Goal: Task Accomplishment & Management: Use online tool/utility

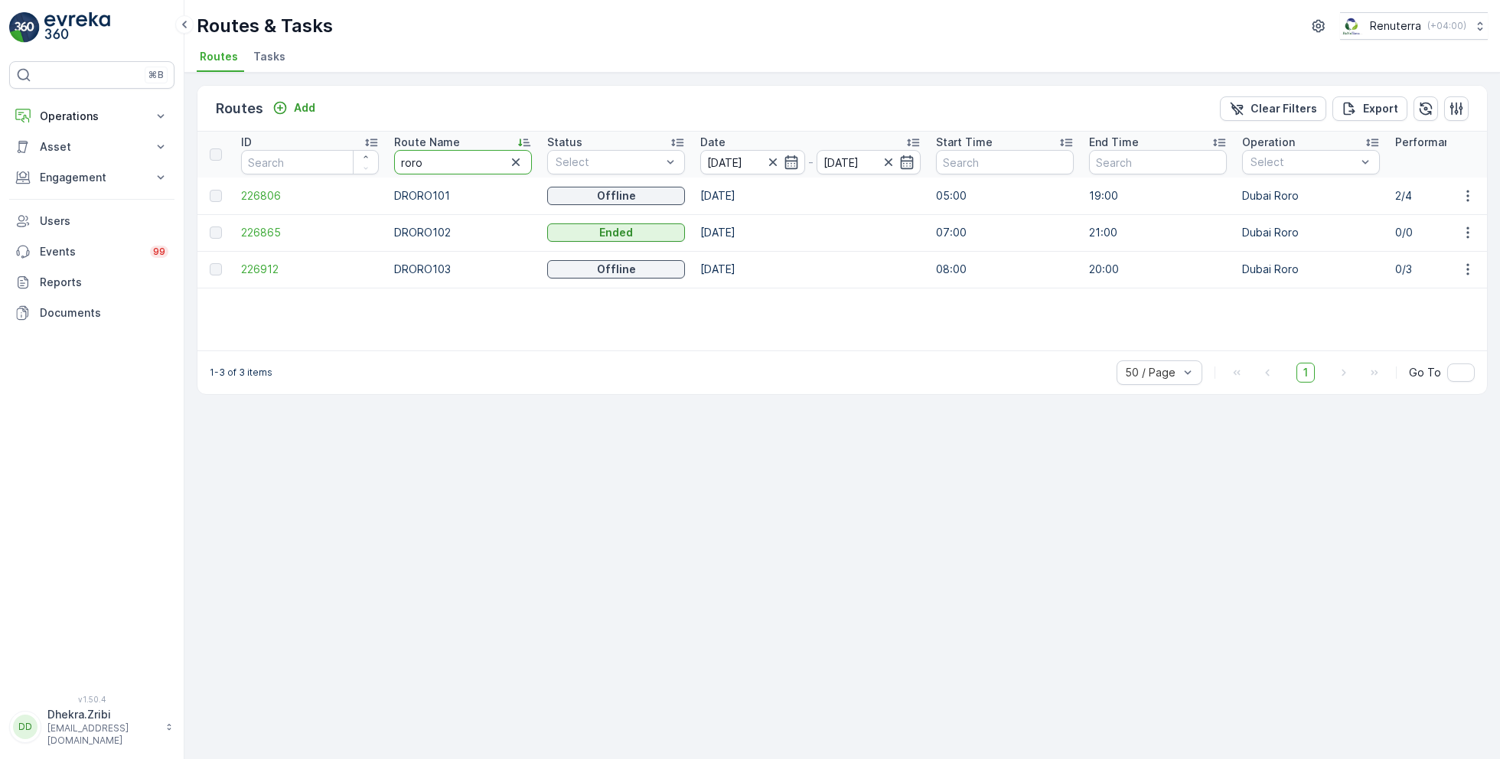
drag, startPoint x: 435, startPoint y: 166, endPoint x: 321, endPoint y: 161, distance: 114.1
type input "hat"
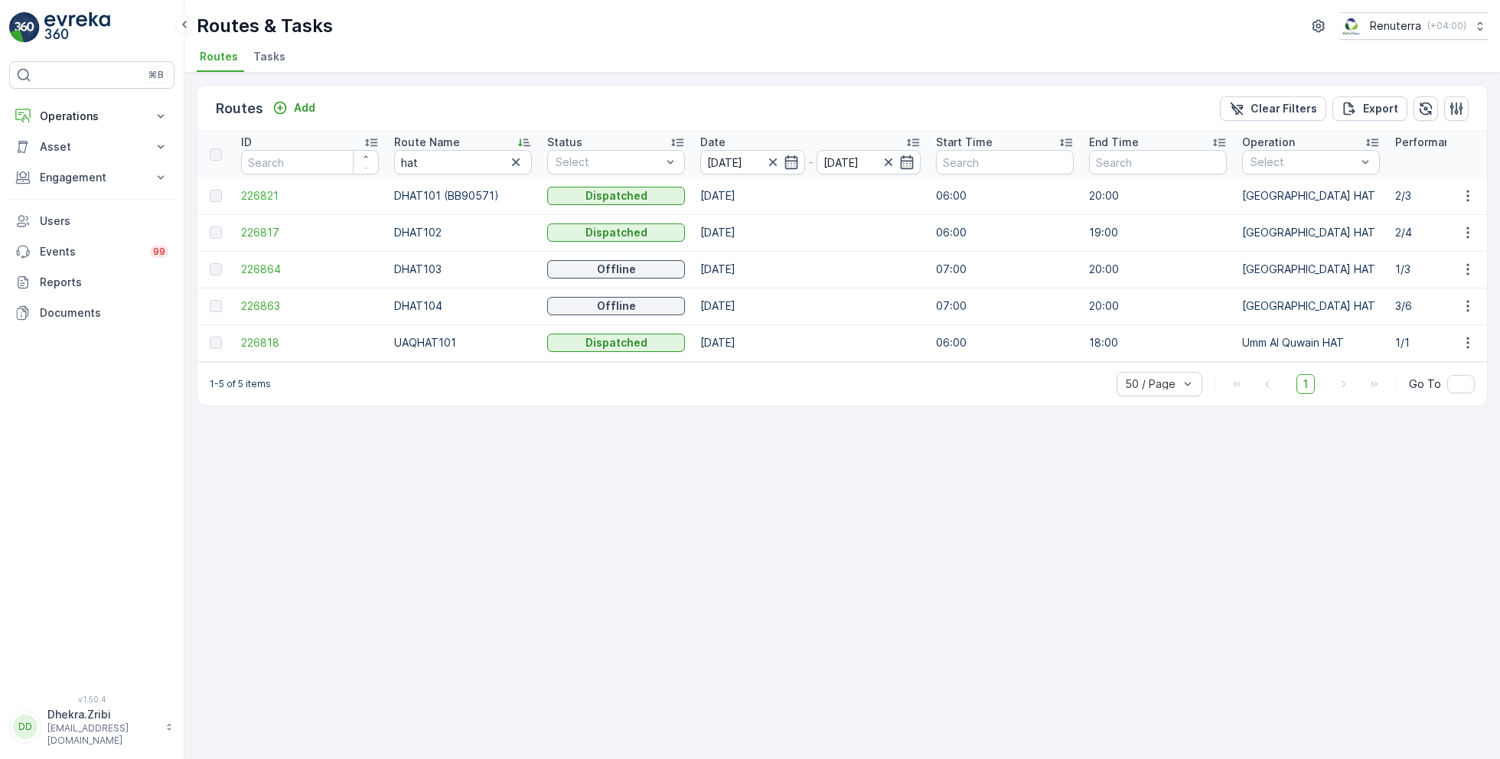
click at [526, 140] on icon at bounding box center [523, 142] width 15 height 15
click at [257, 233] on span "226863" at bounding box center [310, 232] width 138 height 15
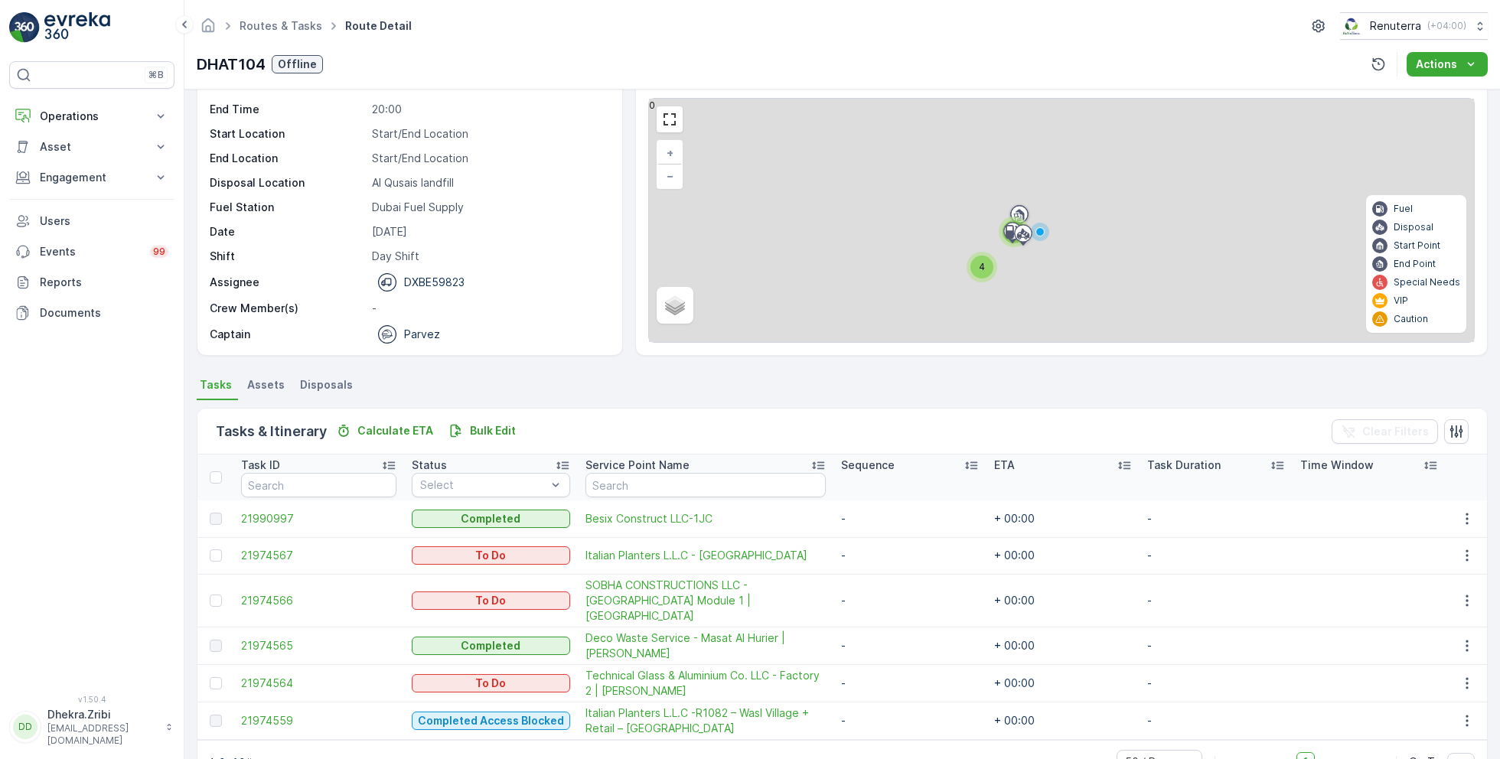
scroll to position [78, 0]
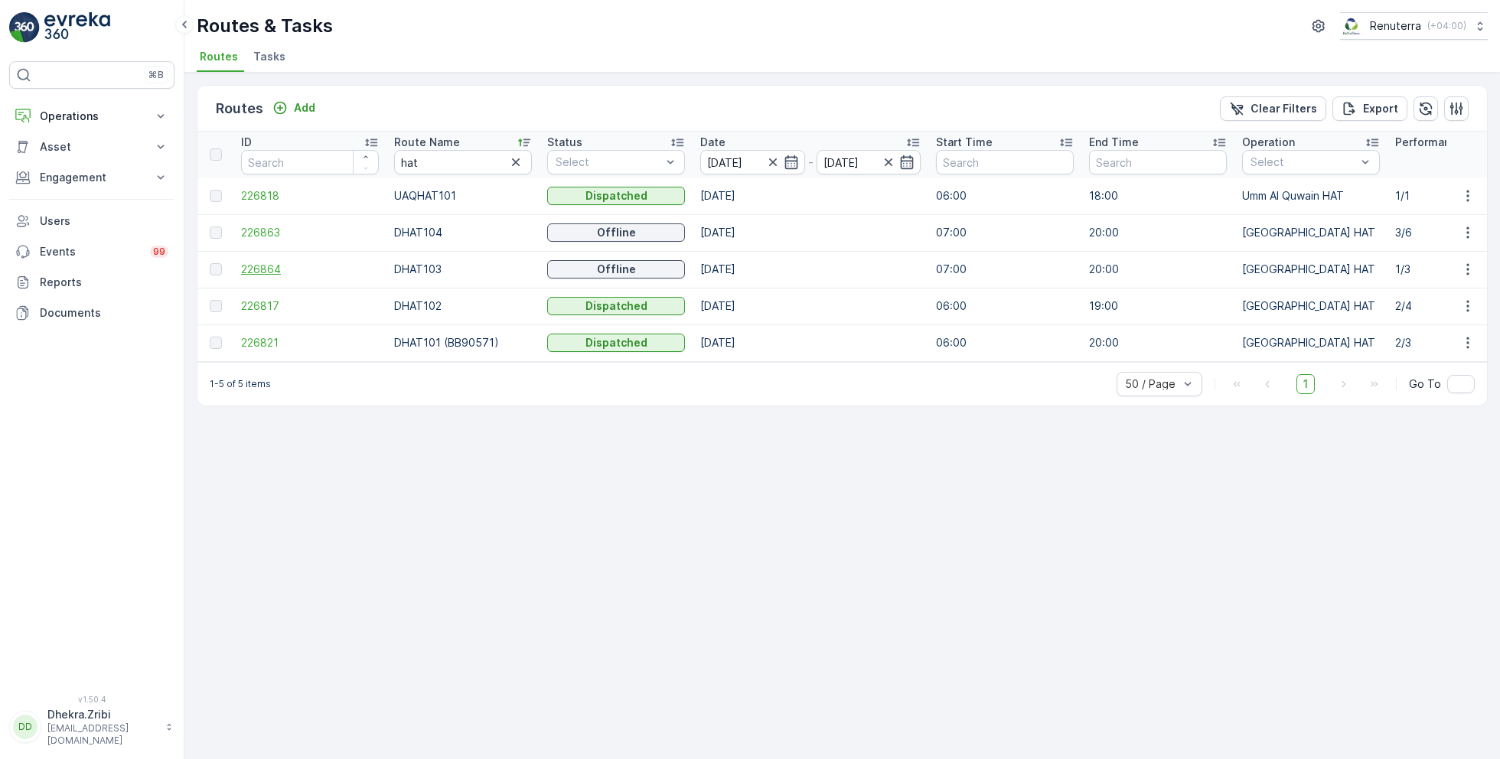
click at [275, 265] on span "226864" at bounding box center [310, 269] width 138 height 15
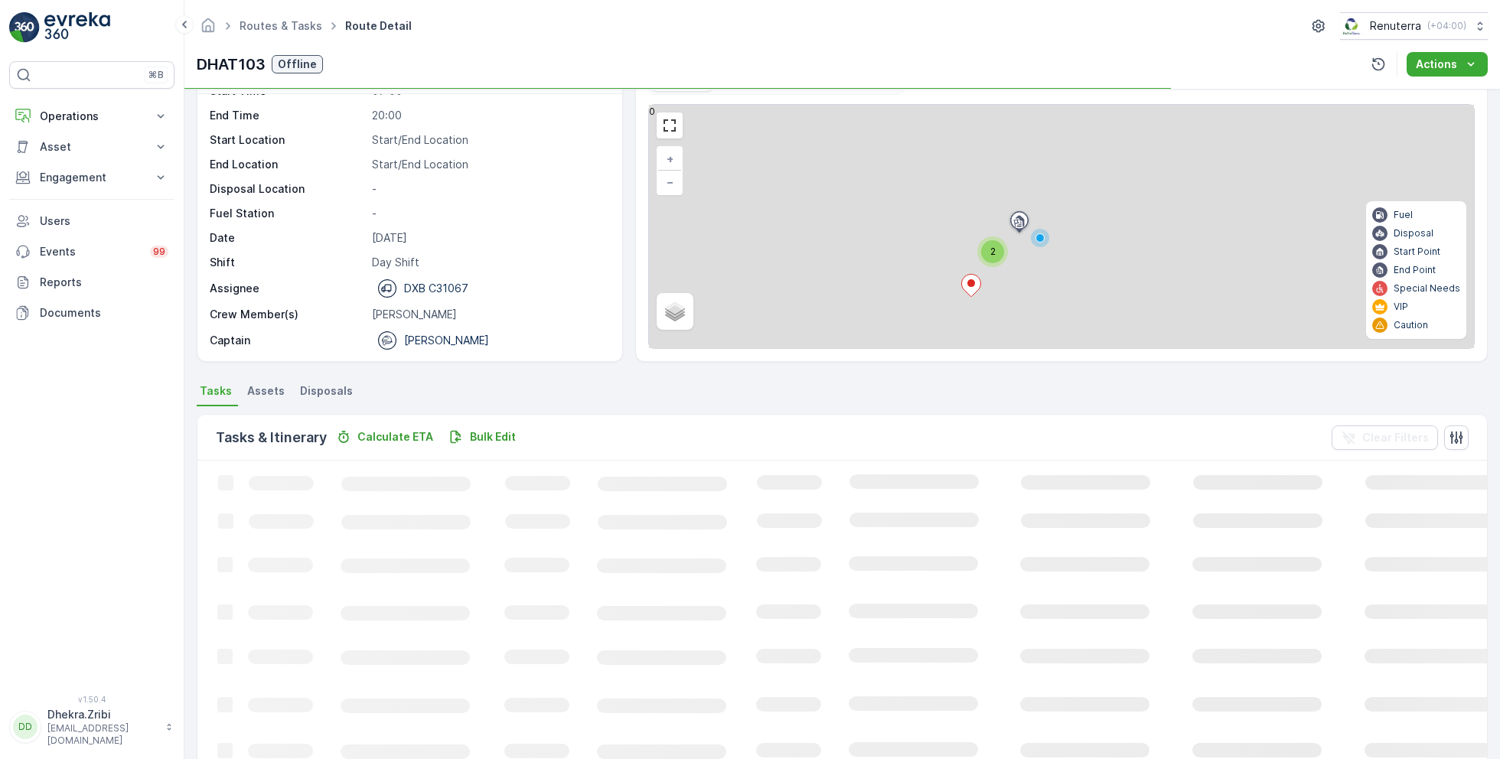
scroll to position [29, 0]
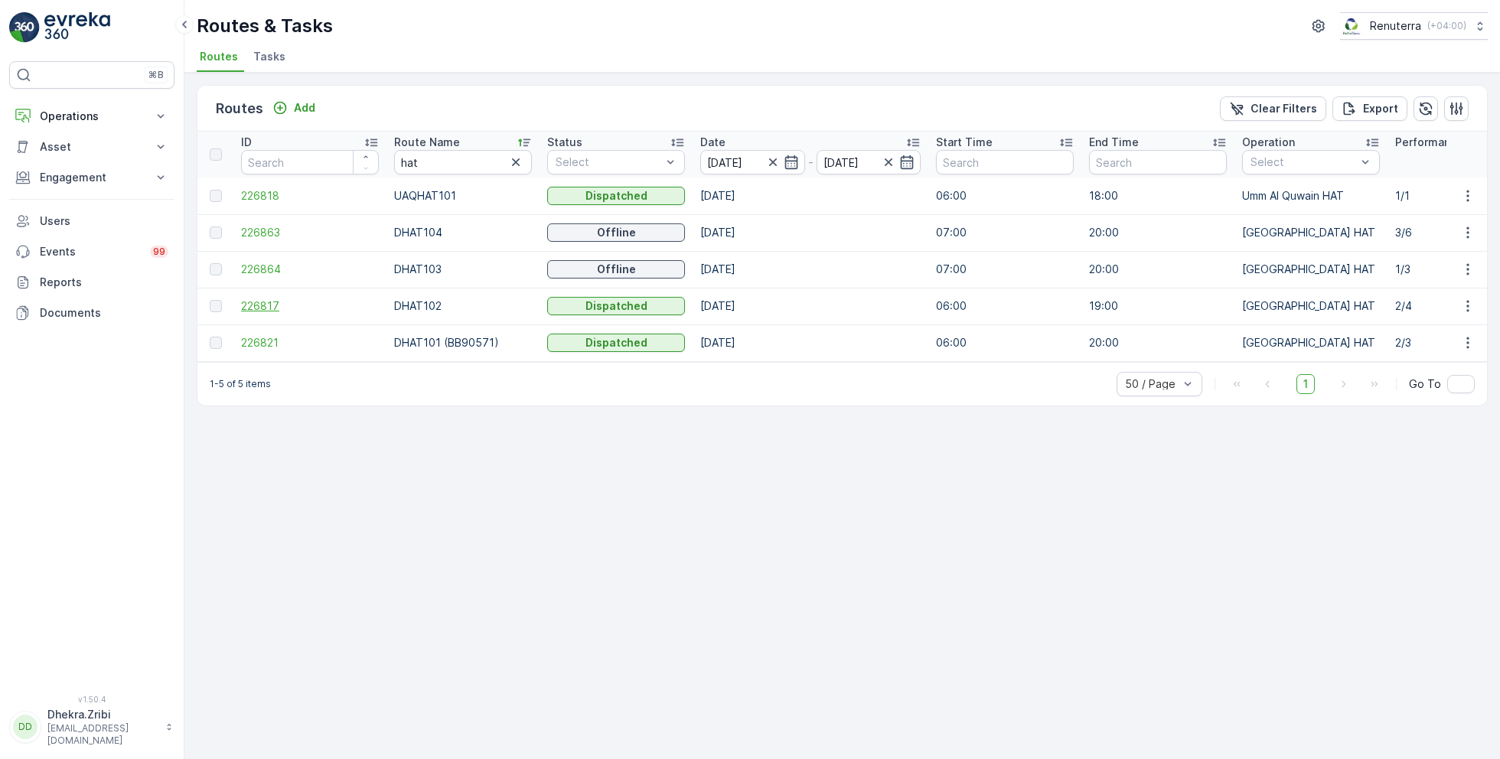
click at [265, 300] on span "226817" at bounding box center [310, 305] width 138 height 15
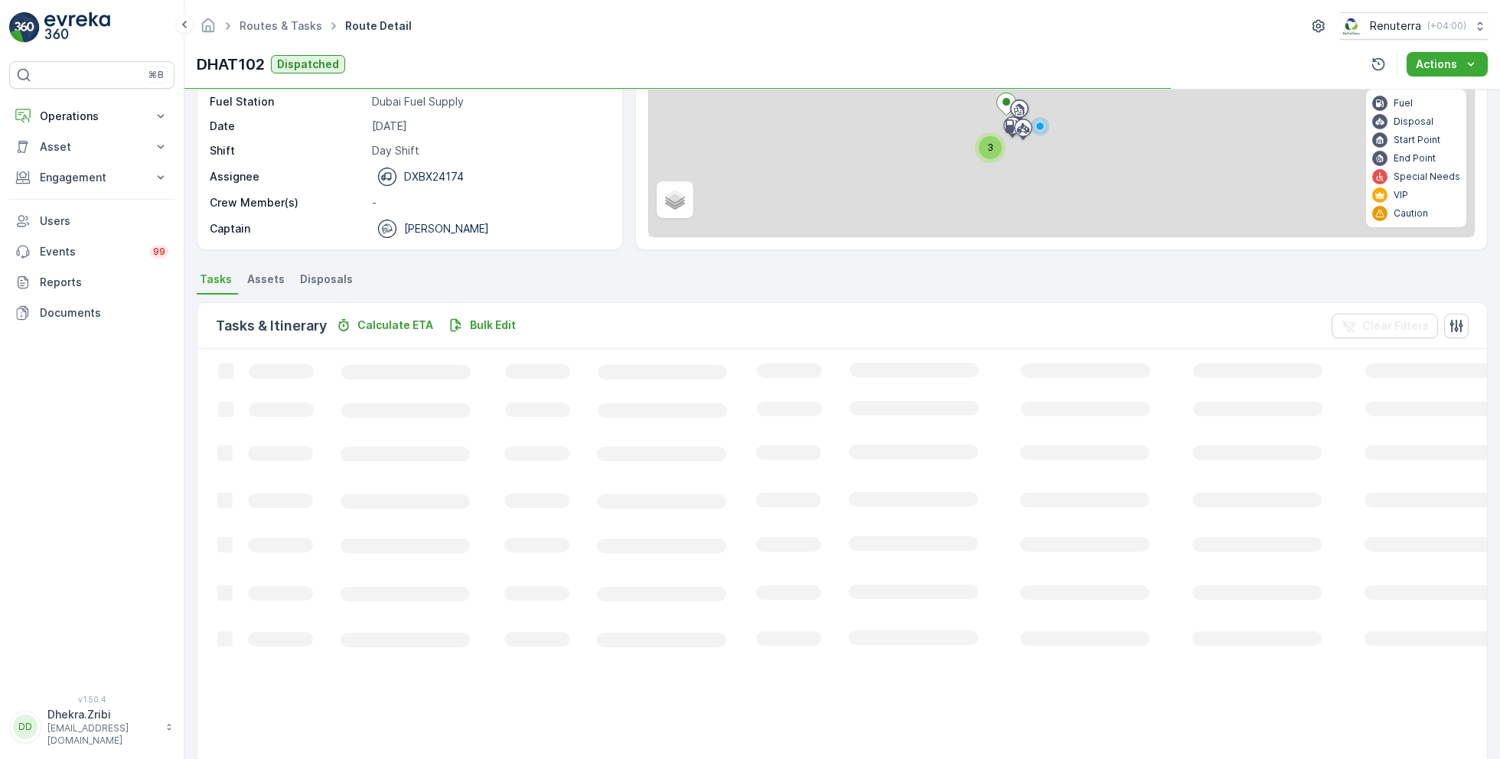
scroll to position [29, 0]
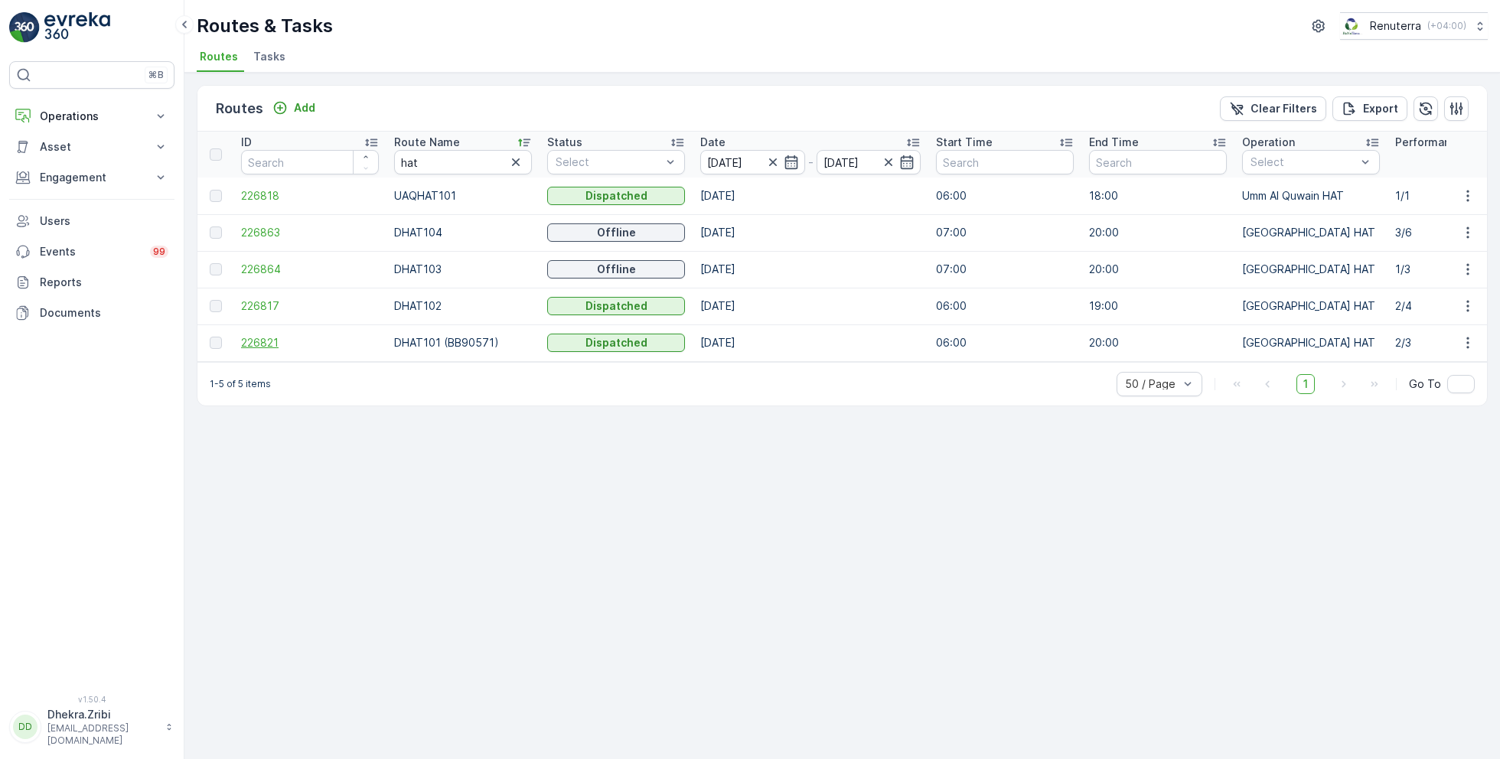
click at [277, 335] on span "226821" at bounding box center [310, 342] width 138 height 15
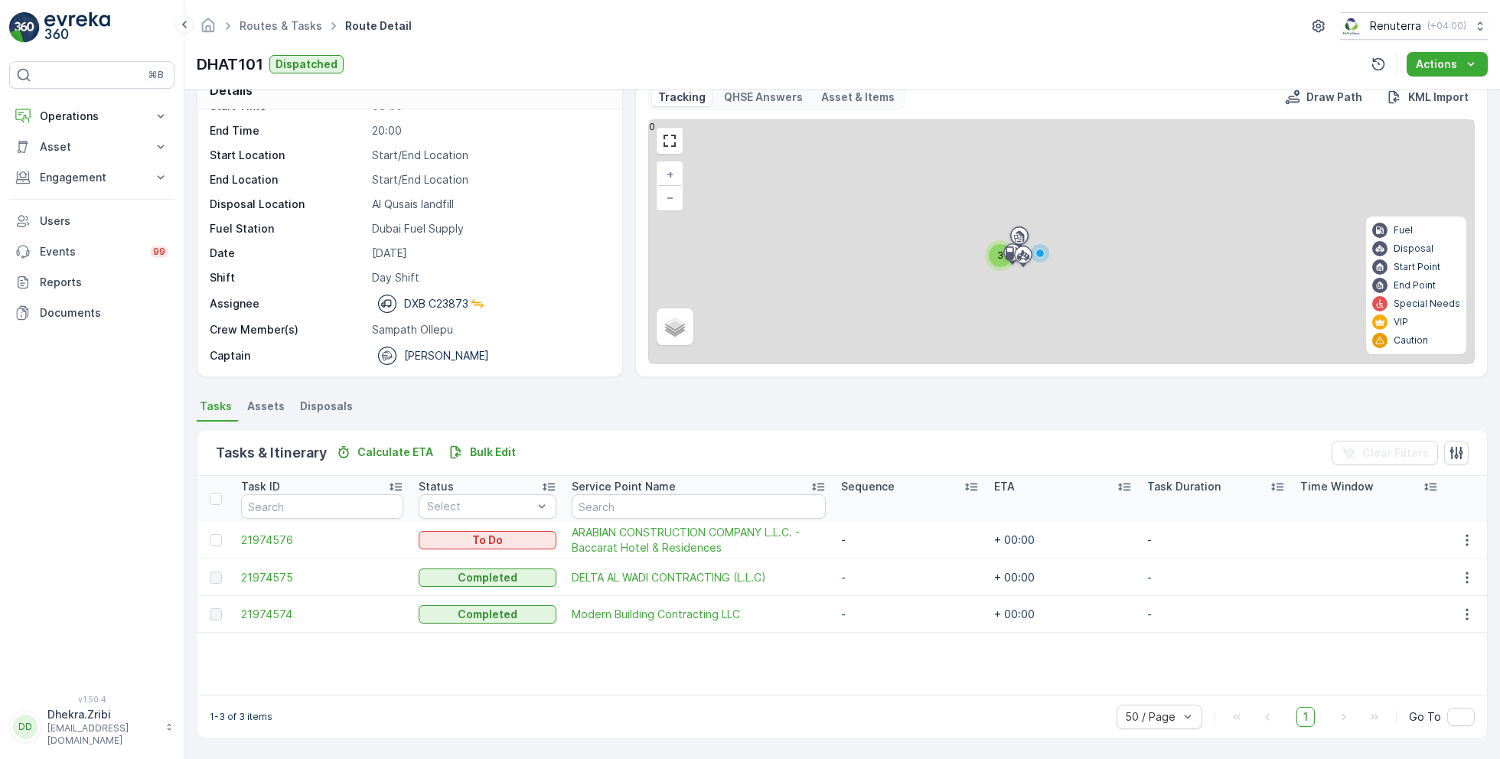
scroll to position [29, 0]
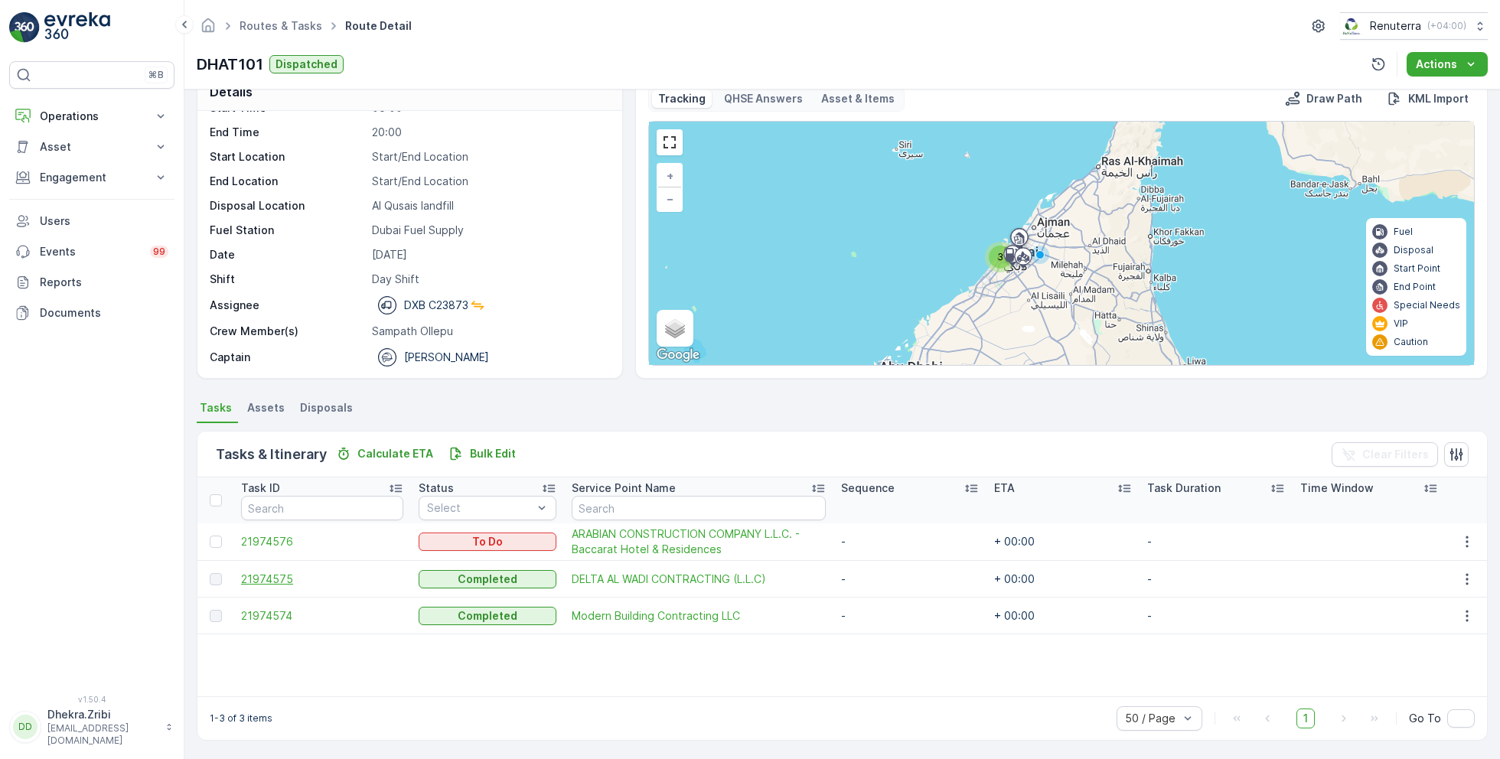
click at [272, 580] on span "21974575" at bounding box center [322, 579] width 162 height 15
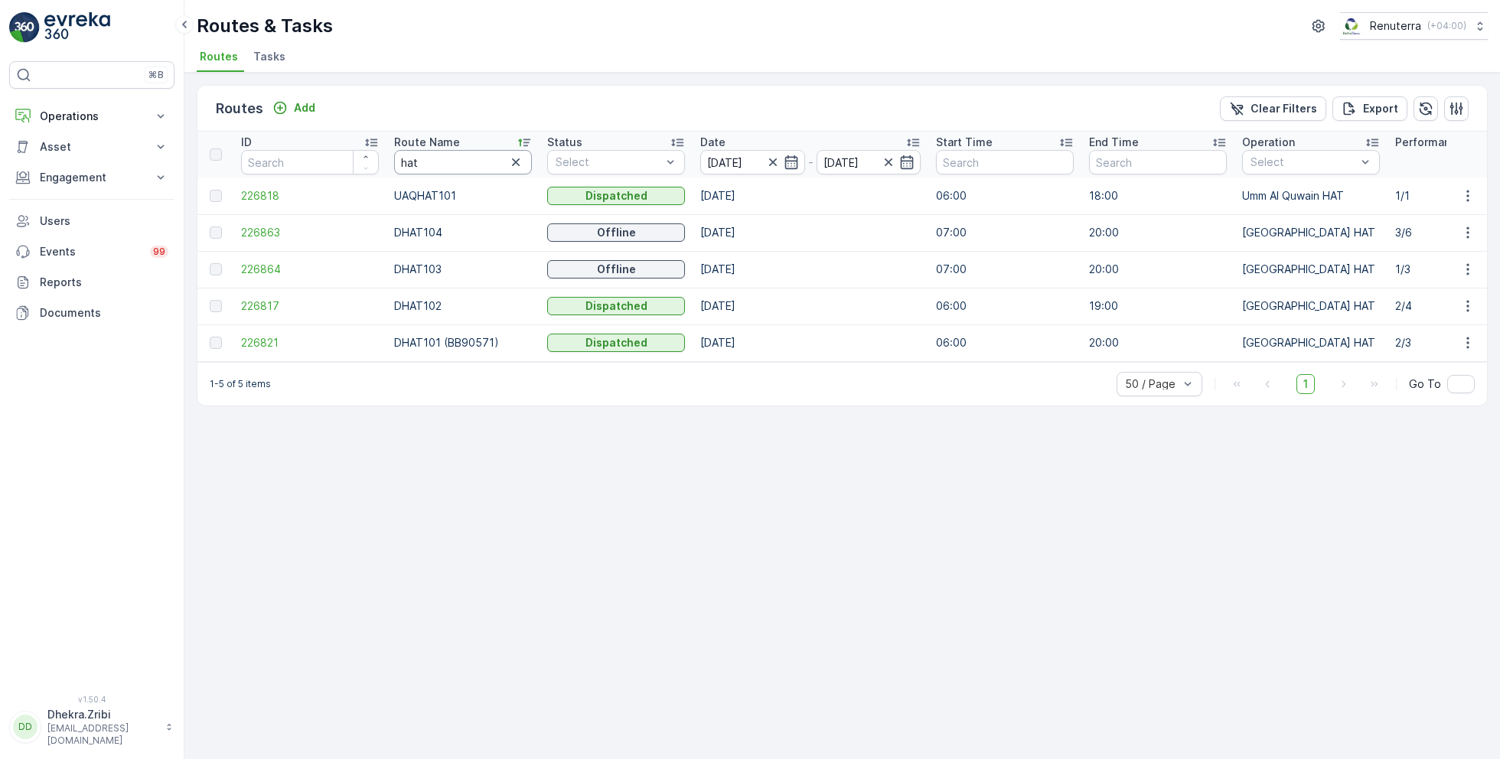
click at [425, 165] on input "hat" at bounding box center [463, 162] width 138 height 24
type input "roro"
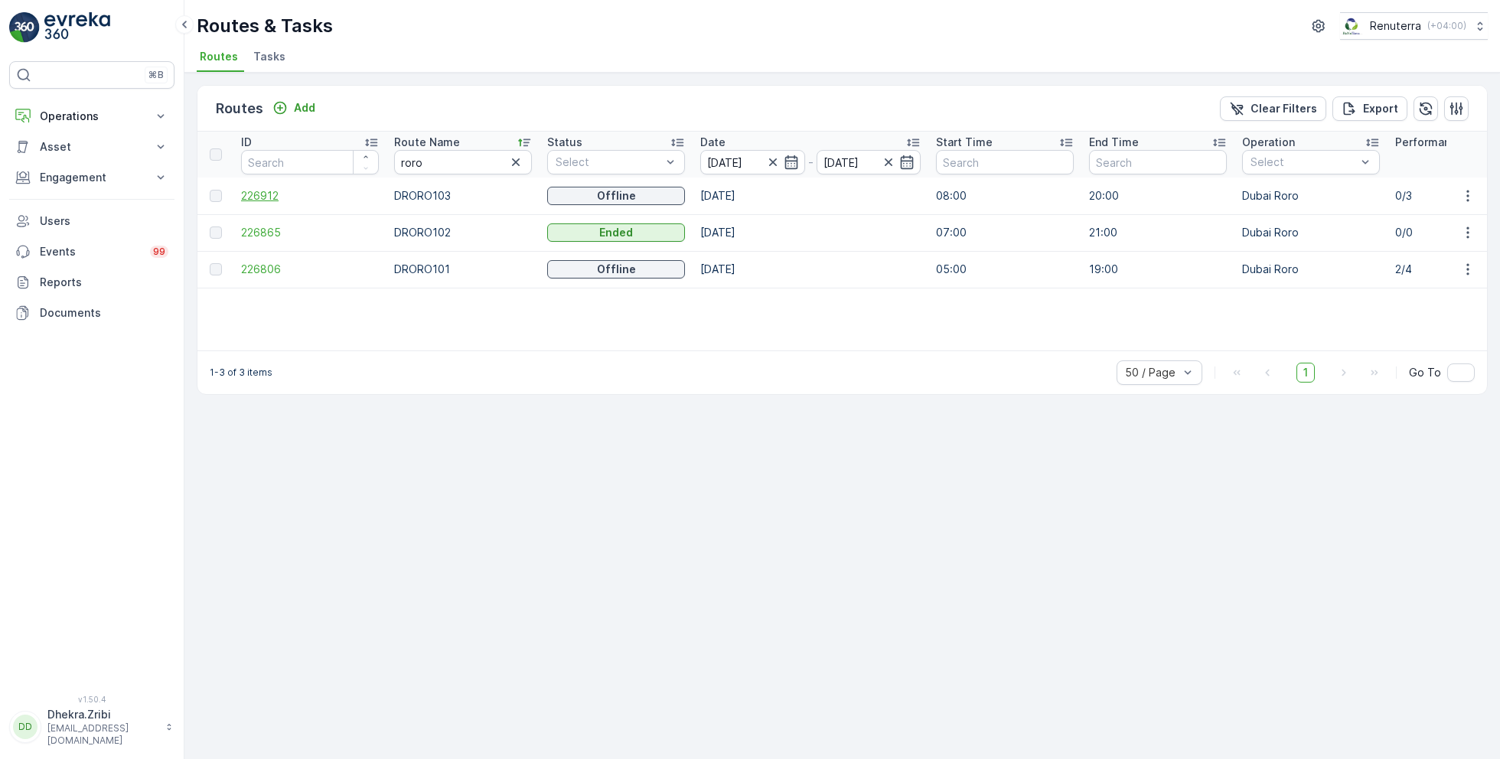
click at [256, 194] on span "226912" at bounding box center [310, 195] width 138 height 15
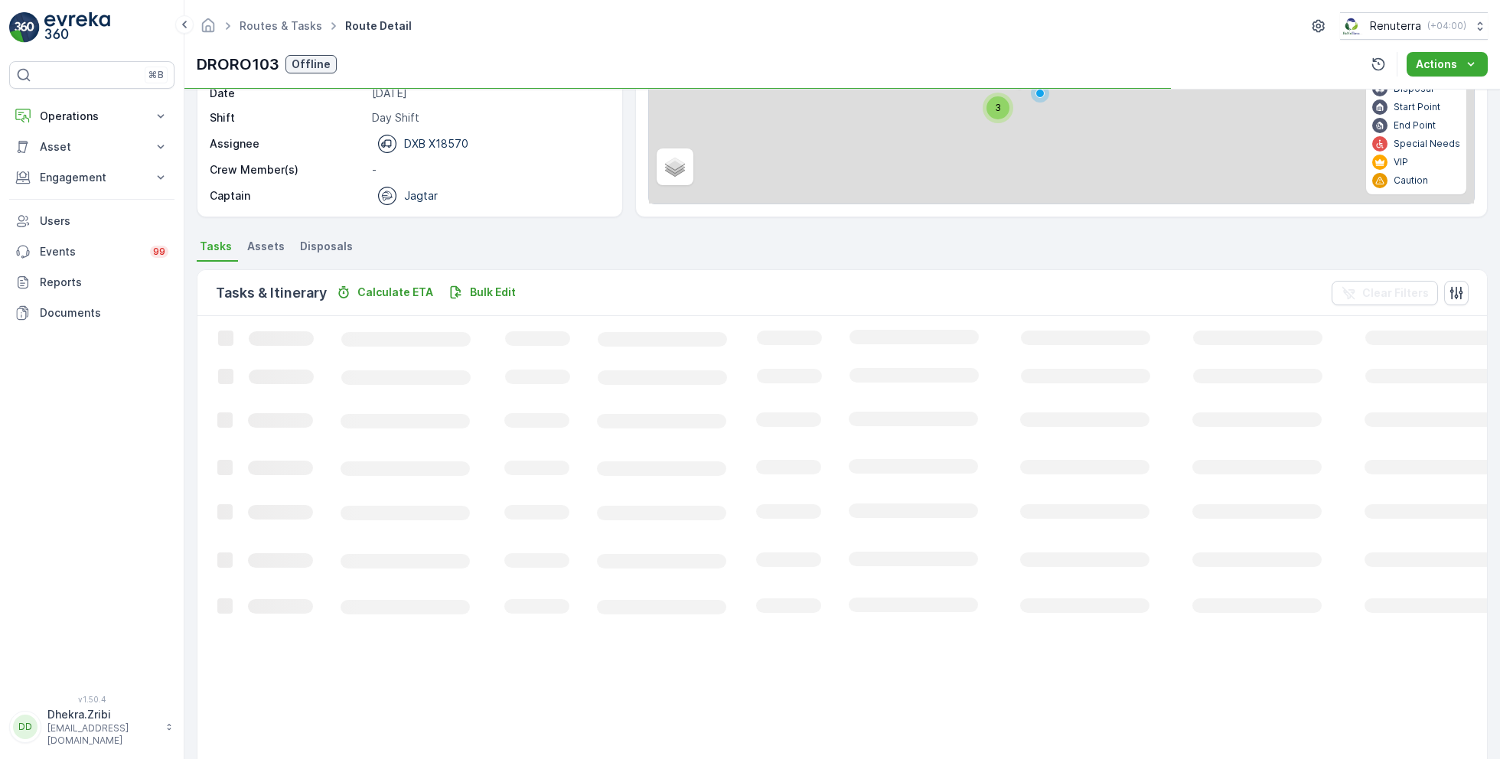
scroll to position [29, 0]
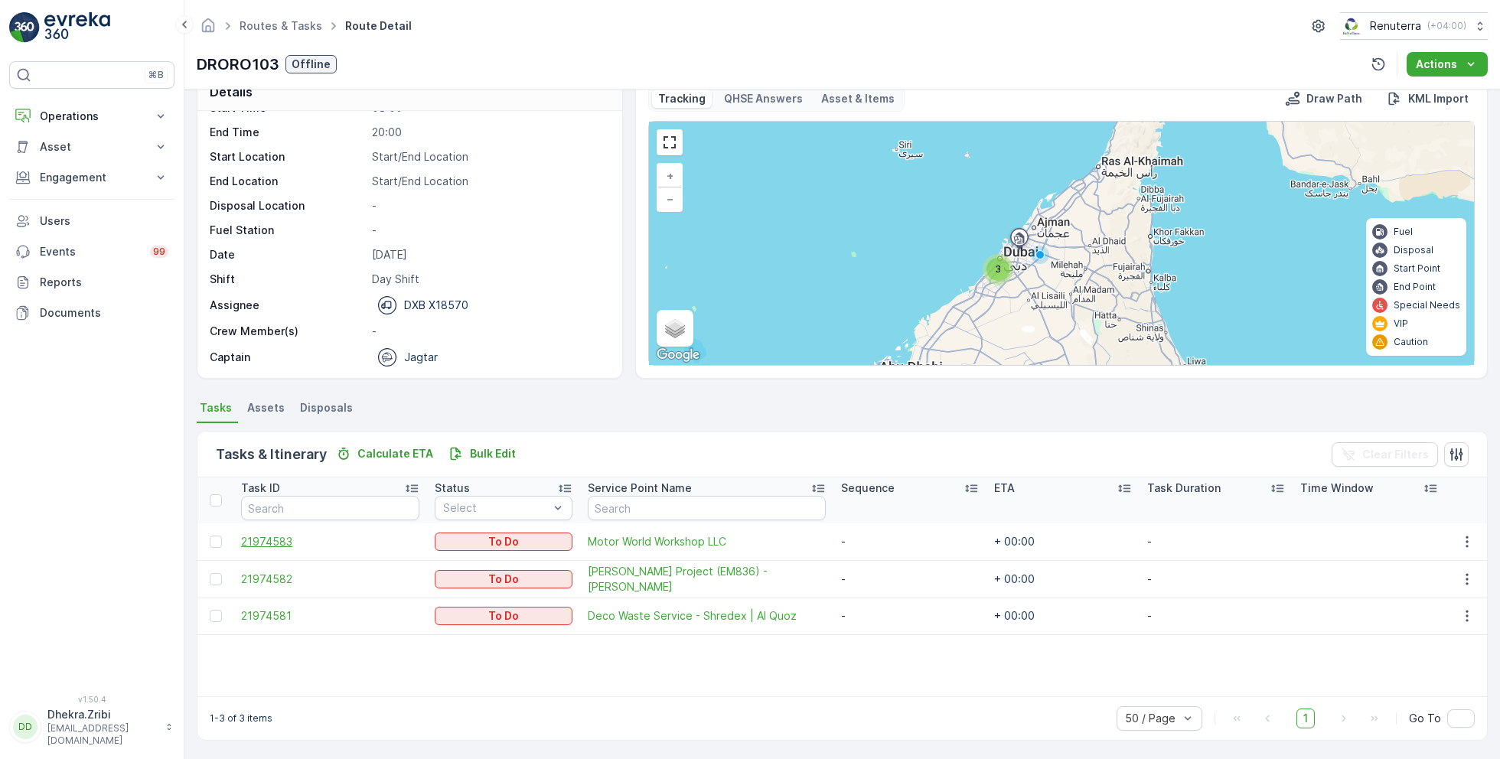
click at [278, 539] on span "21974583" at bounding box center [330, 541] width 178 height 15
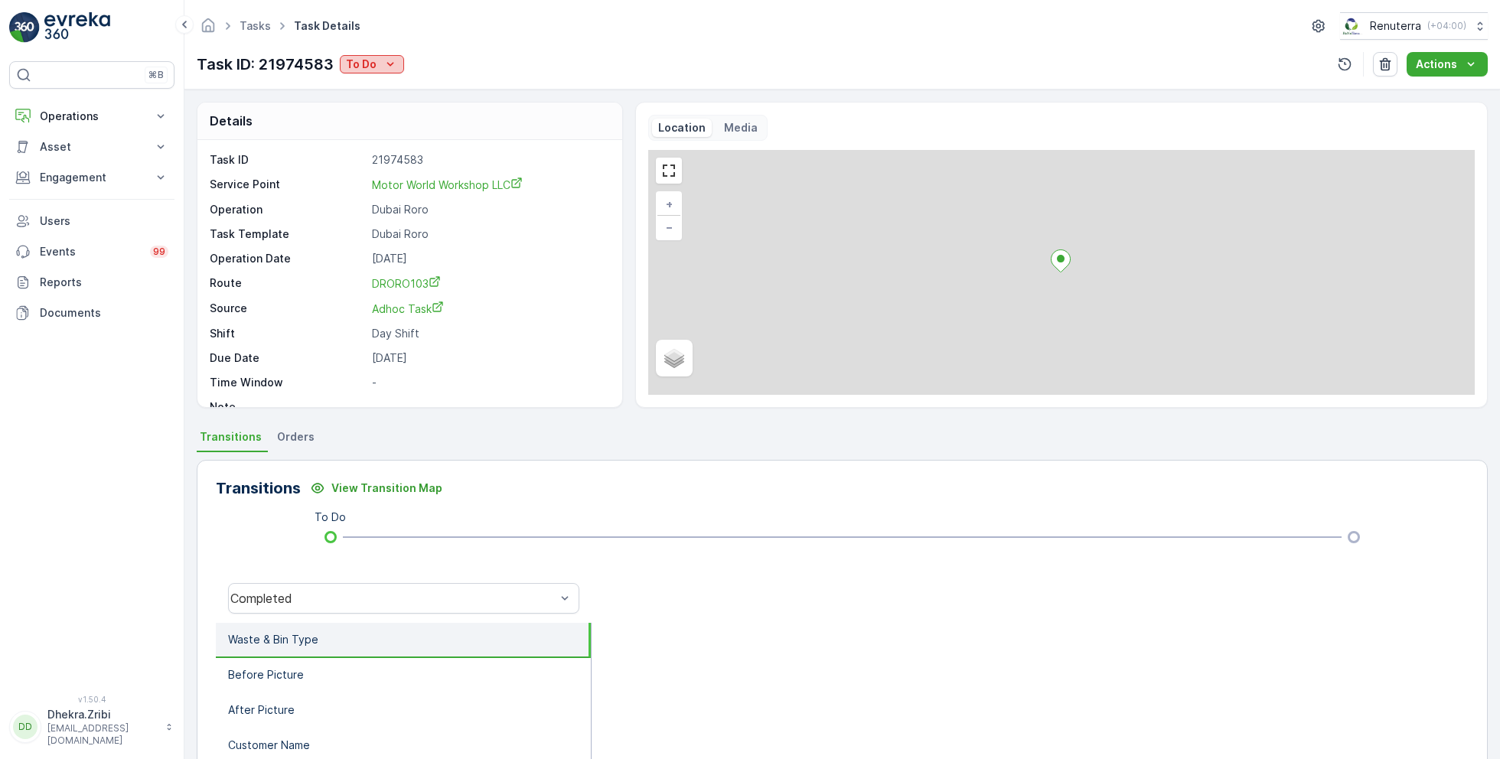
click at [387, 67] on icon "To Do" at bounding box center [390, 64] width 15 height 15
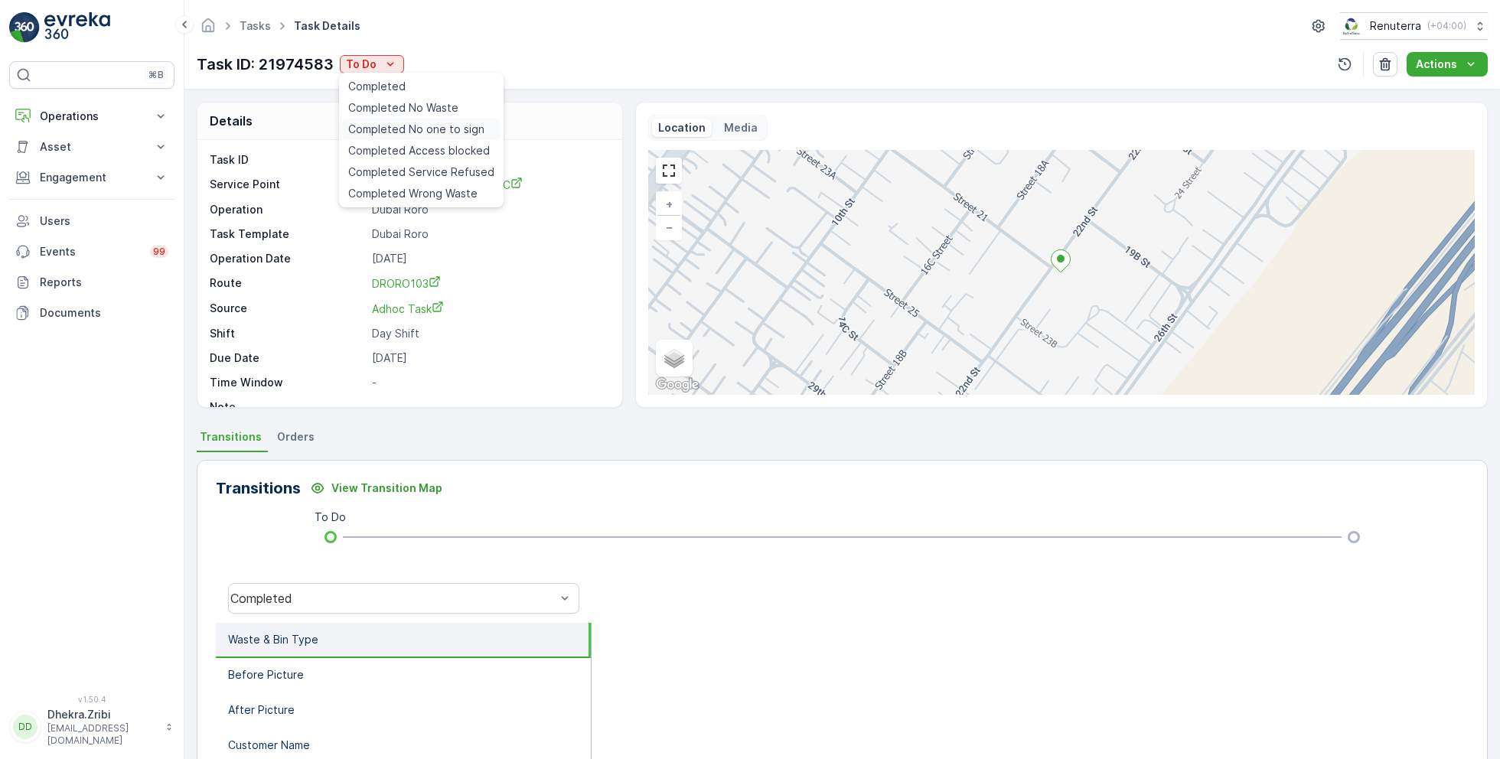
click at [442, 132] on span "Completed No one to sign" at bounding box center [416, 129] width 136 height 15
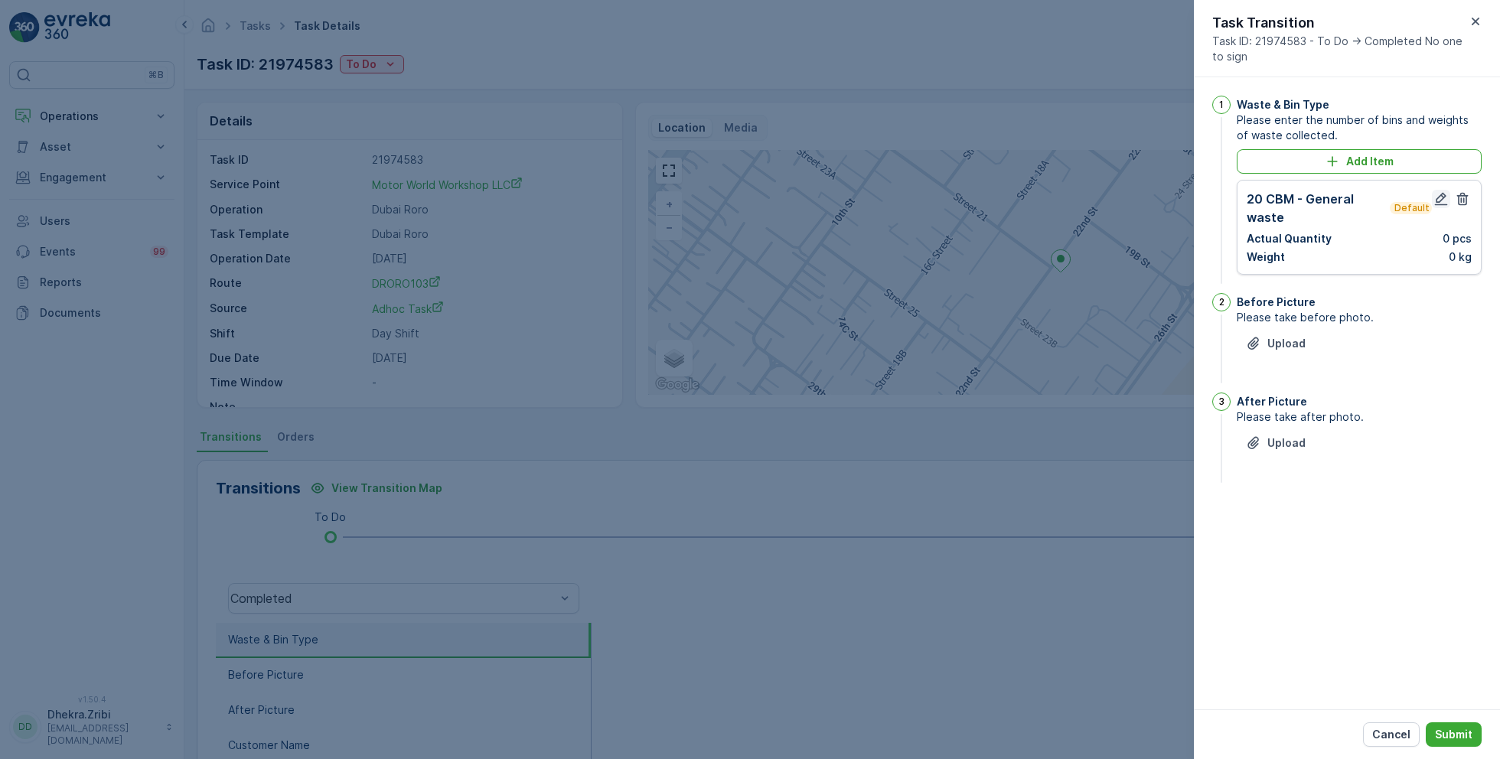
click at [1448, 200] on button "button" at bounding box center [1440, 199] width 18 height 18
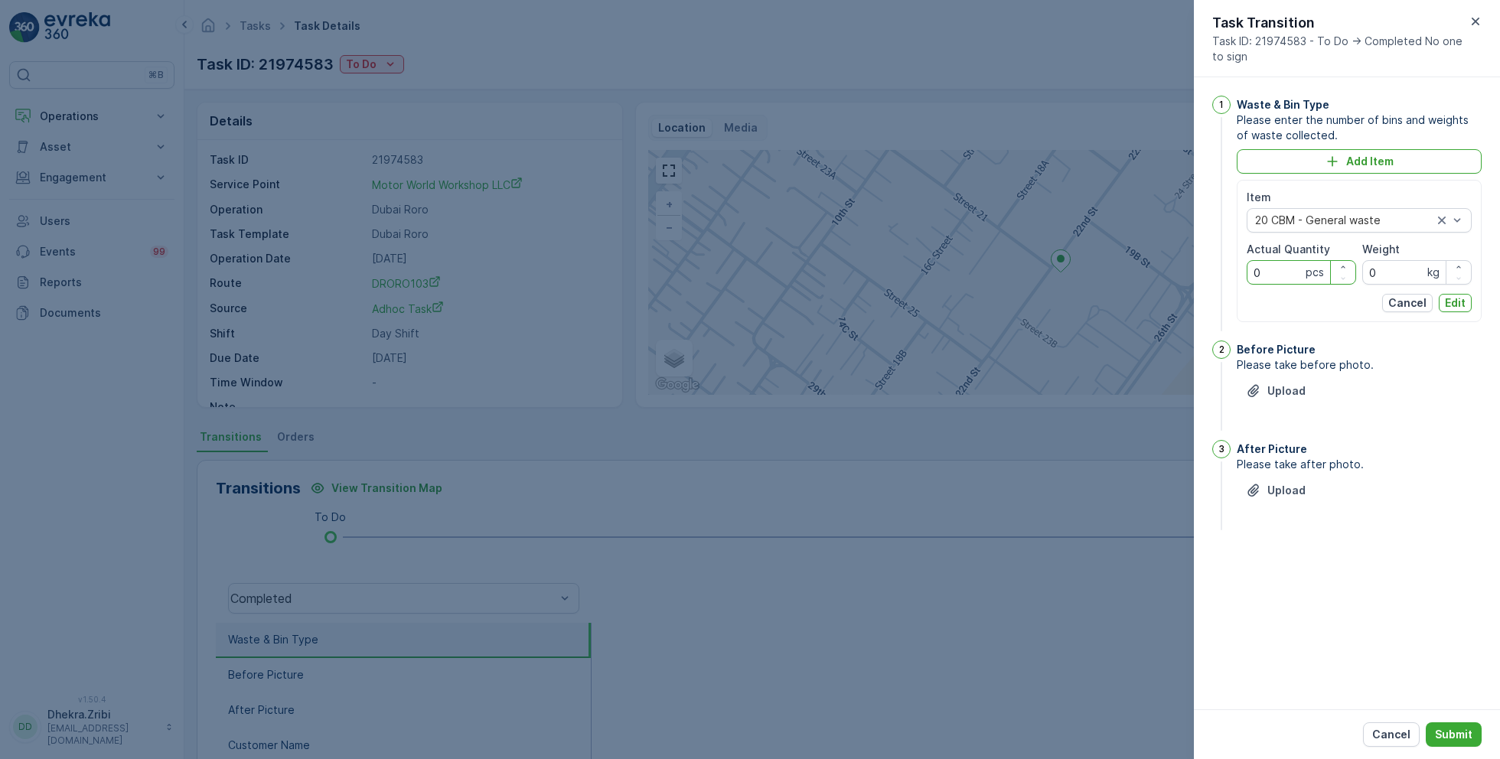
drag, startPoint x: 1280, startPoint y: 271, endPoint x: 1217, endPoint y: 271, distance: 62.7
click at [1217, 271] on div "1 Waste & Bin Type Please enter the number of bins and weights of waste collect…" at bounding box center [1346, 215] width 269 height 239
type Quantity "1"
click at [1455, 301] on p "Edit" at bounding box center [1454, 302] width 21 height 15
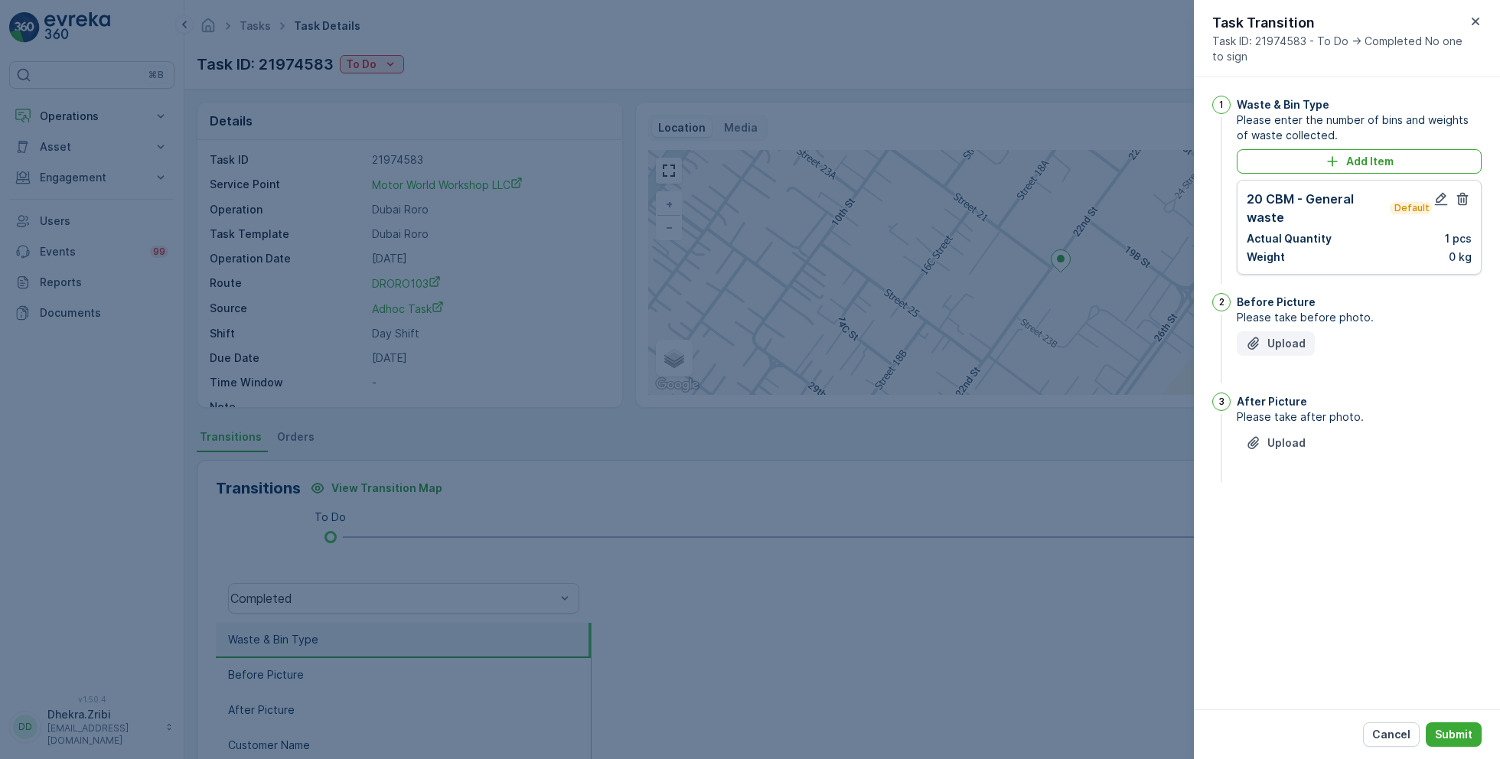
click at [1283, 337] on p "Upload" at bounding box center [1286, 343] width 38 height 15
click at [1282, 512] on p "Upload" at bounding box center [1286, 519] width 38 height 15
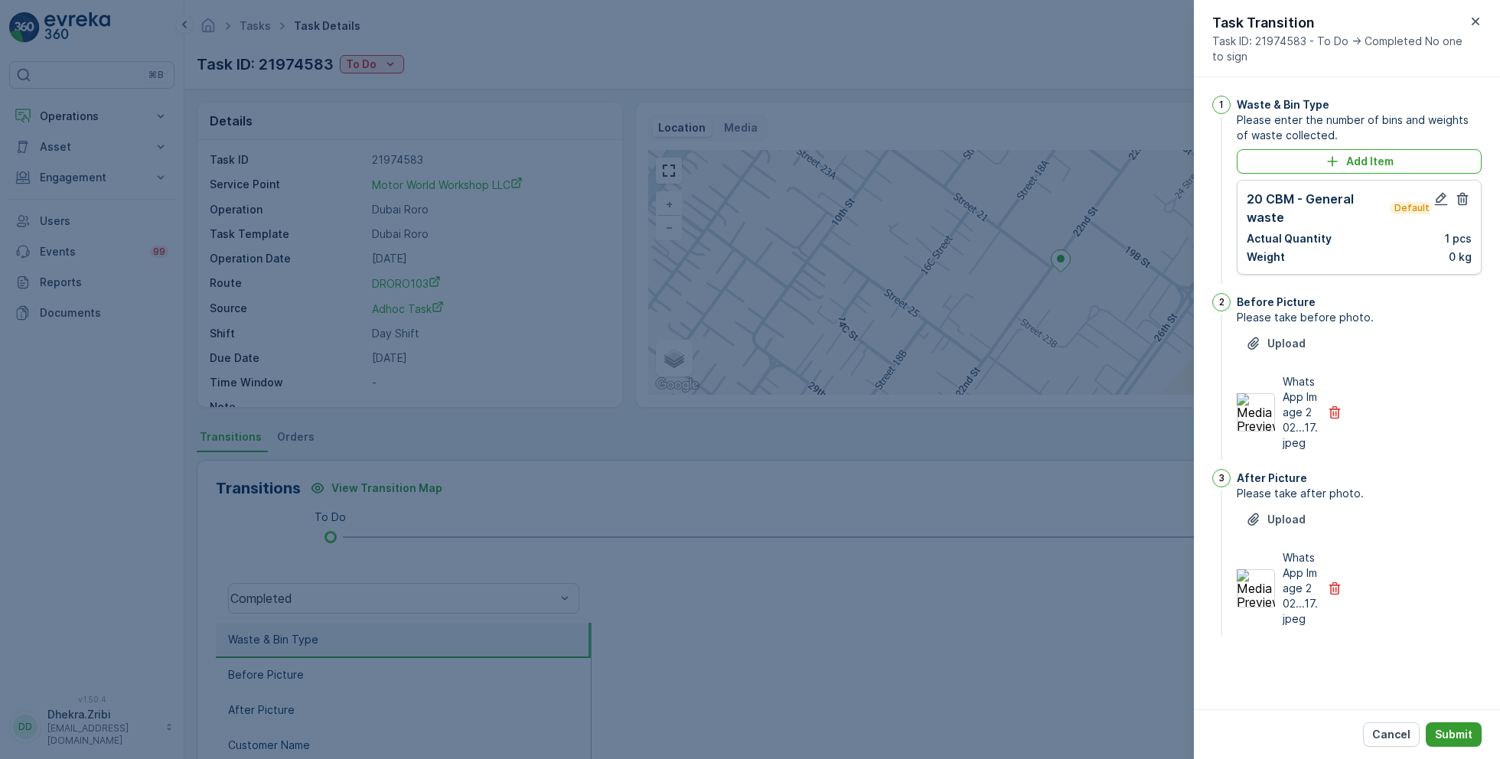
click at [1458, 738] on p "Submit" at bounding box center [1453, 734] width 37 height 15
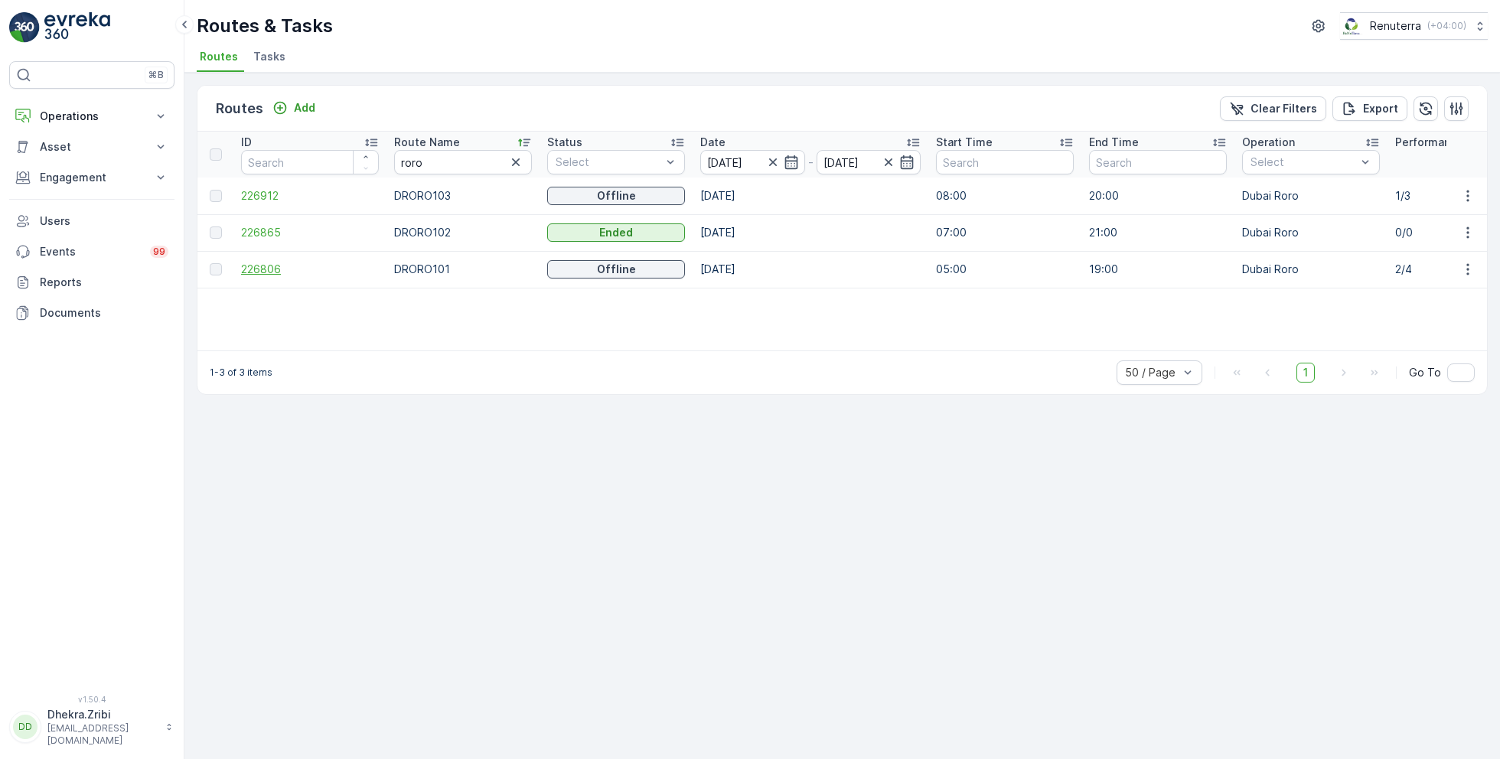
click at [257, 264] on span "226806" at bounding box center [310, 269] width 138 height 15
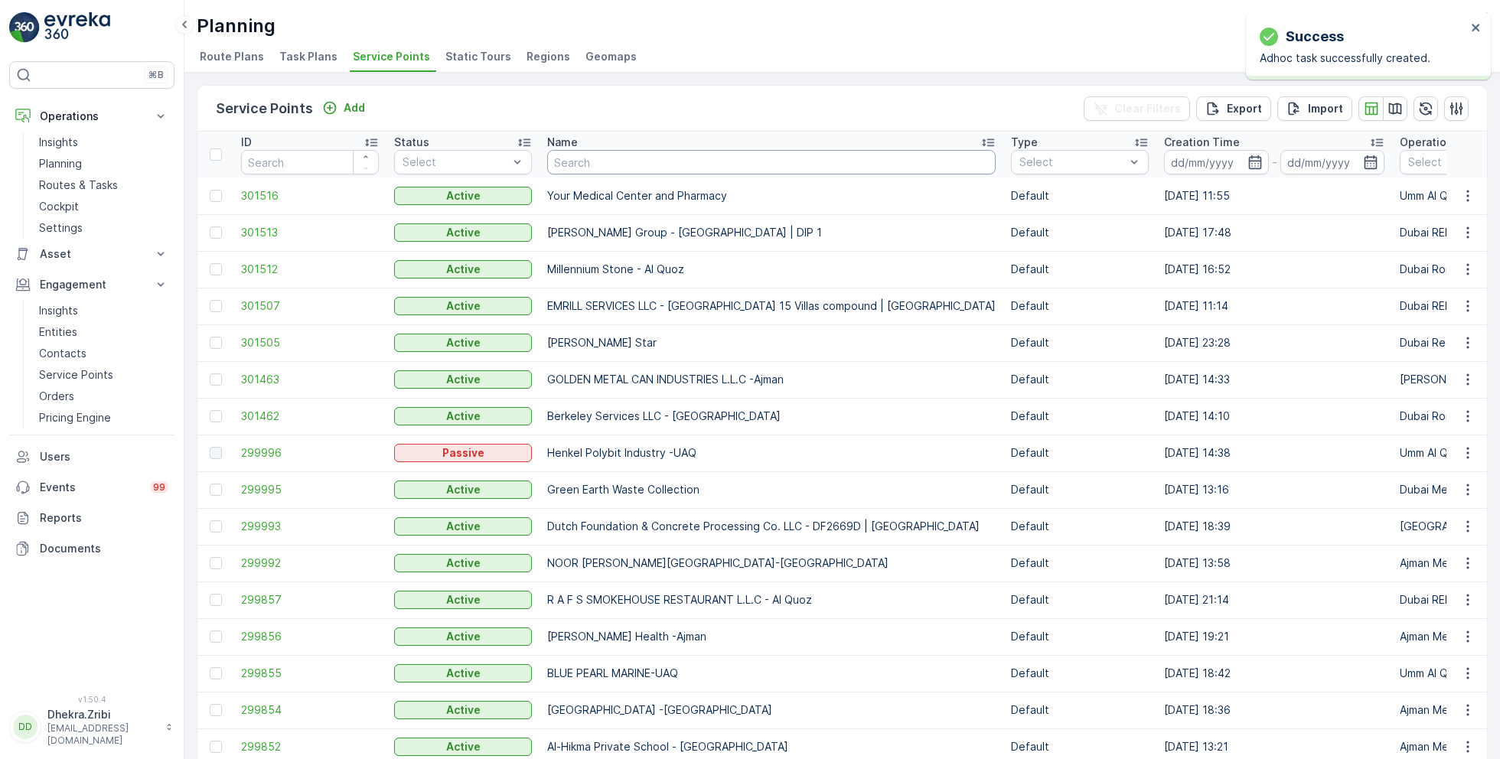
click at [594, 158] on input "text" at bounding box center [771, 162] width 448 height 24
type input "accie"
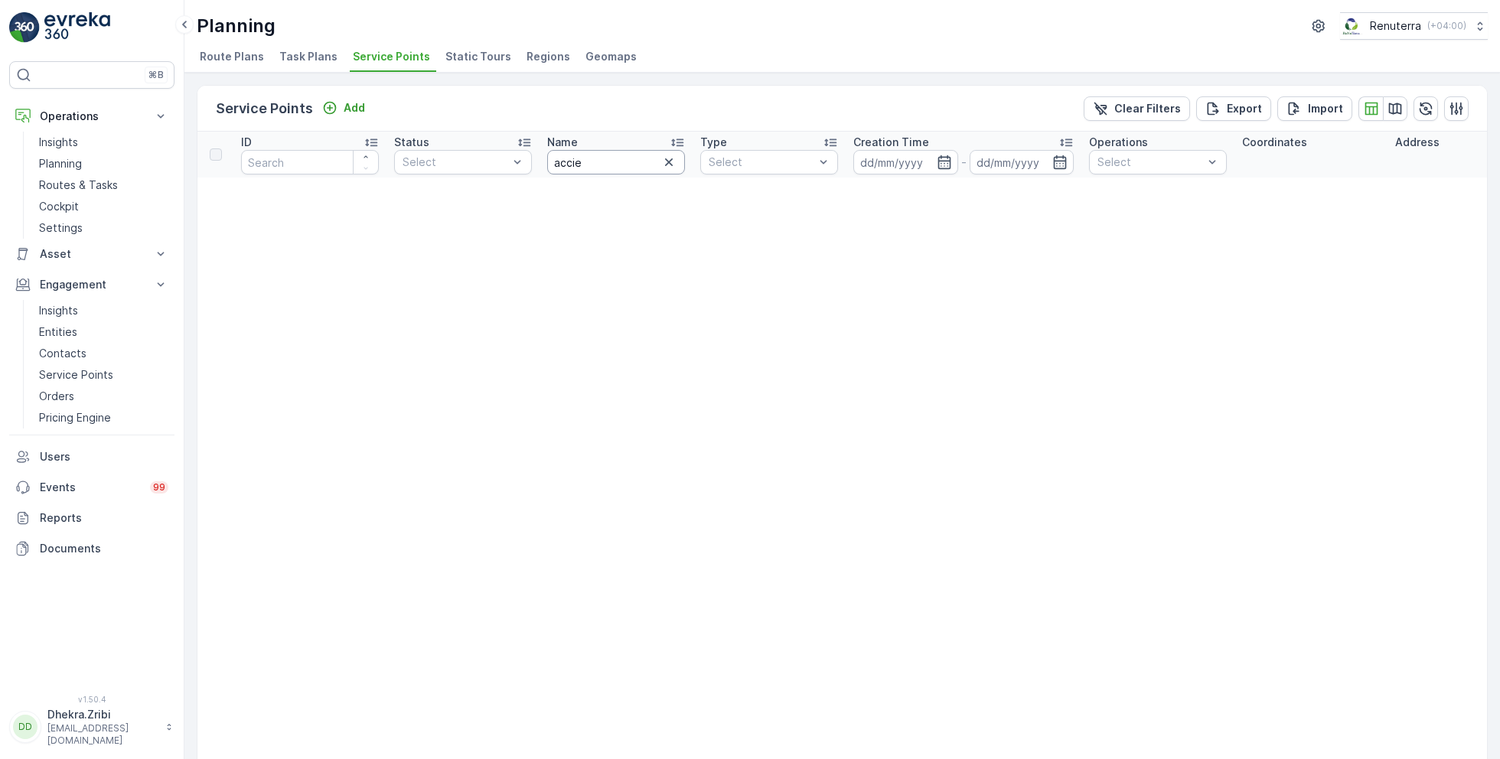
click at [598, 163] on input "accie" at bounding box center [616, 162] width 138 height 24
type input "acc"
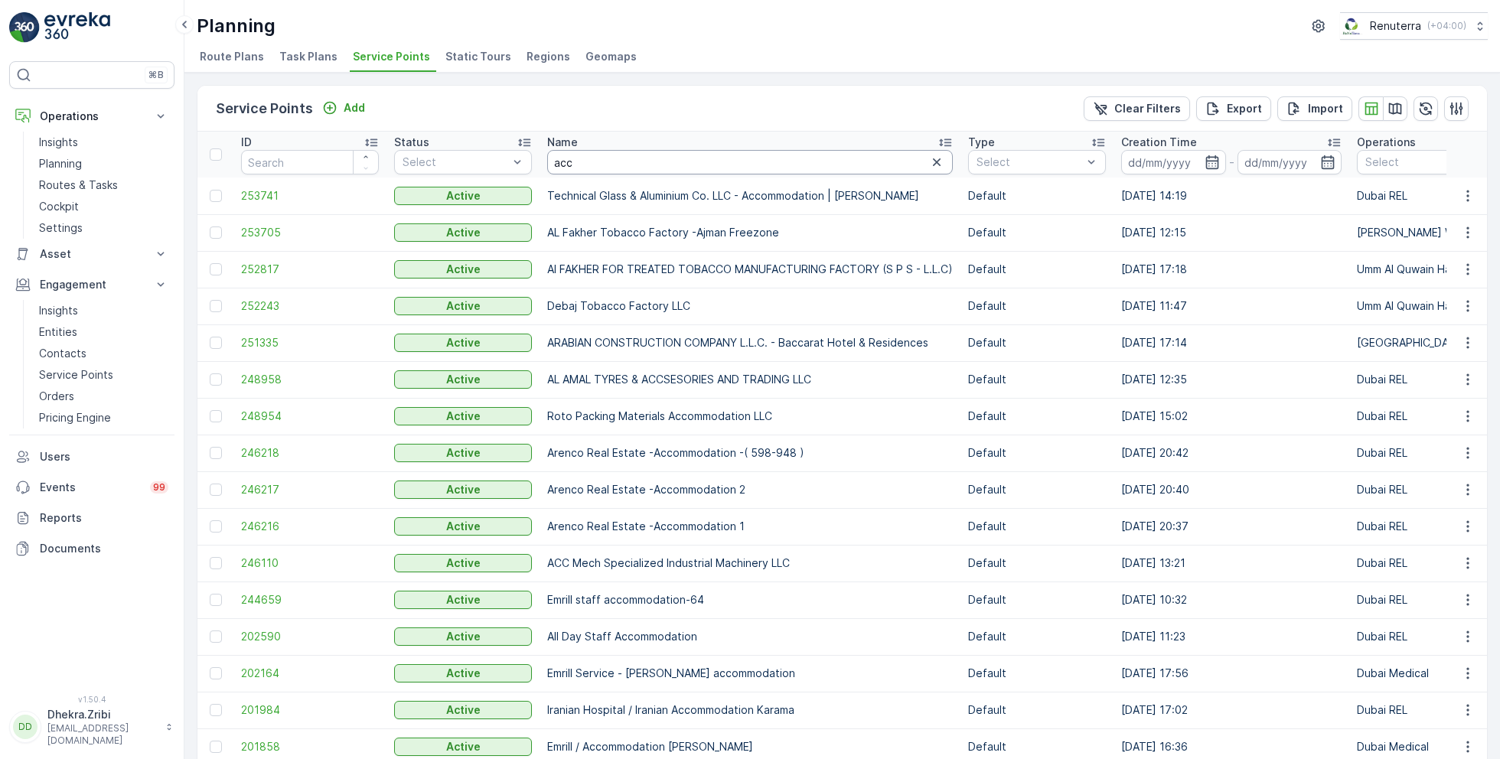
click at [588, 168] on input "acc" at bounding box center [750, 162] width 406 height 24
type input "acin"
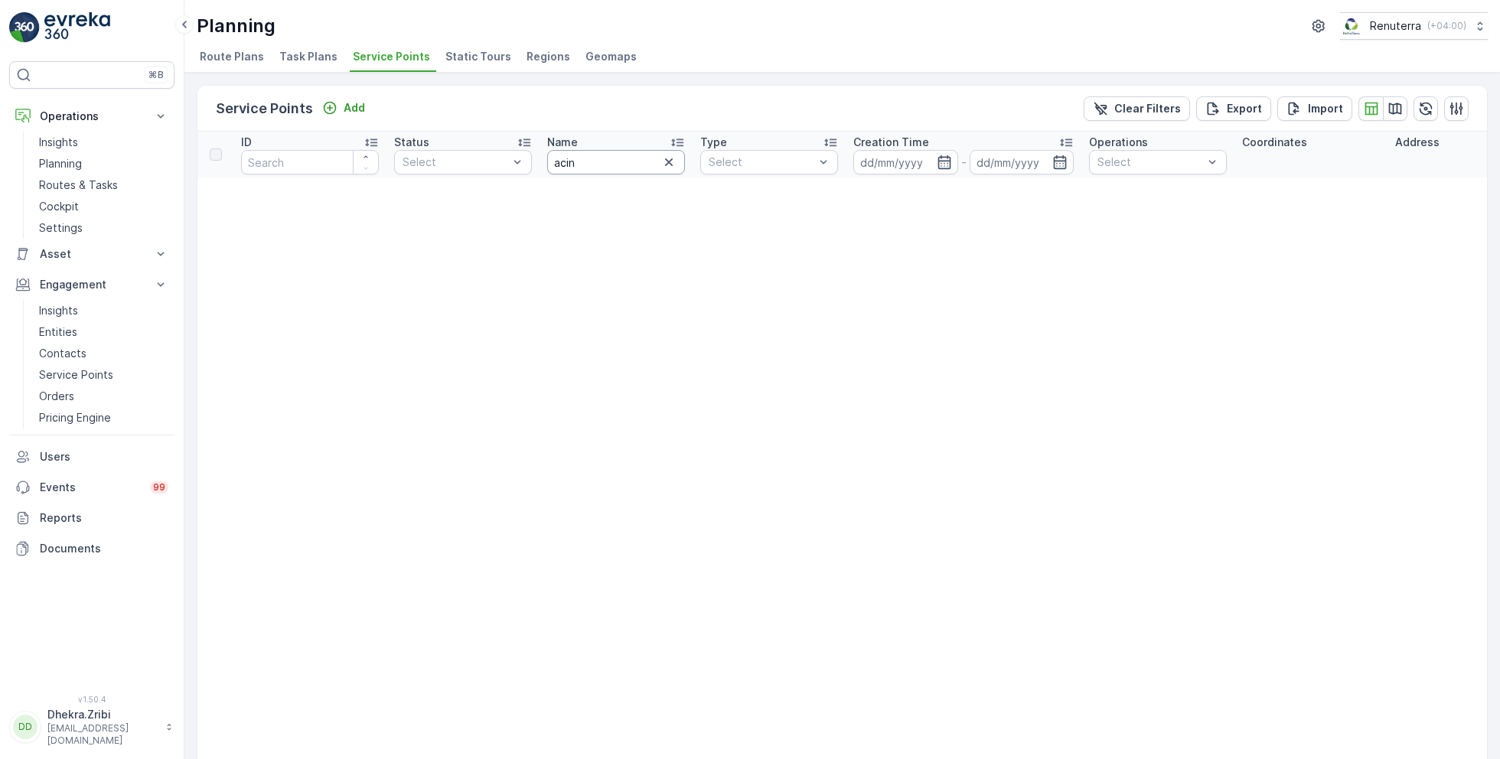
click at [612, 166] on input "acin" at bounding box center [616, 162] width 138 height 24
type input "ac"
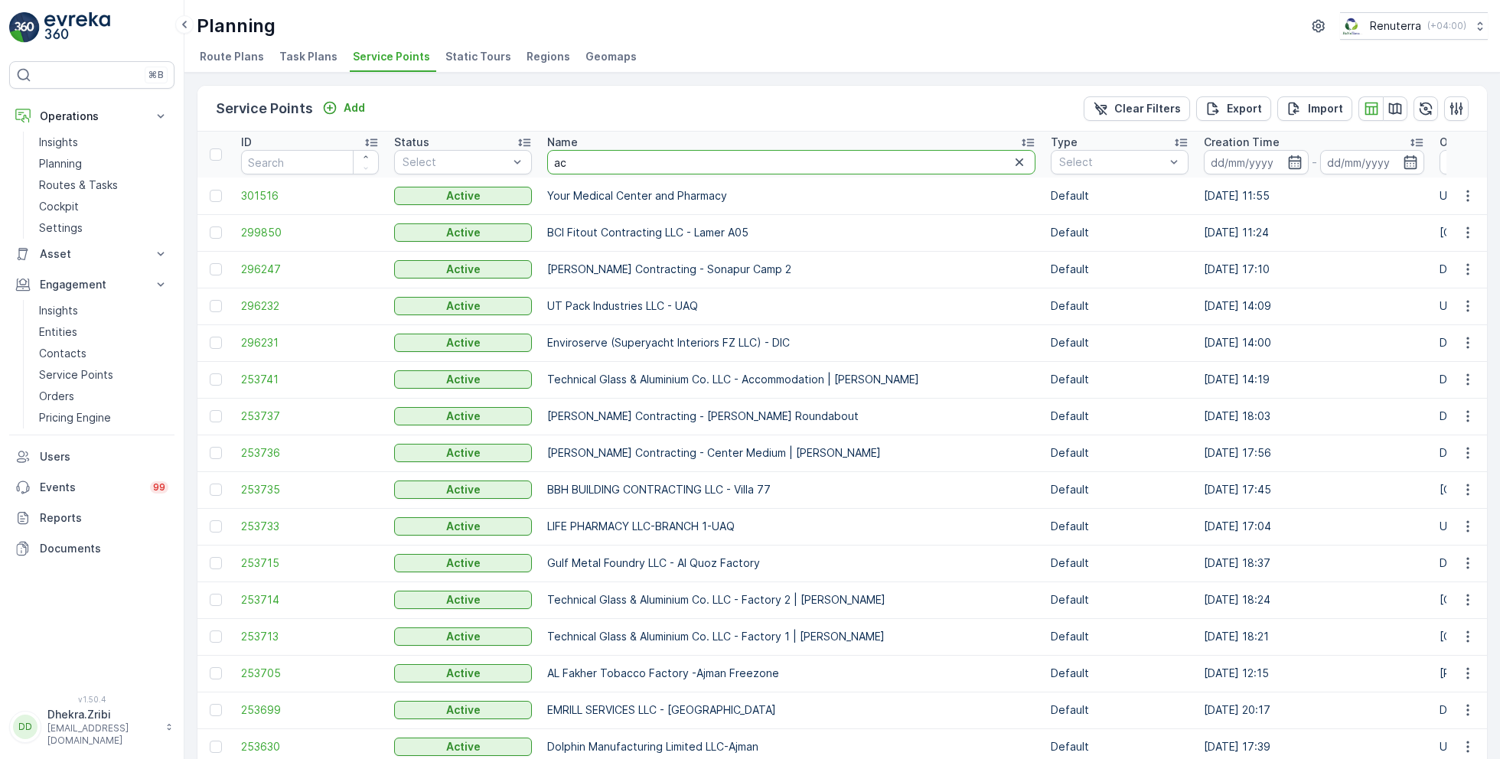
click at [614, 162] on input "ac" at bounding box center [791, 162] width 488 height 24
type input "anc"
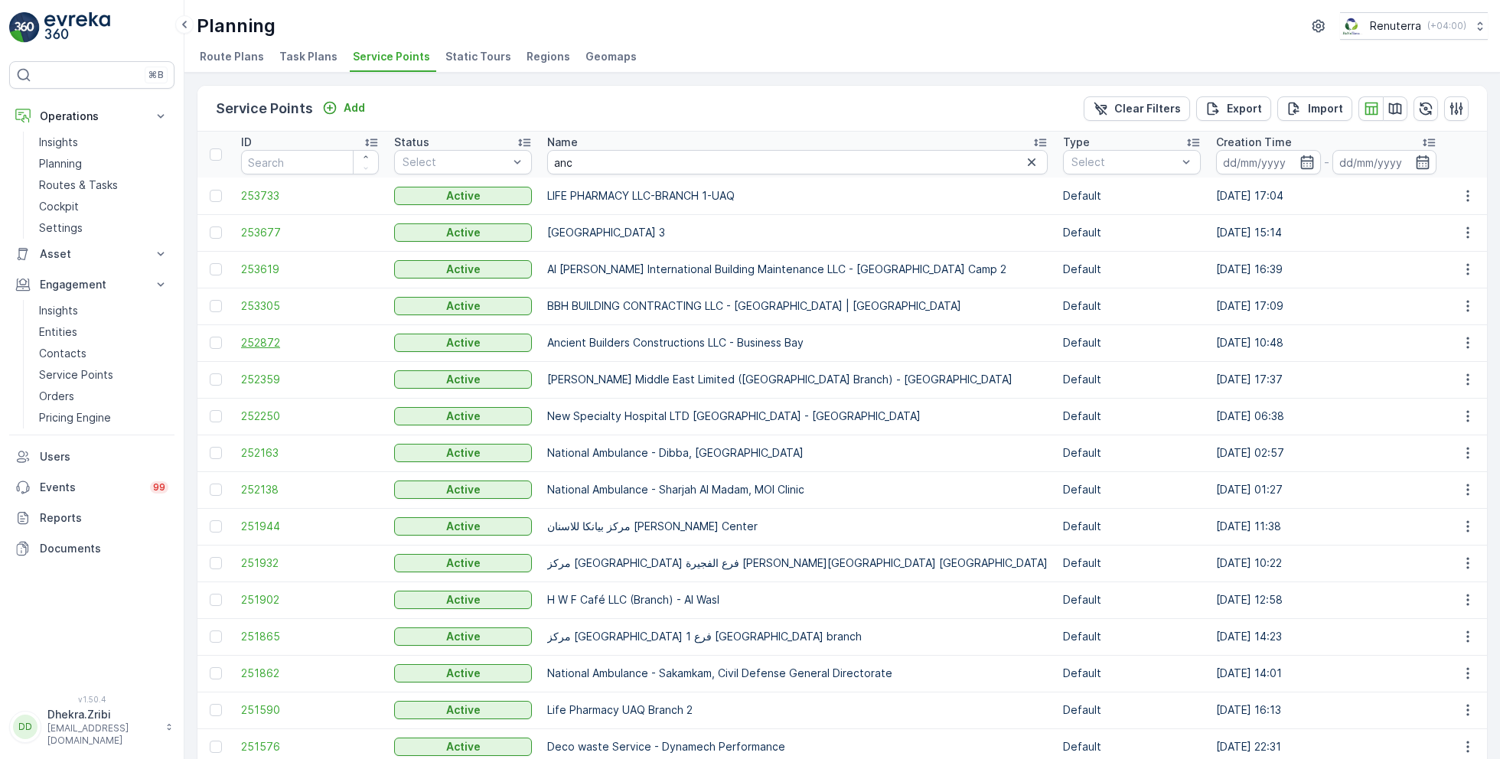
click at [269, 338] on span "252872" at bounding box center [310, 342] width 138 height 15
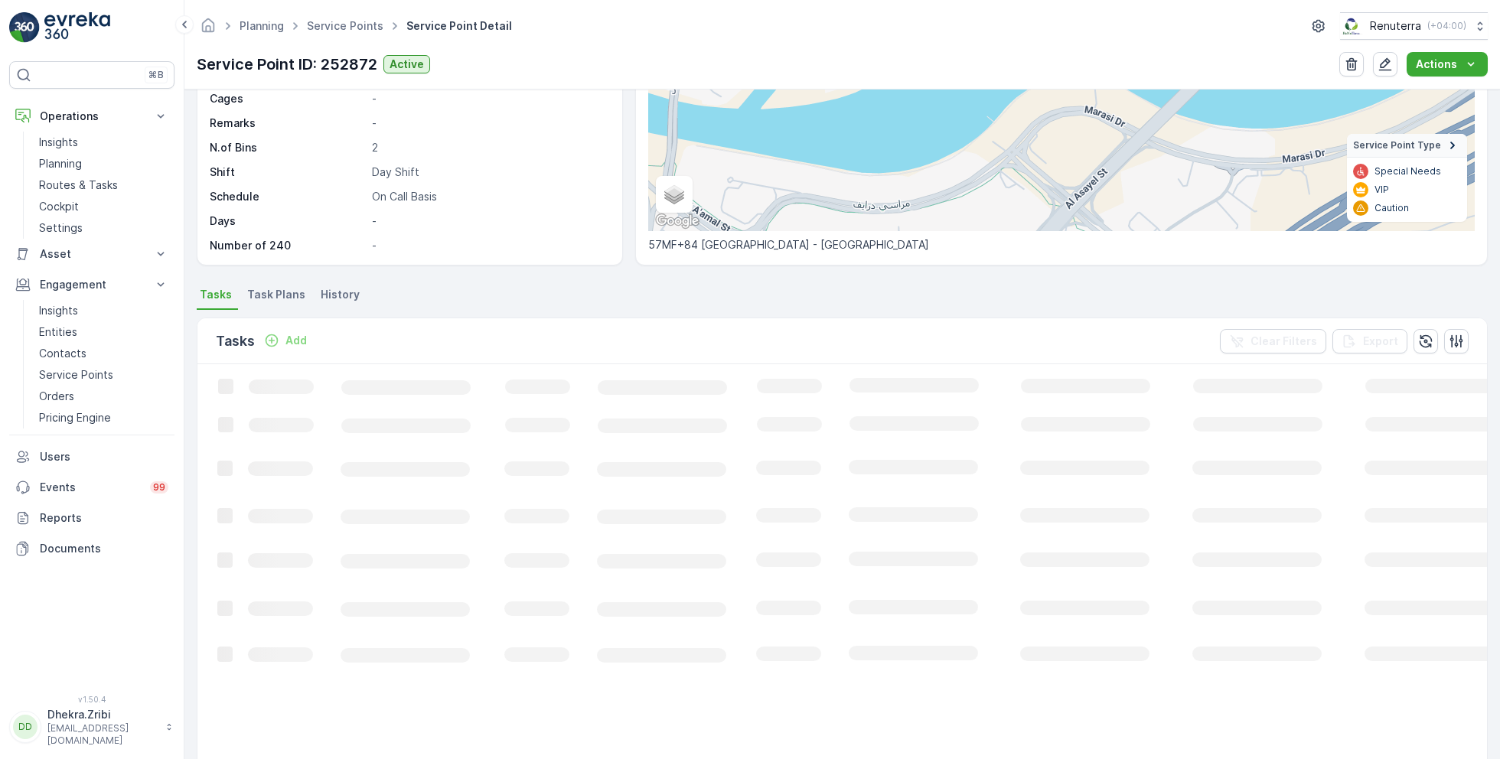
scroll to position [106, 0]
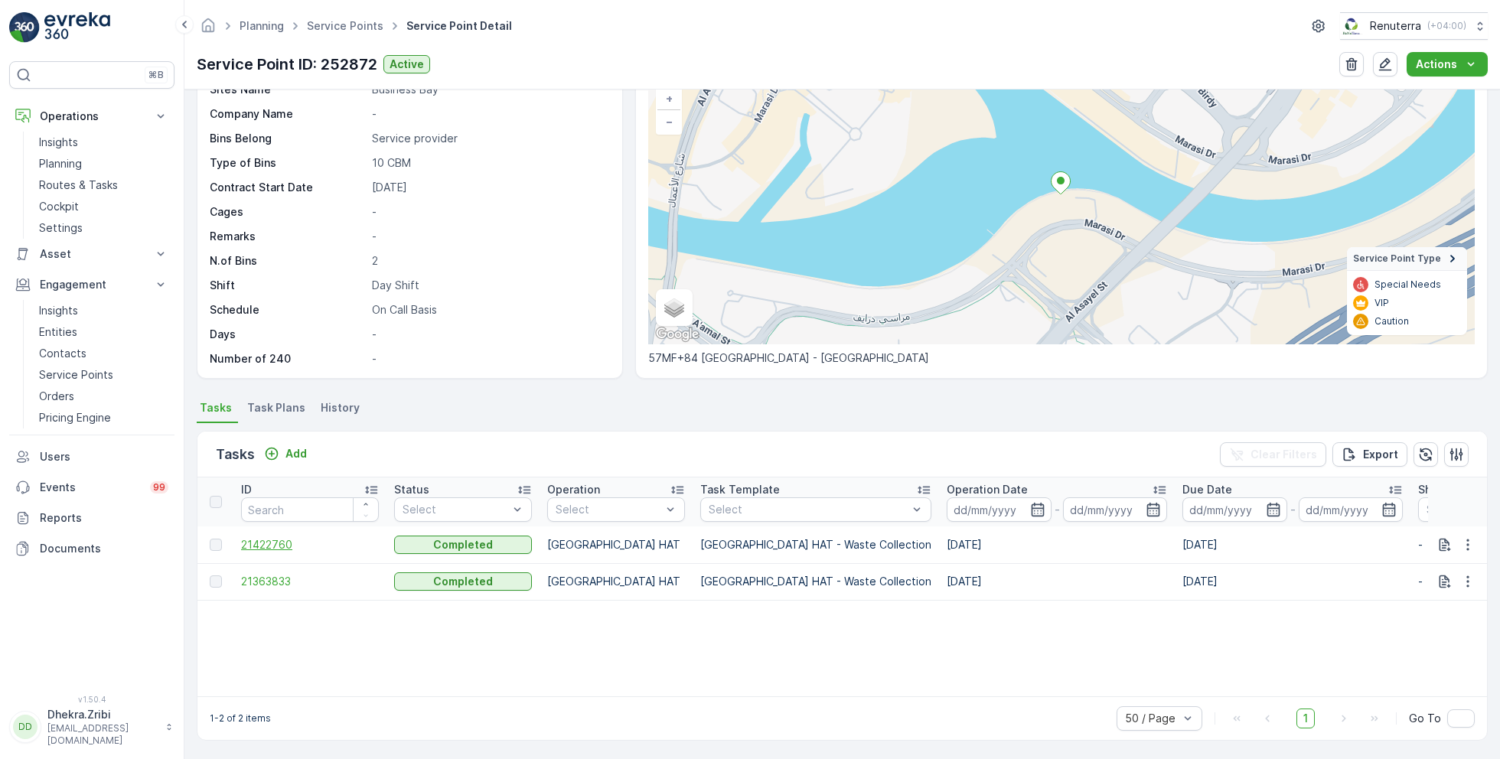
click at [269, 539] on span "21422760" at bounding box center [310, 544] width 138 height 15
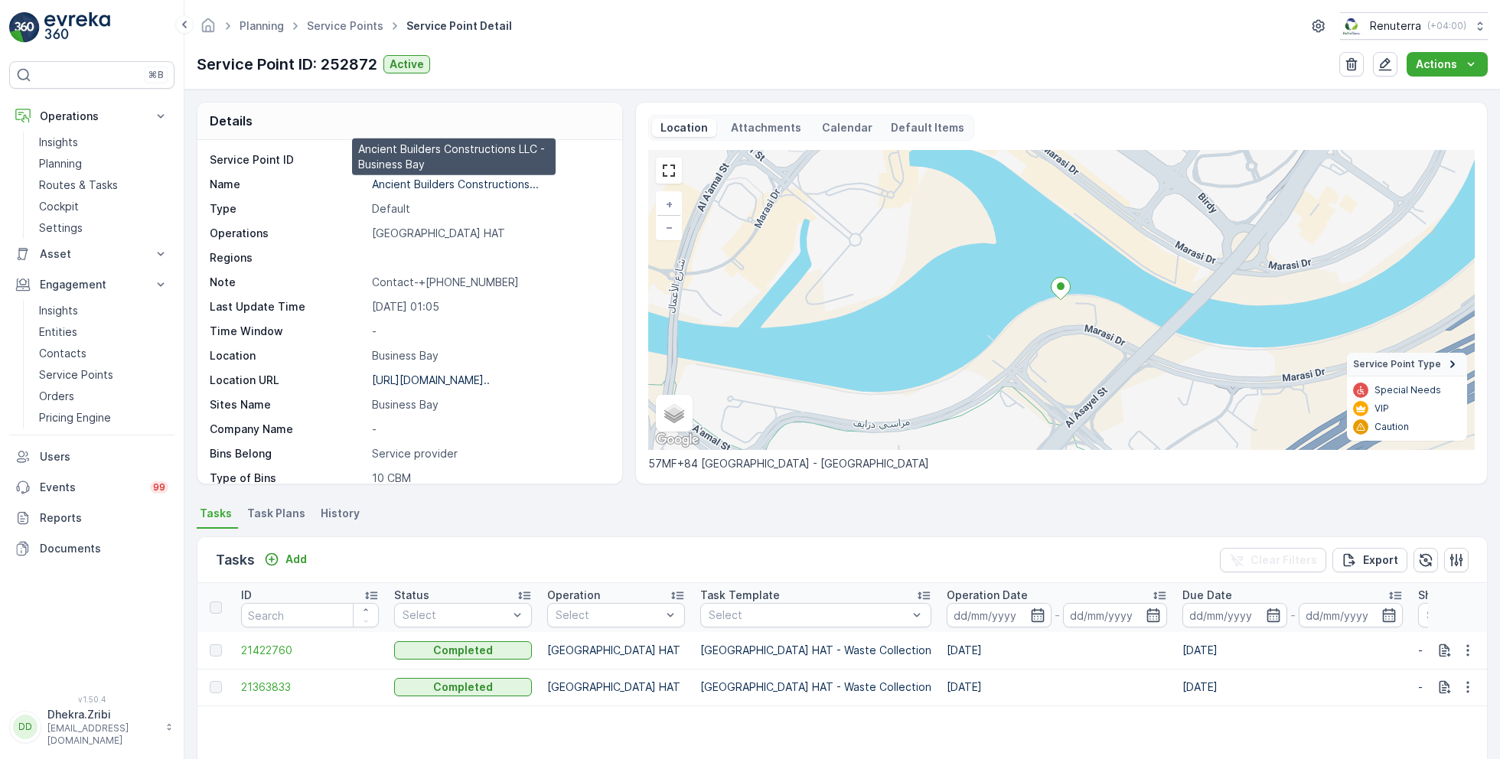
click at [428, 183] on p "Ancient Builders Constructions..." at bounding box center [455, 184] width 167 height 13
click at [354, 25] on link "Service Points" at bounding box center [345, 25] width 77 height 13
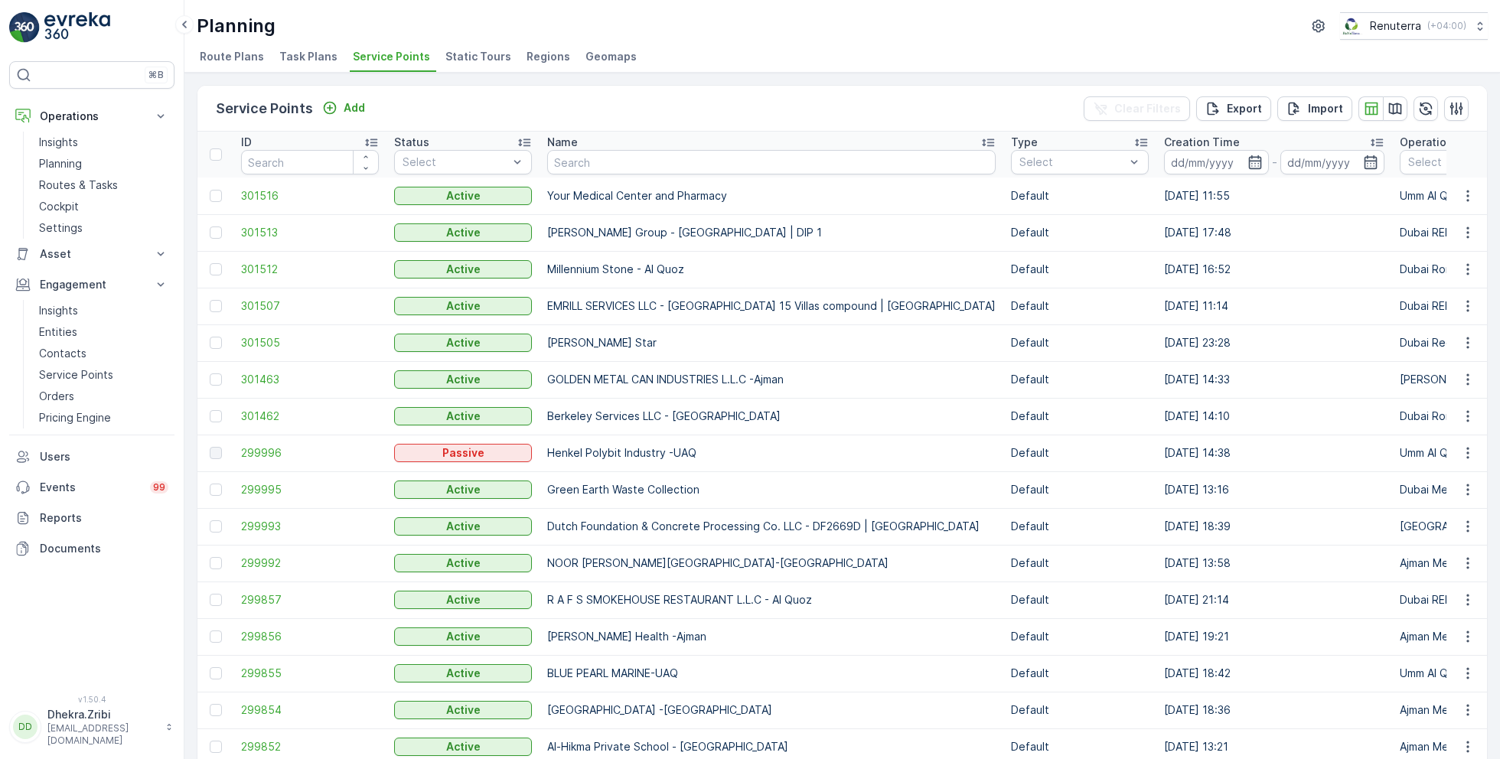
click at [630, 158] on input "text" at bounding box center [771, 162] width 448 height 24
paste input "Deco Waste Service - Shredex | Al Quoz"
type input "Deco Waste Service - Shredex | Al Quoz"
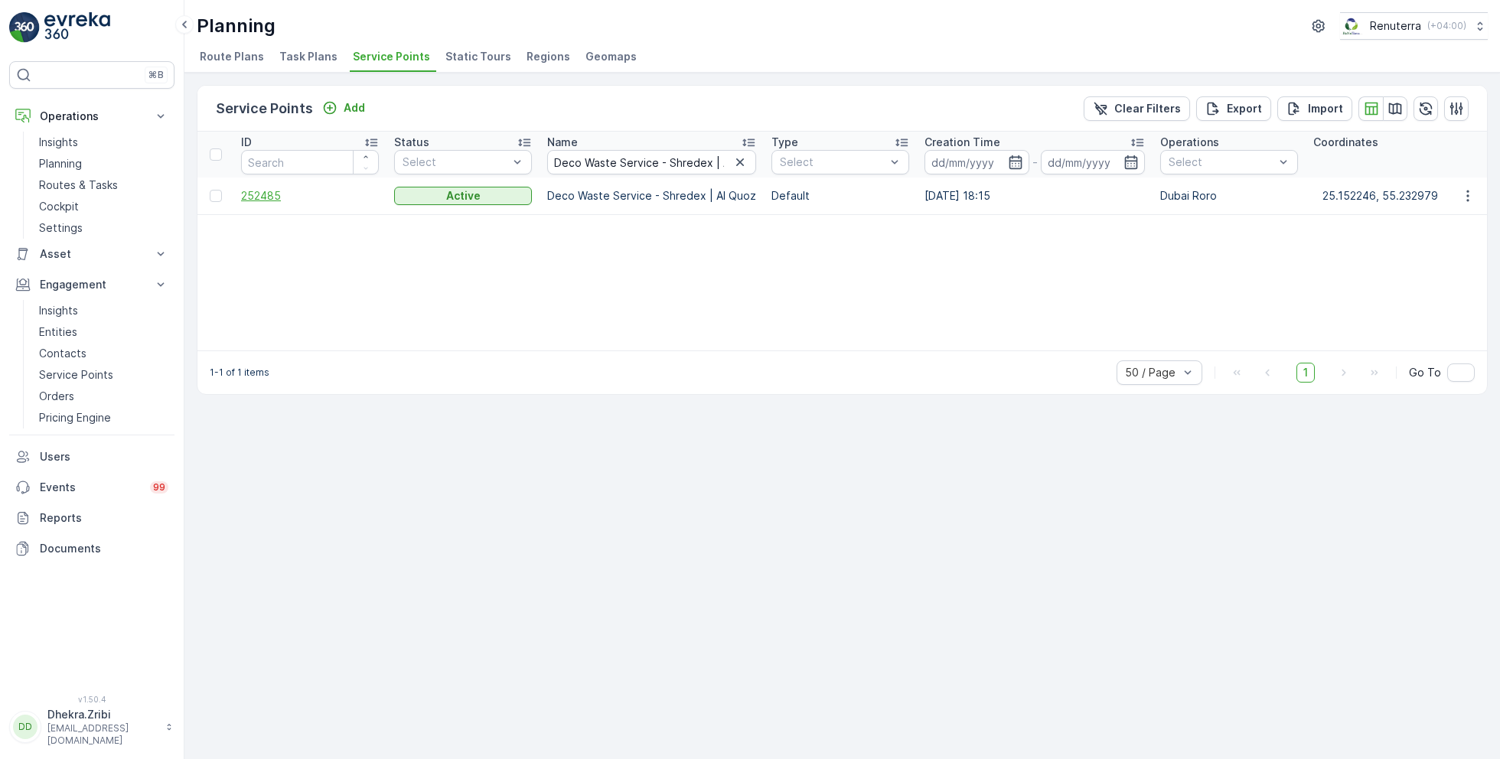
click at [250, 194] on span "252485" at bounding box center [310, 195] width 138 height 15
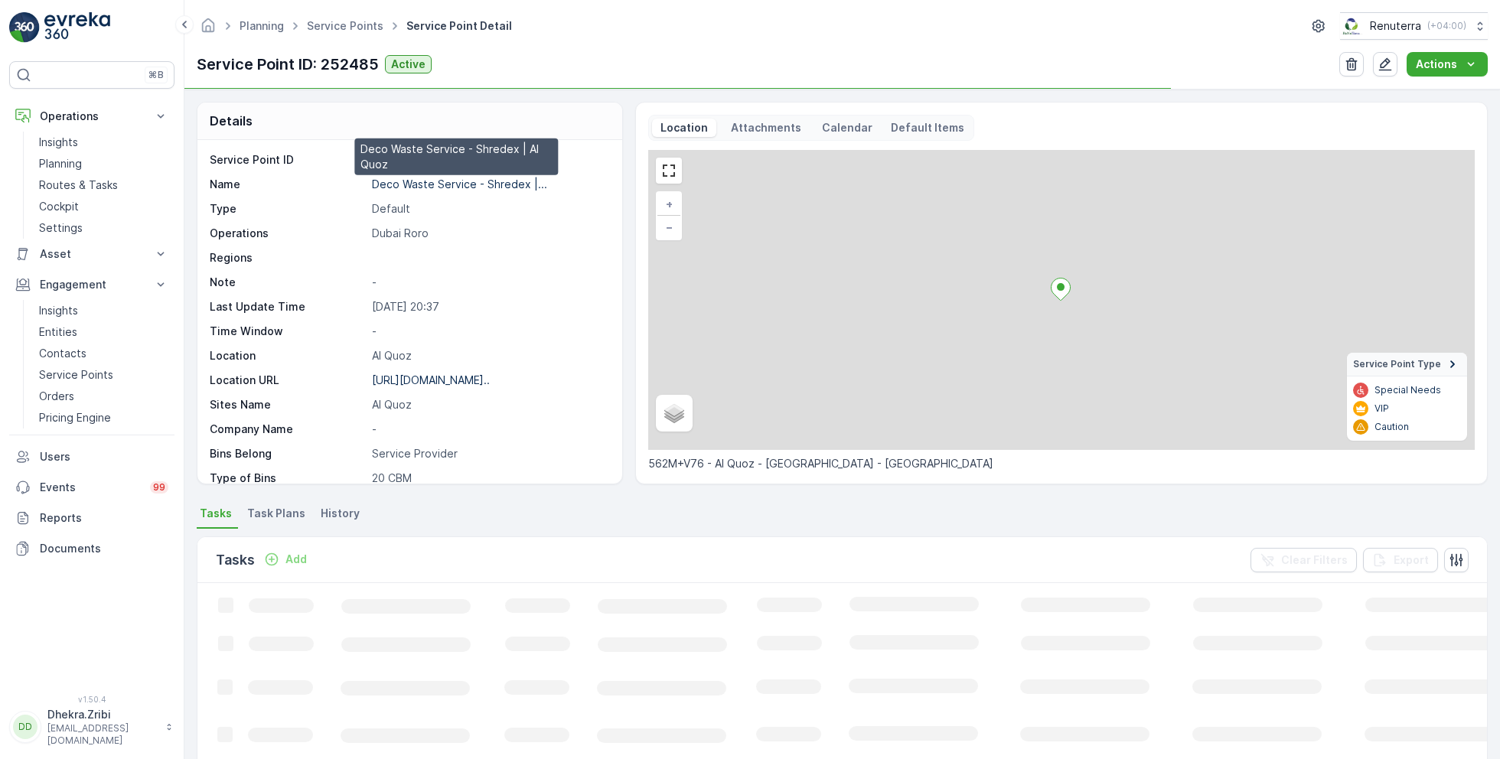
click at [486, 182] on p "Deco Waste Service - Shredex |..." at bounding box center [459, 184] width 175 height 13
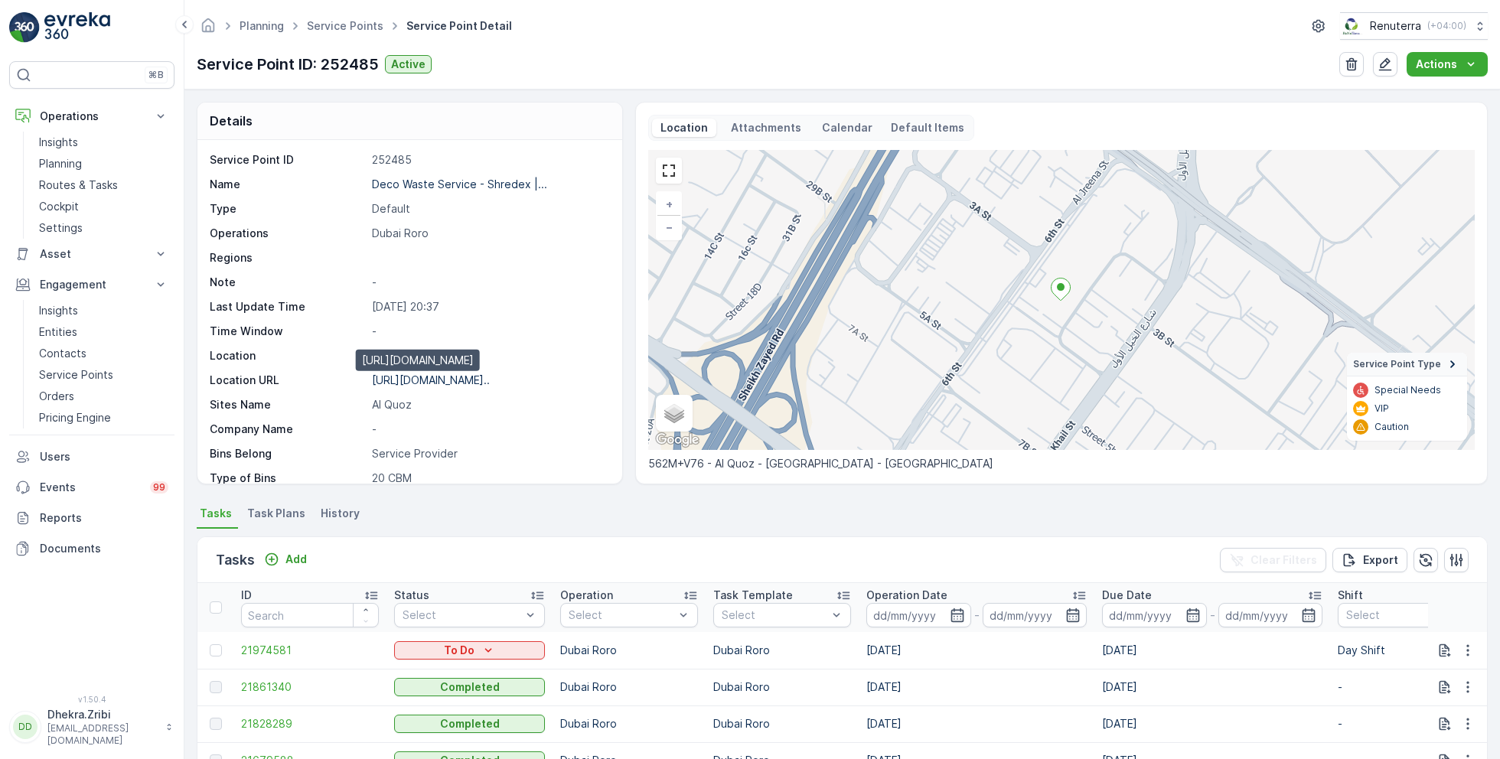
click at [443, 376] on p "https://maps.app.goo.gl/KxAvw7..." at bounding box center [431, 379] width 118 height 13
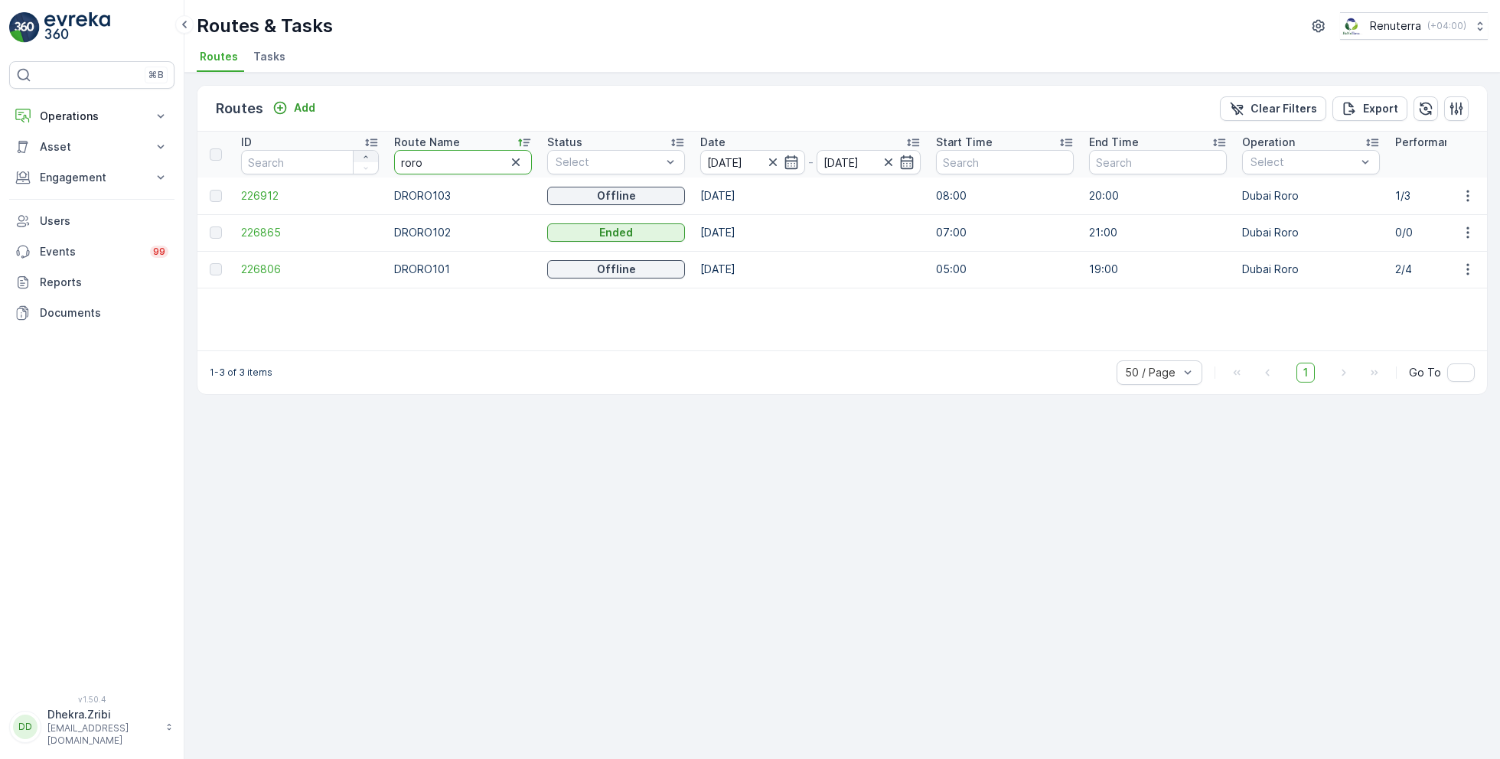
drag, startPoint x: 448, startPoint y: 162, endPoint x: 367, endPoint y: 160, distance: 81.1
type input "rel"
click at [268, 301] on span "226795" at bounding box center [310, 305] width 138 height 15
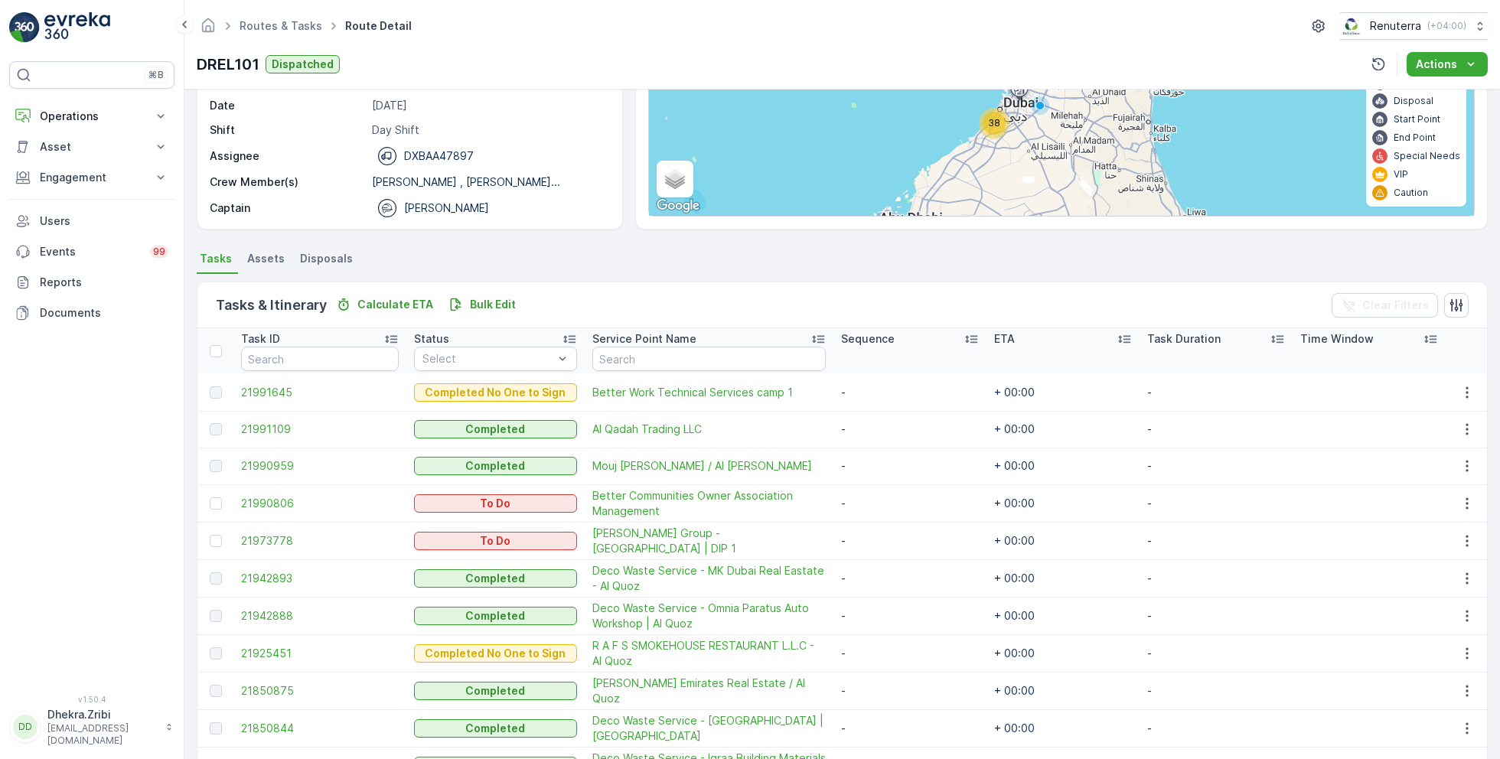
scroll to position [188, 0]
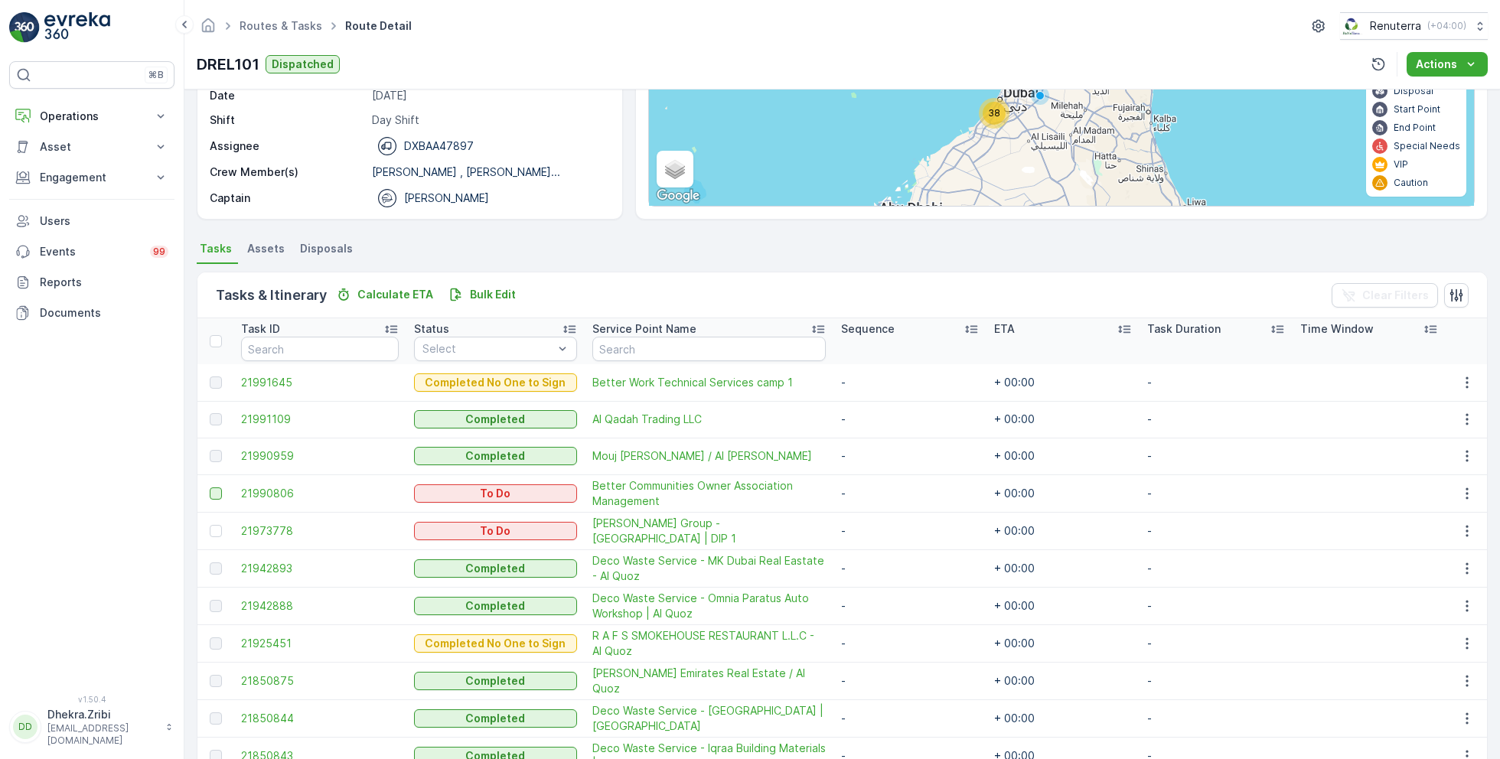
click at [212, 491] on div at bounding box center [216, 493] width 12 height 12
click at [210, 487] on input "checkbox" at bounding box center [210, 487] width 0 height 0
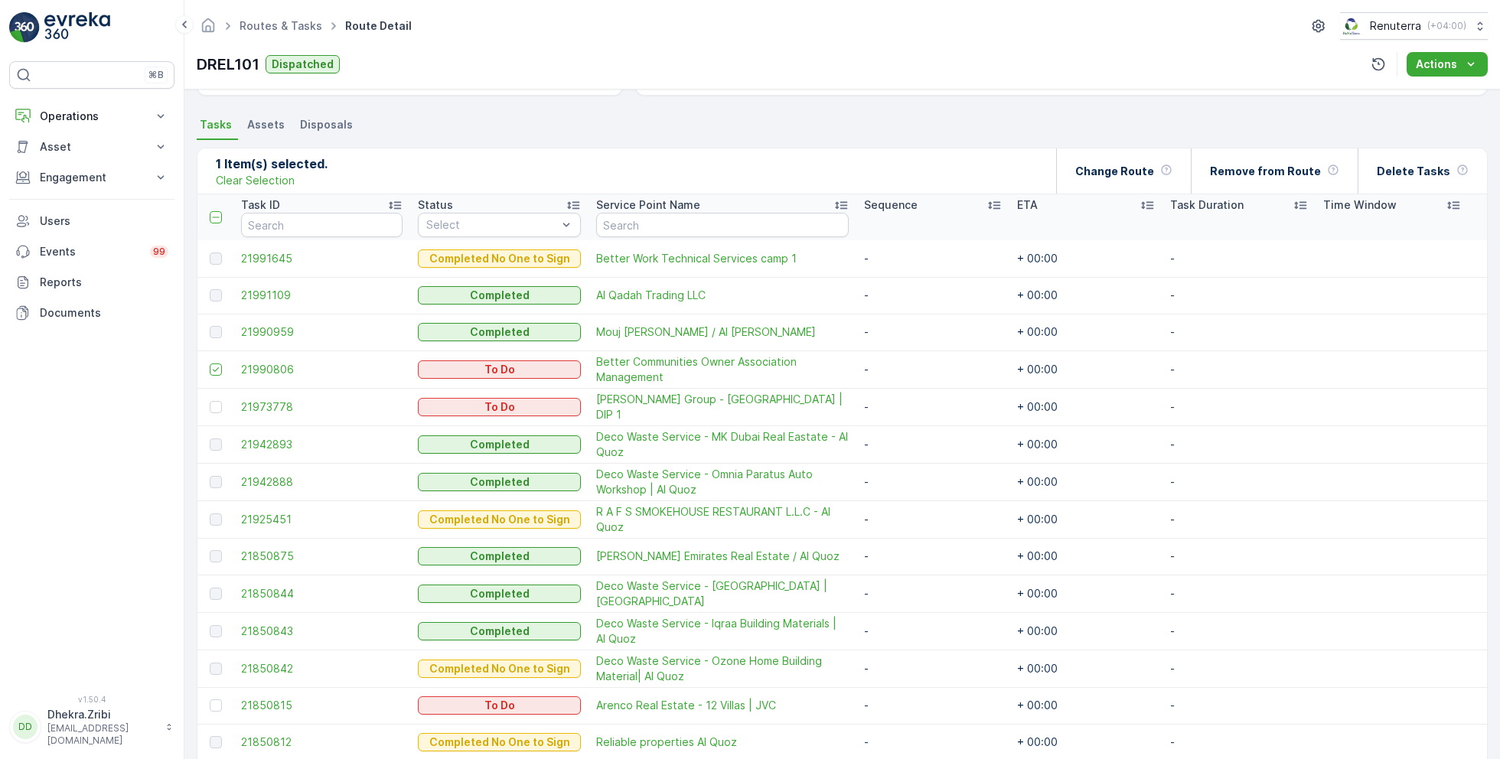
scroll to position [297, 0]
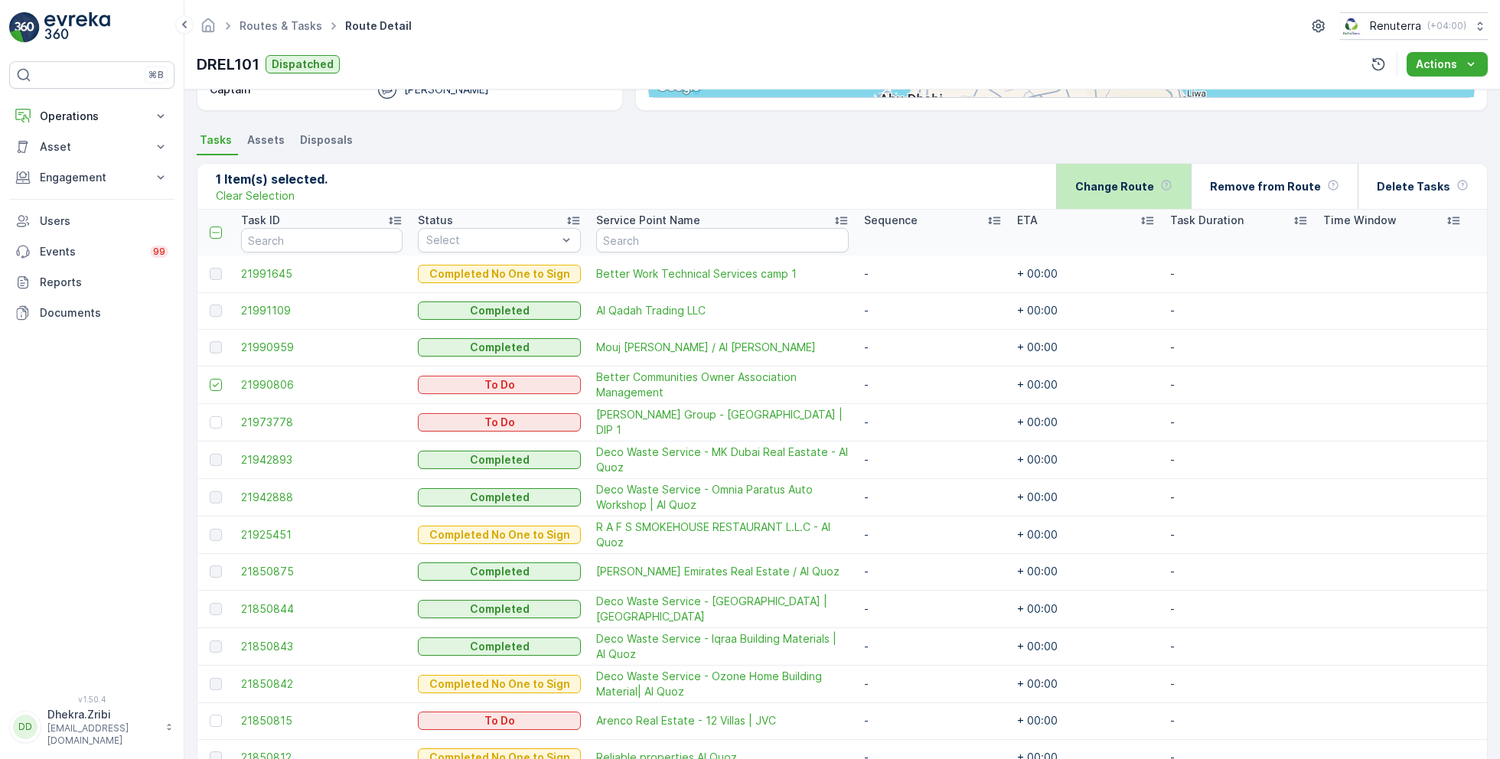
click at [1136, 190] on p "Change Route" at bounding box center [1114, 186] width 79 height 15
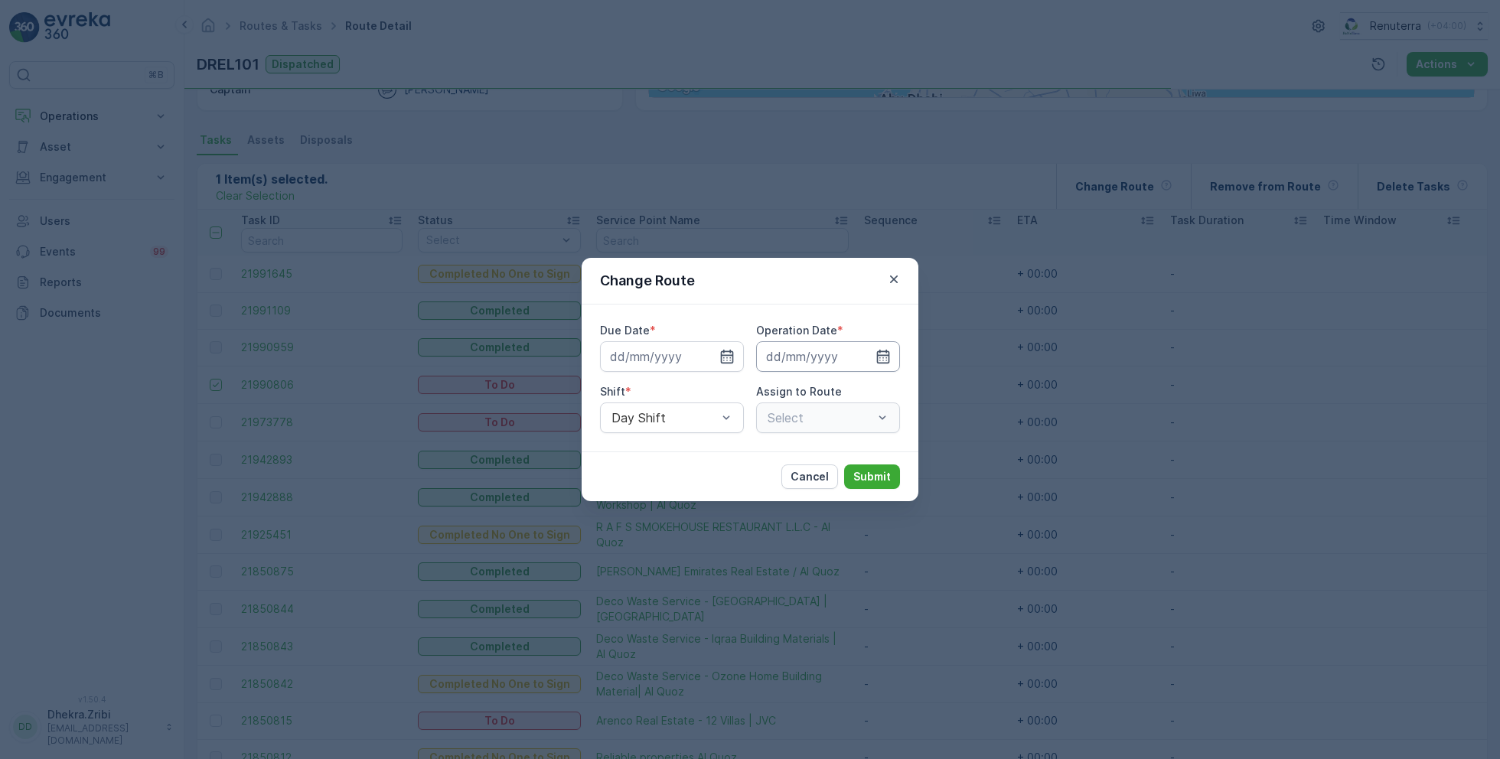
type input "[DATE]"
click at [712, 356] on icon "button" at bounding box center [708, 356] width 15 height 15
type input "[DATE]"
click at [869, 354] on icon "button" at bounding box center [864, 356] width 15 height 15
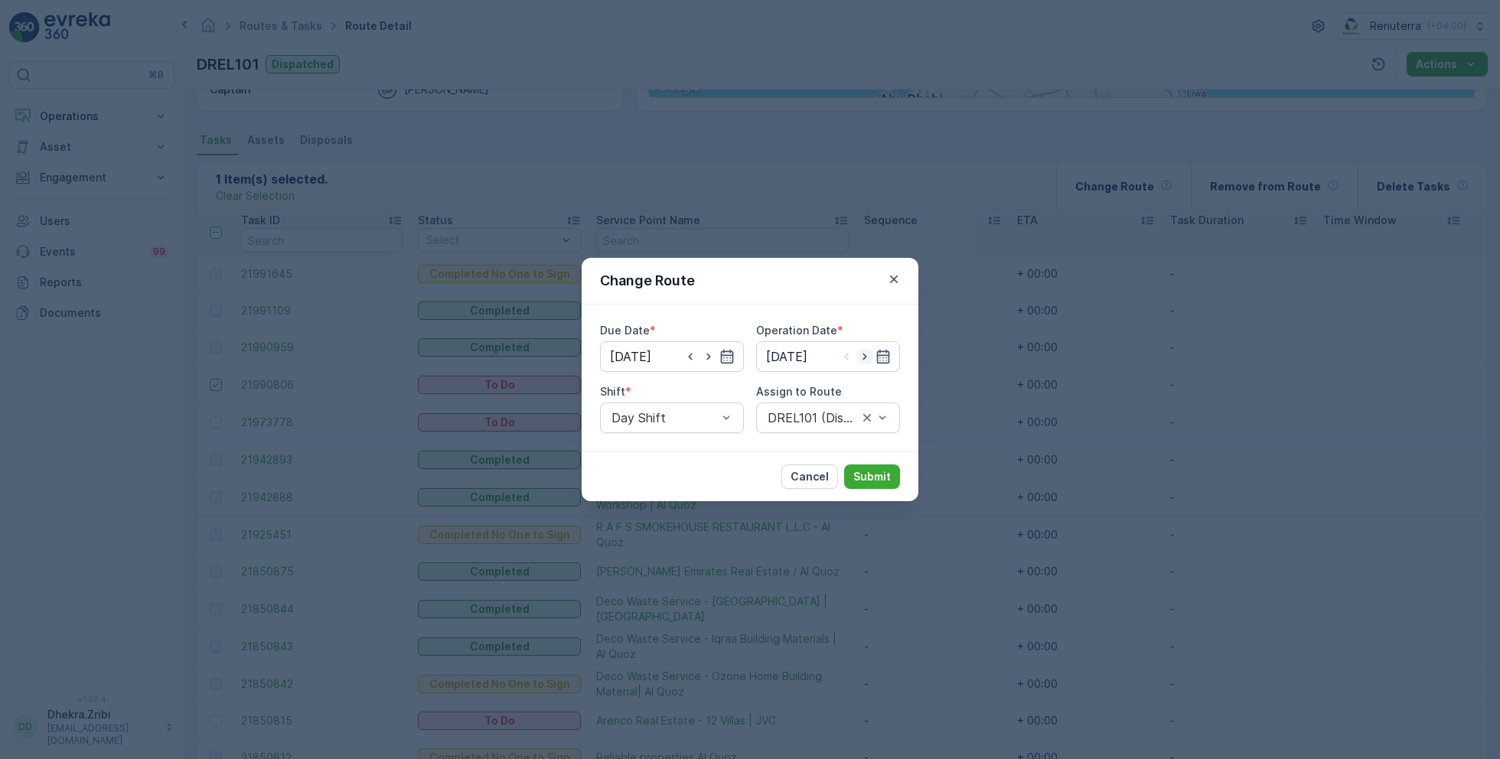
type input "[DATE]"
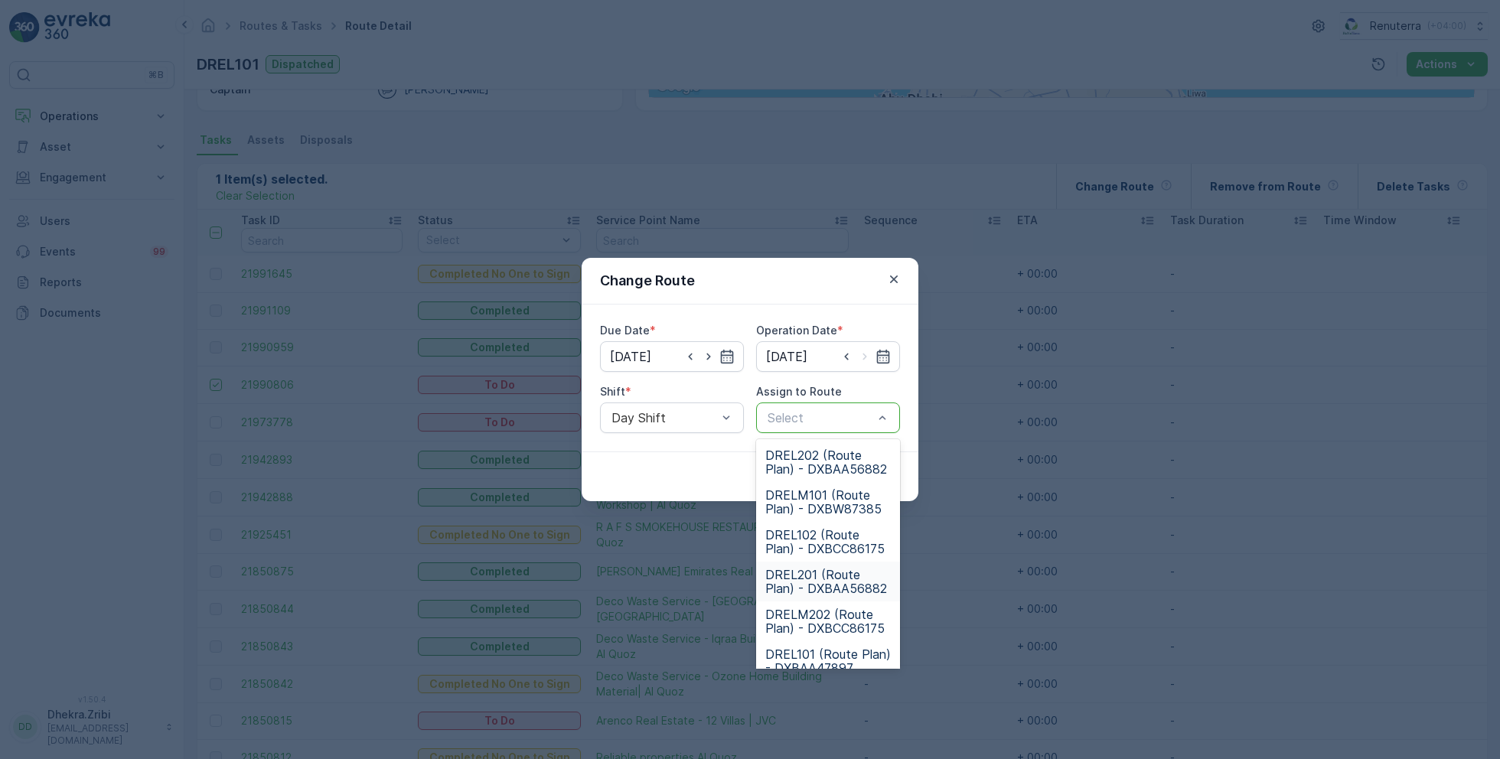
scroll to position [95, 0]
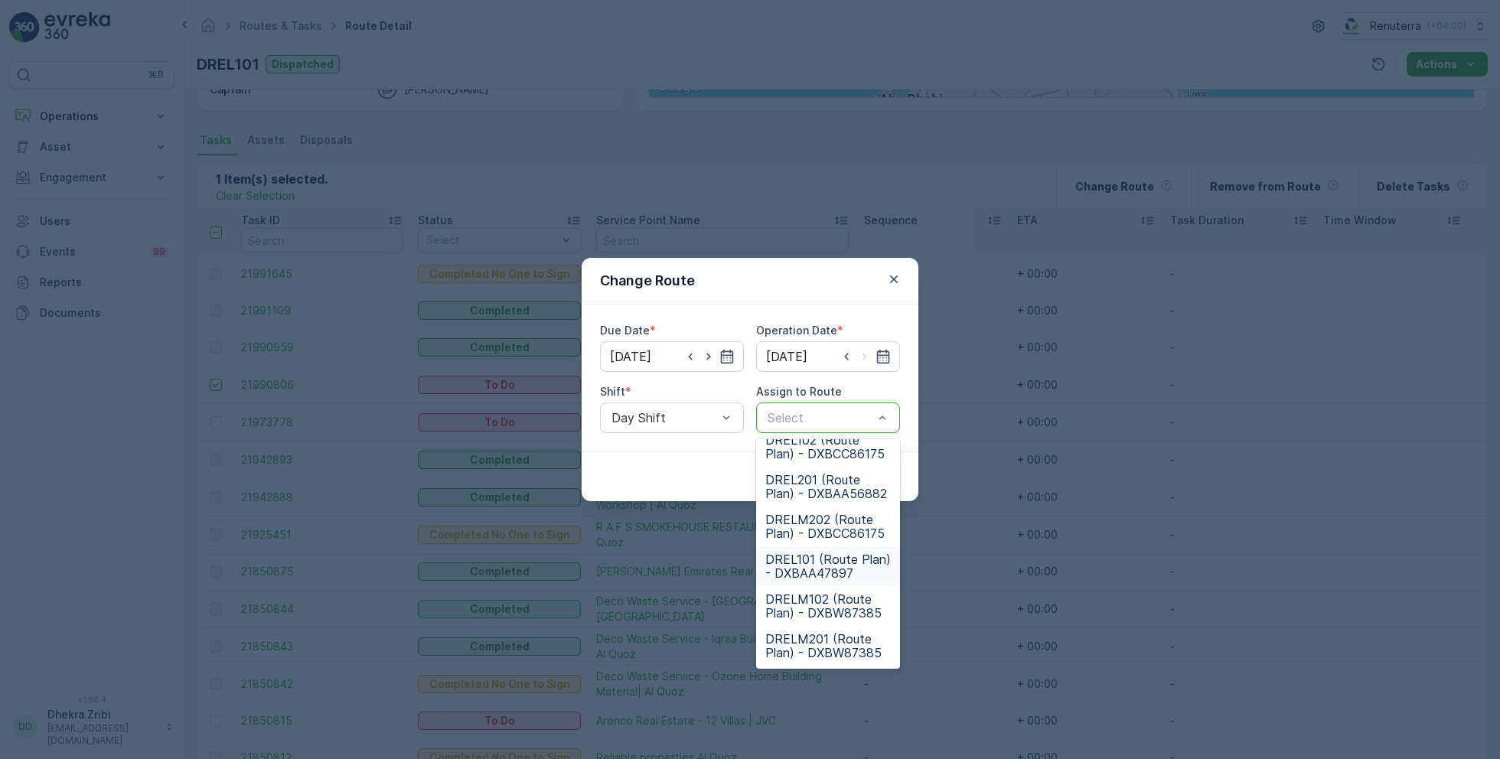
click at [825, 560] on span "DREL101 (Route Plan) - DXBAA47897" at bounding box center [827, 566] width 125 height 28
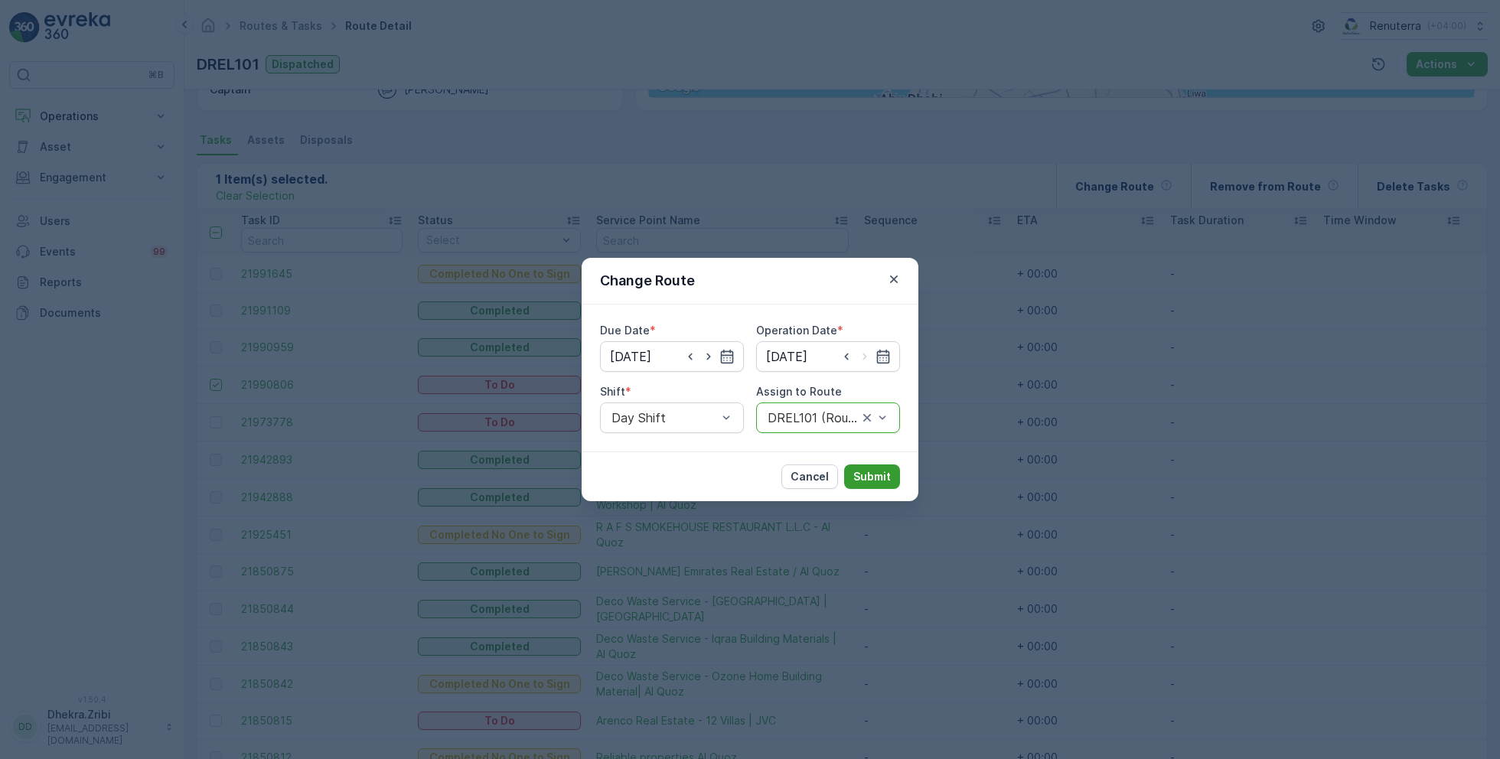
click at [882, 476] on p "Submit" at bounding box center [871, 476] width 37 height 15
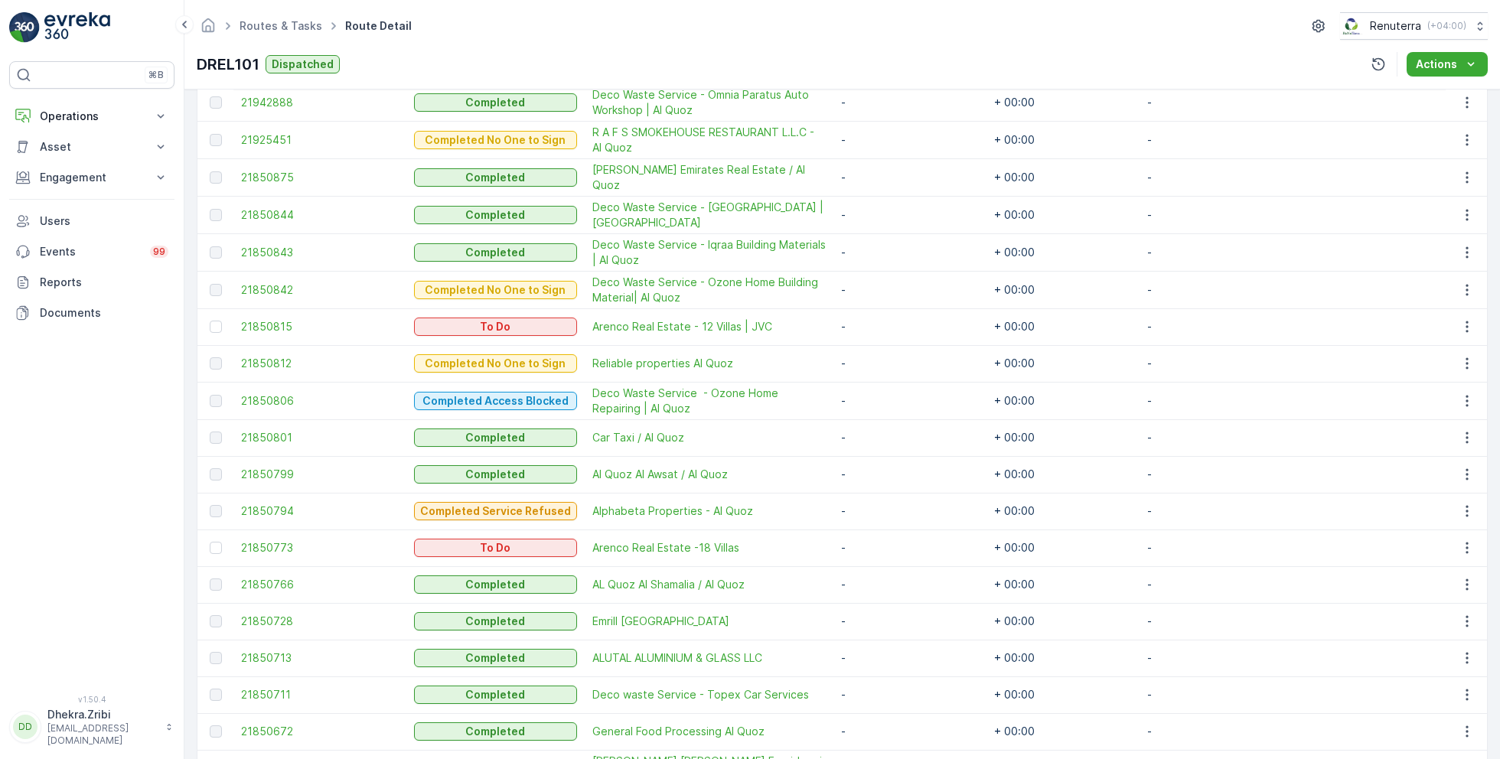
scroll to position [650, 0]
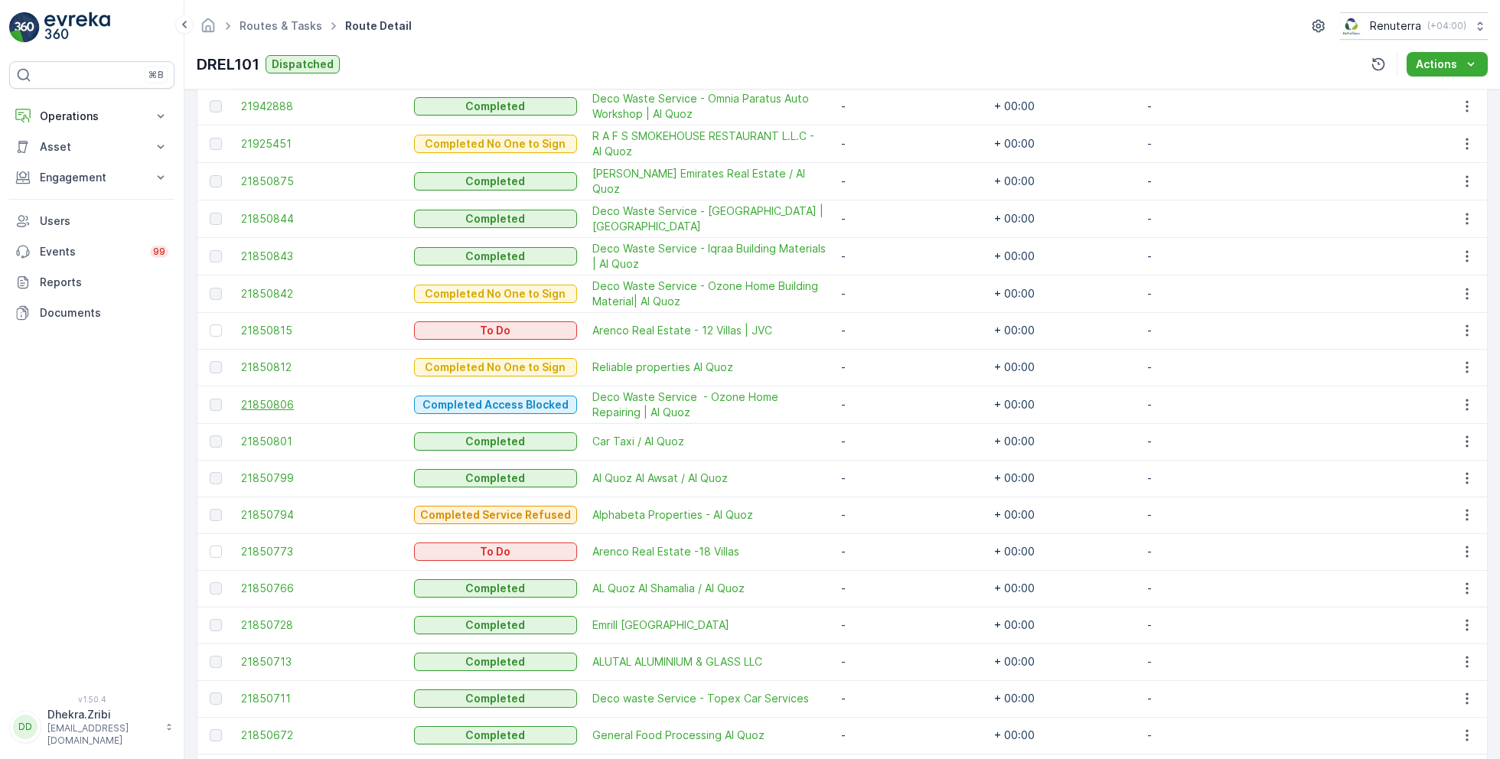
click at [278, 406] on span "21850806" at bounding box center [320, 404] width 158 height 15
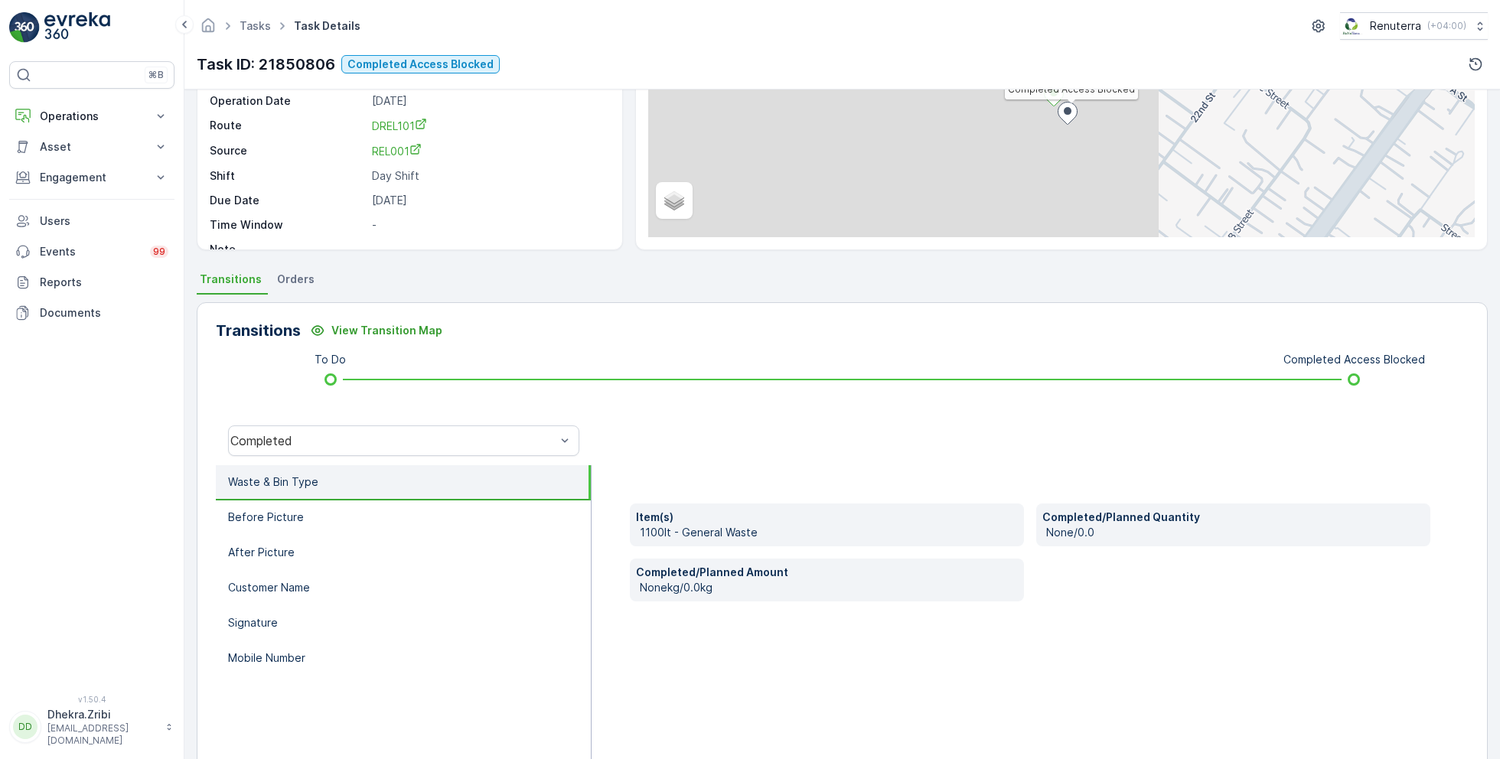
scroll to position [163, 0]
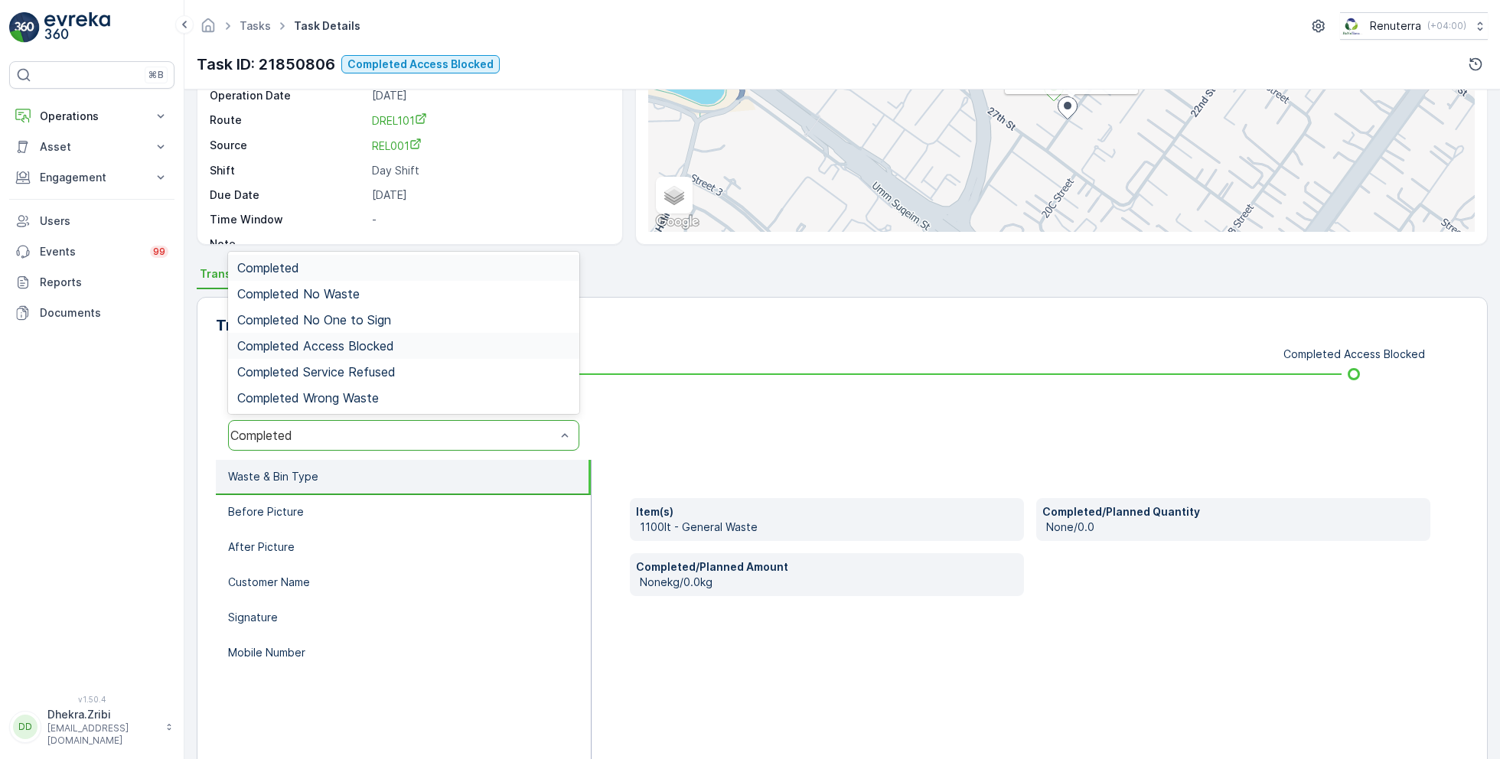
click at [365, 341] on span "Completed Access Blocked" at bounding box center [315, 346] width 157 height 14
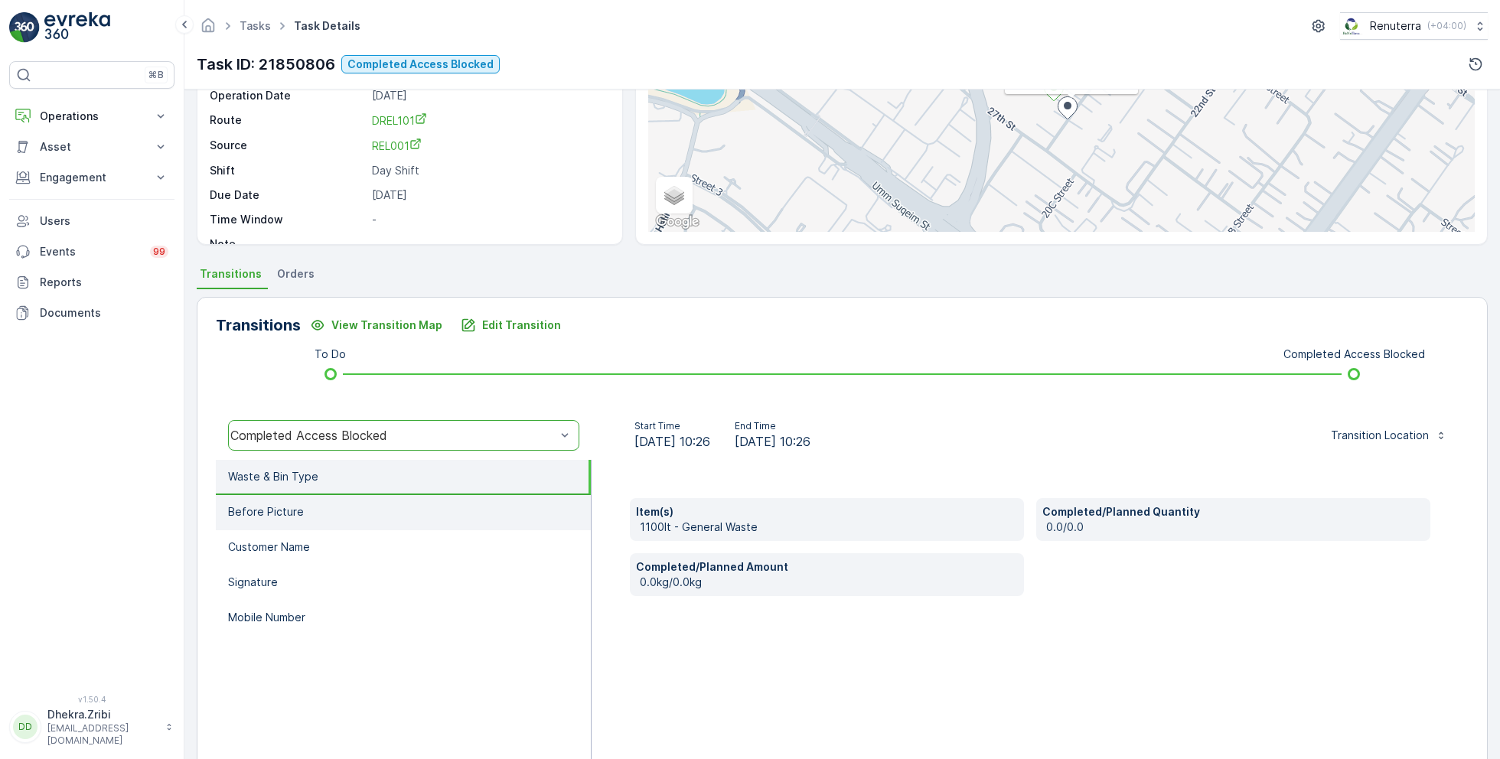
click at [345, 513] on li "Before Picture" at bounding box center [403, 512] width 375 height 35
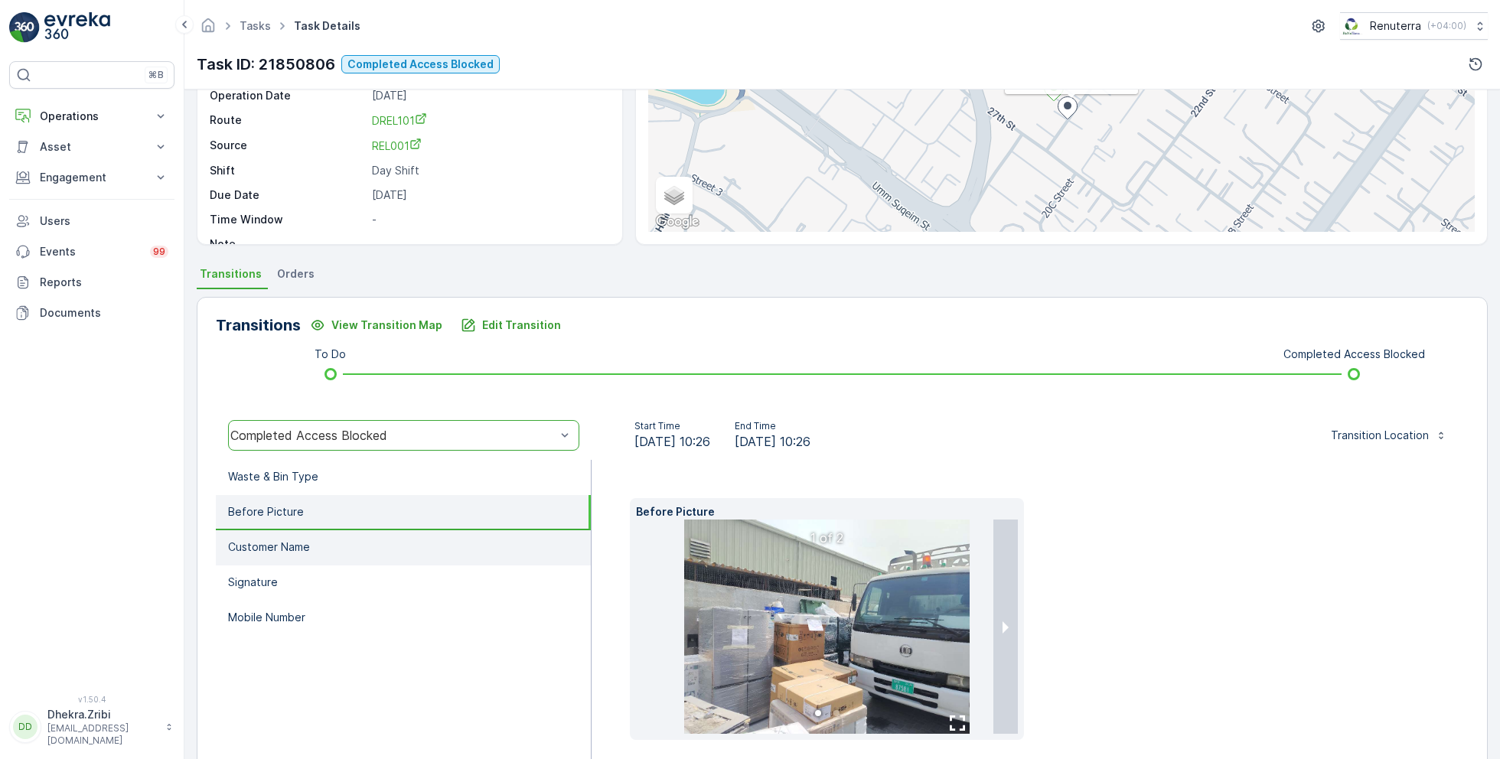
click at [335, 541] on li "Customer Name" at bounding box center [403, 547] width 375 height 35
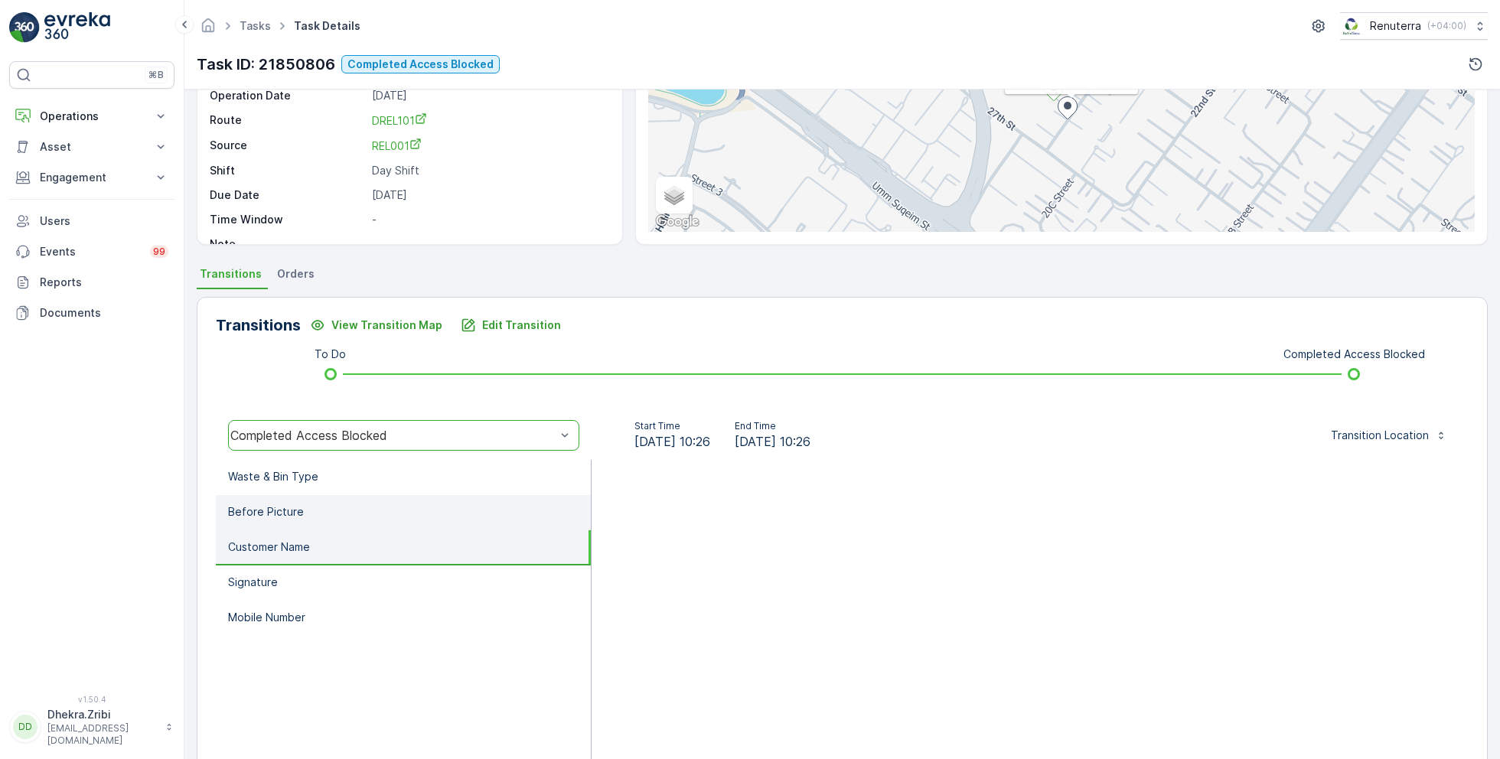
click at [320, 511] on li "Before Picture" at bounding box center [403, 512] width 375 height 35
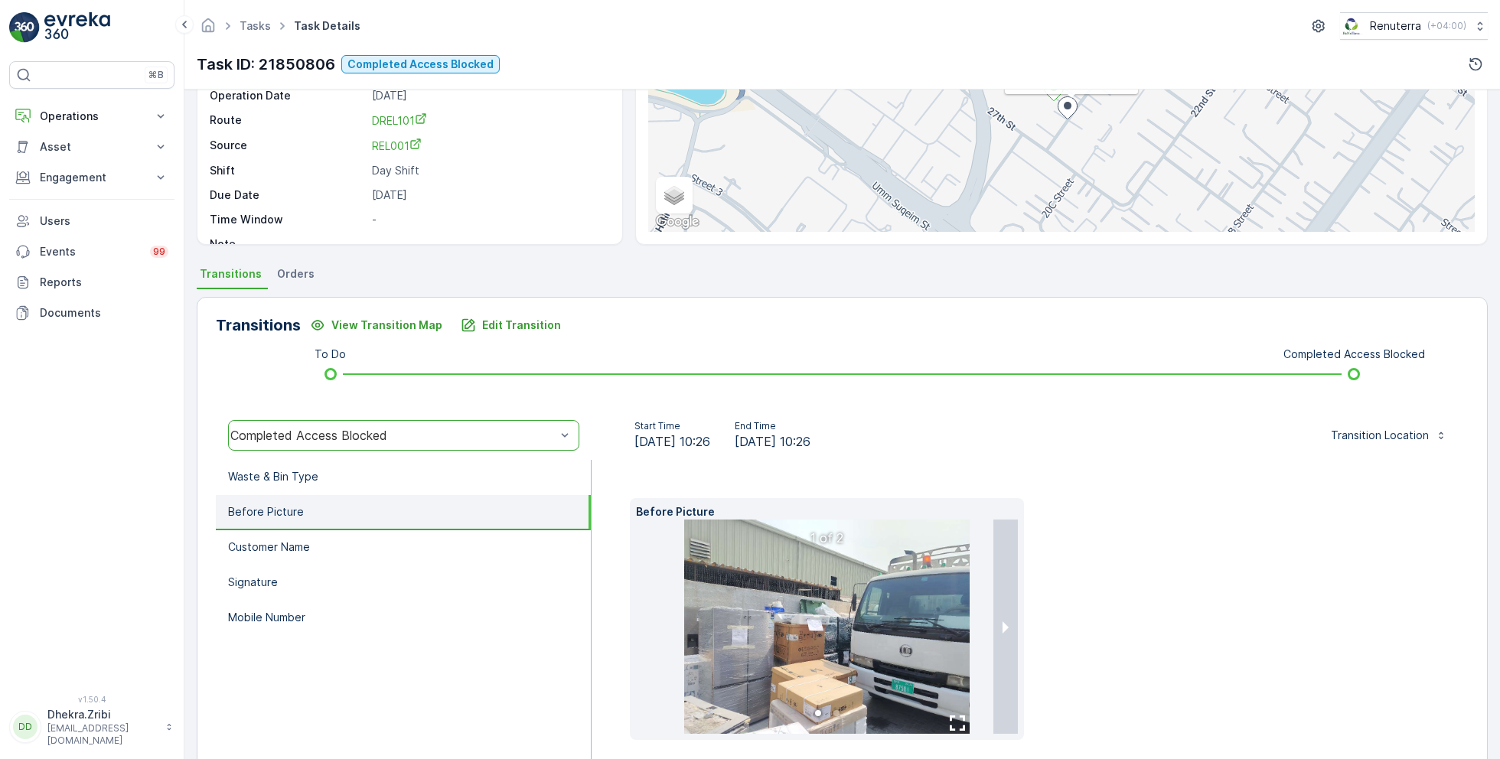
click at [822, 600] on img at bounding box center [826, 626] width 285 height 214
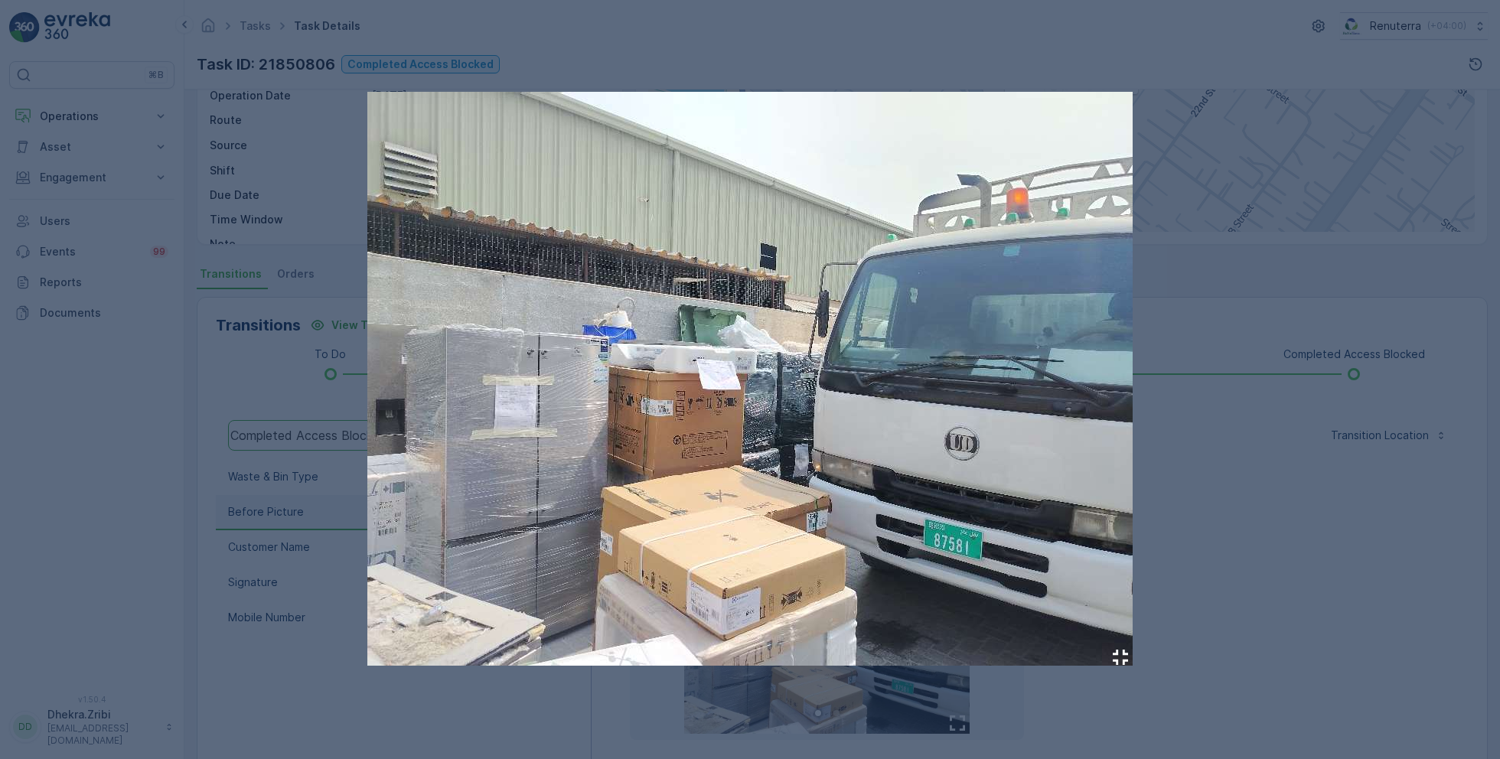
click at [1175, 416] on div at bounding box center [750, 379] width 1500 height 759
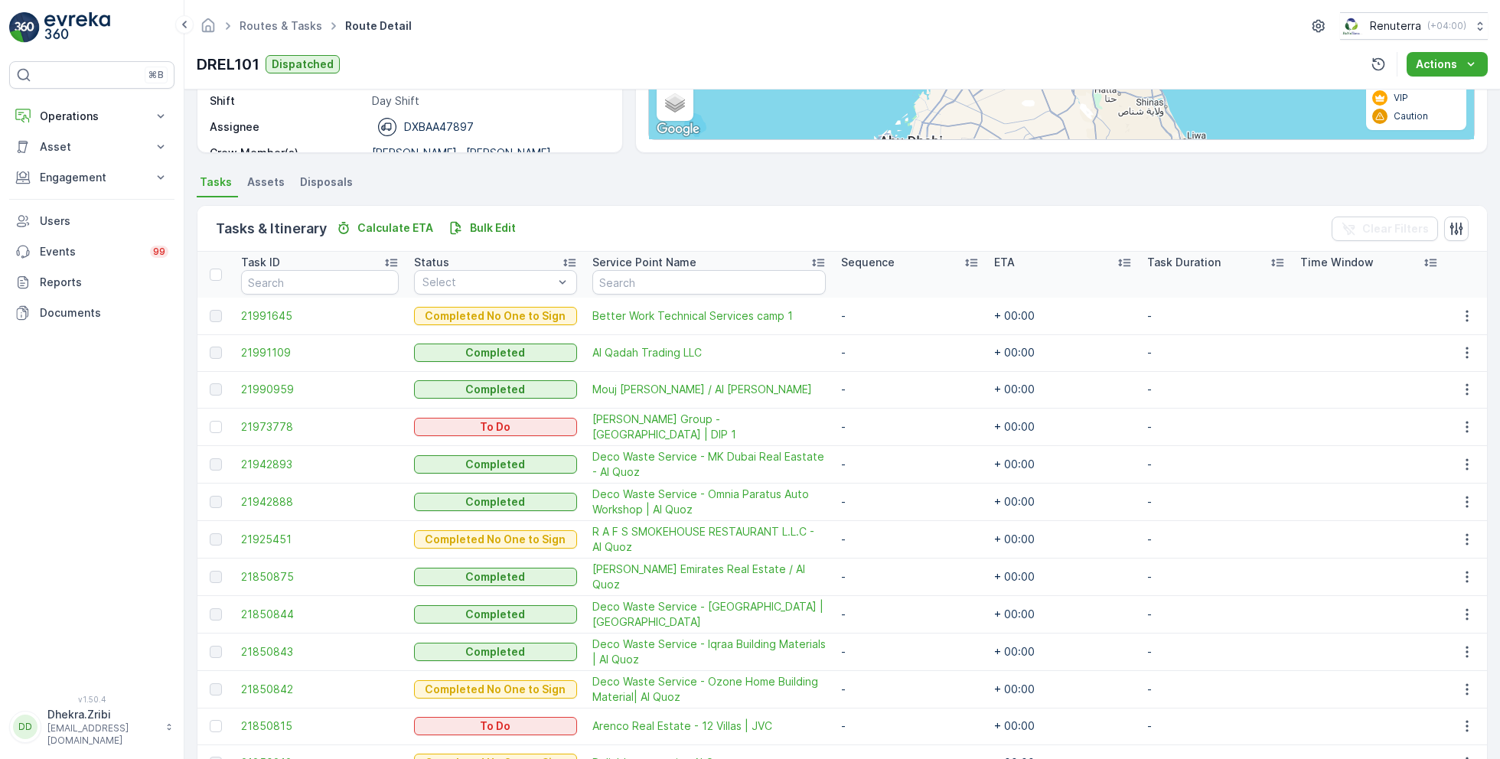
scroll to position [256, 0]
click at [214, 423] on div at bounding box center [216, 426] width 12 height 12
click at [210, 420] on input "checkbox" at bounding box center [210, 420] width 0 height 0
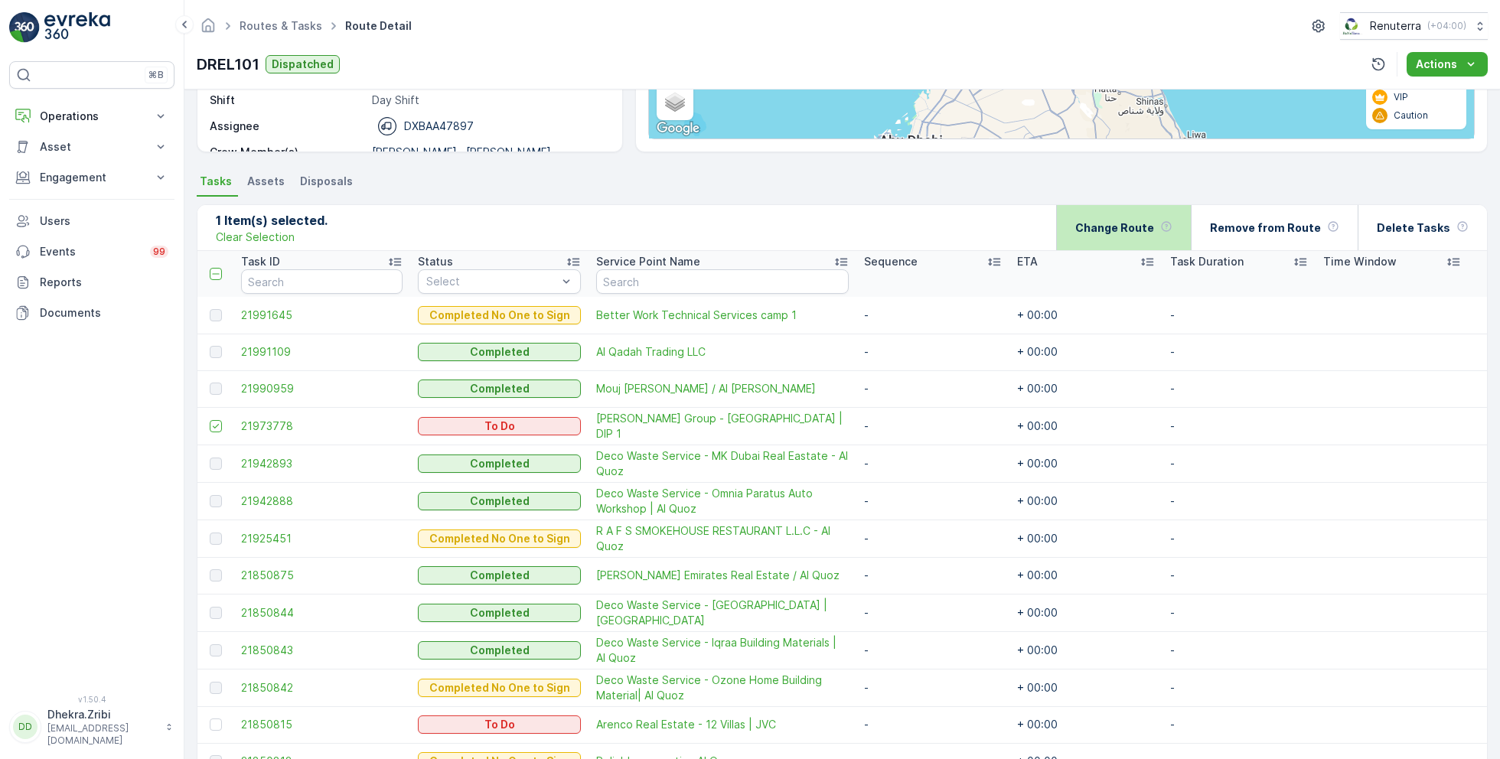
click at [1148, 225] on p "Change Route" at bounding box center [1114, 227] width 79 height 15
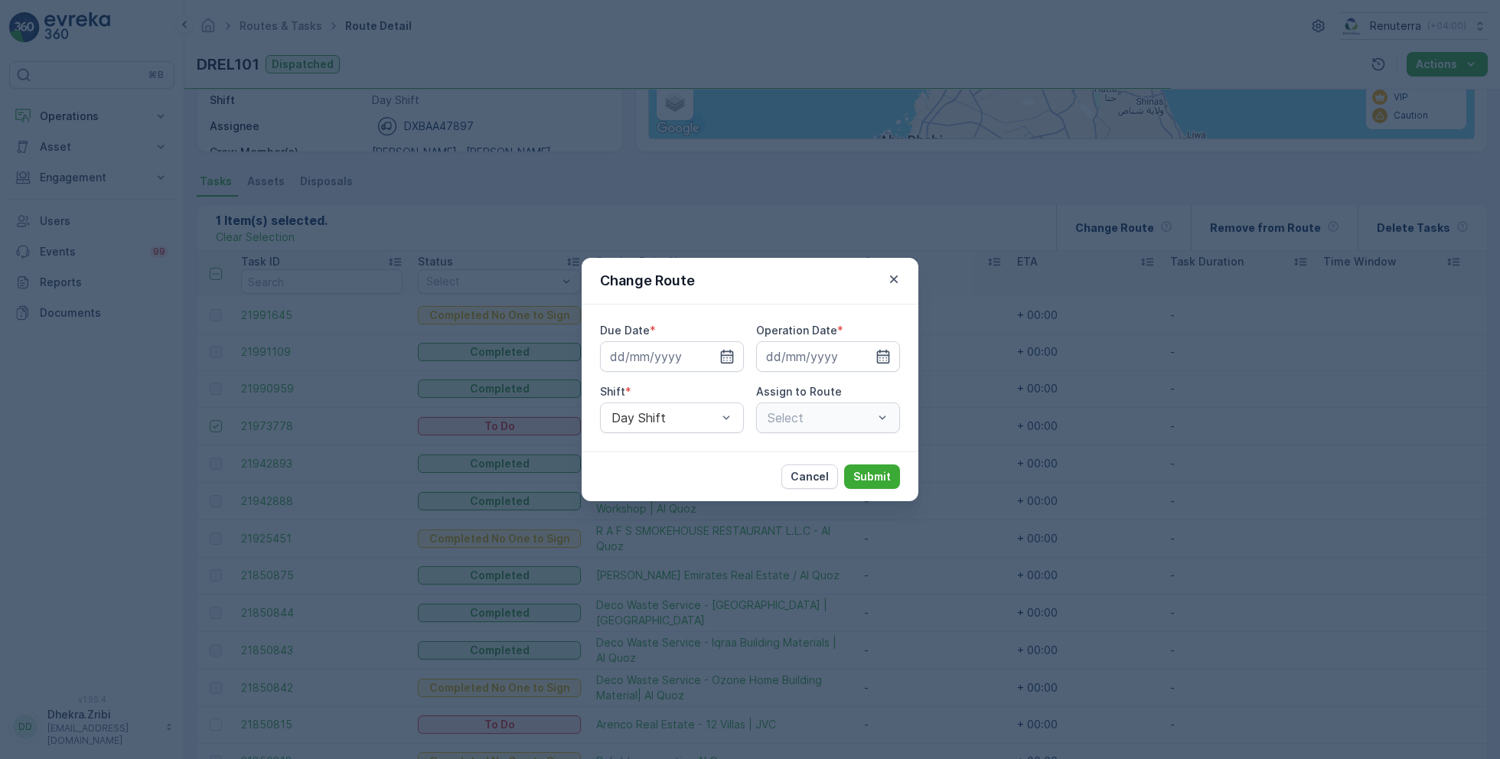
type input "[DATE]"
click at [713, 353] on icon "button" at bounding box center [708, 356] width 15 height 15
type input "[DATE]"
click at [865, 352] on icon "button" at bounding box center [864, 356] width 15 height 15
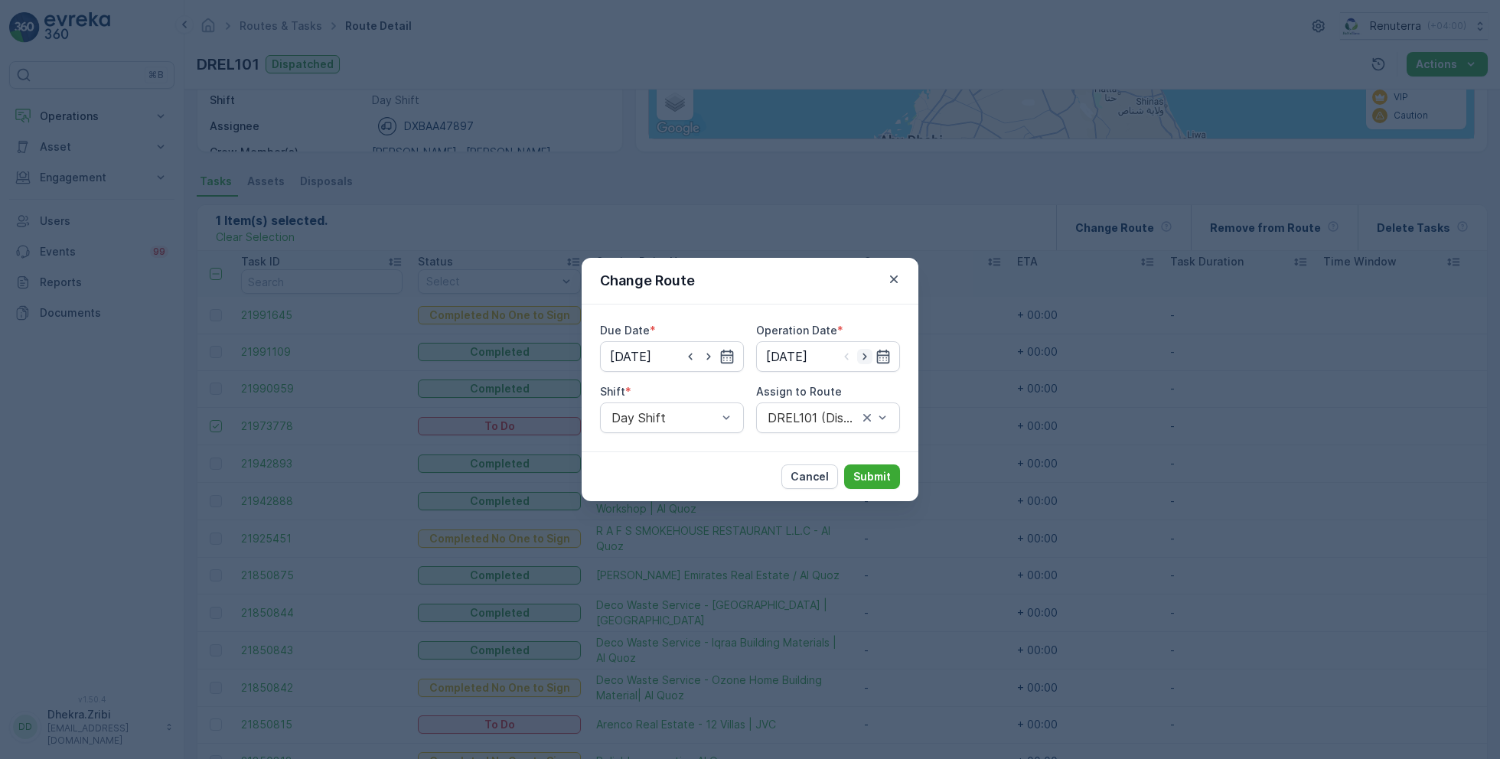
type input "[DATE]"
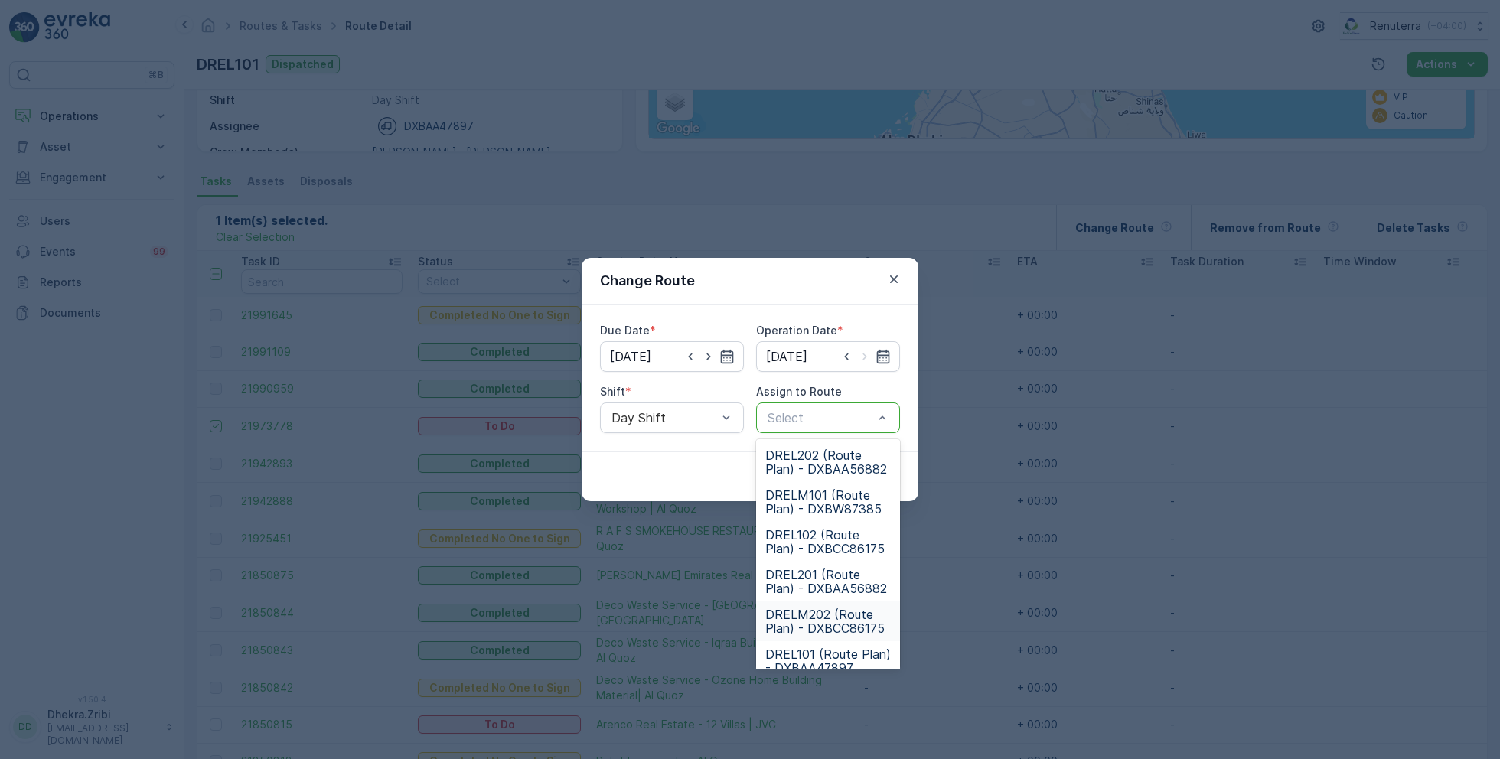
scroll to position [95, 0]
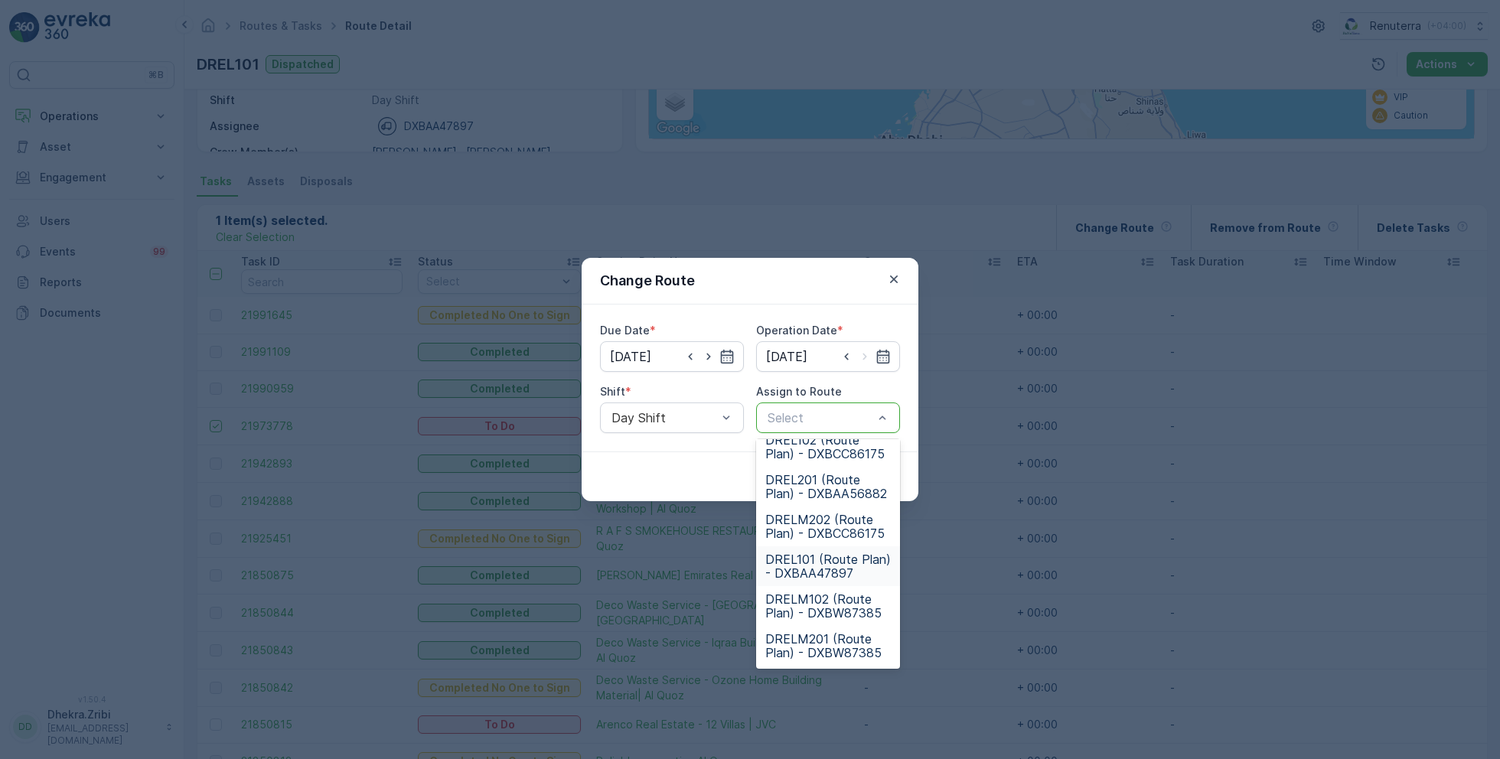
click at [805, 568] on span "DREL101 (Route Plan) - DXBAA47897" at bounding box center [827, 566] width 125 height 28
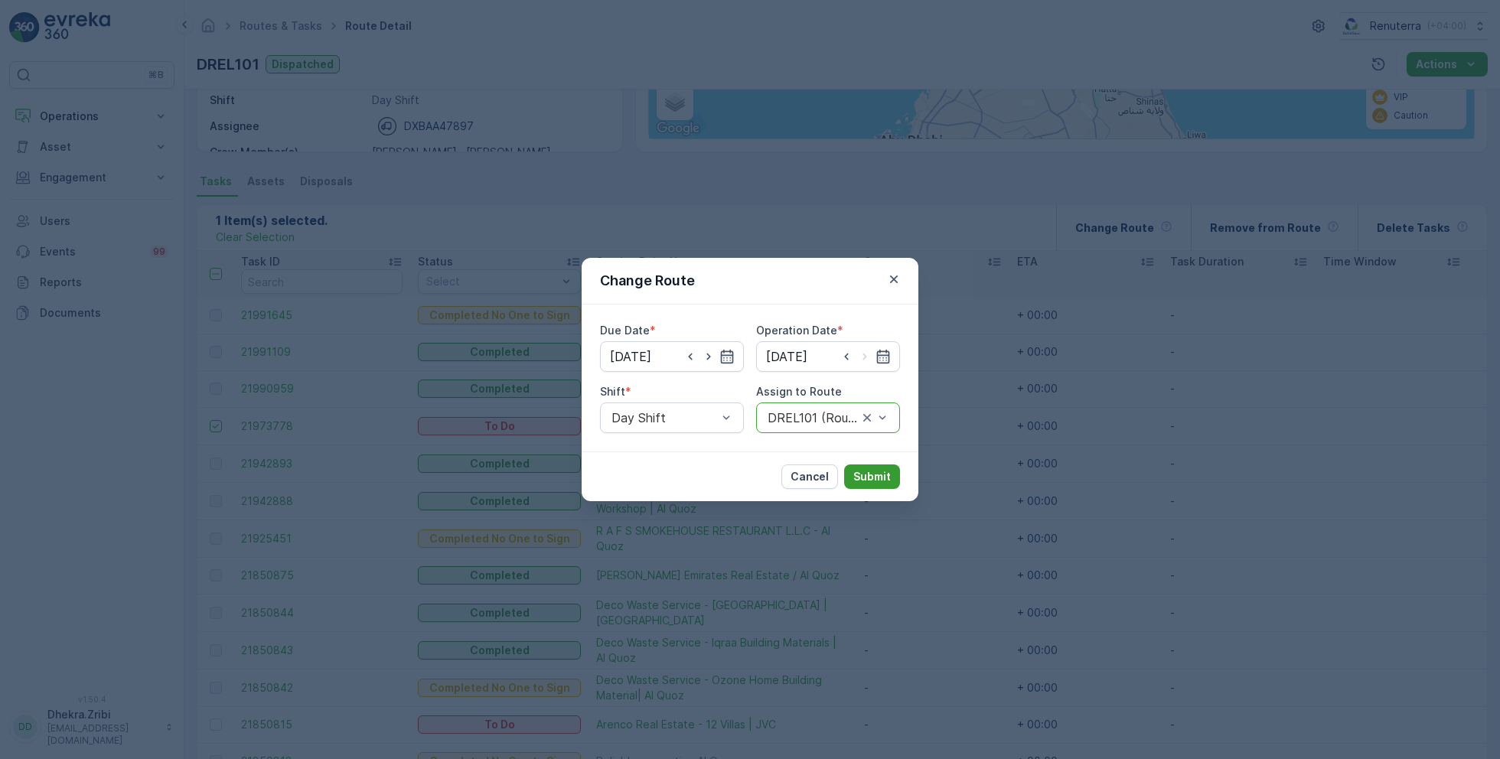
click at [877, 473] on p "Submit" at bounding box center [871, 476] width 37 height 15
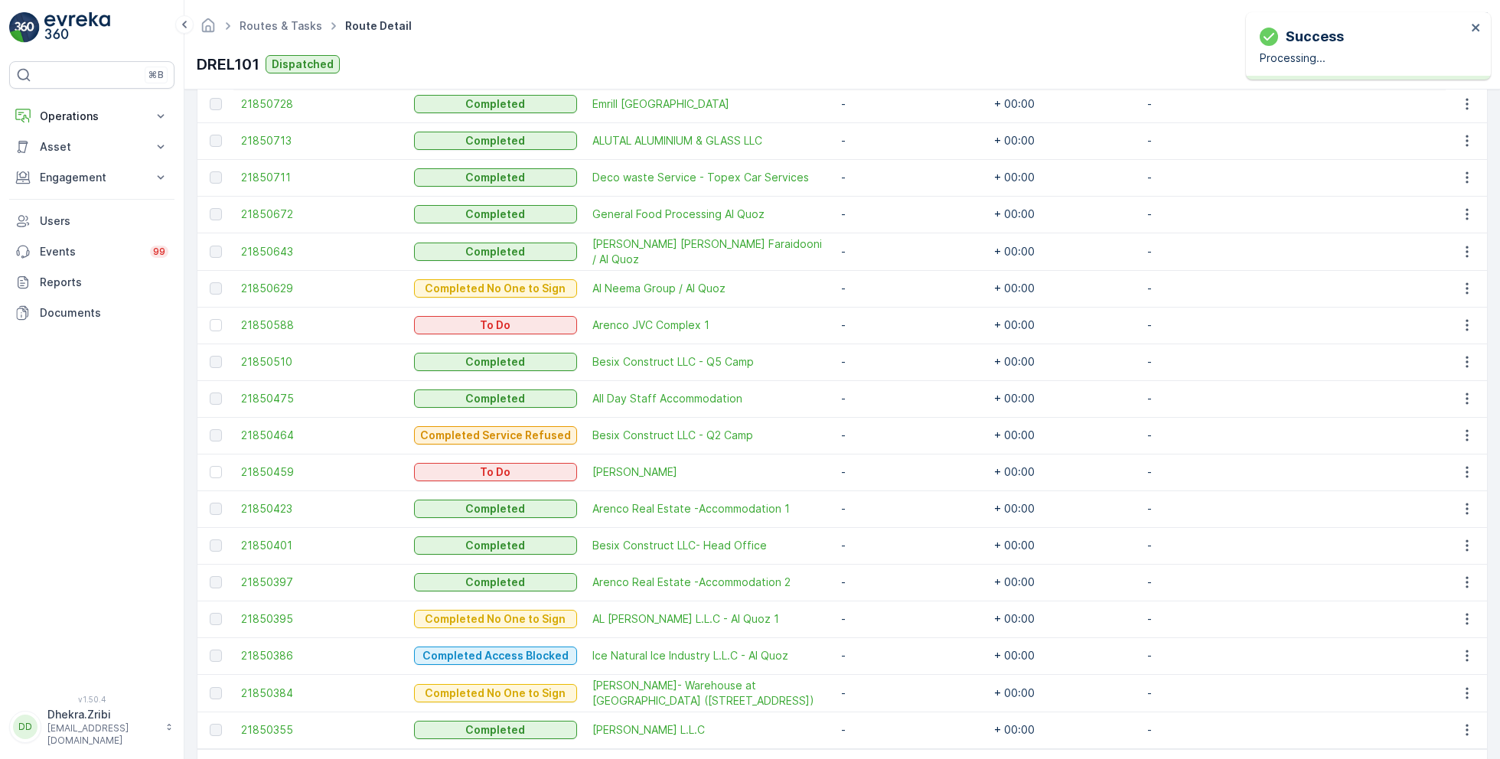
scroll to position [1183, 0]
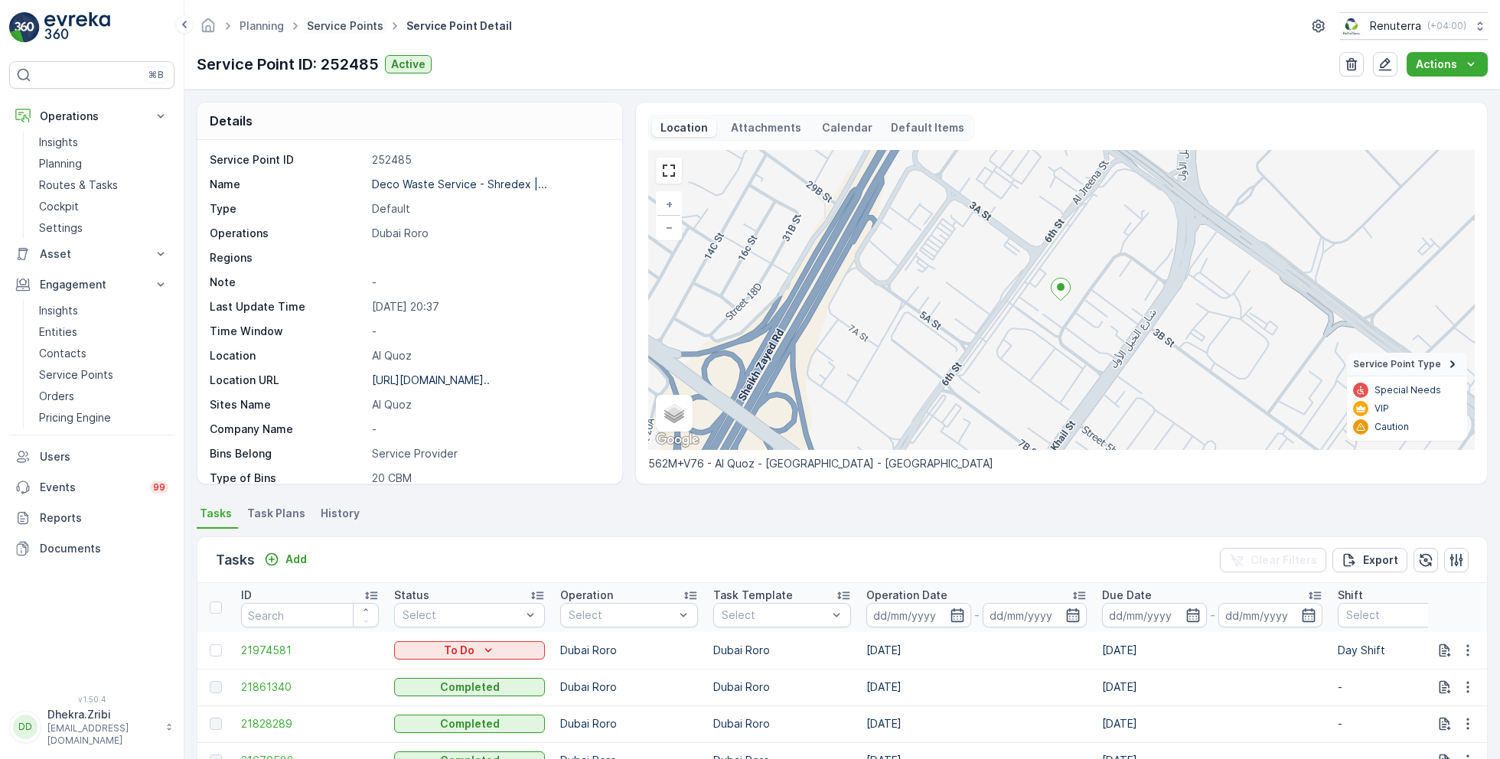
click at [357, 21] on link "Service Points" at bounding box center [345, 25] width 77 height 13
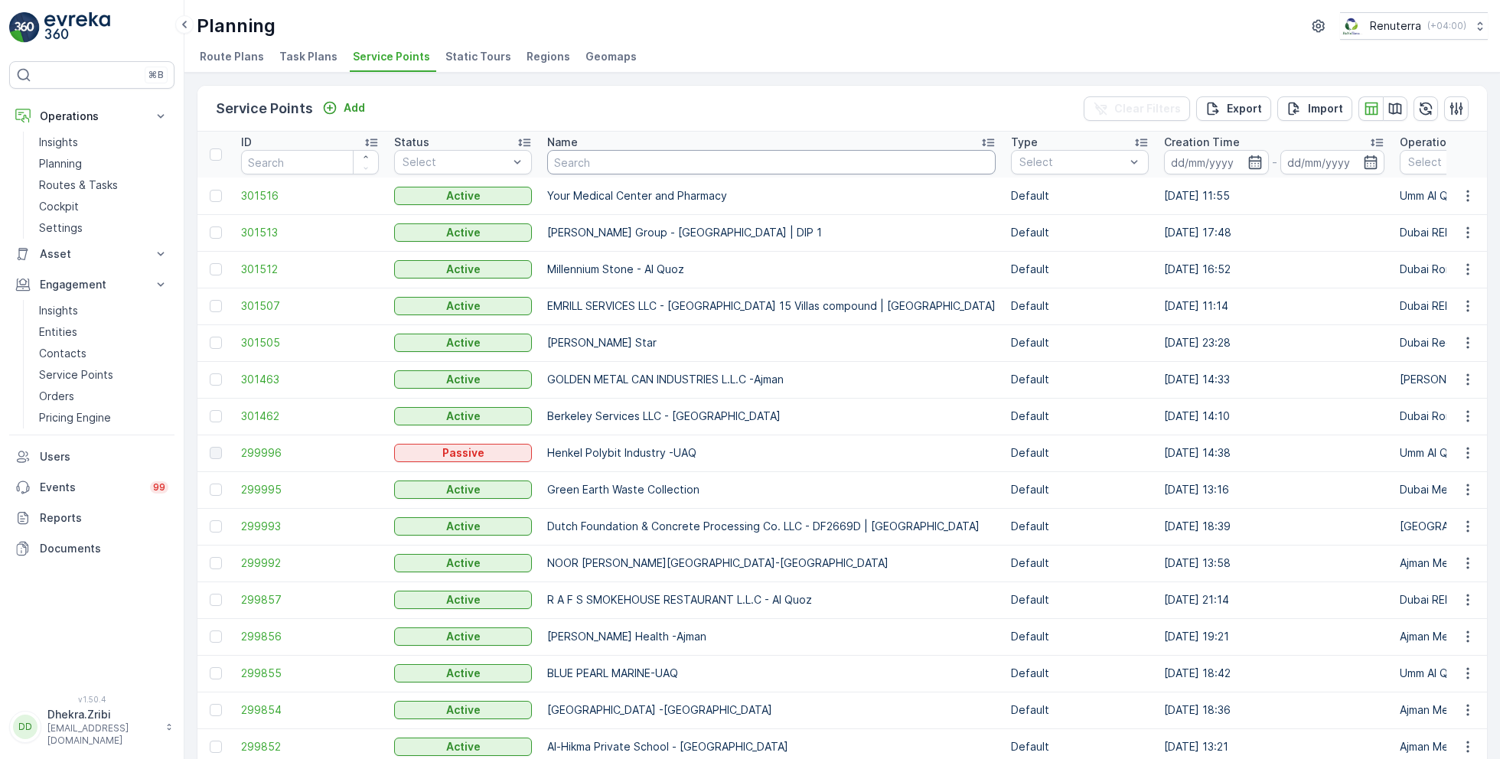
click at [653, 164] on input "text" at bounding box center [771, 162] width 448 height 24
type input "emirates"
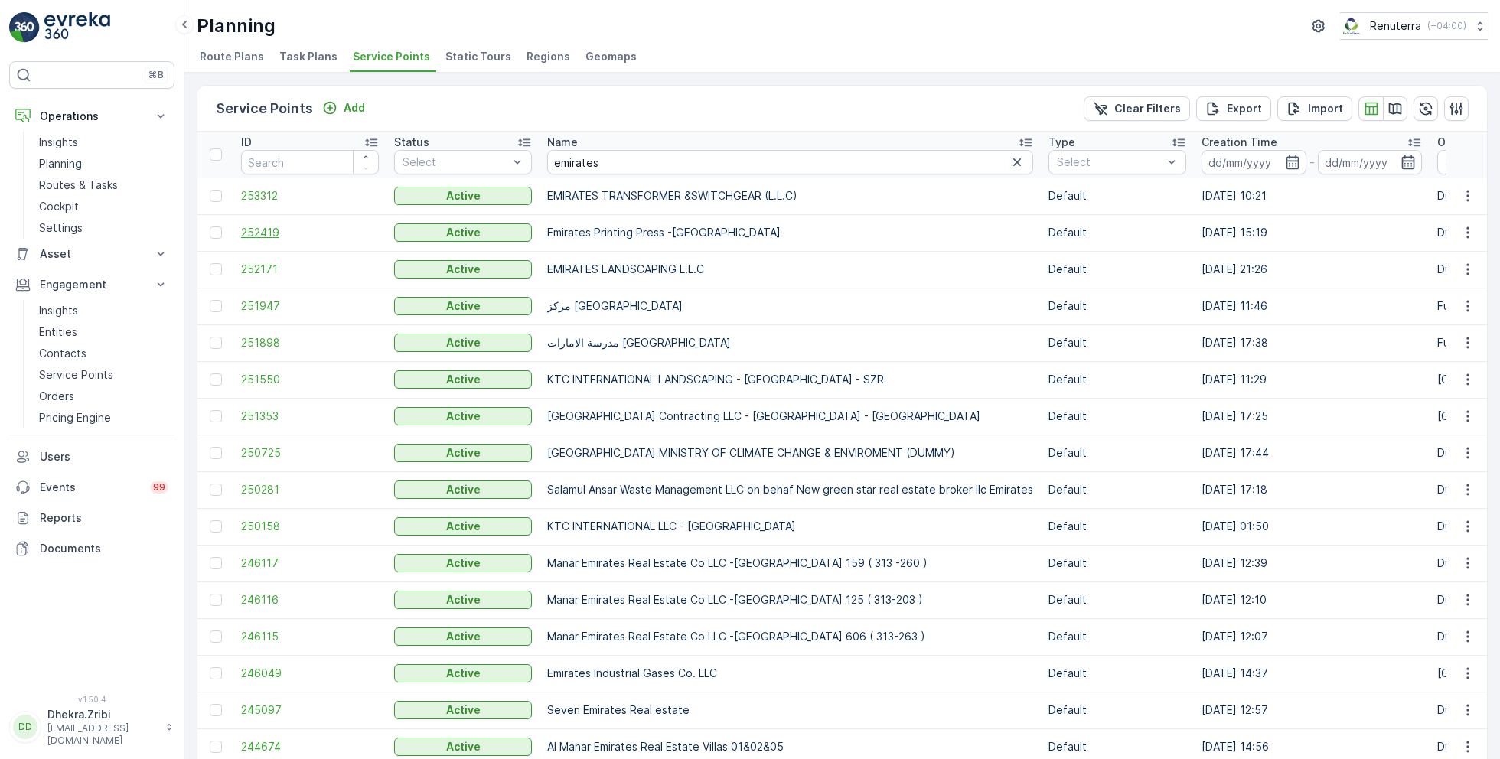
click at [261, 230] on span "252419" at bounding box center [310, 232] width 138 height 15
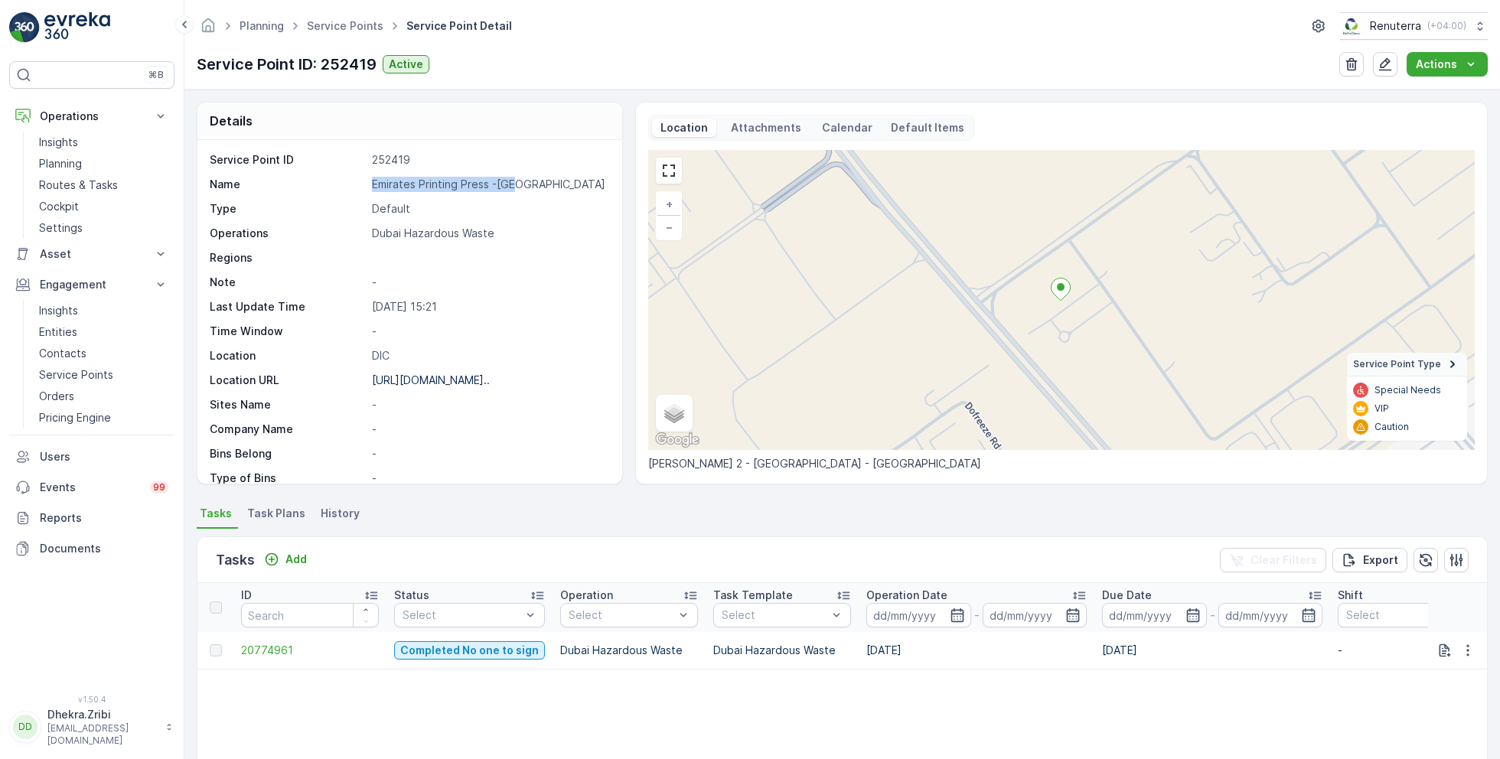
drag, startPoint x: 370, startPoint y: 183, endPoint x: 542, endPoint y: 189, distance: 172.3
click at [542, 190] on div "Name Emirates Printing Press -DIC" at bounding box center [408, 184] width 396 height 15
click at [523, 278] on p "-" at bounding box center [489, 282] width 234 height 15
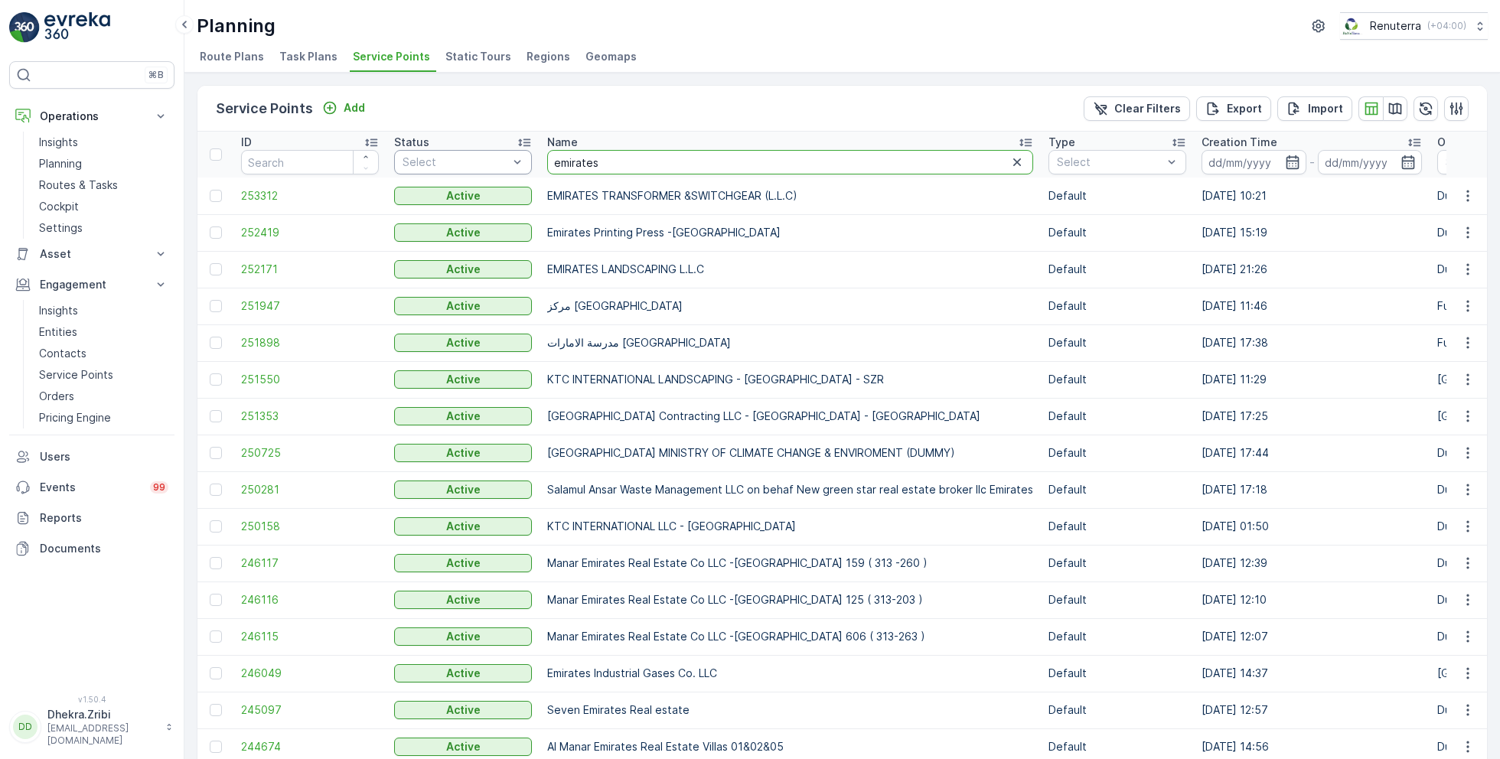
drag, startPoint x: 604, startPoint y: 161, endPoint x: 523, endPoint y: 158, distance: 81.9
type input "reborn"
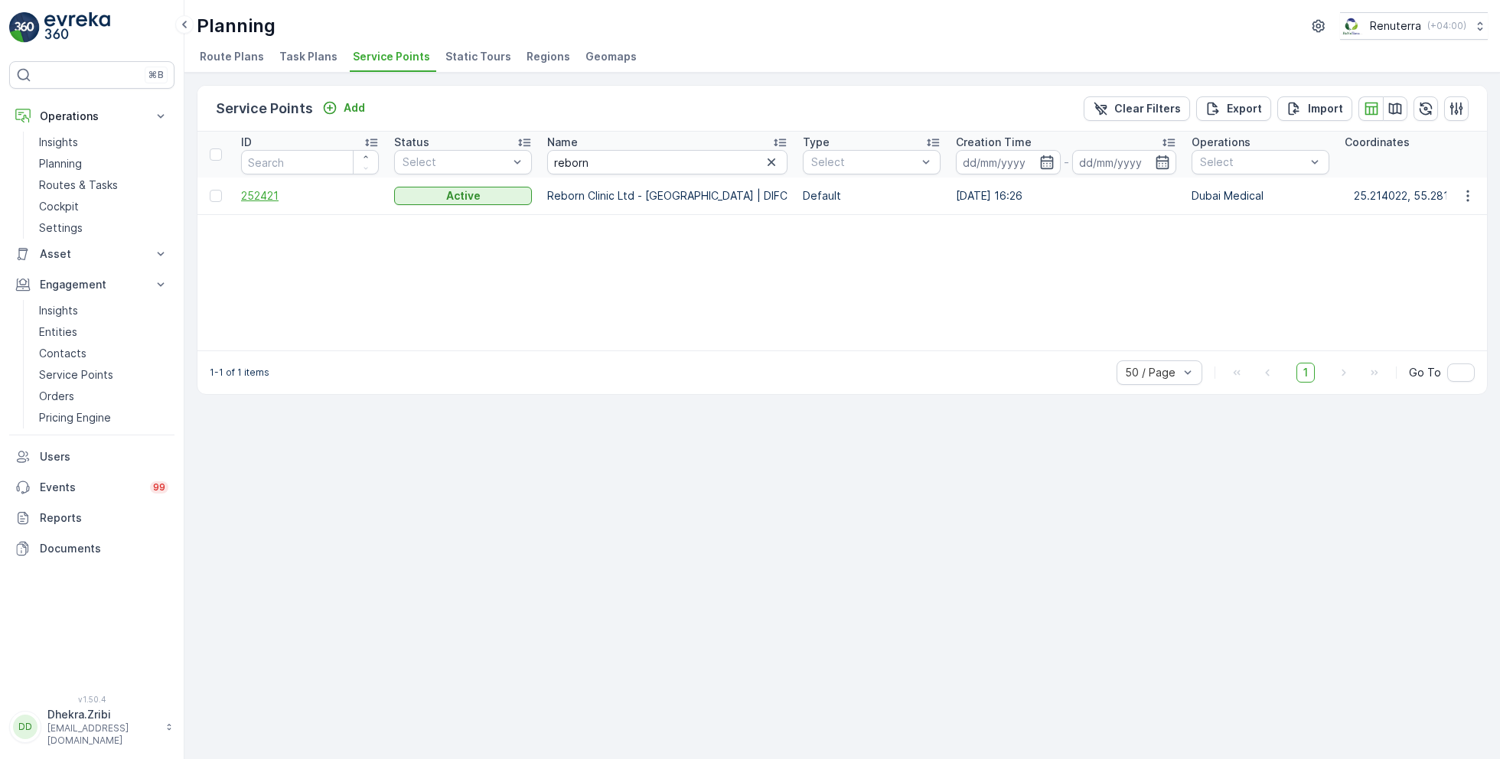
click at [256, 194] on span "252421" at bounding box center [310, 195] width 138 height 15
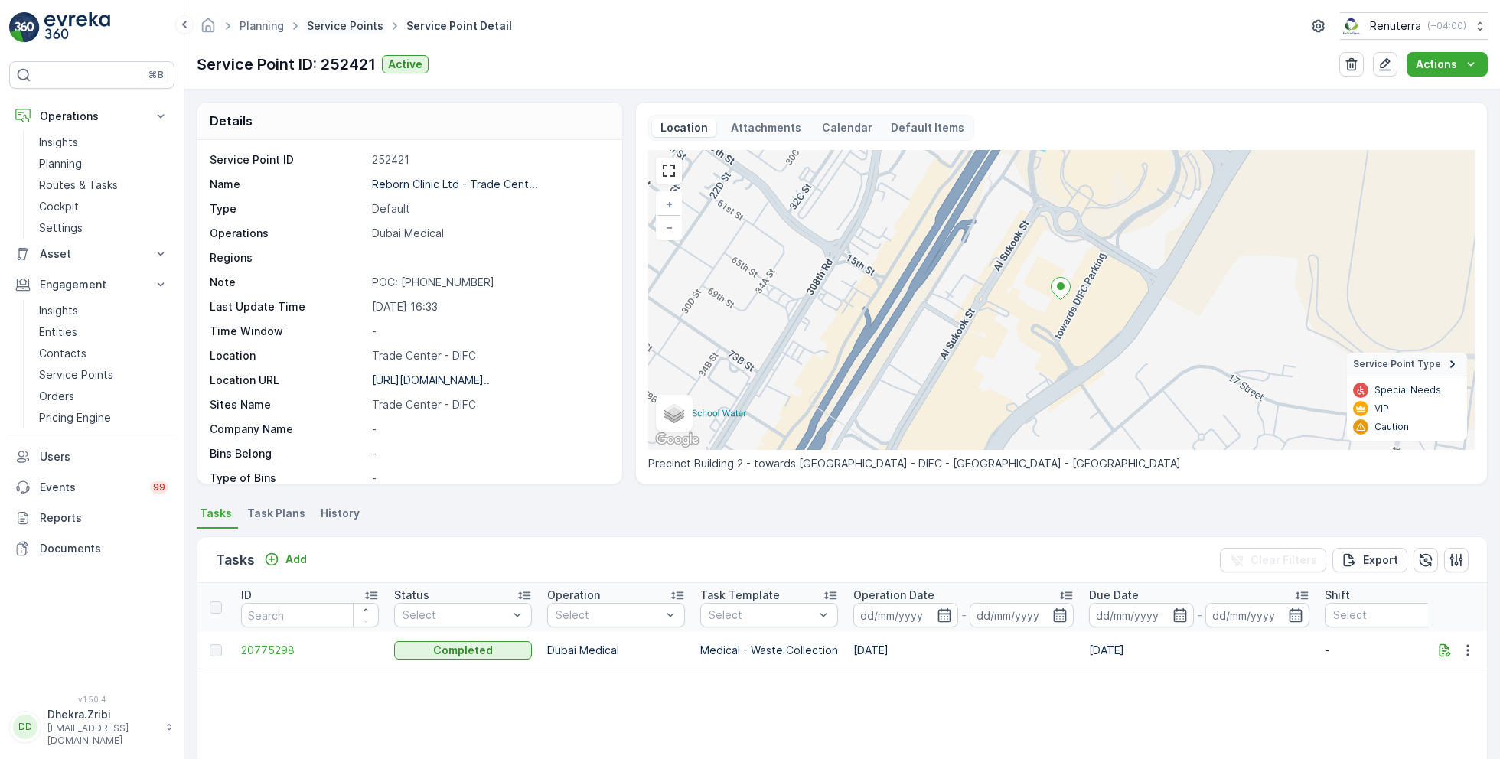
click at [346, 27] on link "Service Points" at bounding box center [345, 25] width 77 height 13
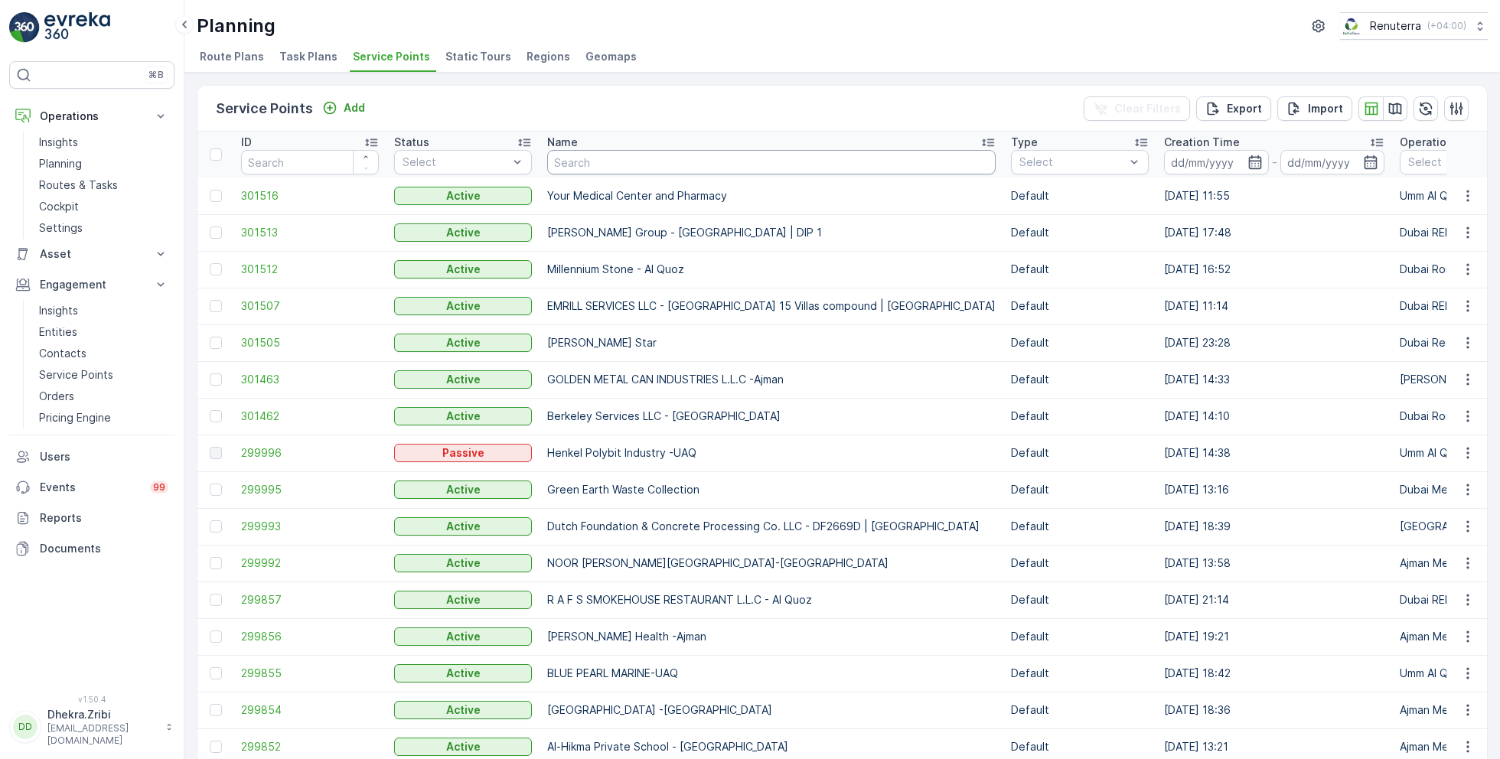
click at [643, 161] on input "text" at bounding box center [771, 162] width 448 height 24
type input "emrill"
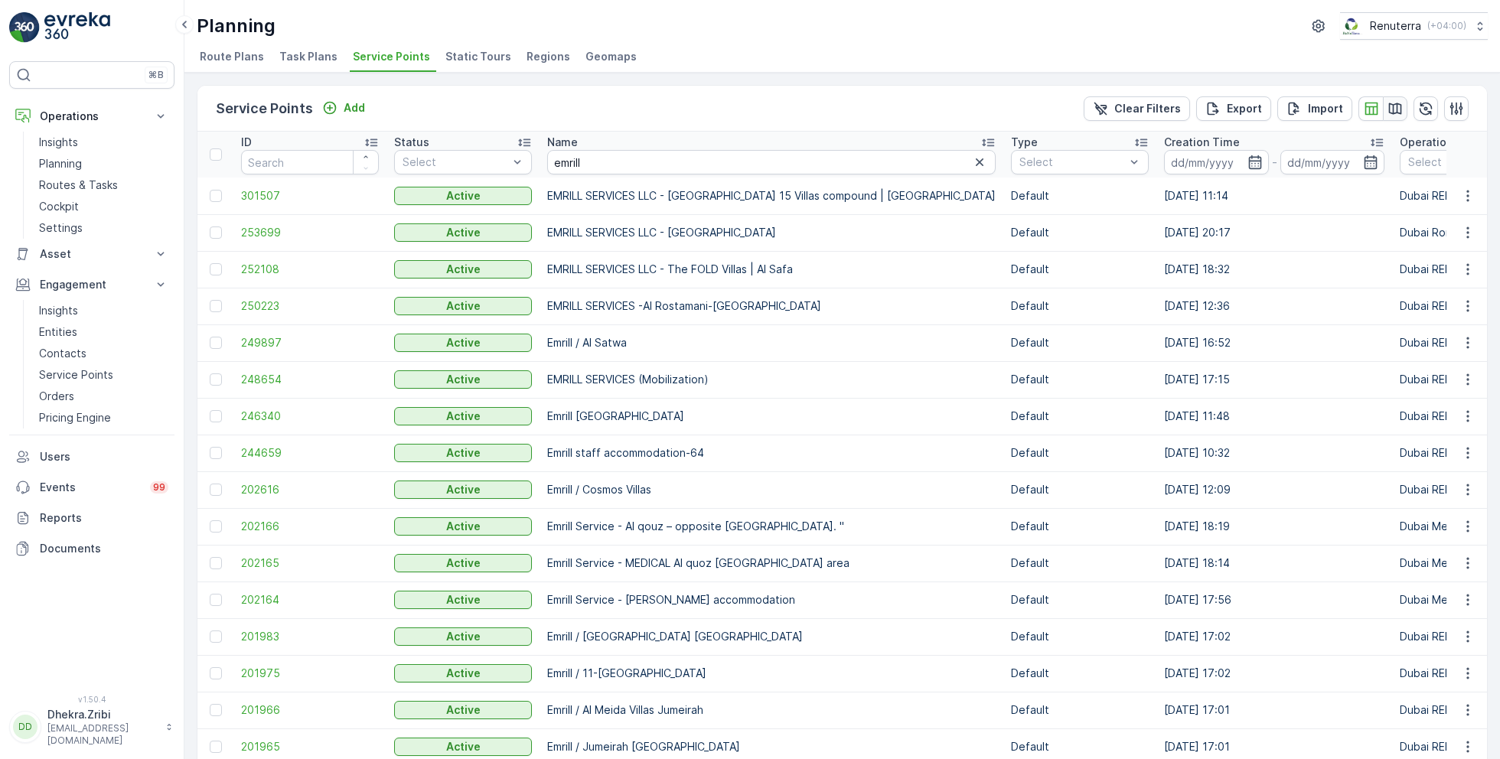
click at [1395, 107] on icon "button" at bounding box center [1394, 108] width 15 height 15
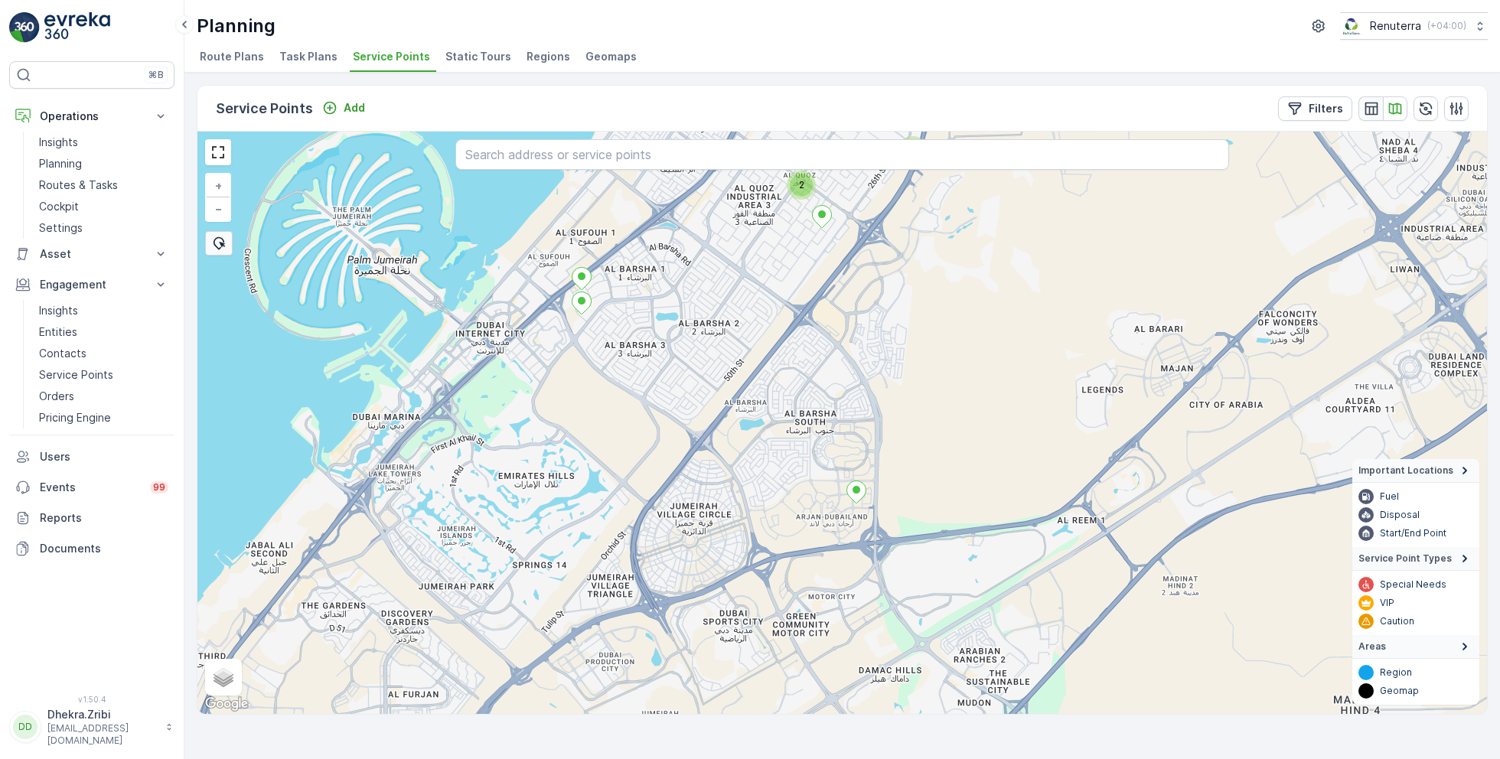
click at [1370, 104] on icon "button" at bounding box center [1370, 108] width 15 height 15
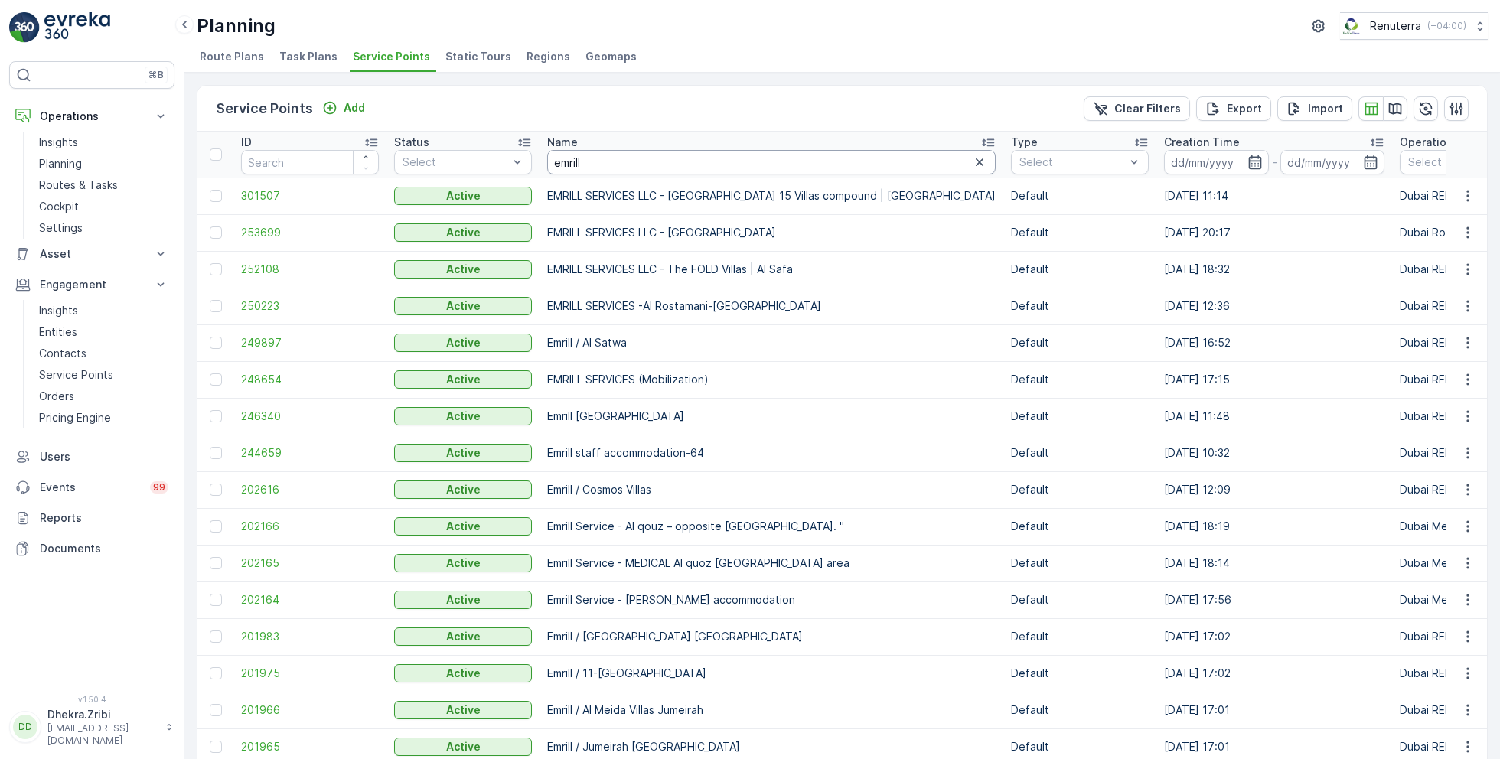
click at [607, 168] on input "emrill" at bounding box center [771, 162] width 448 height 24
type input "gulf cont"
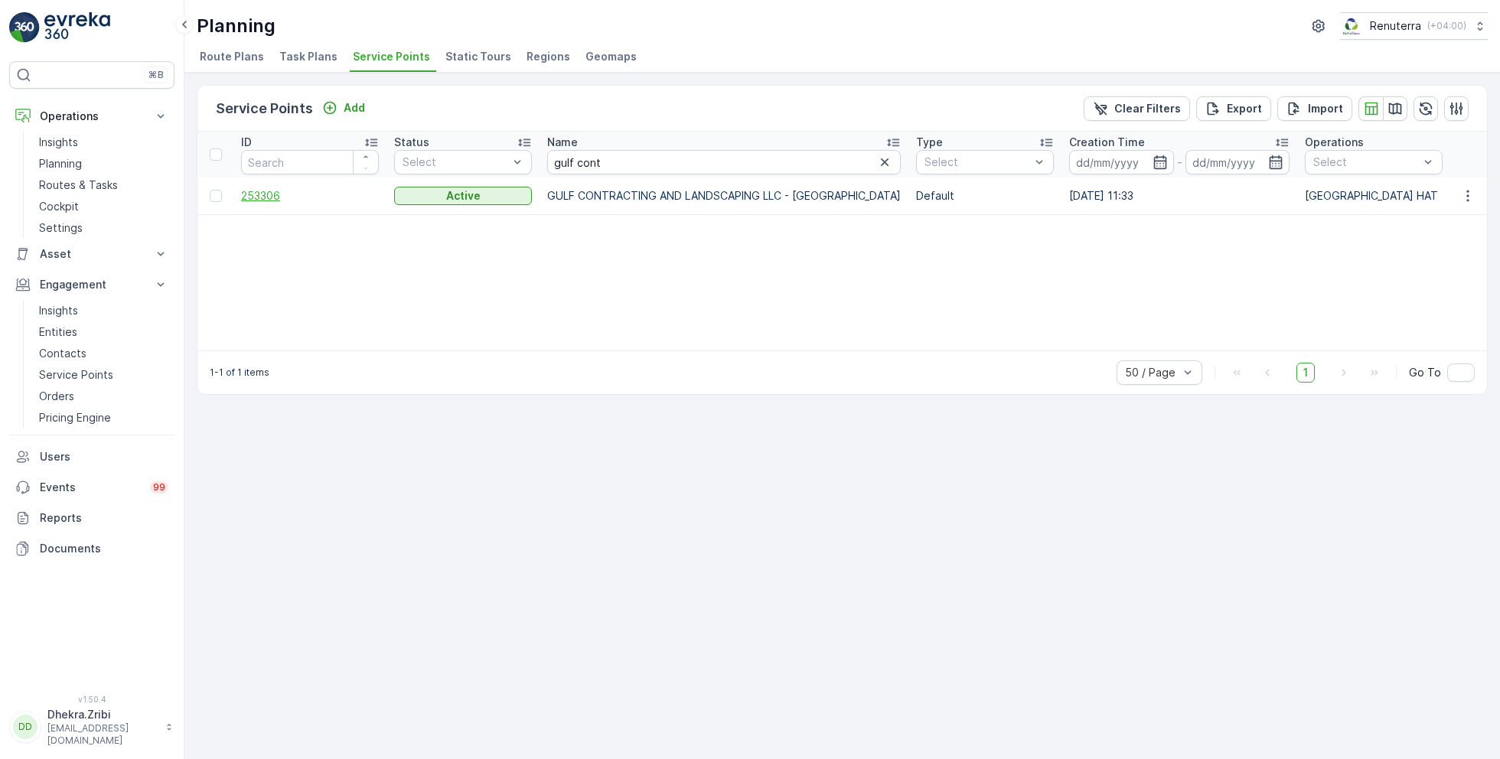
click at [260, 200] on span "253306" at bounding box center [310, 195] width 138 height 15
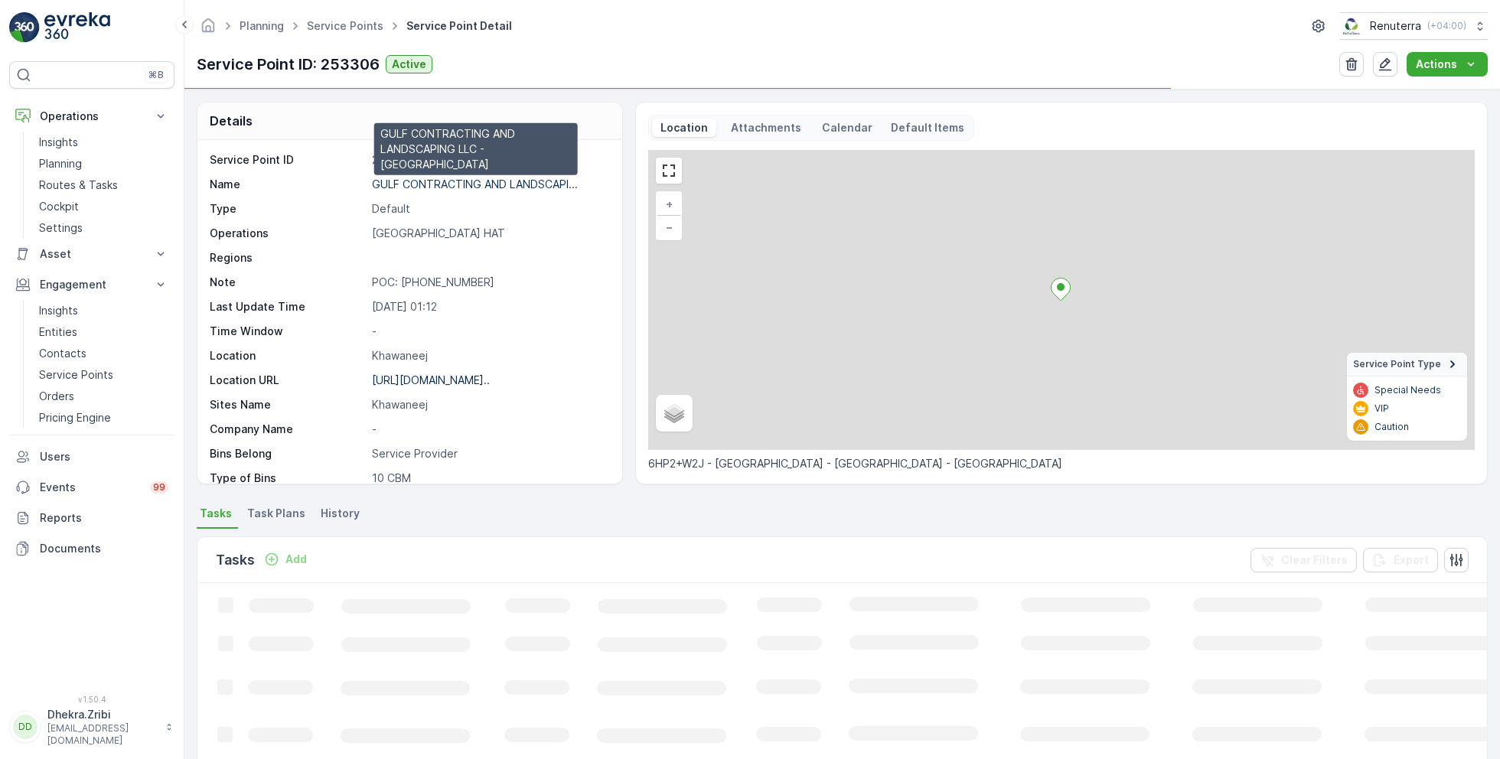
click at [424, 188] on p "GULF CONTRACTING AND LANDSCAPI..." at bounding box center [475, 184] width 206 height 13
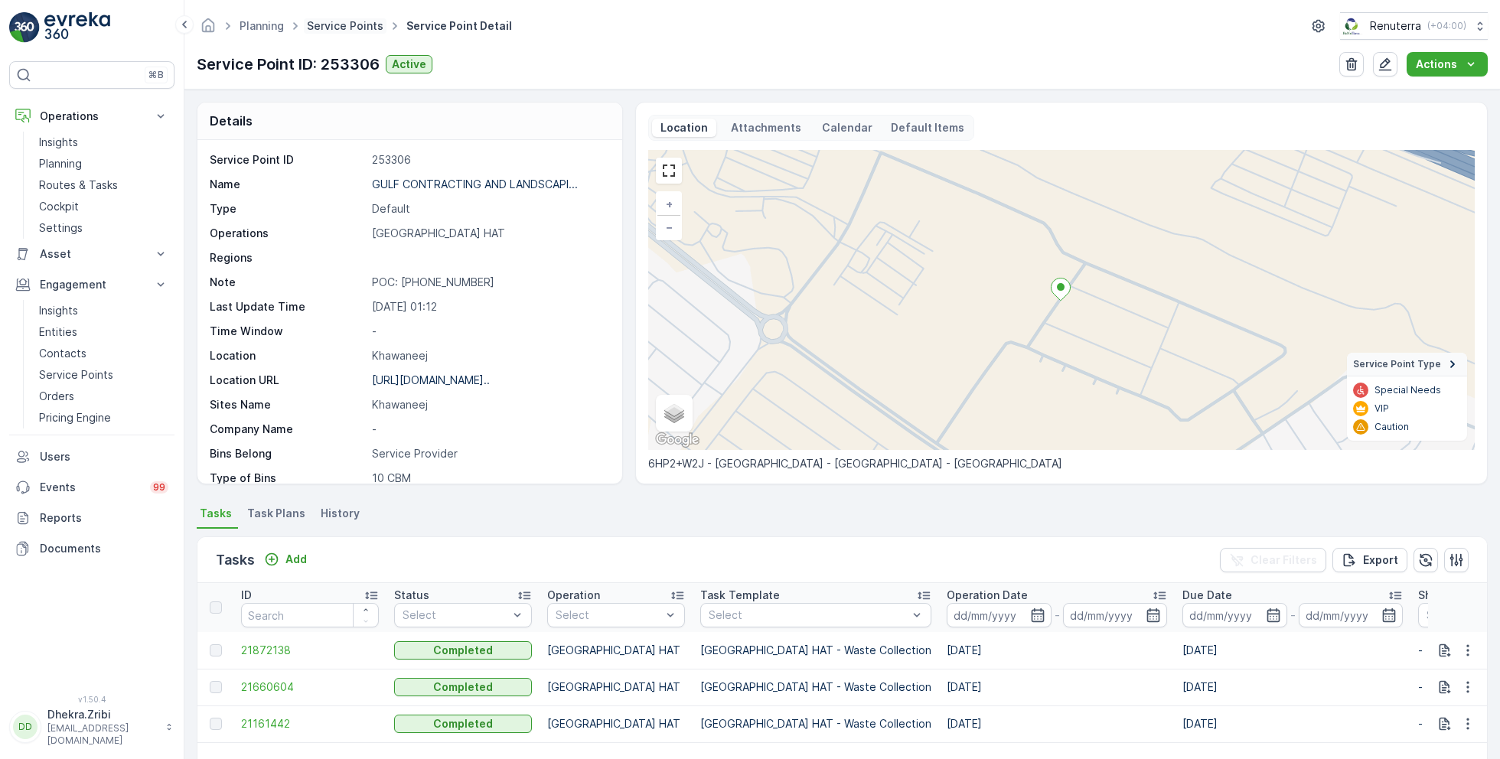
click at [365, 26] on link "Service Points" at bounding box center [345, 25] width 77 height 13
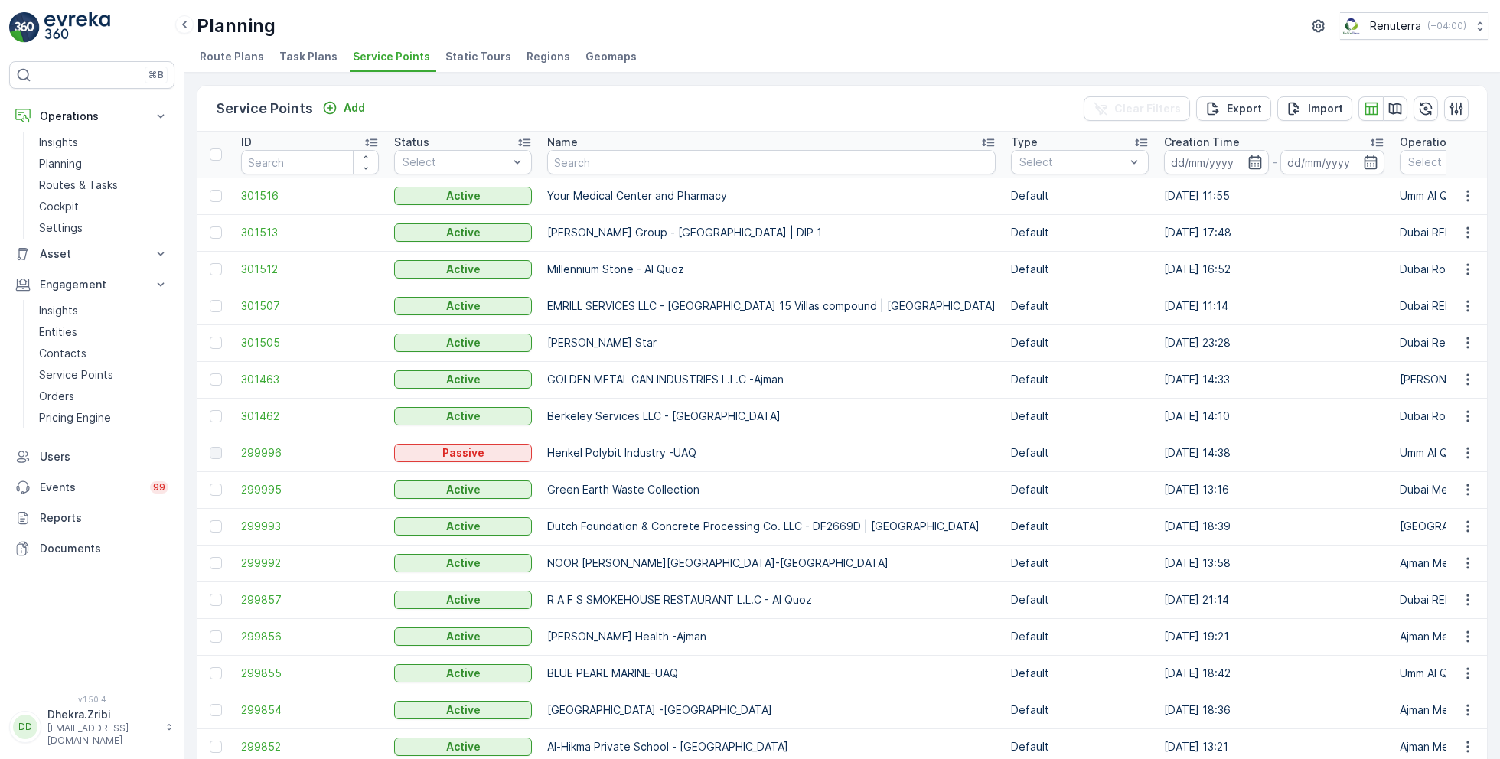
click at [620, 158] on input "text" at bounding box center [771, 162] width 448 height 24
type input "besix"
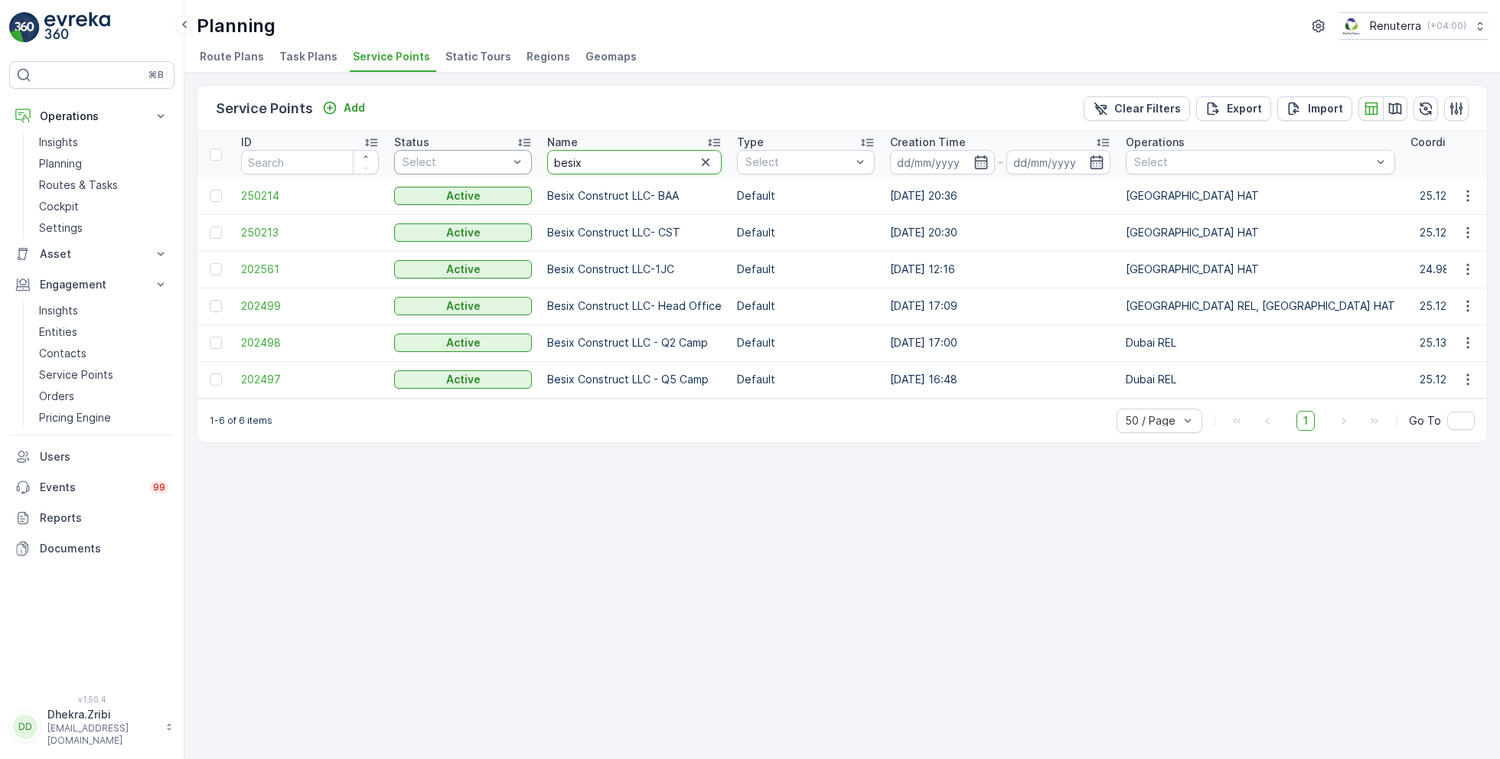
drag, startPoint x: 602, startPoint y: 164, endPoint x: 500, endPoint y: 164, distance: 101.8
type input "bbh"
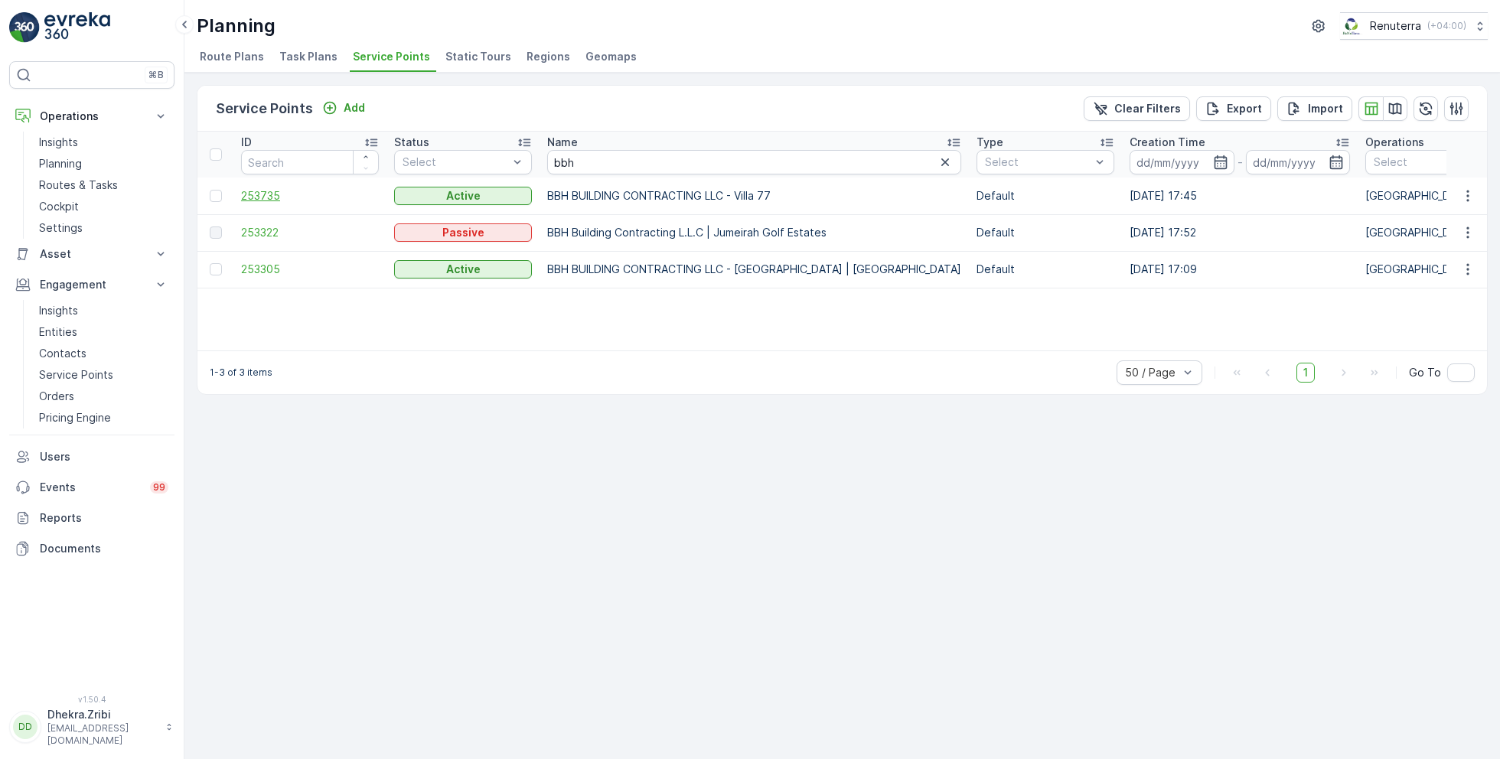
click at [260, 192] on span "253735" at bounding box center [310, 195] width 138 height 15
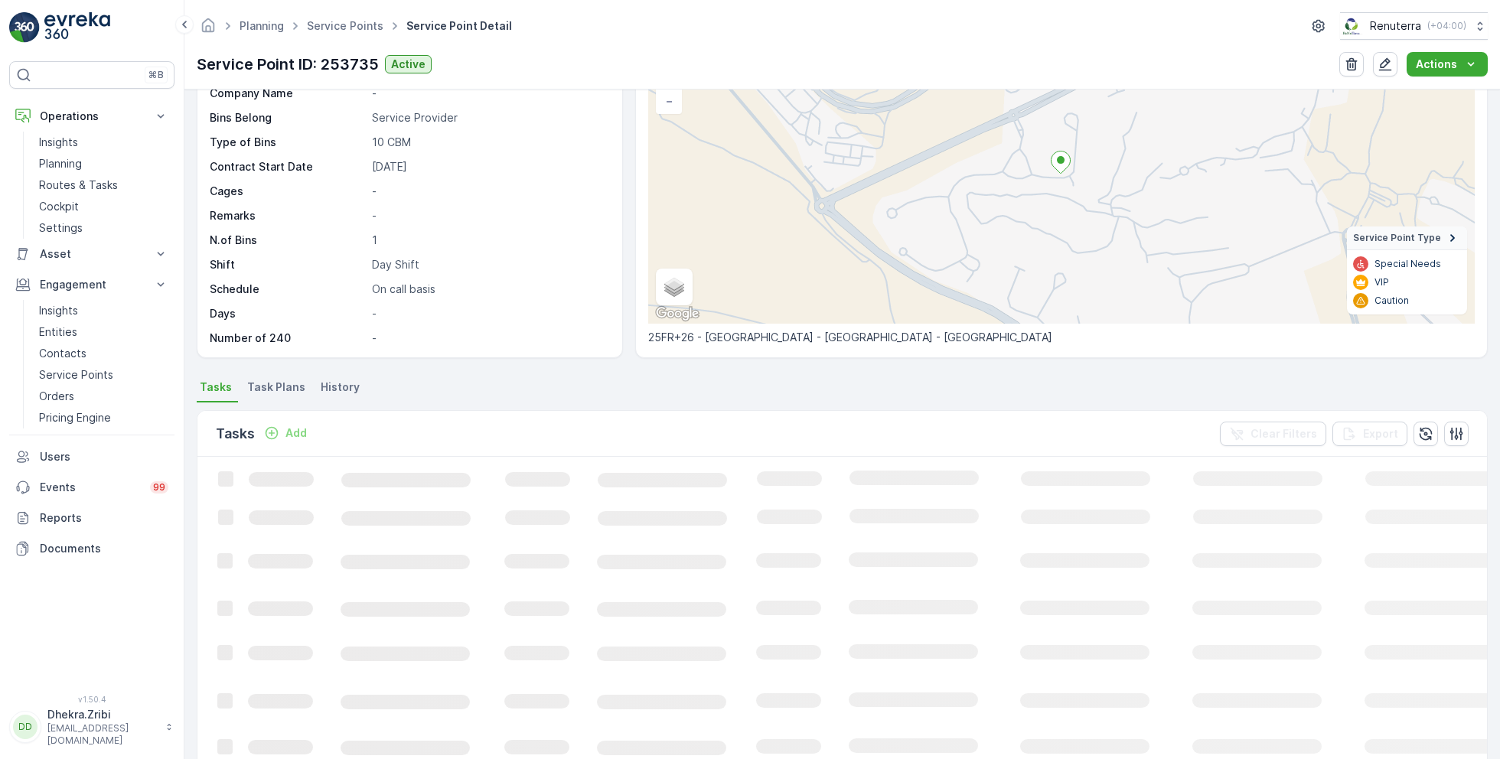
scroll to position [106, 0]
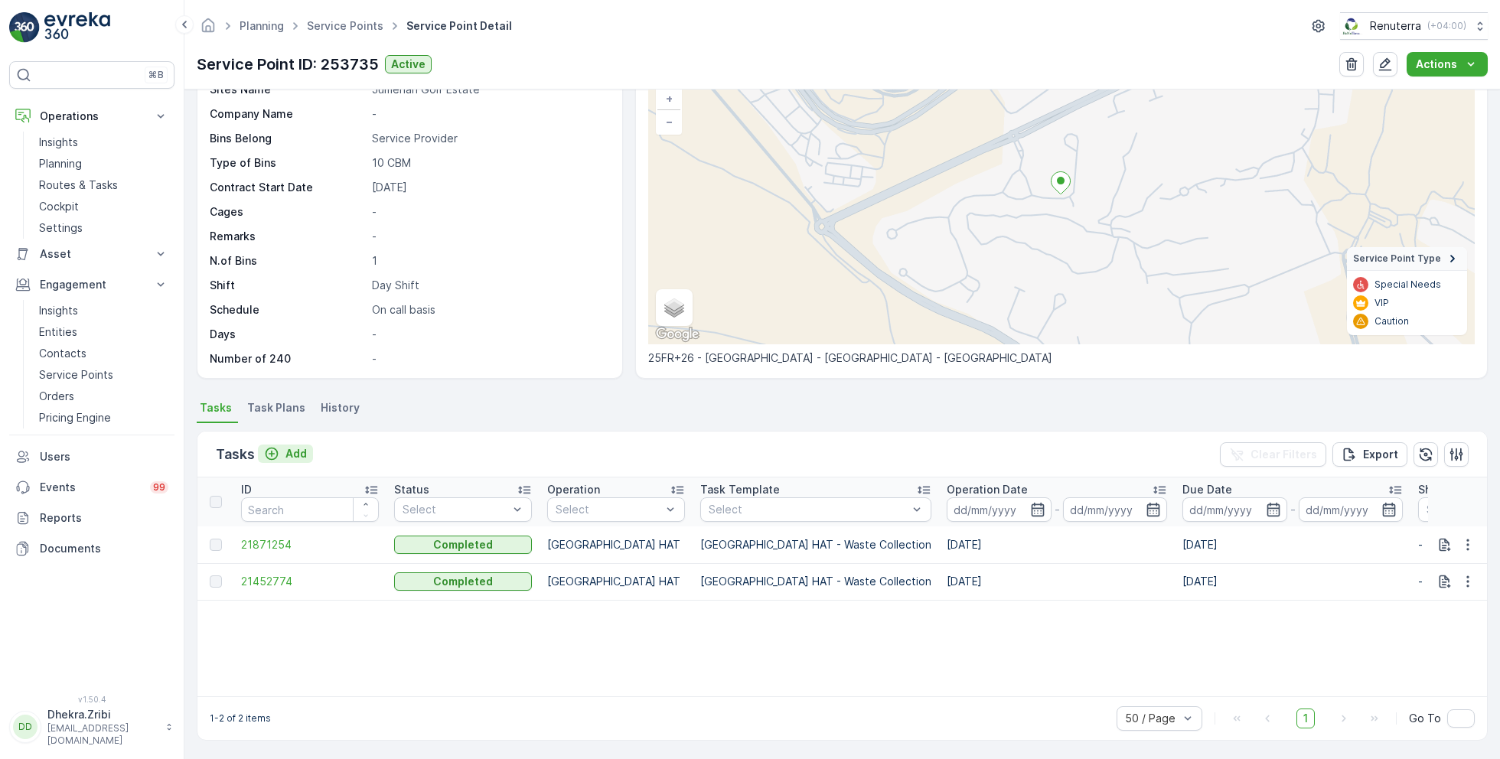
click at [285, 449] on p "Add" at bounding box center [295, 453] width 21 height 15
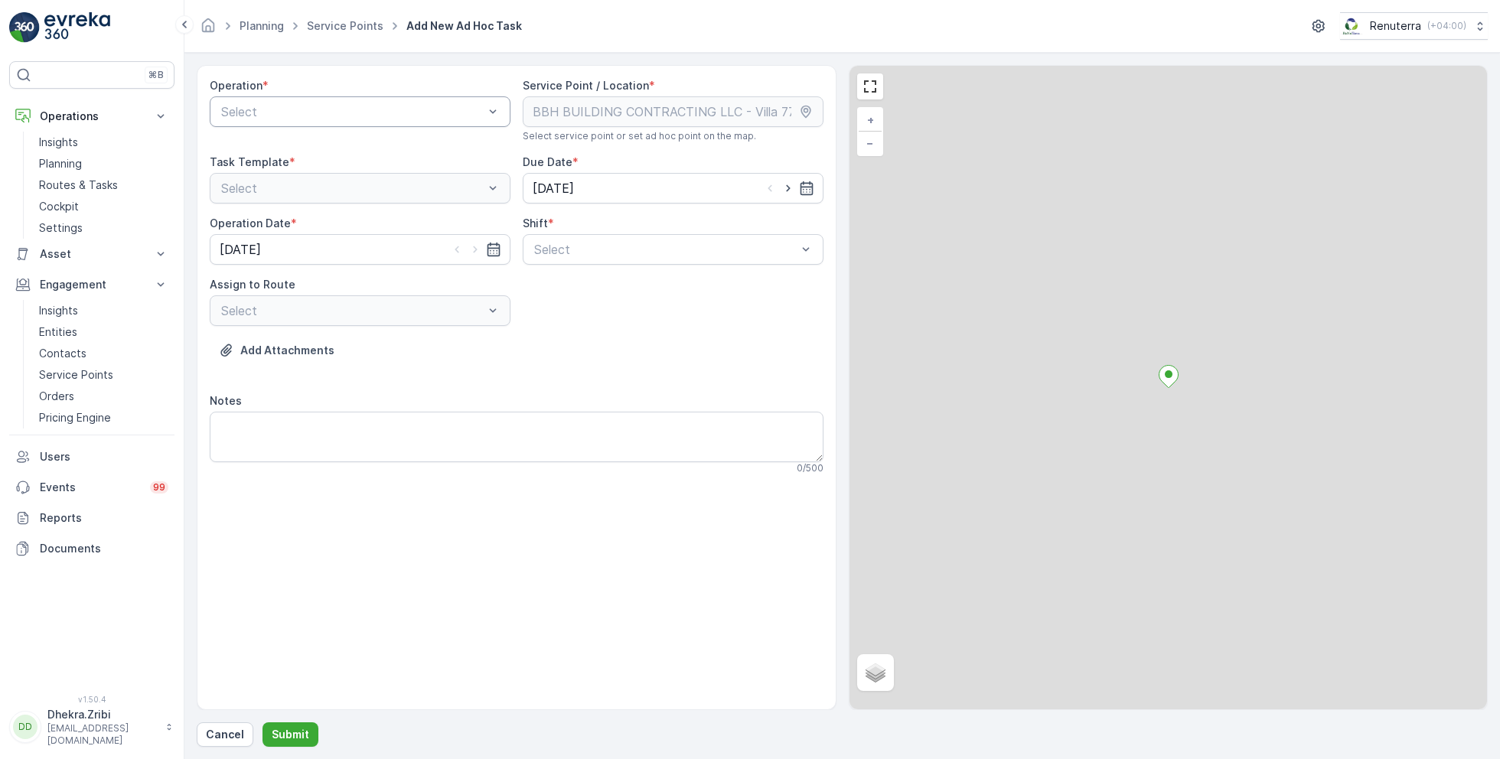
click at [298, 99] on div "Select" at bounding box center [360, 111] width 301 height 31
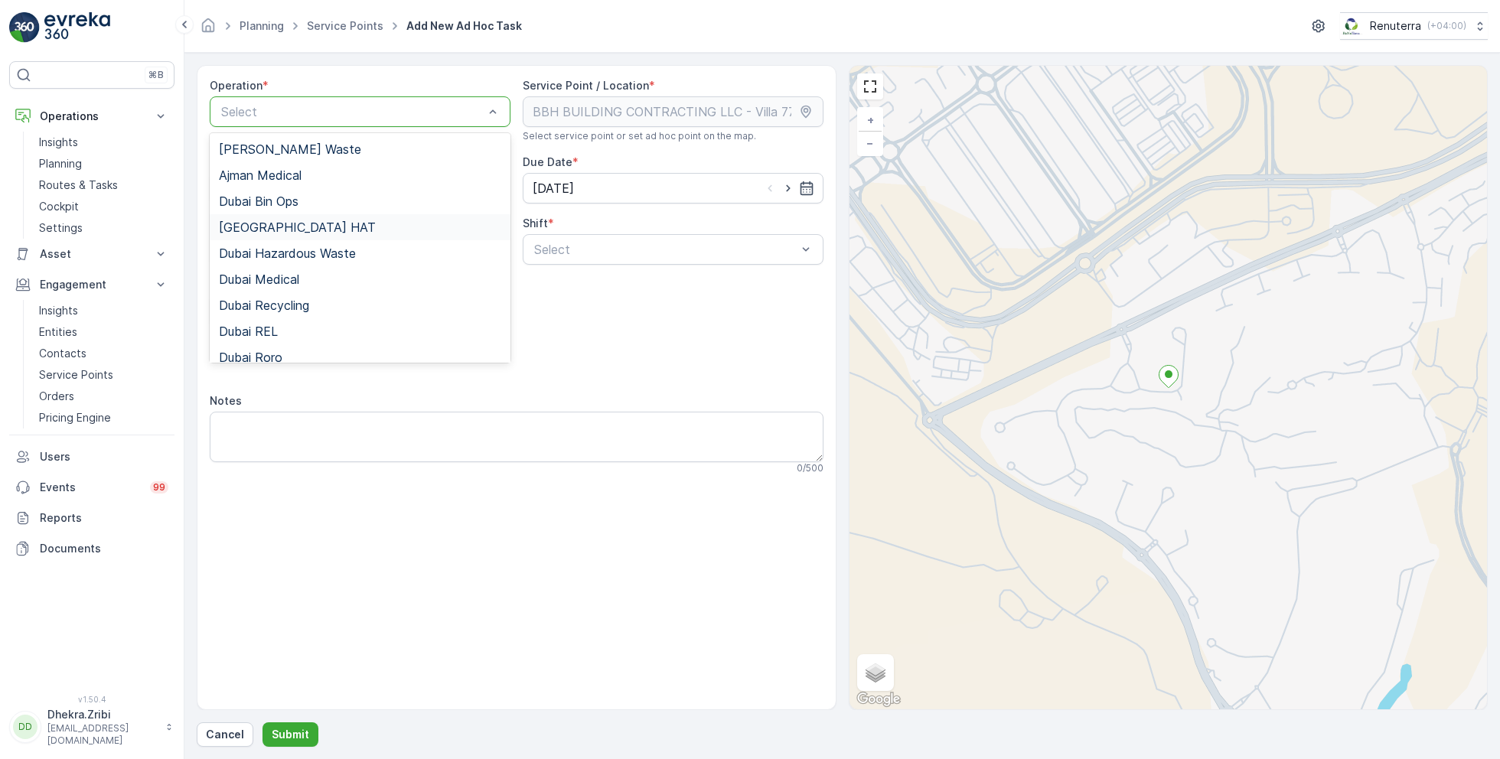
click at [270, 232] on span "[GEOGRAPHIC_DATA] HAT" at bounding box center [297, 227] width 157 height 14
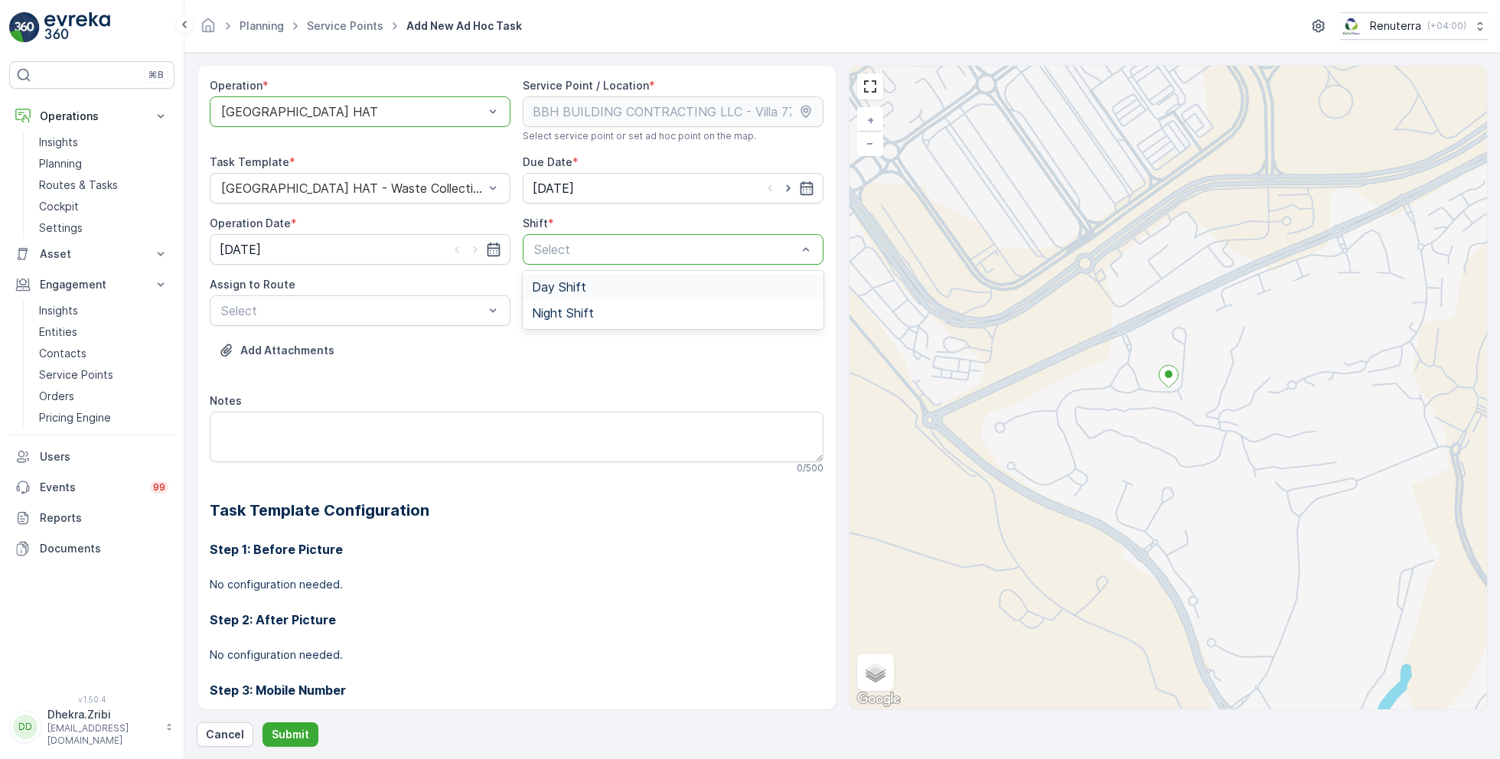
click at [550, 292] on span "Day Shift" at bounding box center [559, 287] width 54 height 14
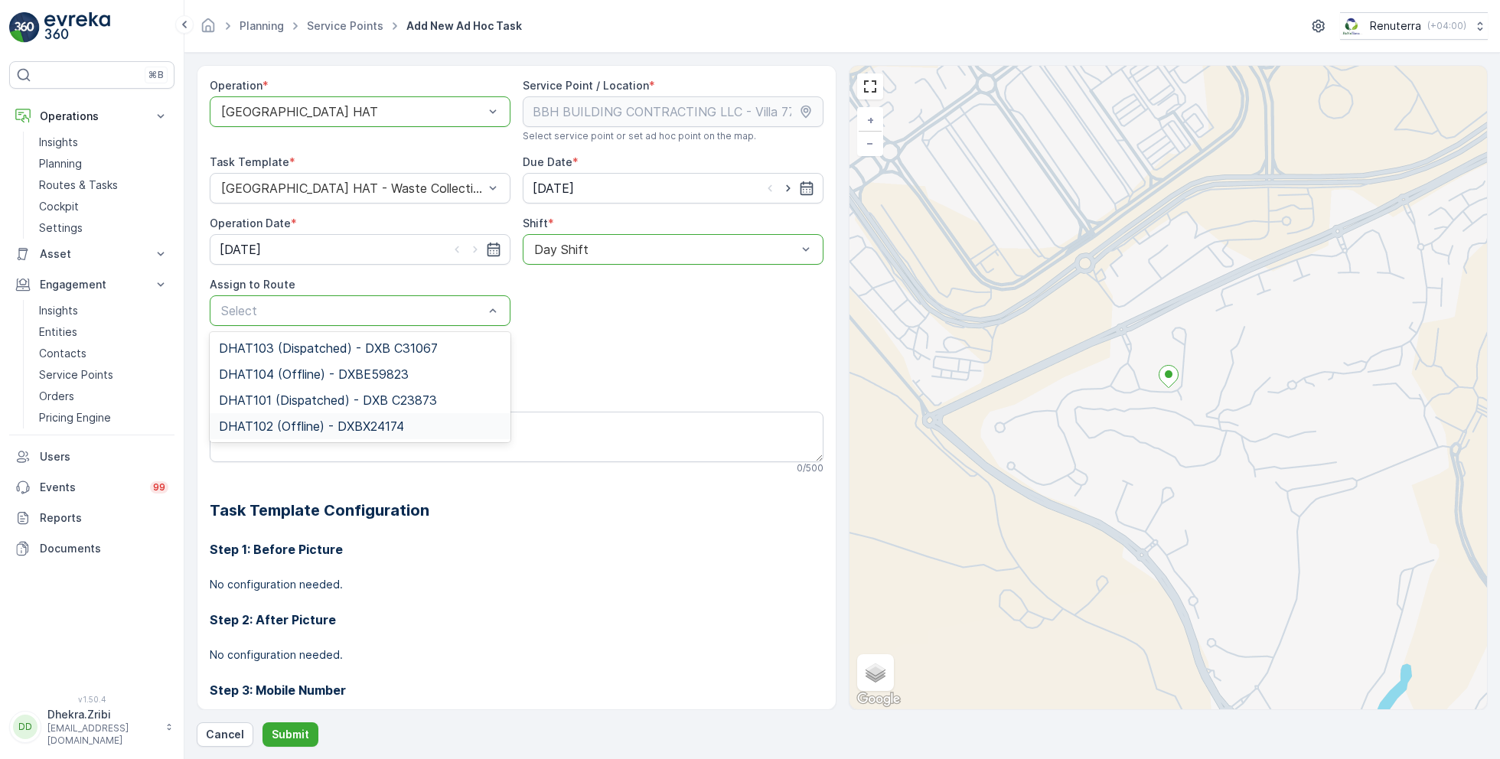
click at [259, 420] on span "DHAT102 (Offline) - DXBX24174" at bounding box center [311, 426] width 185 height 14
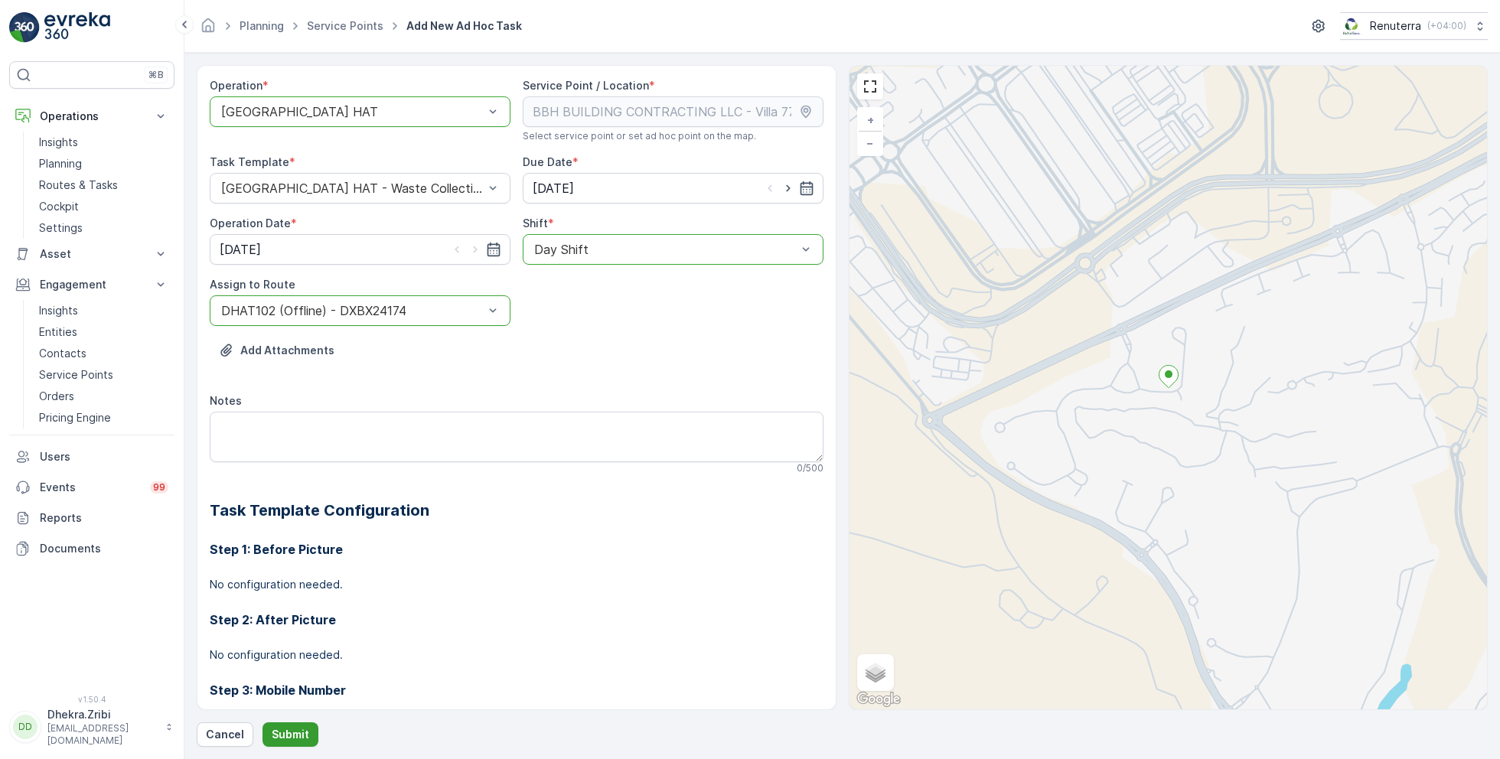
click at [281, 722] on button "Submit" at bounding box center [290, 734] width 56 height 24
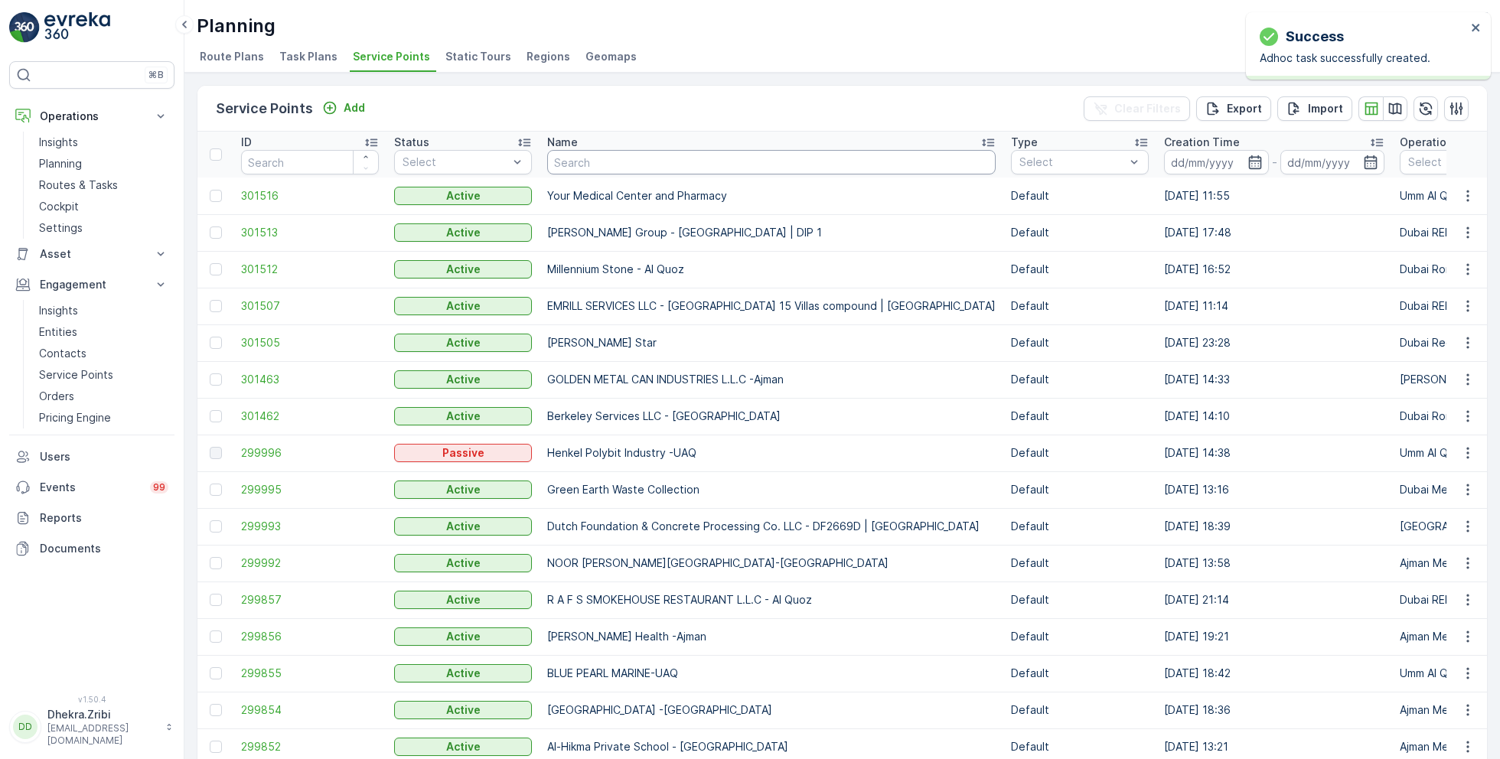
click at [600, 161] on input "text" at bounding box center [771, 162] width 448 height 24
type input "italian"
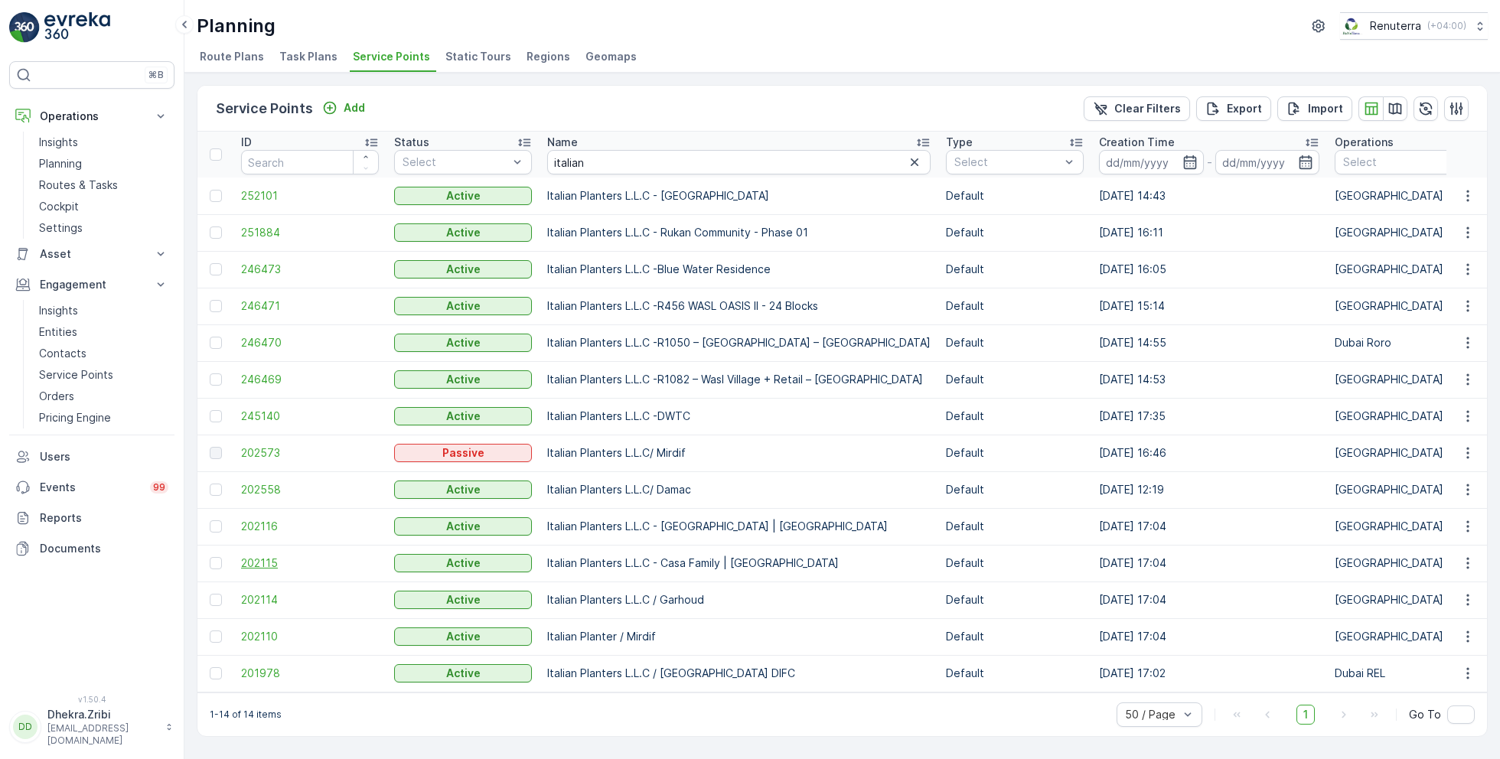
click at [265, 559] on span "202115" at bounding box center [310, 562] width 138 height 15
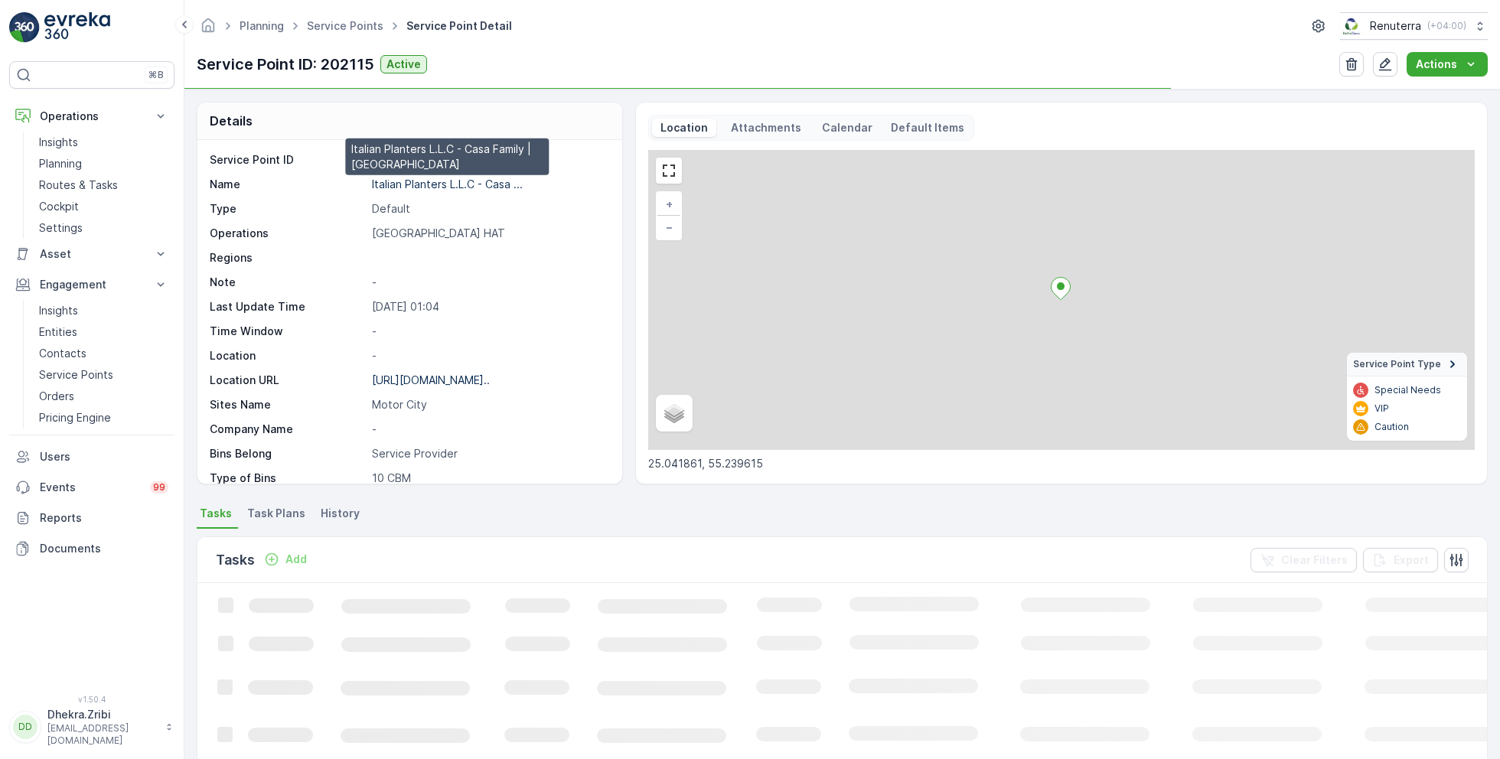
click at [429, 184] on p "Italian Planters L.L.C - Casa ..." at bounding box center [447, 184] width 151 height 13
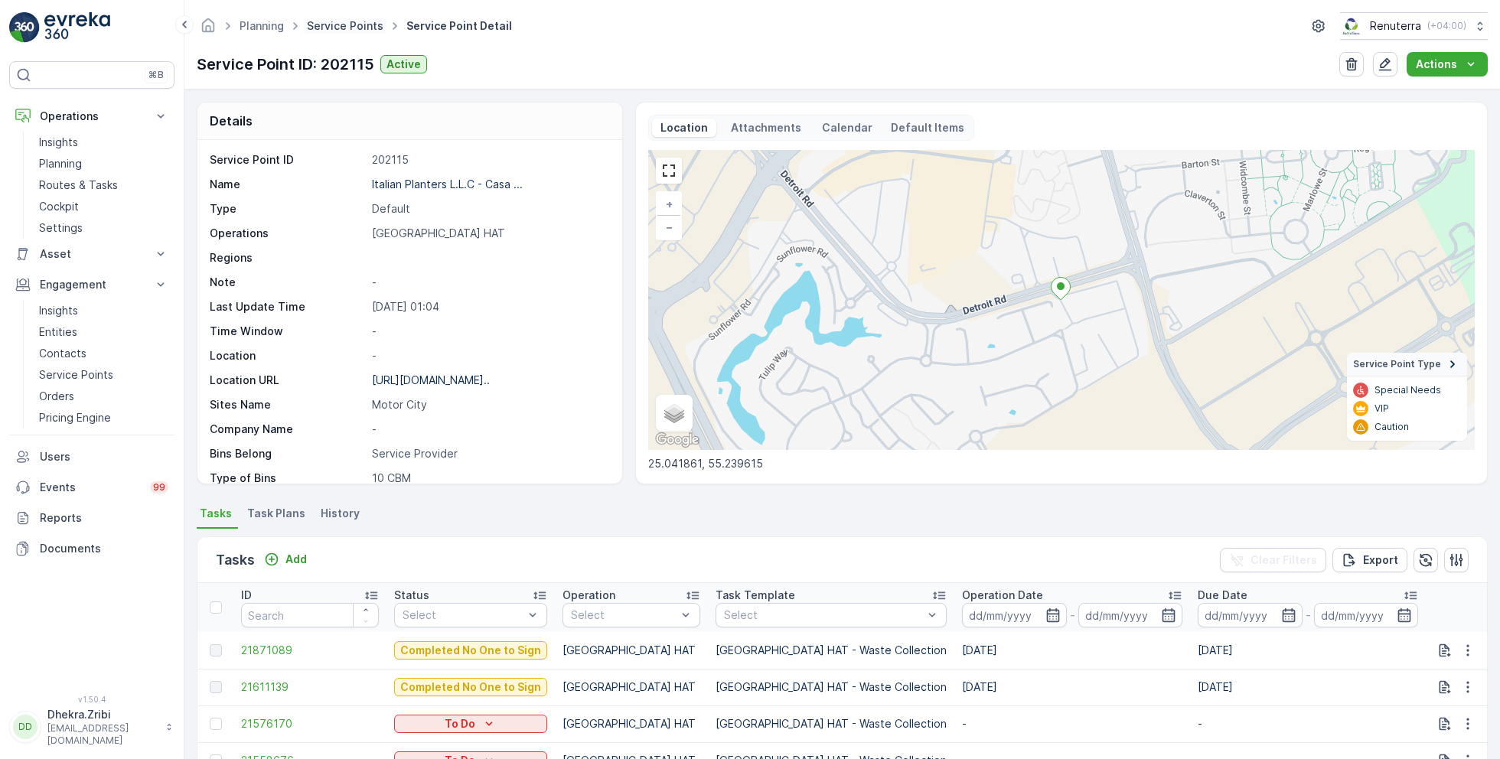
click at [339, 22] on link "Service Points" at bounding box center [345, 25] width 77 height 13
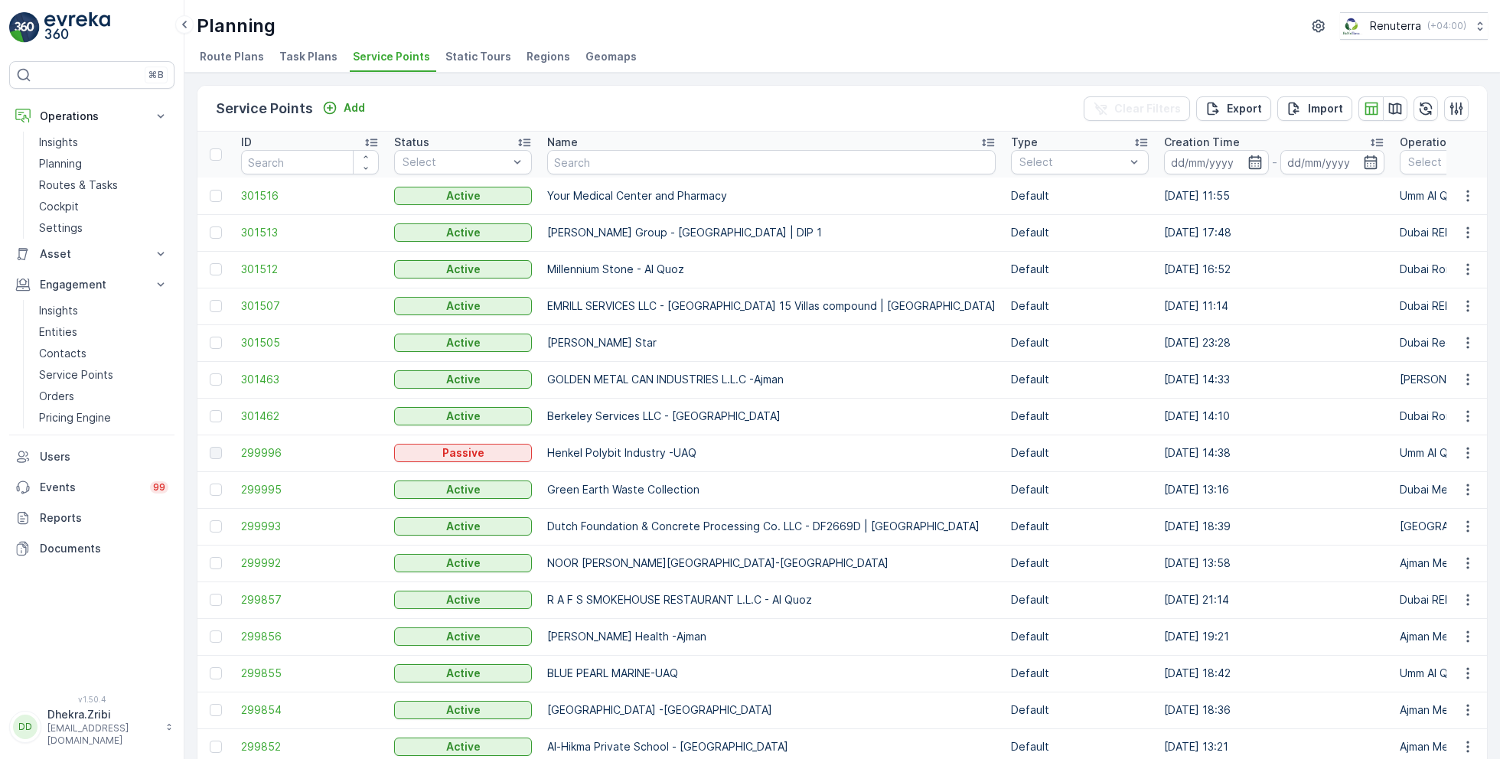
click at [668, 160] on input "text" at bounding box center [771, 162] width 448 height 24
type input "masat"
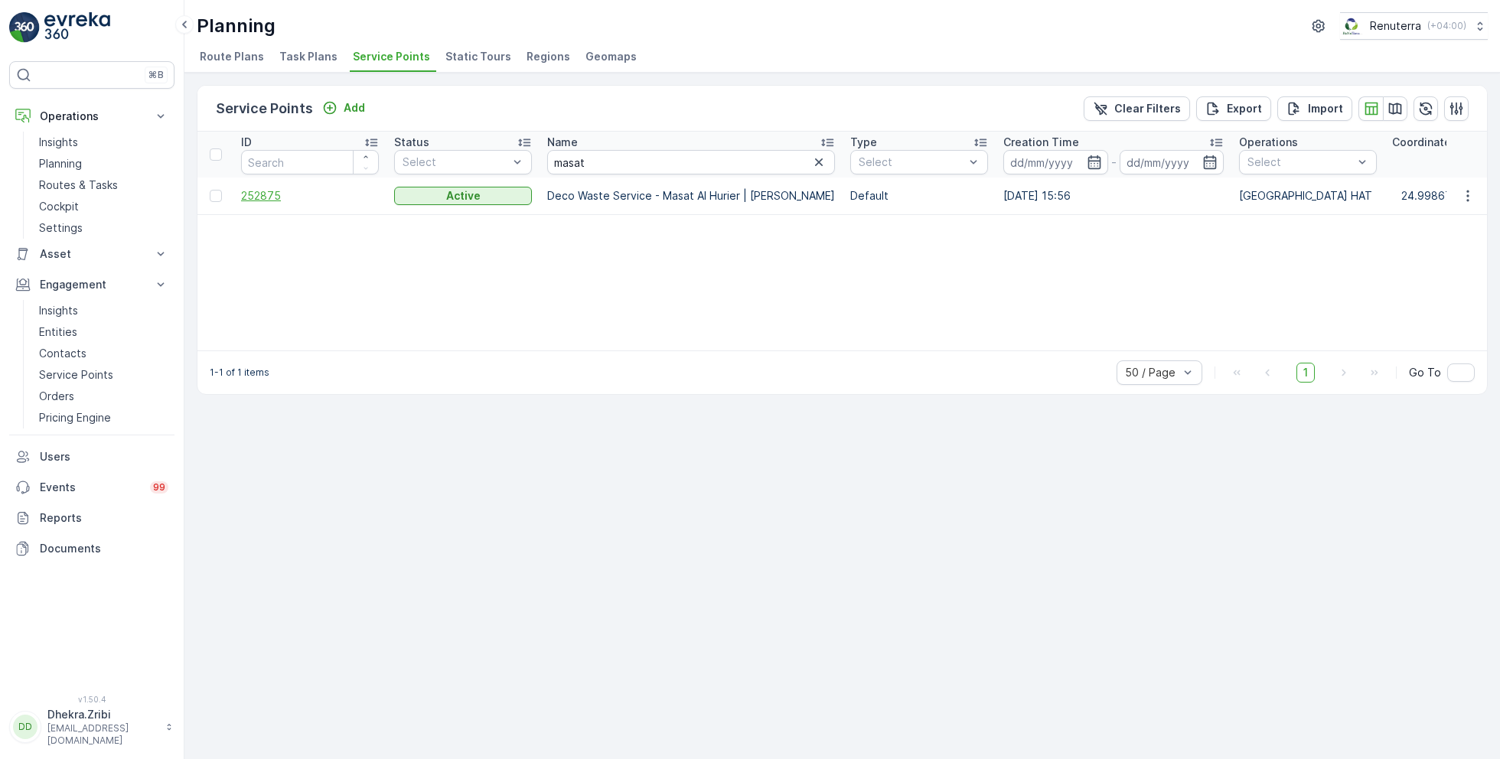
click at [262, 194] on span "252875" at bounding box center [310, 195] width 138 height 15
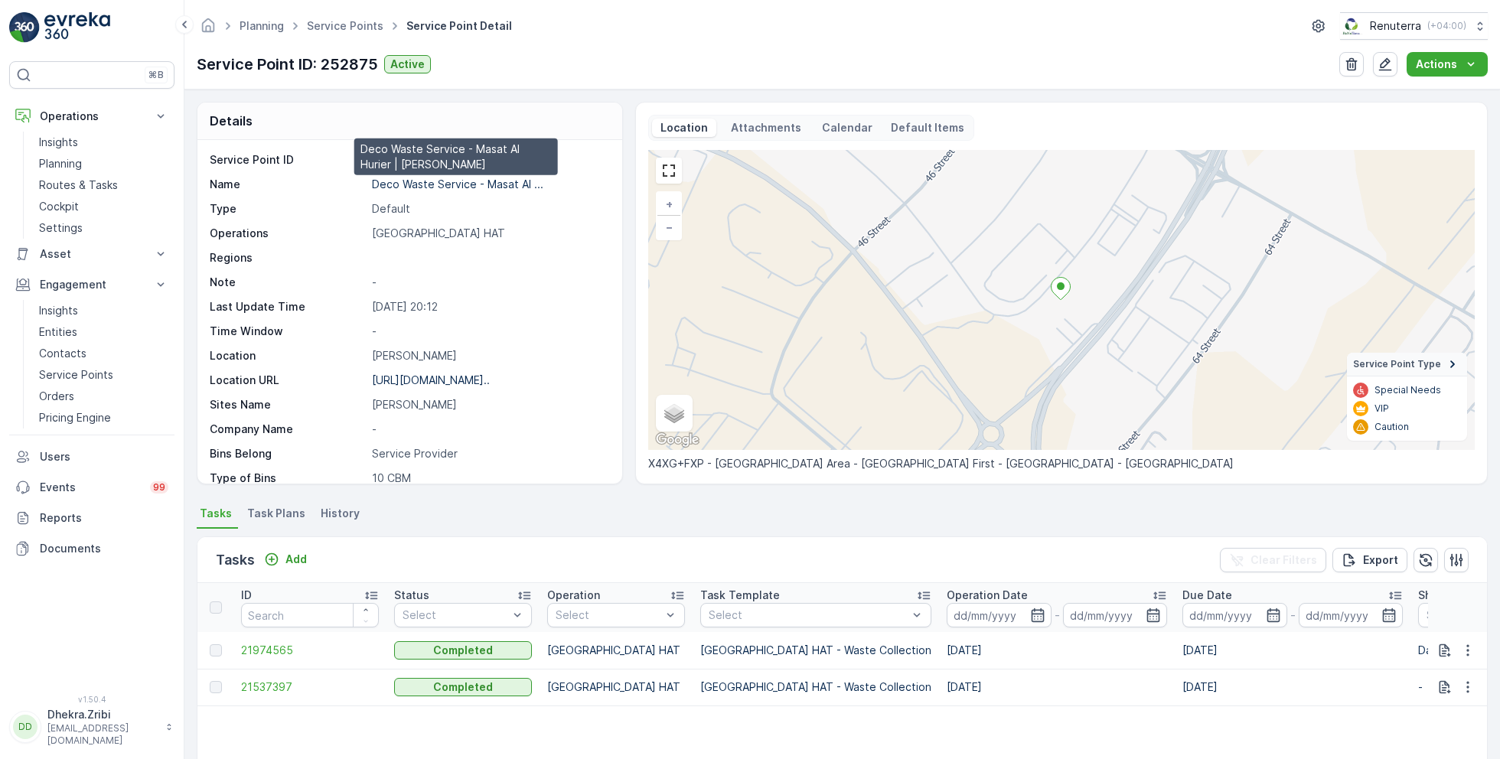
click at [411, 187] on p "Deco Waste Service - Masat Al ..." at bounding box center [457, 184] width 171 height 13
click at [343, 33] on ul "Service Points" at bounding box center [353, 26] width 99 height 22
click at [342, 30] on link "Service Points" at bounding box center [345, 25] width 77 height 13
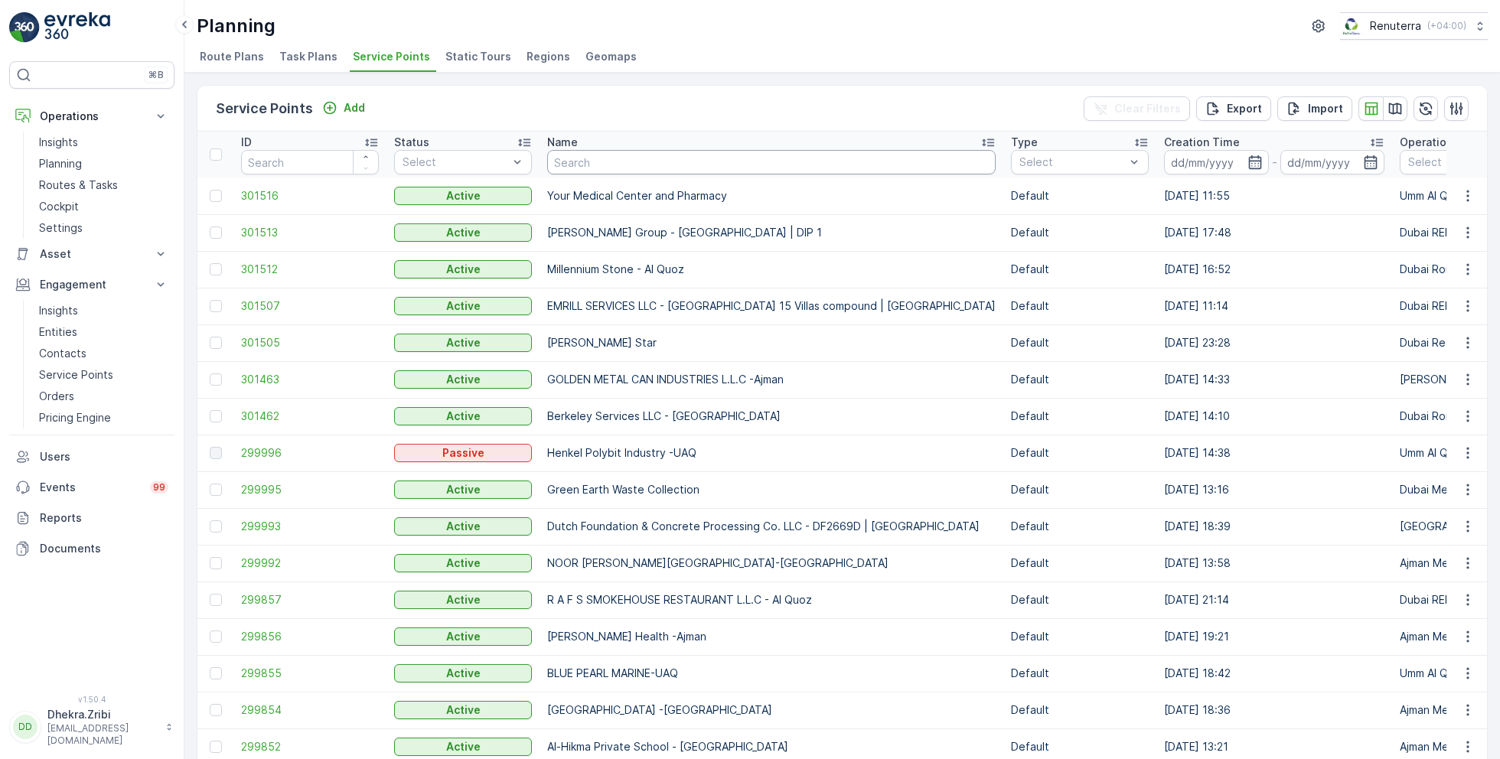
click at [612, 163] on input "text" at bounding box center [771, 162] width 448 height 24
type input "nomac"
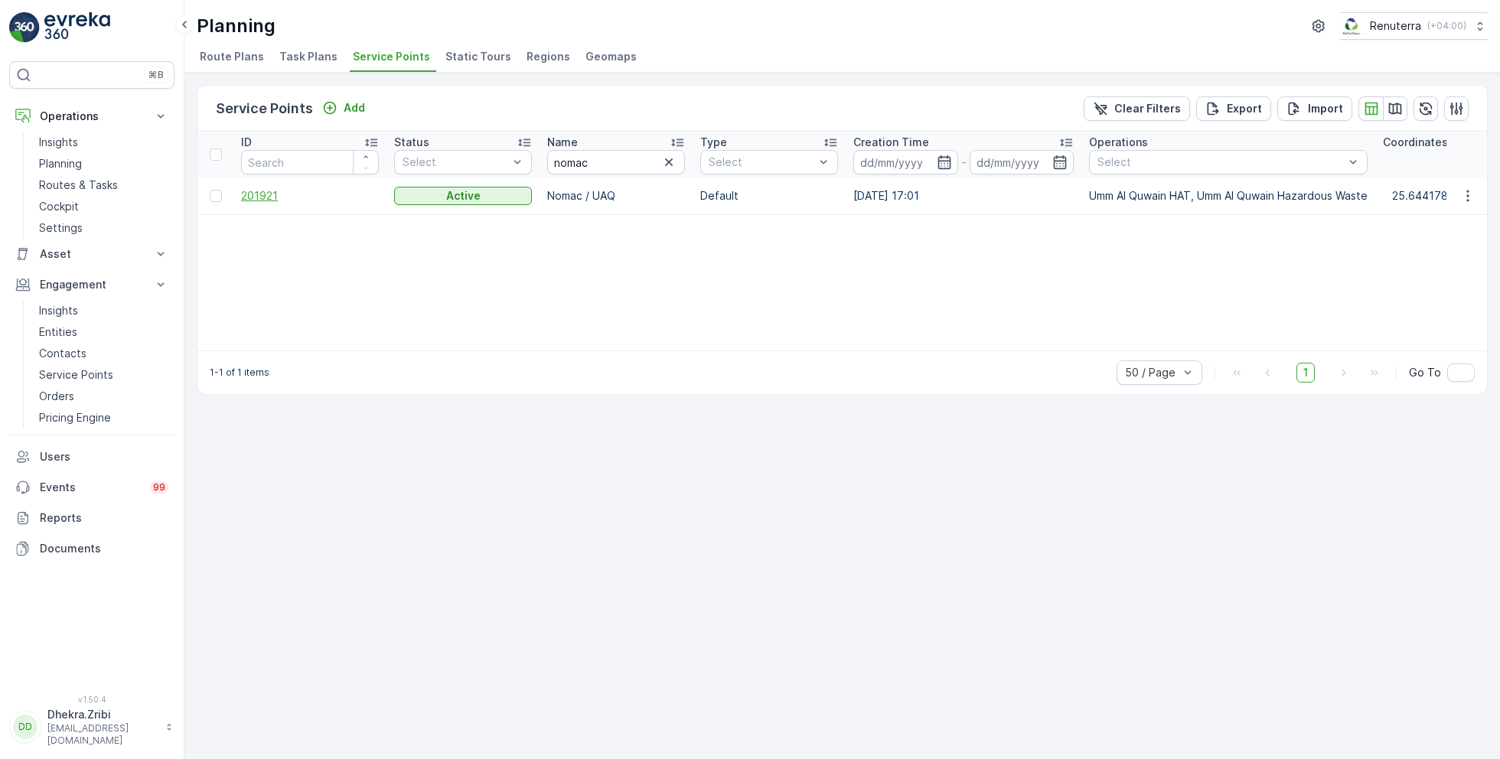
click at [257, 192] on span "201921" at bounding box center [310, 195] width 138 height 15
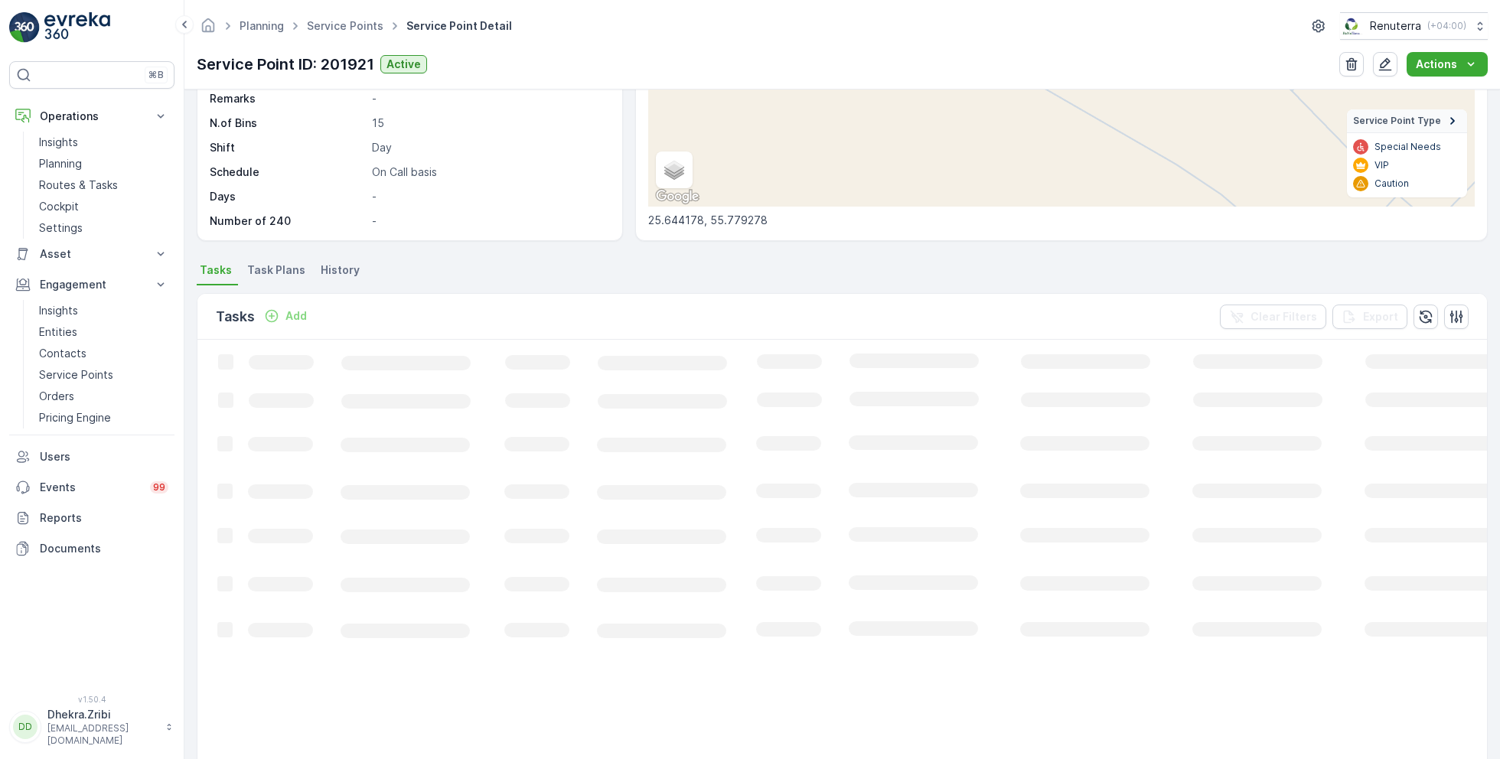
scroll to position [248, 0]
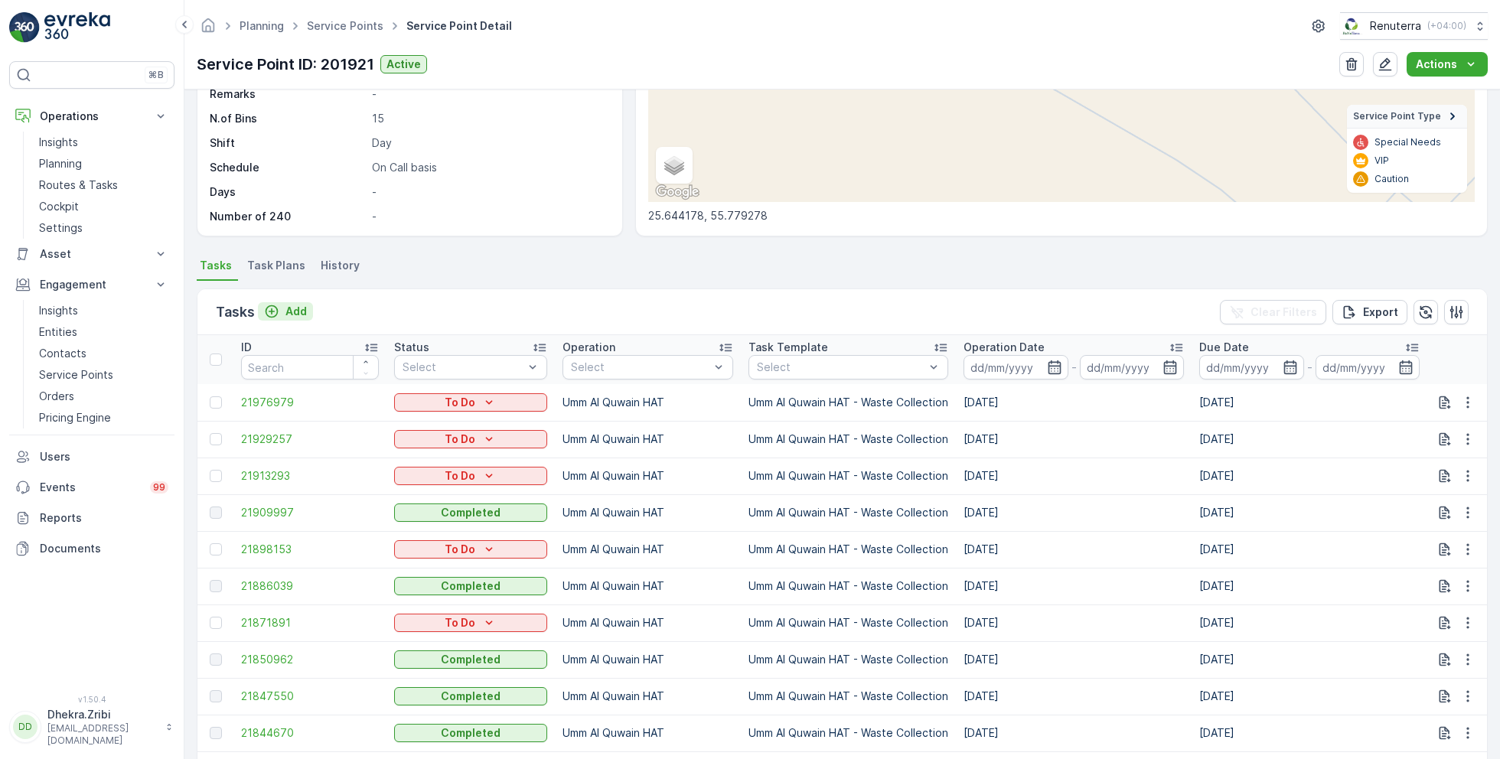
click at [292, 314] on p "Add" at bounding box center [295, 311] width 21 height 15
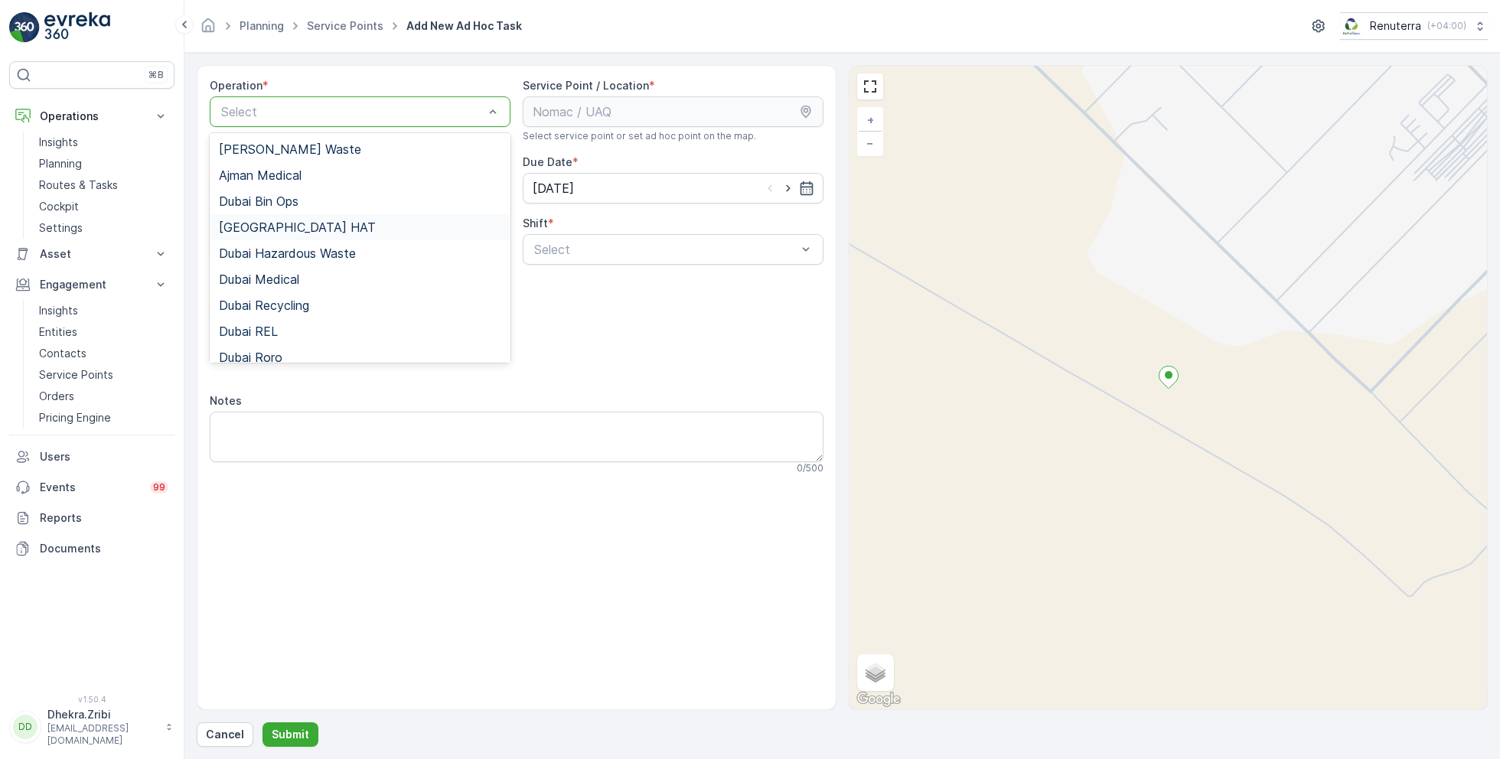
click at [275, 223] on span "[GEOGRAPHIC_DATA] HAT" at bounding box center [297, 227] width 157 height 14
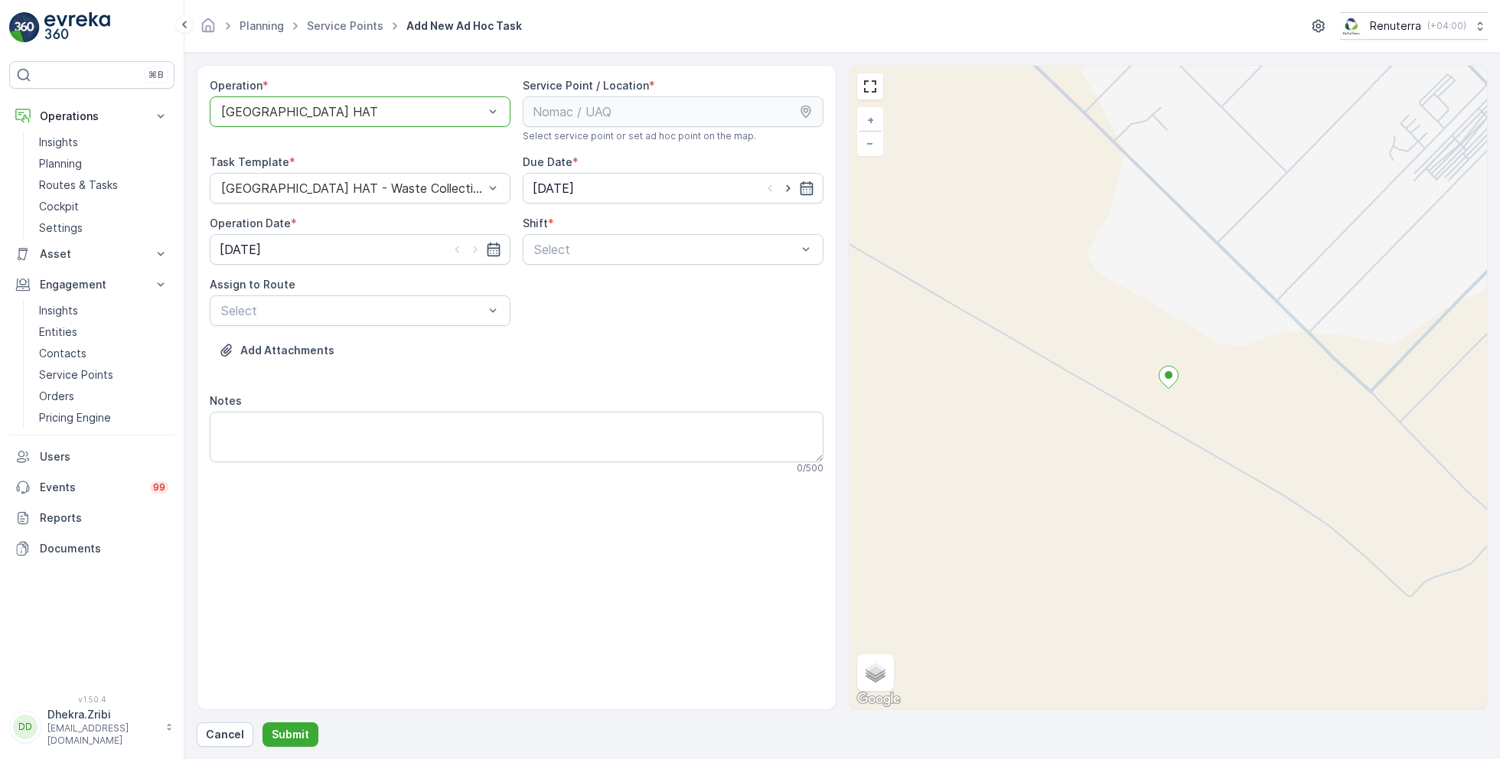
click at [304, 109] on div at bounding box center [352, 112] width 265 height 14
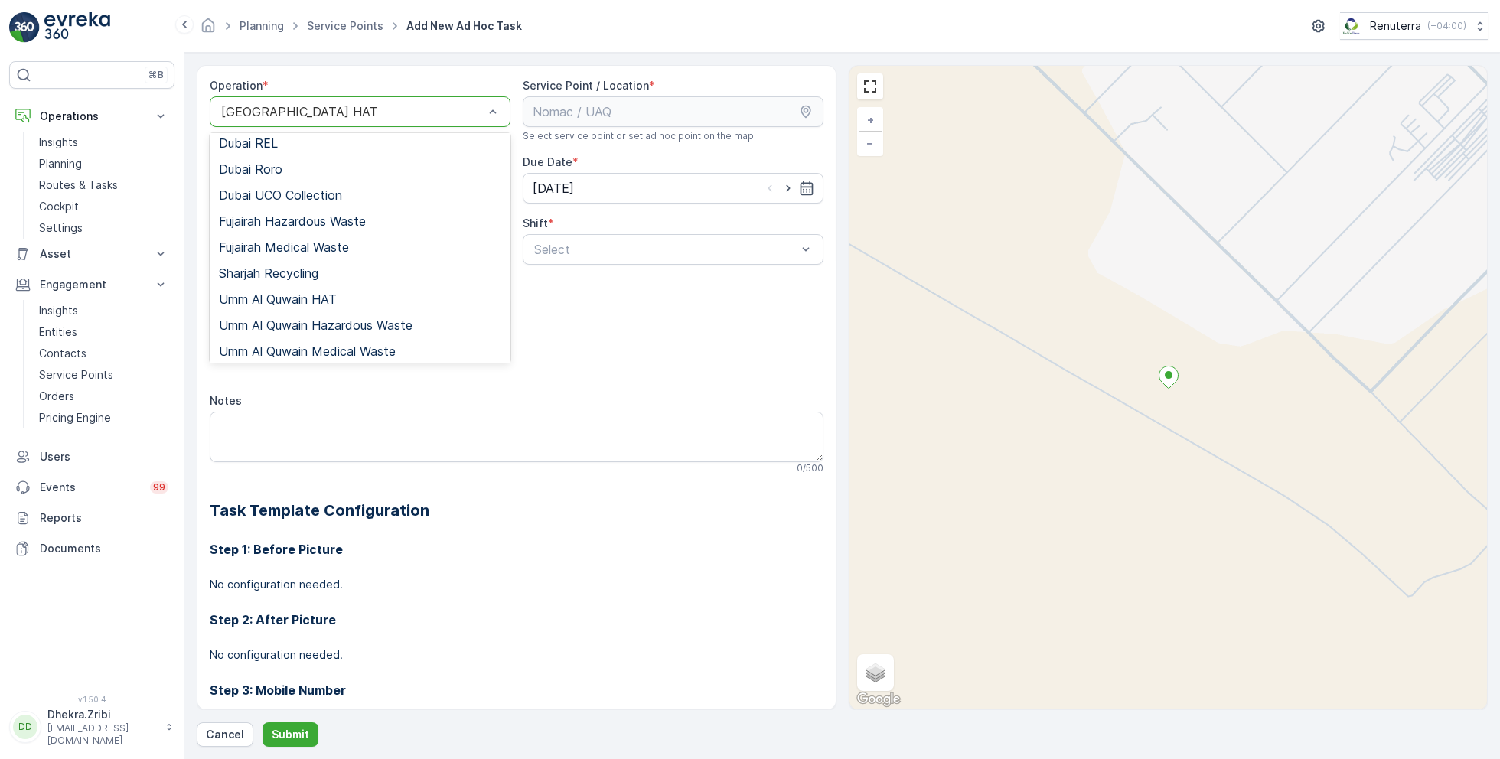
scroll to position [193, 0]
click at [303, 295] on span "Umm Al Quwain HAT" at bounding box center [278, 295] width 118 height 14
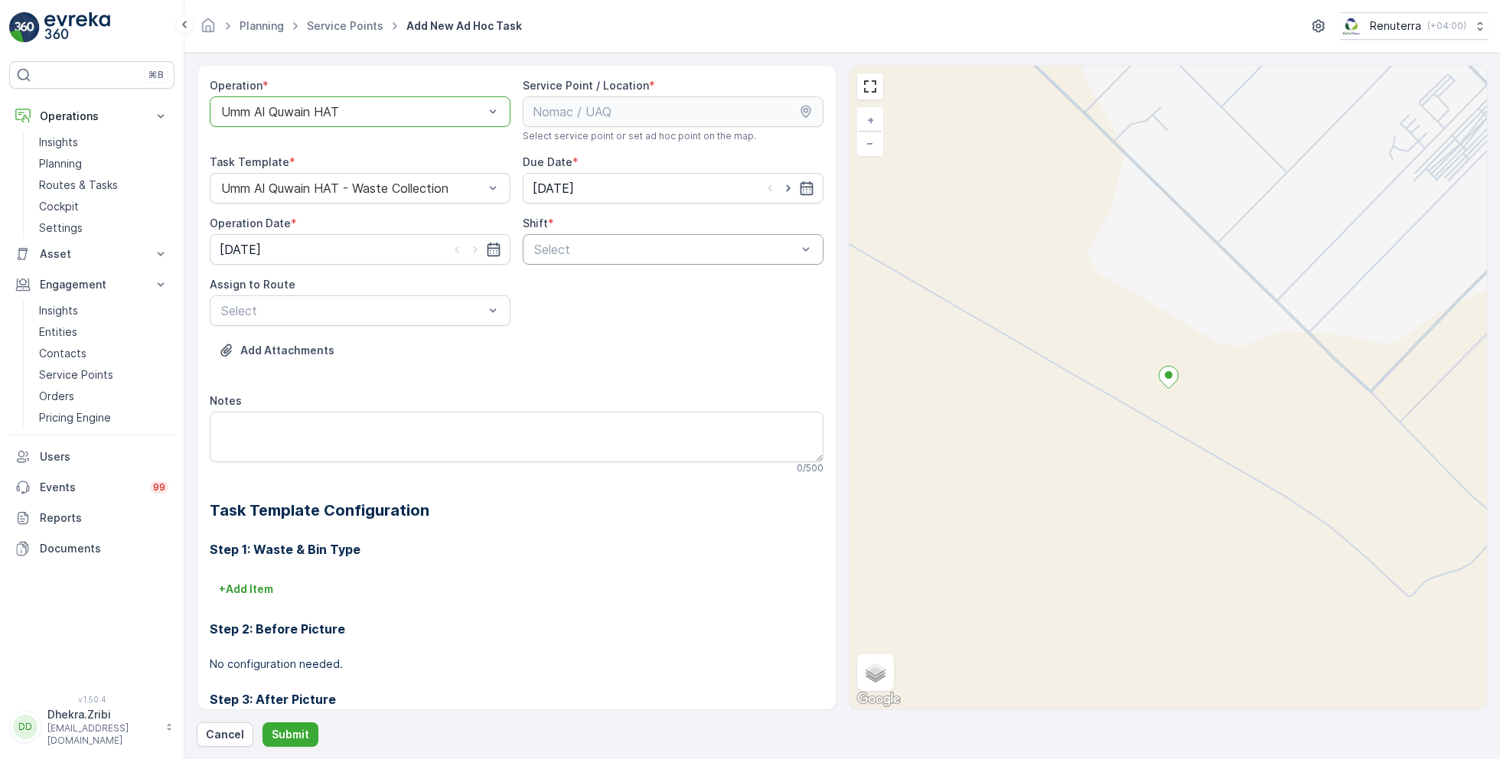
click at [637, 260] on div "Select" at bounding box center [673, 249] width 301 height 31
click at [566, 282] on span "Day Shift" at bounding box center [559, 287] width 54 height 14
click at [307, 338] on div "UAQHAT101 (Dispatched) - DXBE24553" at bounding box center [360, 348] width 301 height 26
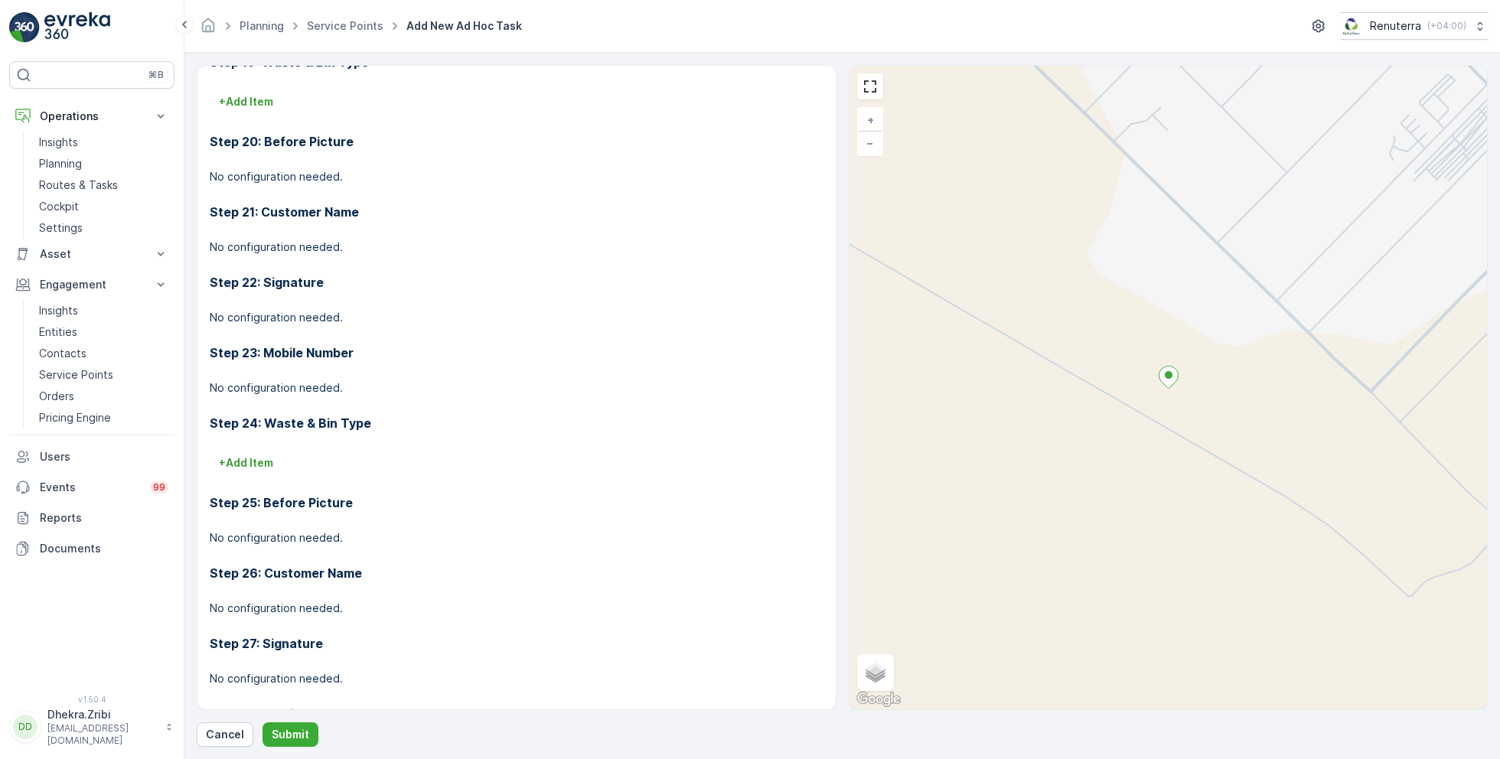
scroll to position [2084, 0]
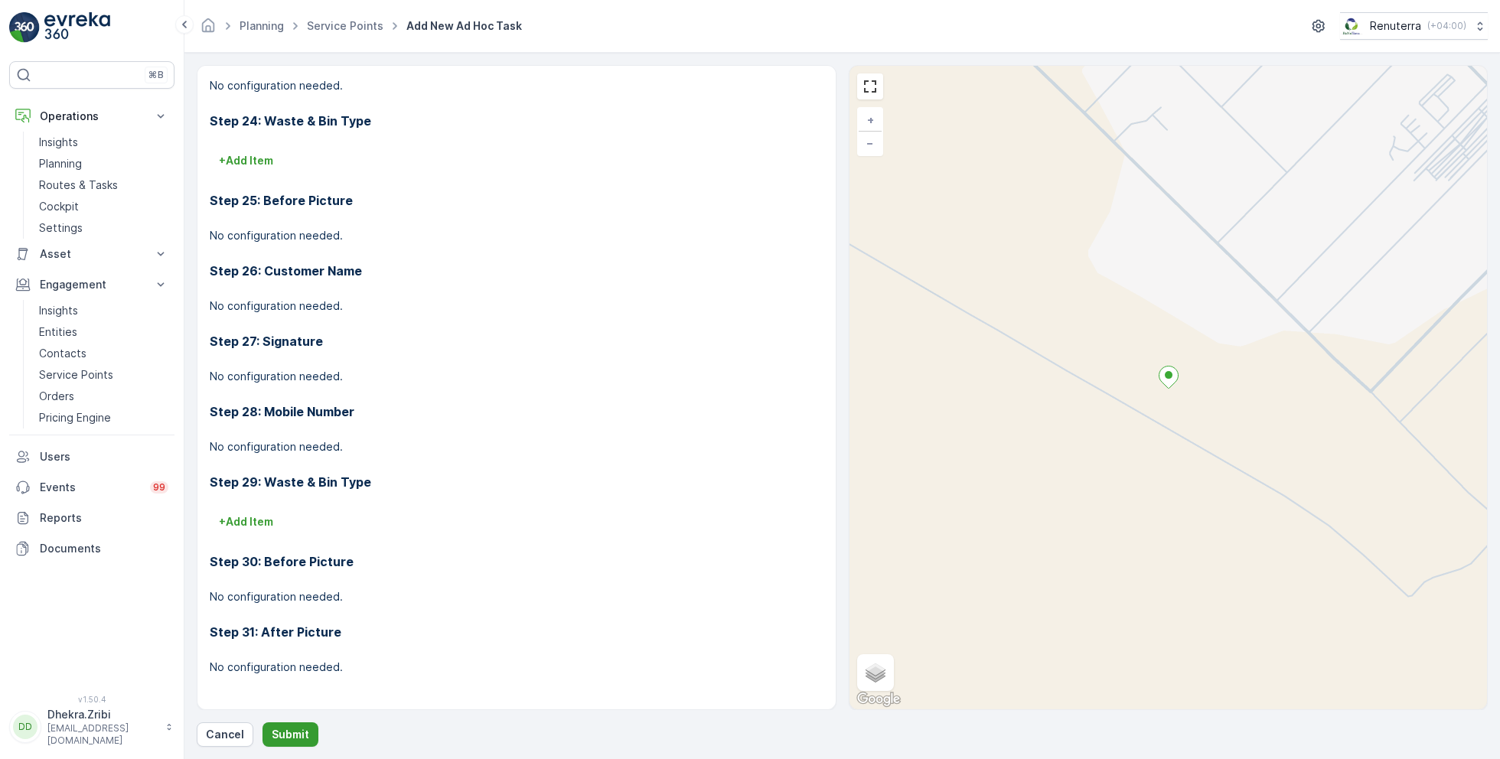
click at [285, 734] on p "Submit" at bounding box center [290, 734] width 37 height 15
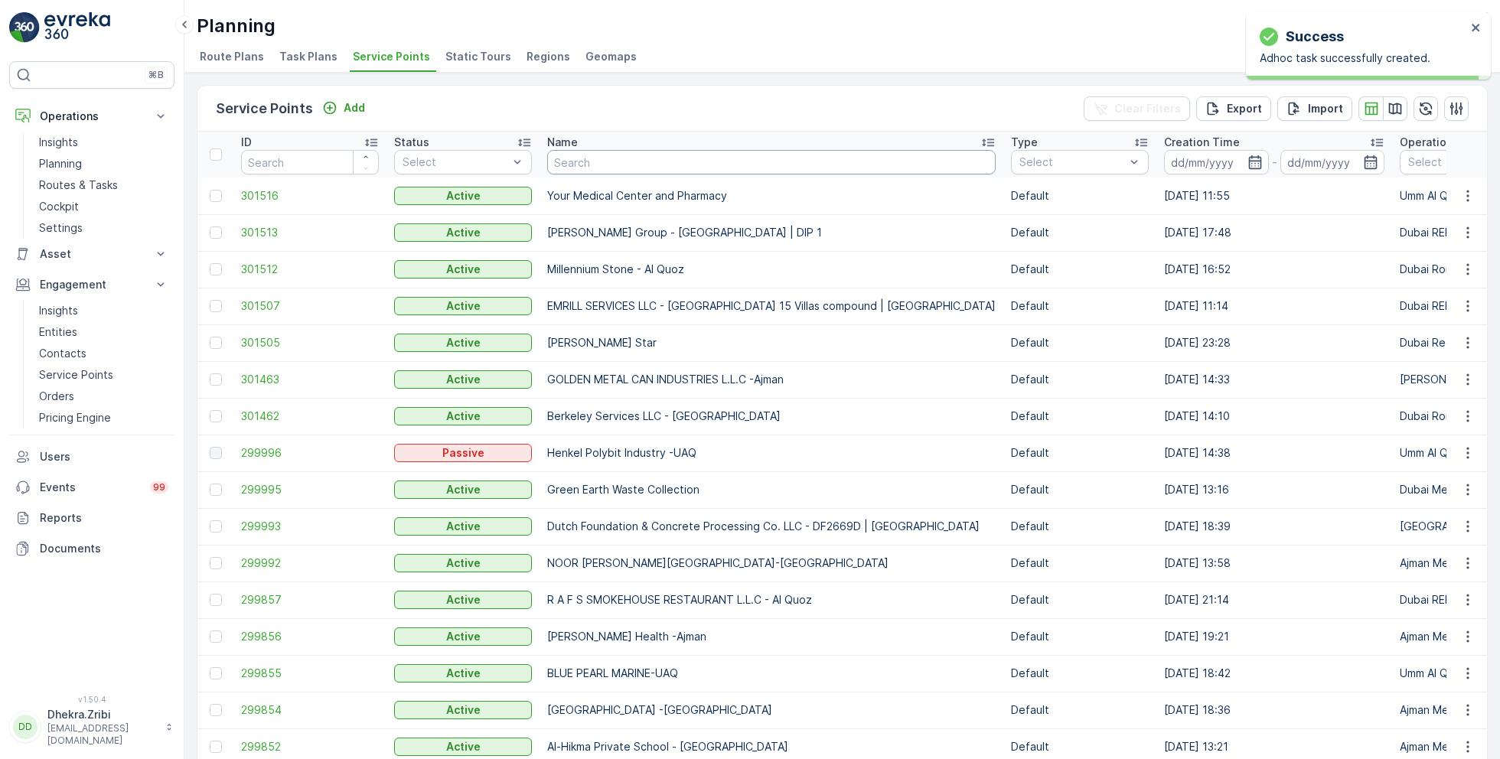
click at [620, 161] on input "text" at bounding box center [771, 162] width 448 height 24
type input "scilon"
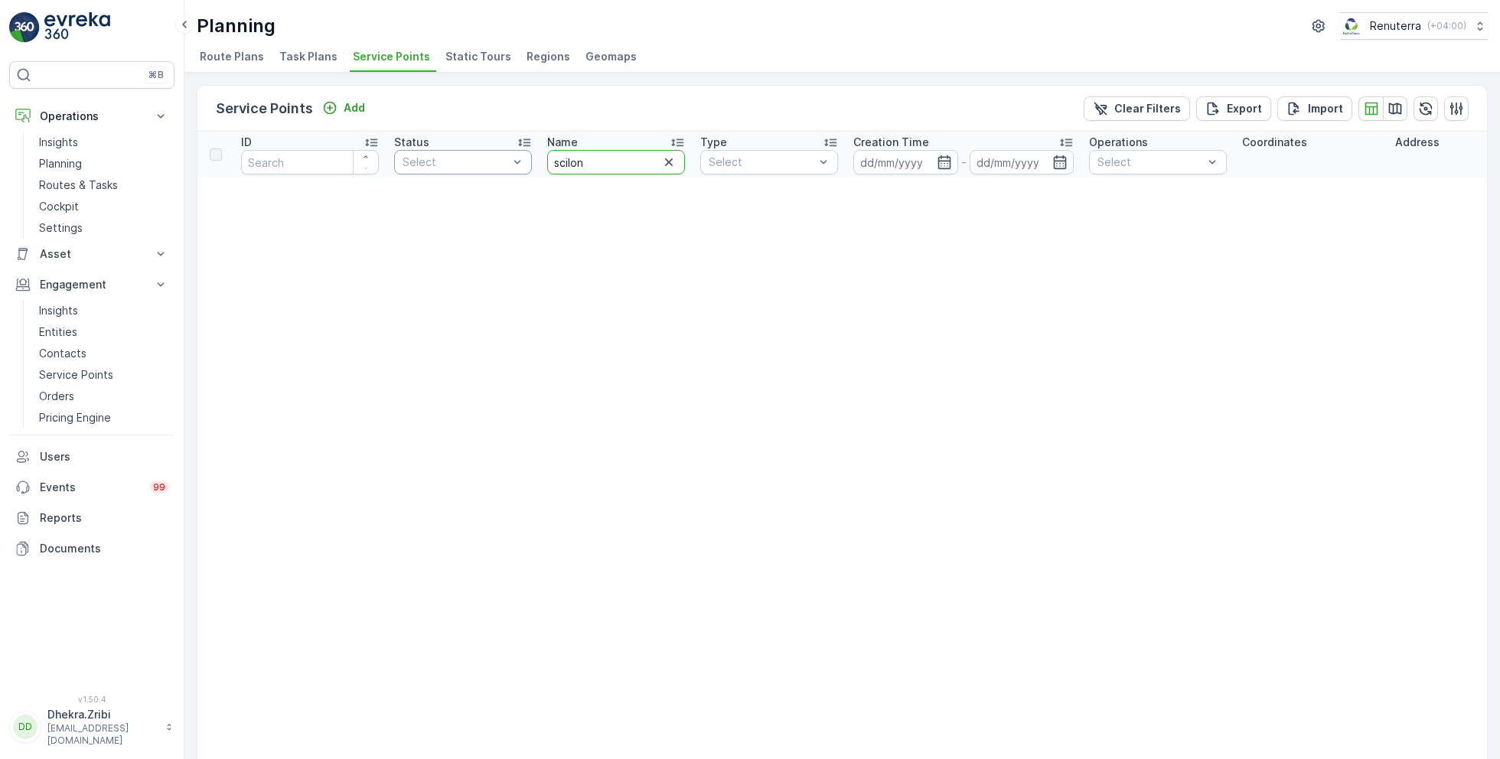
drag, startPoint x: 595, startPoint y: 157, endPoint x: 467, endPoint y: 153, distance: 127.8
type input "silicon"
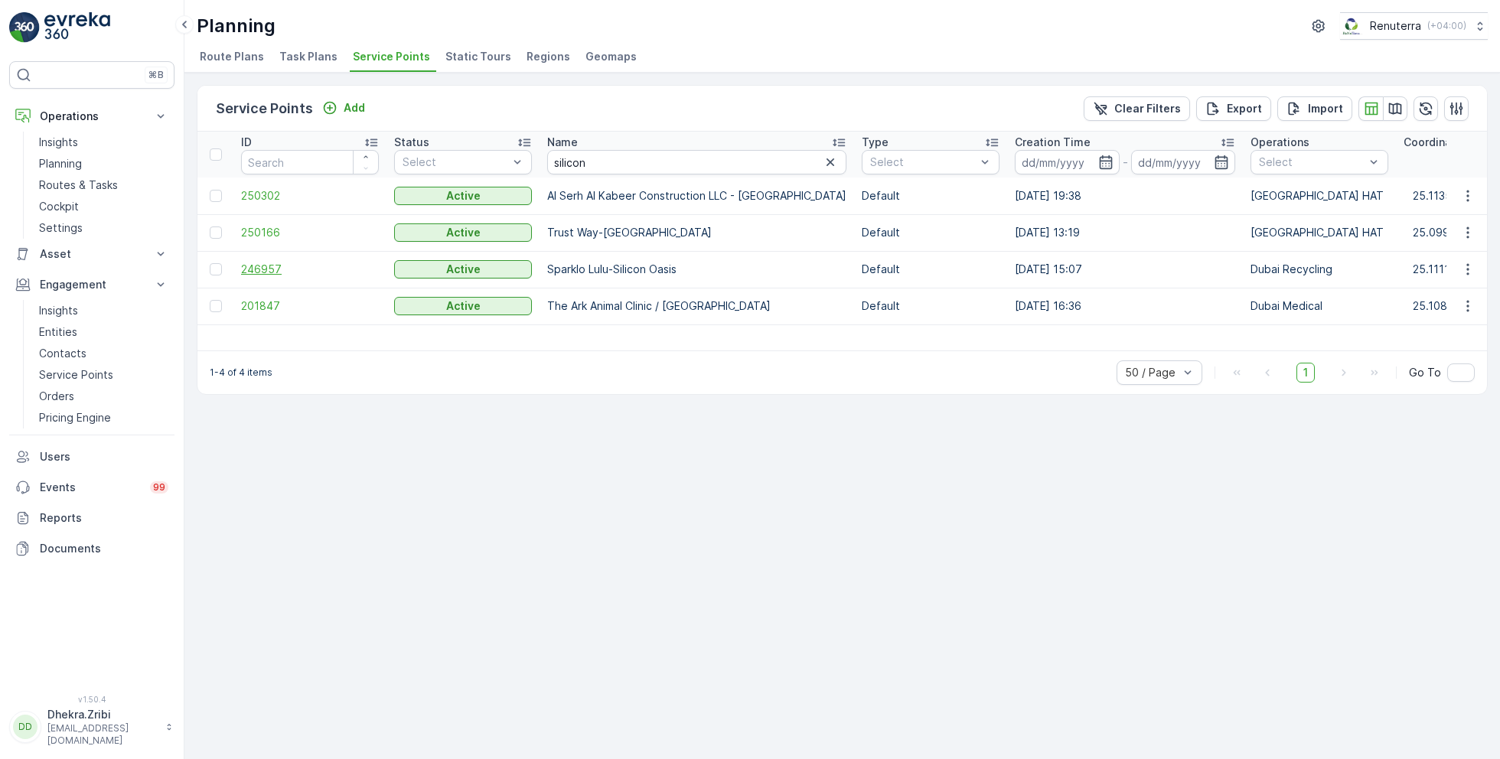
click at [259, 265] on span "246957" at bounding box center [310, 269] width 138 height 15
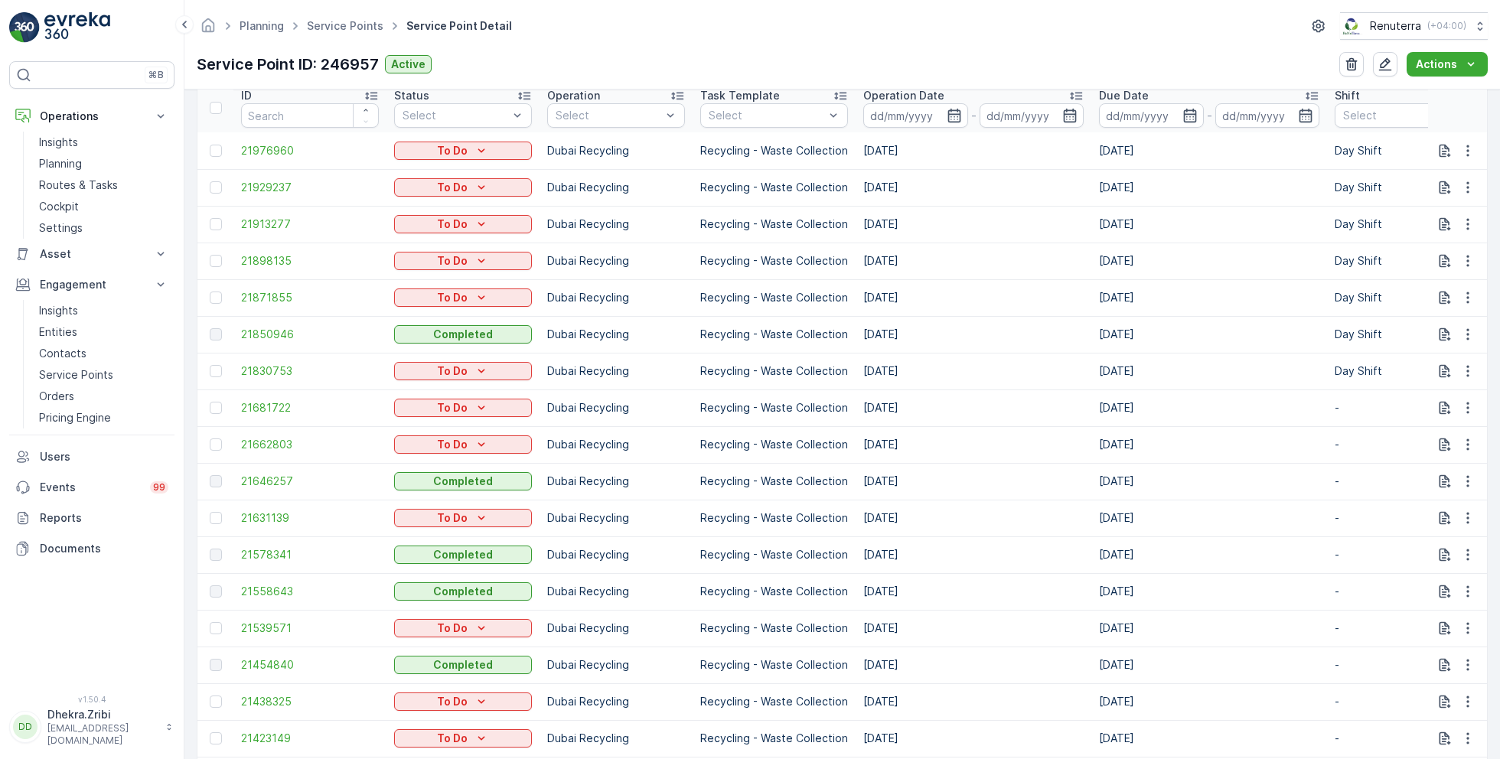
scroll to position [500, 0]
click at [275, 327] on span "21850946" at bounding box center [310, 333] width 138 height 15
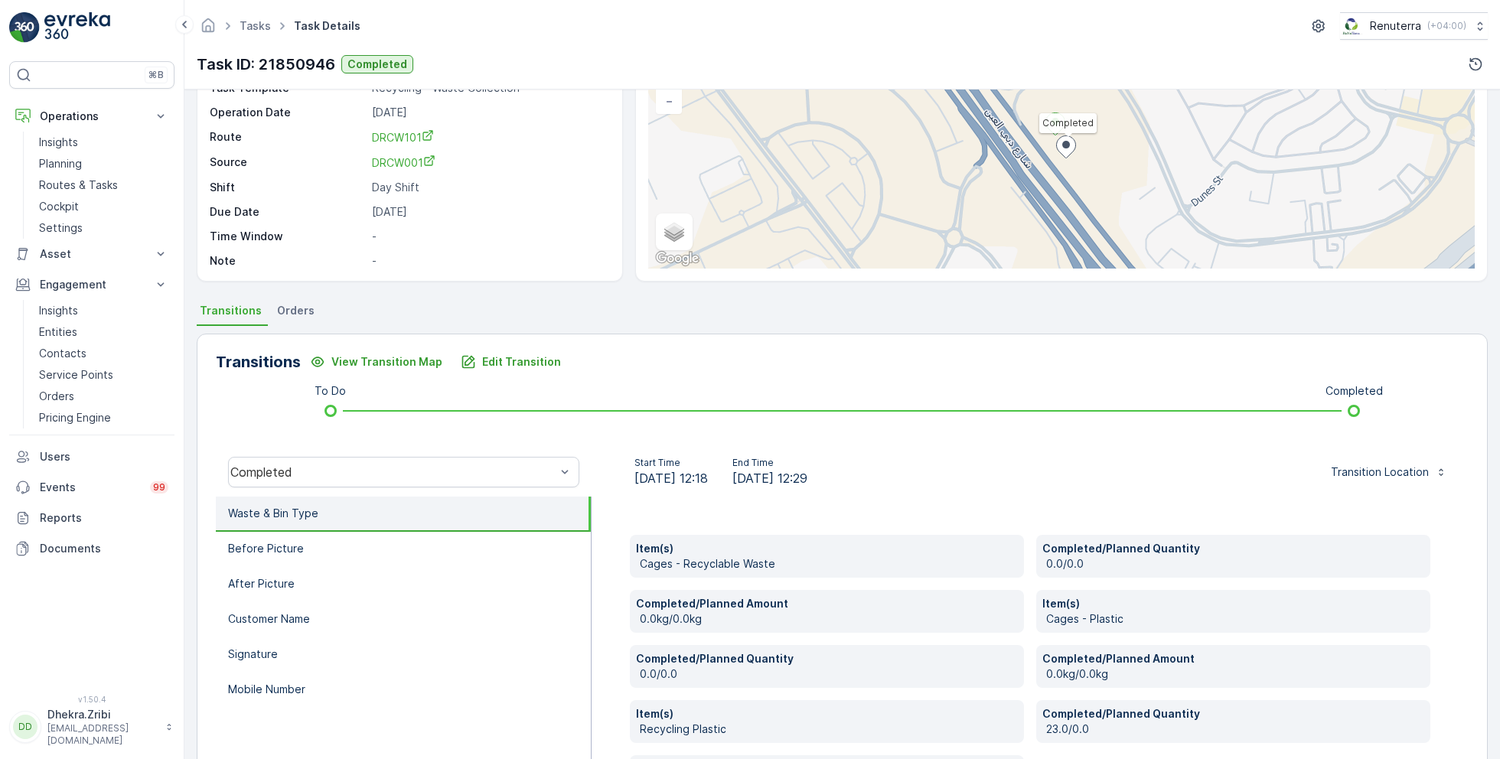
scroll to position [250, 0]
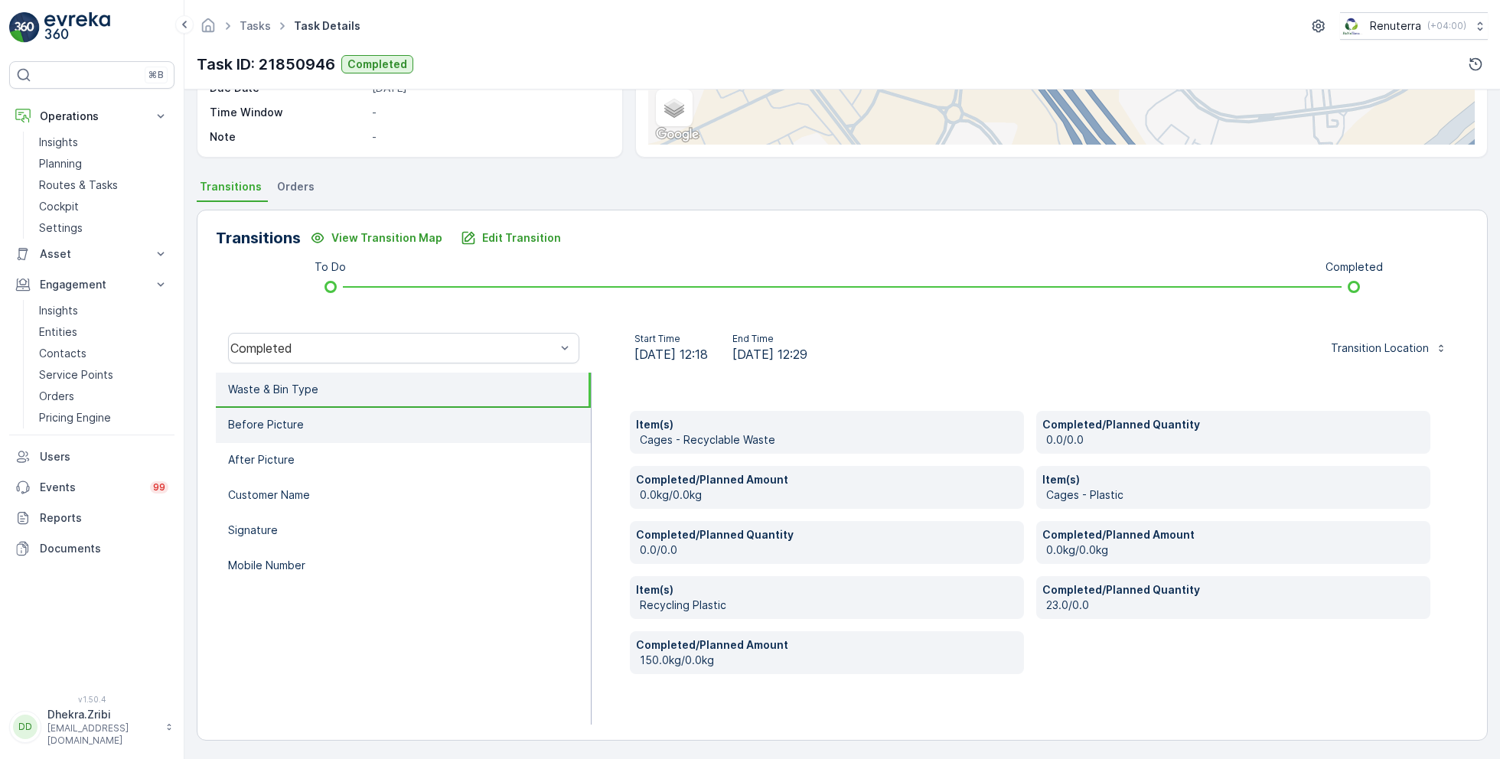
click at [313, 429] on li "Before Picture" at bounding box center [403, 425] width 375 height 35
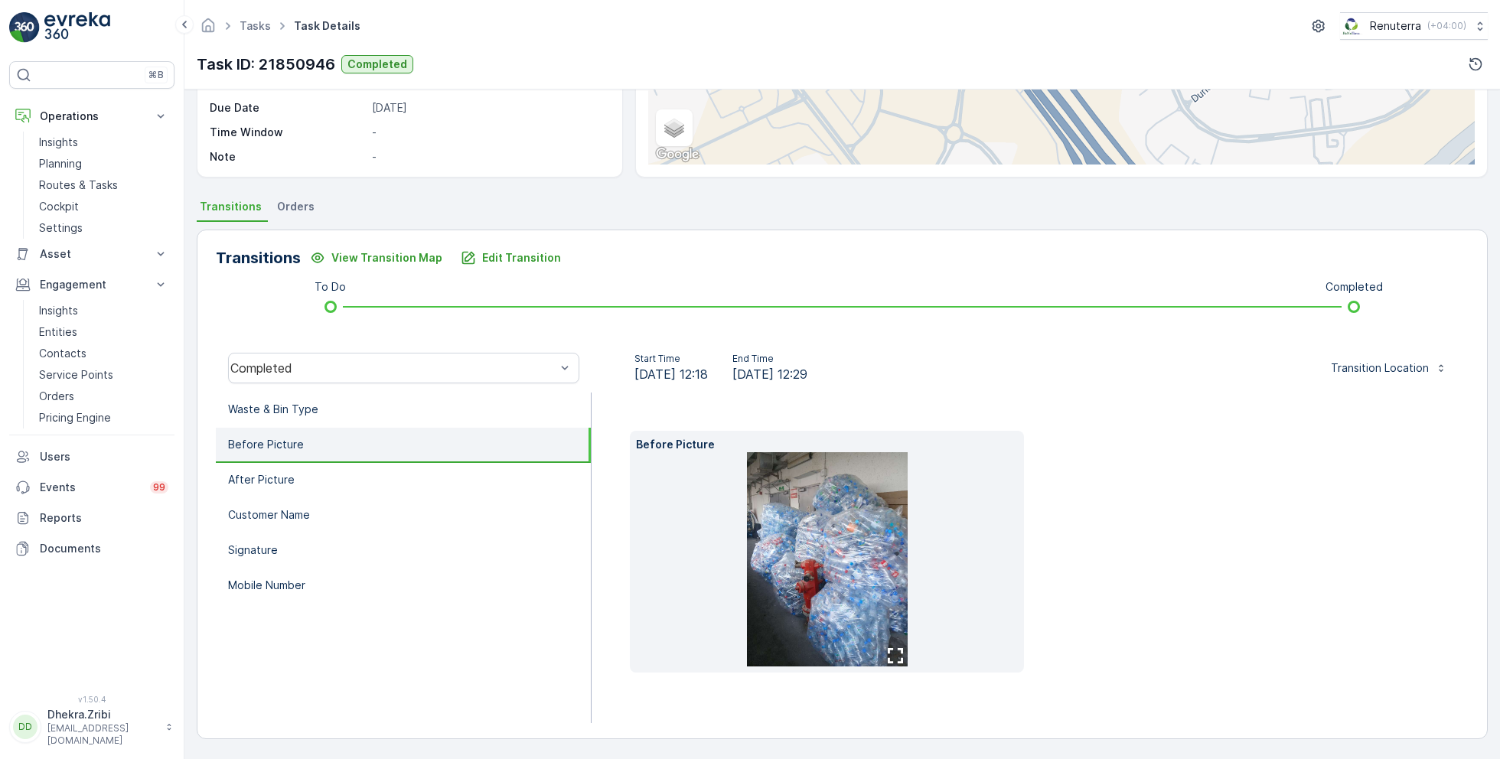
scroll to position [204, 0]
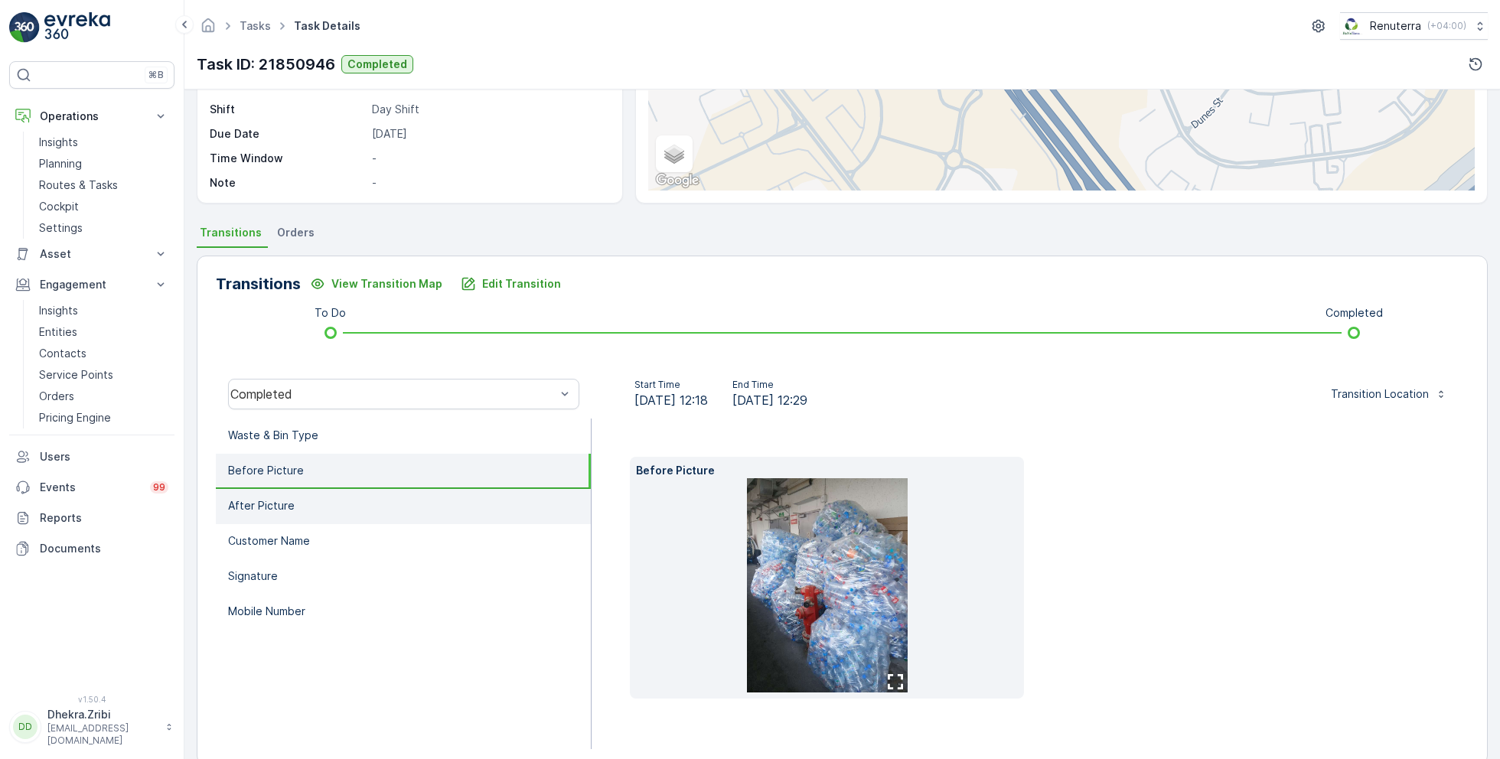
click at [301, 489] on li "After Picture" at bounding box center [403, 506] width 375 height 35
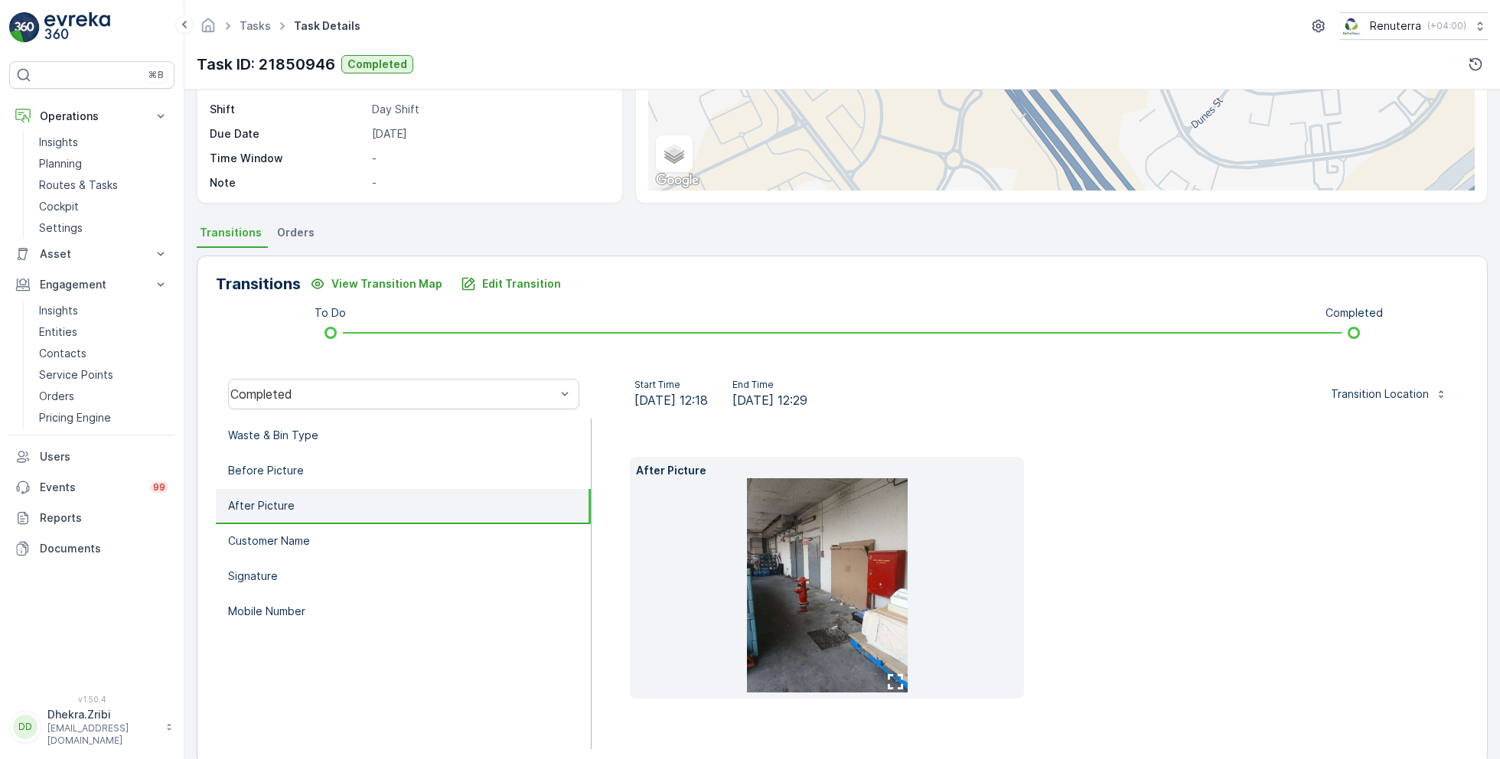
scroll to position [0, 0]
click at [73, 160] on p "Planning" at bounding box center [60, 163] width 43 height 15
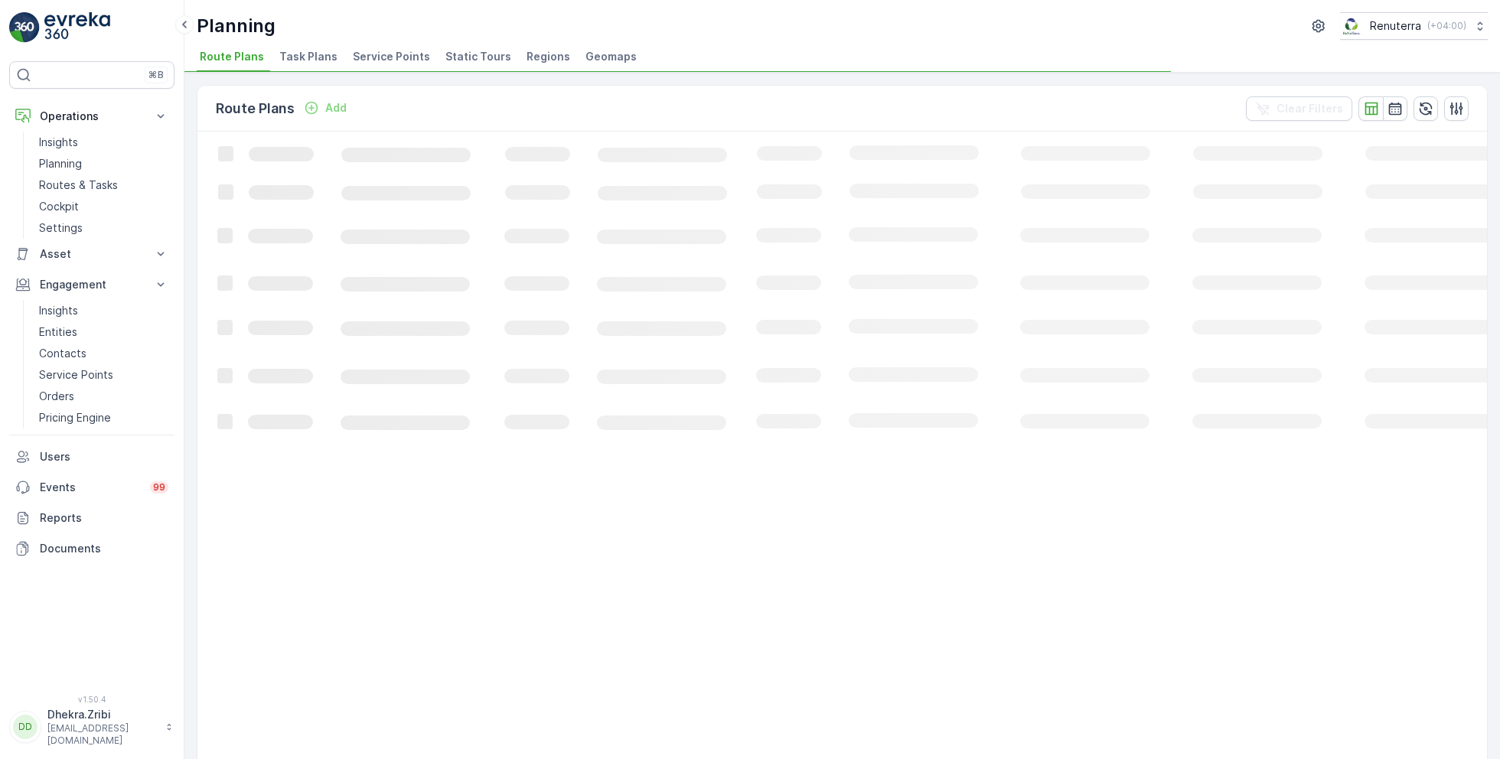
click at [399, 60] on span "Service Points" at bounding box center [391, 56] width 77 height 15
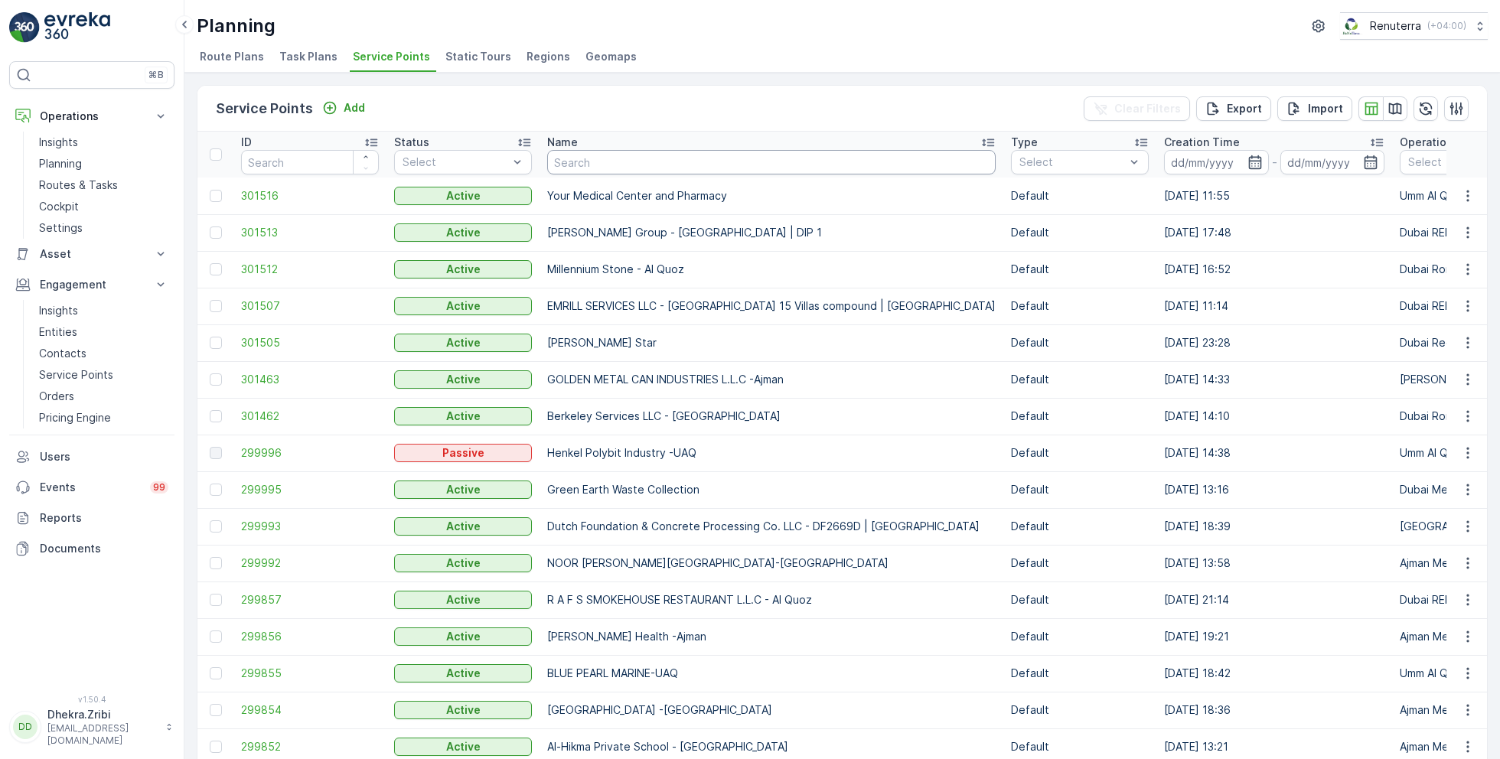
click at [669, 168] on input "text" at bounding box center [771, 162] width 448 height 24
paste input "Yousuf Lootah Contracting LLC - Obaid Almheiri Project | Nad Al Sheba 3"
type input "Yousuf Lootah Contracting LLC - Obaid Almheiri Project | Nad Al Sheba 3"
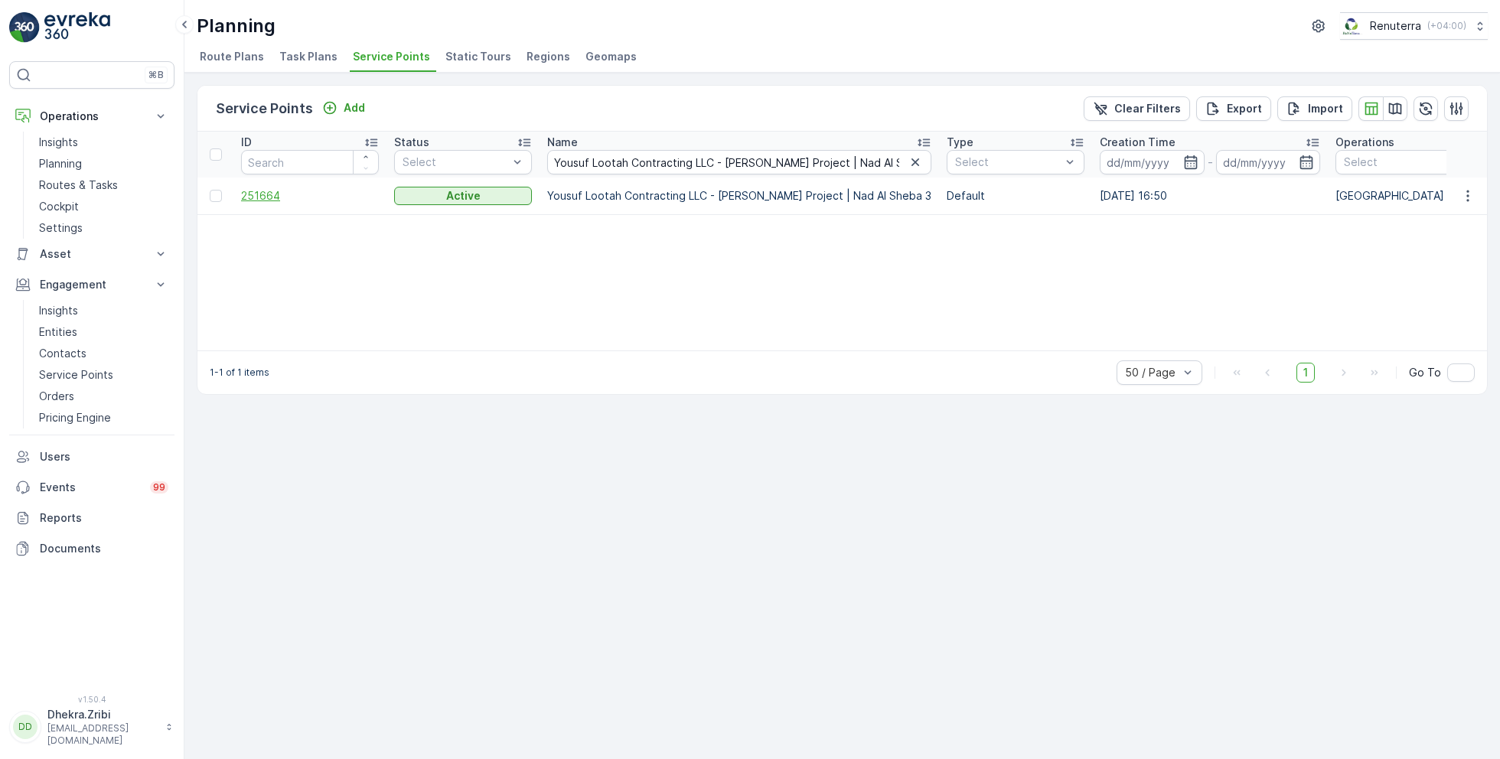
click at [273, 195] on span "251664" at bounding box center [310, 195] width 138 height 15
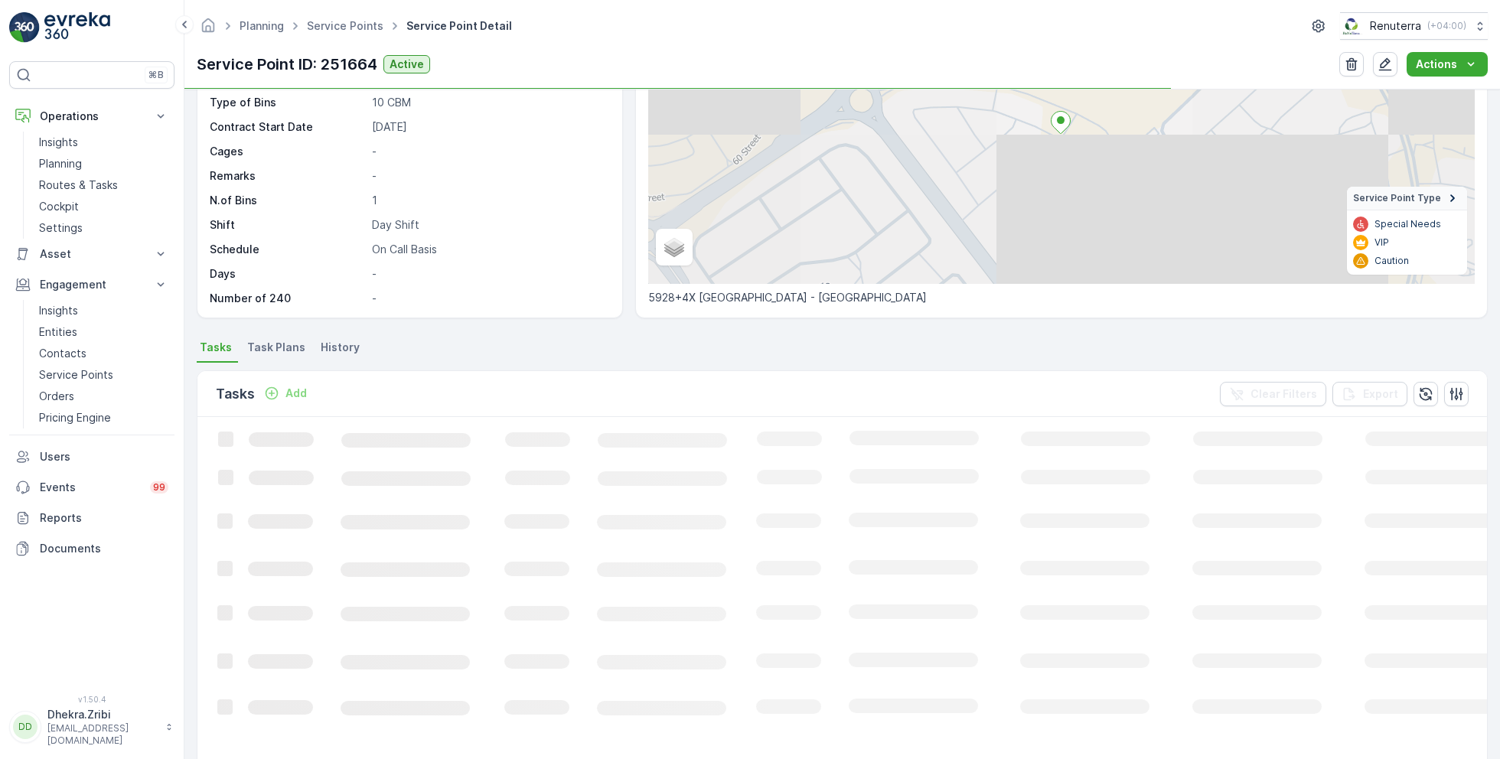
scroll to position [187, 0]
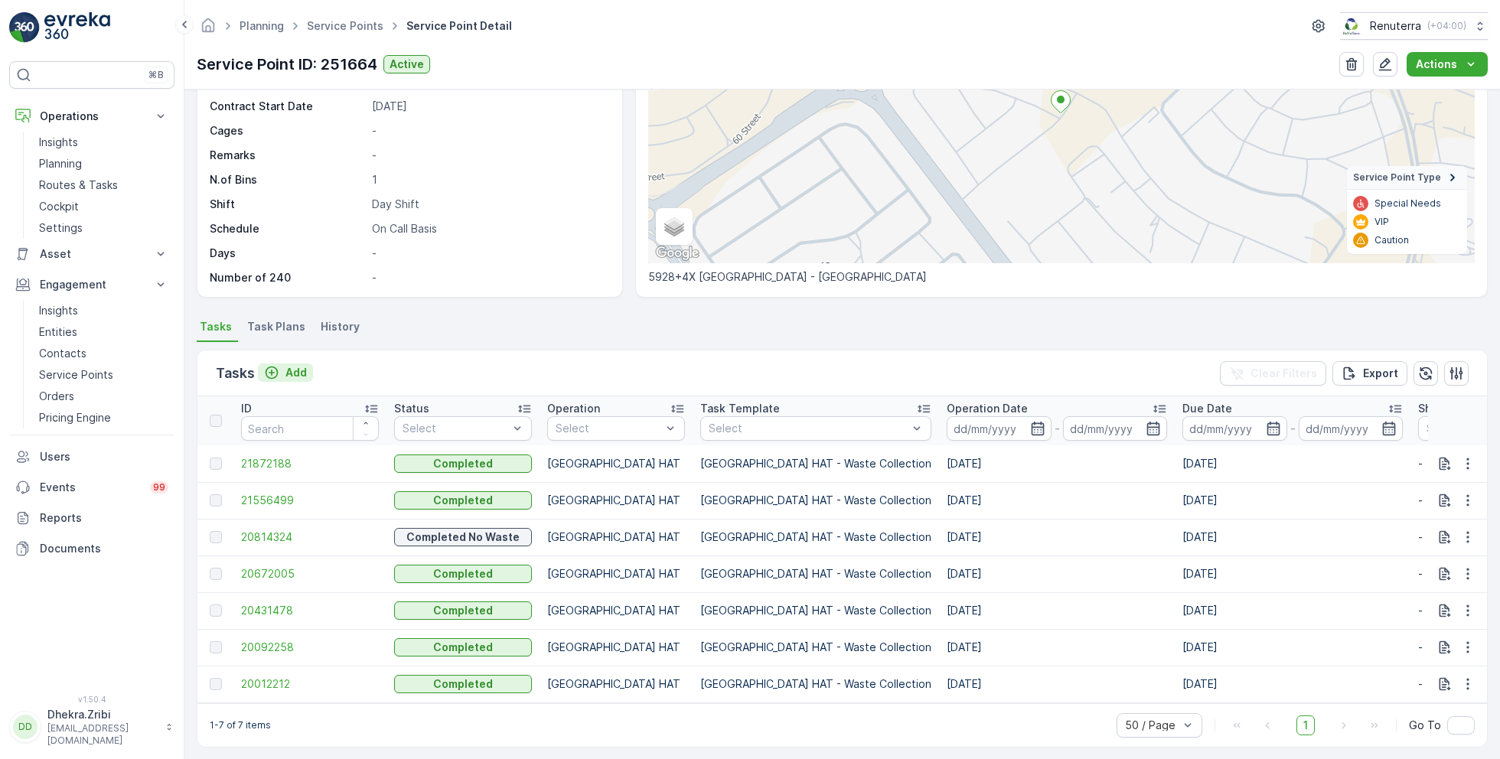
click at [286, 373] on p "Add" at bounding box center [295, 372] width 21 height 15
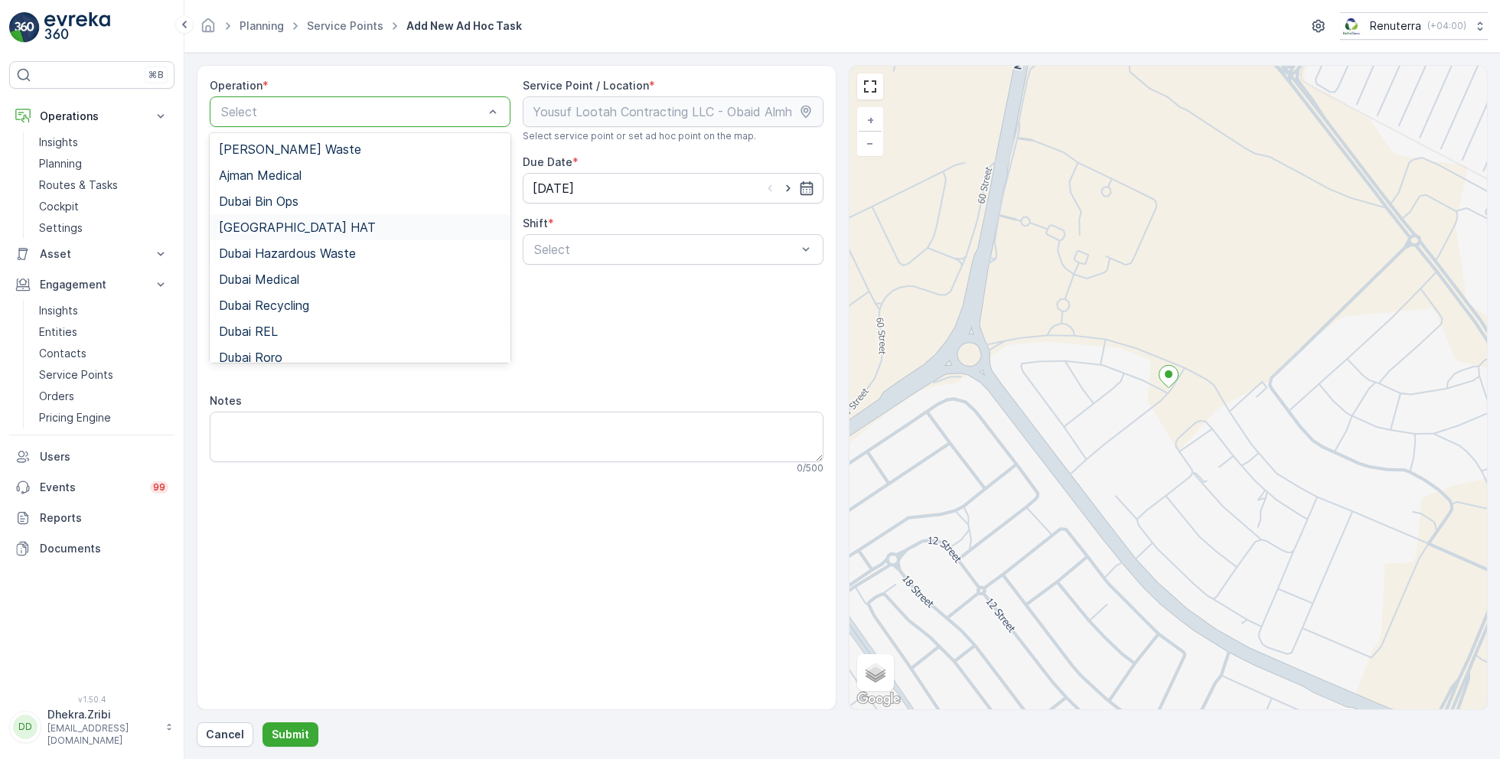
click at [292, 221] on div "[GEOGRAPHIC_DATA] HAT" at bounding box center [360, 227] width 282 height 14
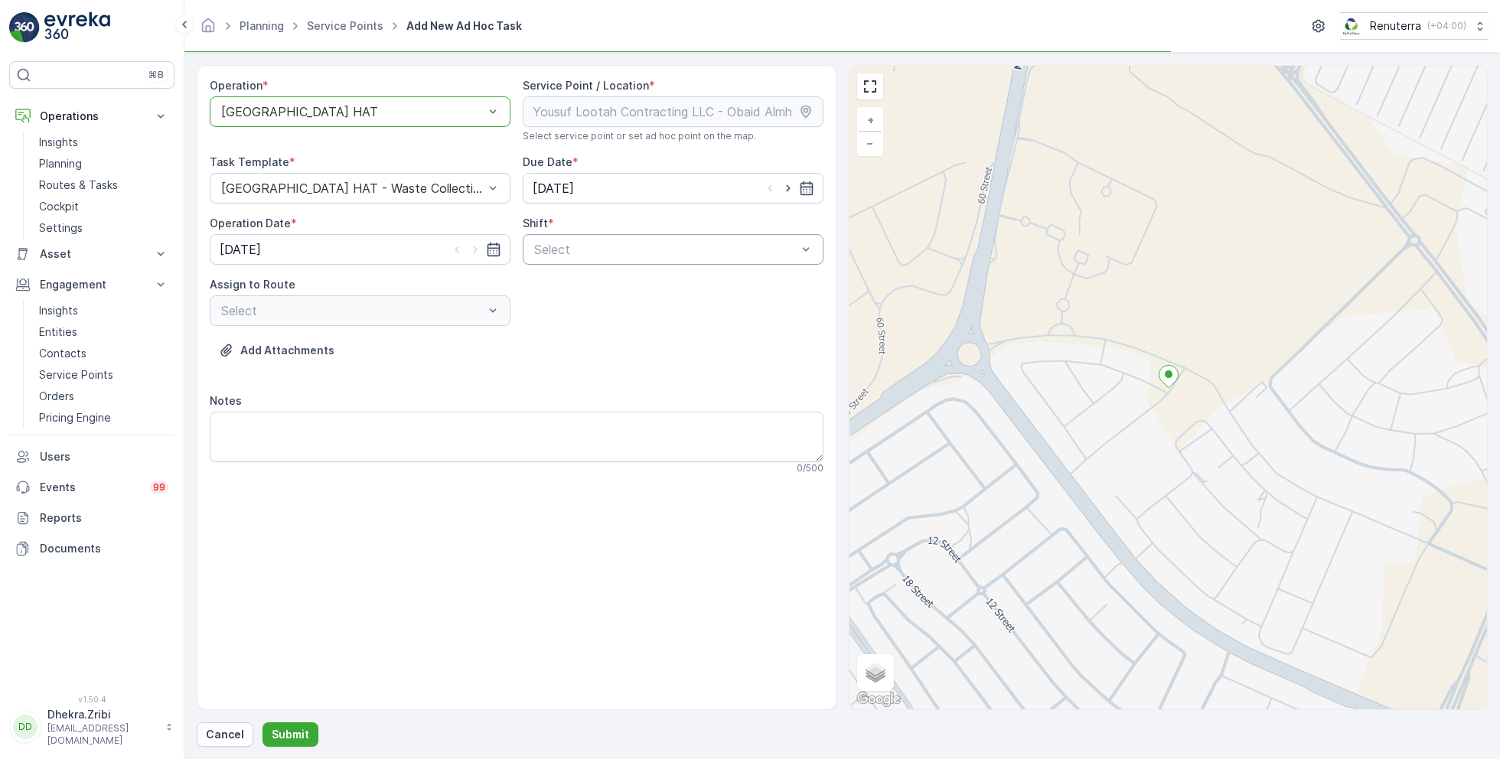
click at [618, 258] on div "Select" at bounding box center [673, 249] width 301 height 31
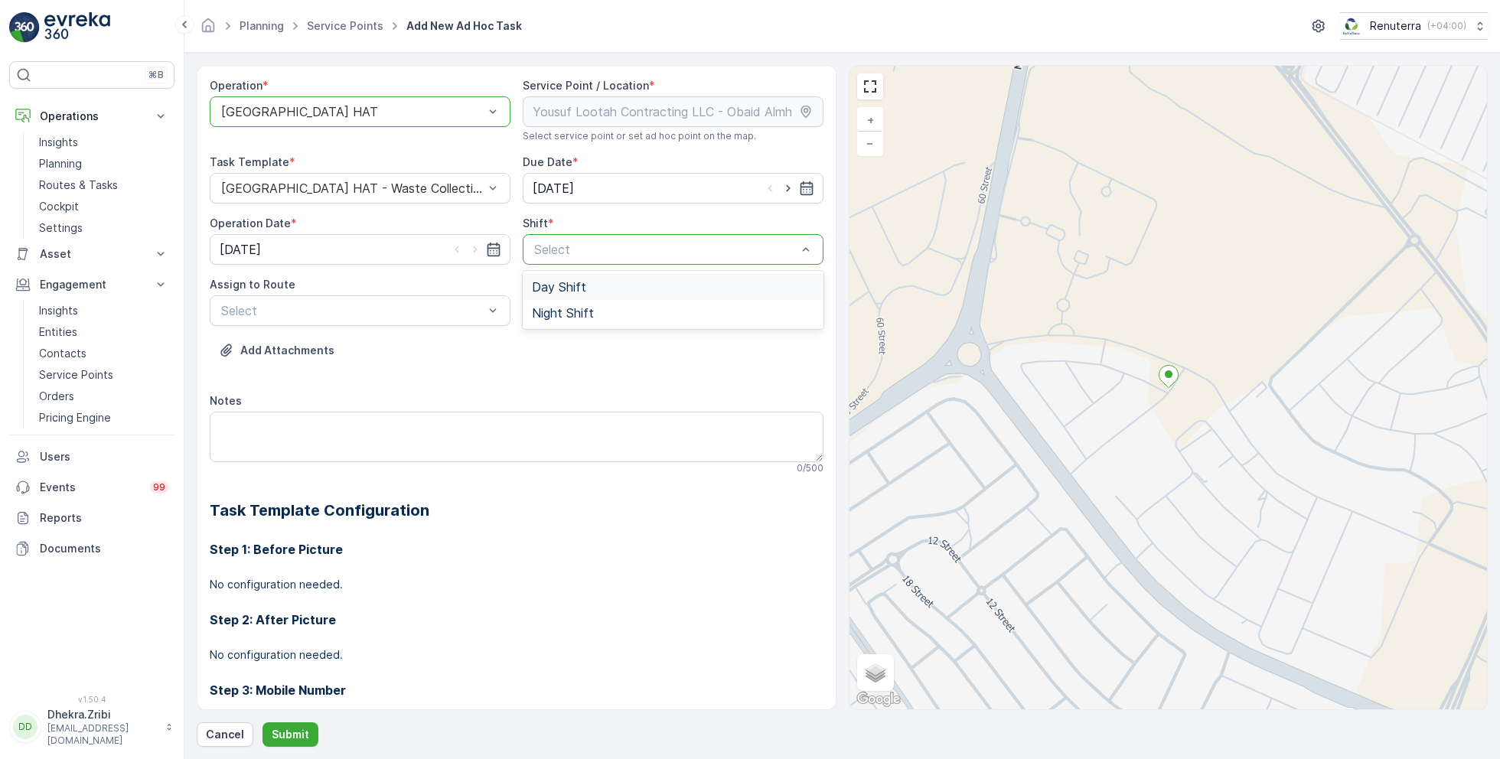
click at [553, 282] on span "Day Shift" at bounding box center [559, 287] width 54 height 14
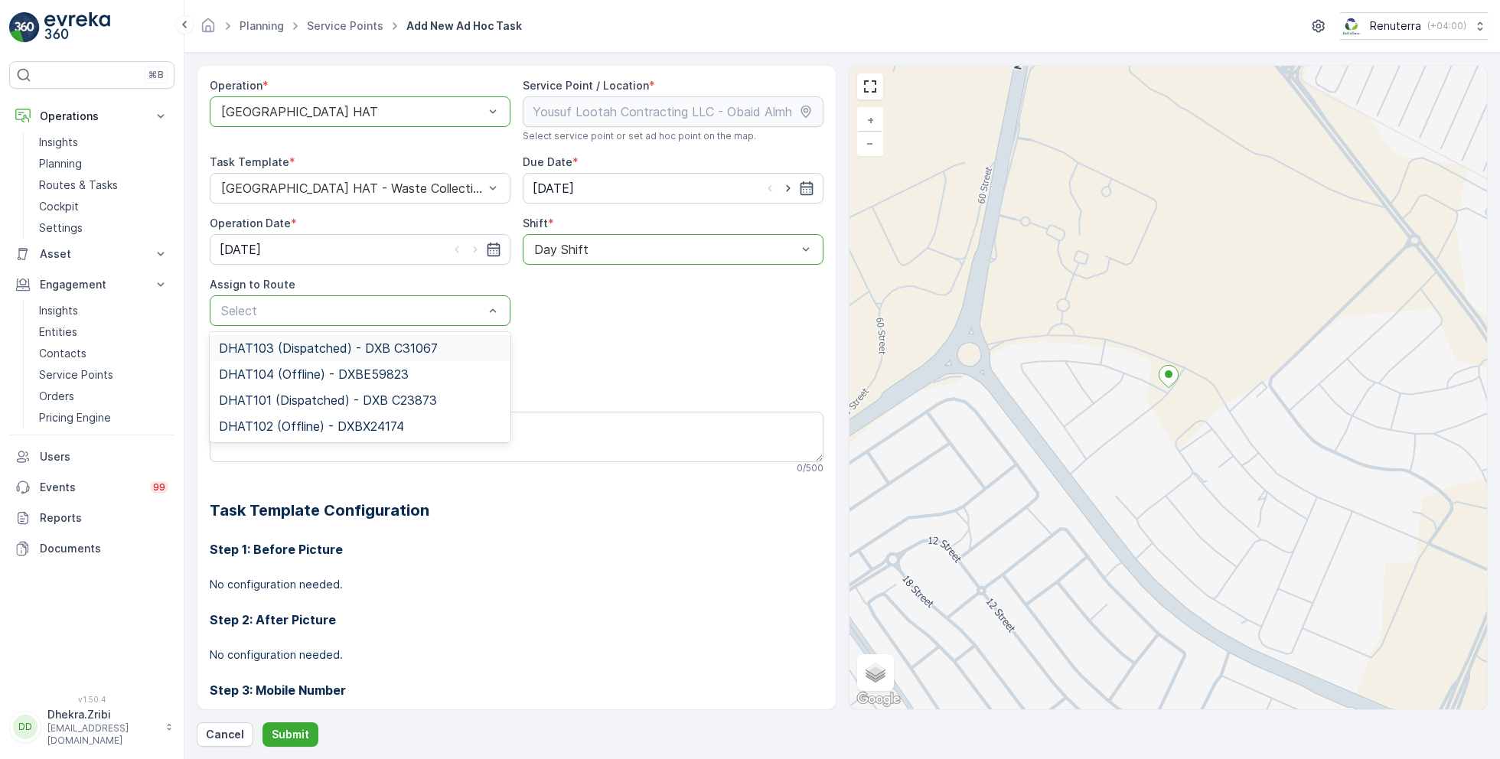
click at [312, 341] on span "DHAT103 (Dispatched) - DXB C31067" at bounding box center [328, 348] width 219 height 14
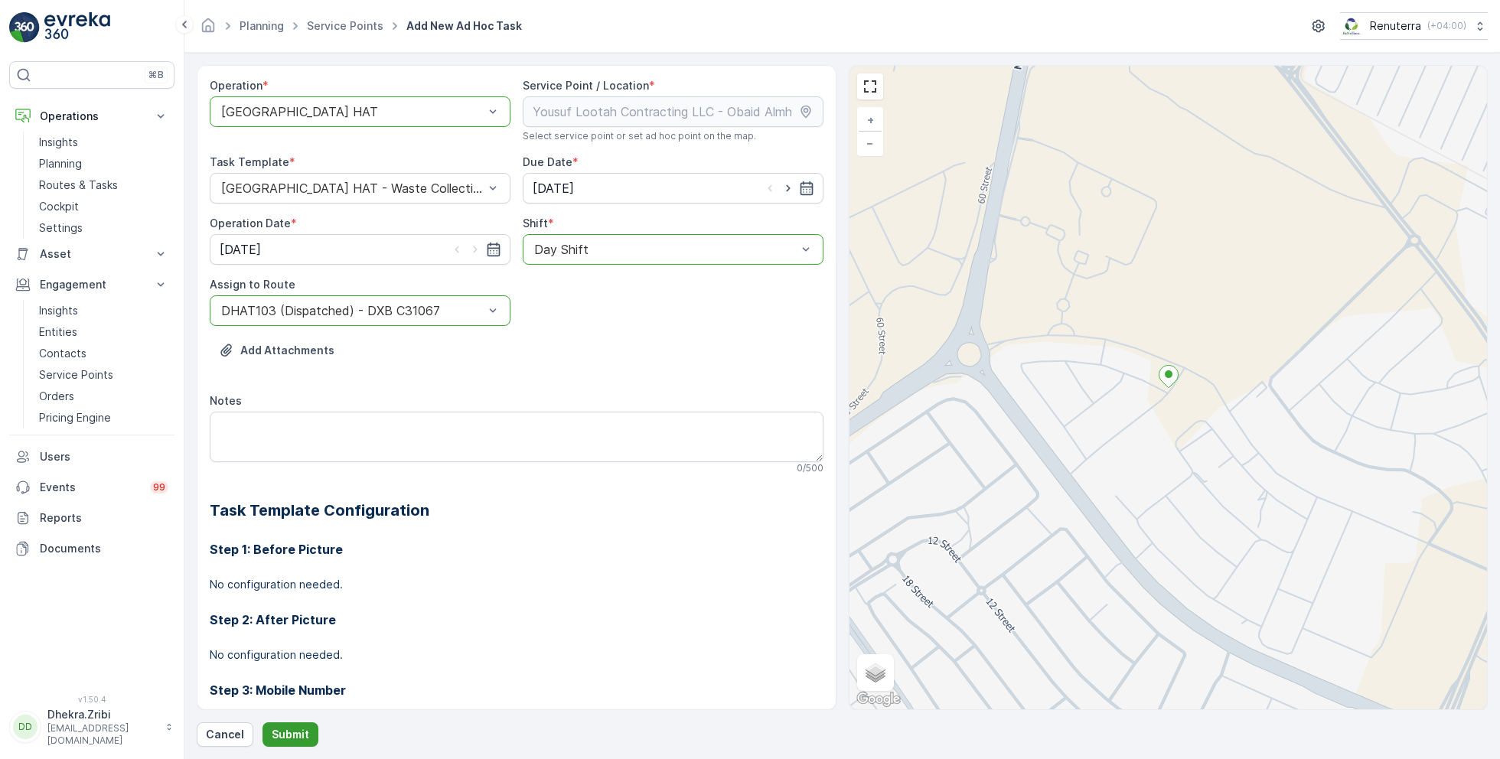
click at [290, 741] on p "Submit" at bounding box center [290, 734] width 37 height 15
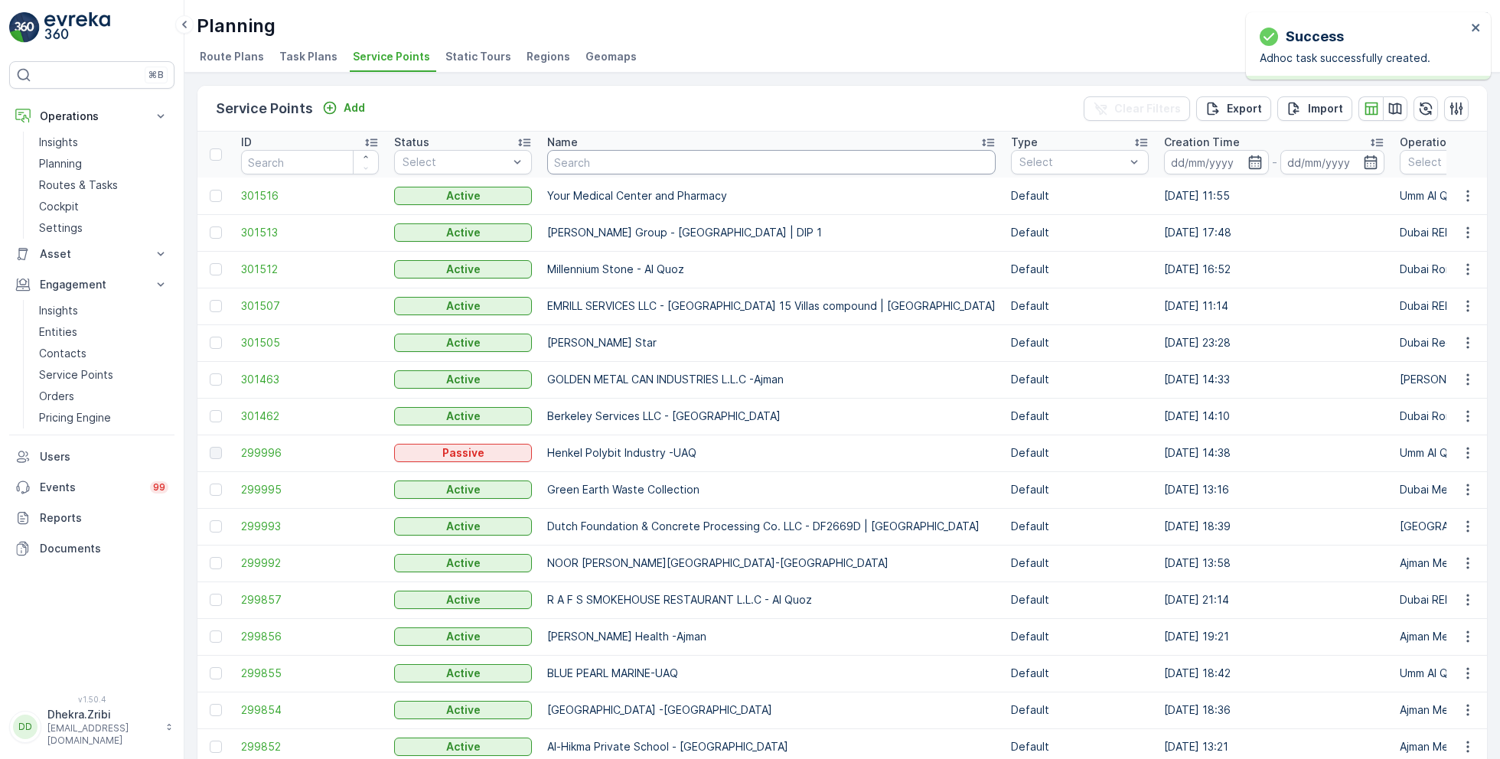
click at [604, 164] on input "text" at bounding box center [771, 162] width 448 height 24
paste input "ALJAWDA AL MOTAQADEMA CONTRACTING L.L.C.-Nad Al Shiba 3"
type input "ALJAWDA AL MOTAQADEMA CONTRACTING L.L.C.-Nad Al Shiba 3"
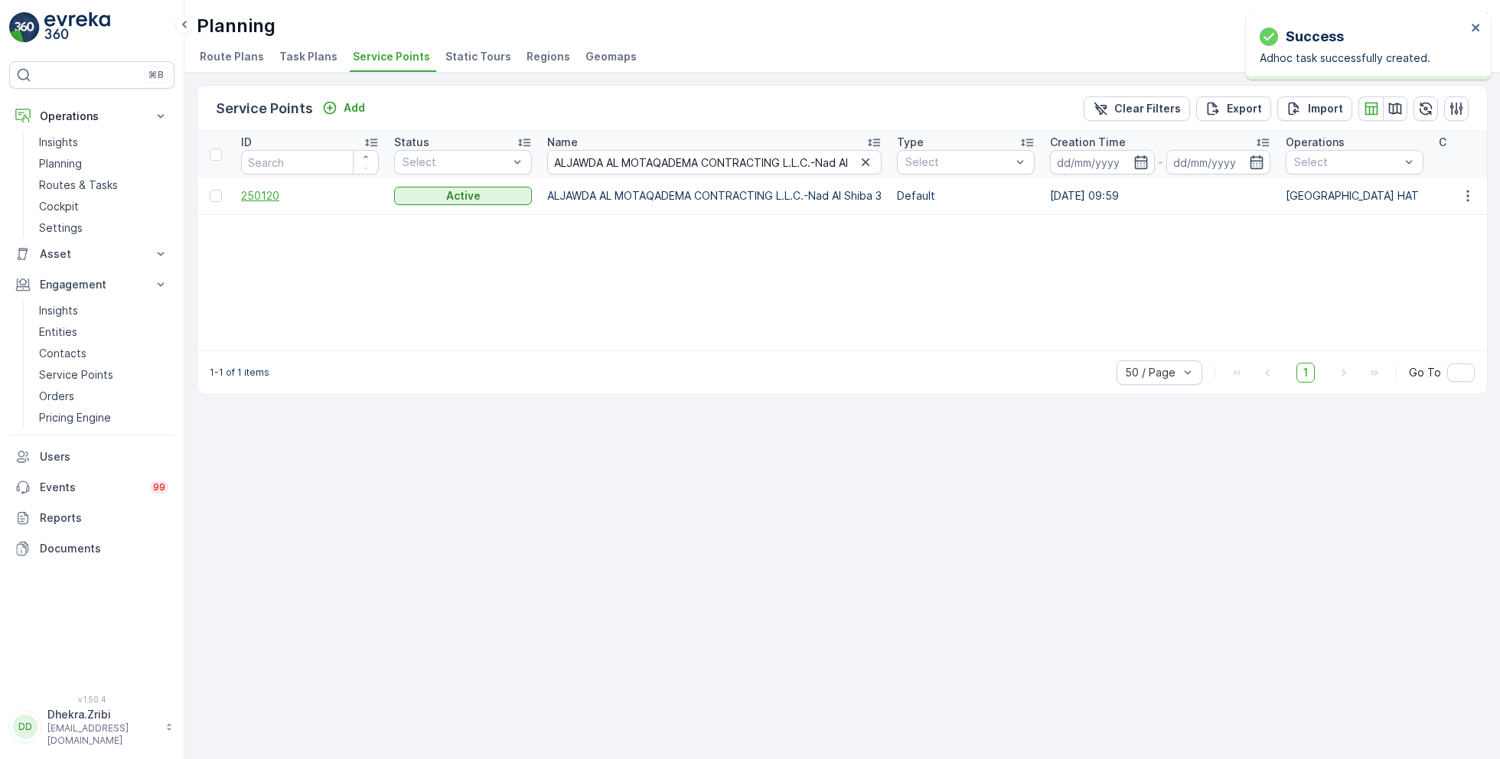
click at [265, 196] on span "250120" at bounding box center [310, 195] width 138 height 15
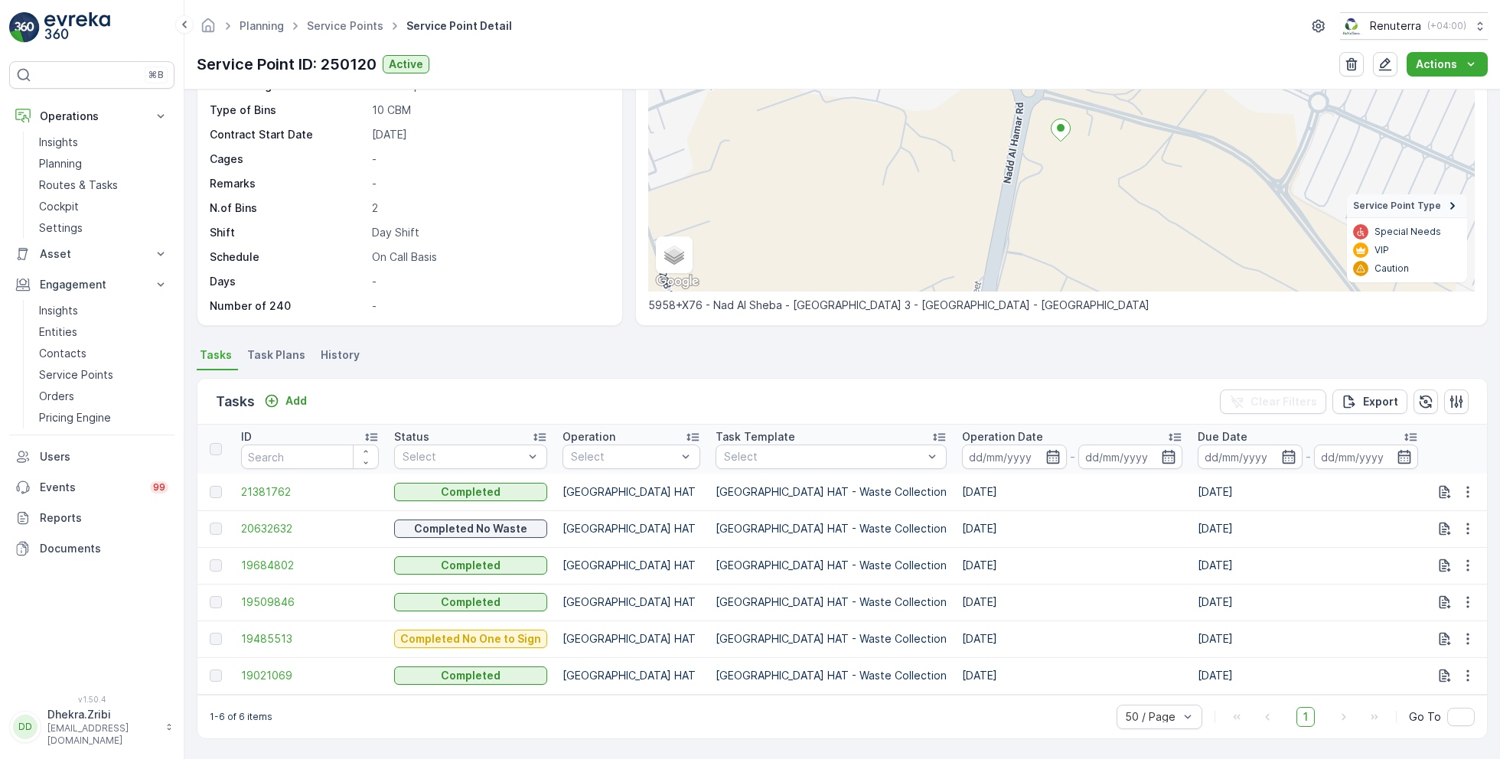
scroll to position [164, 0]
click at [301, 393] on p "Add" at bounding box center [295, 400] width 21 height 15
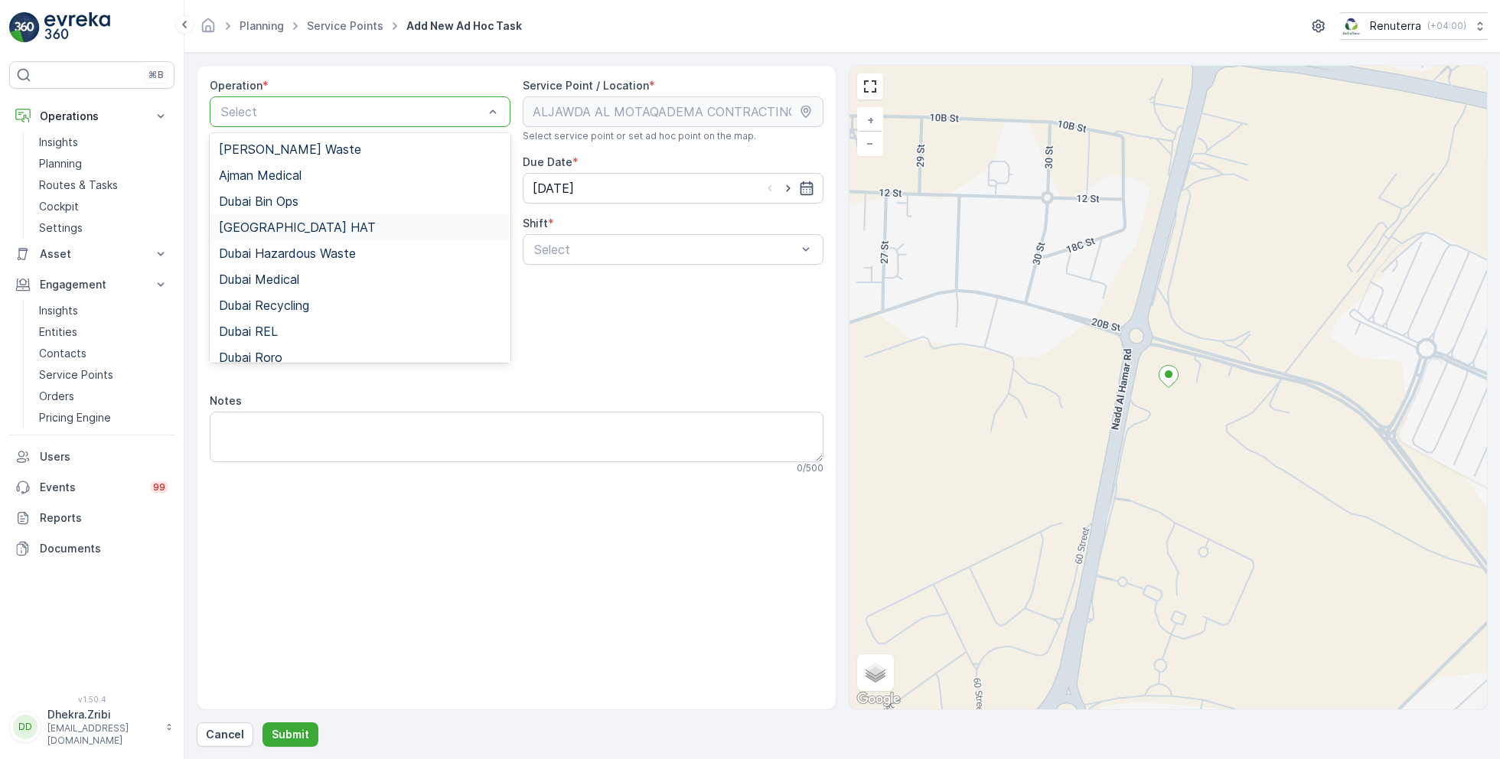
click at [288, 226] on div "[GEOGRAPHIC_DATA] HAT" at bounding box center [360, 227] width 282 height 14
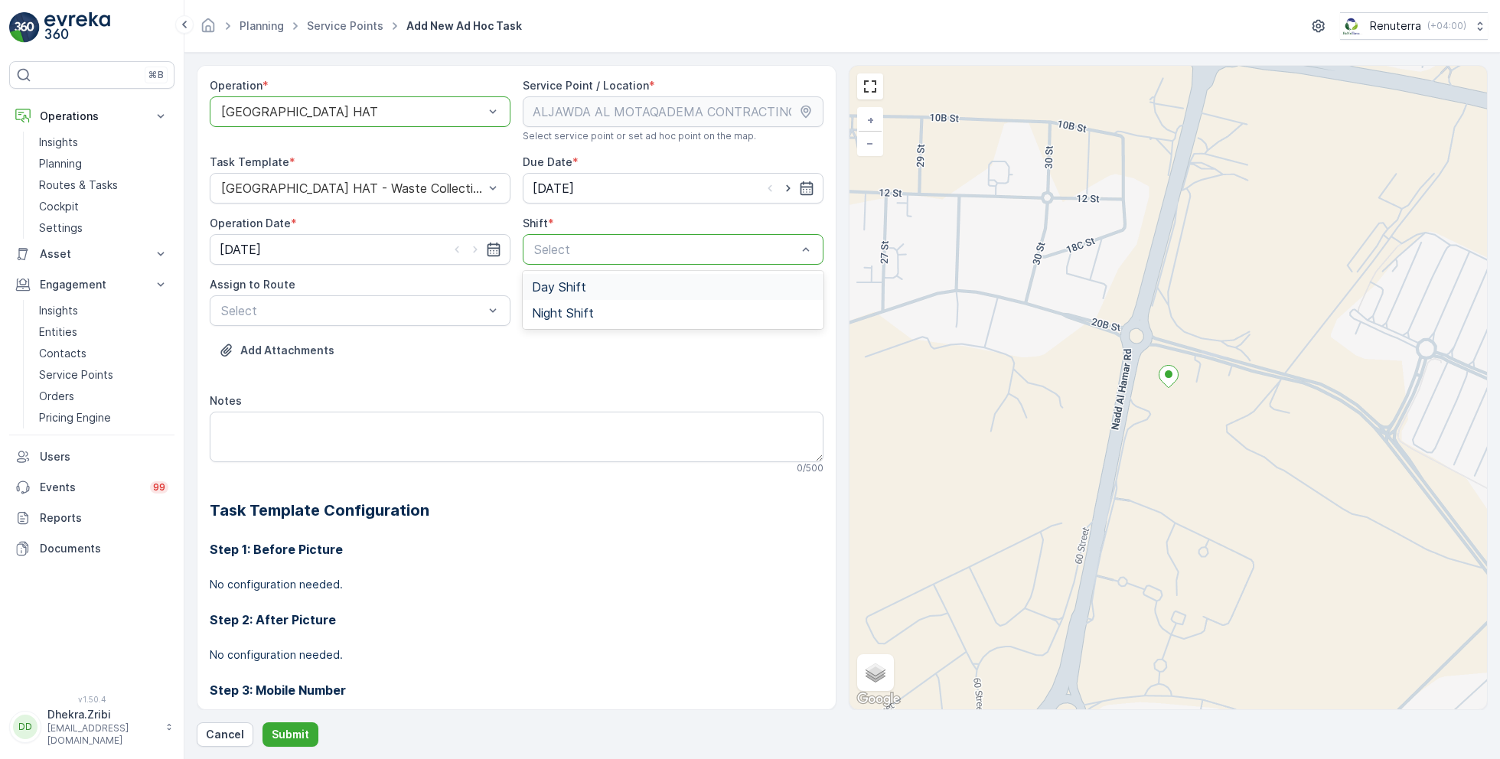
click at [566, 292] on span "Day Shift" at bounding box center [559, 287] width 54 height 14
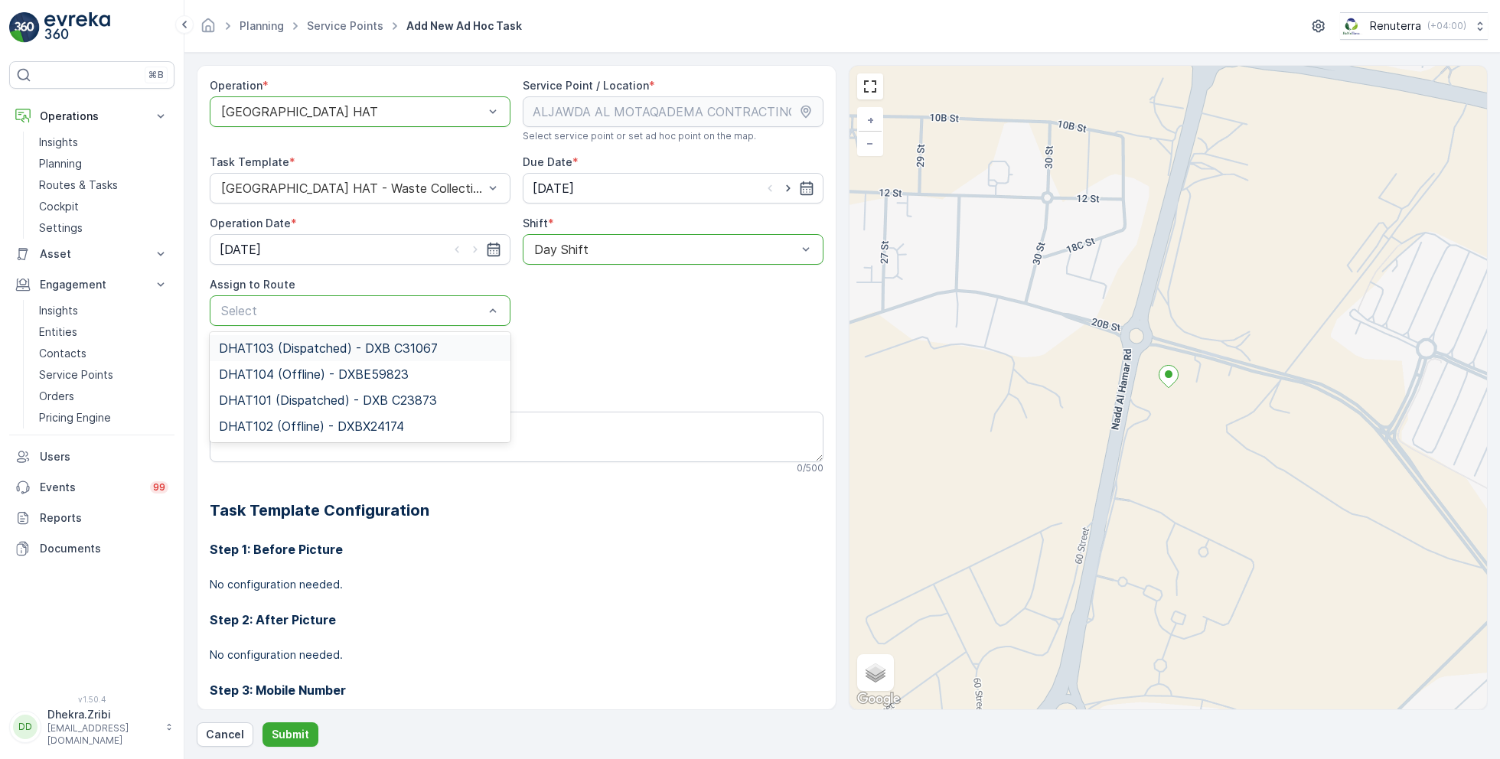
click at [275, 355] on div "DHAT103 (Dispatched) - DXB C31067" at bounding box center [360, 348] width 301 height 26
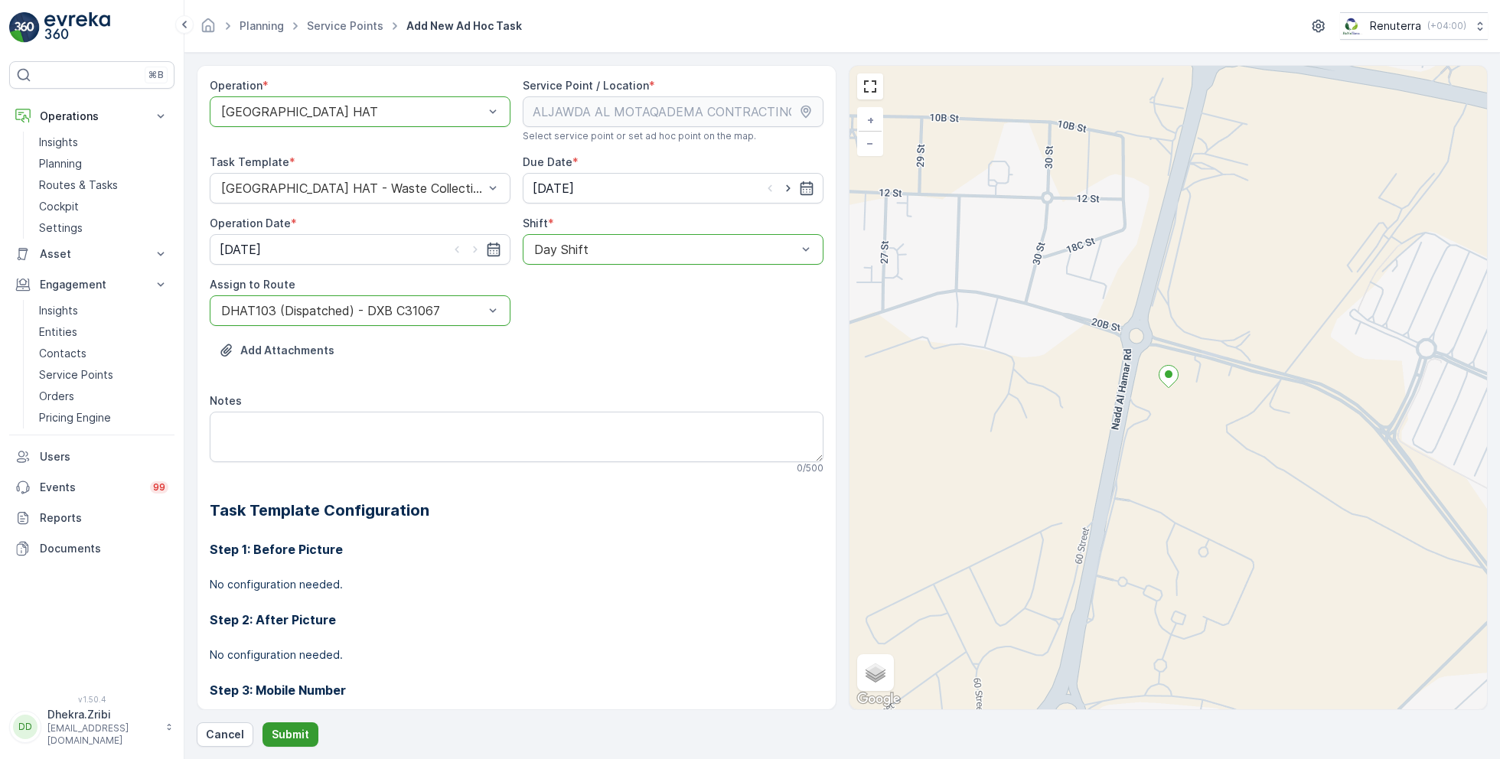
click at [286, 725] on button "Submit" at bounding box center [290, 734] width 56 height 24
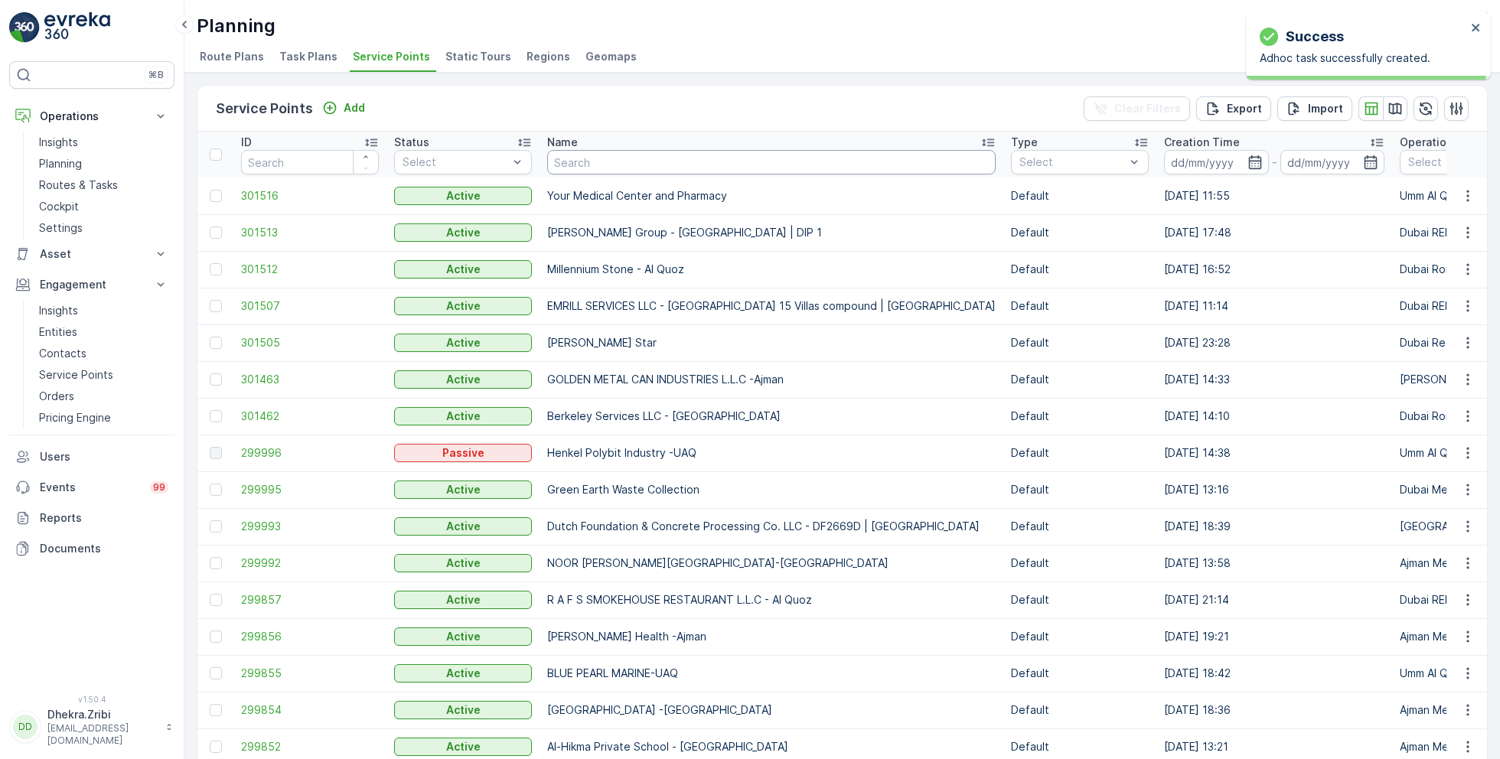
click at [585, 157] on input "text" at bounding box center [771, 162] width 448 height 24
type input "ktc"
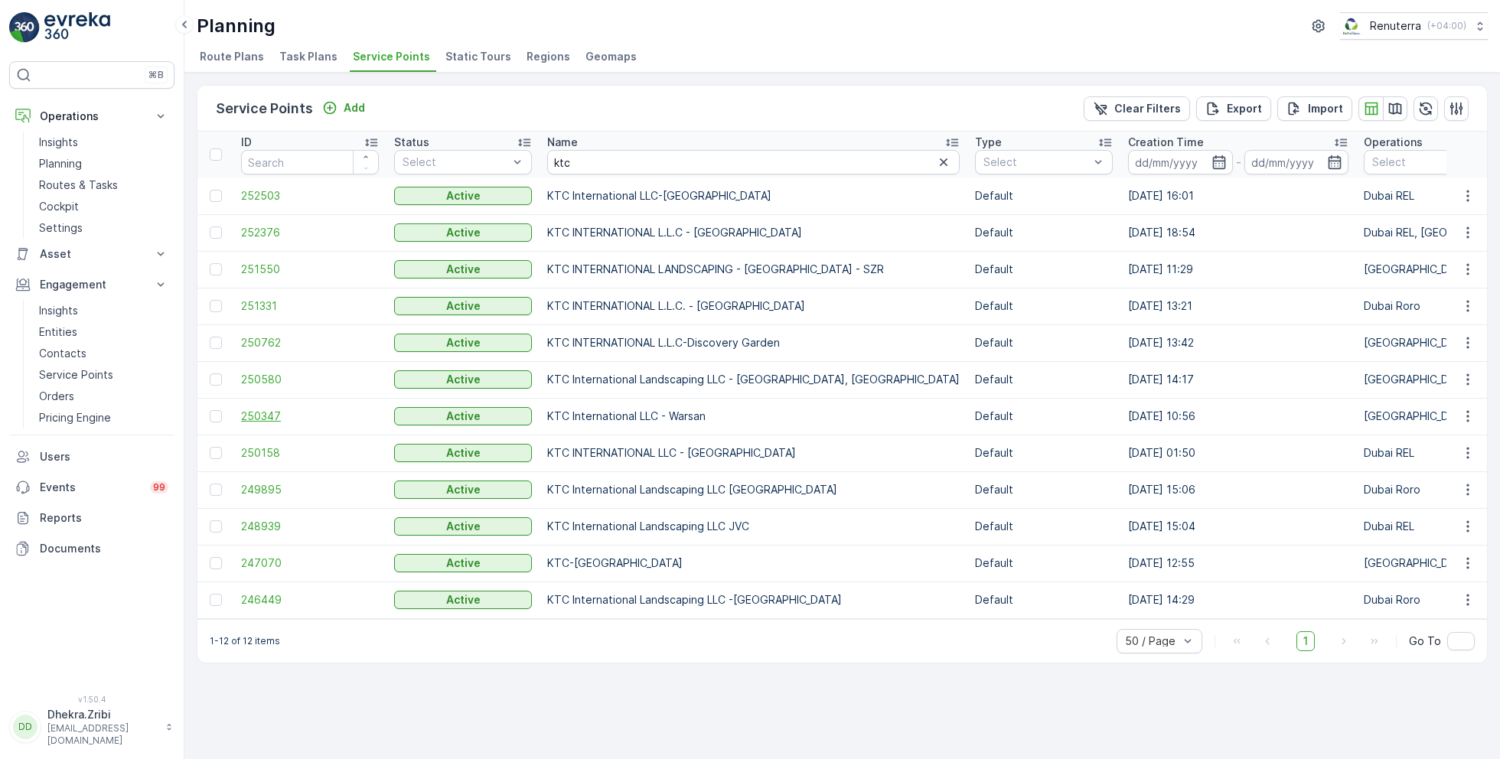
click at [278, 409] on span "250347" at bounding box center [310, 416] width 138 height 15
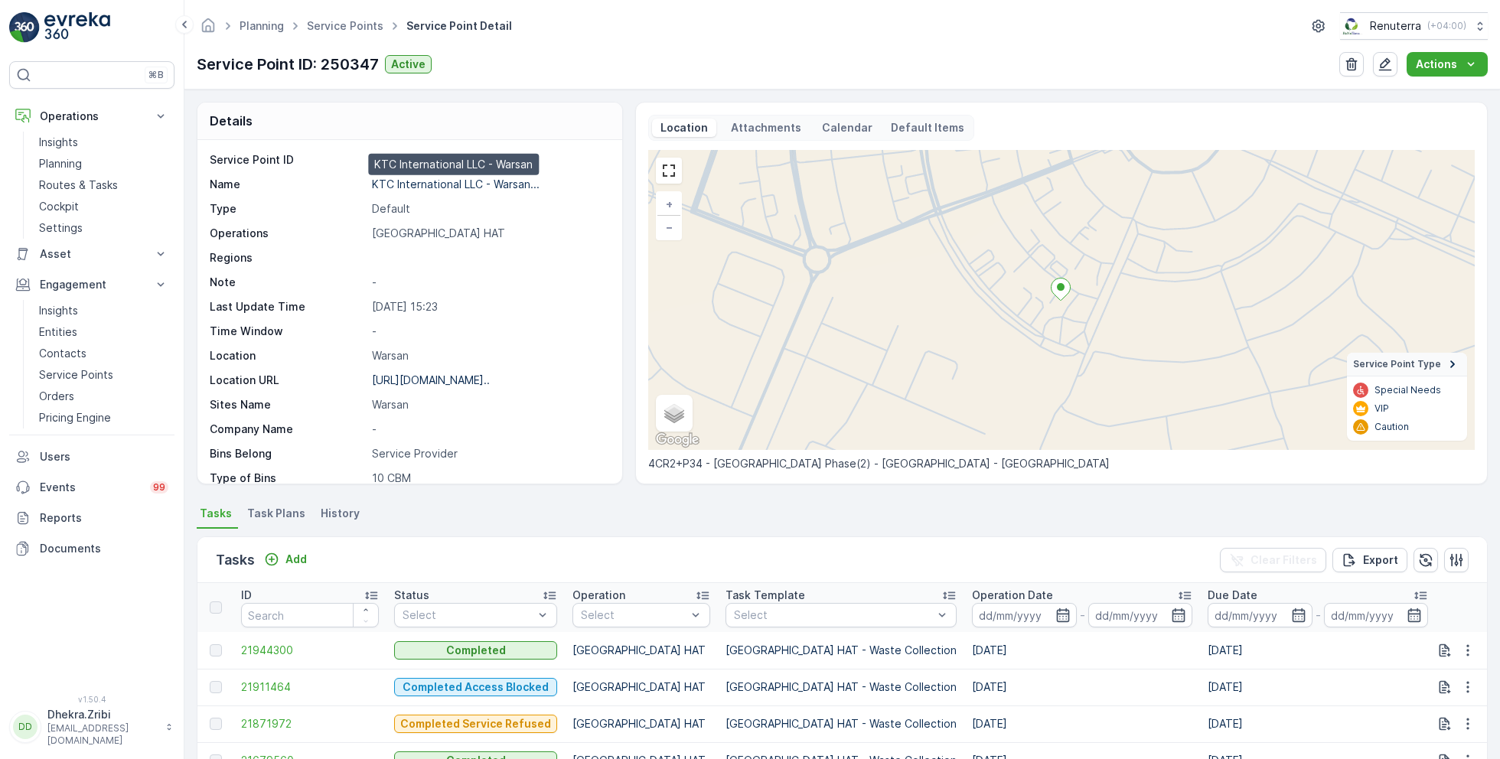
click at [427, 183] on p "KTC International LLC - Warsan..." at bounding box center [456, 184] width 168 height 13
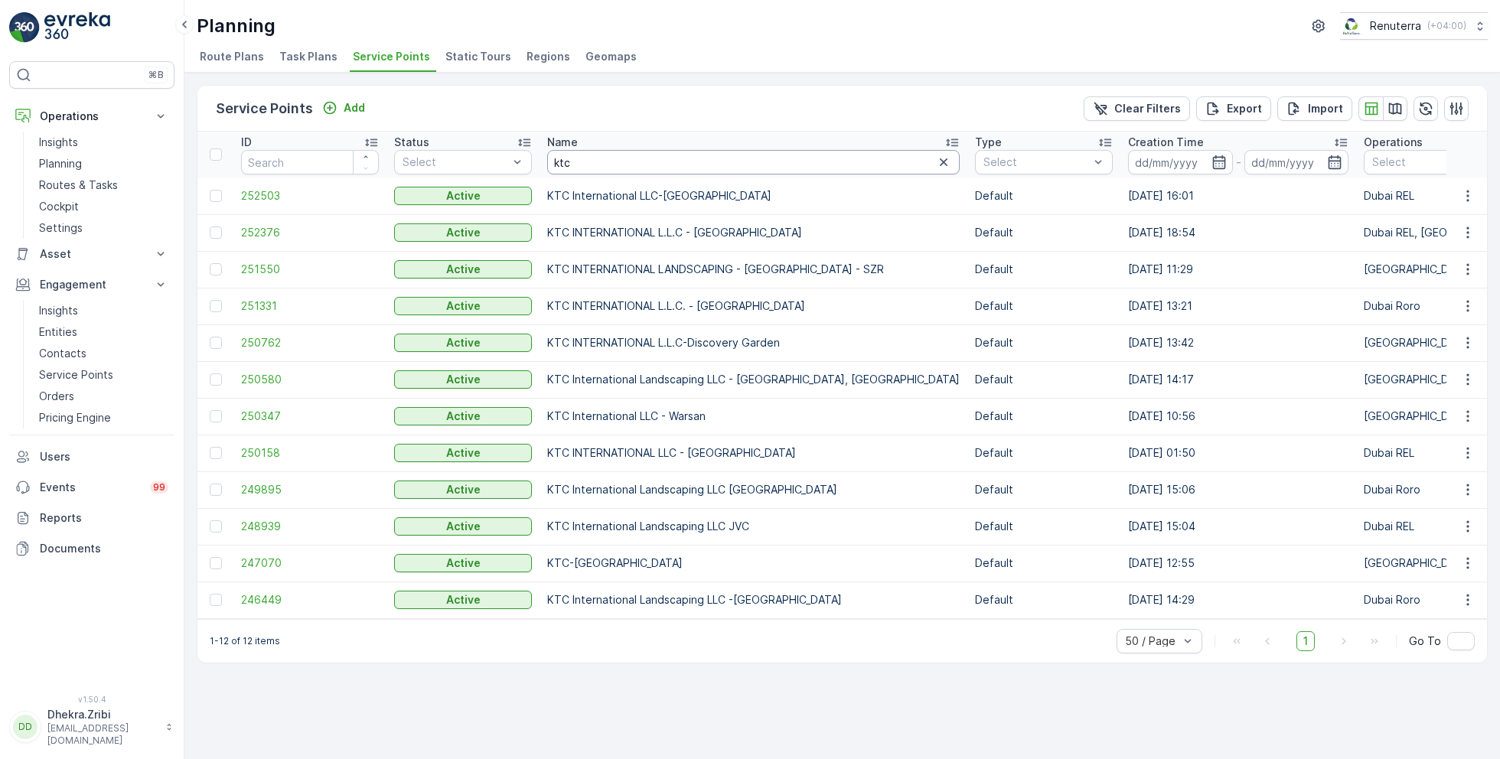
click at [578, 167] on input "ktc" at bounding box center [753, 162] width 412 height 24
type input "bbh"
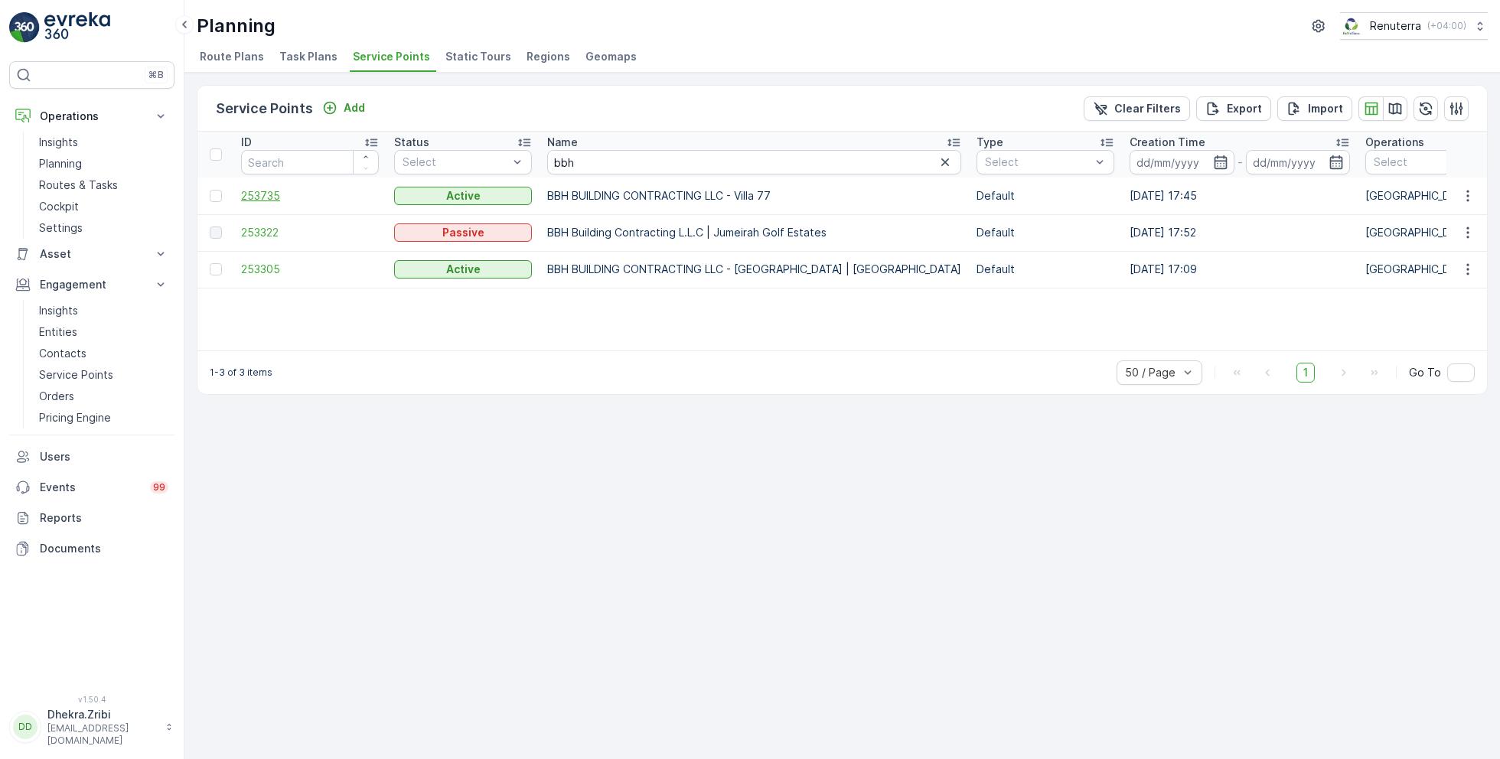
click at [272, 197] on span "253735" at bounding box center [310, 195] width 138 height 15
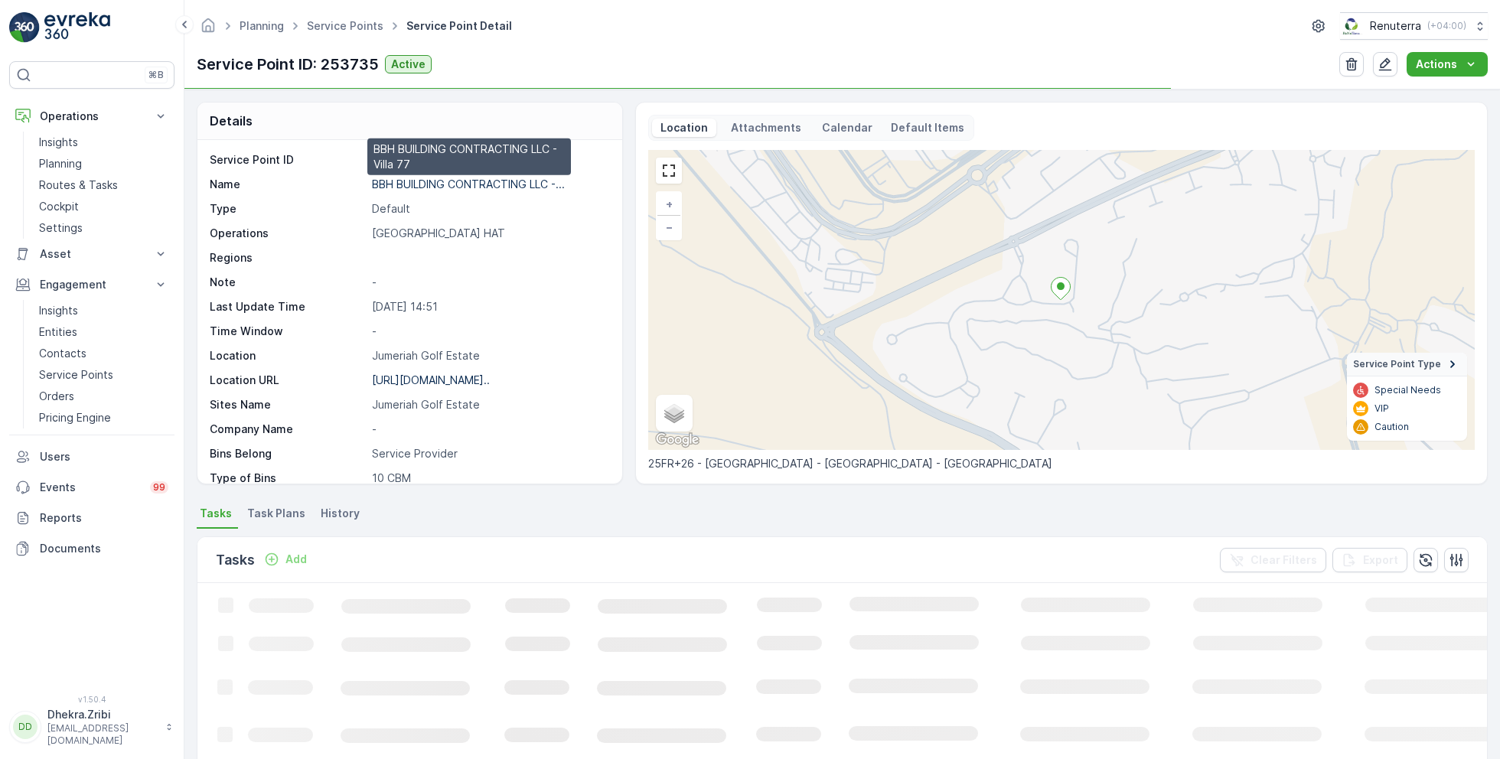
click at [486, 182] on p "BBH BUILDING CONTRACTING LLC -..." at bounding box center [468, 184] width 193 height 13
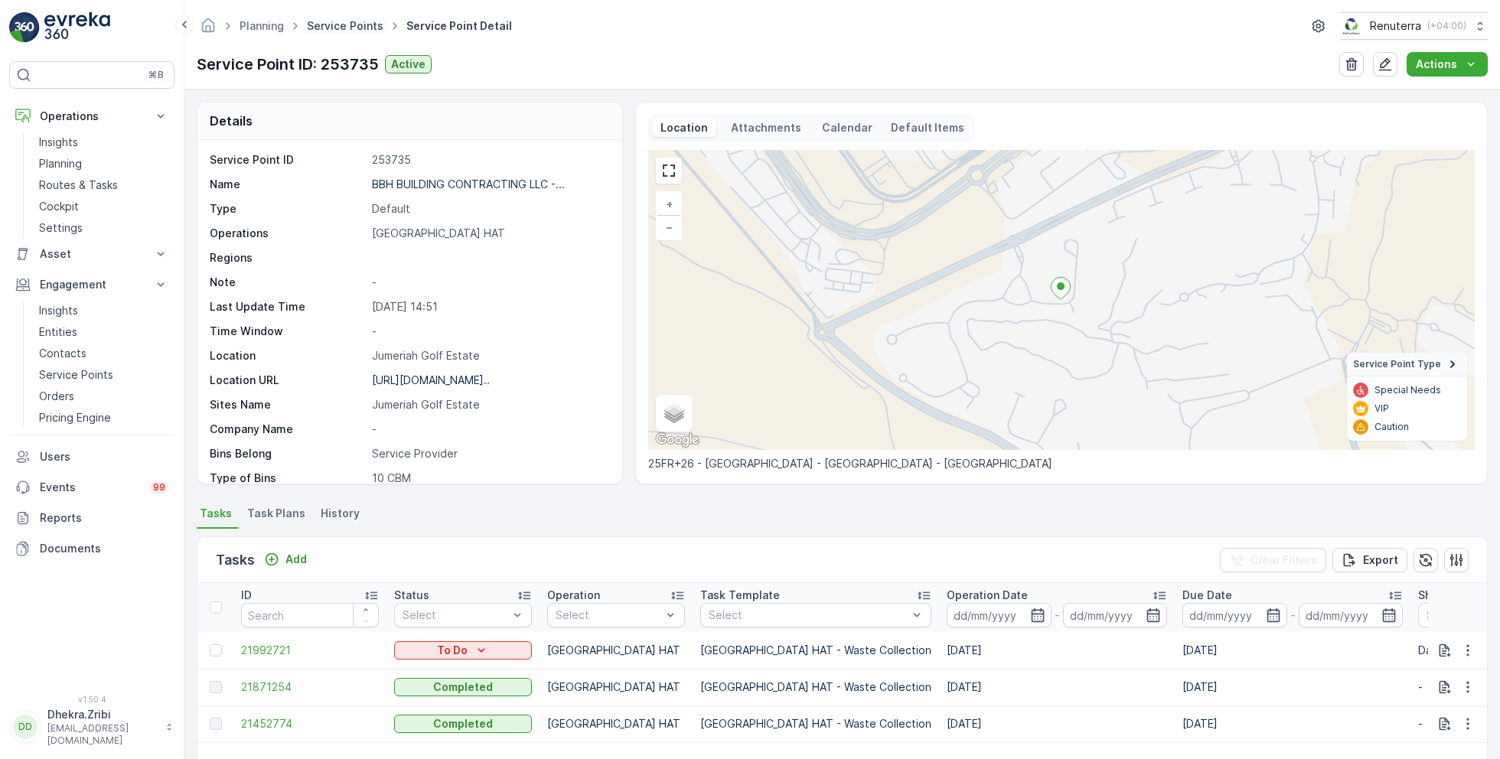
click at [355, 20] on link "Service Points" at bounding box center [345, 25] width 77 height 13
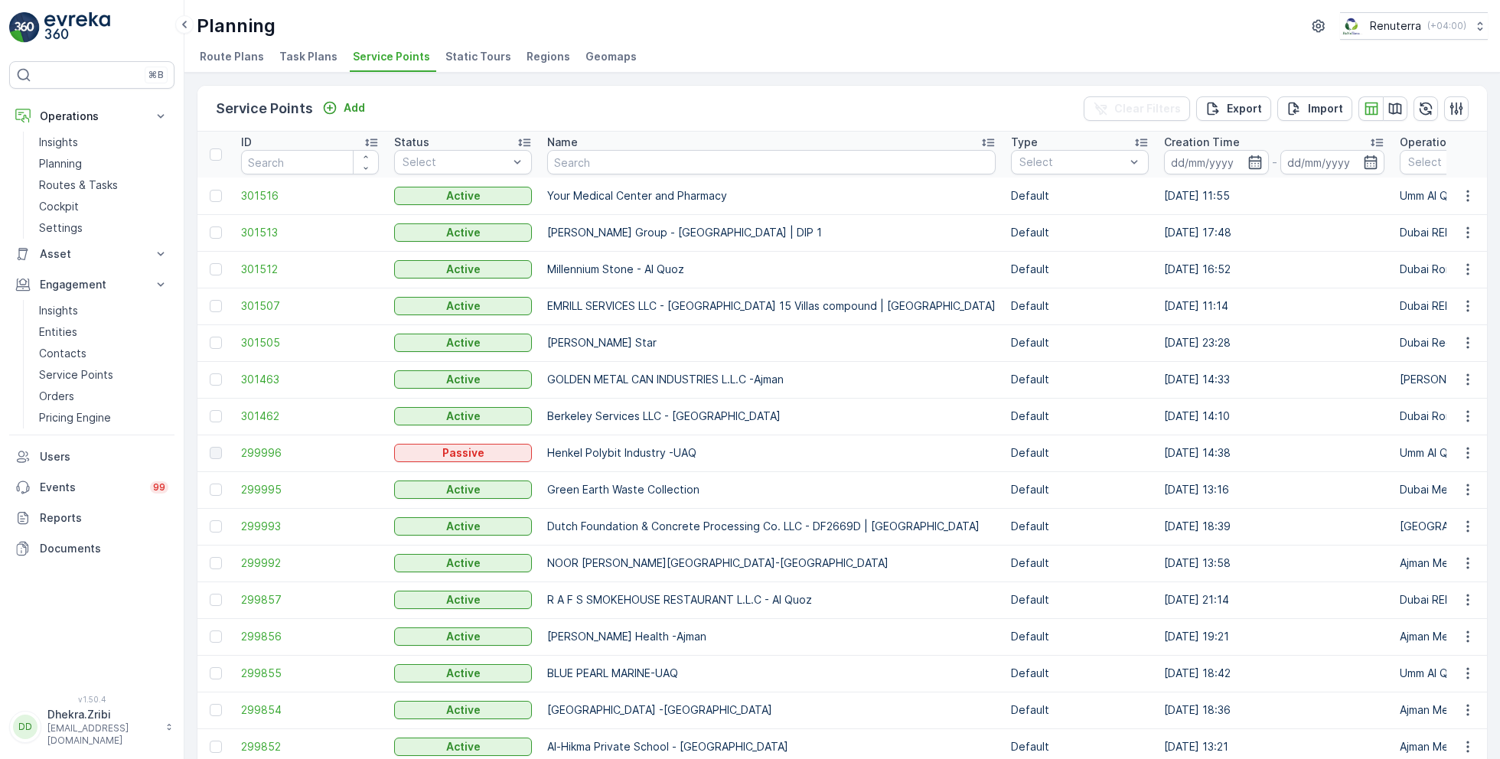
click at [688, 164] on input "text" at bounding box center [771, 162] width 448 height 24
type input "lulu"
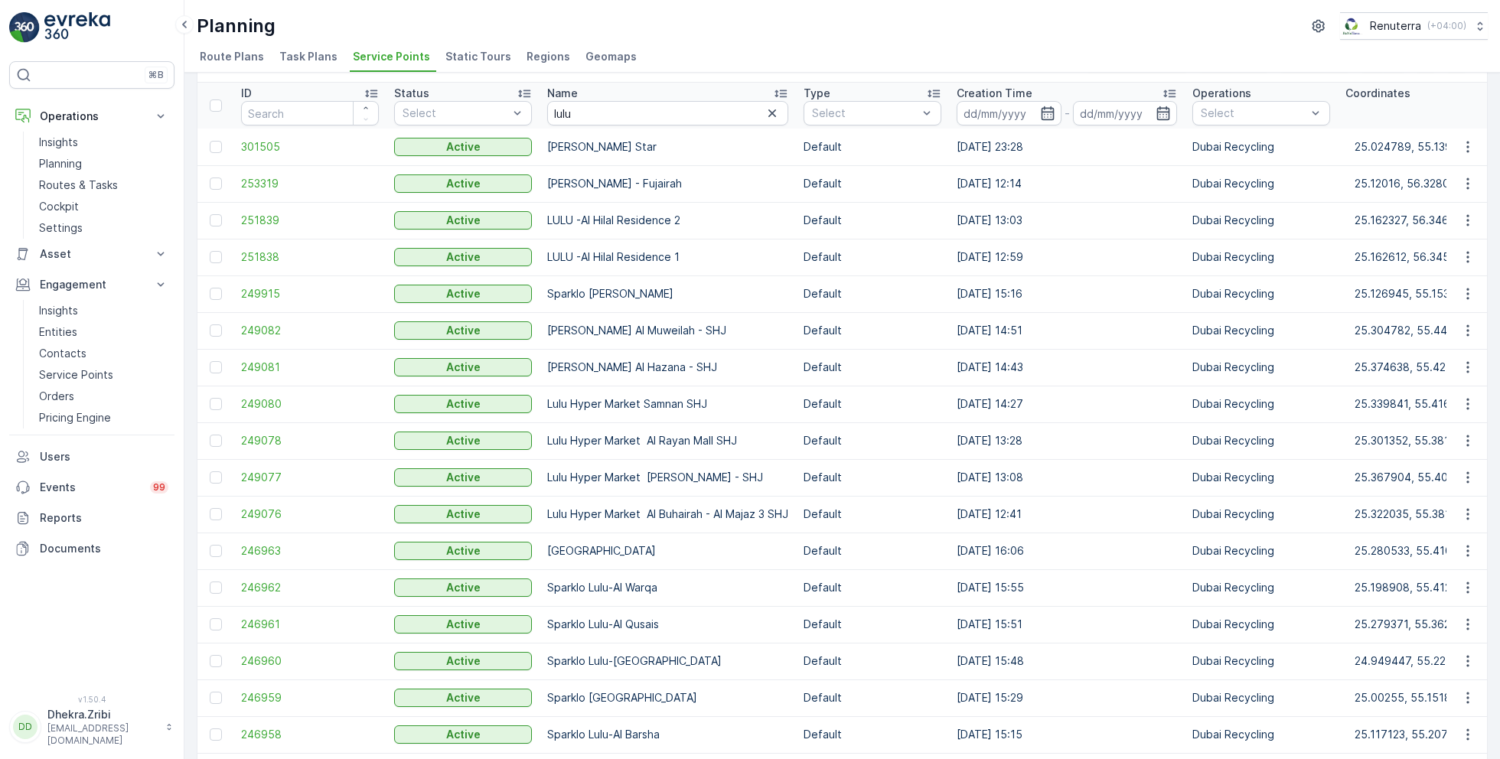
scroll to position [68, 0]
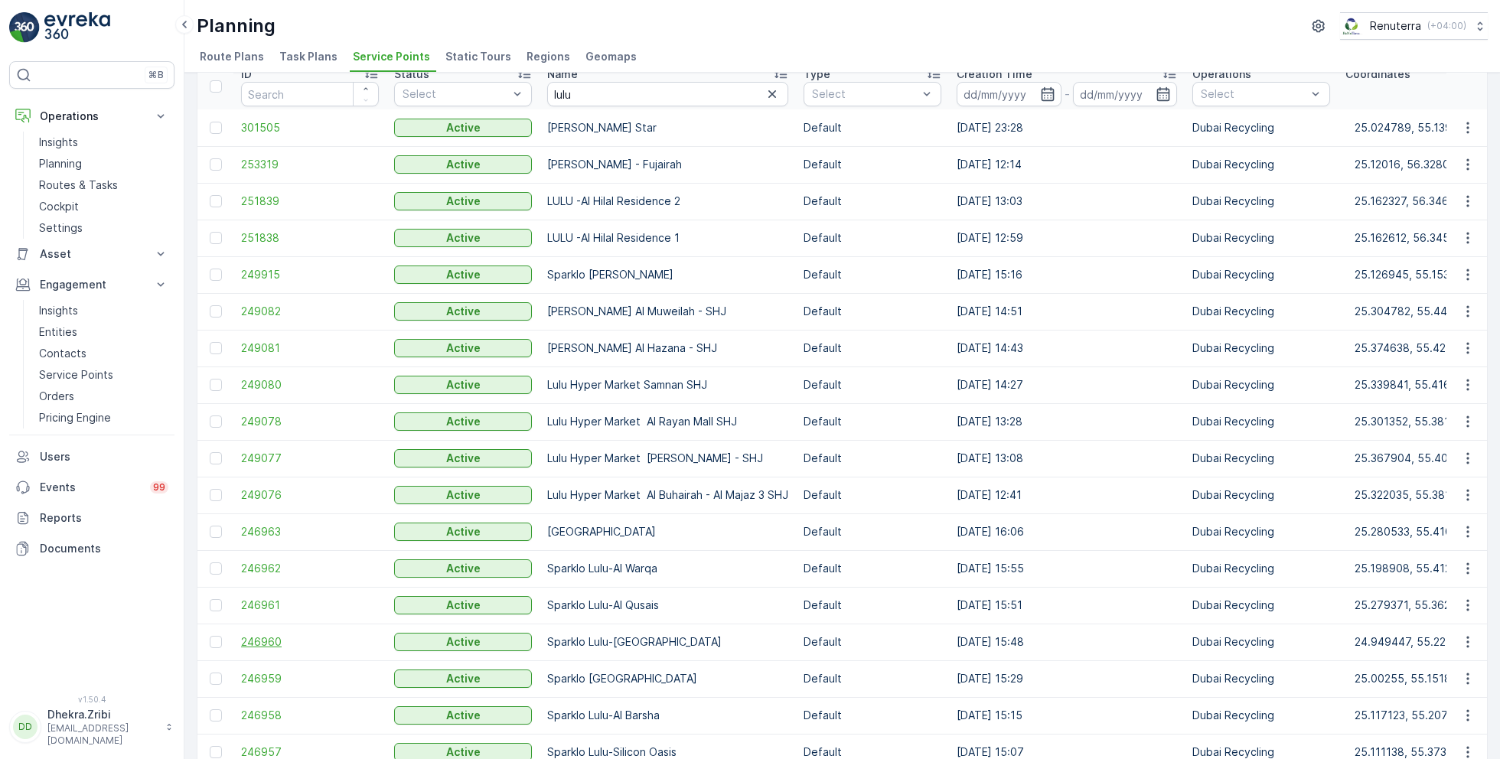
click at [269, 634] on span "246960" at bounding box center [310, 641] width 138 height 15
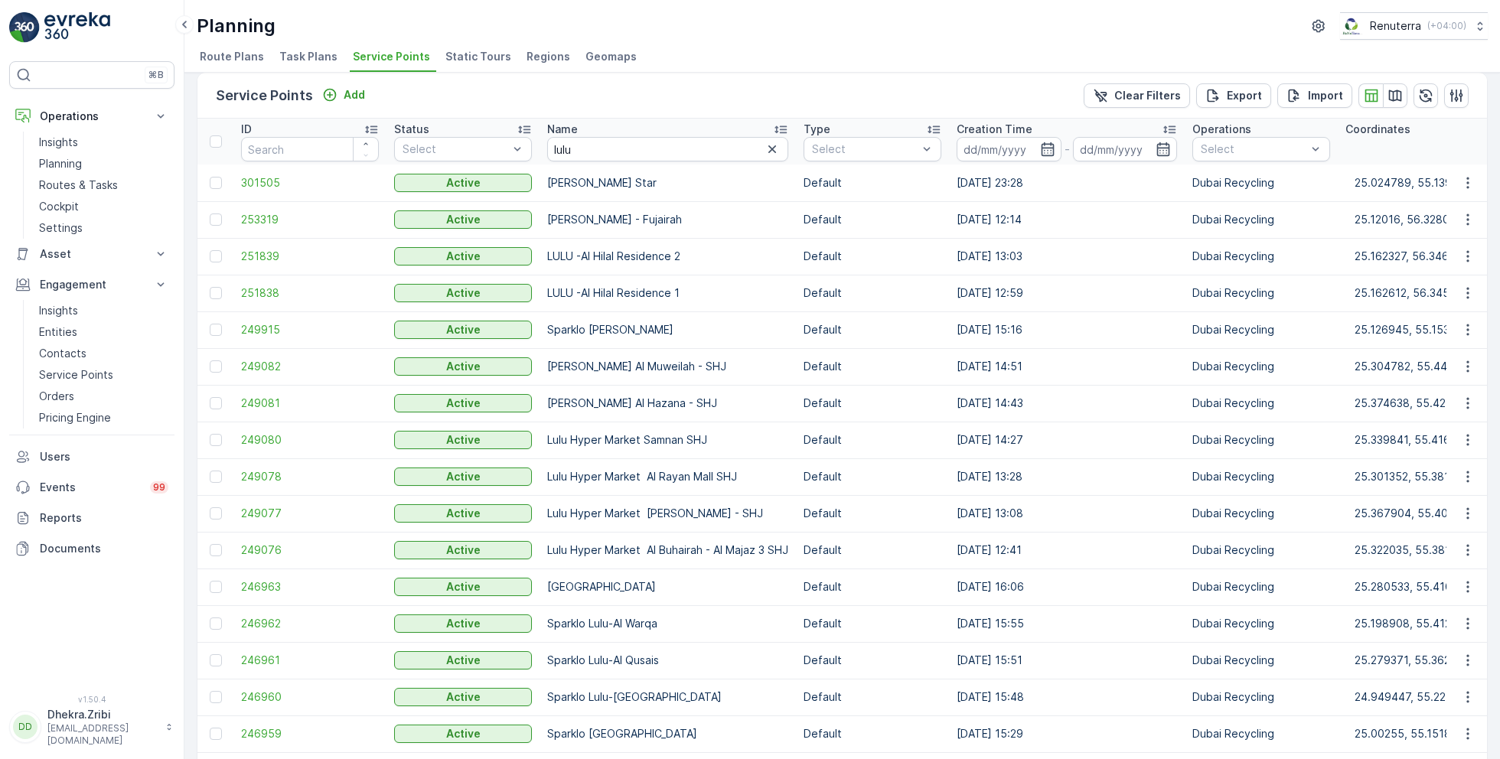
scroll to position [17, 0]
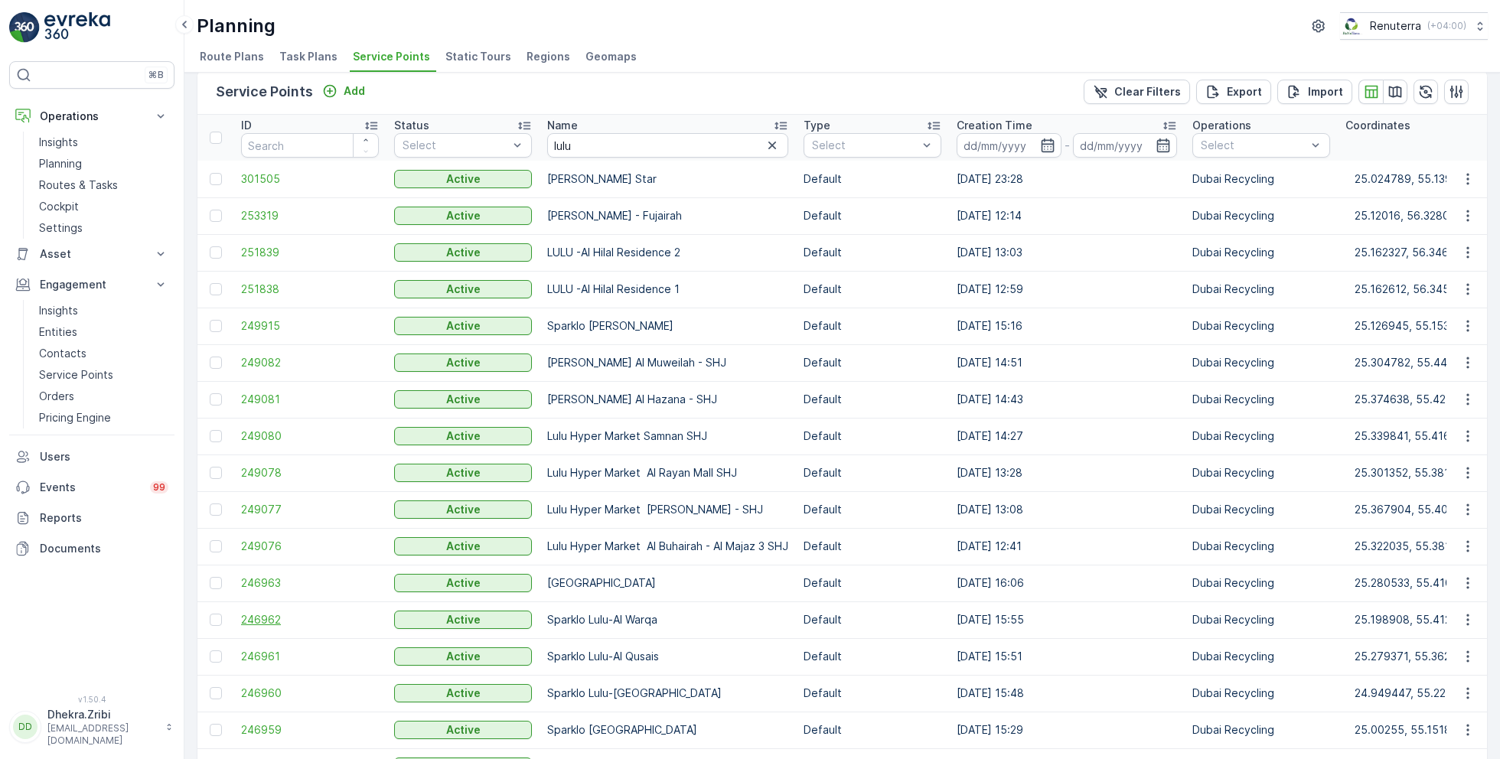
click at [257, 613] on span "246962" at bounding box center [310, 619] width 138 height 15
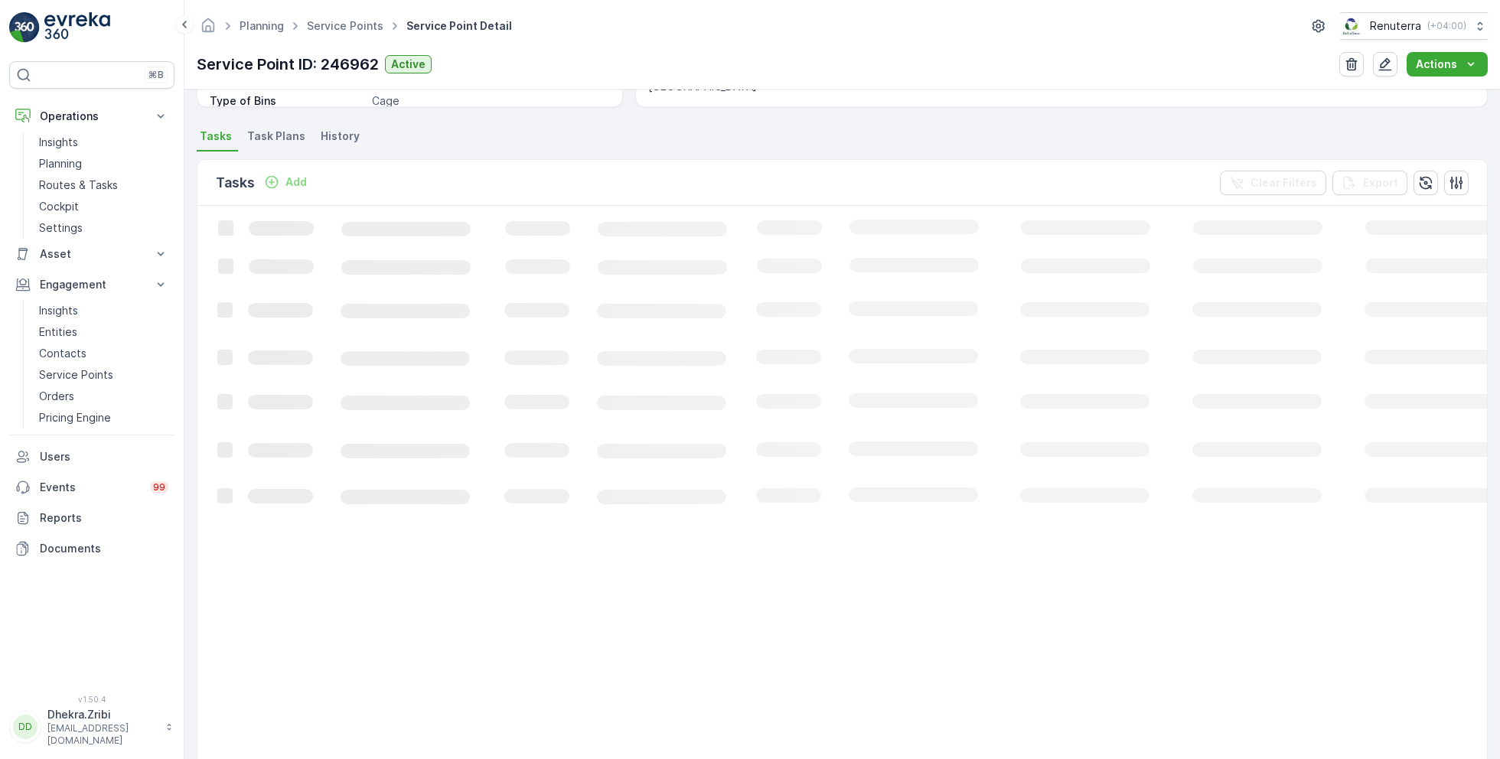
scroll to position [393, 0]
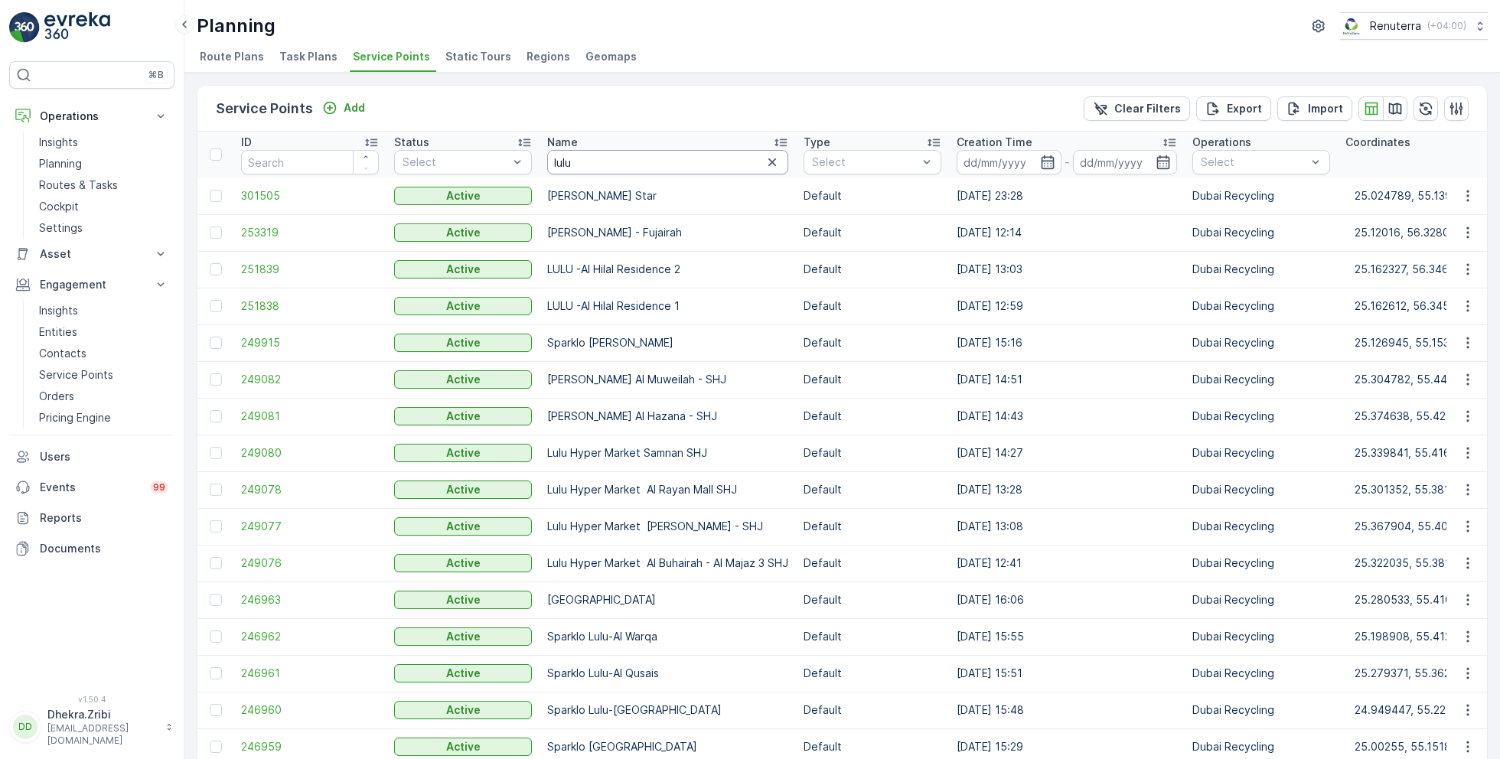
click at [600, 158] on input "lulu" at bounding box center [667, 162] width 241 height 24
type input "rixos"
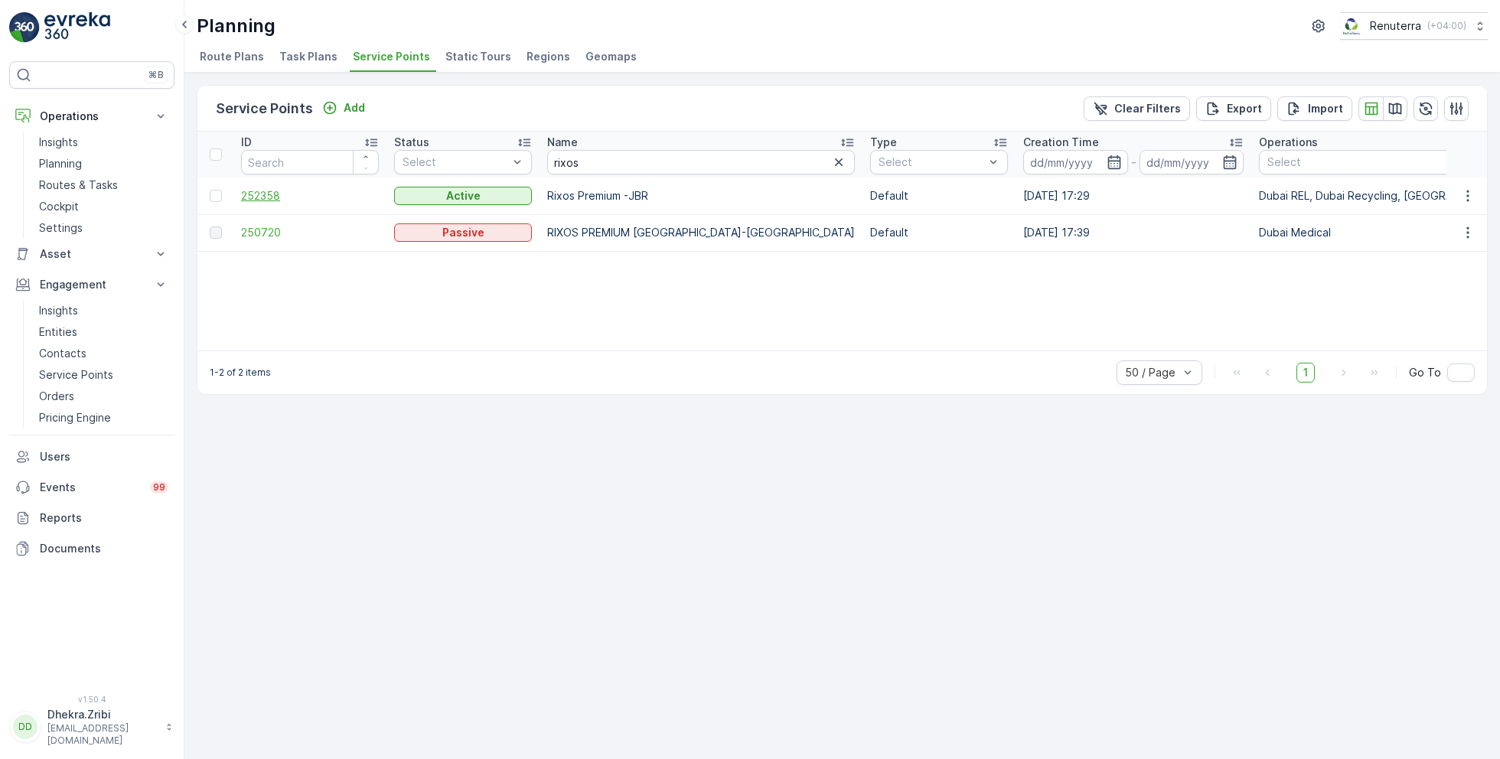
click at [264, 198] on span "252358" at bounding box center [310, 195] width 138 height 15
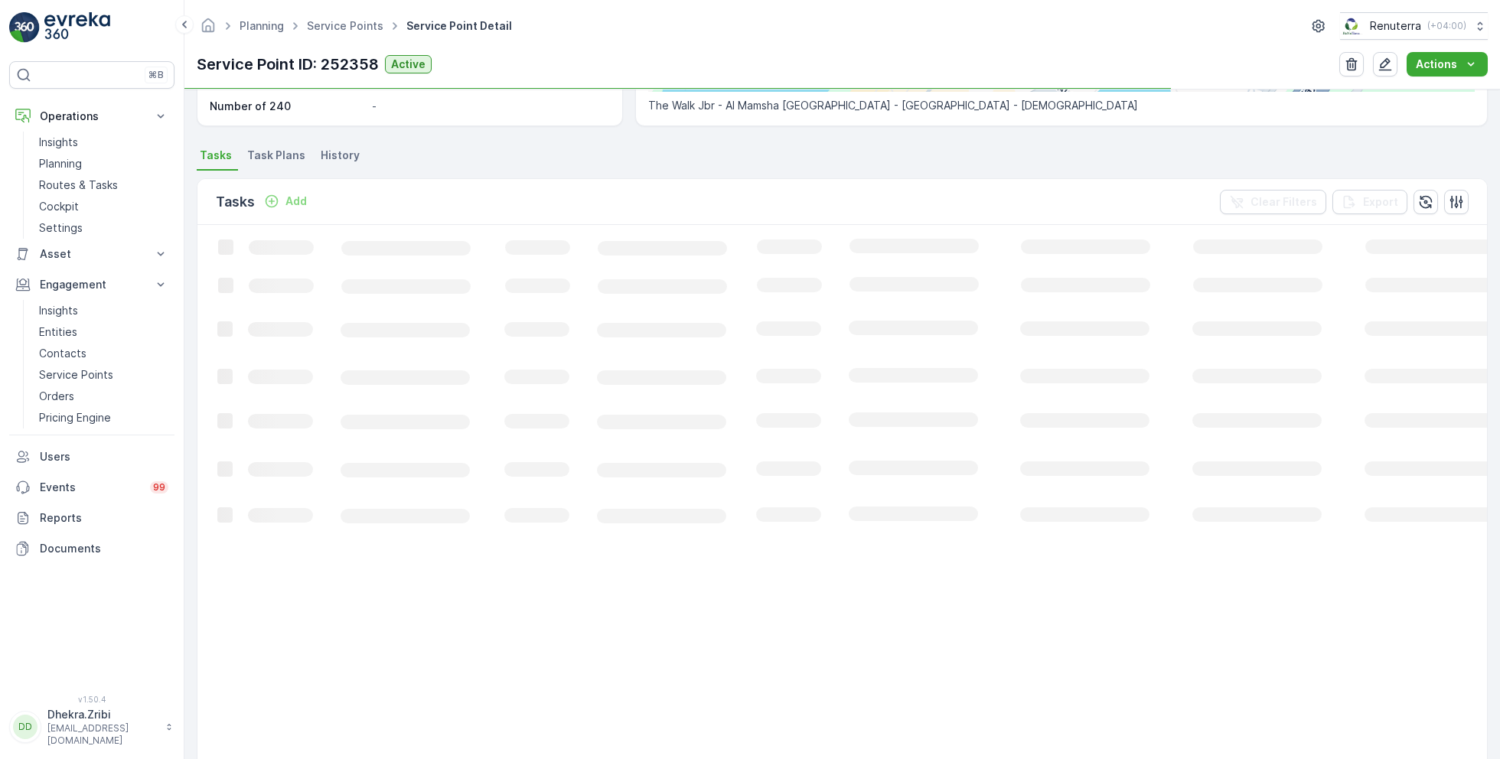
scroll to position [399, 0]
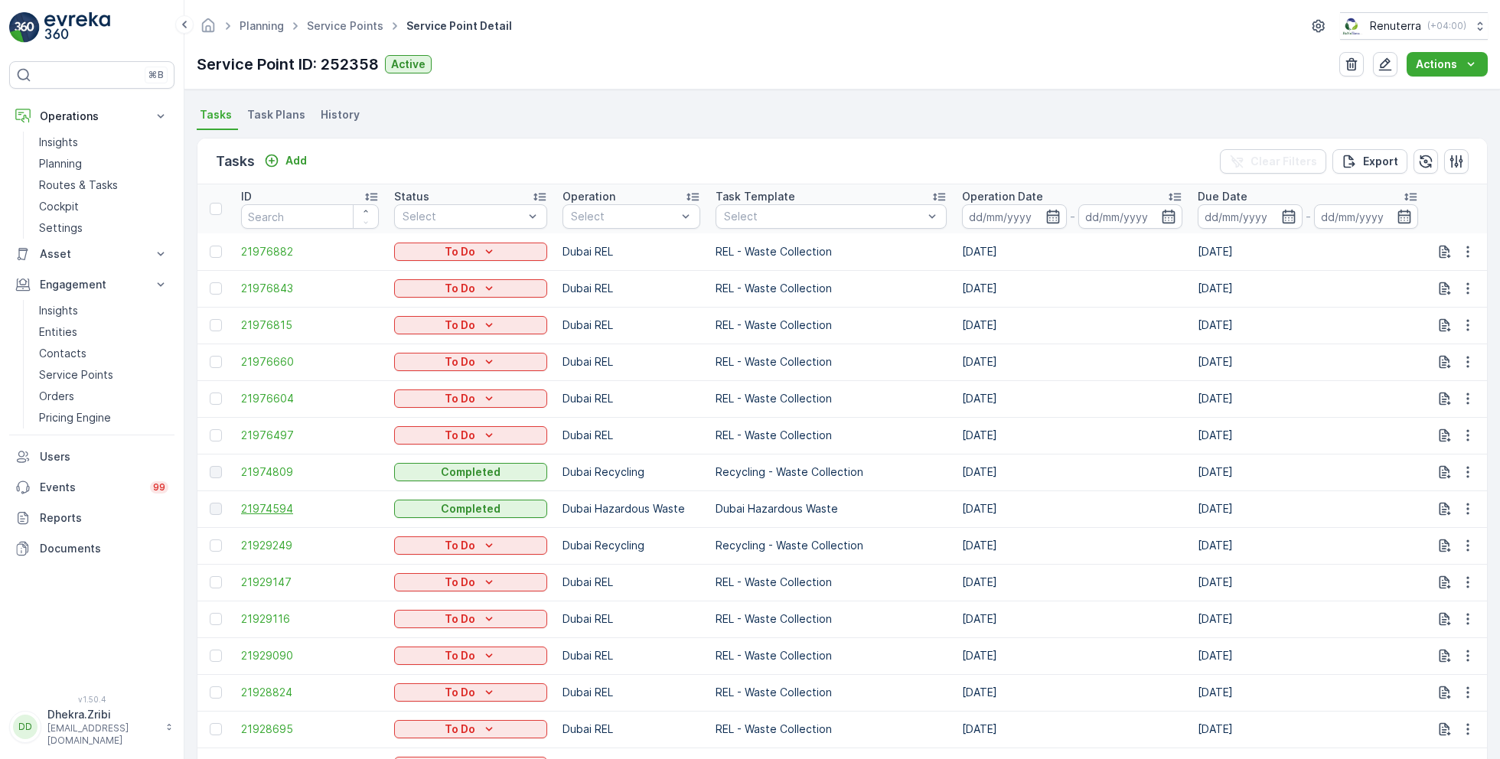
click at [280, 513] on span "21974594" at bounding box center [310, 508] width 138 height 15
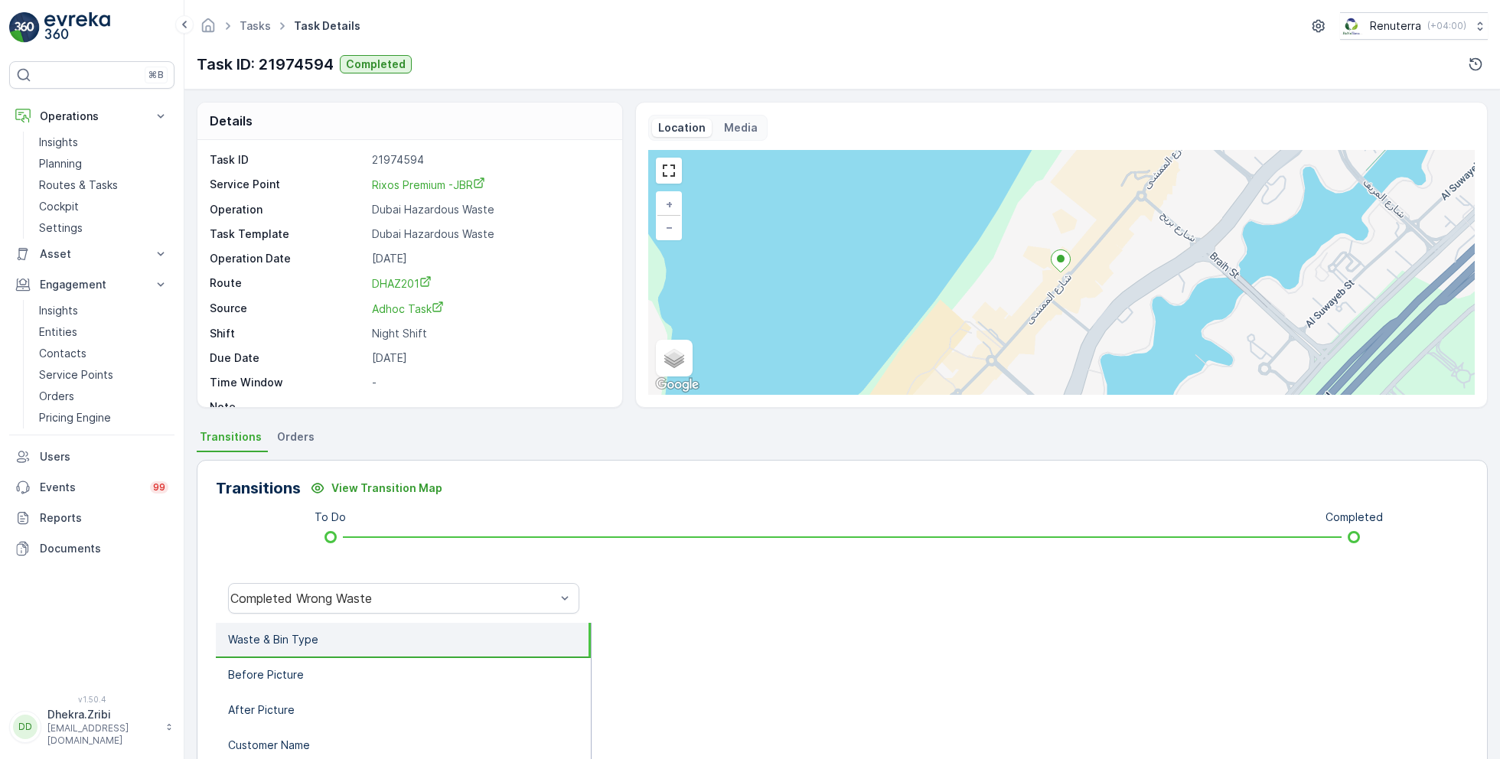
scroll to position [20, 0]
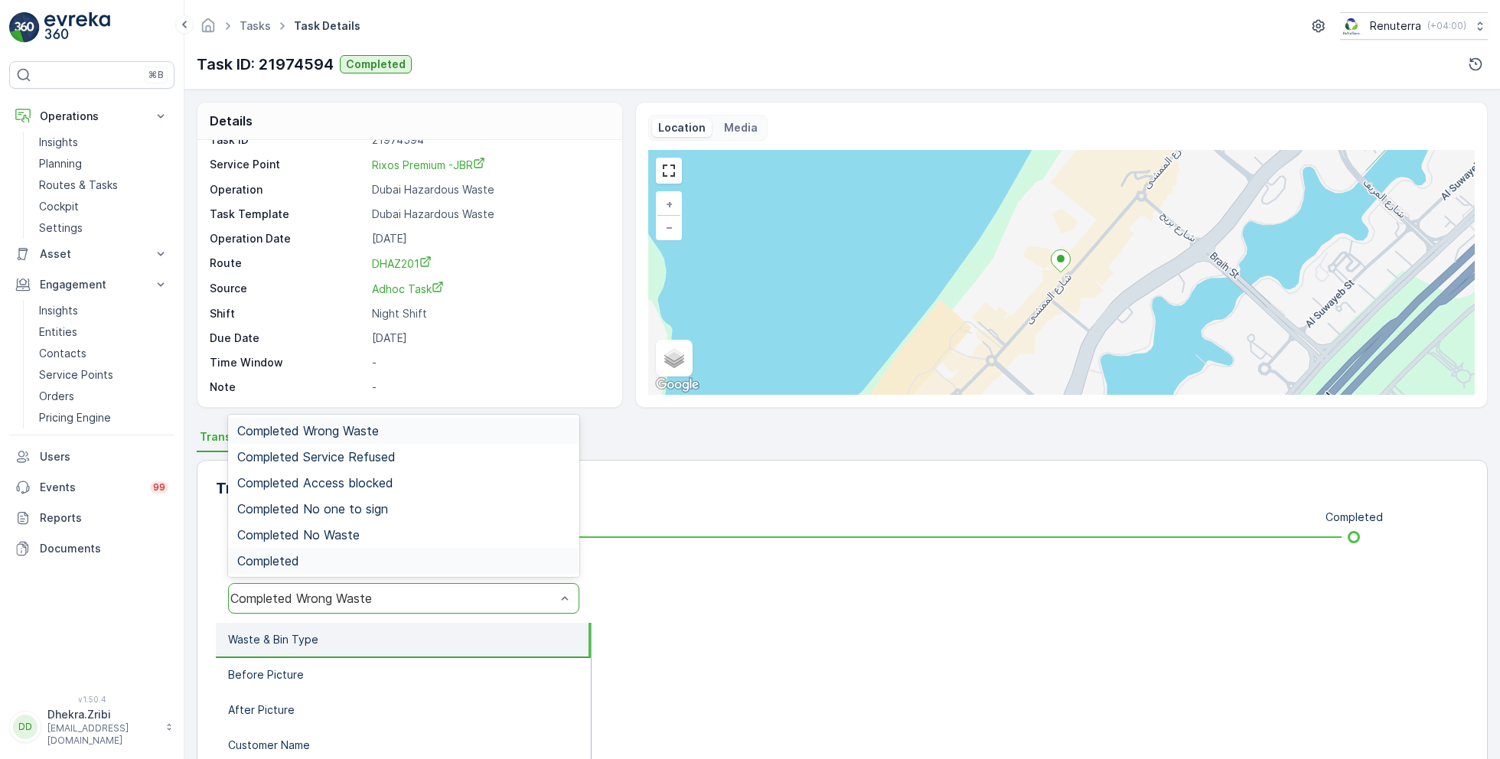
click at [335, 554] on div "Completed" at bounding box center [403, 561] width 333 height 14
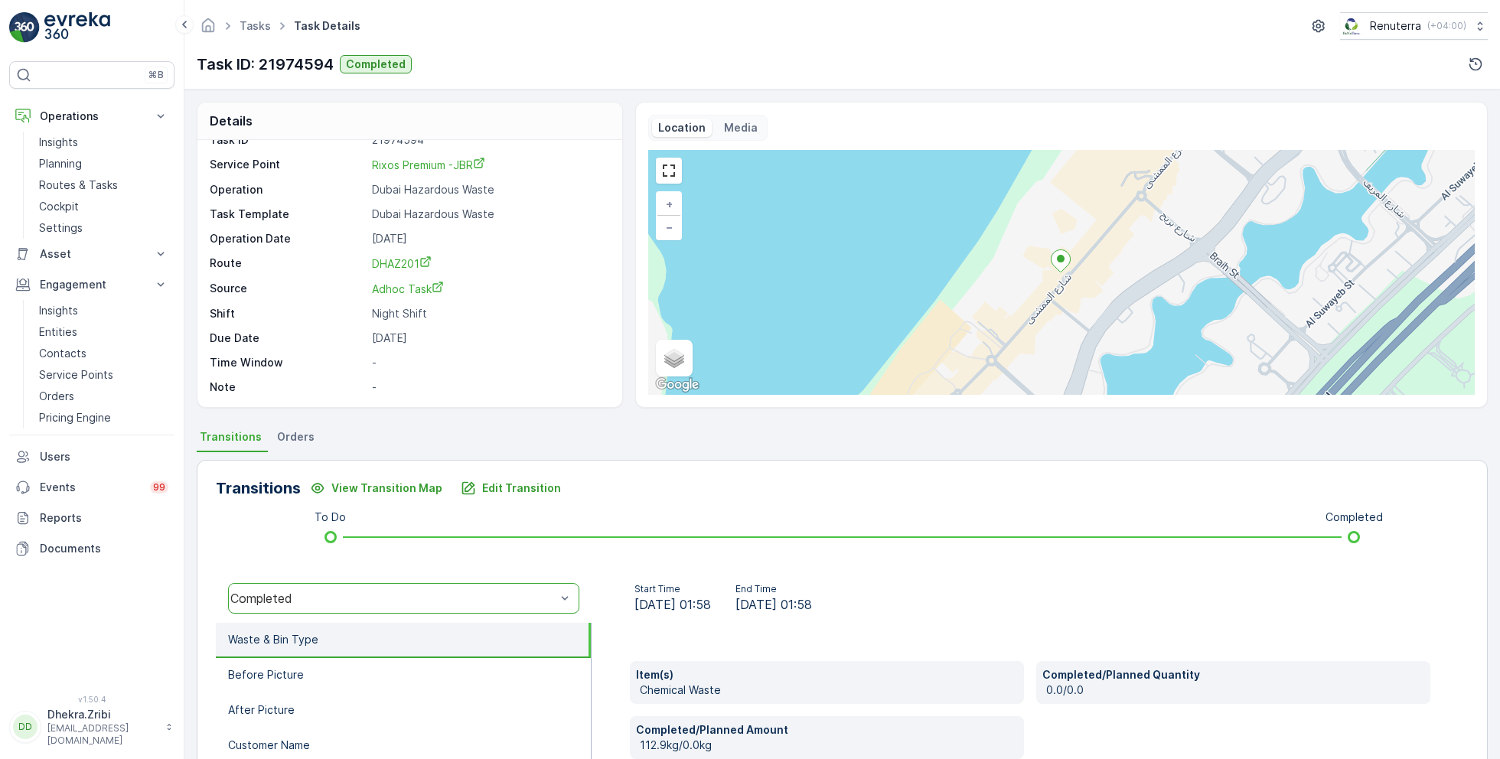
scroll to position [204, 0]
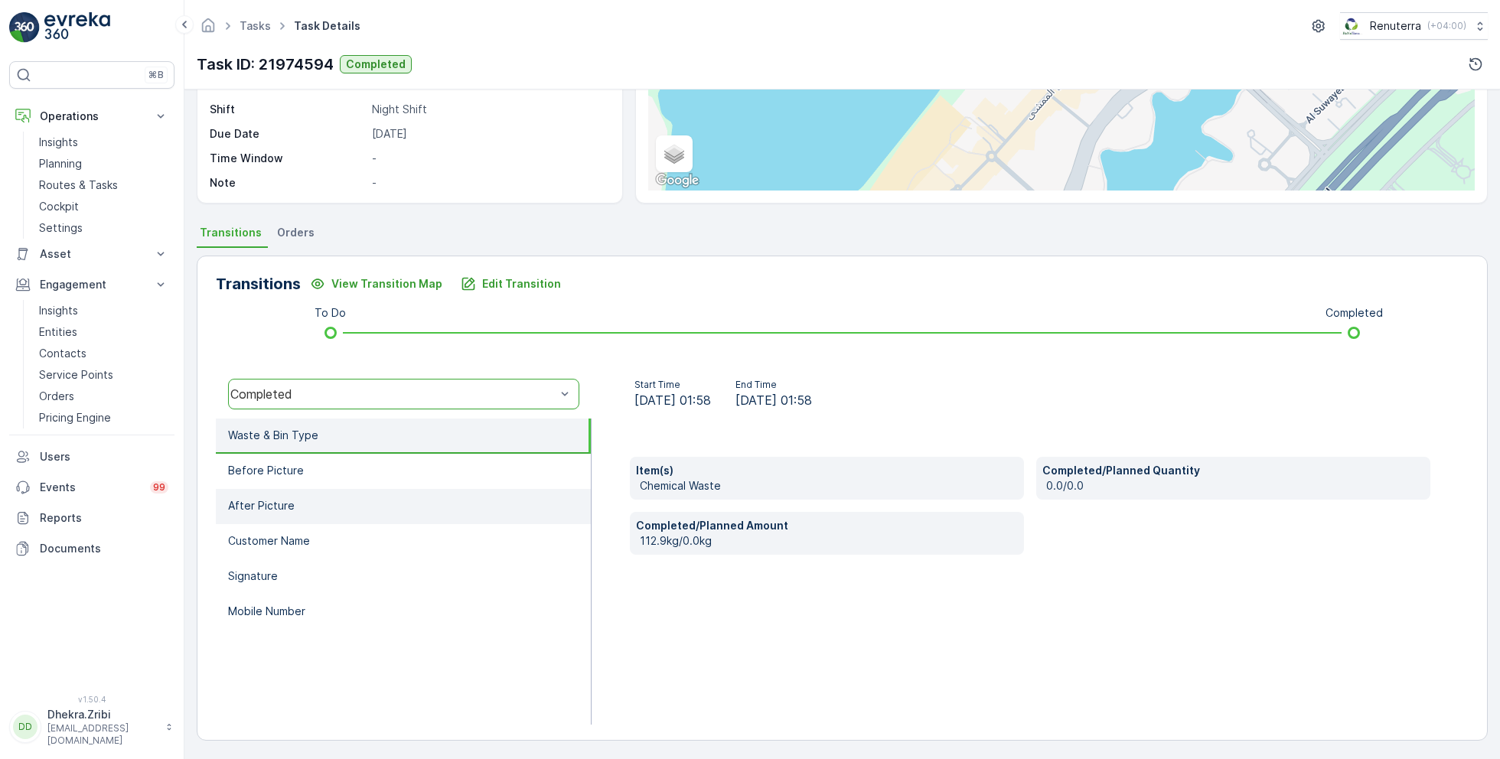
click at [308, 506] on li "After Picture" at bounding box center [403, 506] width 375 height 35
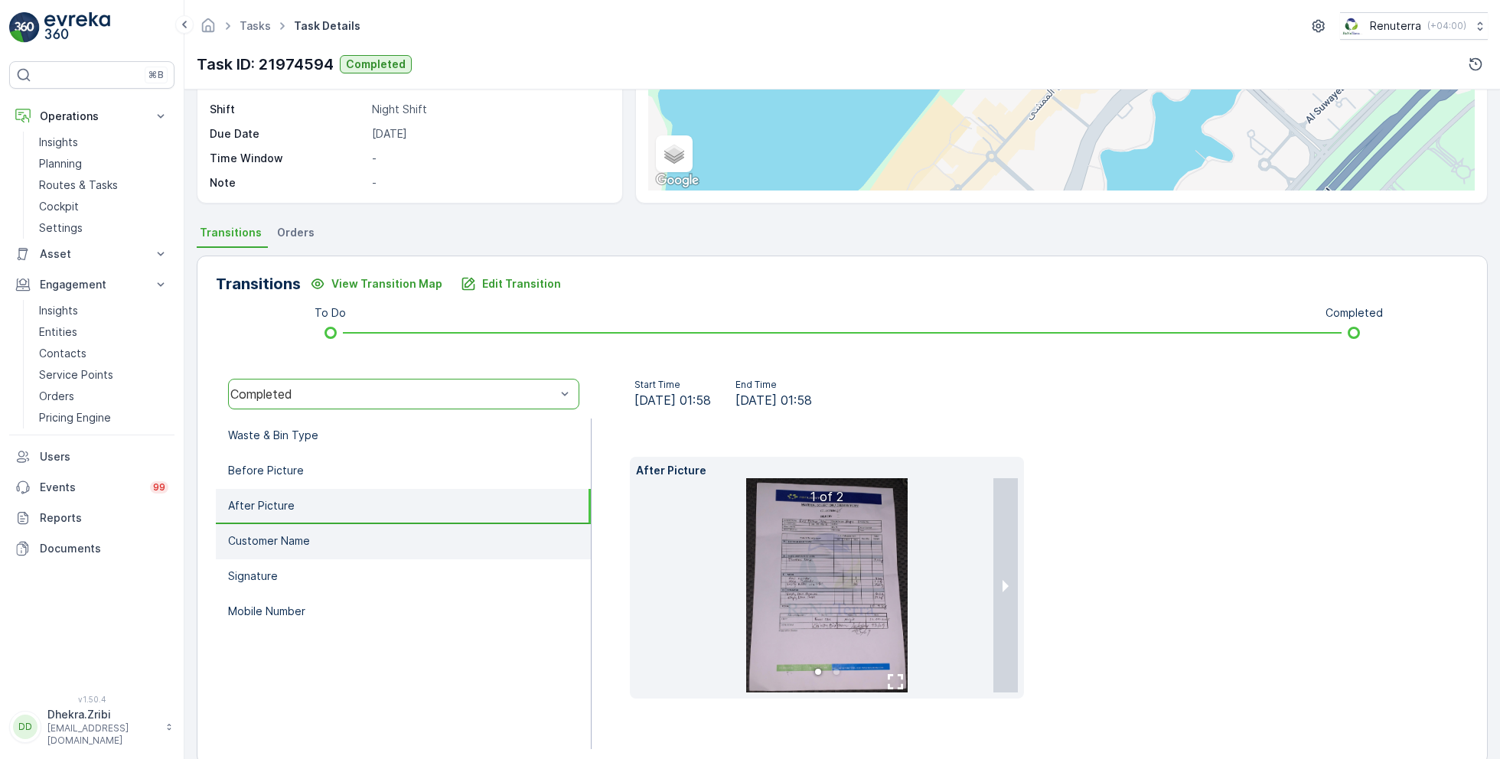
click at [333, 534] on li "Customer Name" at bounding box center [403, 541] width 375 height 35
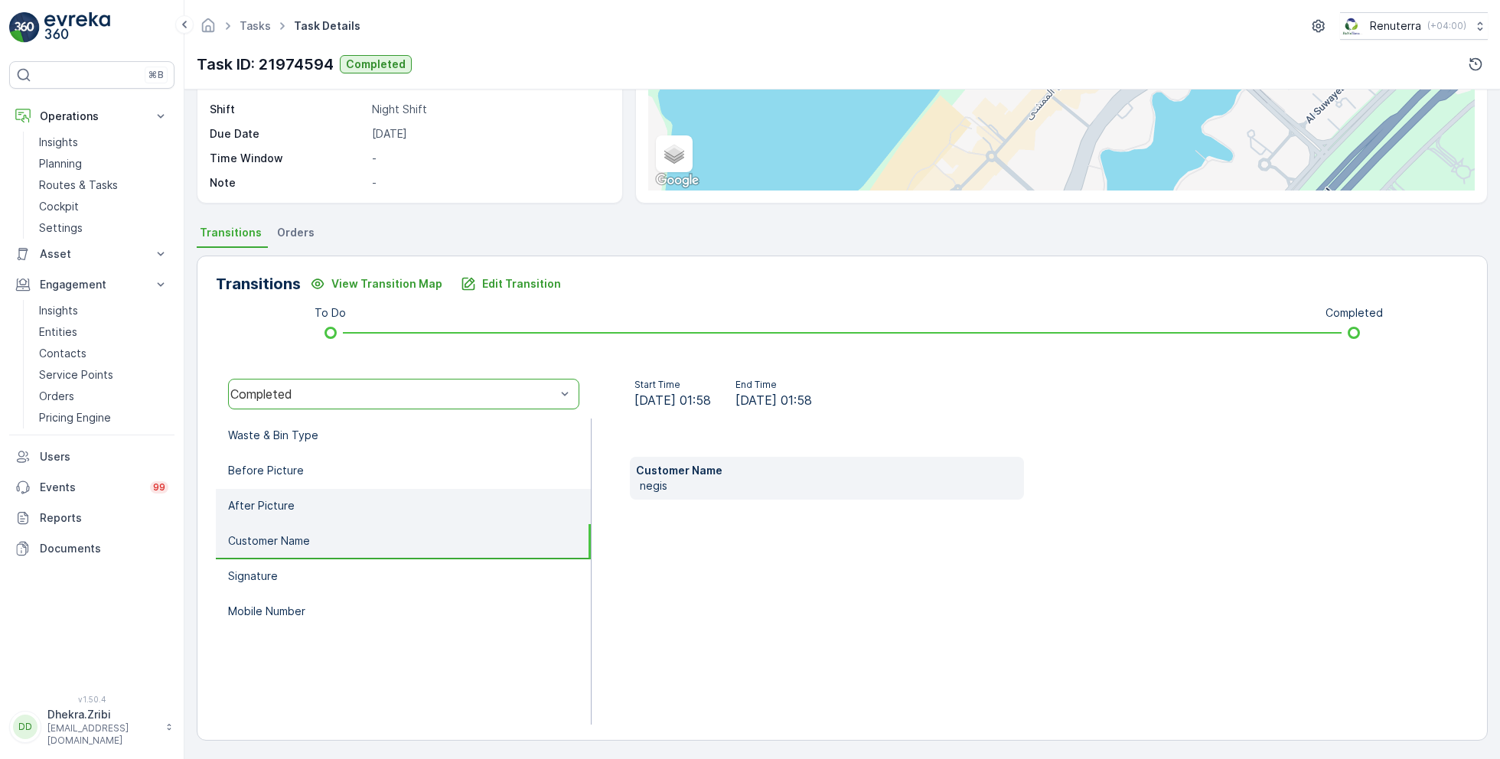
click at [274, 503] on p "After Picture" at bounding box center [261, 505] width 67 height 15
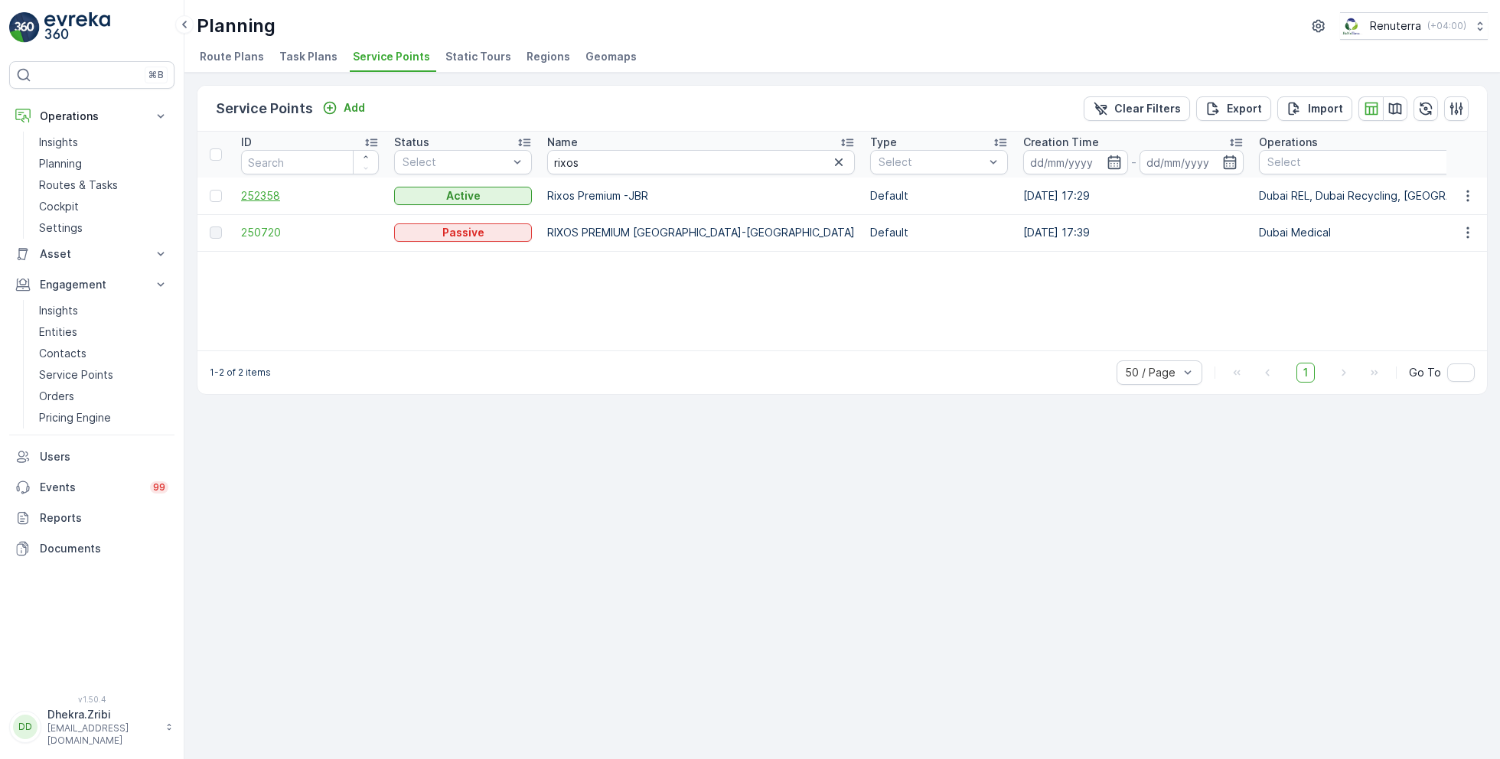
click at [278, 188] on span "252358" at bounding box center [310, 195] width 138 height 15
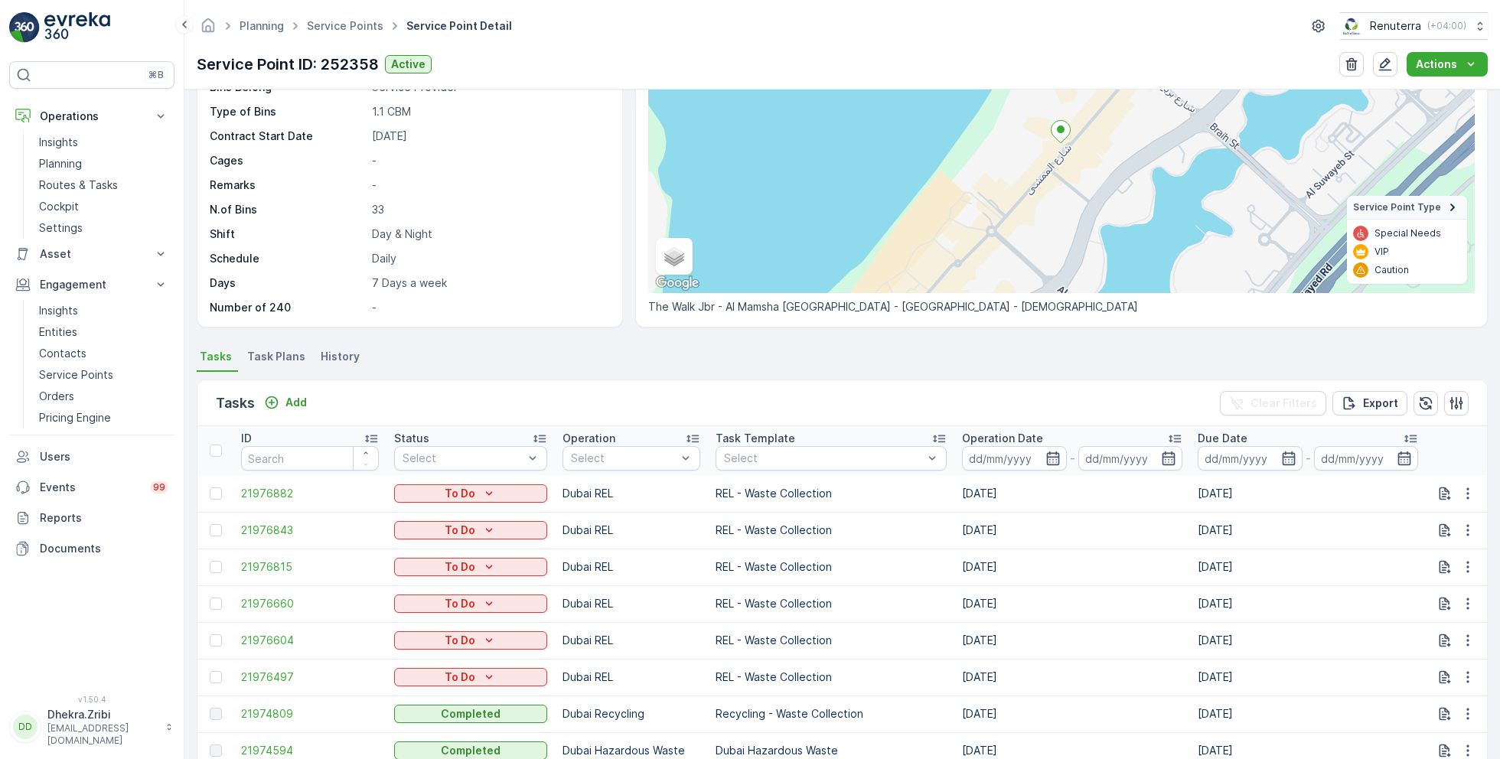
scroll to position [171, 0]
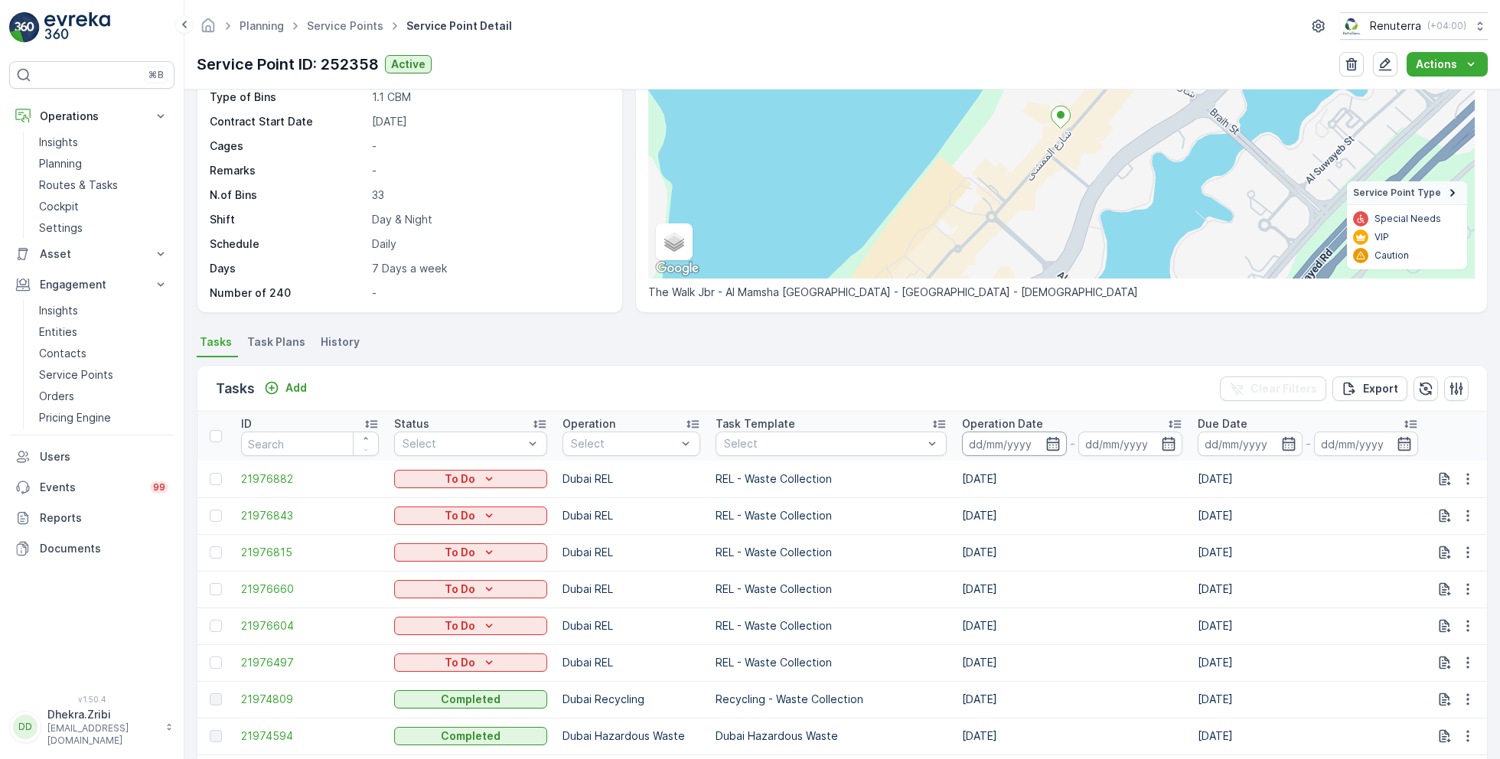
click at [962, 446] on input at bounding box center [1014, 444] width 105 height 24
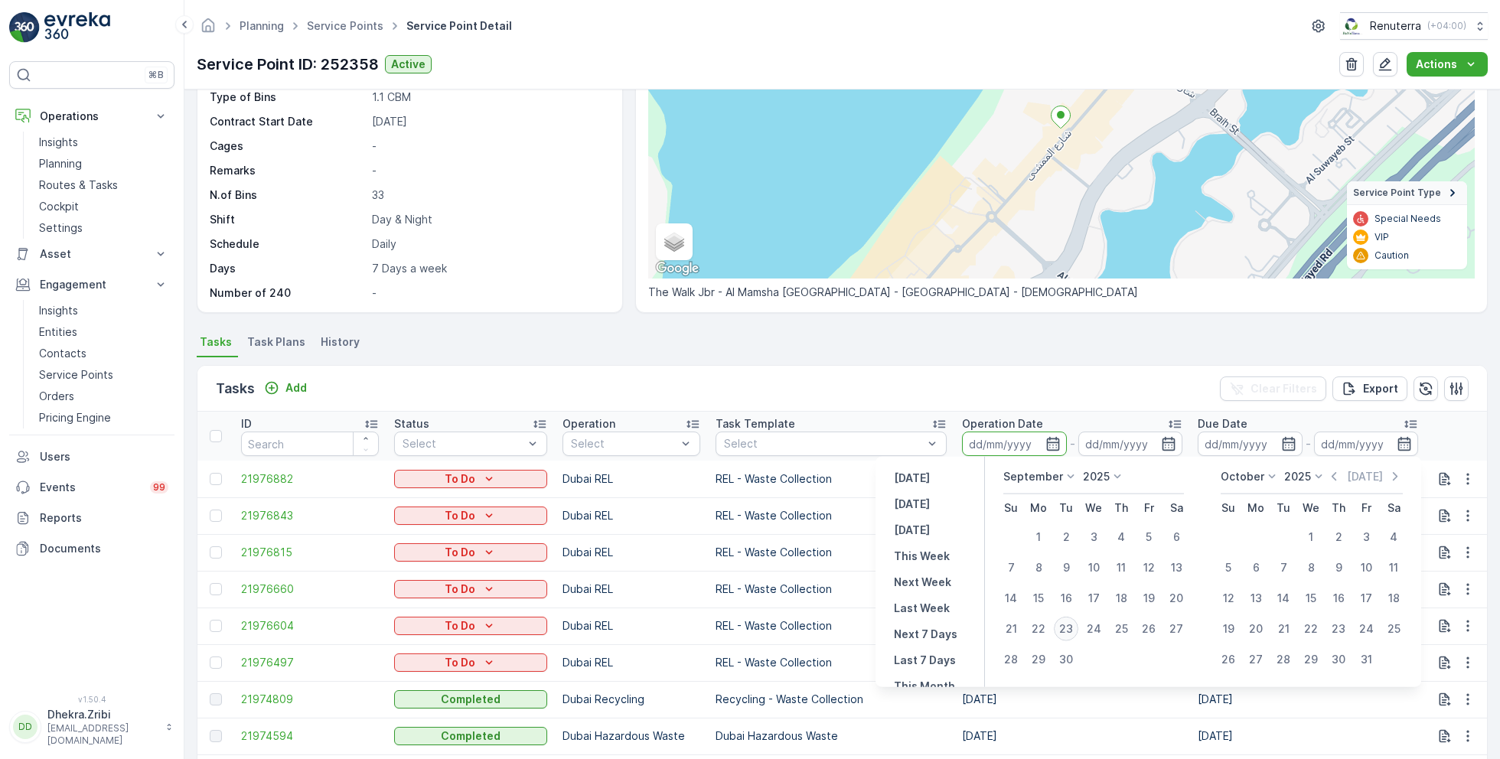
click at [1061, 630] on div "23" at bounding box center [1066, 629] width 24 height 24
type input "[DATE]"
click at [1061, 630] on div "23" at bounding box center [1066, 629] width 24 height 24
type input "[DATE]"
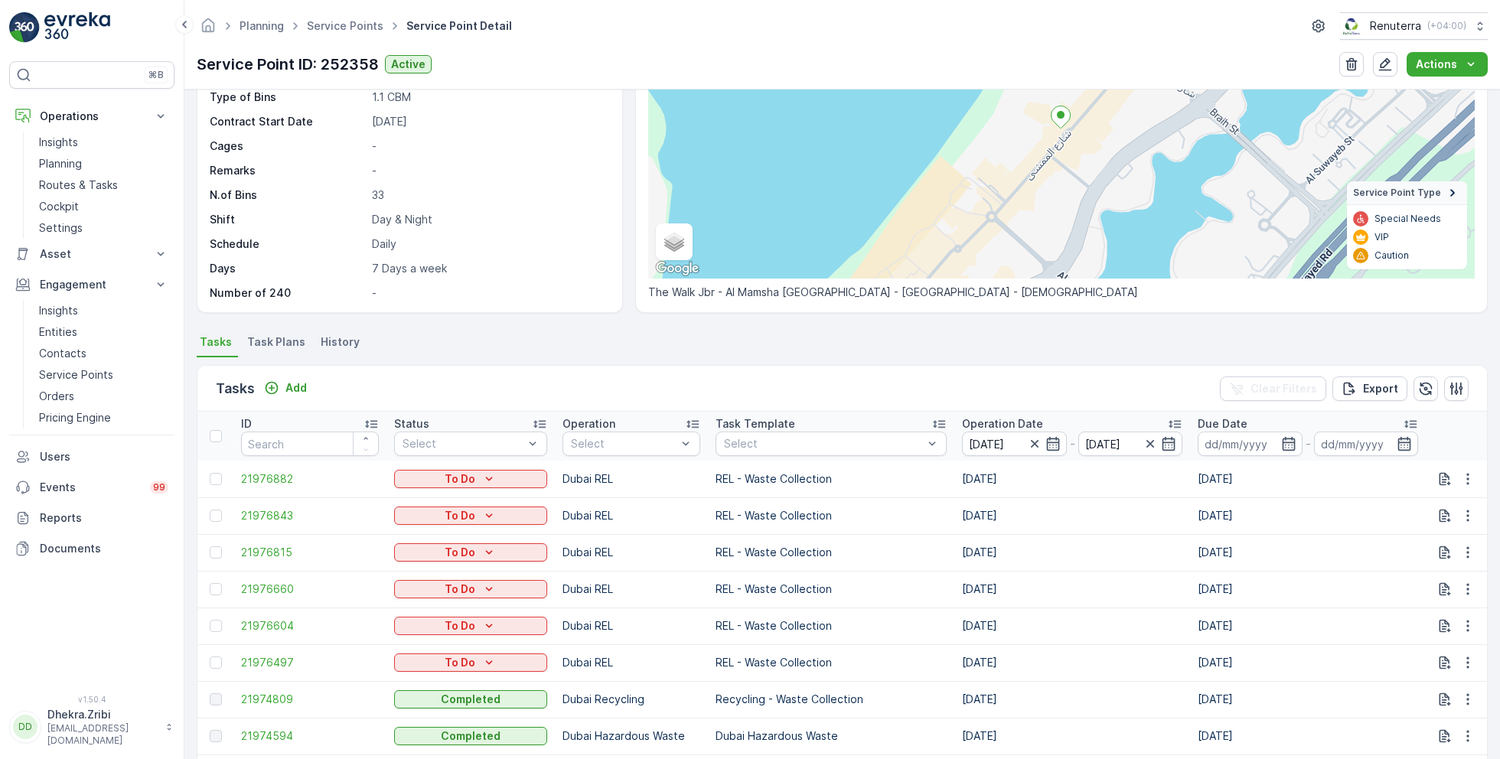
click at [869, 347] on ul "Tasks Task Plans History" at bounding box center [842, 344] width 1291 height 26
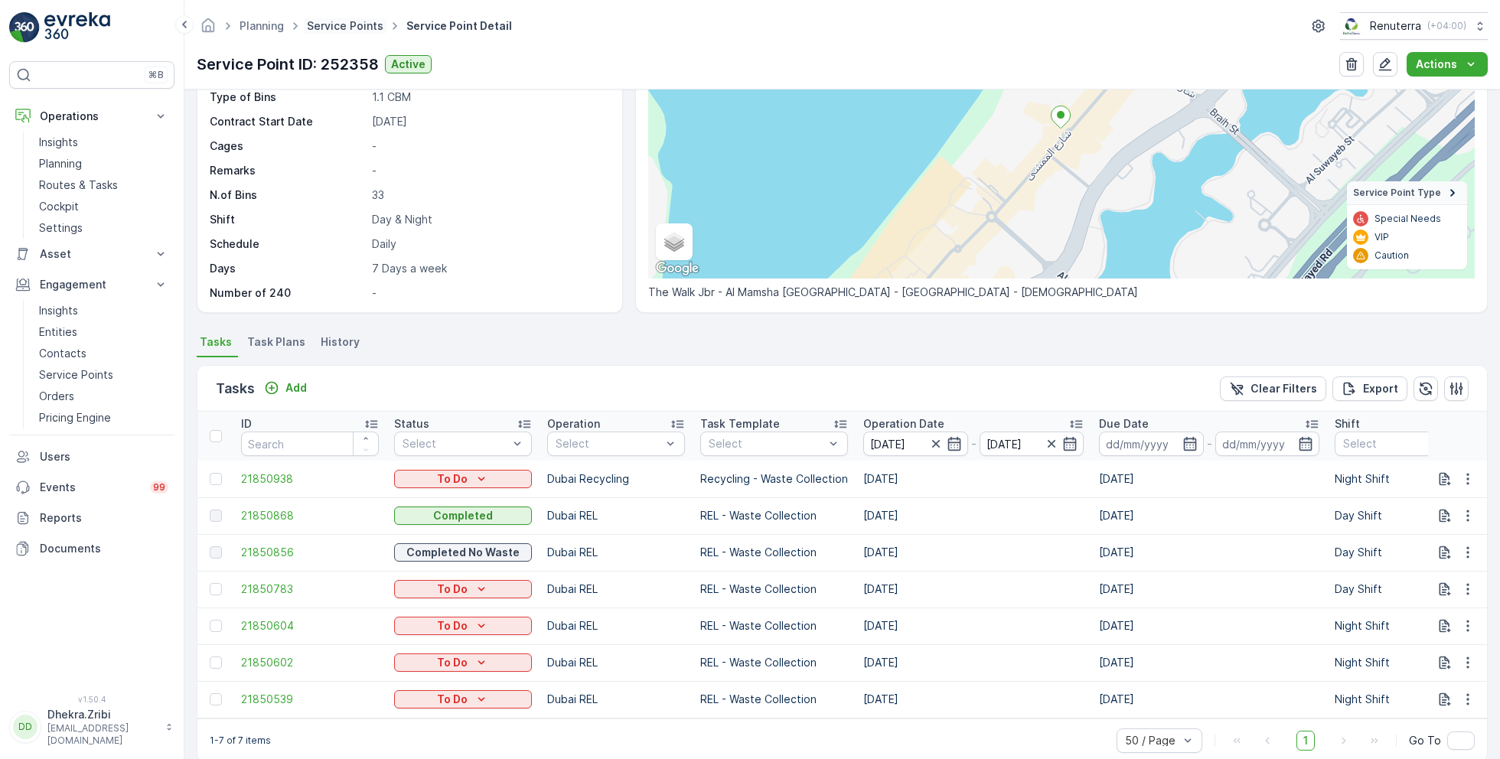
click at [364, 22] on link "Service Points" at bounding box center [345, 25] width 77 height 13
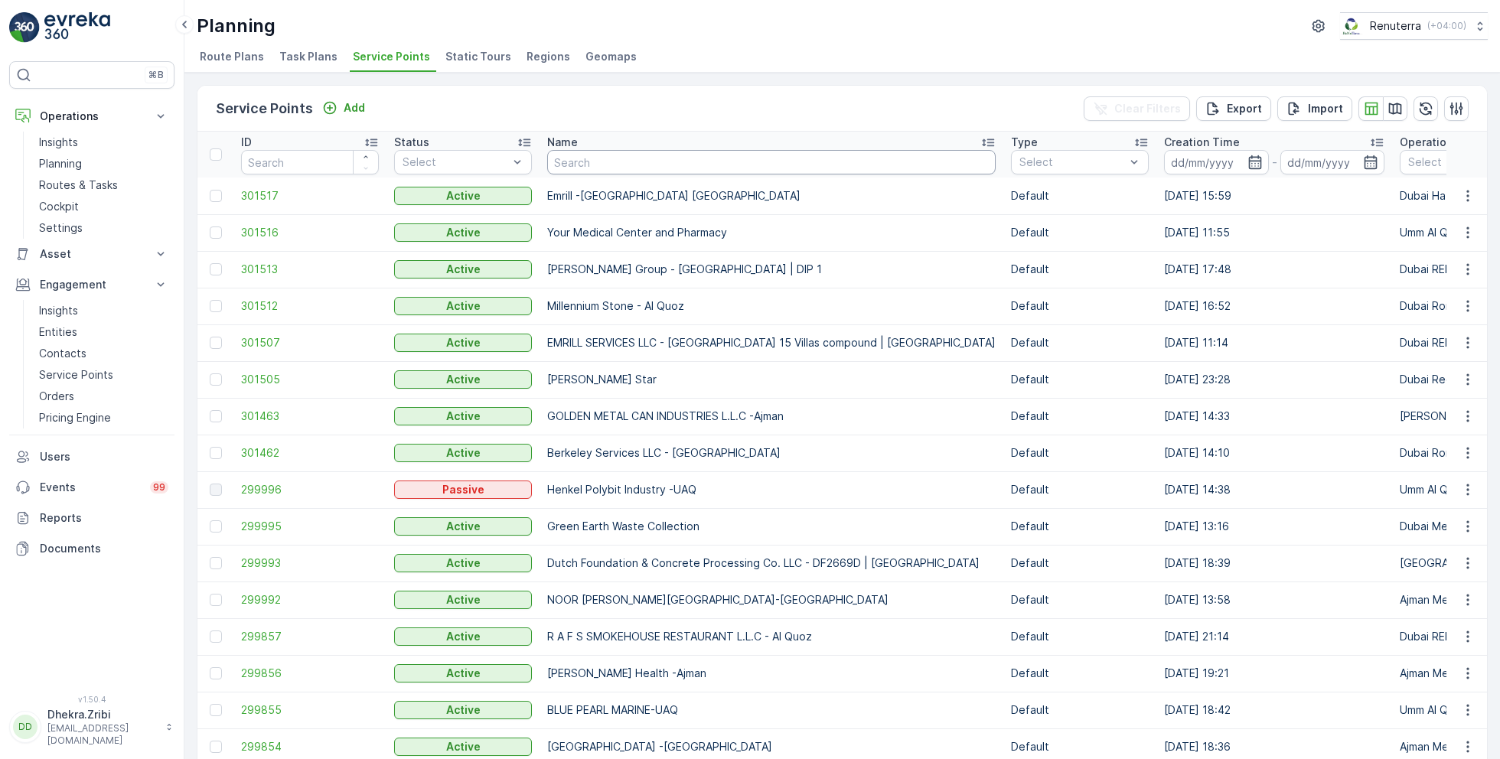
click at [594, 164] on input "text" at bounding box center [771, 162] width 448 height 24
type input "mbm"
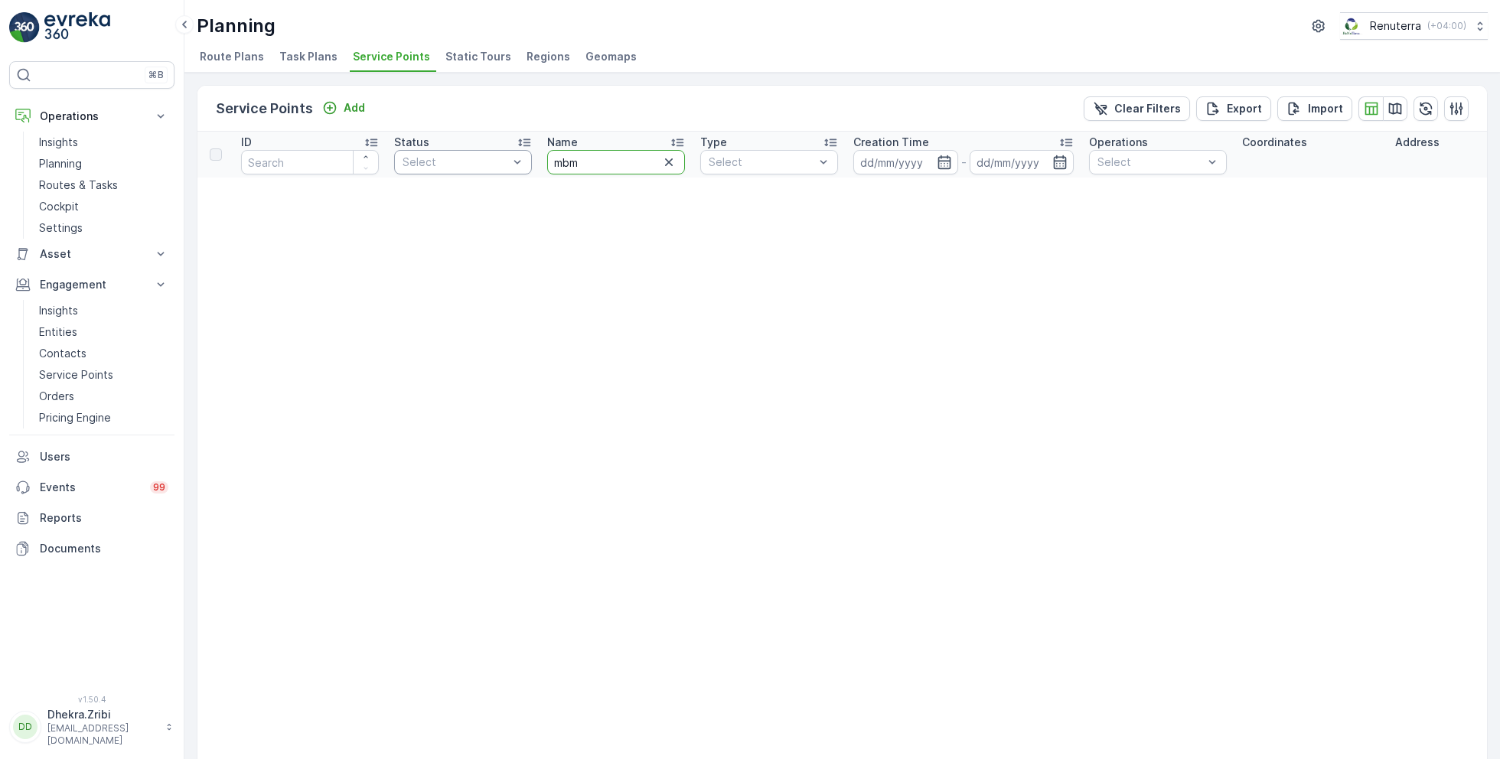
drag, startPoint x: 615, startPoint y: 168, endPoint x: 516, endPoint y: 167, distance: 99.5
click at [590, 158] on input "mbm" at bounding box center [616, 162] width 138 height 24
drag, startPoint x: 590, startPoint y: 158, endPoint x: 497, endPoint y: 156, distance: 92.6
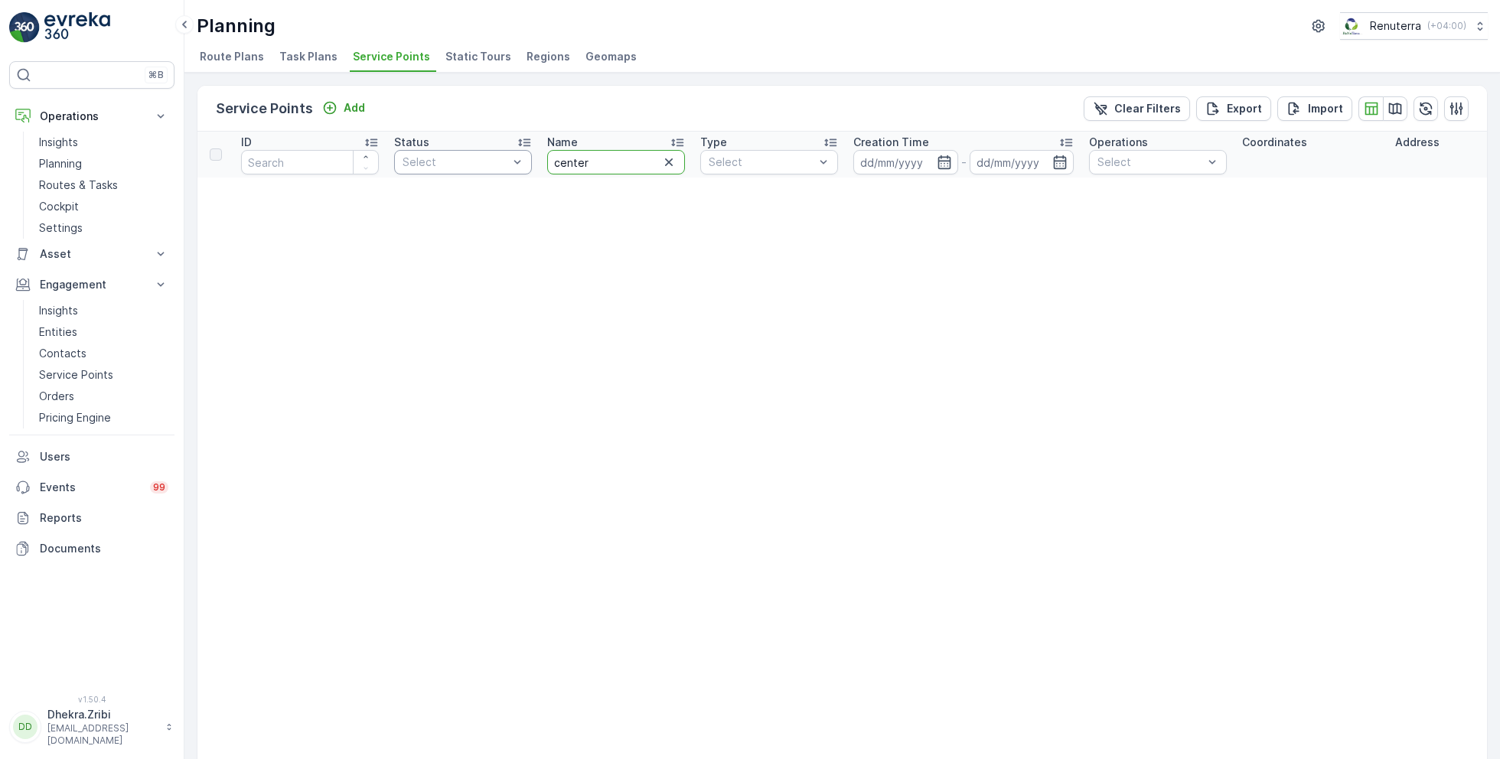
type input "centera"
click at [617, 164] on input "centera" at bounding box center [616, 162] width 138 height 24
type input "cent"
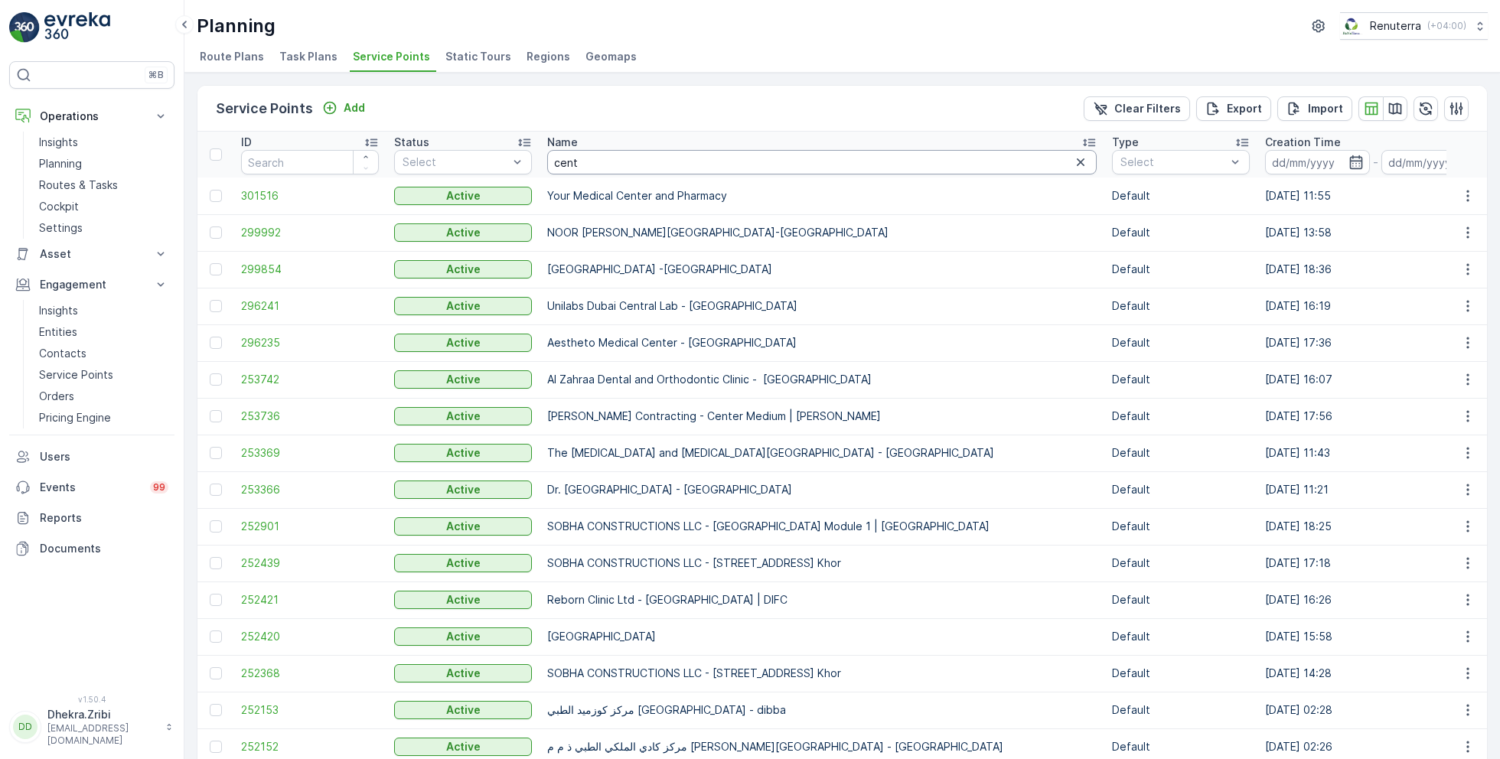
click at [592, 158] on input "cent" at bounding box center [821, 162] width 549 height 24
type input "cenetra"
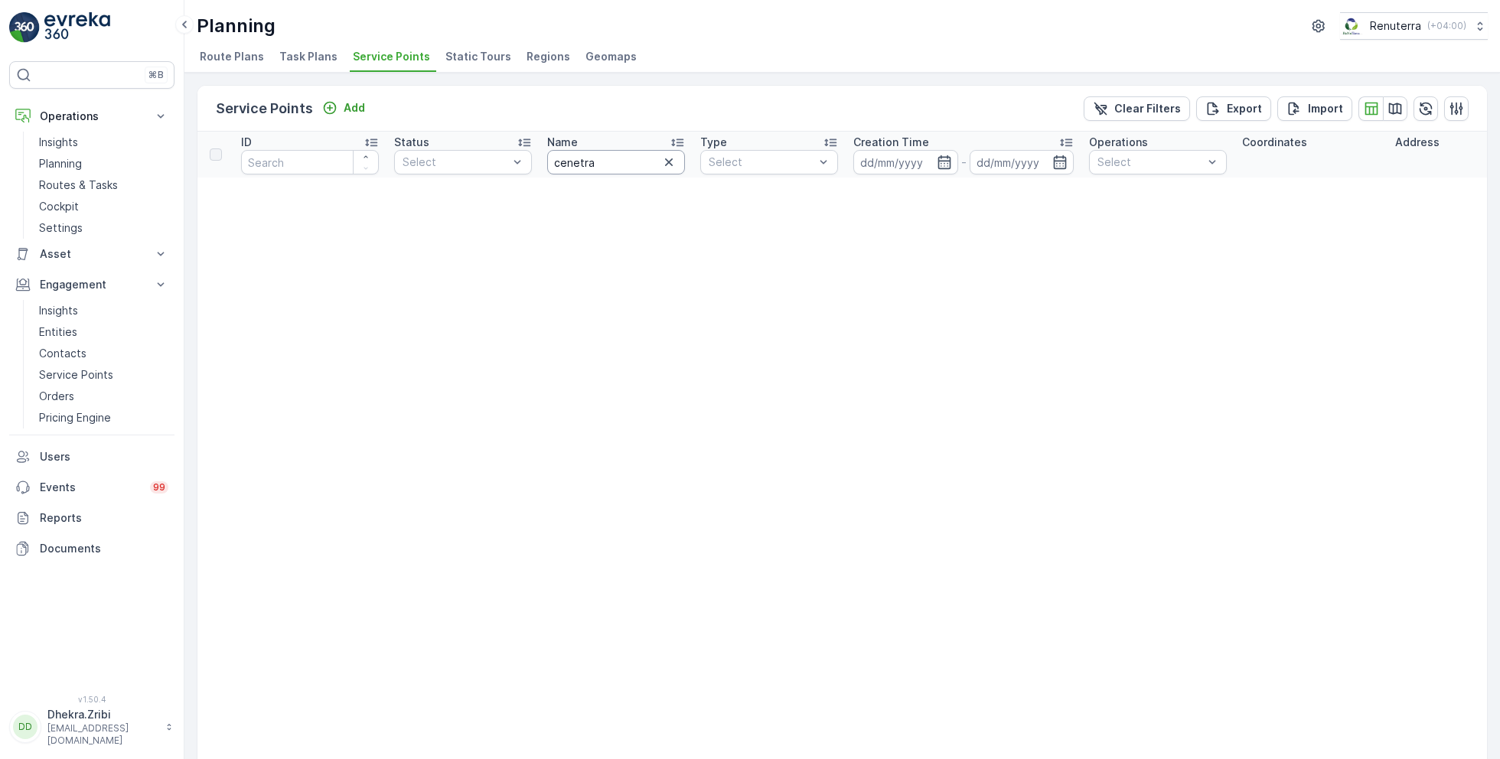
click at [616, 168] on input "cenetra" at bounding box center [616, 162] width 138 height 24
type input "cene"
click at [610, 168] on input "cene" at bounding box center [616, 162] width 138 height 24
type input "cen"
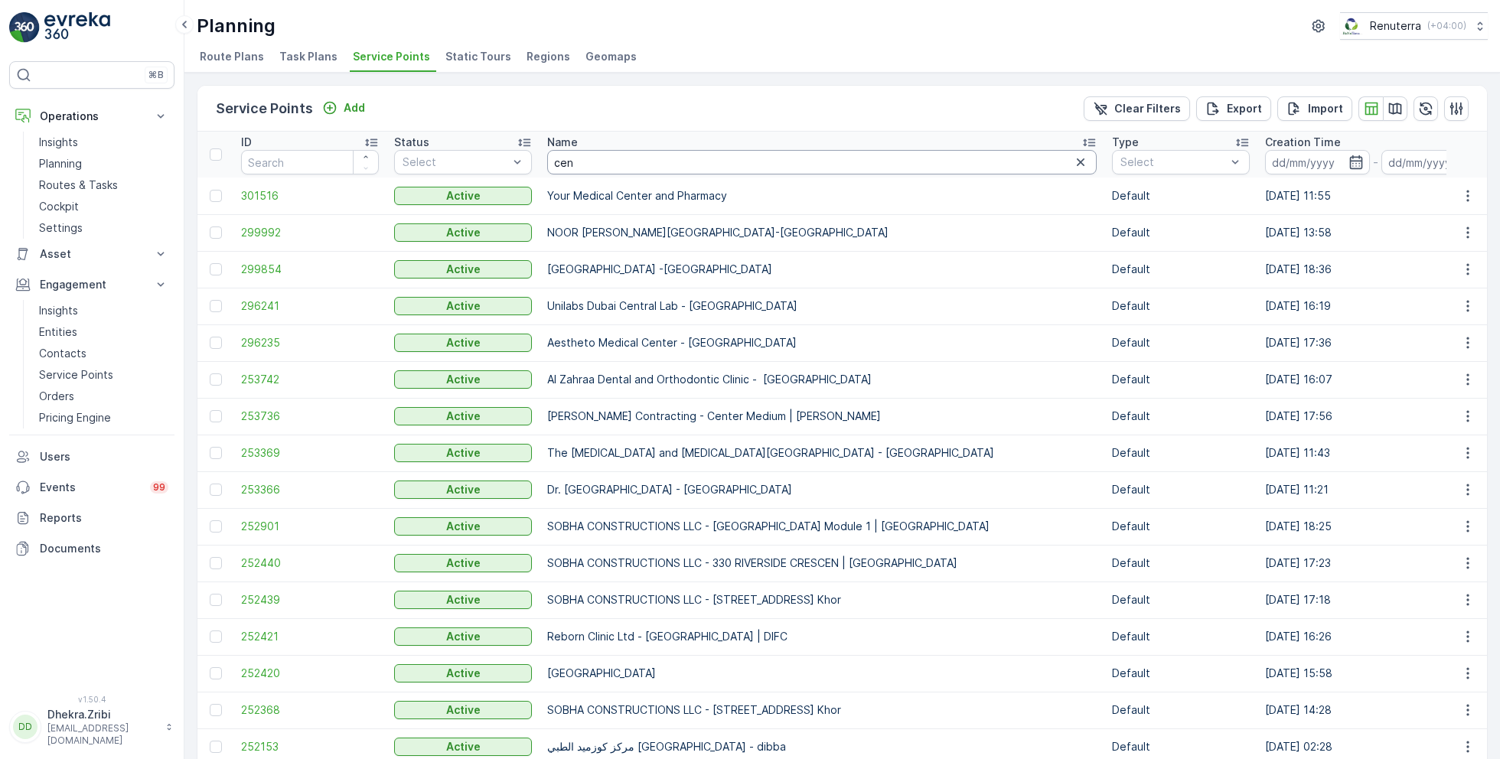
click at [598, 158] on input "cen" at bounding box center [821, 162] width 549 height 24
type input "ce"
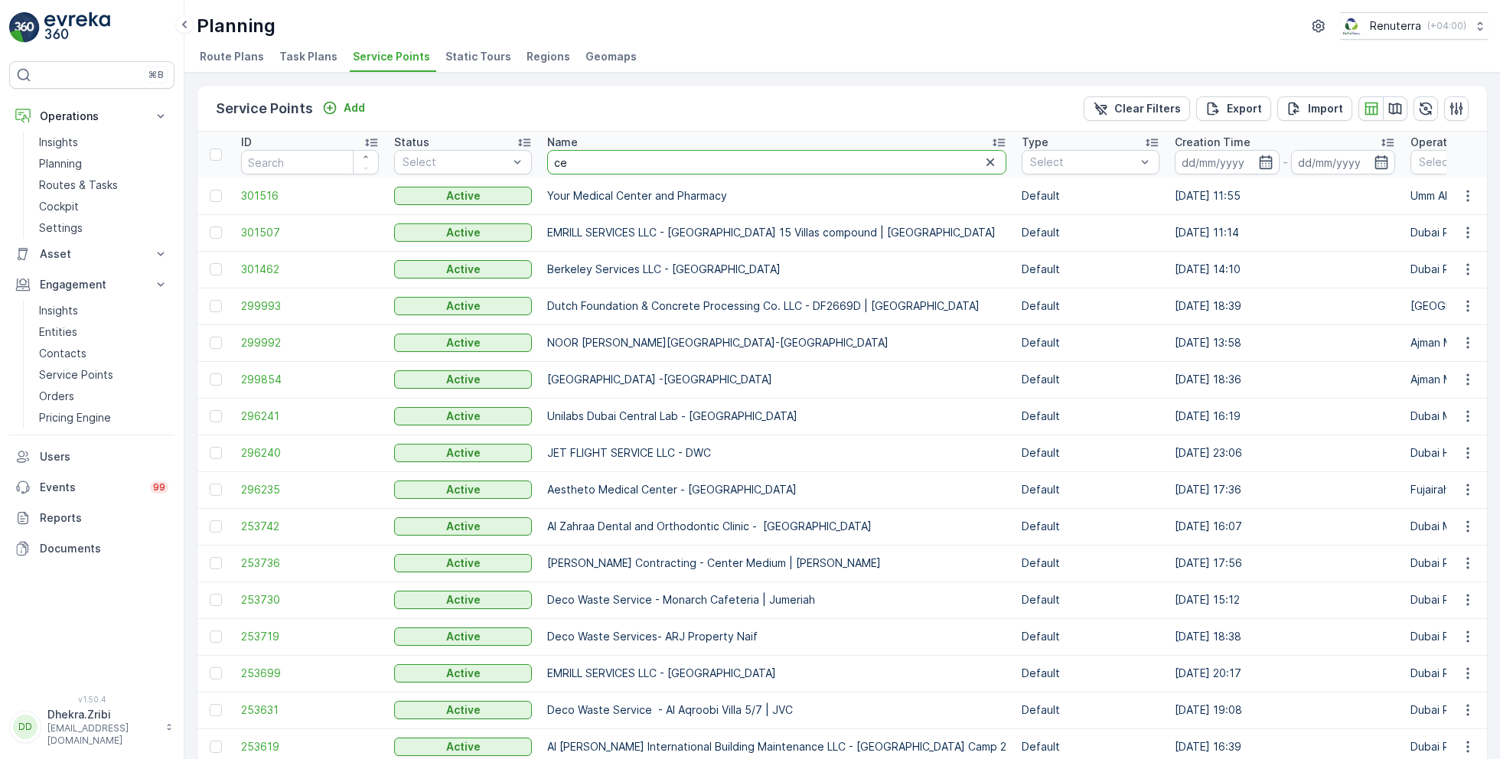
type input "c"
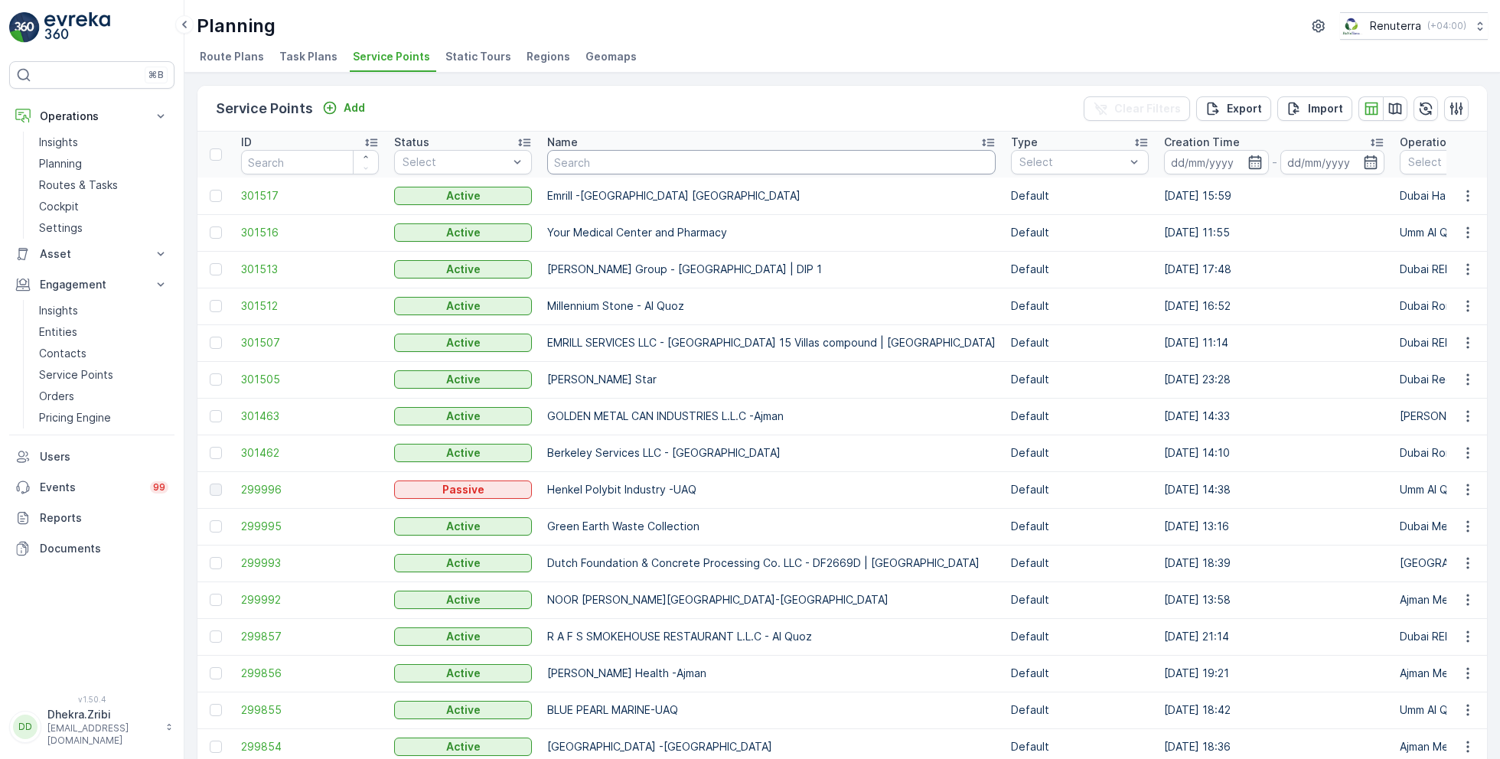
click at [717, 155] on input "text" at bounding box center [771, 162] width 448 height 24
type input "cebtara"
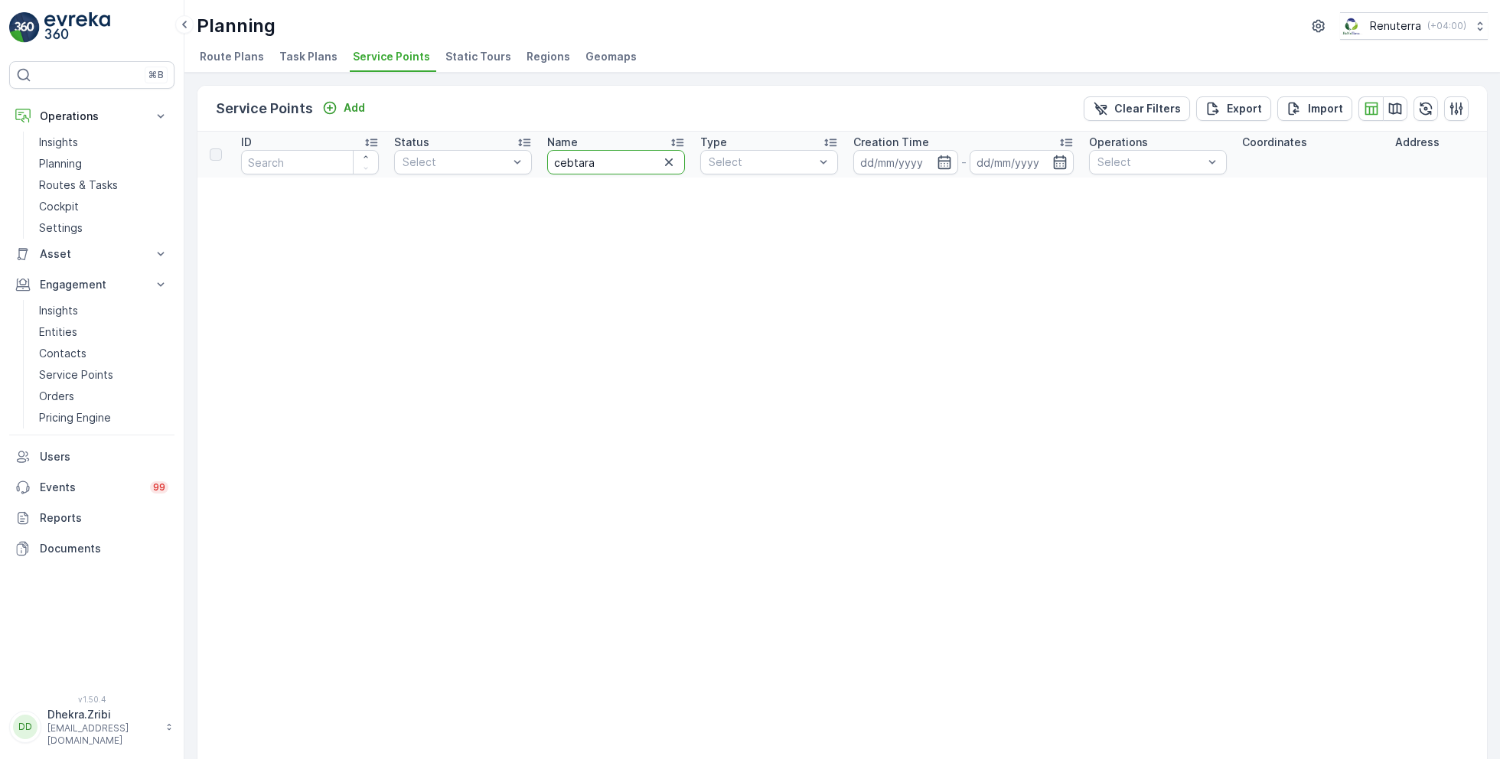
click at [575, 164] on input "cebtara" at bounding box center [616, 162] width 138 height 24
type input "centara"
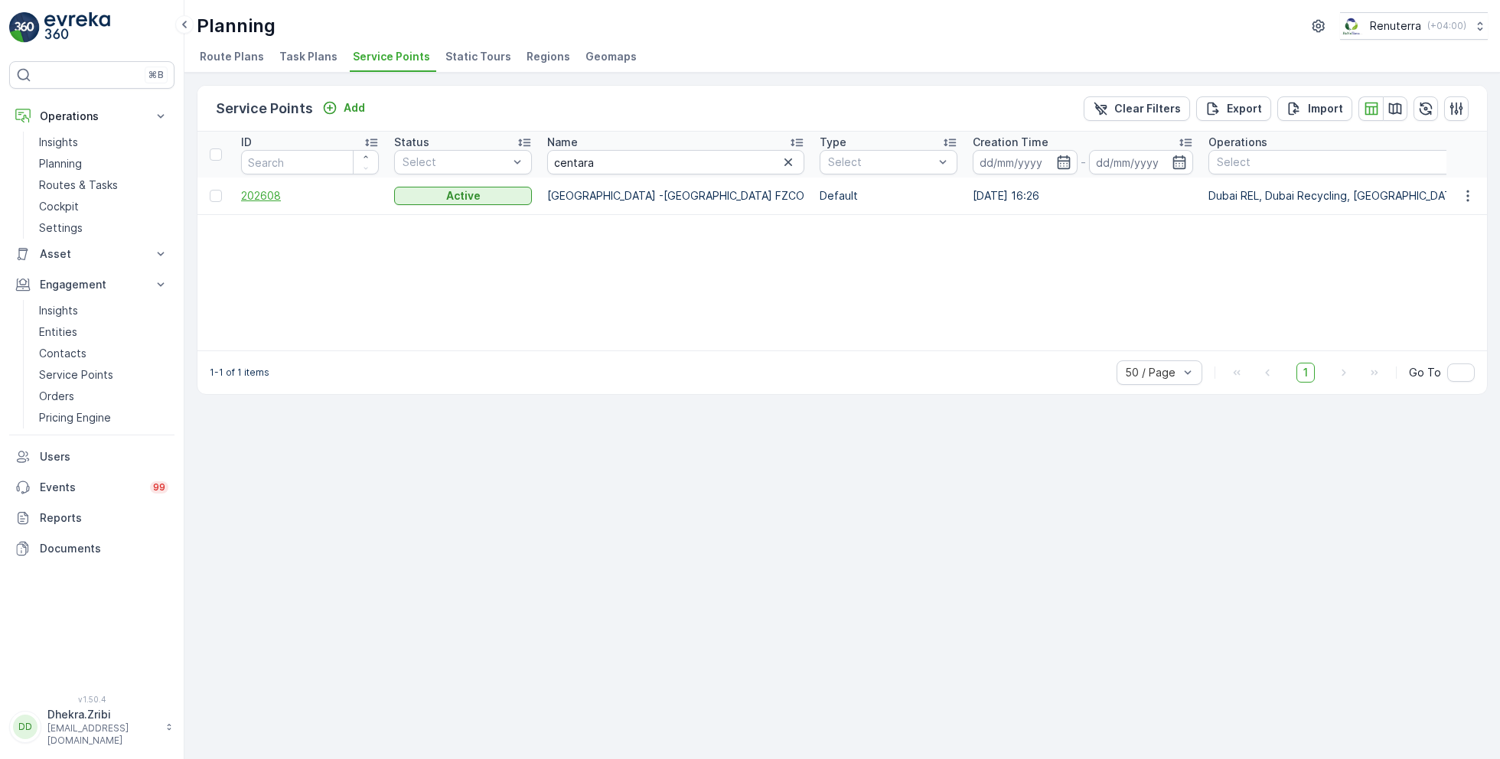
click at [253, 194] on span "202608" at bounding box center [310, 195] width 138 height 15
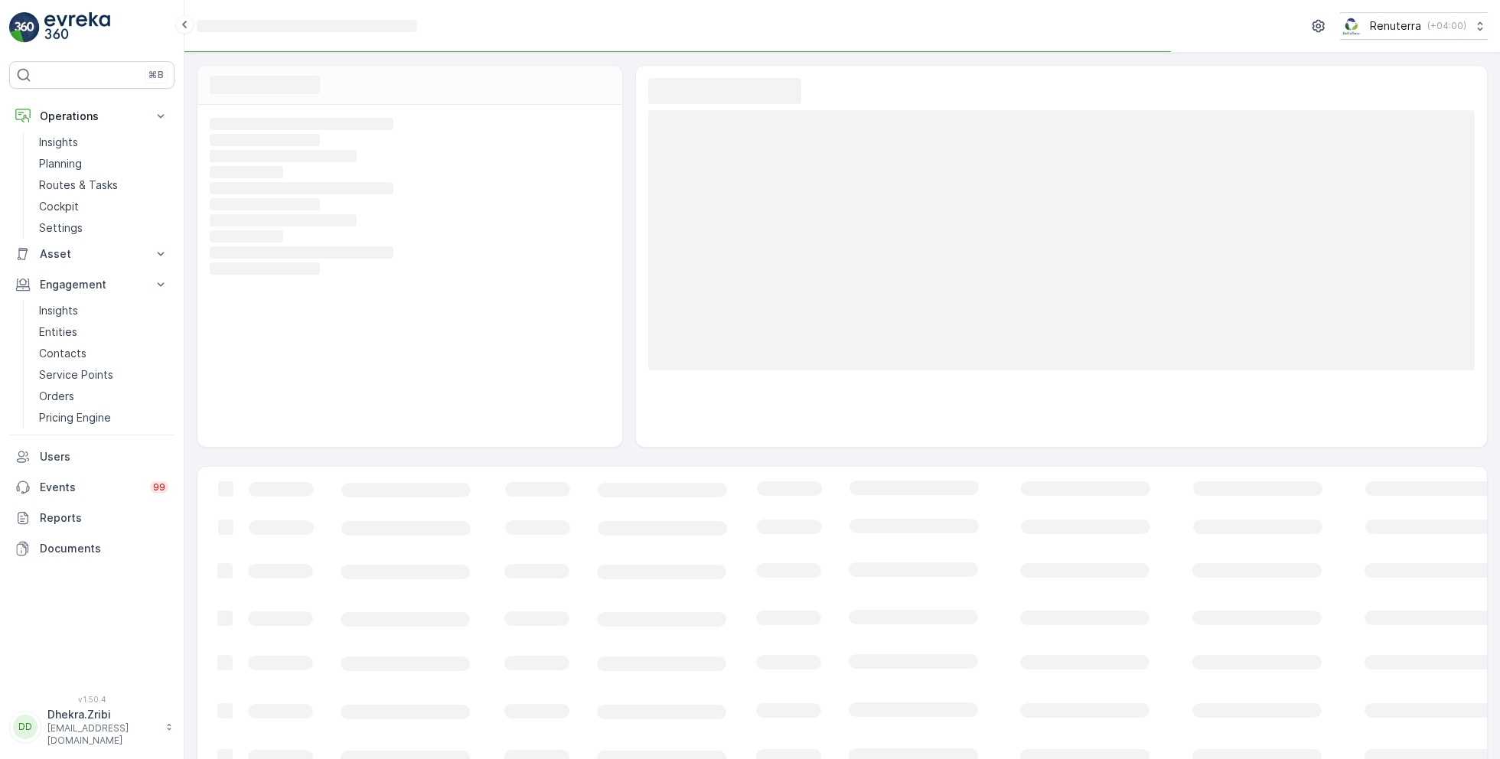
scroll to position [24, 0]
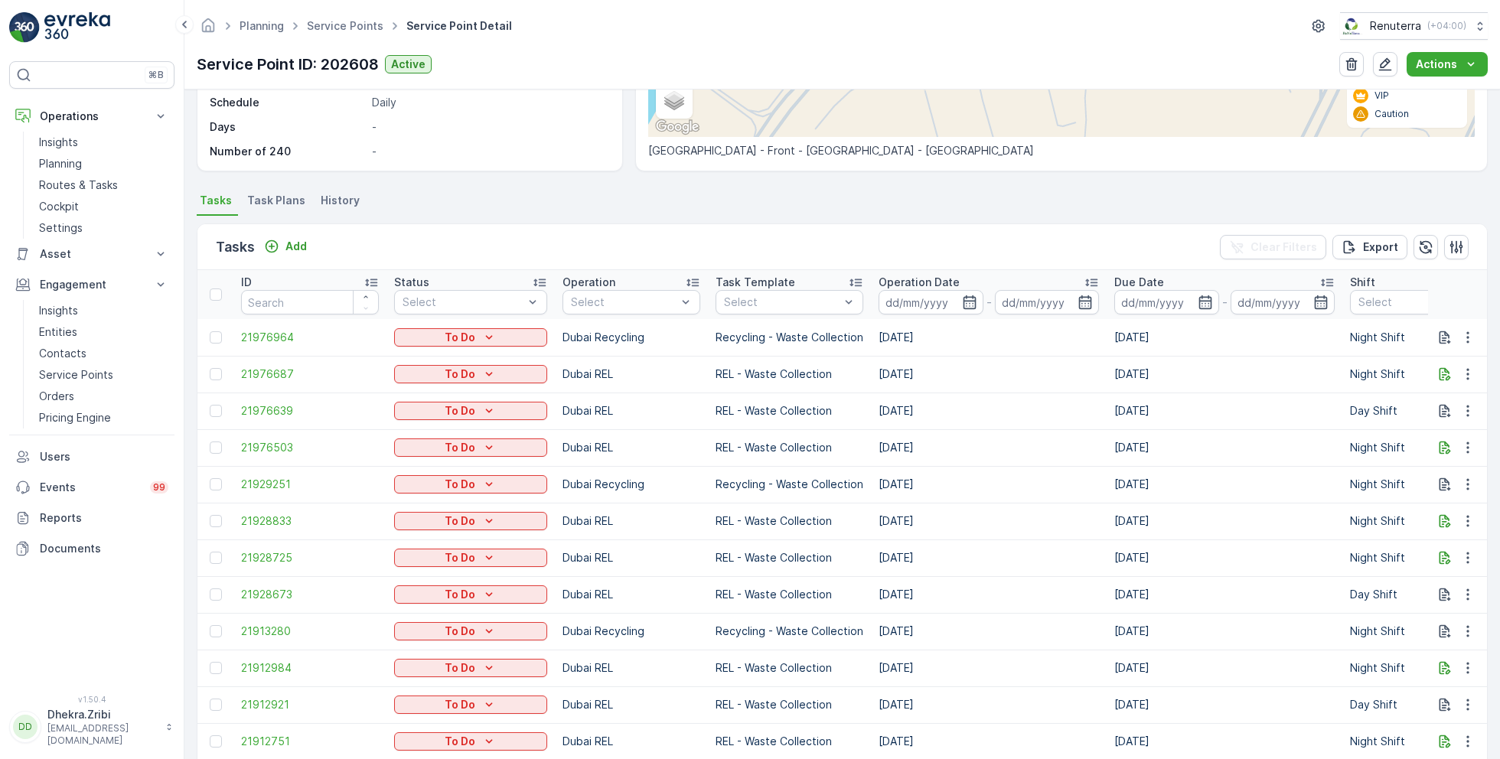
scroll to position [272, 0]
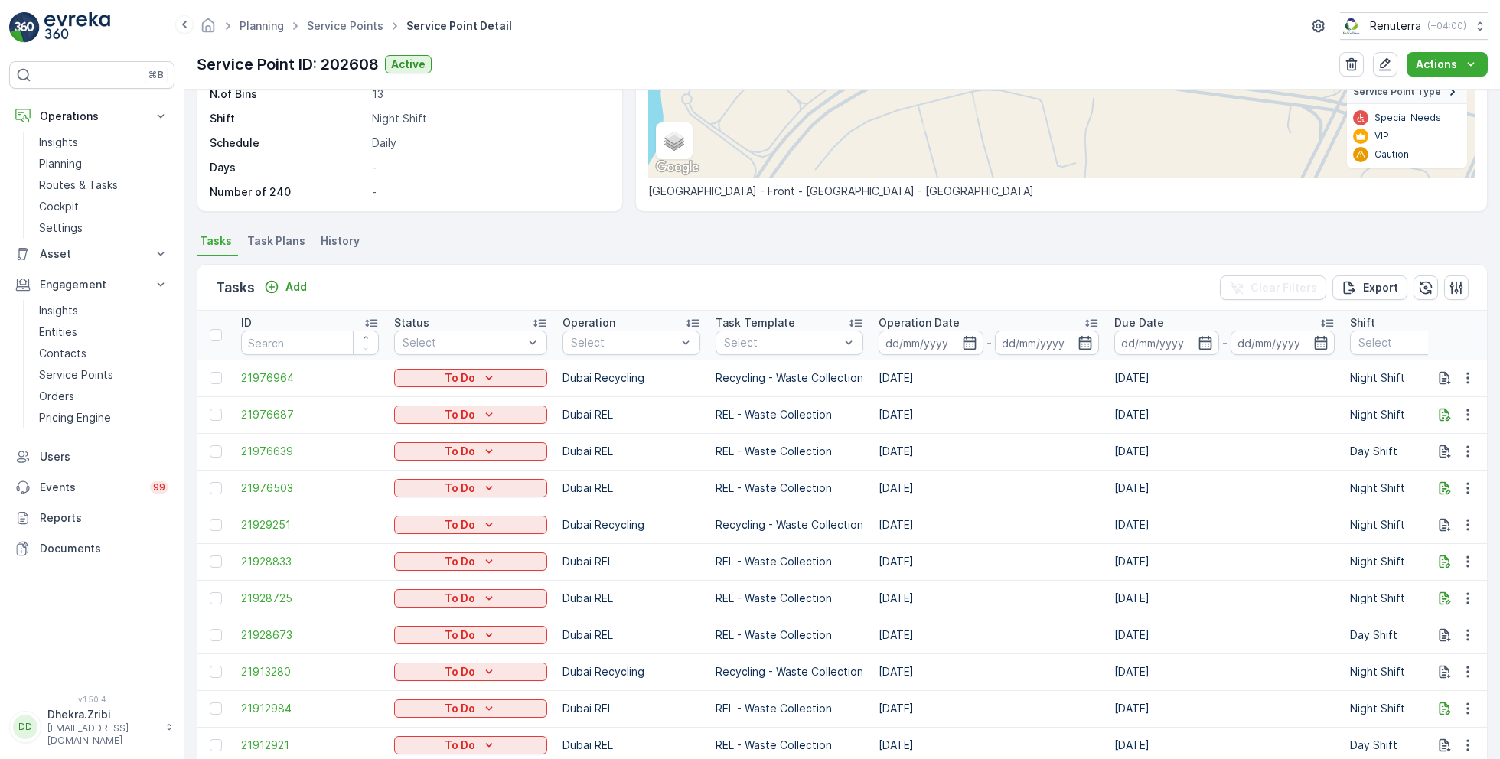
click at [956, 357] on th "Operation Date -" at bounding box center [989, 335] width 236 height 49
click at [962, 343] on icon "button" at bounding box center [969, 342] width 15 height 15
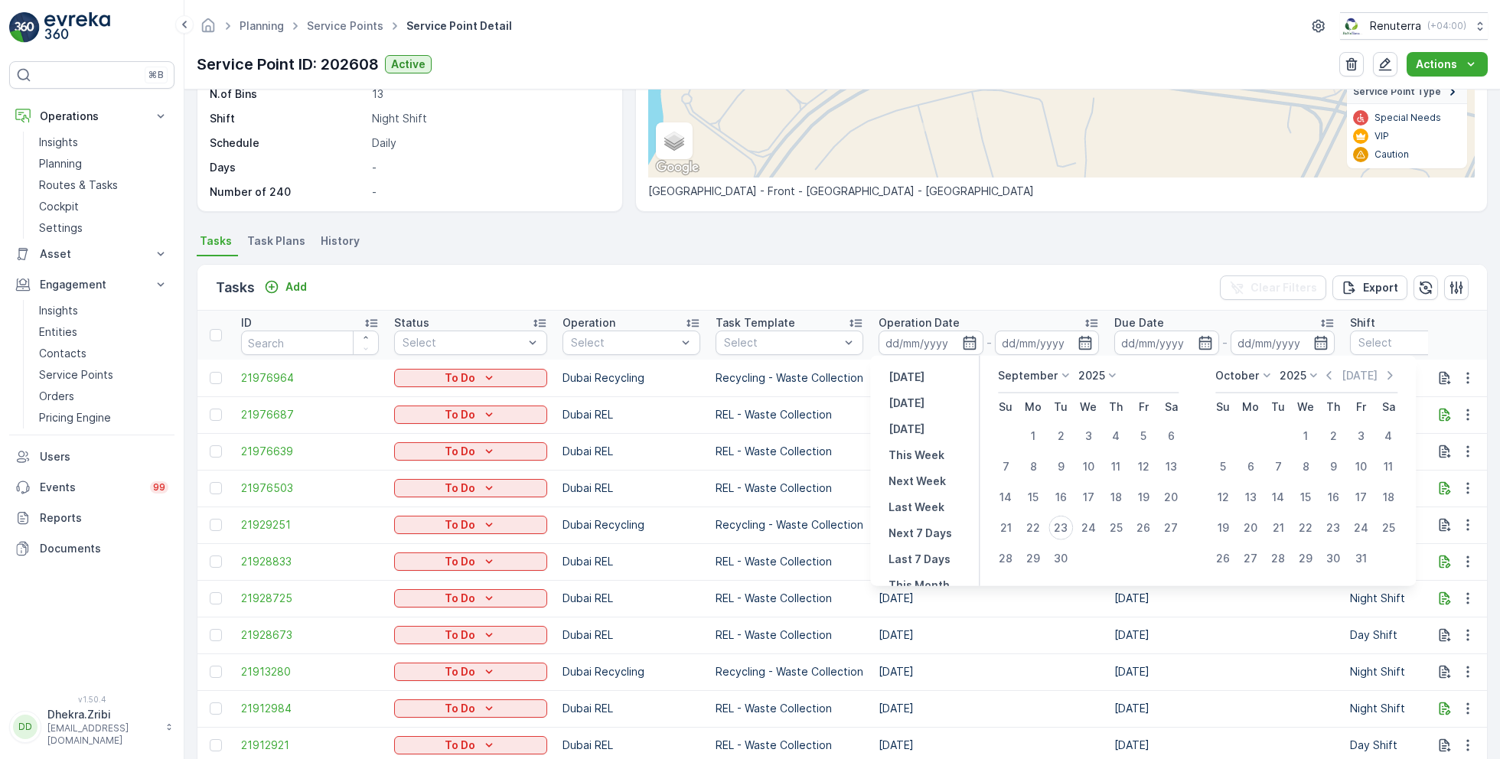
click at [1031, 381] on p "September" at bounding box center [1028, 375] width 60 height 15
click at [1037, 425] on span "August" at bounding box center [1025, 432] width 36 height 15
click at [1143, 432] on div "1" at bounding box center [1143, 436] width 24 height 24
type input "01.08.2025"
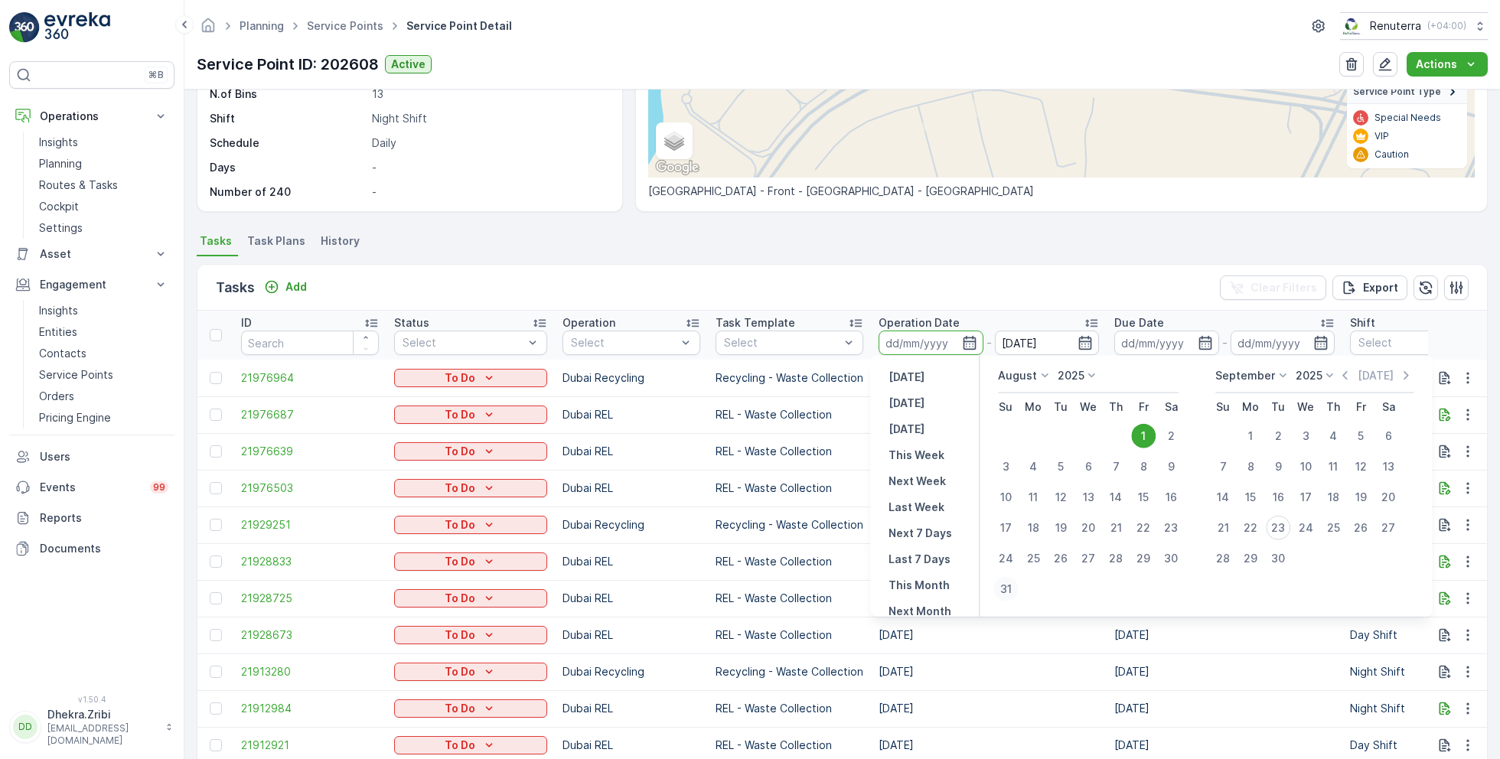
click at [1009, 576] on button "31" at bounding box center [1006, 589] width 28 height 28
type input "31.08.2025"
click at [1142, 432] on div "1" at bounding box center [1143, 436] width 24 height 24
type input "01.08.2025"
click at [1002, 594] on div "31" at bounding box center [1005, 589] width 24 height 24
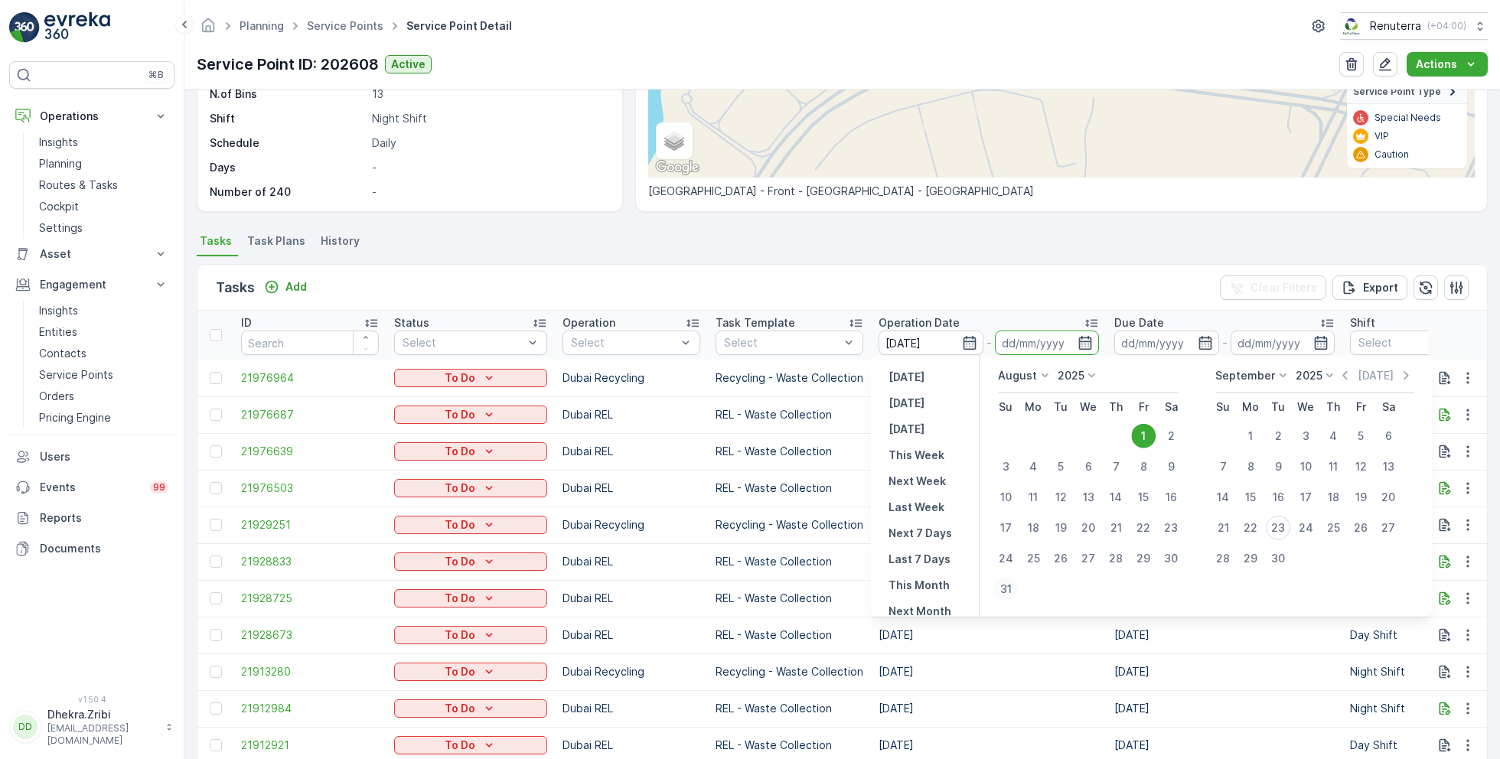
type input "31.08.2025"
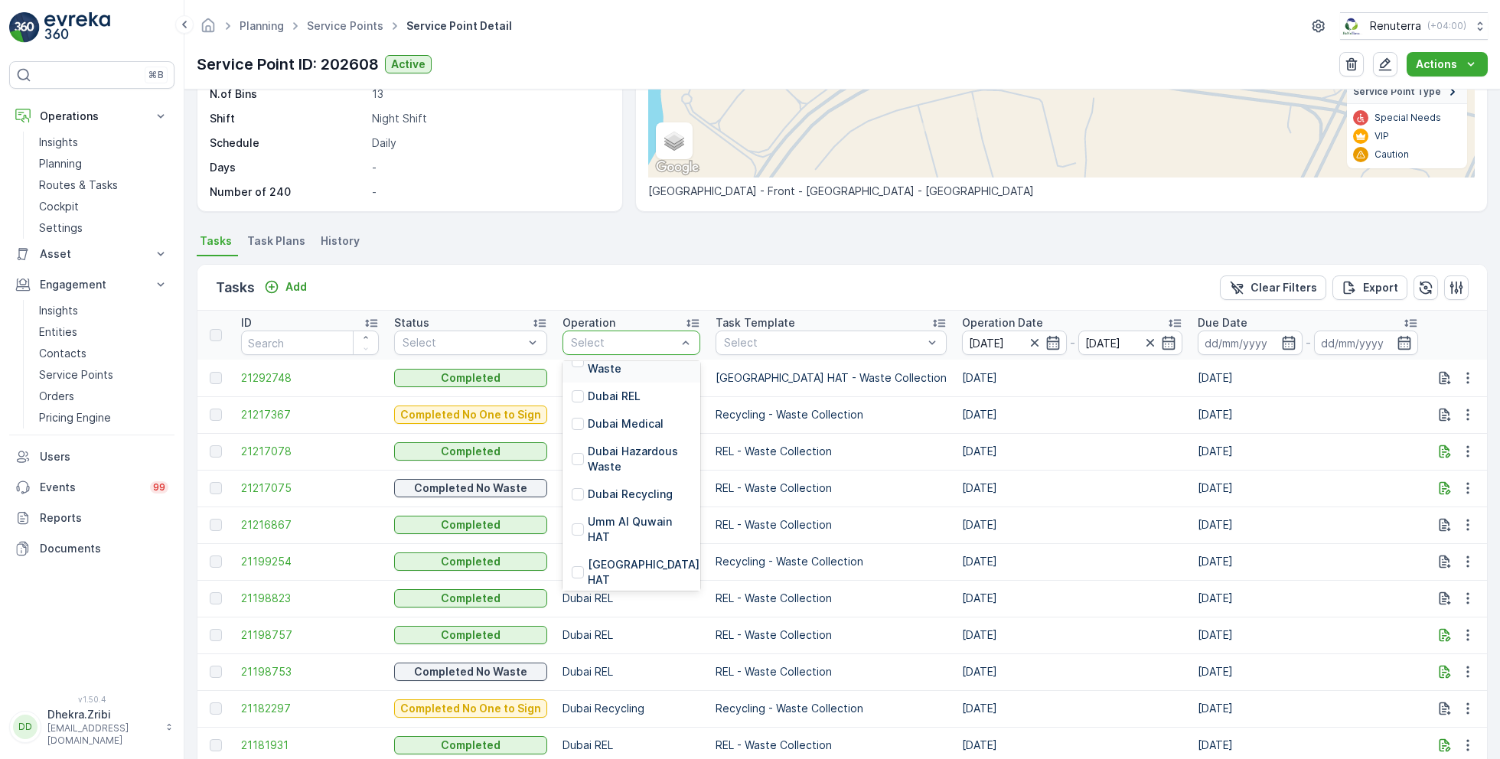
scroll to position [141, 0]
click at [610, 568] on p "[GEOGRAPHIC_DATA] HAT" at bounding box center [645, 569] width 115 height 31
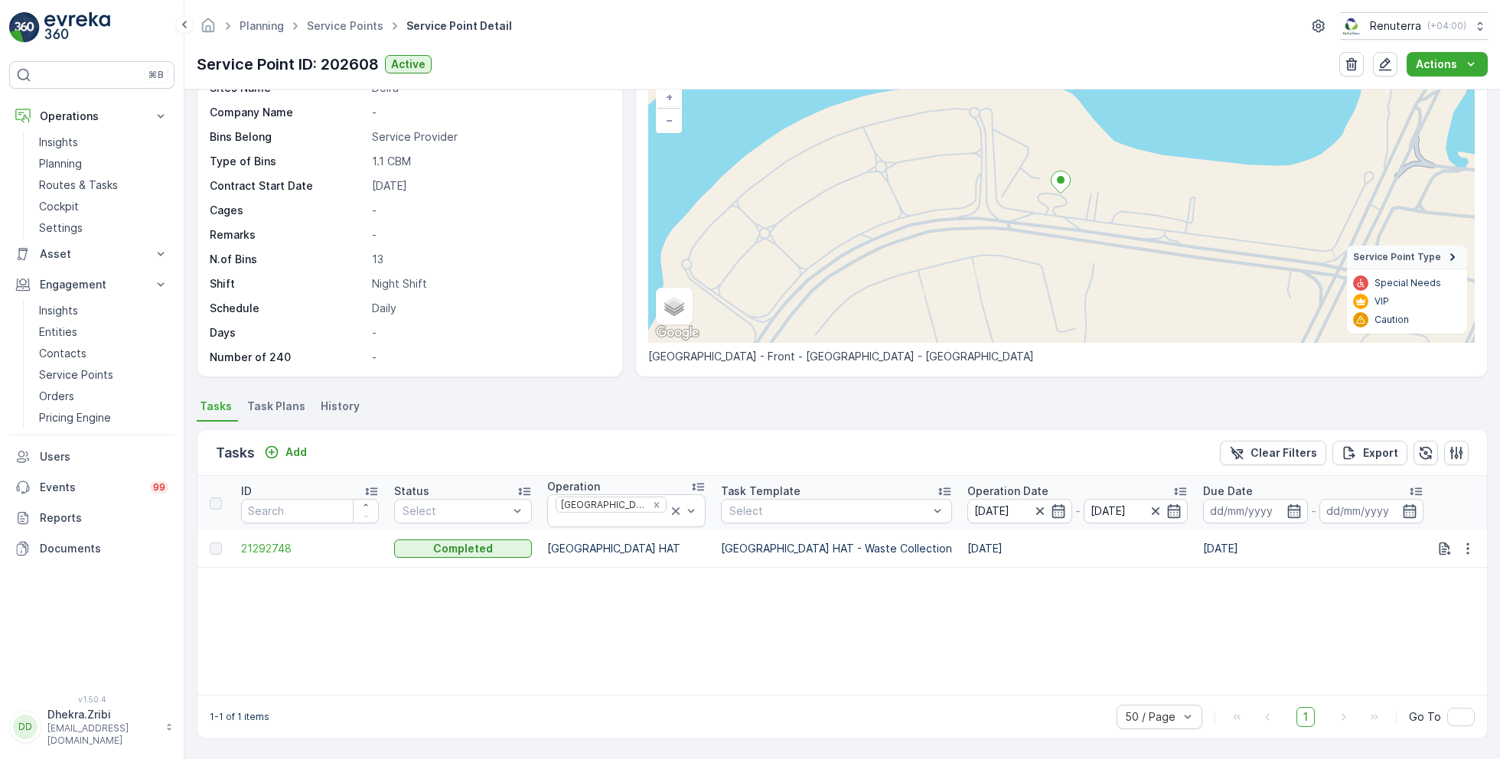
scroll to position [106, 0]
click at [275, 546] on span "21292748" at bounding box center [310, 549] width 138 height 15
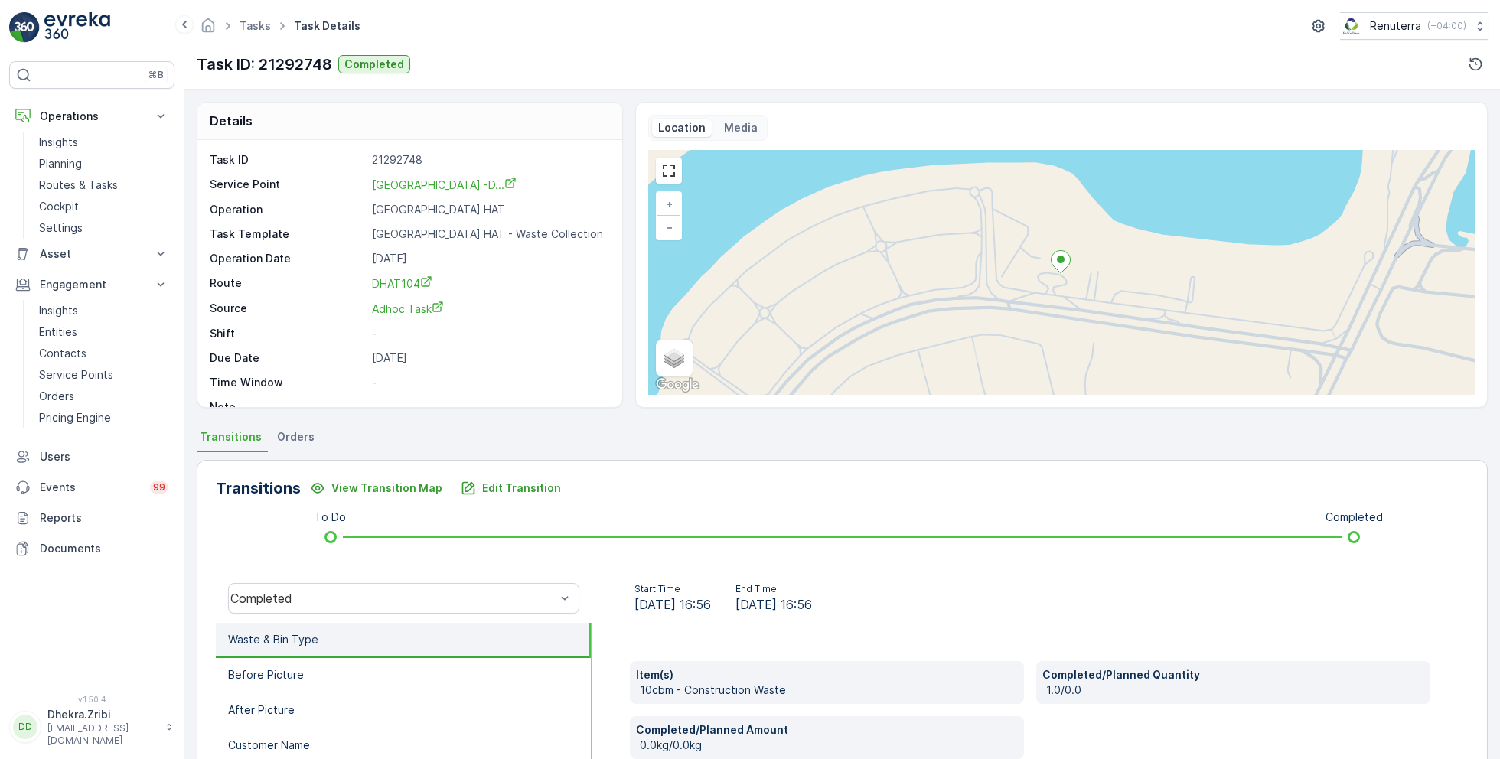
scroll to position [20, 0]
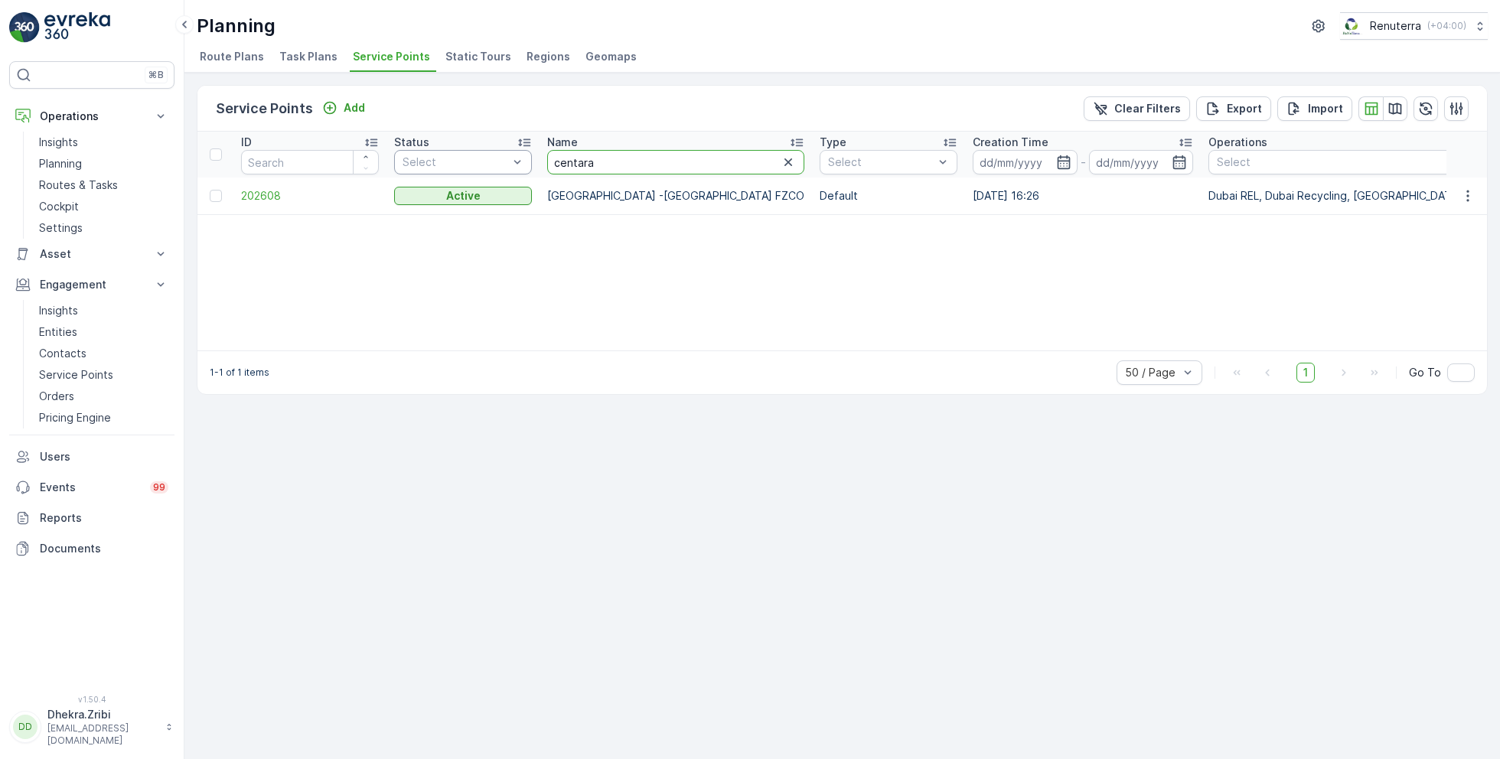
drag, startPoint x: 614, startPoint y: 161, endPoint x: 468, endPoint y: 155, distance: 145.5
type input "royal"
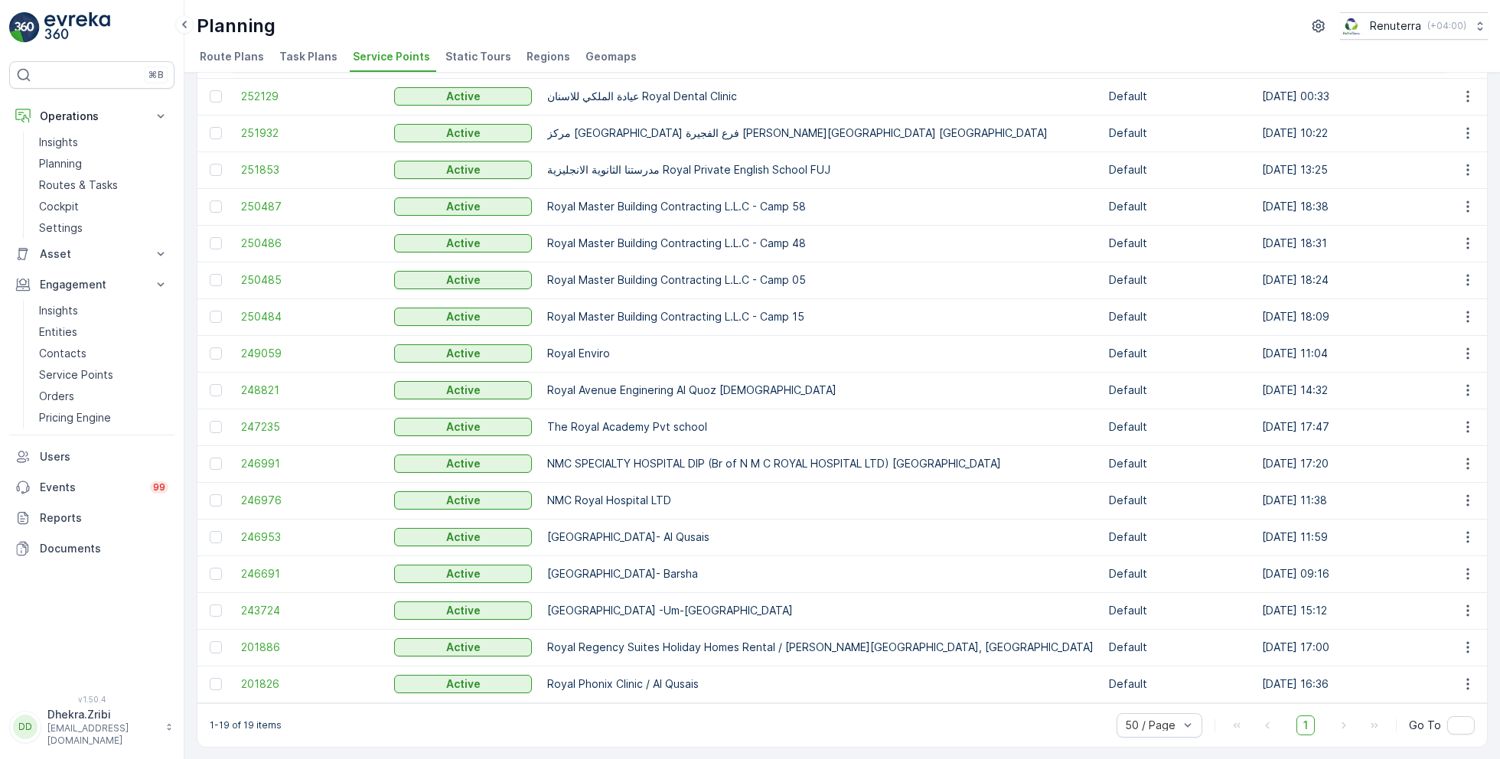
scroll to position [178, 0]
click at [259, 602] on span "243724" at bounding box center [310, 609] width 138 height 15
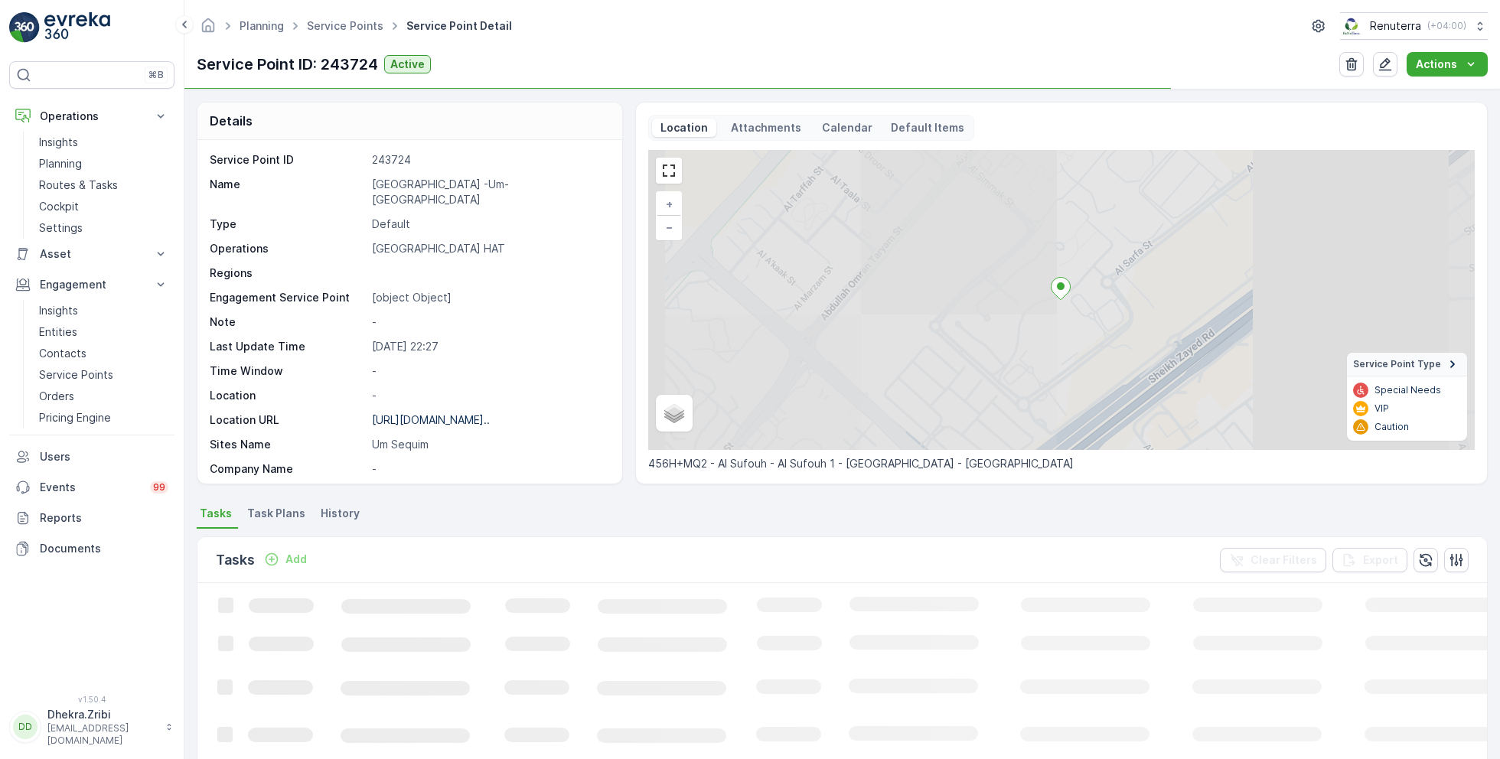
click at [415, 181] on p "Royal Avenue -Um-Sequim" at bounding box center [489, 192] width 234 height 31
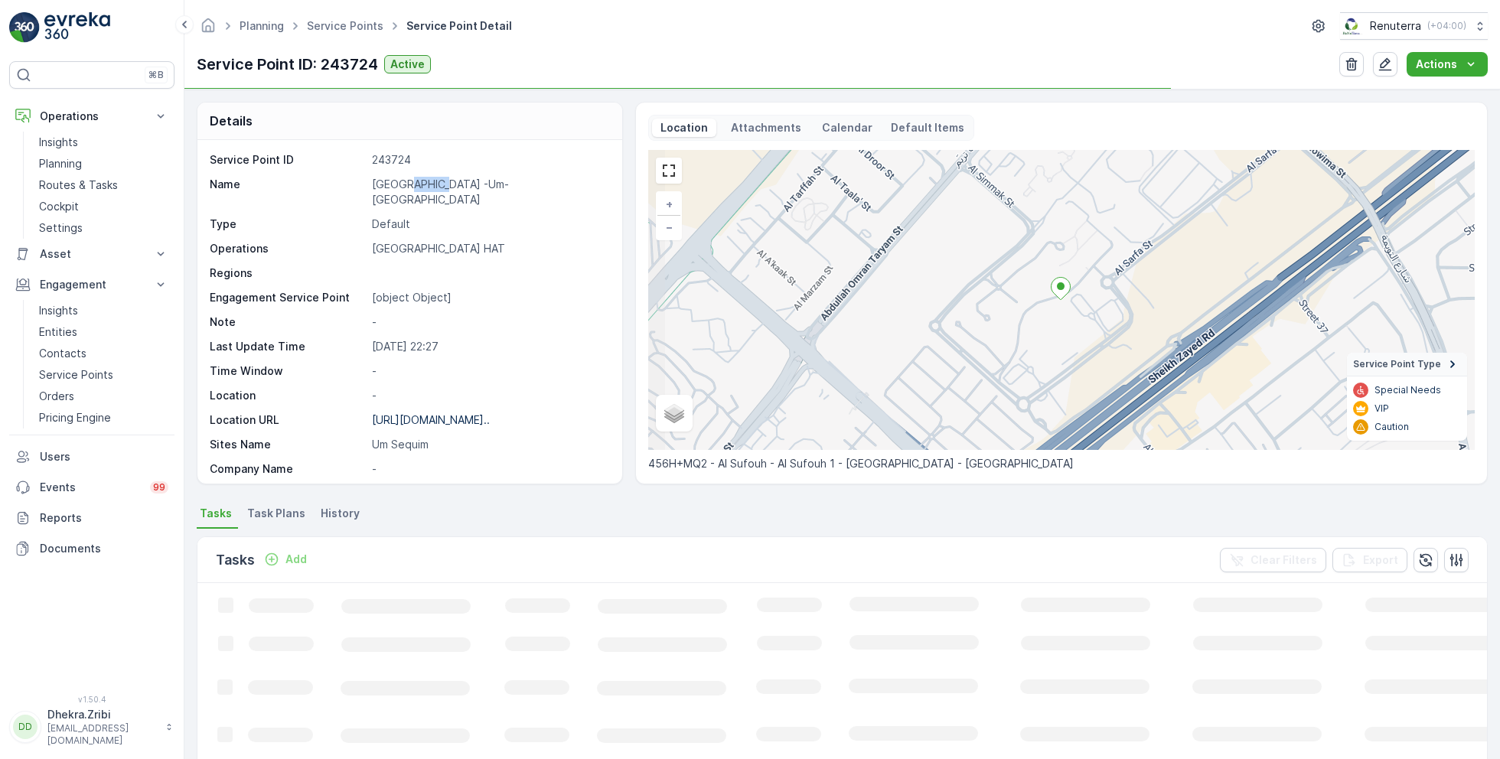
click at [415, 181] on p "Royal Avenue -Um-Sequim" at bounding box center [489, 192] width 234 height 31
copy p "Royal Avenue -Um-Sequim"
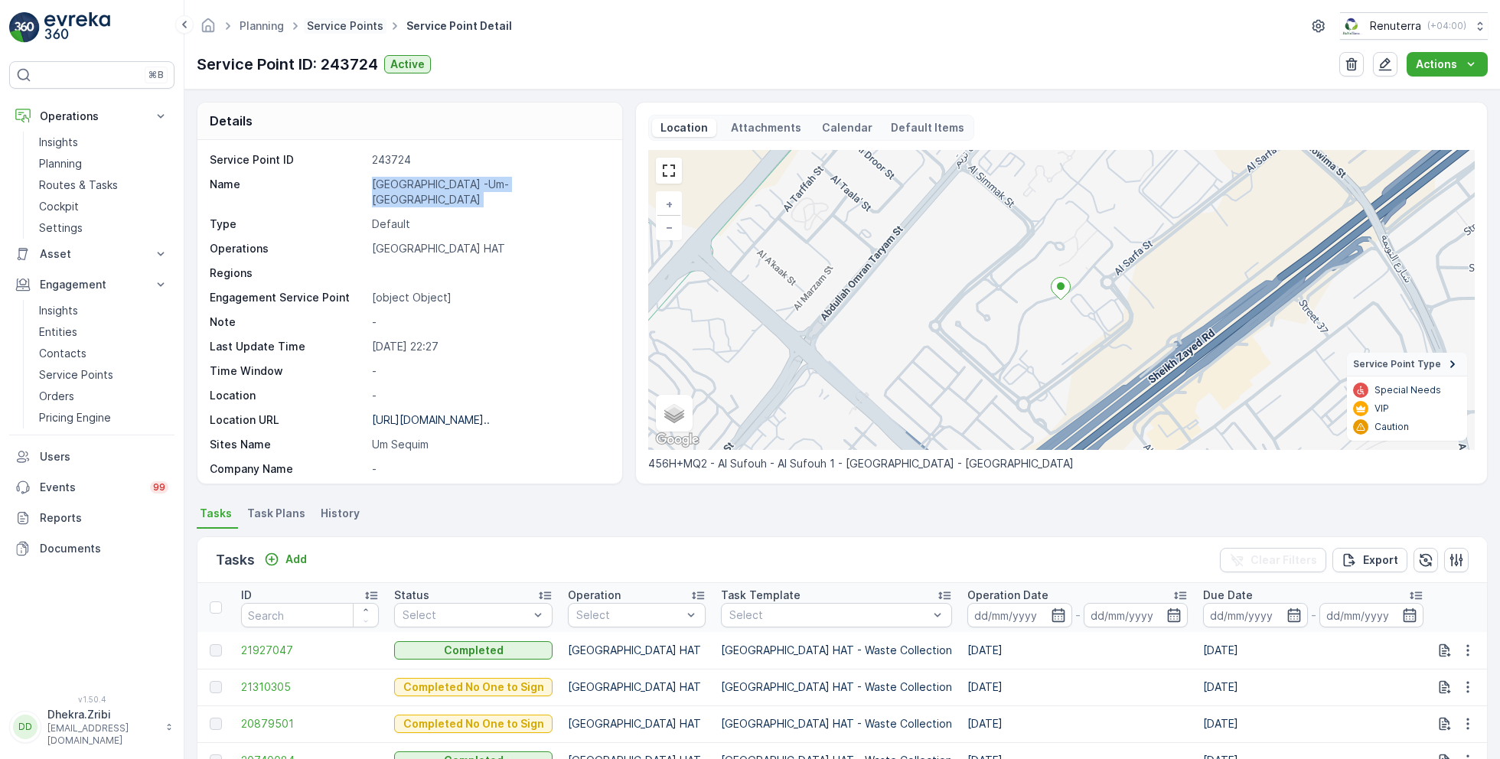
click at [346, 20] on link "Service Points" at bounding box center [345, 25] width 77 height 13
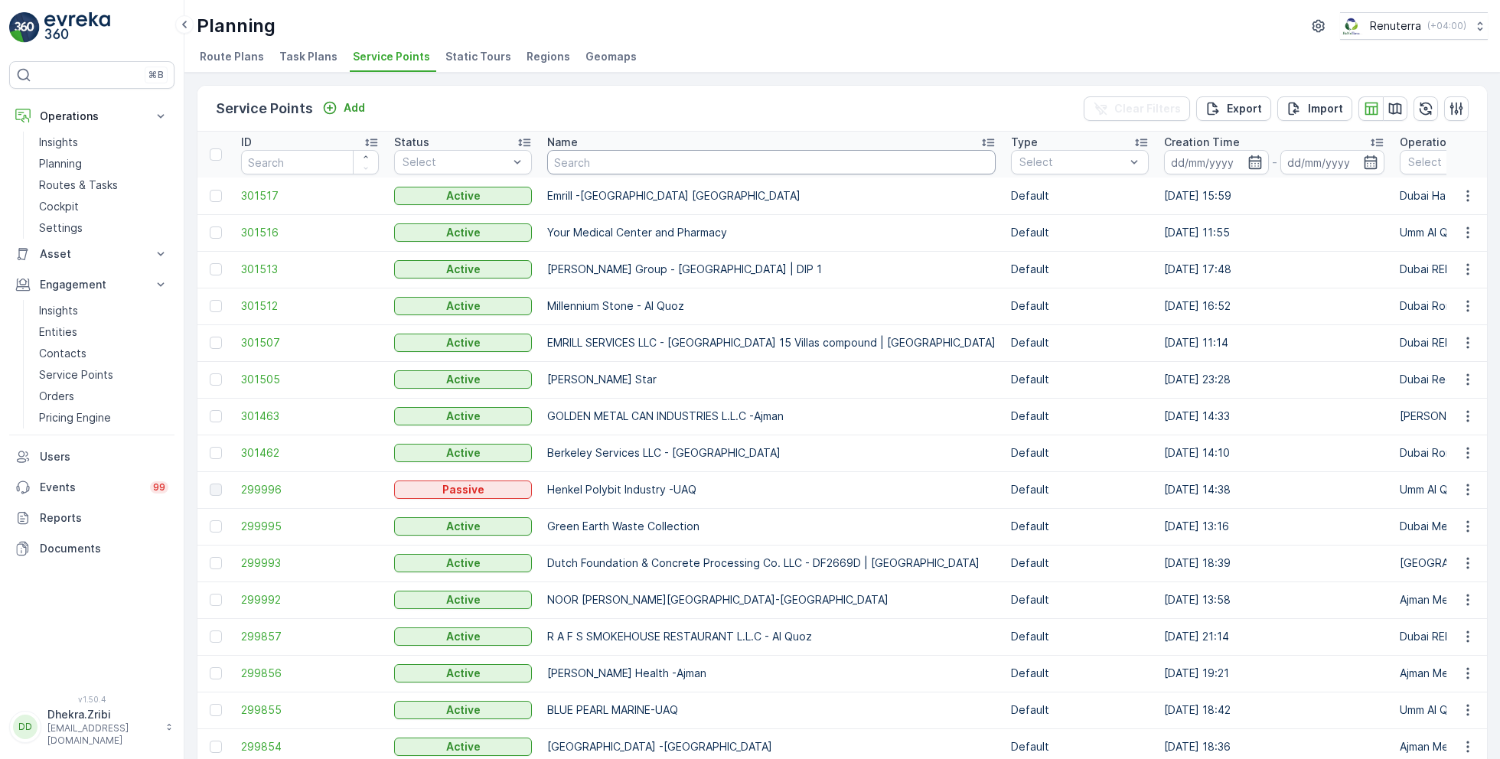
click at [624, 160] on input "text" at bounding box center [771, 162] width 448 height 24
type input "otto"
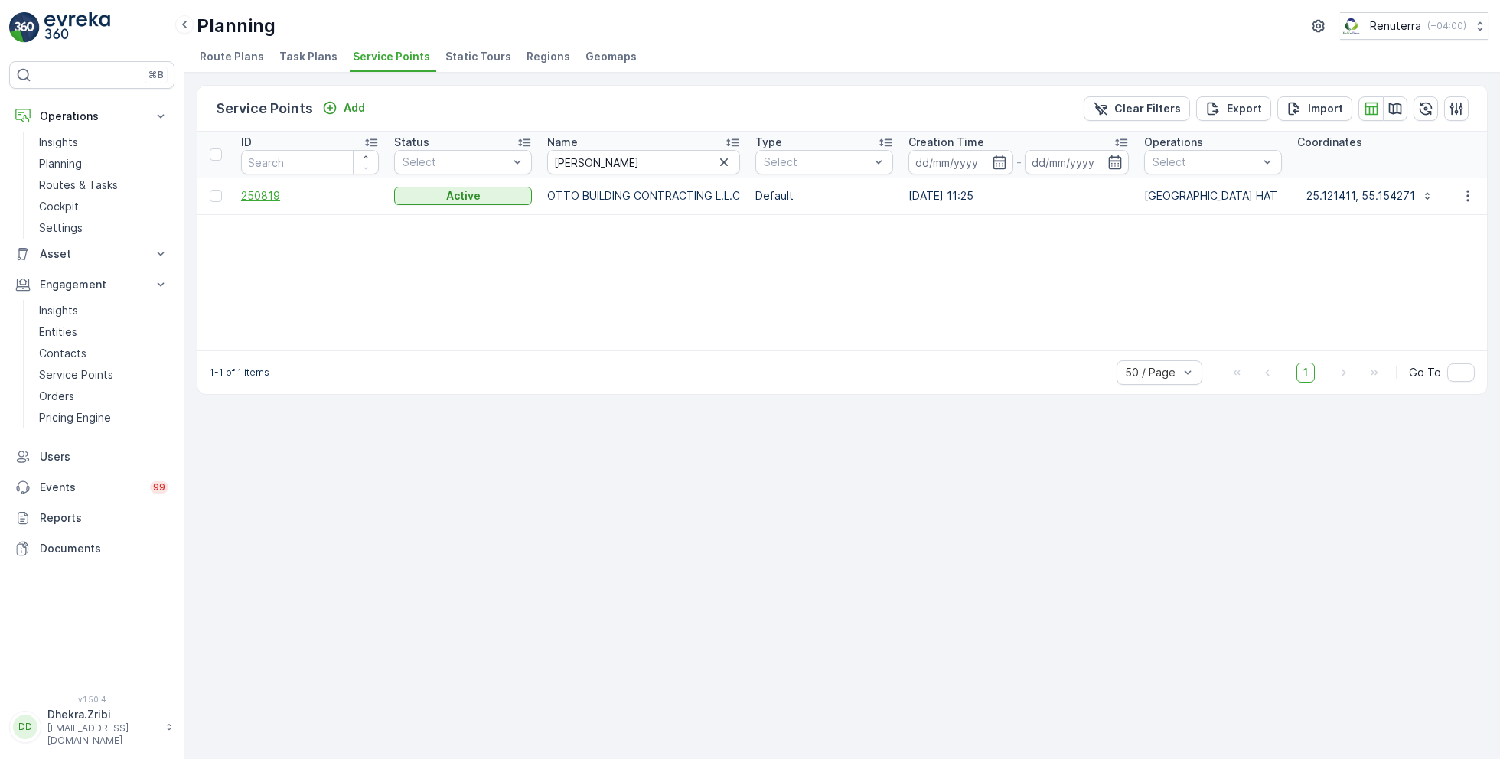
click at [271, 192] on span "250819" at bounding box center [310, 195] width 138 height 15
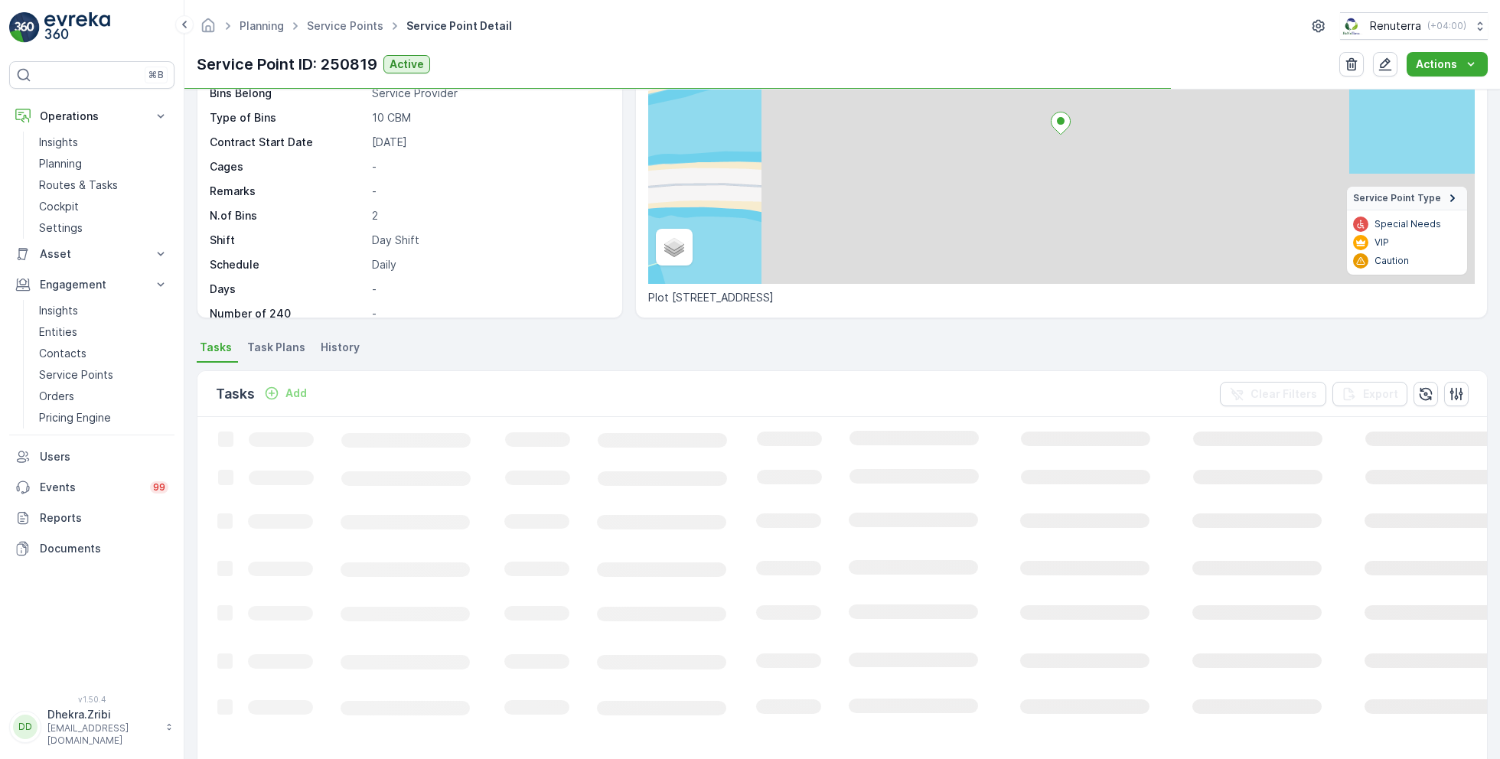
scroll to position [173, 0]
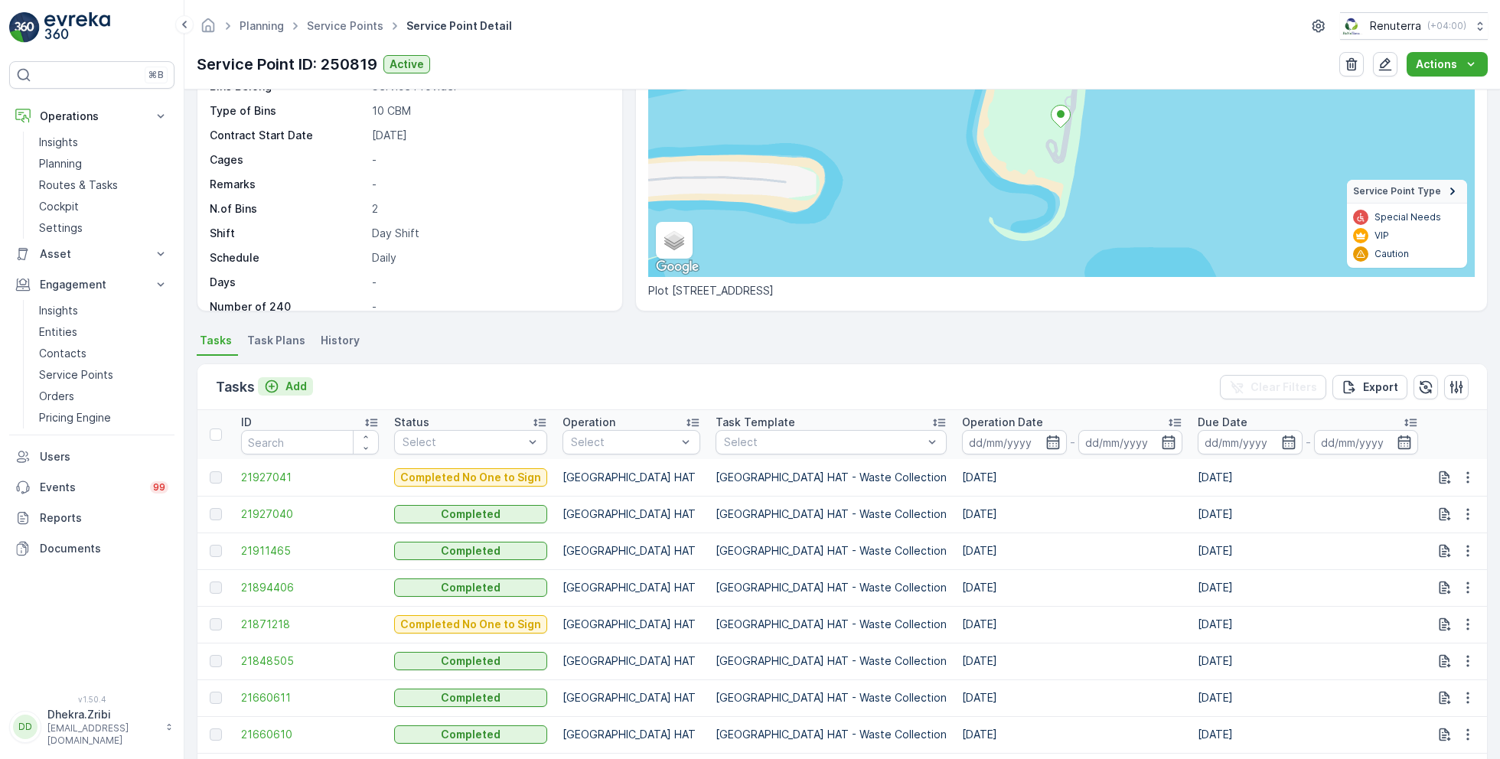
click at [293, 382] on p "Add" at bounding box center [295, 386] width 21 height 15
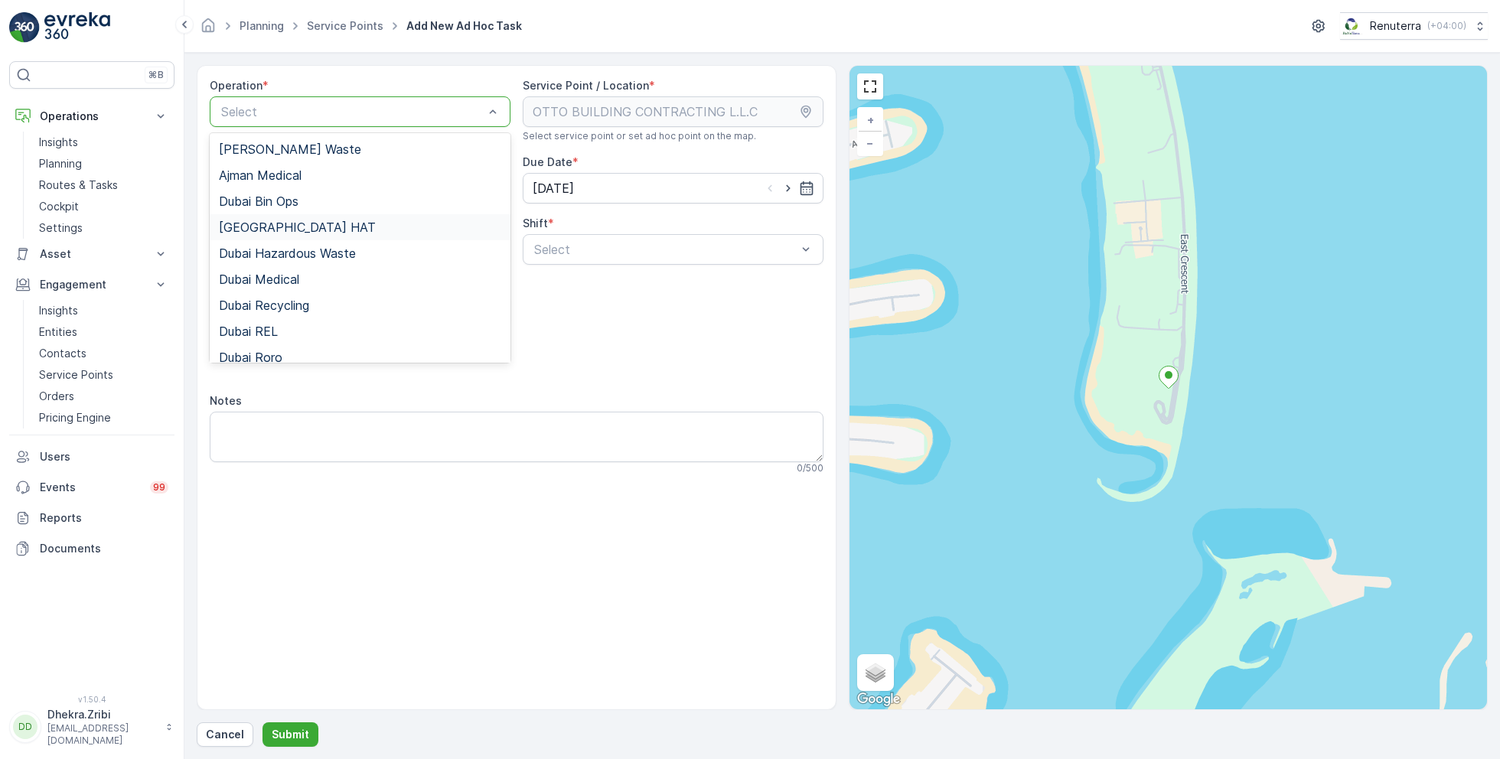
click at [277, 231] on span "[GEOGRAPHIC_DATA] HAT" at bounding box center [297, 227] width 157 height 14
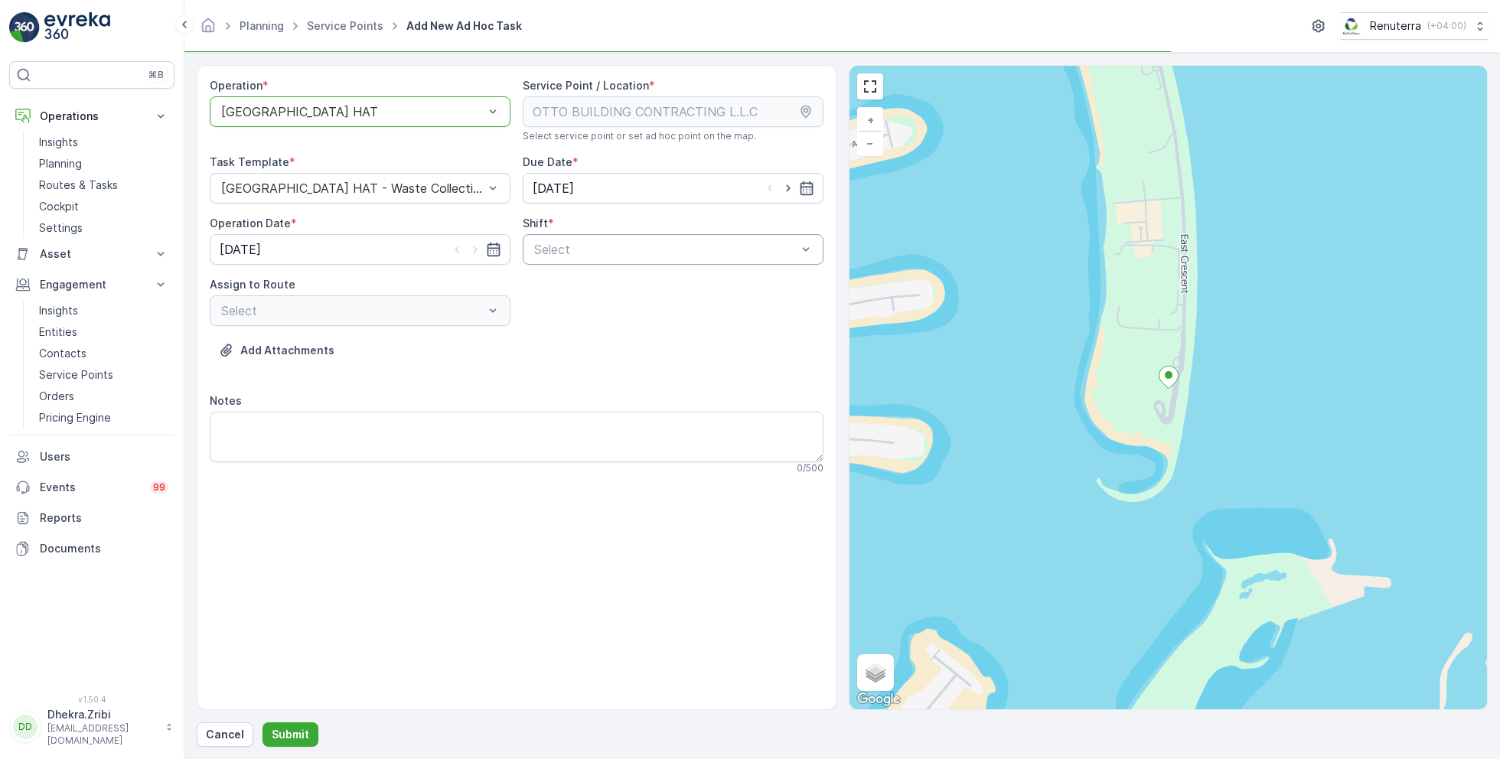
click at [660, 259] on div "Select" at bounding box center [673, 249] width 301 height 31
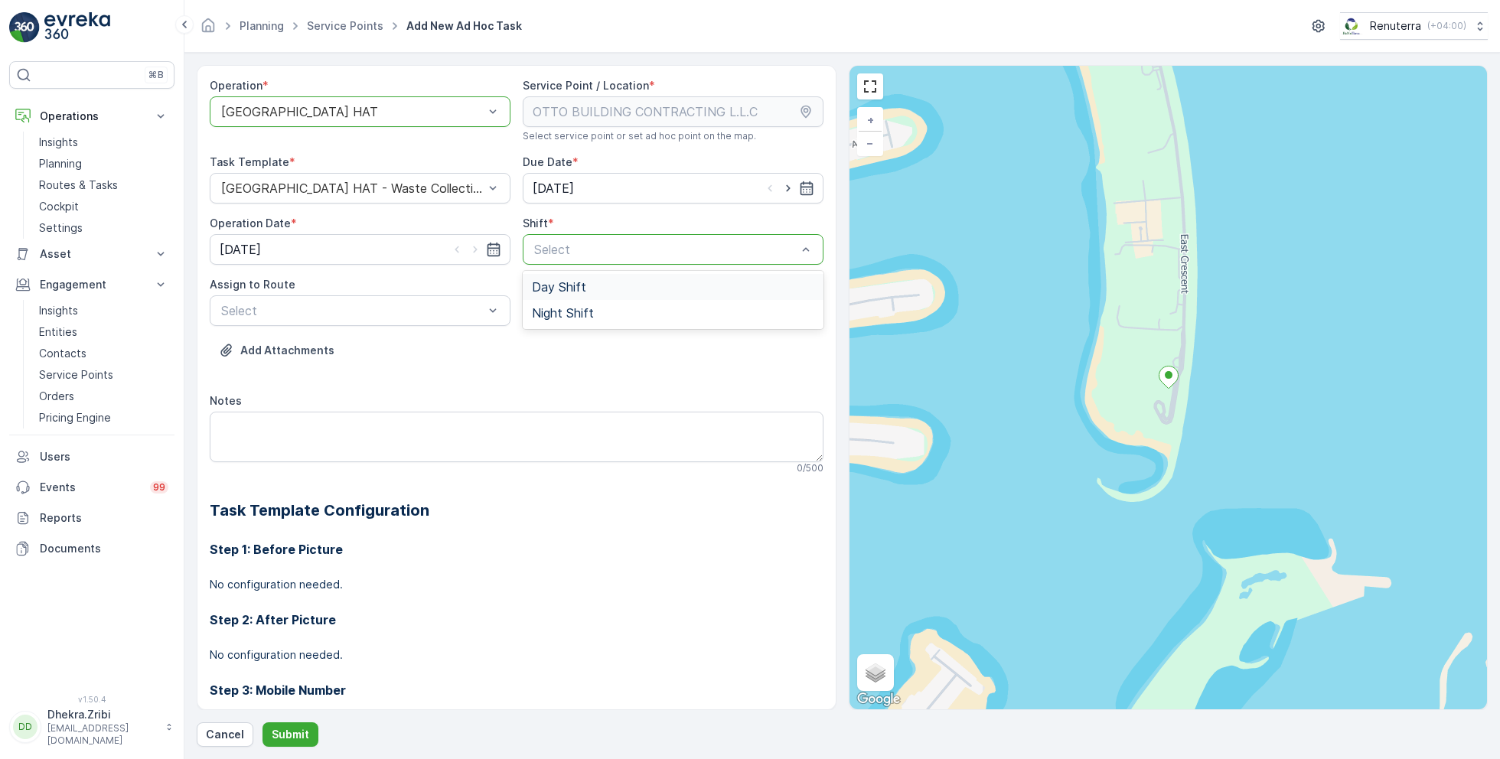
click at [559, 286] on span "Day Shift" at bounding box center [559, 287] width 54 height 14
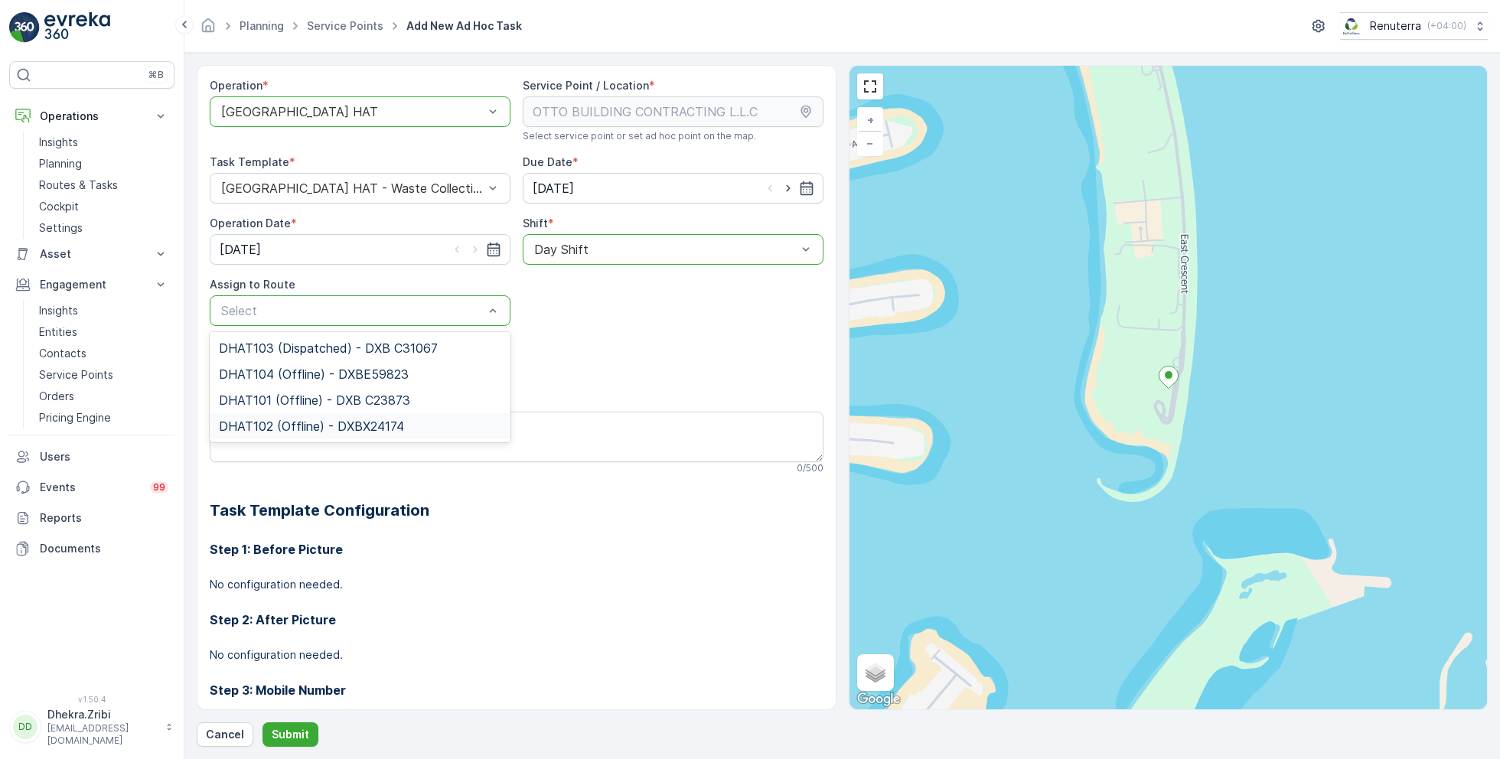
click at [275, 426] on span "DHAT102 (Offline) - DXBX24174" at bounding box center [311, 426] width 185 height 14
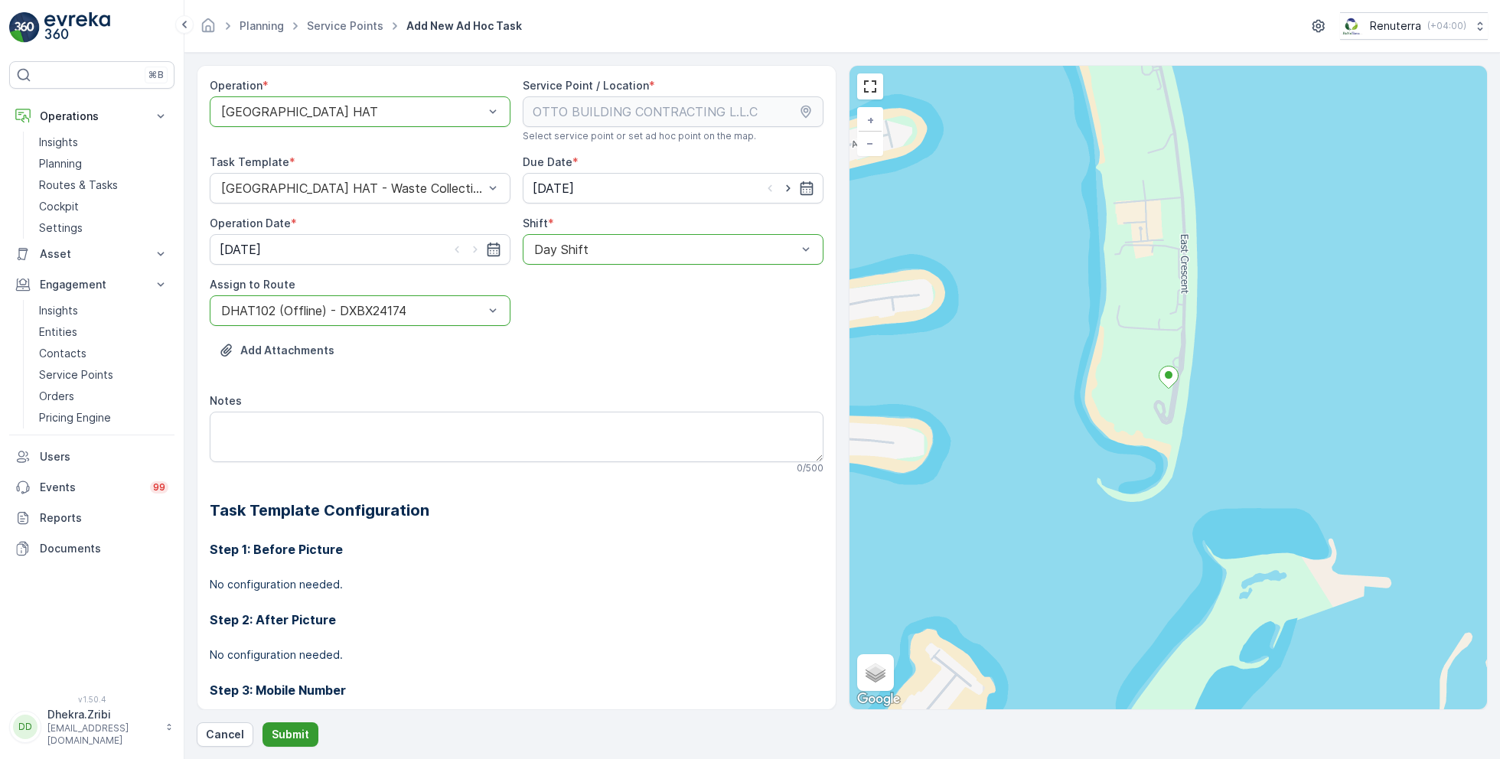
click at [286, 738] on p "Submit" at bounding box center [290, 734] width 37 height 15
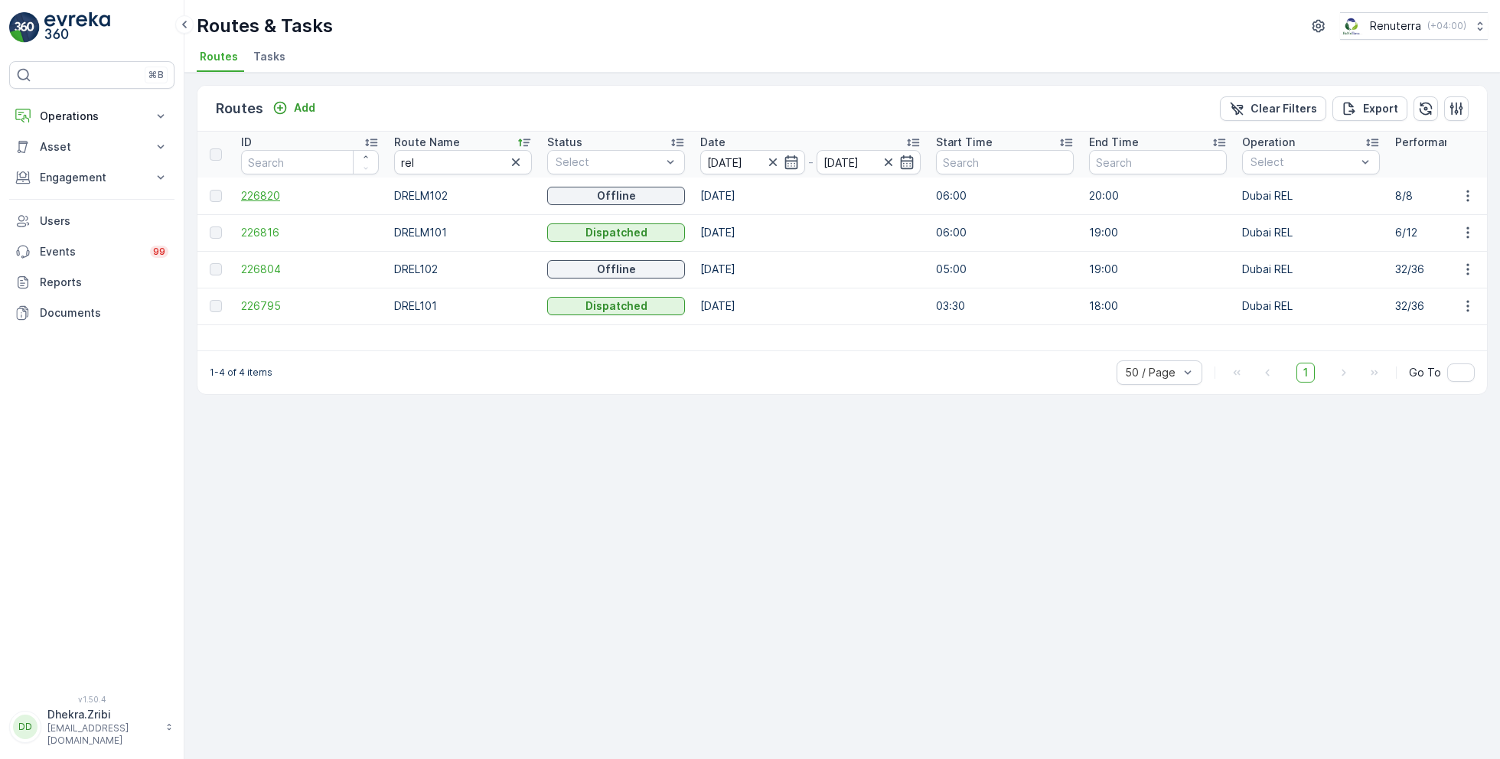
click at [268, 194] on span "226820" at bounding box center [310, 195] width 138 height 15
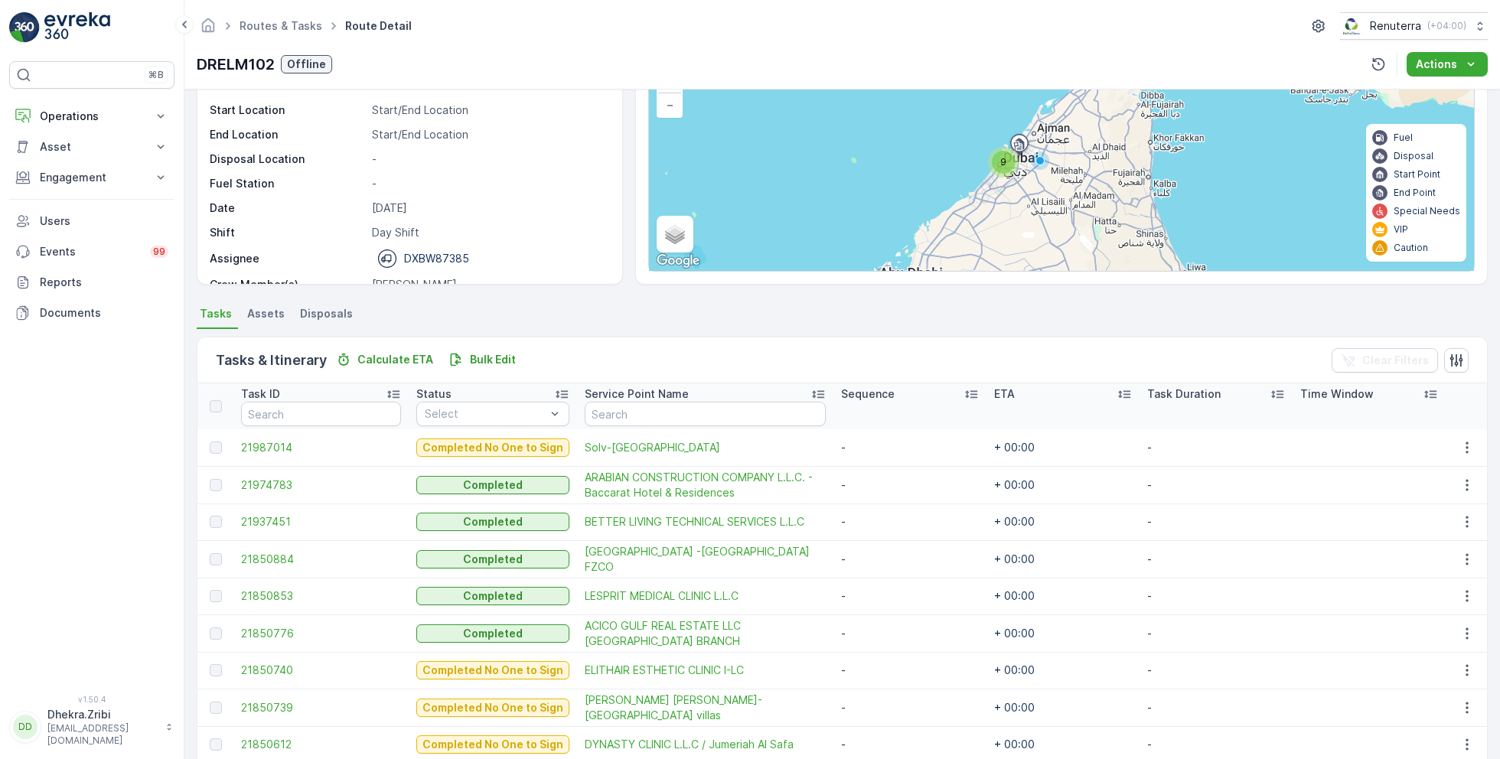
scroll to position [188, 0]
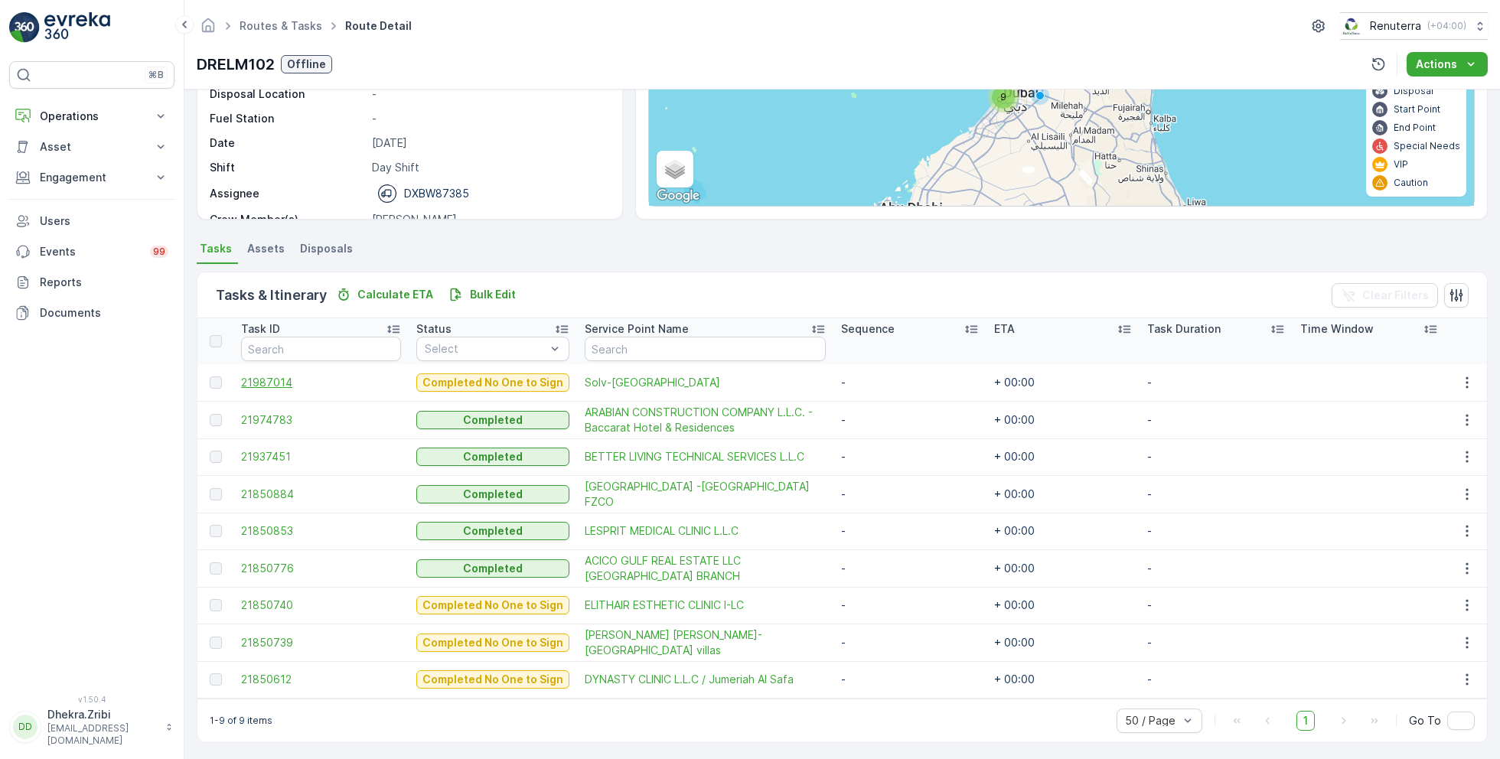
click at [276, 381] on span "21987014" at bounding box center [321, 382] width 160 height 15
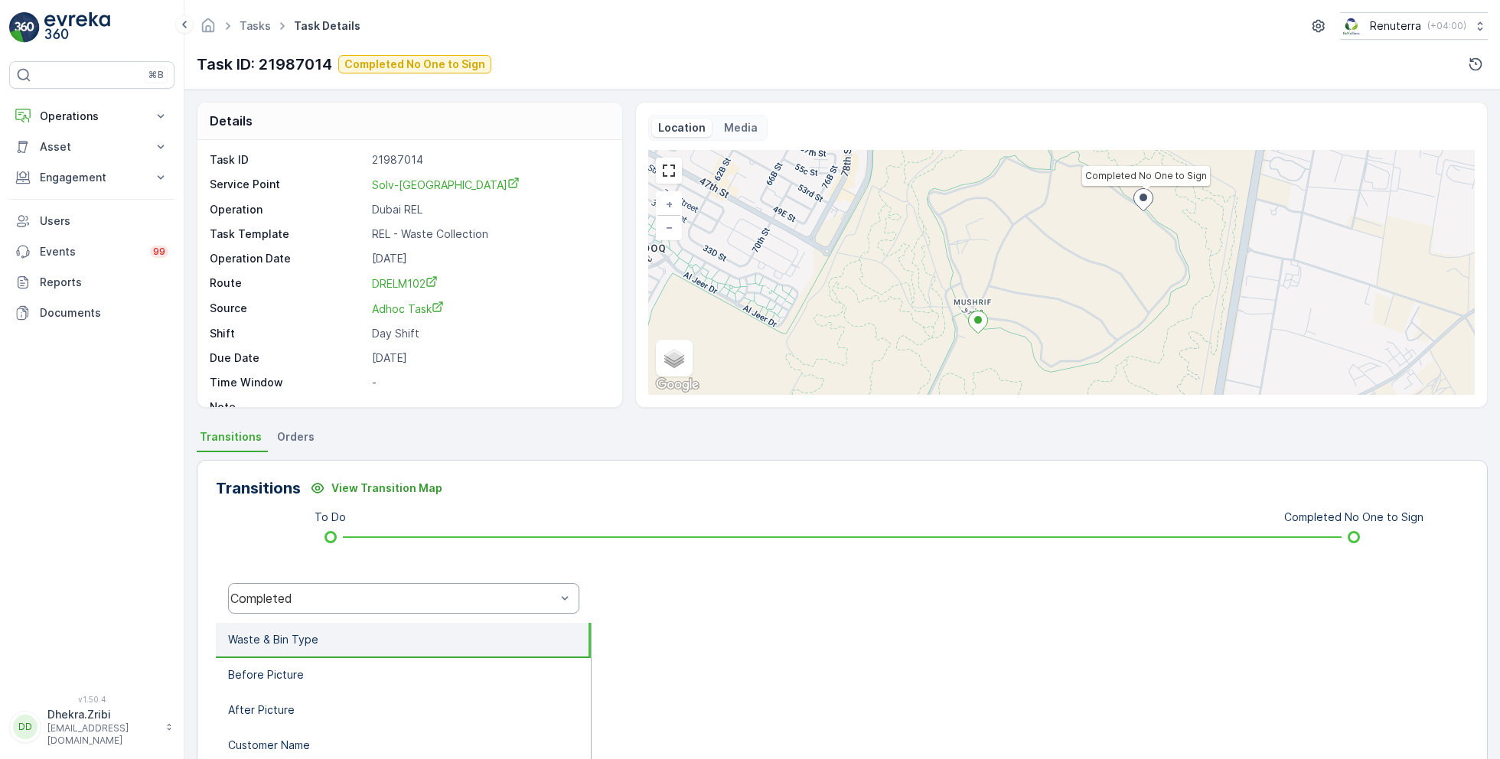
click at [363, 588] on div "Completed" at bounding box center [403, 598] width 351 height 31
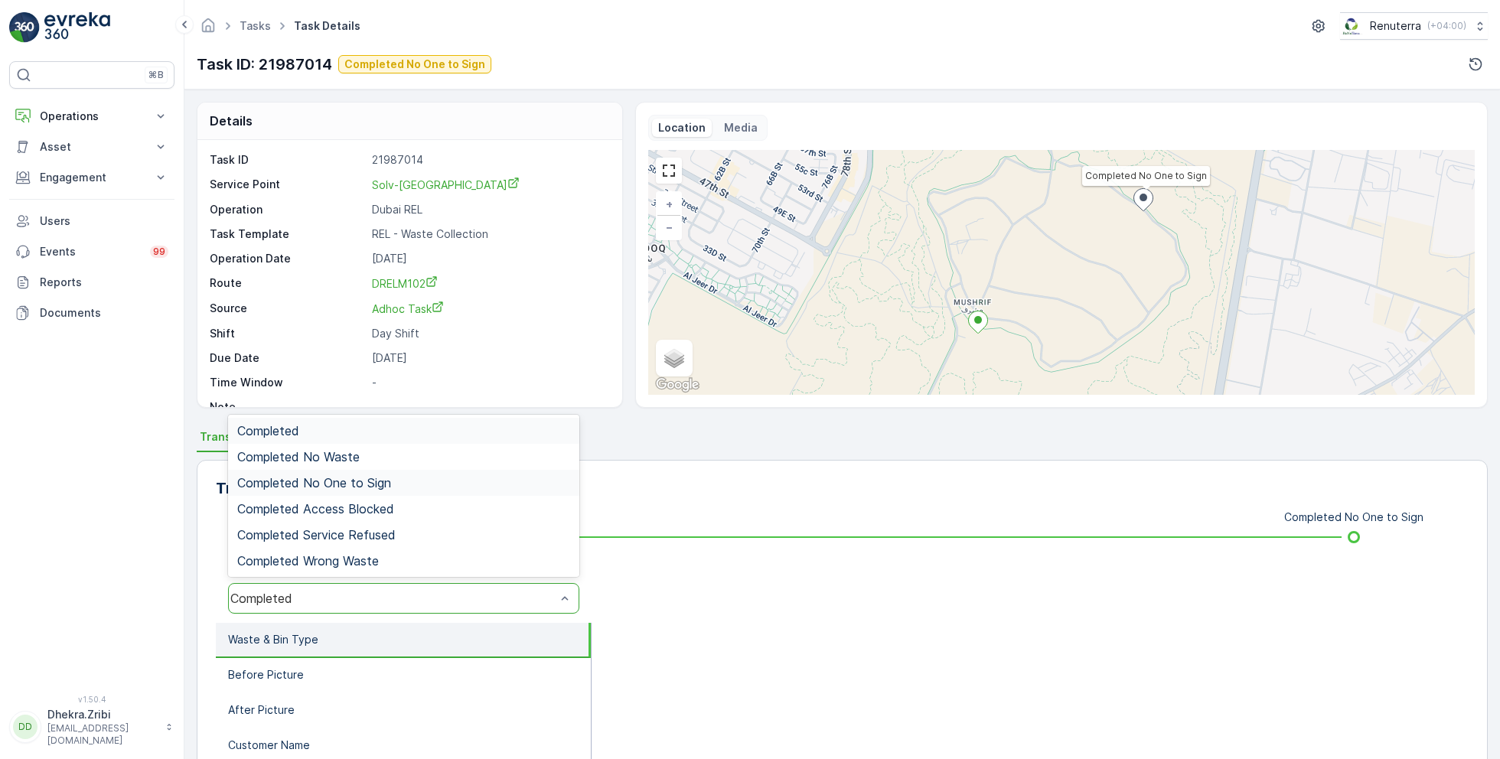
click at [379, 486] on span "Completed No One to Sign" at bounding box center [314, 483] width 154 height 14
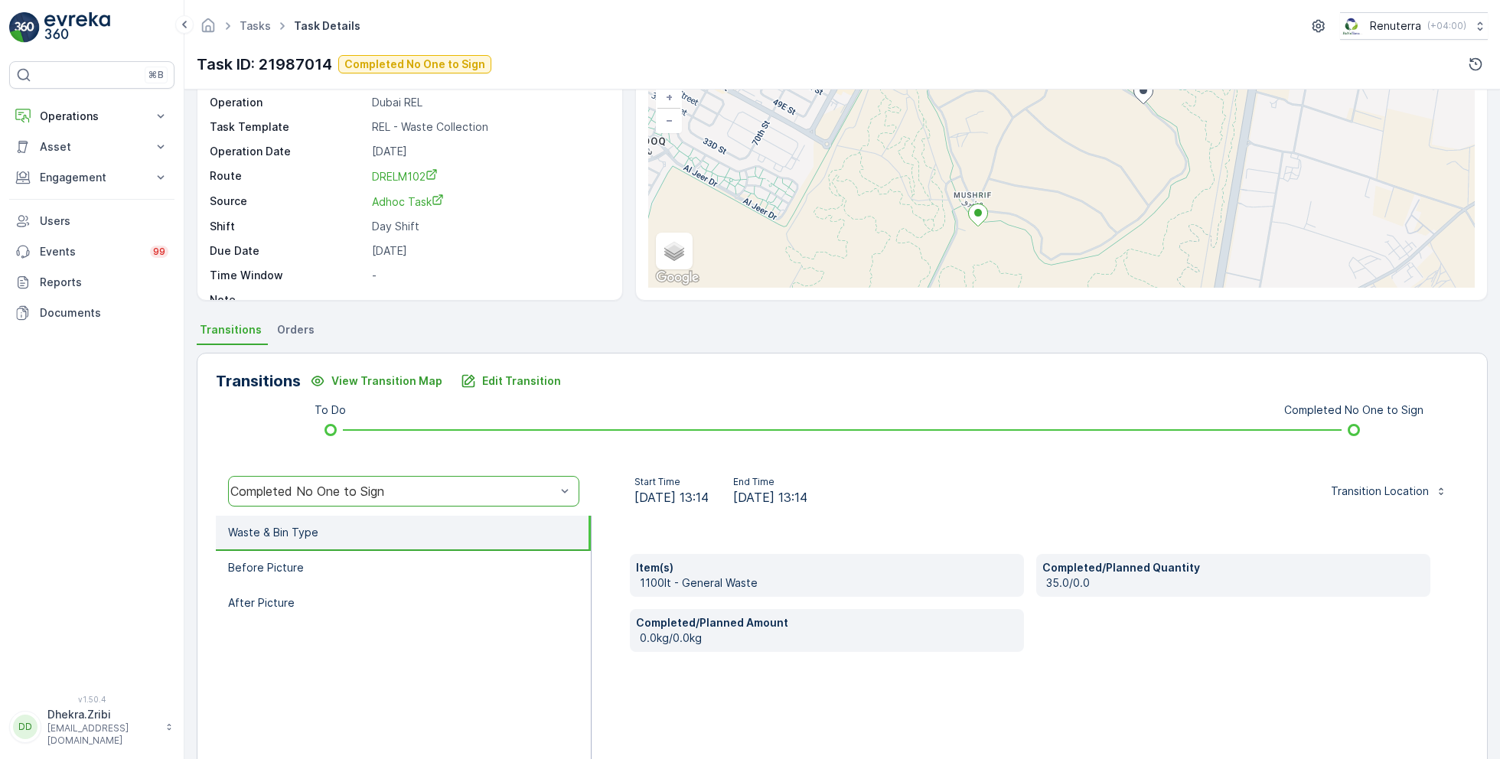
scroll to position [112, 0]
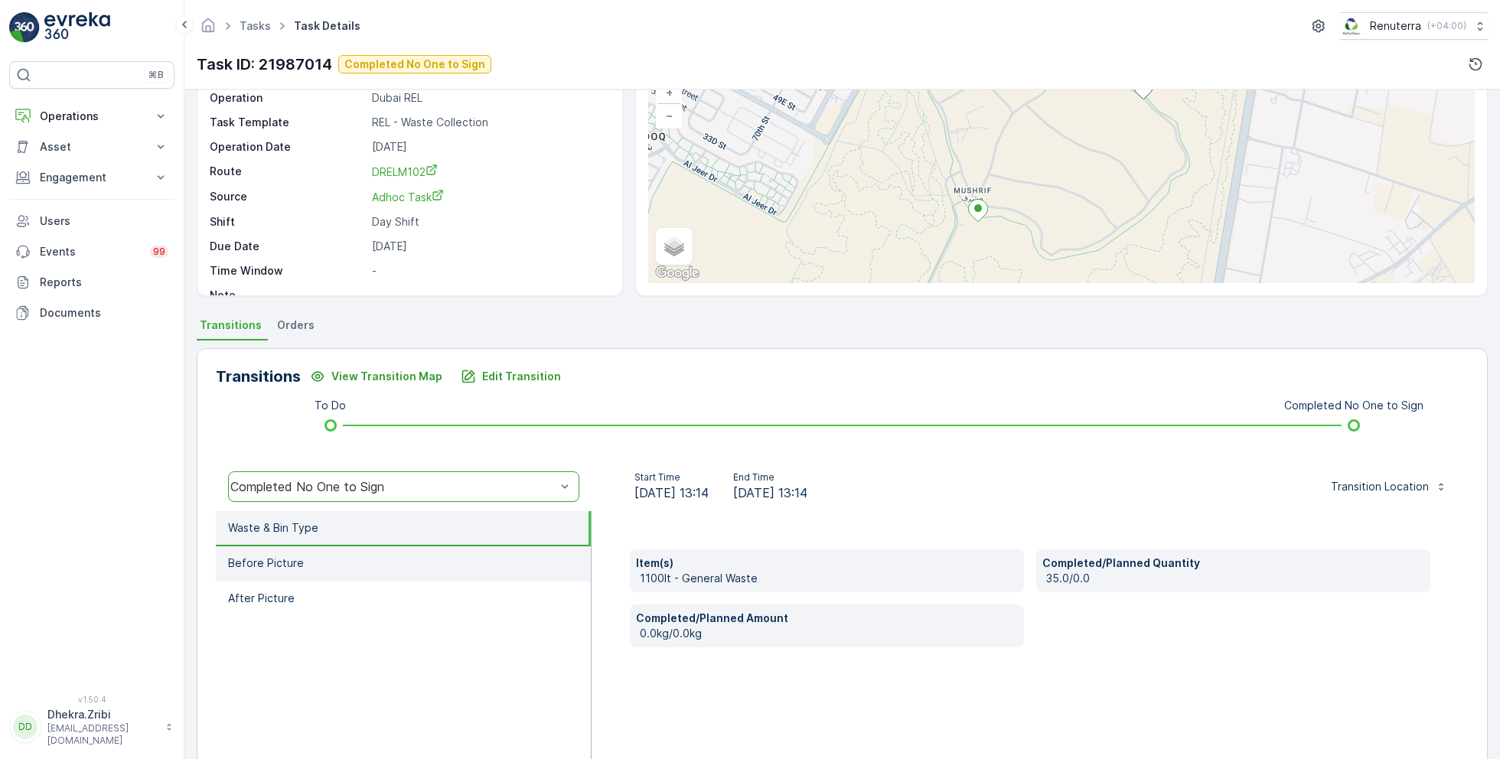
click at [366, 560] on li "Before Picture" at bounding box center [403, 563] width 375 height 35
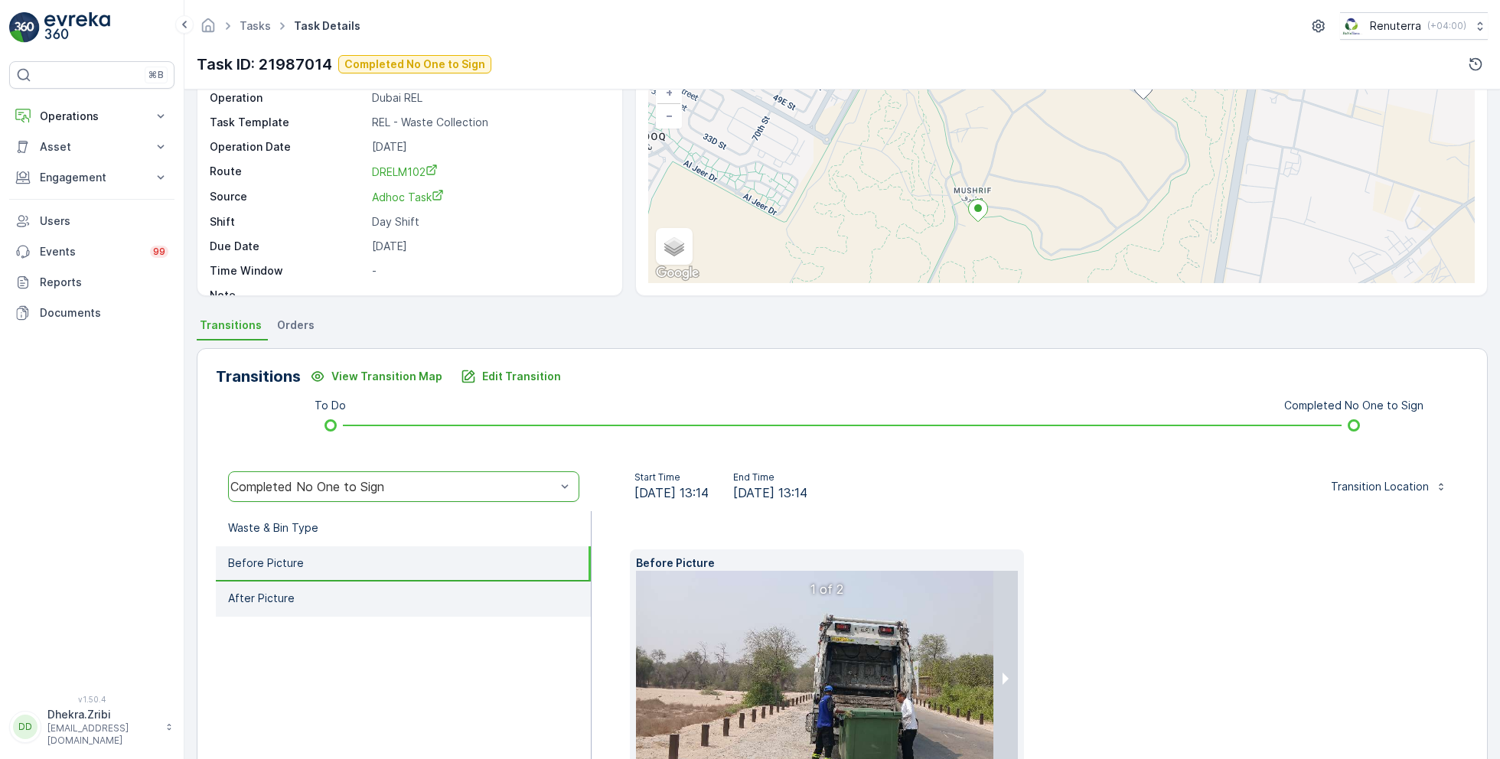
click at [366, 584] on li "After Picture" at bounding box center [403, 598] width 375 height 35
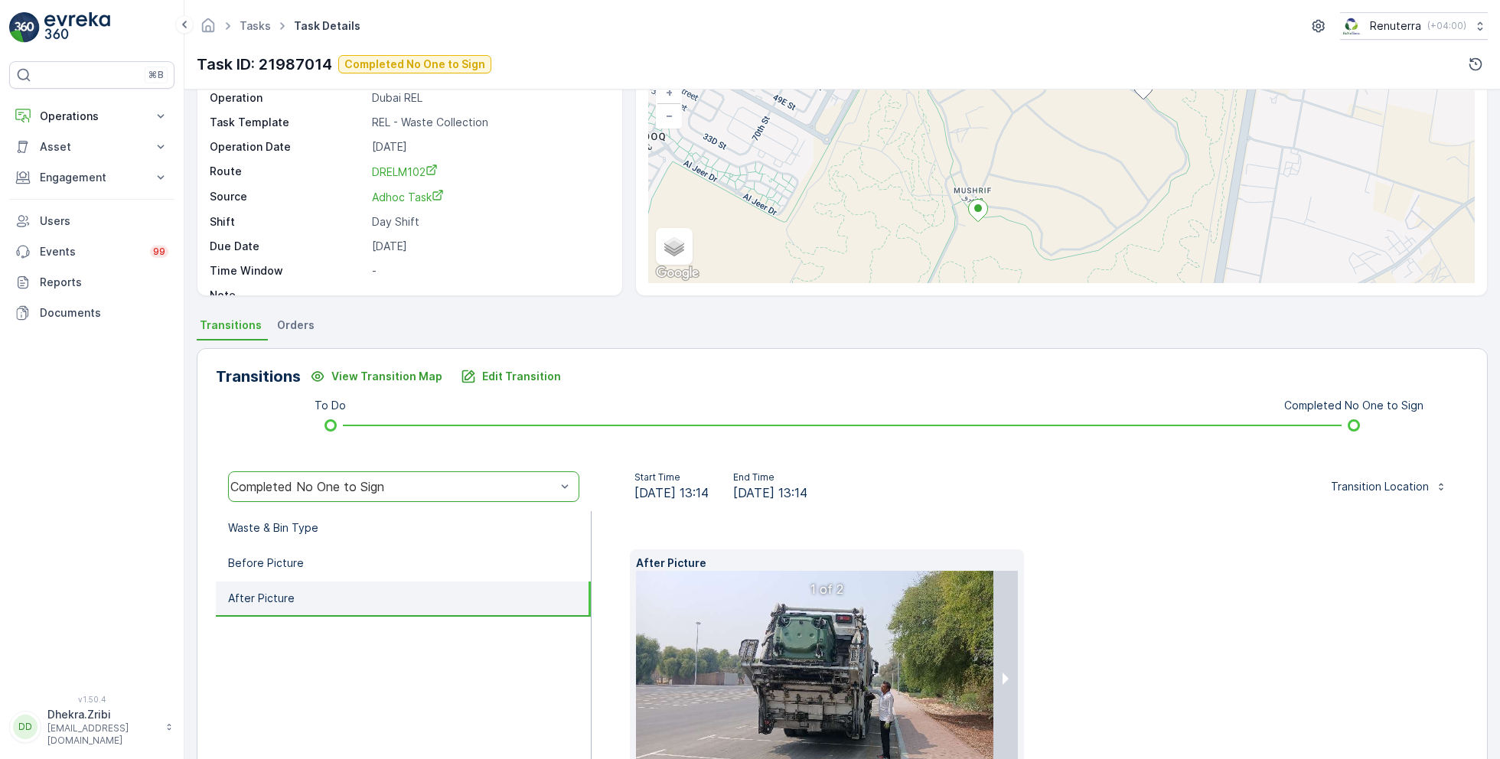
scroll to position [229, 0]
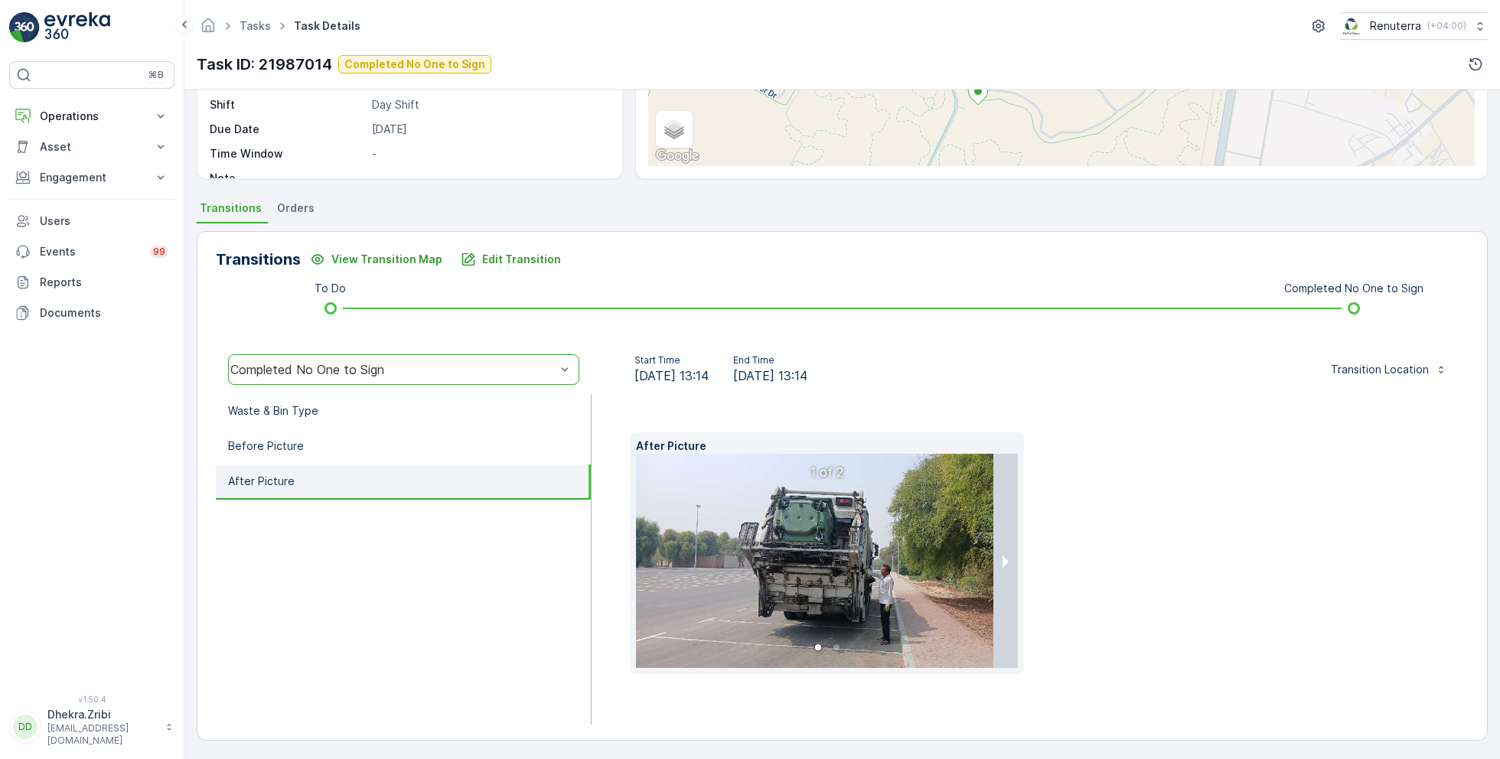
click at [778, 592] on img at bounding box center [868, 561] width 464 height 214
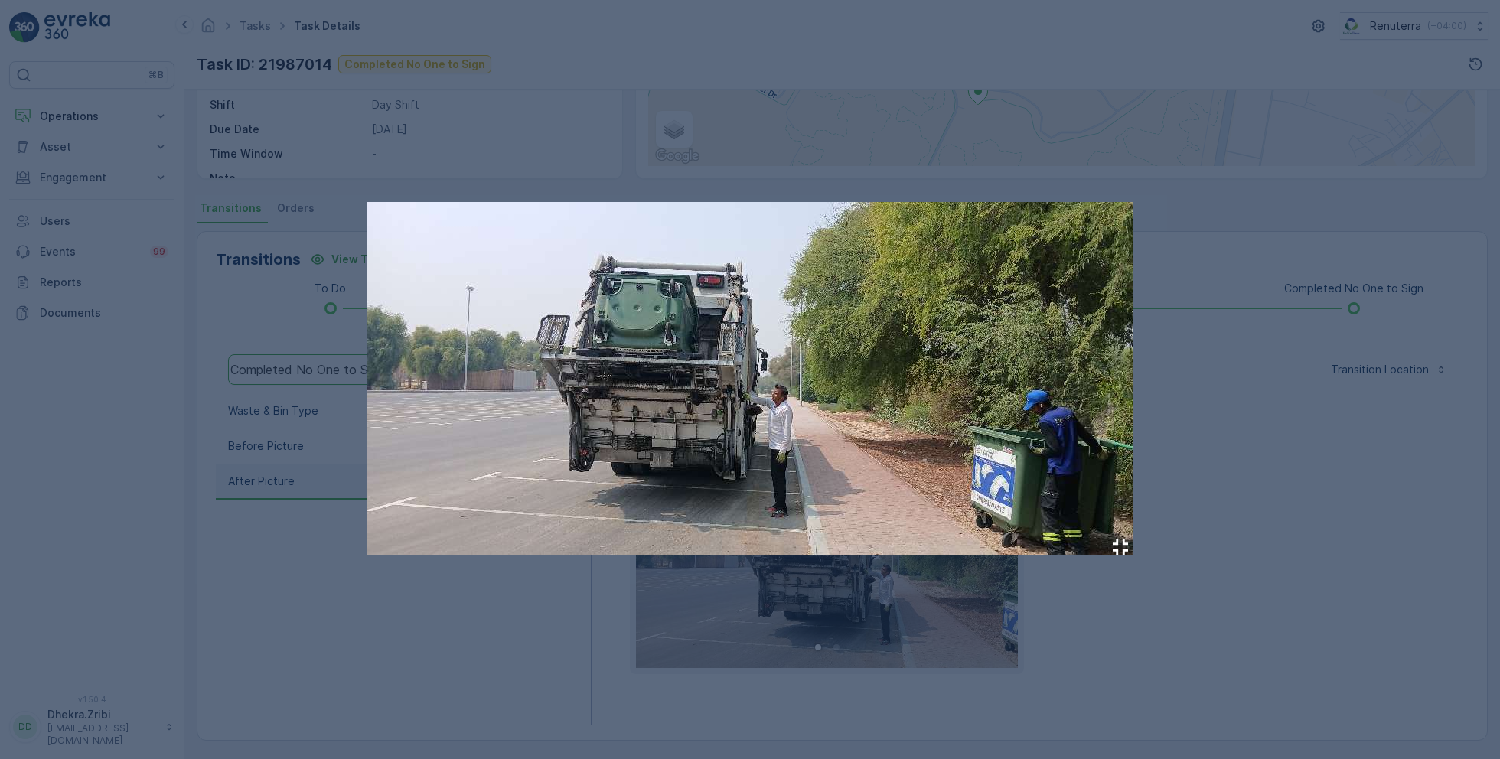
click at [806, 500] on img at bounding box center [749, 378] width 765 height 353
click at [1110, 624] on div at bounding box center [750, 379] width 1500 height 759
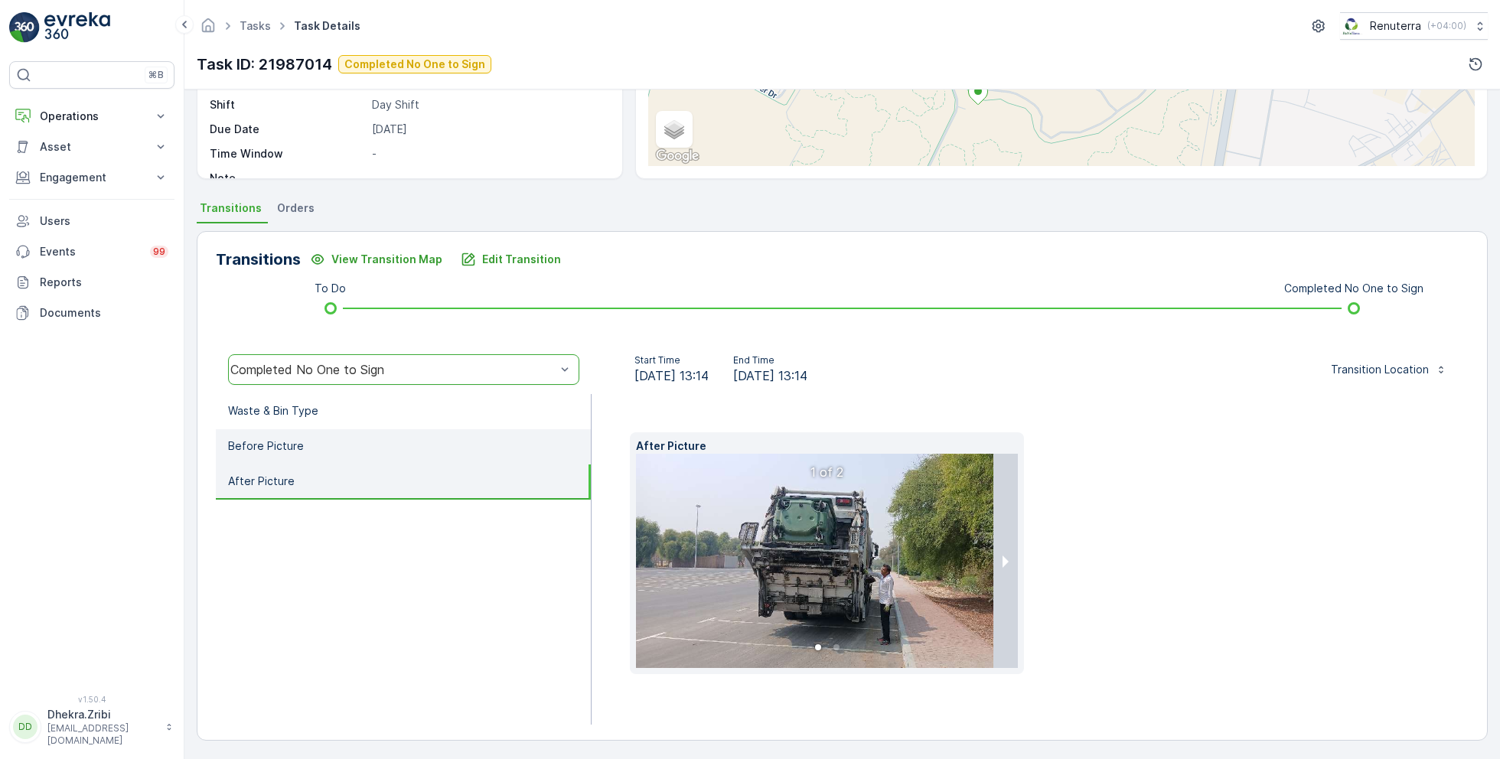
click at [363, 445] on li "Before Picture" at bounding box center [403, 446] width 375 height 35
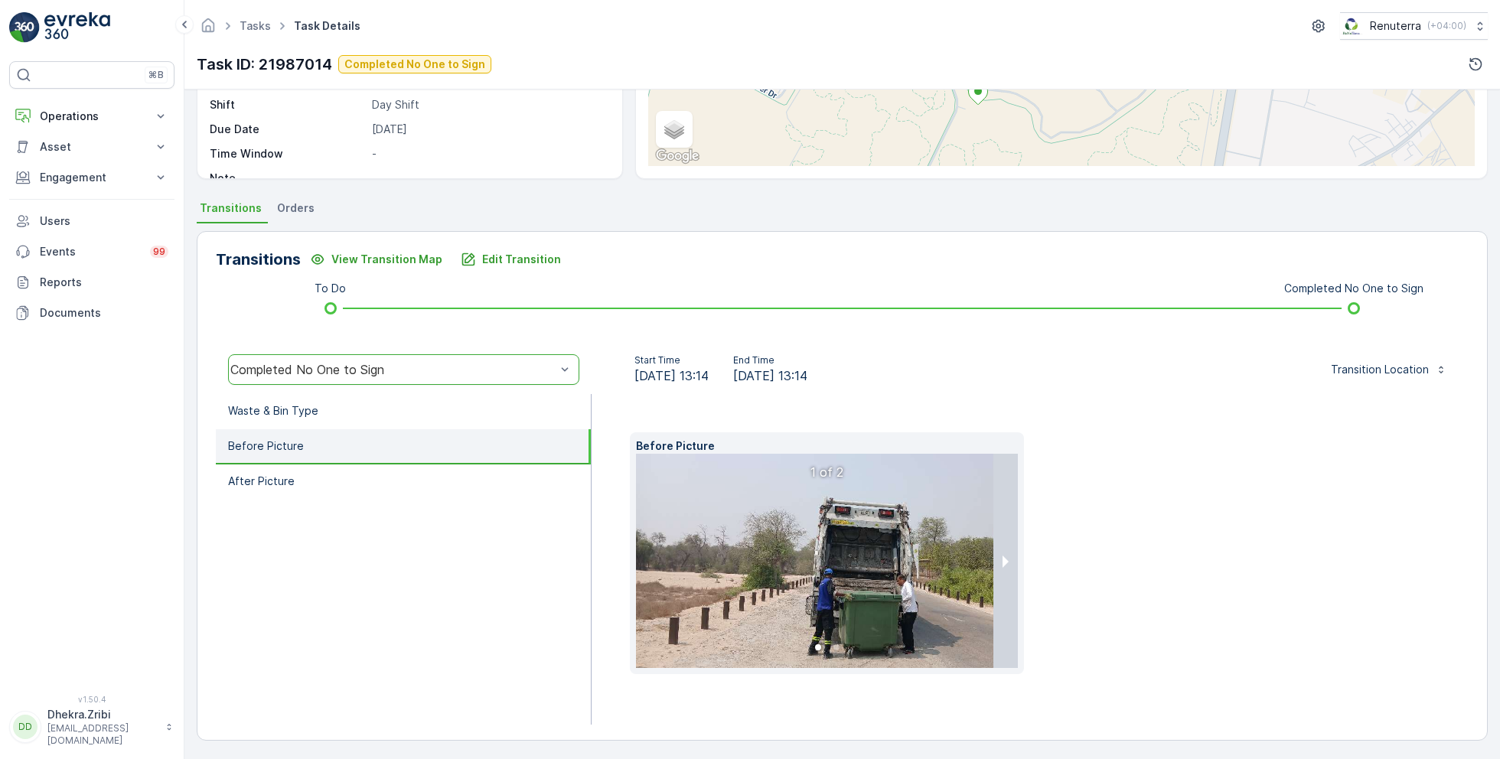
scroll to position [204, 0]
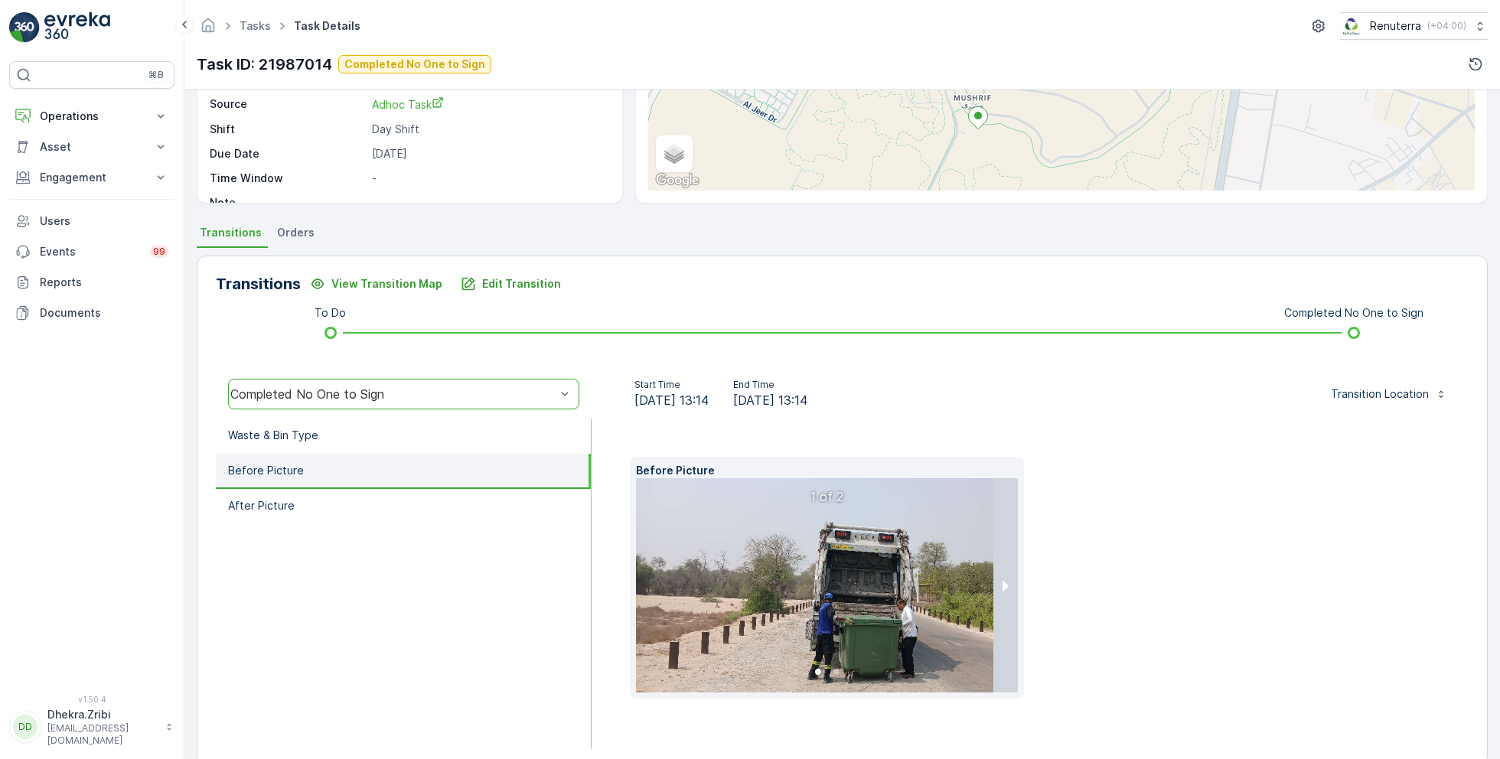
click at [914, 635] on img at bounding box center [868, 585] width 464 height 214
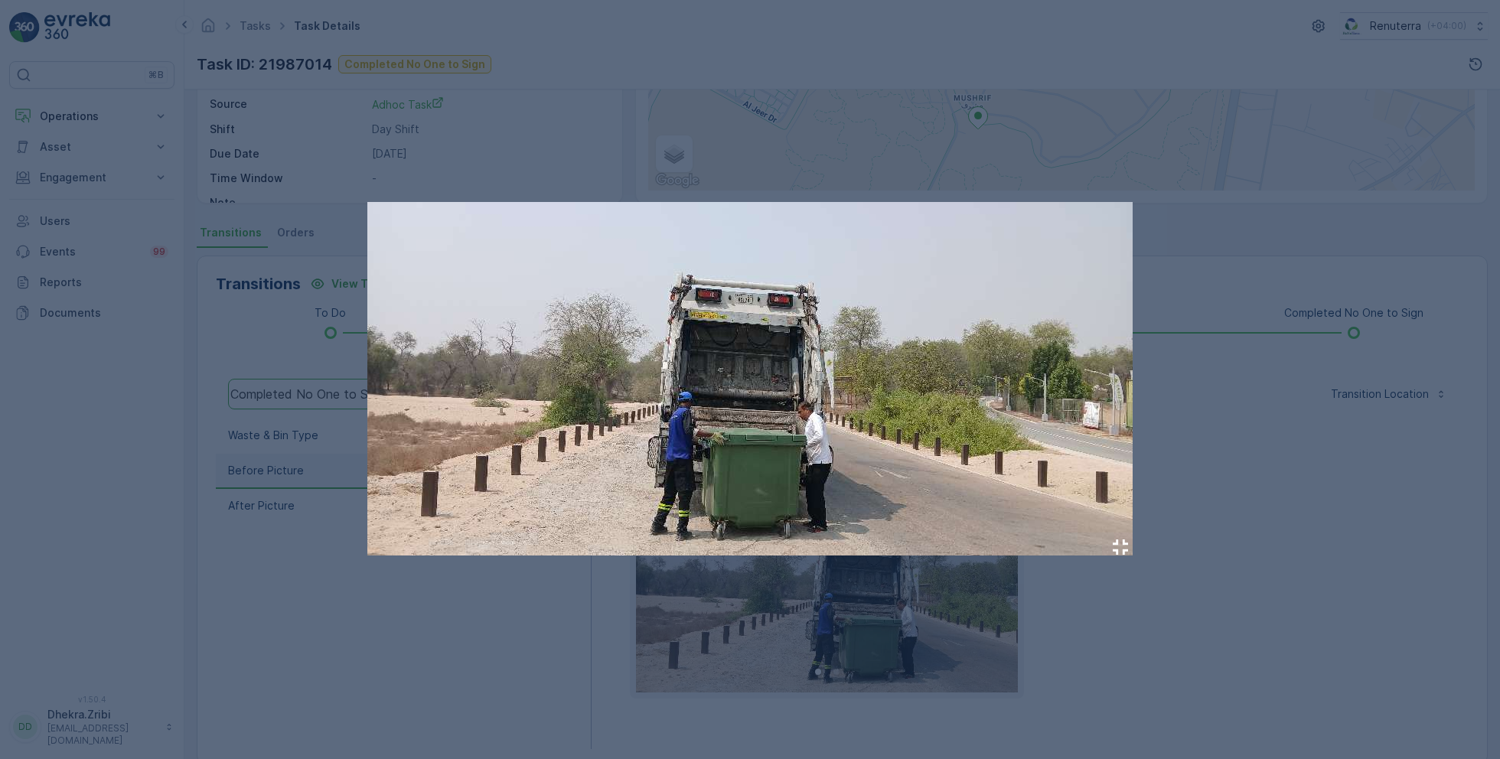
click at [1142, 633] on div at bounding box center [750, 379] width 1500 height 759
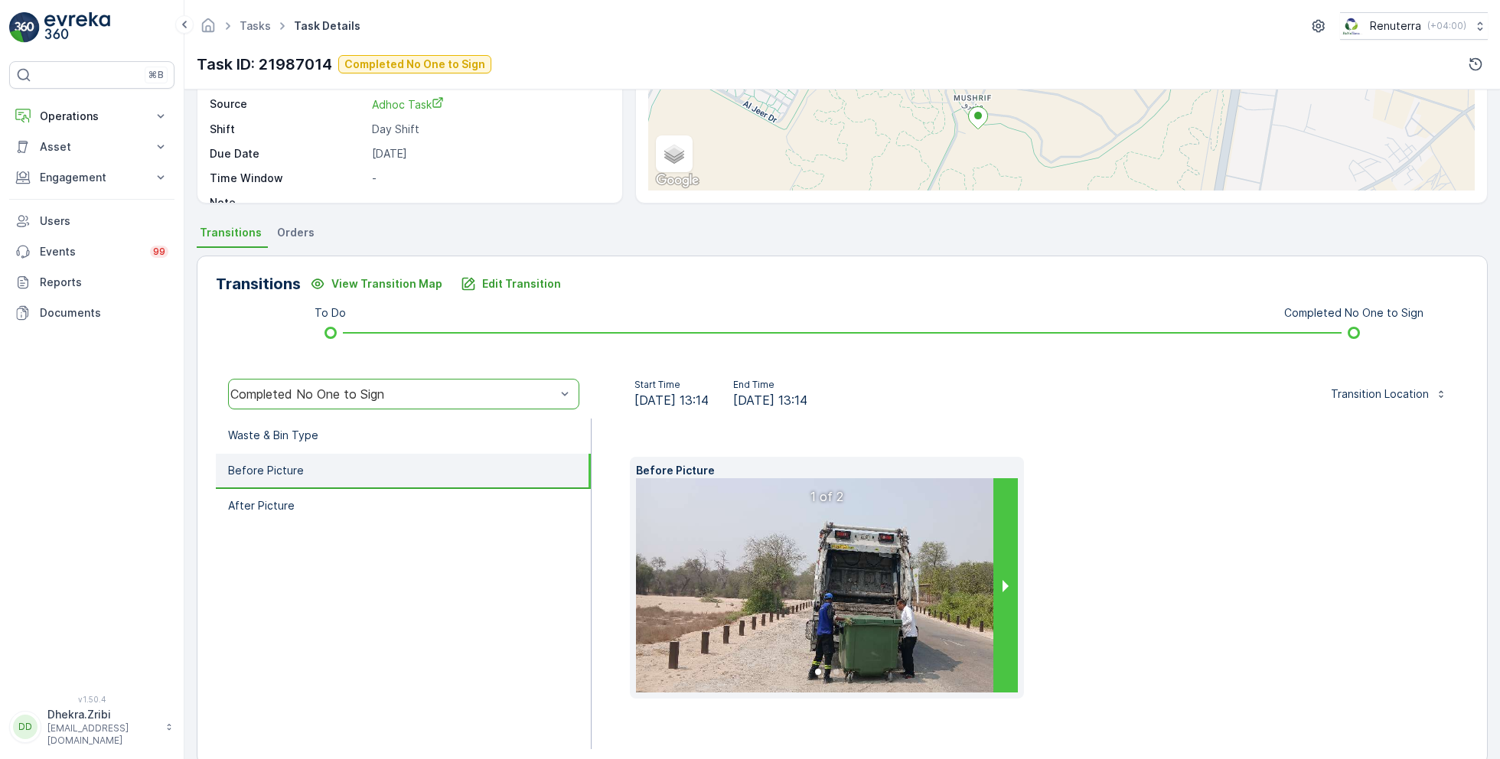
click at [1005, 580] on button "next slide / item" at bounding box center [1005, 585] width 24 height 214
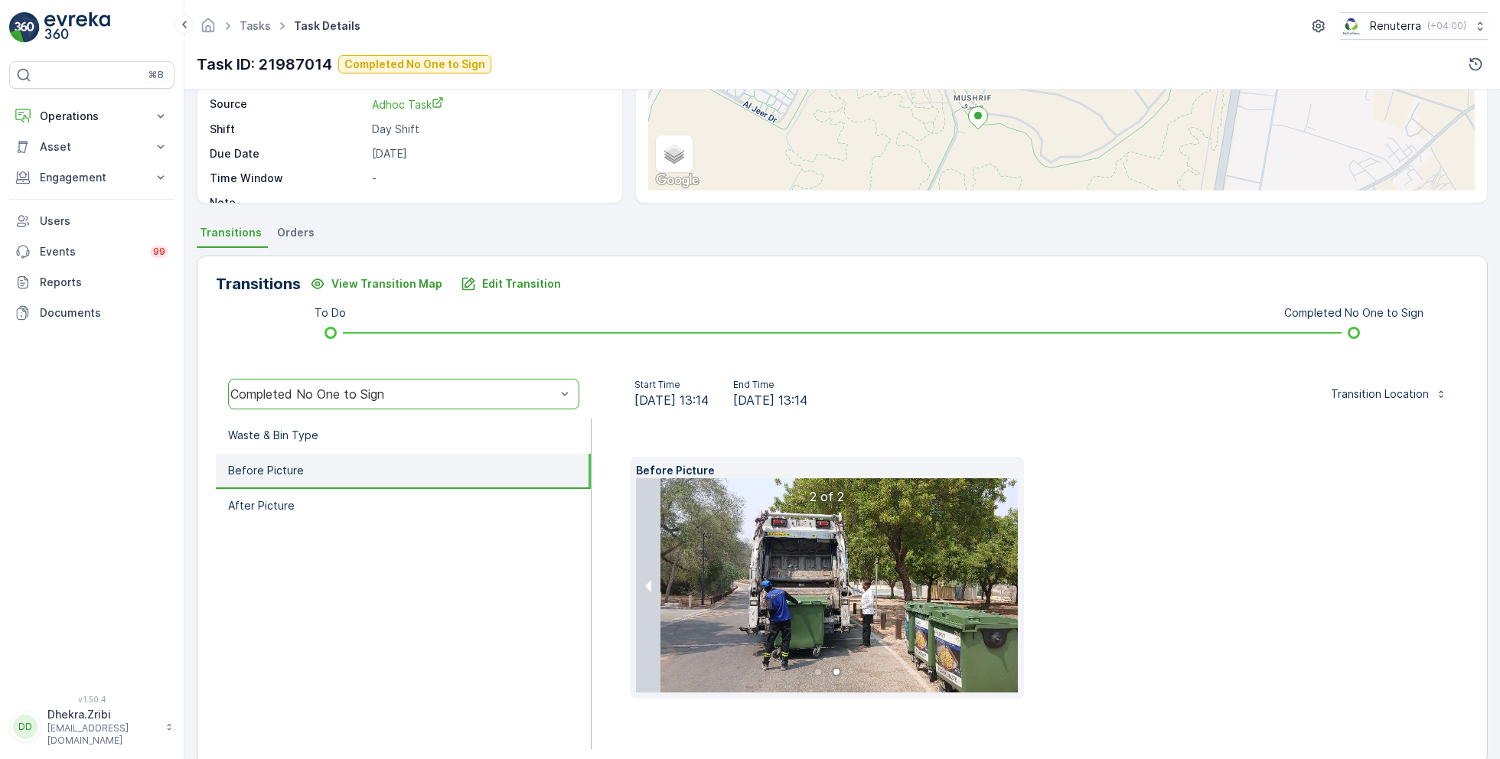
click at [870, 611] on img at bounding box center [868, 585] width 464 height 214
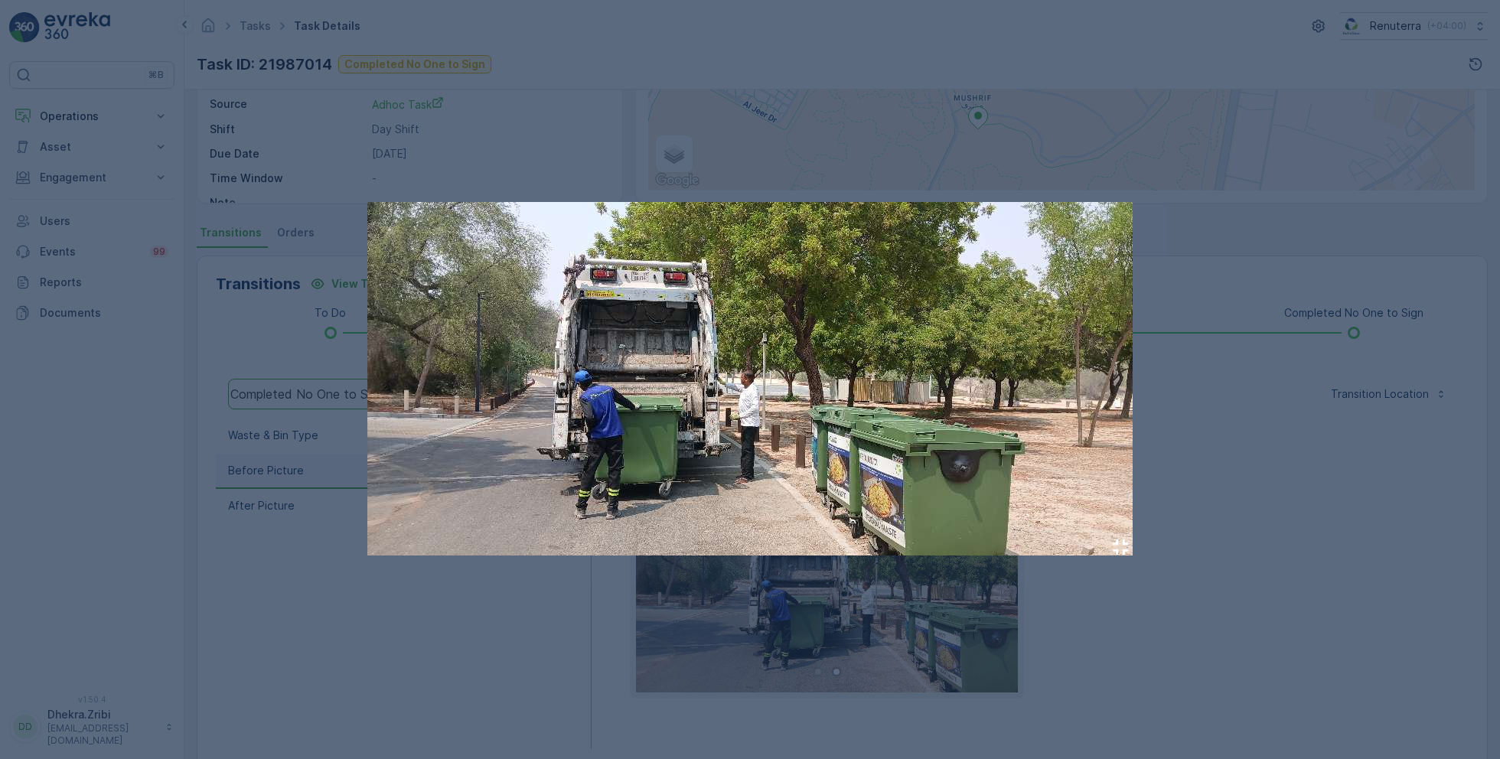
click at [1206, 607] on div at bounding box center [750, 379] width 1500 height 759
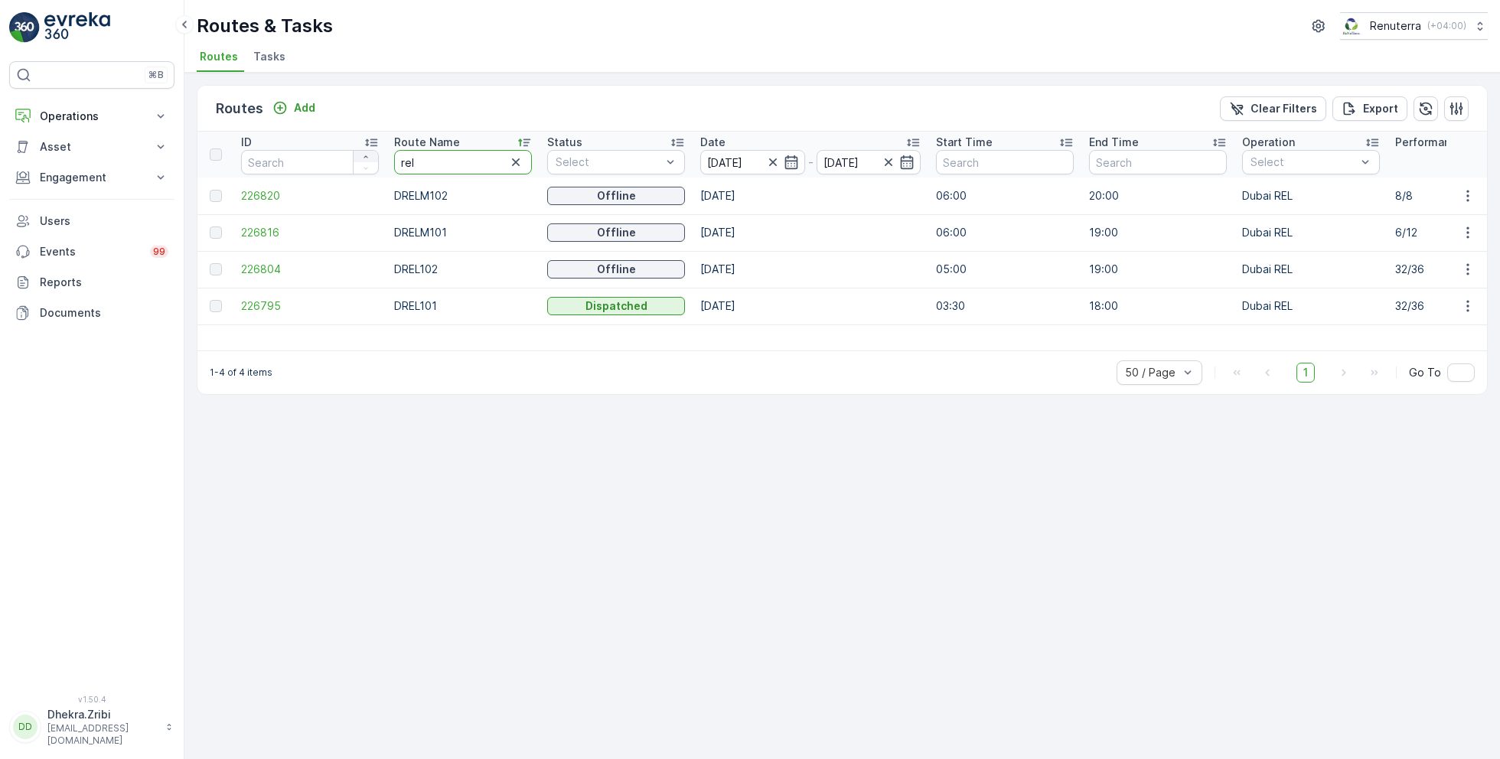
drag, startPoint x: 438, startPoint y: 158, endPoint x: 355, endPoint y: 158, distance: 83.4
type input "hat"
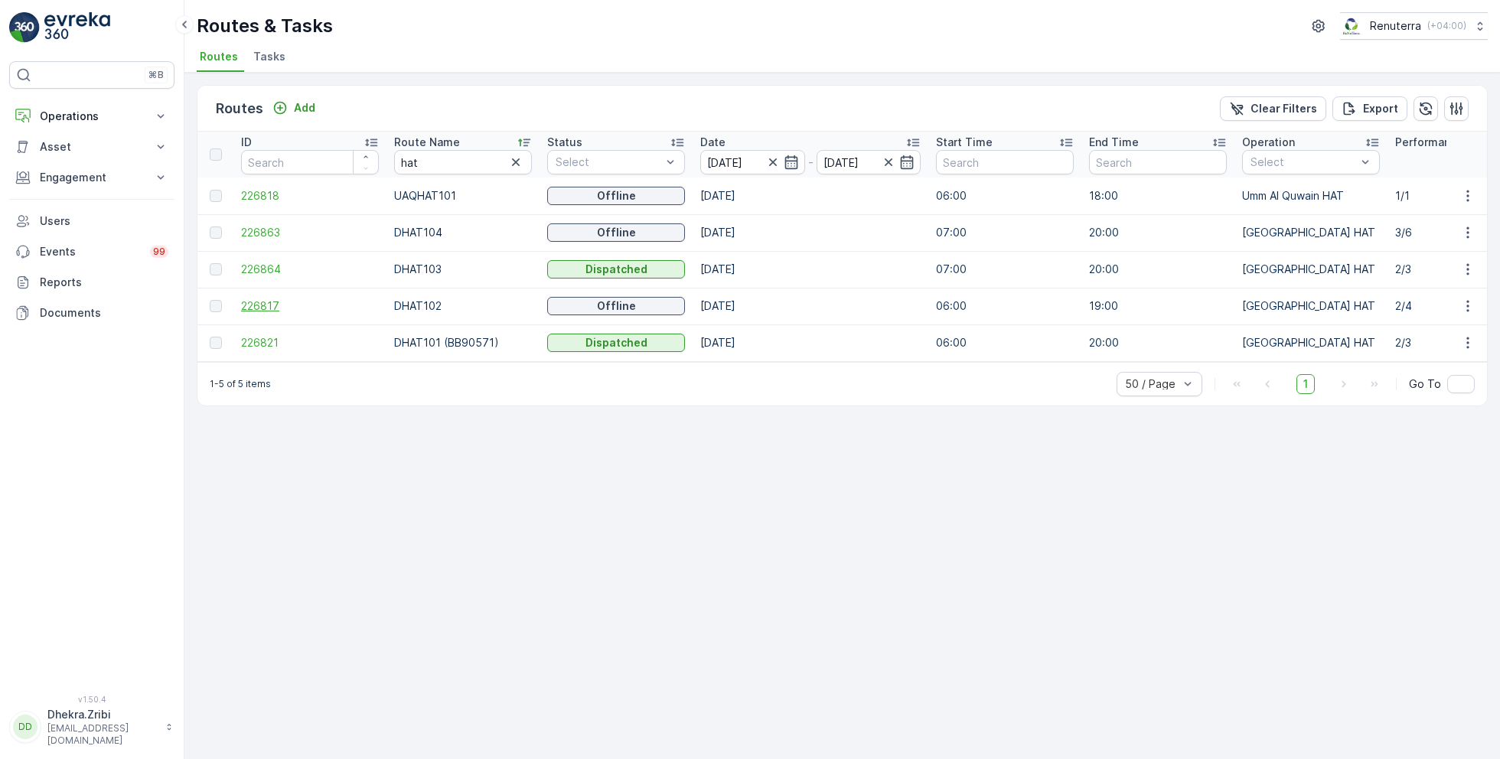
click at [268, 306] on span "226817" at bounding box center [310, 305] width 138 height 15
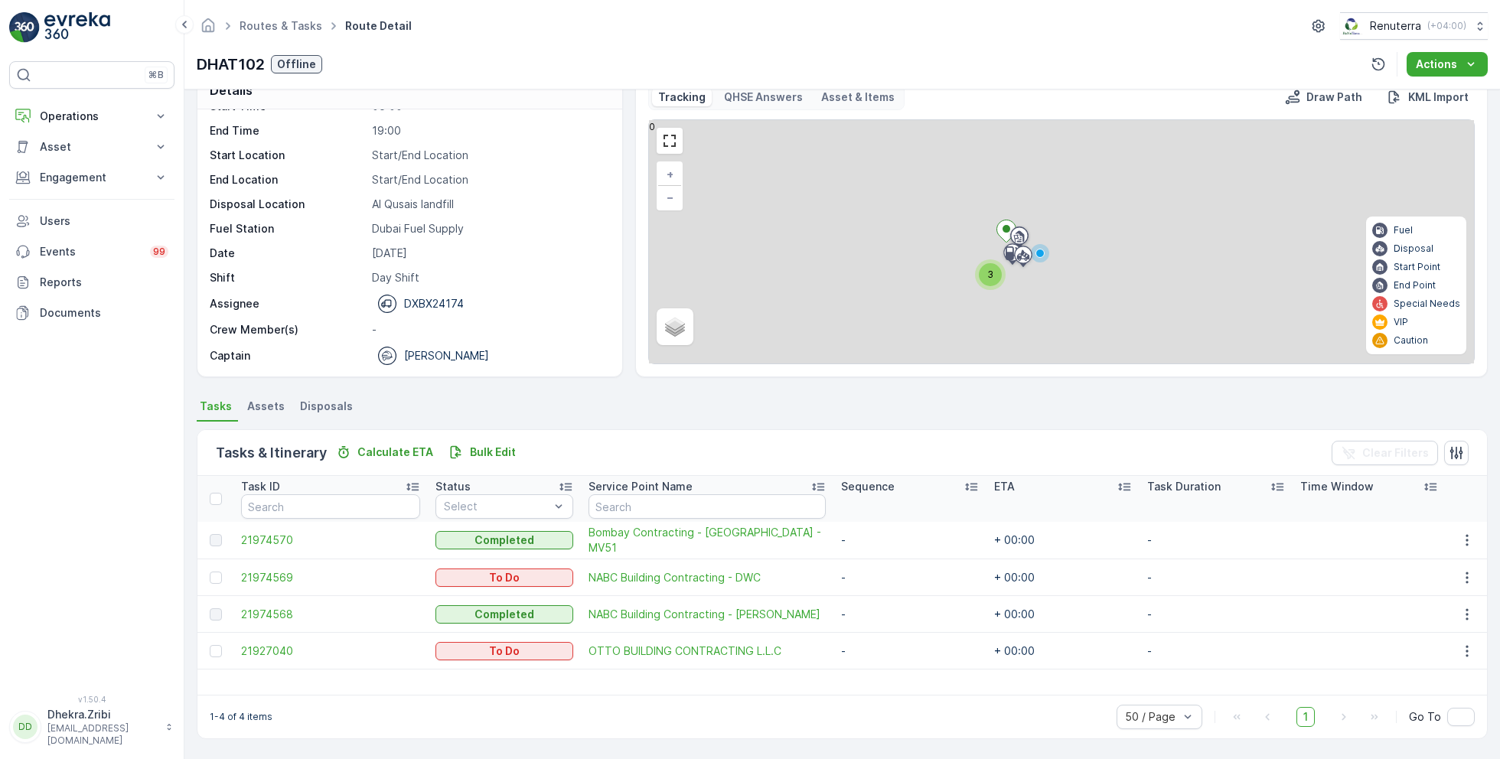
scroll to position [29, 0]
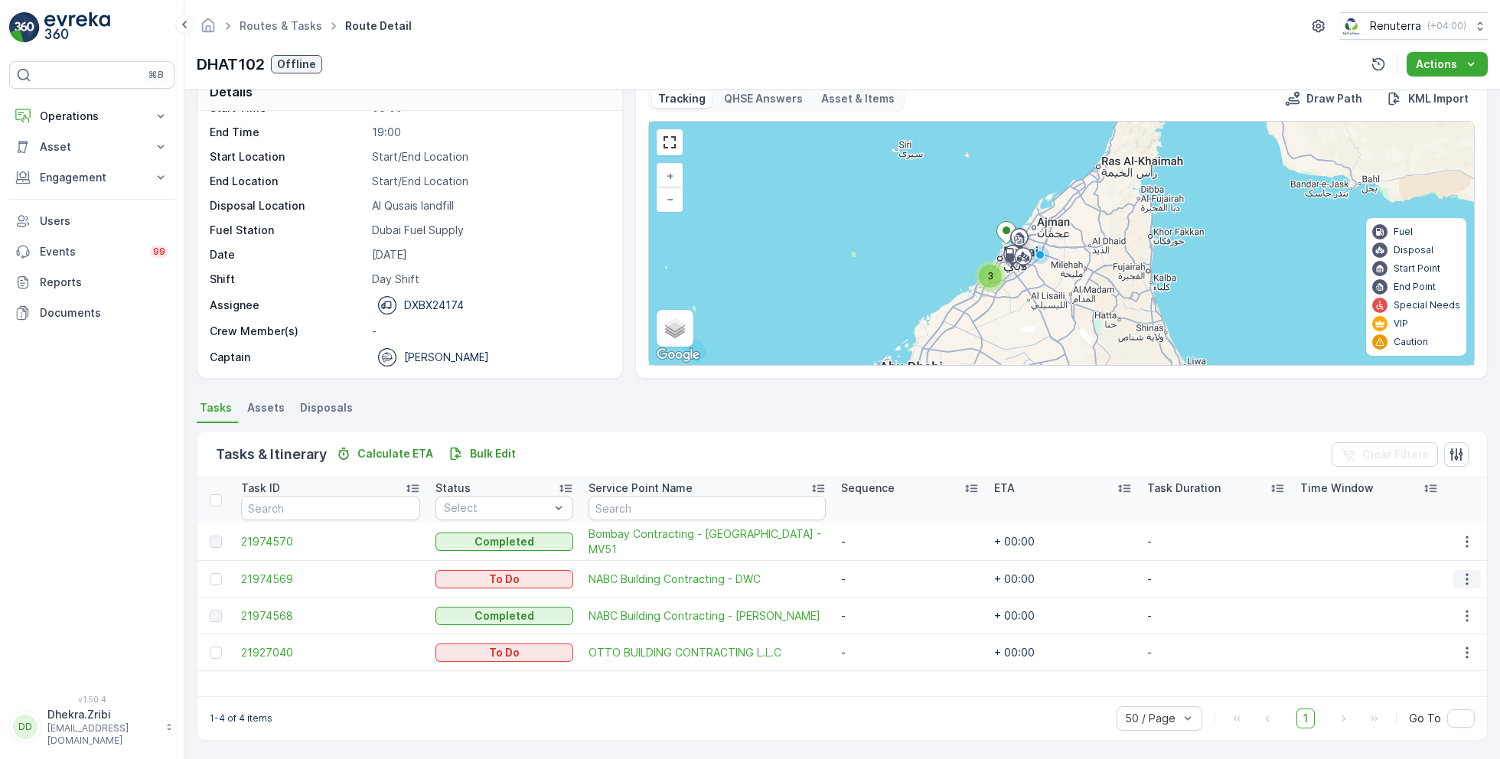
click at [1464, 572] on icon "button" at bounding box center [1466, 579] width 15 height 15
click at [1425, 646] on span "Change Route" at bounding box center [1428, 643] width 74 height 15
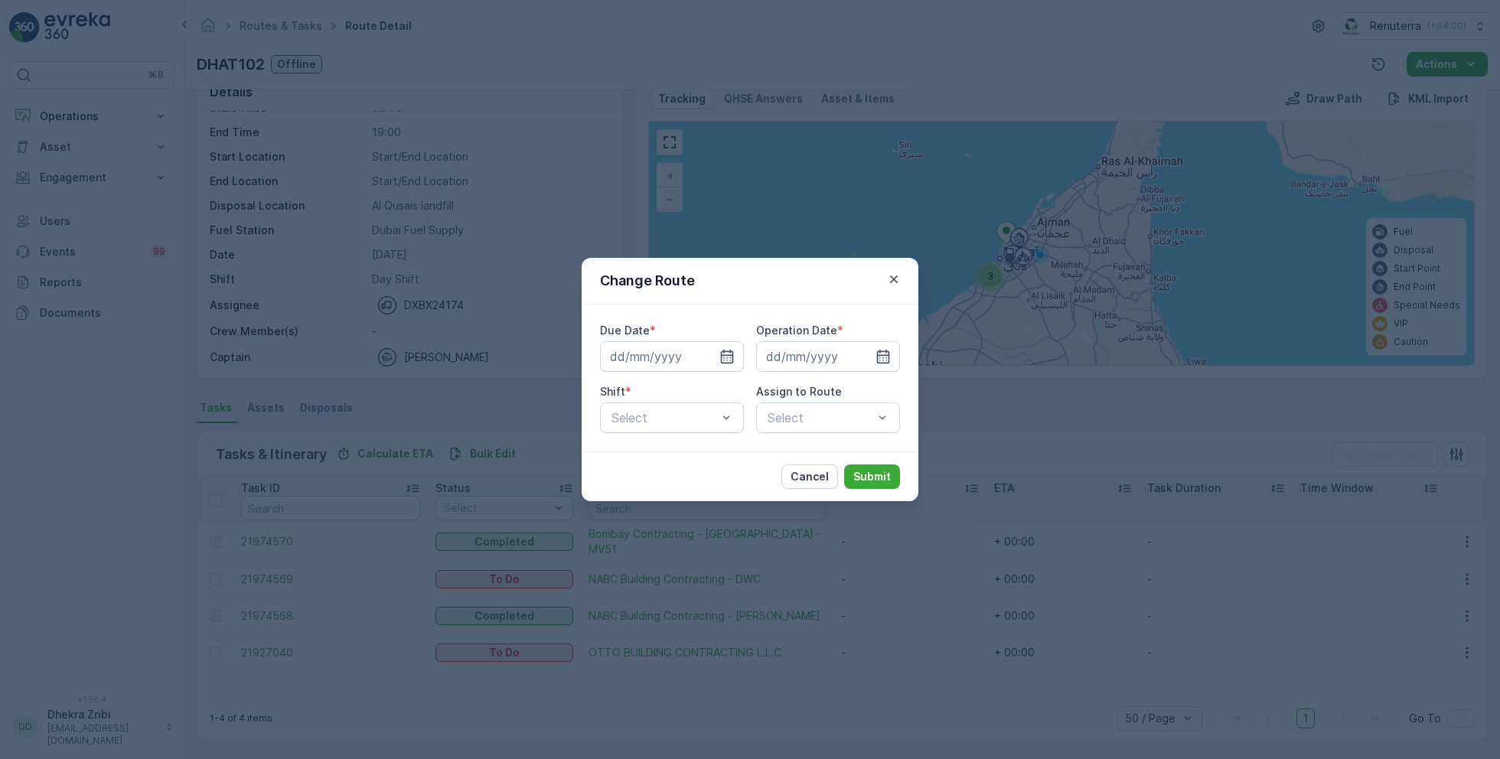
type input "[DATE]"
click at [707, 357] on icon "button" at bounding box center [708, 356] width 15 height 15
type input "24.09.2025"
click at [866, 355] on icon "button" at bounding box center [864, 356] width 15 height 15
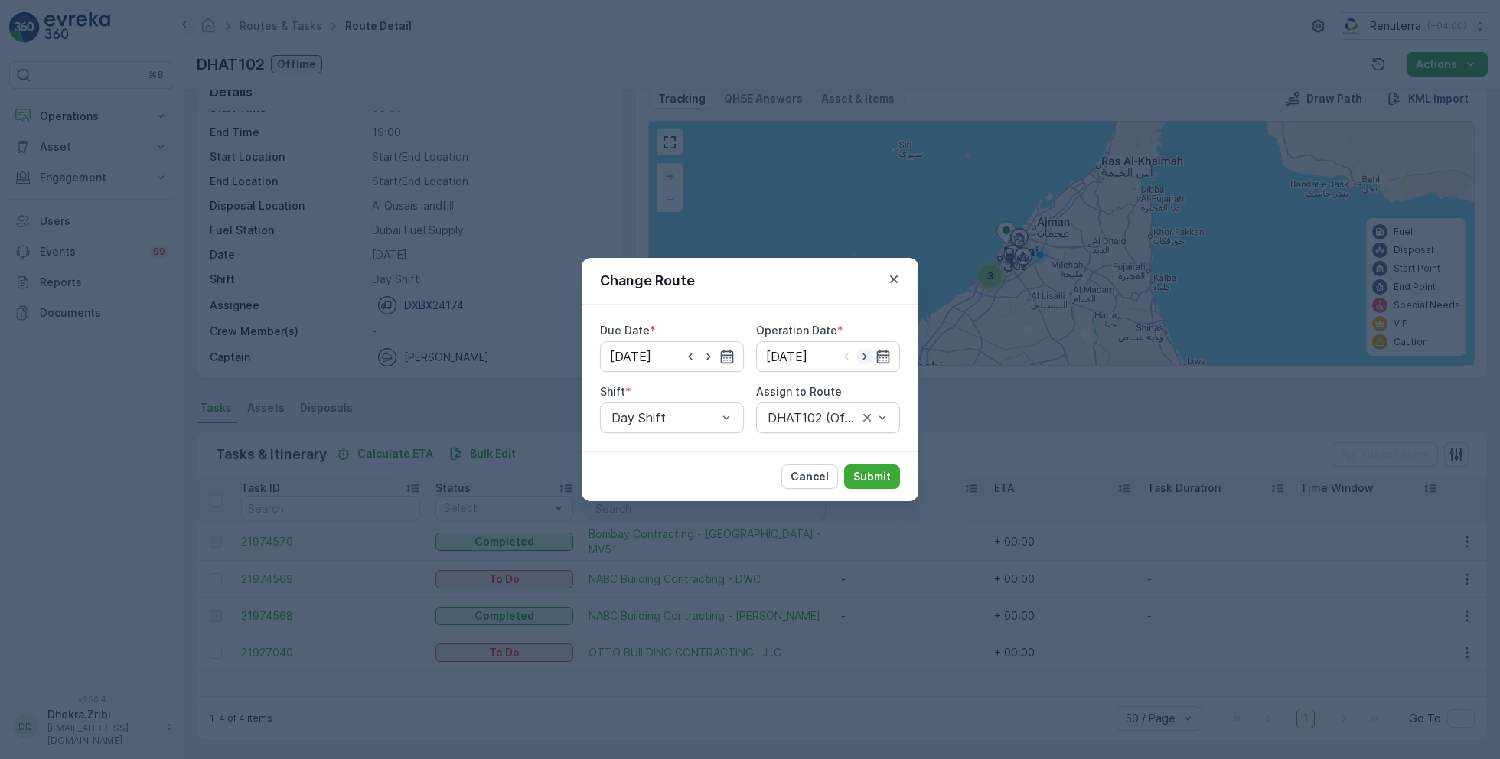
type input "24.09.2025"
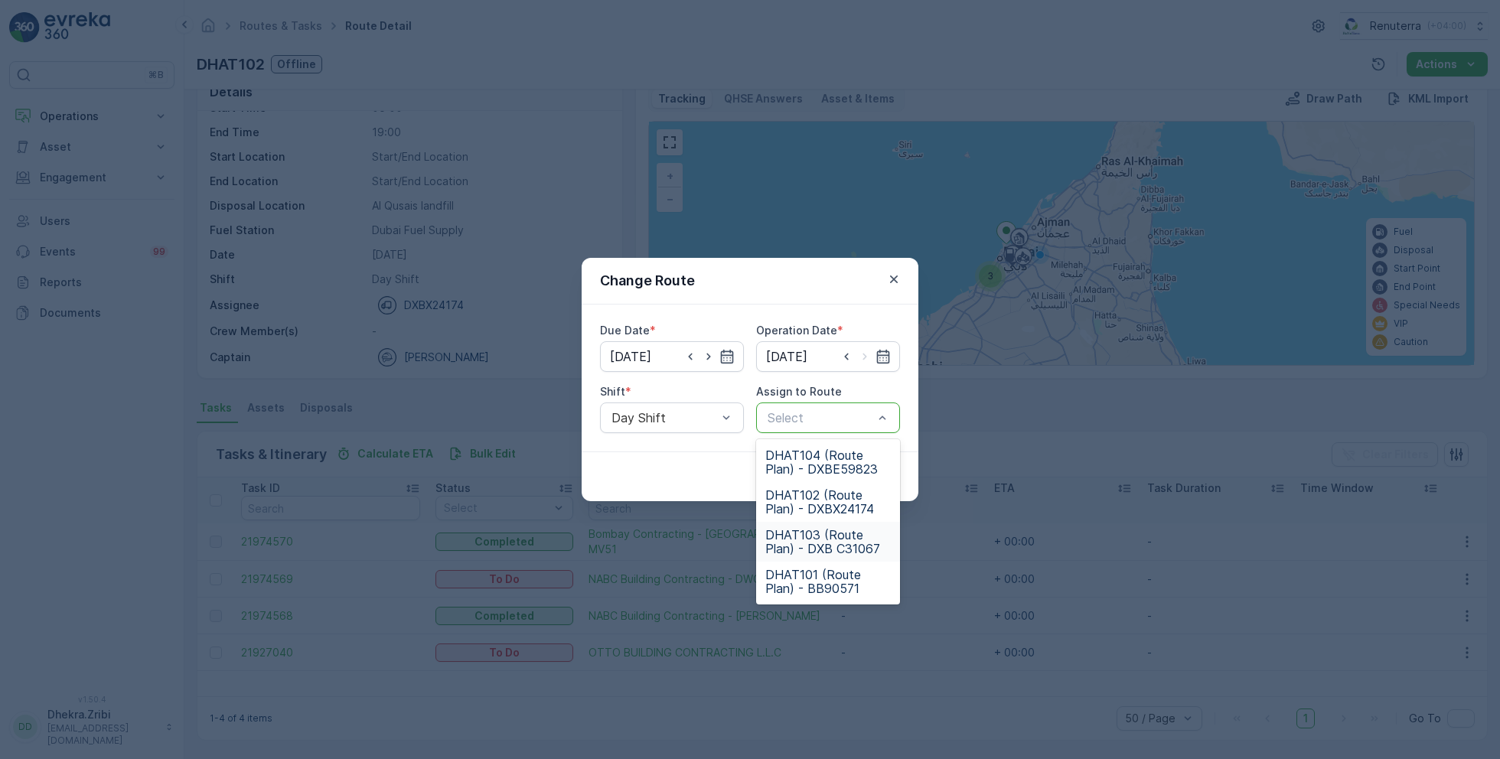
click at [816, 539] on span "DHAT103 (Route Plan) - DXB C31067" at bounding box center [827, 542] width 125 height 28
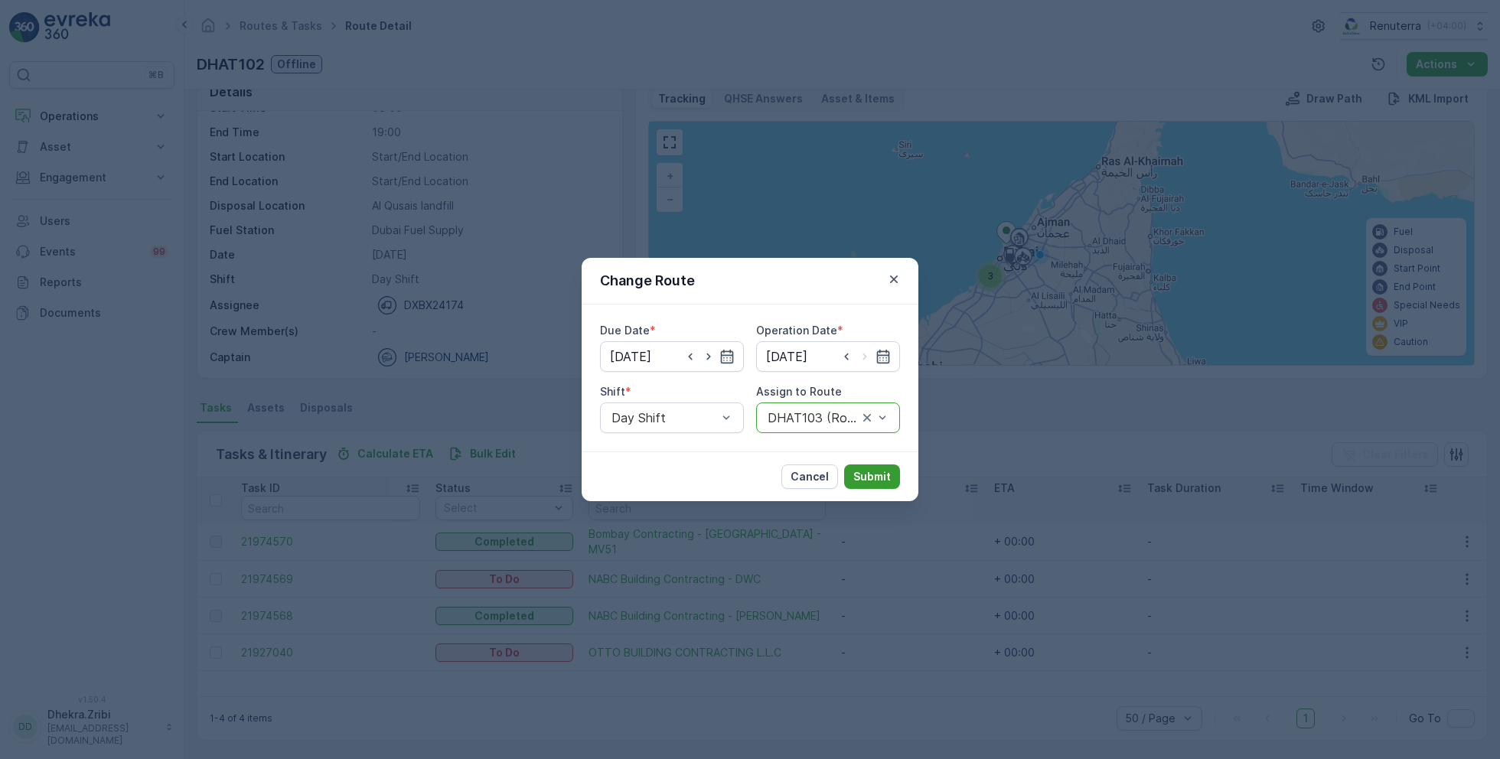
click at [873, 470] on p "Submit" at bounding box center [871, 476] width 37 height 15
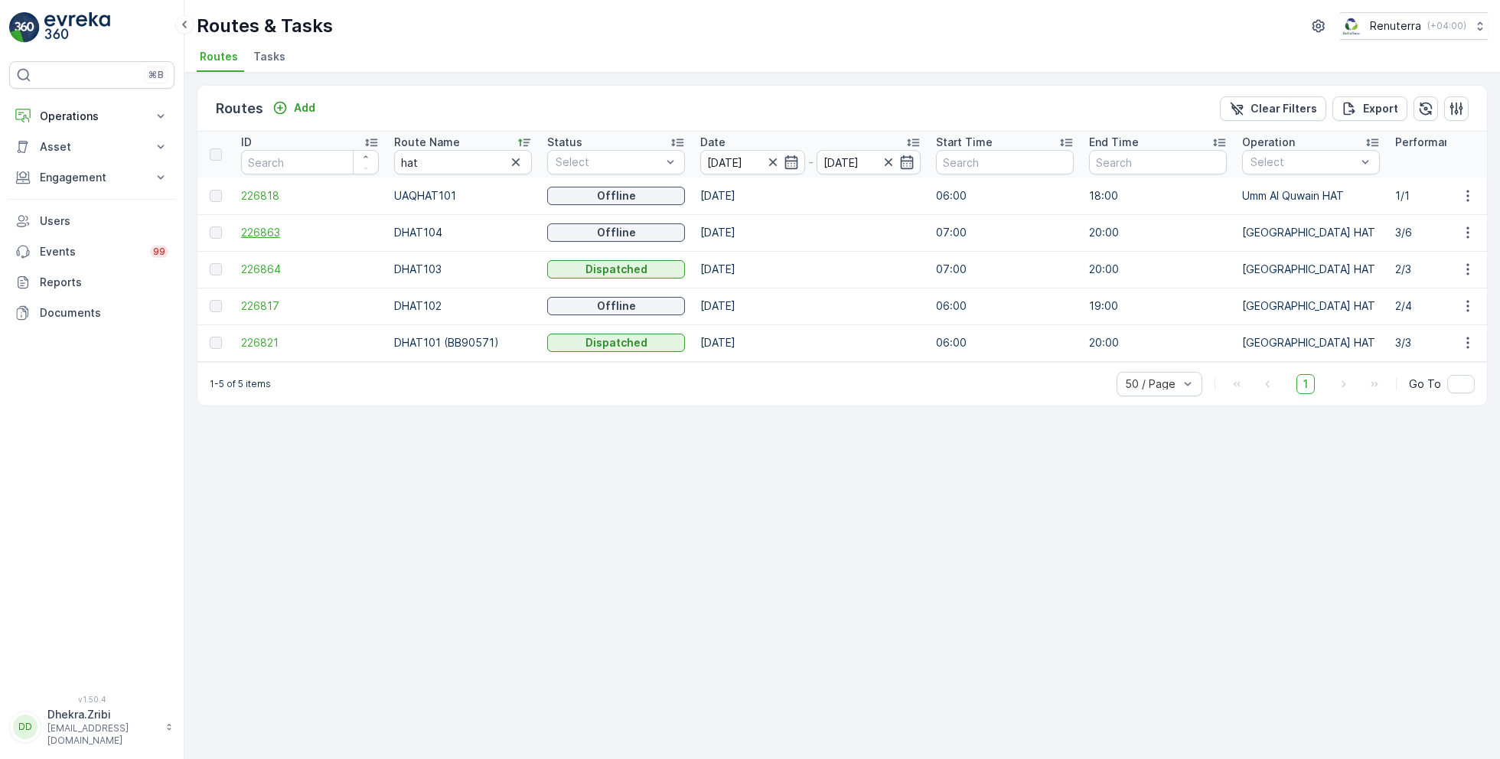
click at [252, 228] on span "226863" at bounding box center [310, 232] width 138 height 15
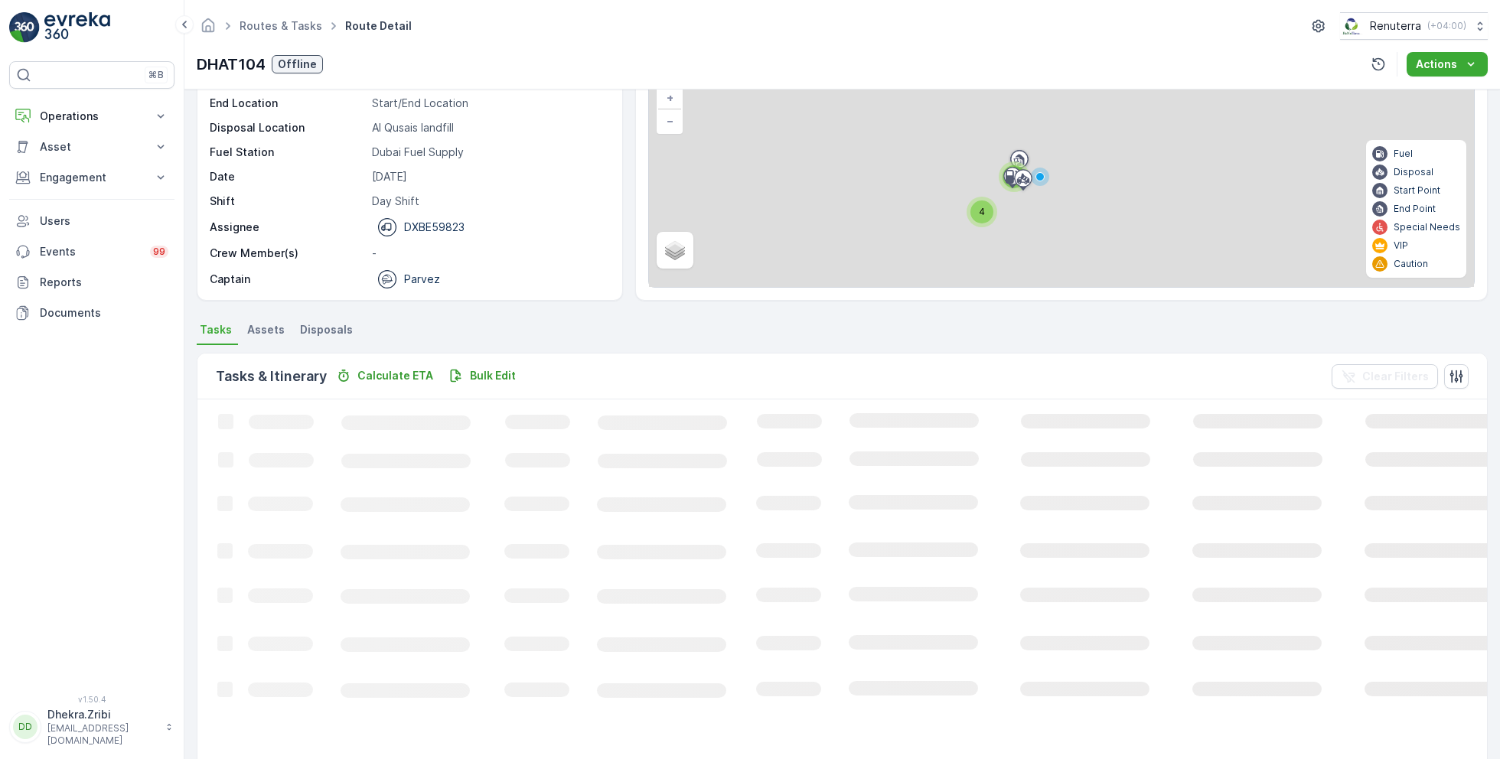
scroll to position [78, 0]
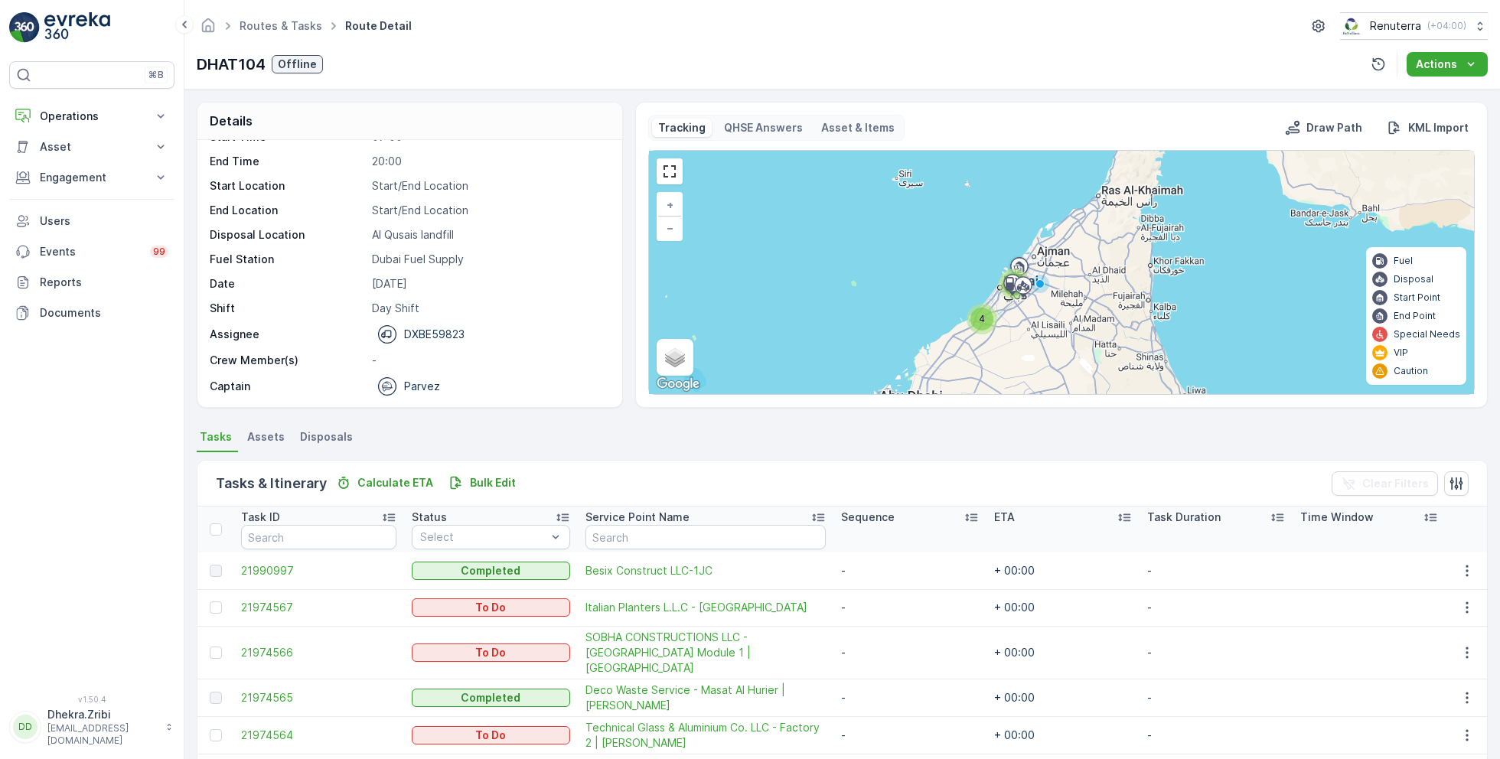
scroll to position [78, 0]
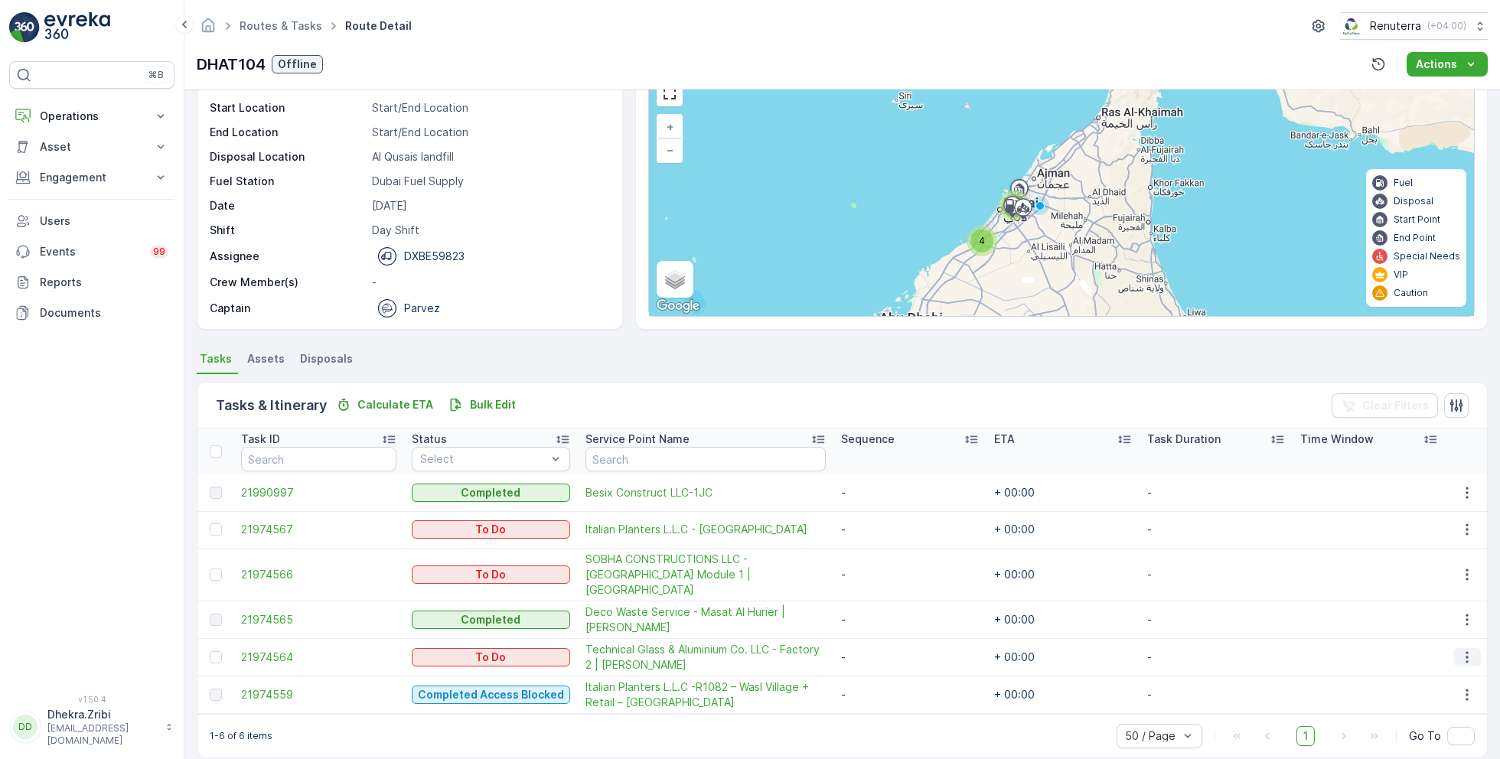
click at [1461, 650] on icon "button" at bounding box center [1466, 657] width 15 height 15
click at [1439, 585] on span "Remove from Route" at bounding box center [1442, 587] width 103 height 15
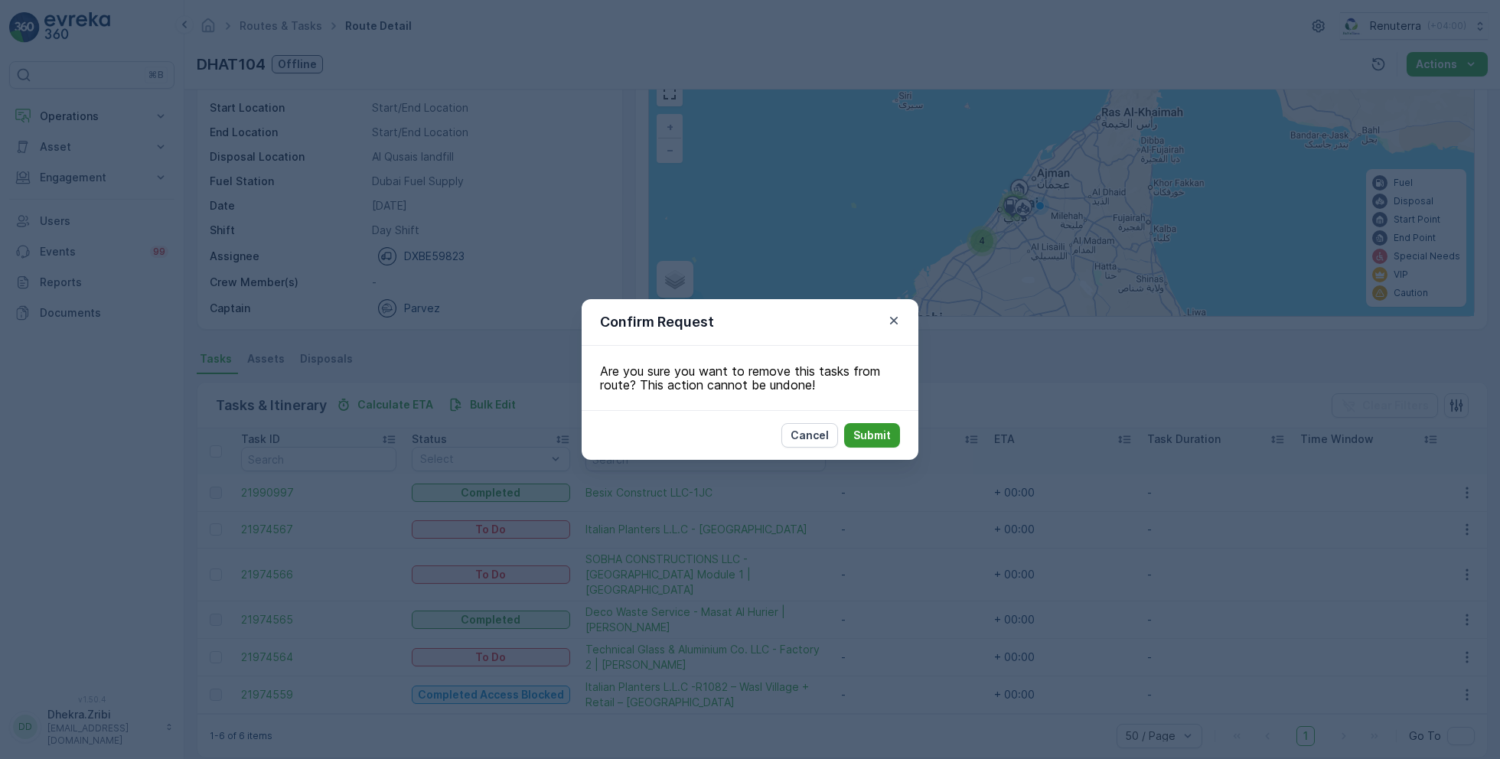
click at [871, 436] on p "Submit" at bounding box center [871, 435] width 37 height 15
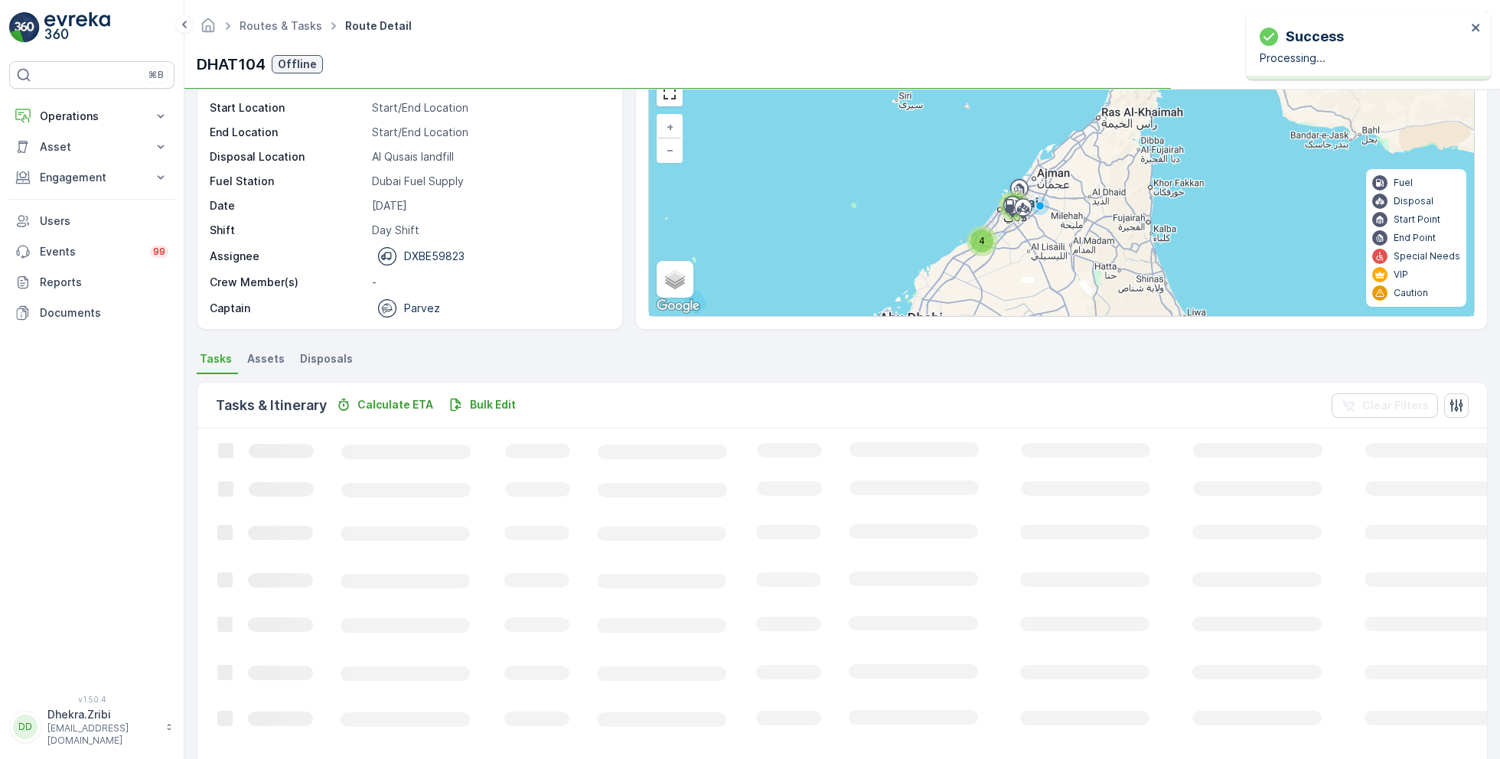
scroll to position [41, 0]
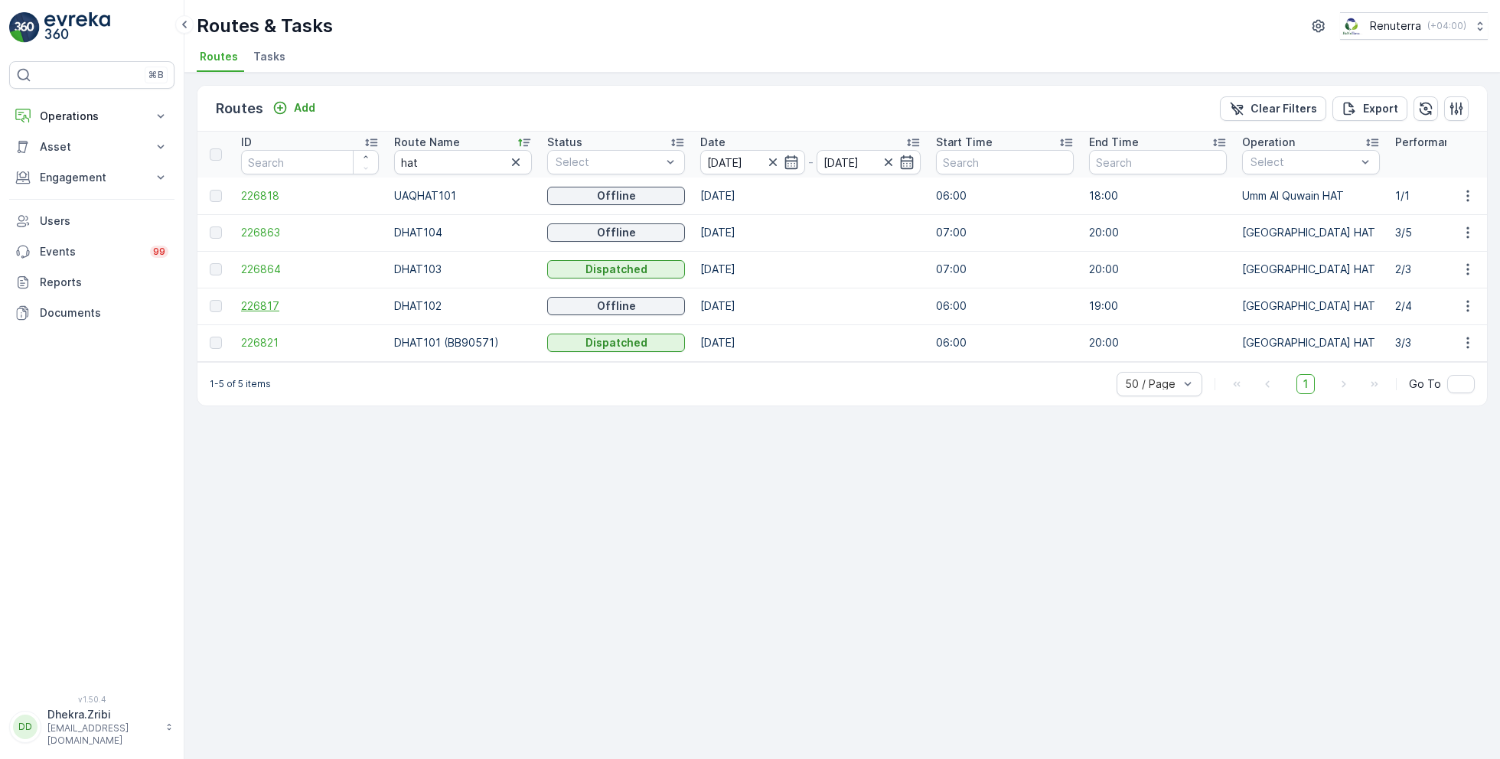
click at [277, 310] on span "226817" at bounding box center [310, 305] width 138 height 15
click at [279, 227] on span "226863" at bounding box center [310, 232] width 138 height 15
click at [265, 265] on span "226864" at bounding box center [310, 269] width 138 height 15
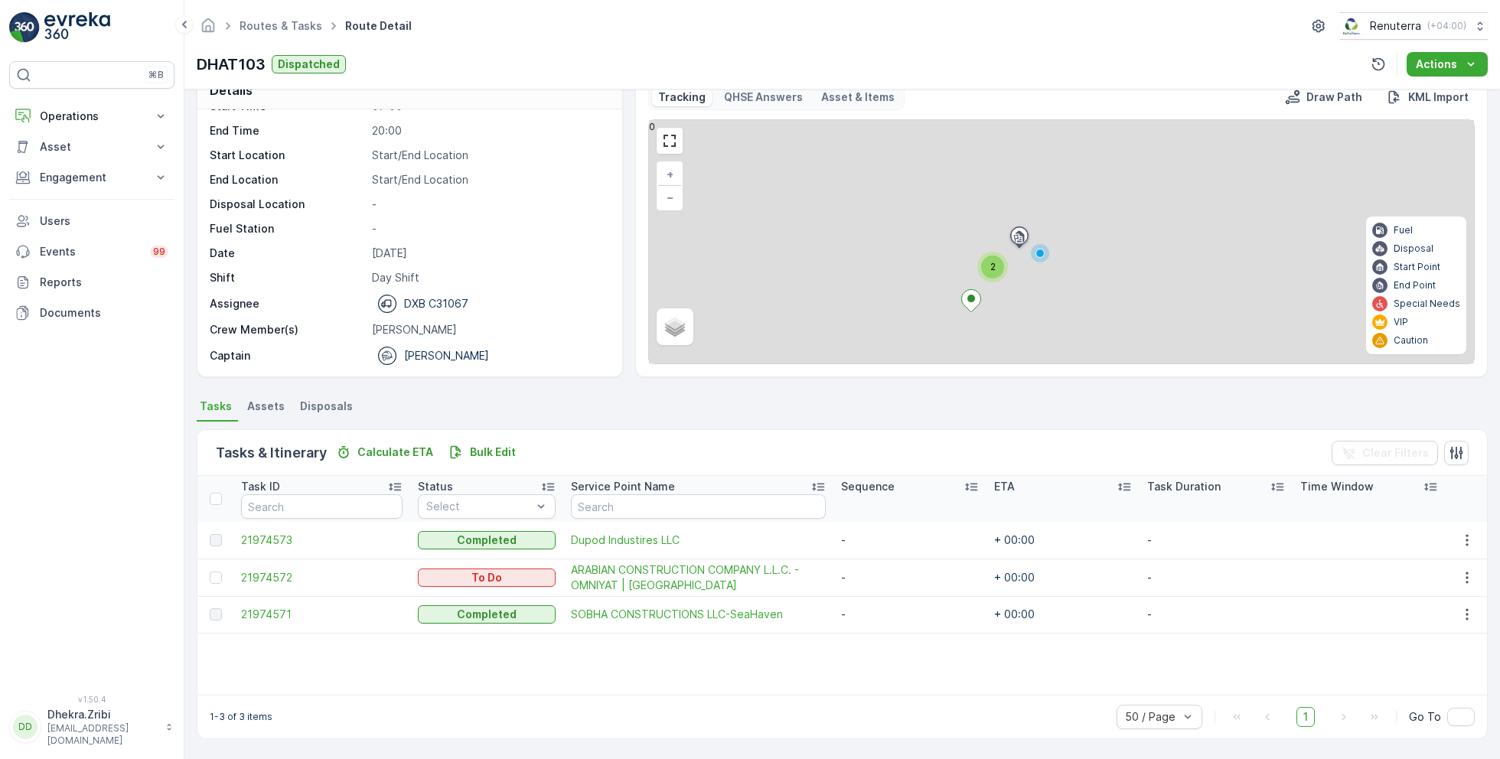
scroll to position [29, 0]
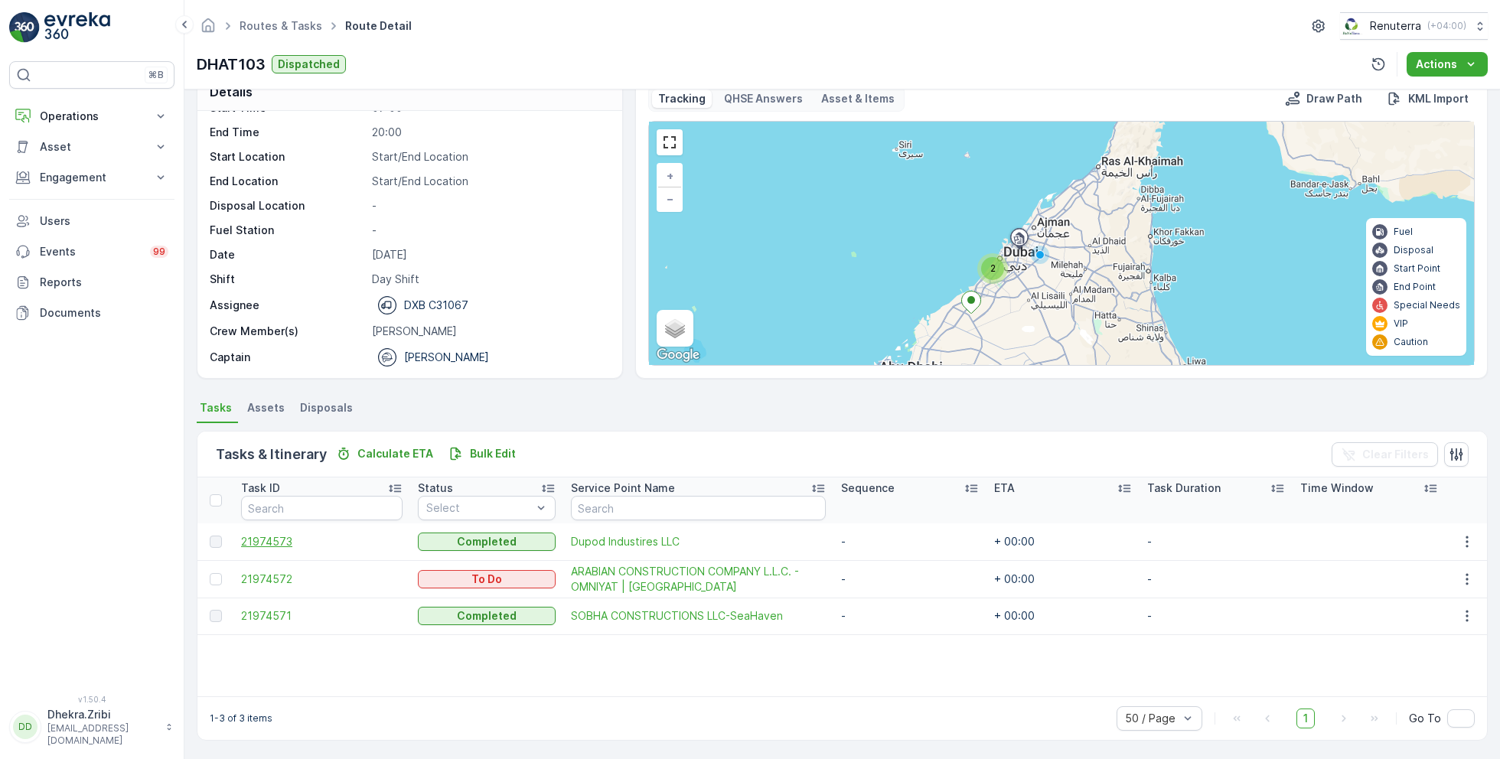
click at [263, 538] on span "21974573" at bounding box center [321, 541] width 161 height 15
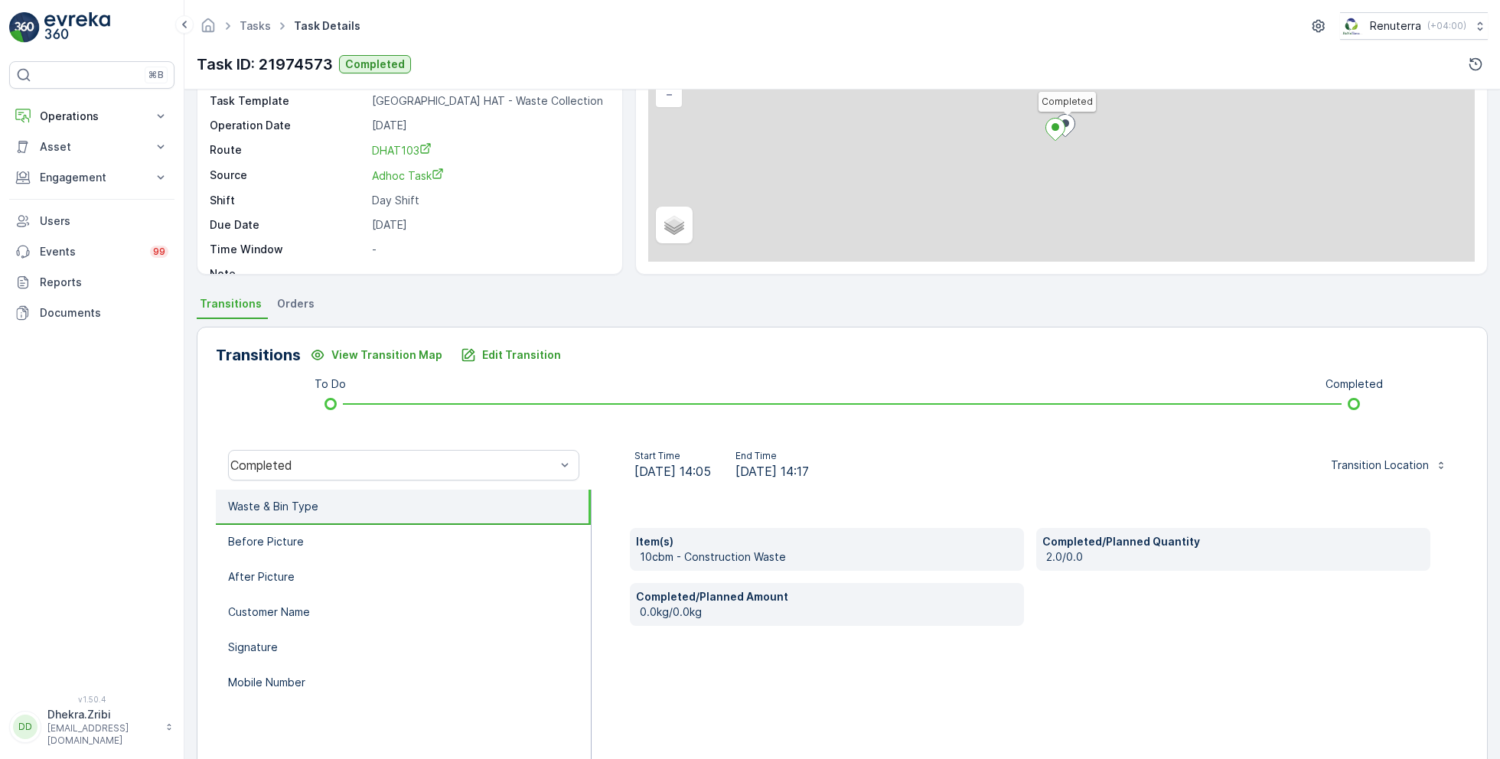
scroll to position [204, 0]
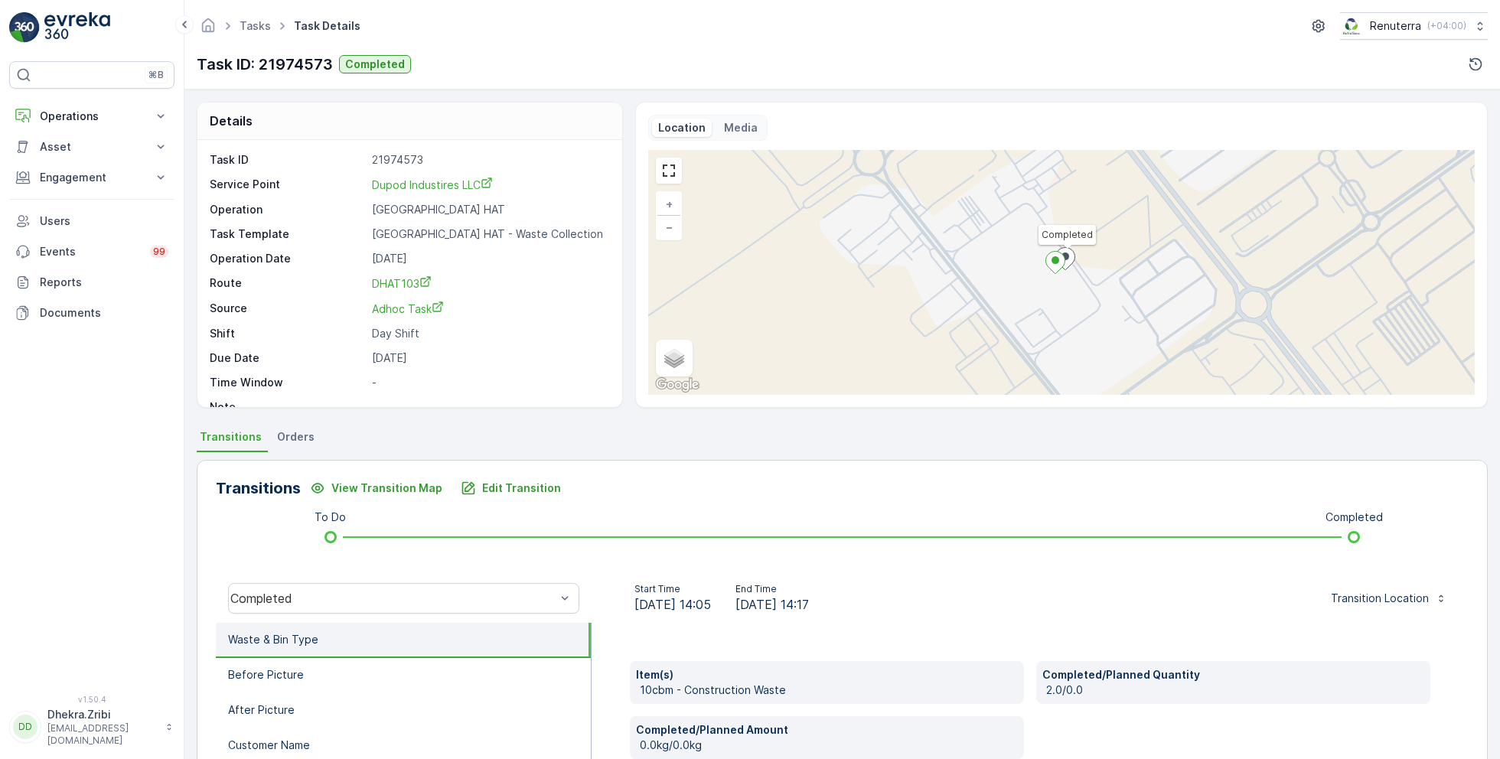
scroll to position [204, 0]
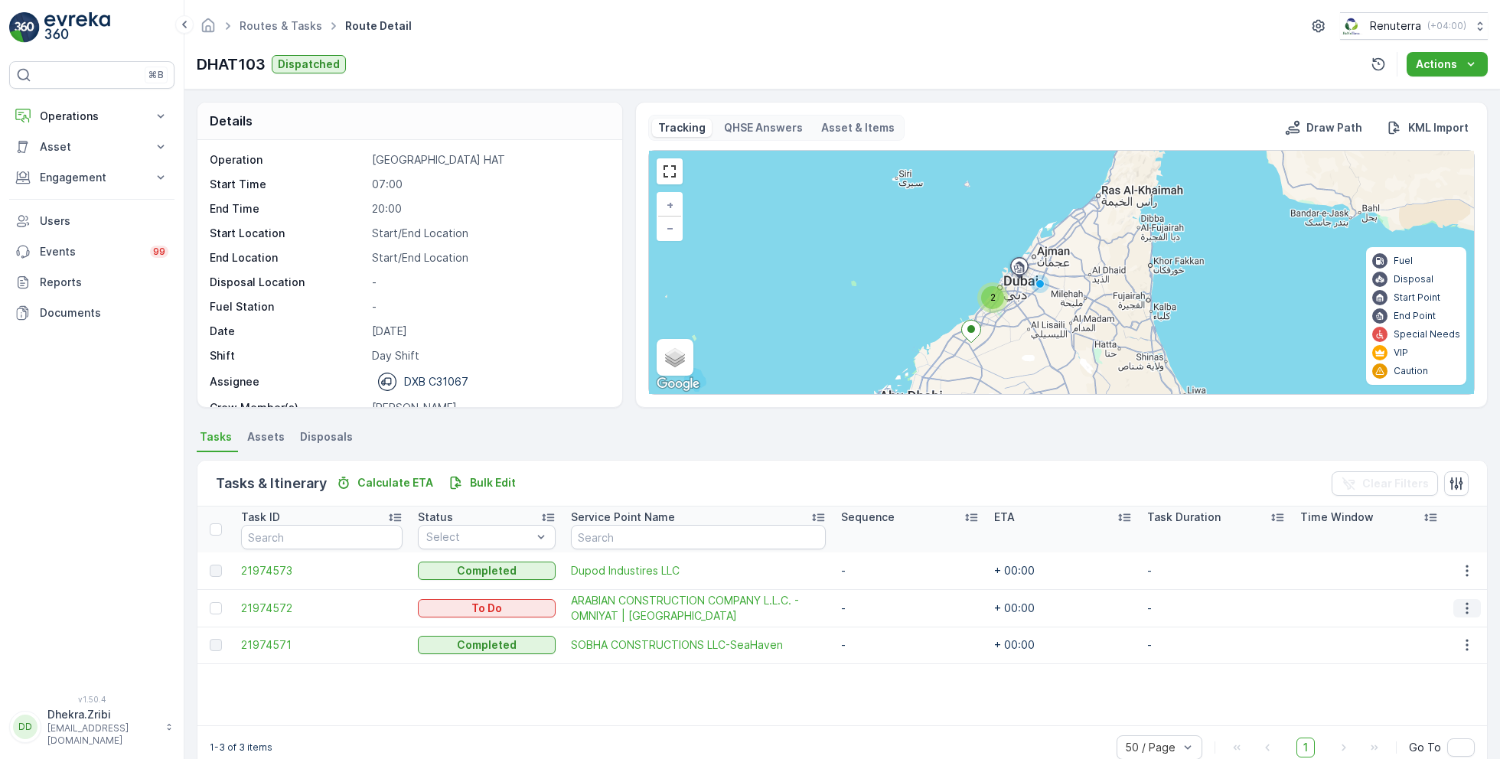
click at [1465, 611] on icon "button" at bounding box center [1466, 608] width 15 height 15
click at [1425, 689] on span "Remove from Route" at bounding box center [1442, 693] width 103 height 15
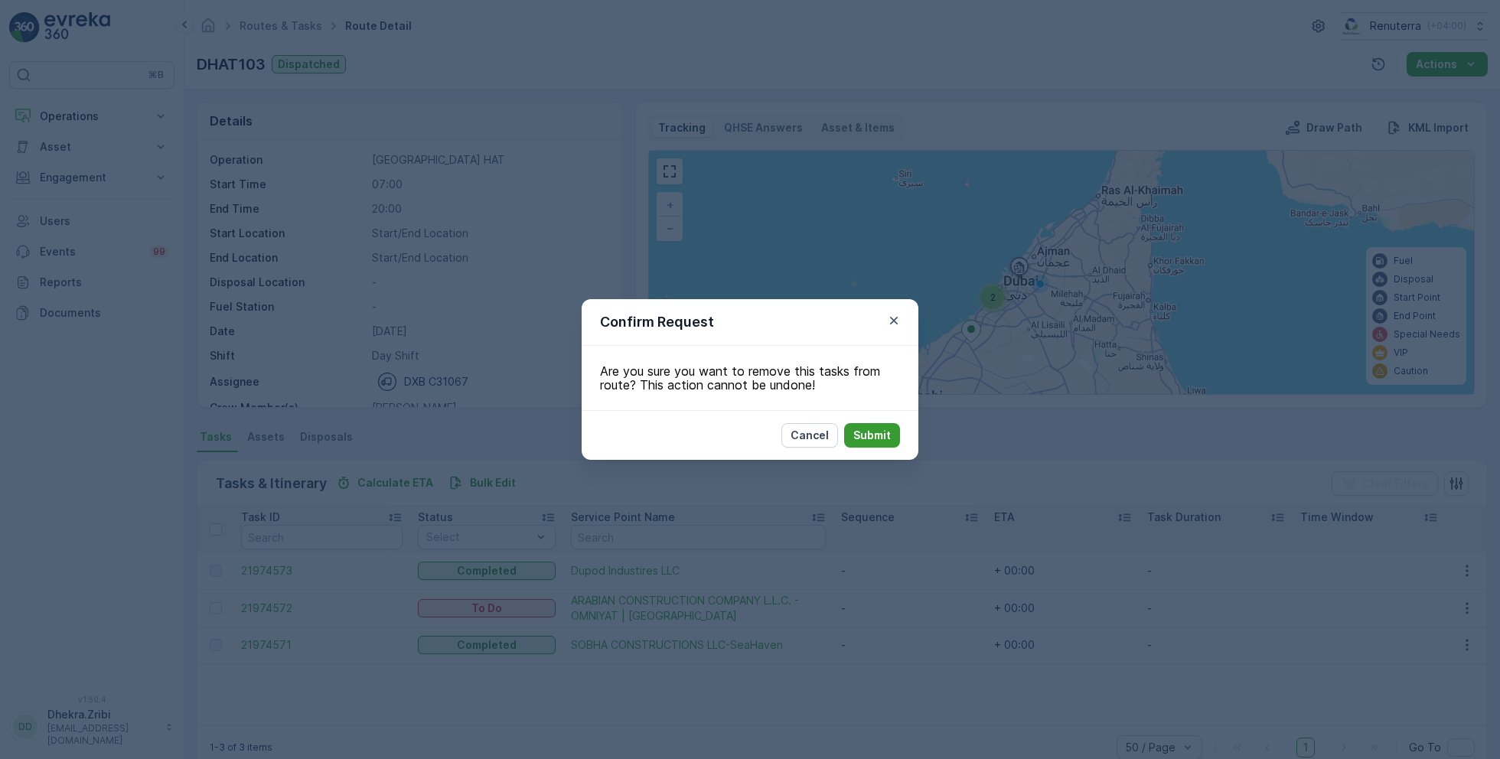
click at [878, 433] on p "Submit" at bounding box center [871, 435] width 37 height 15
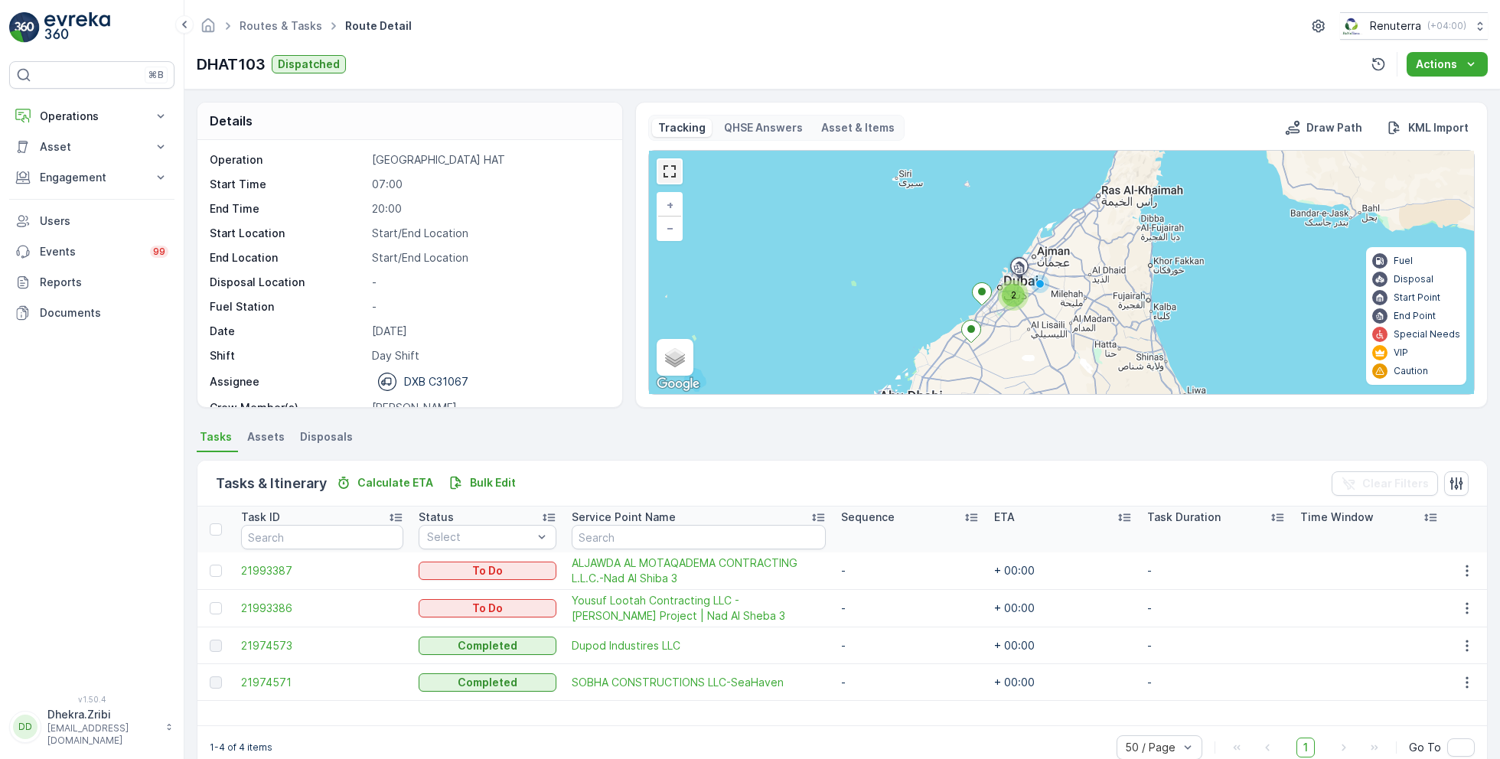
click at [669, 172] on link at bounding box center [669, 171] width 23 height 23
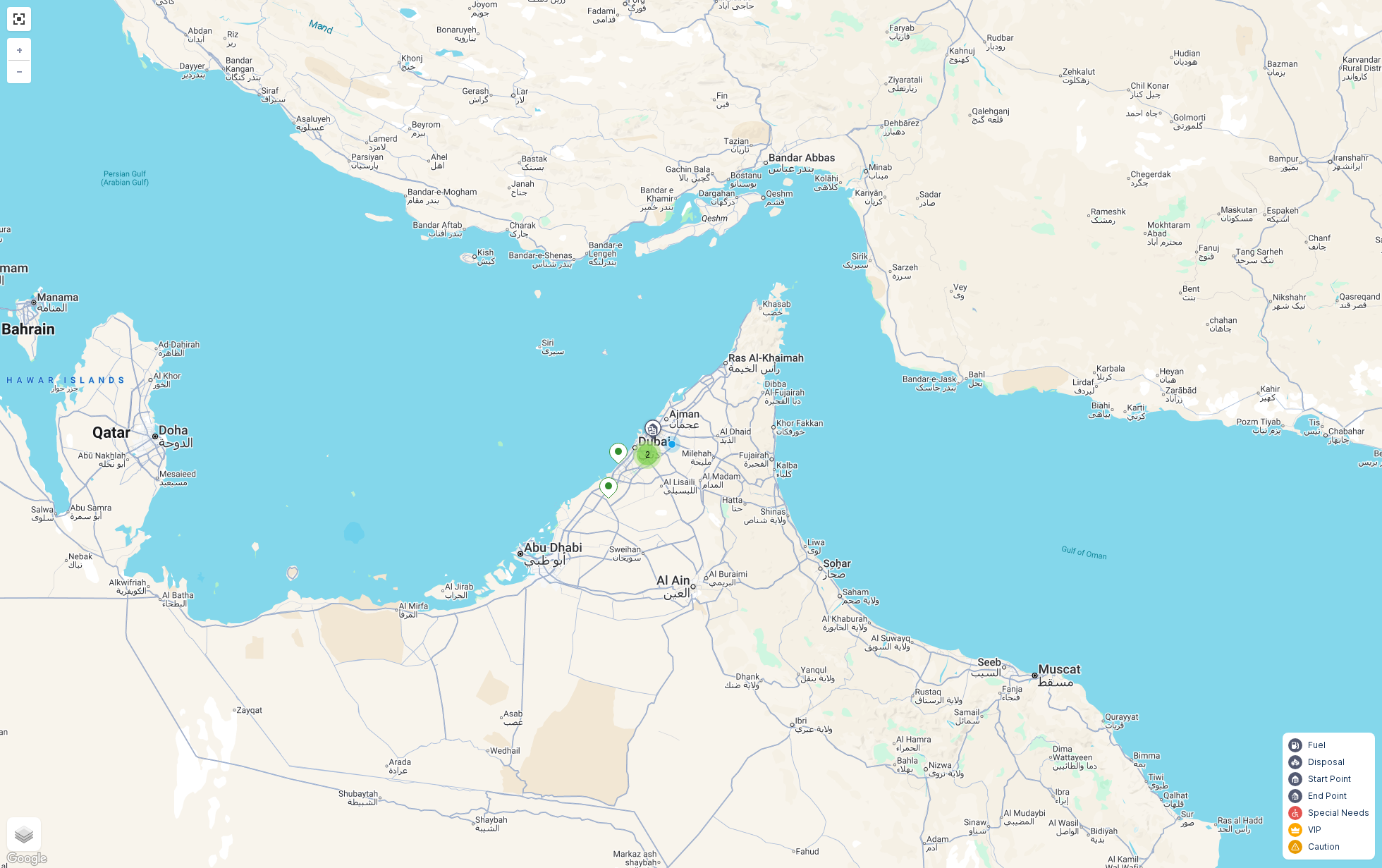
click at [650, 463] on div "2" at bounding box center [647, 454] width 21 height 21
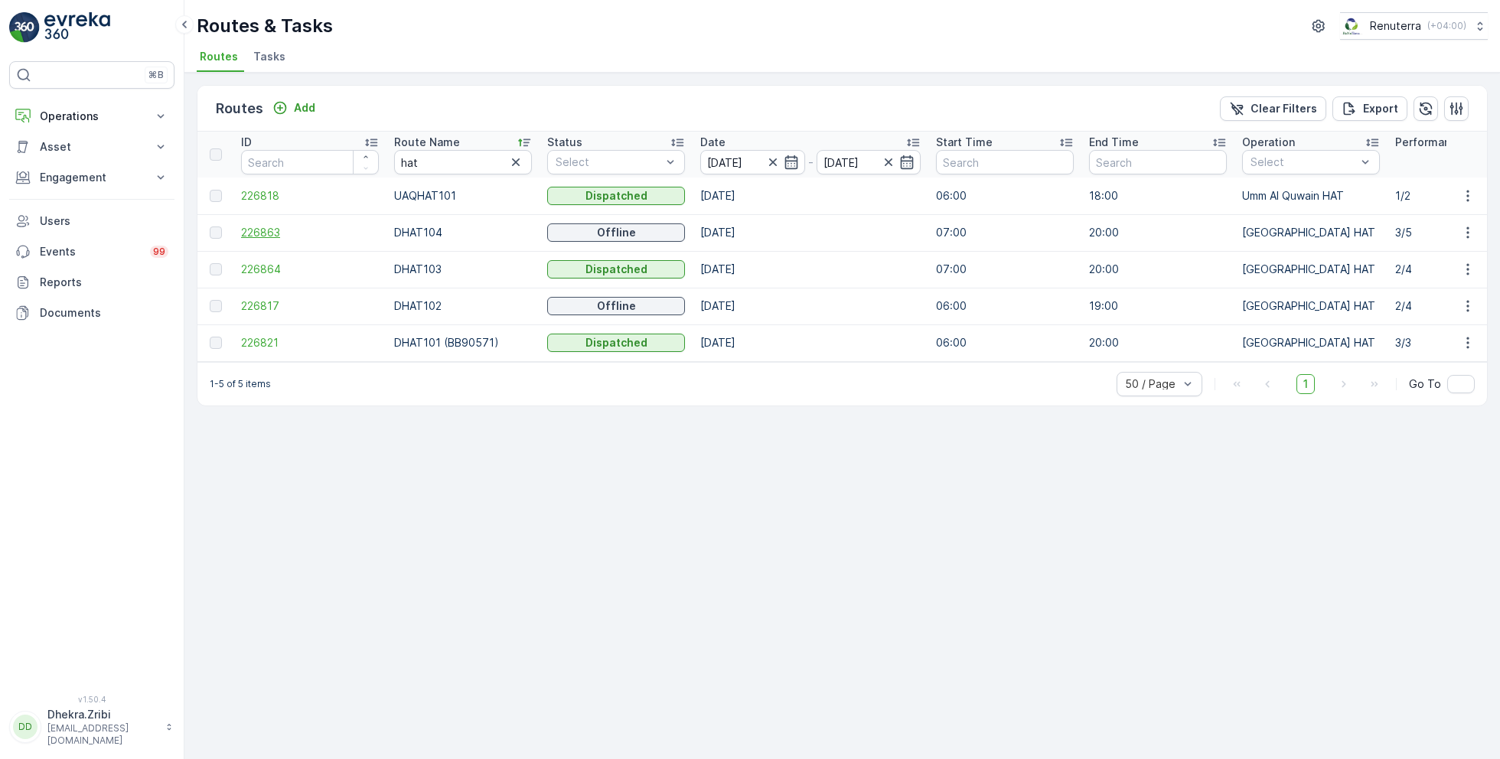
click at [267, 230] on span "226863" at bounding box center [310, 232] width 138 height 15
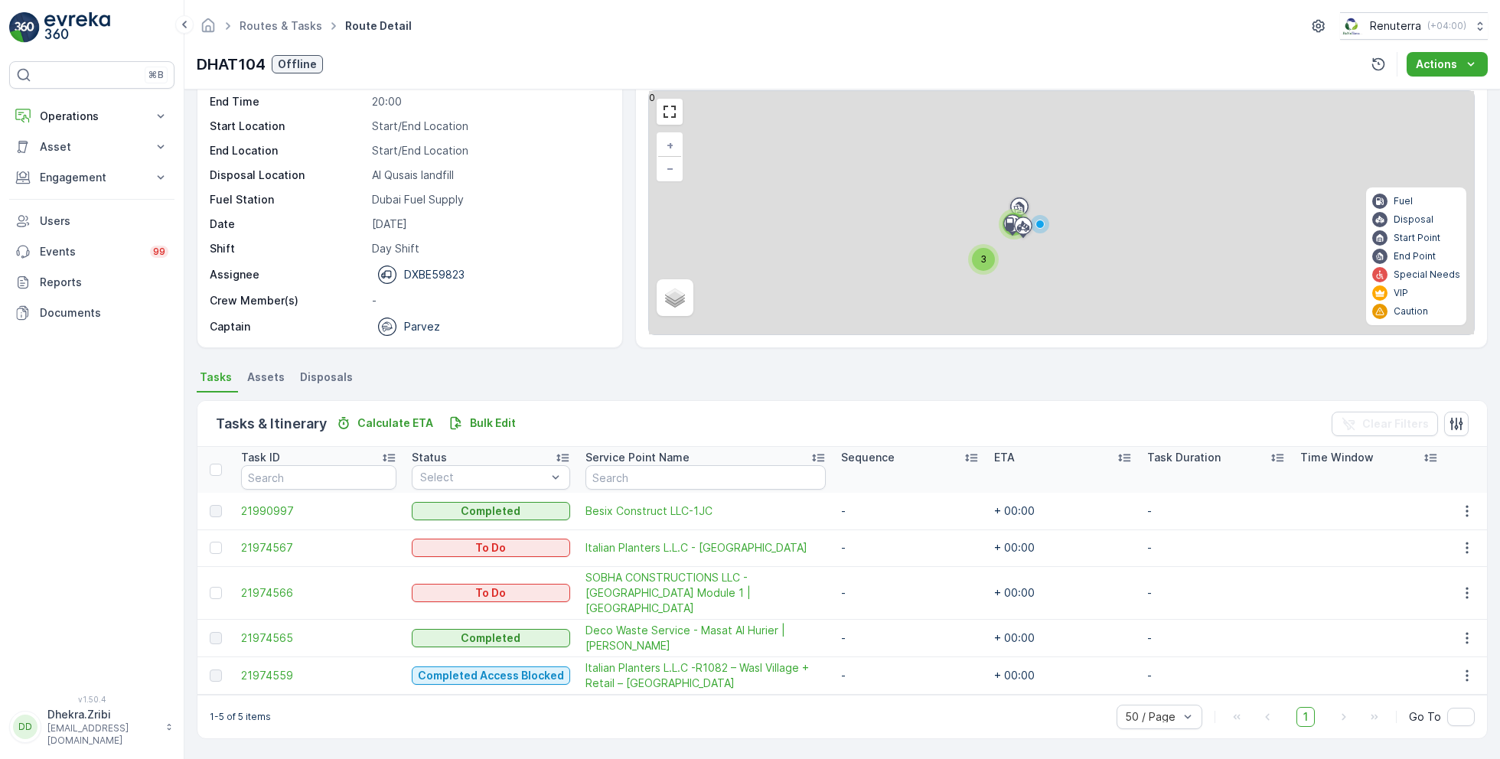
scroll to position [41, 0]
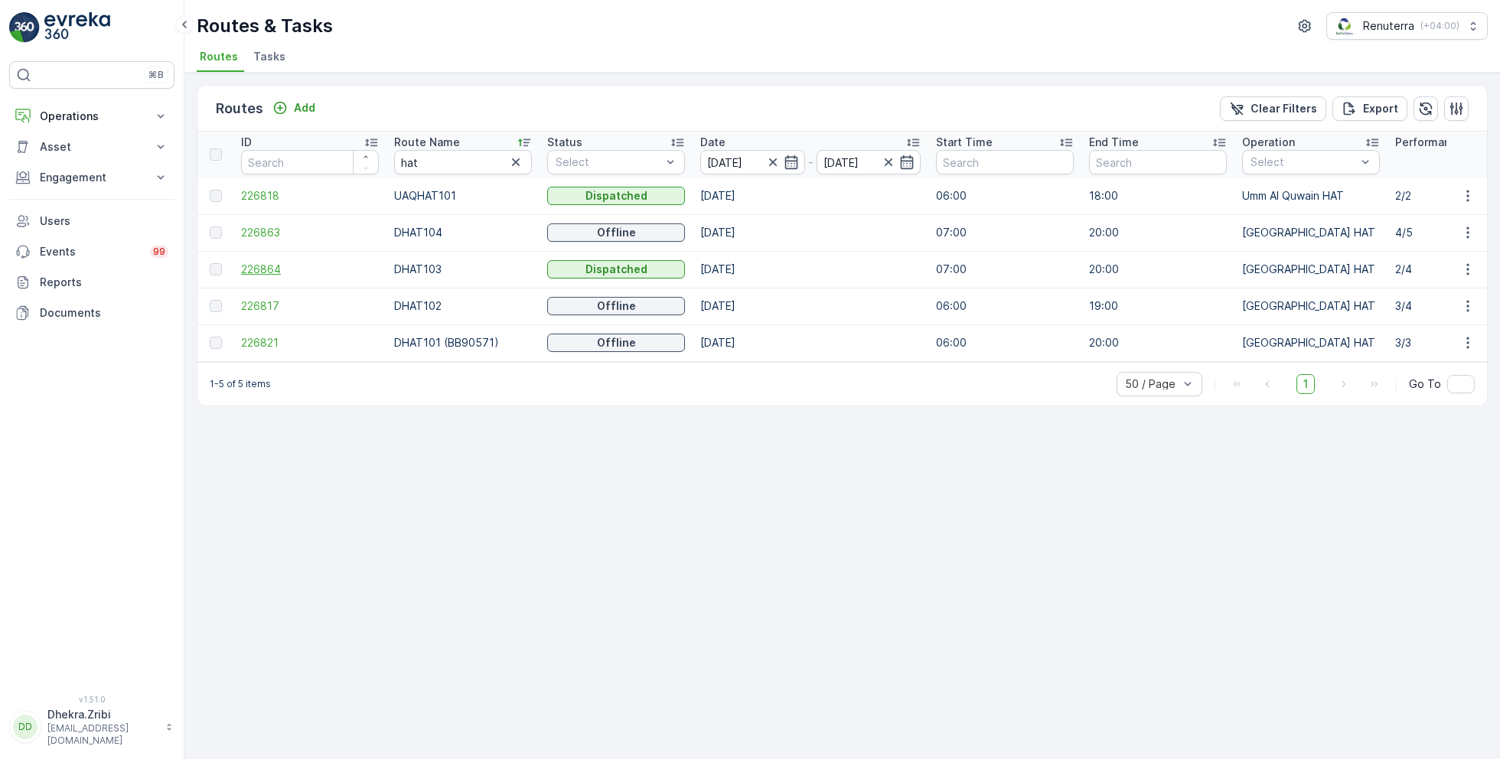
click at [274, 268] on span "226864" at bounding box center [310, 269] width 138 height 15
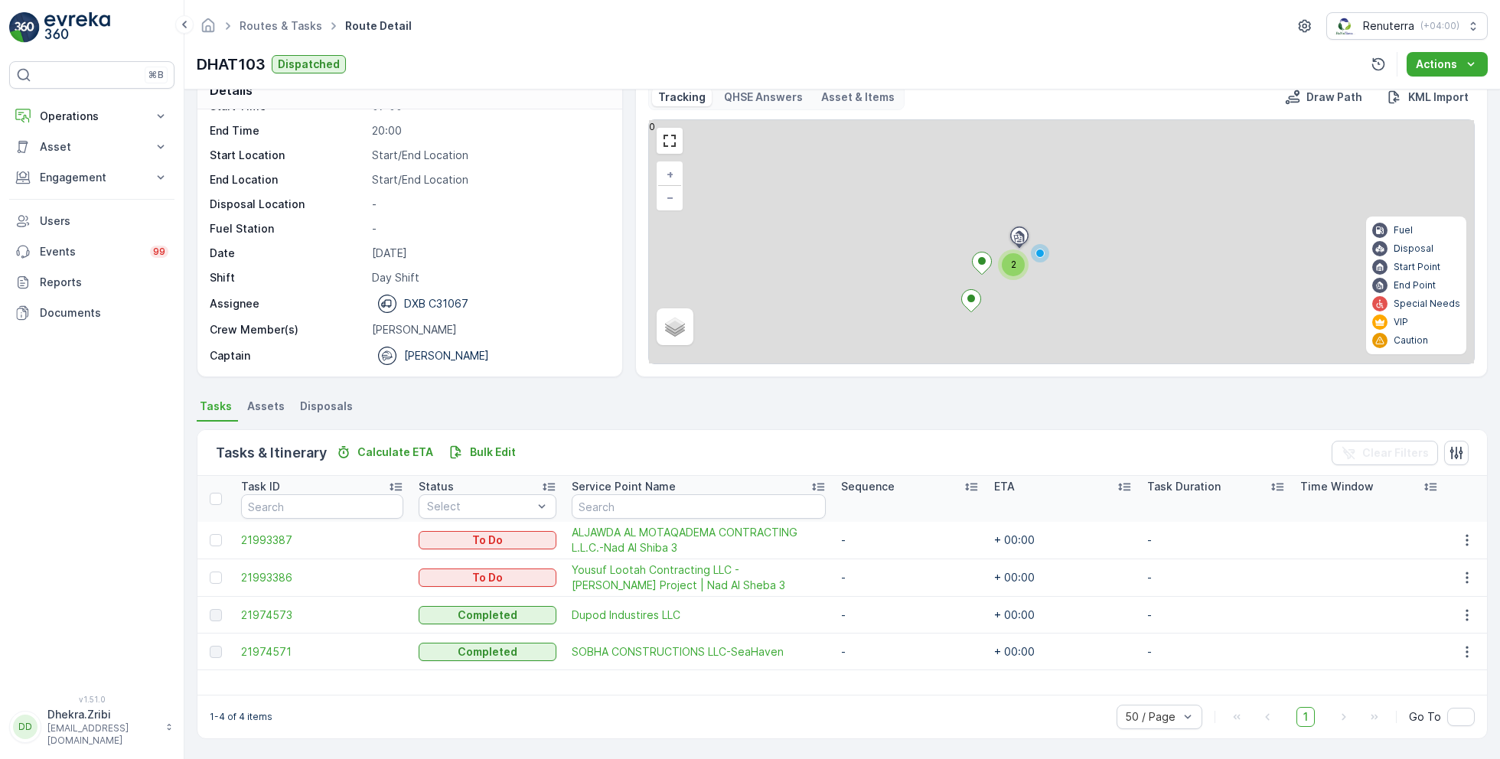
scroll to position [29, 0]
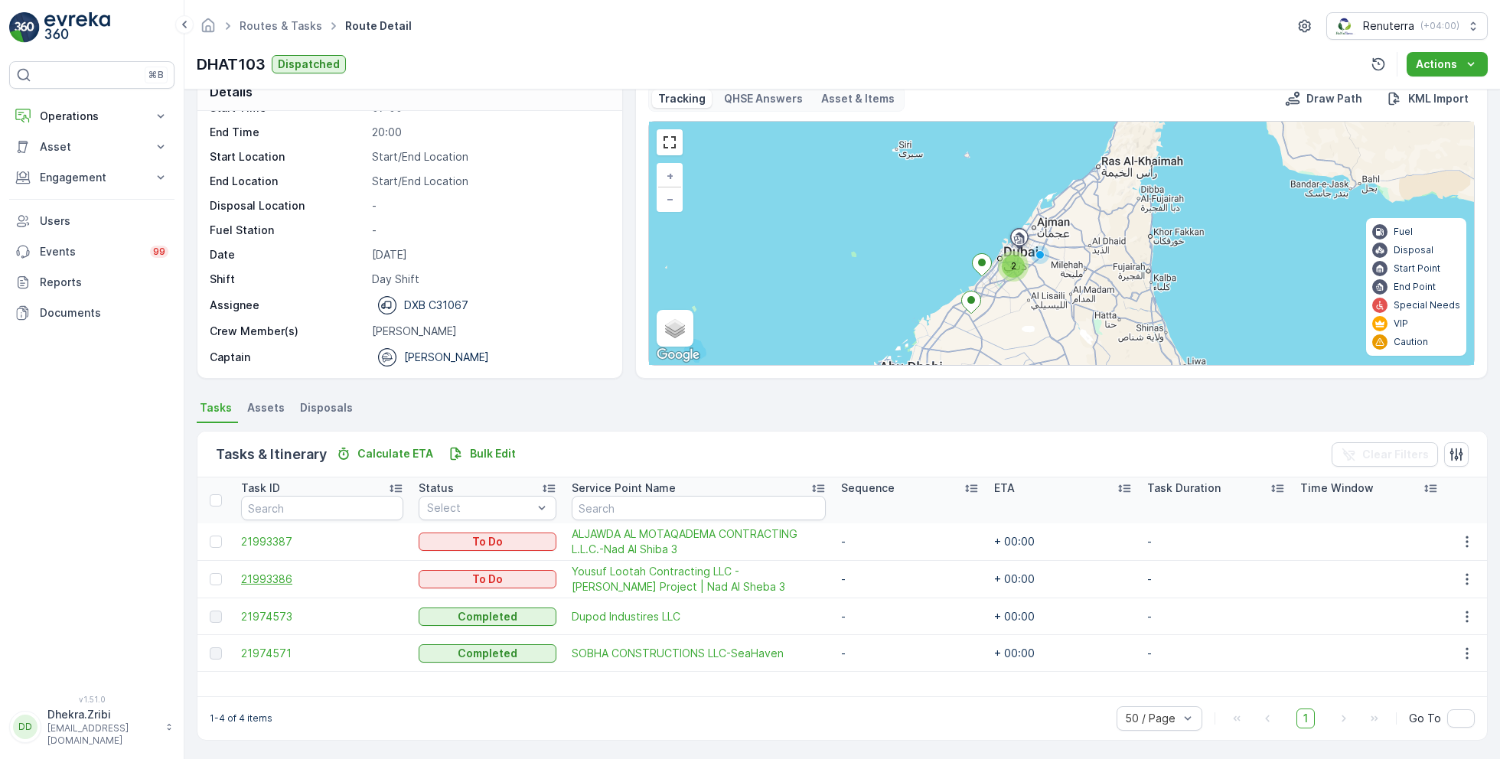
click at [273, 578] on span "21993386" at bounding box center [322, 579] width 162 height 15
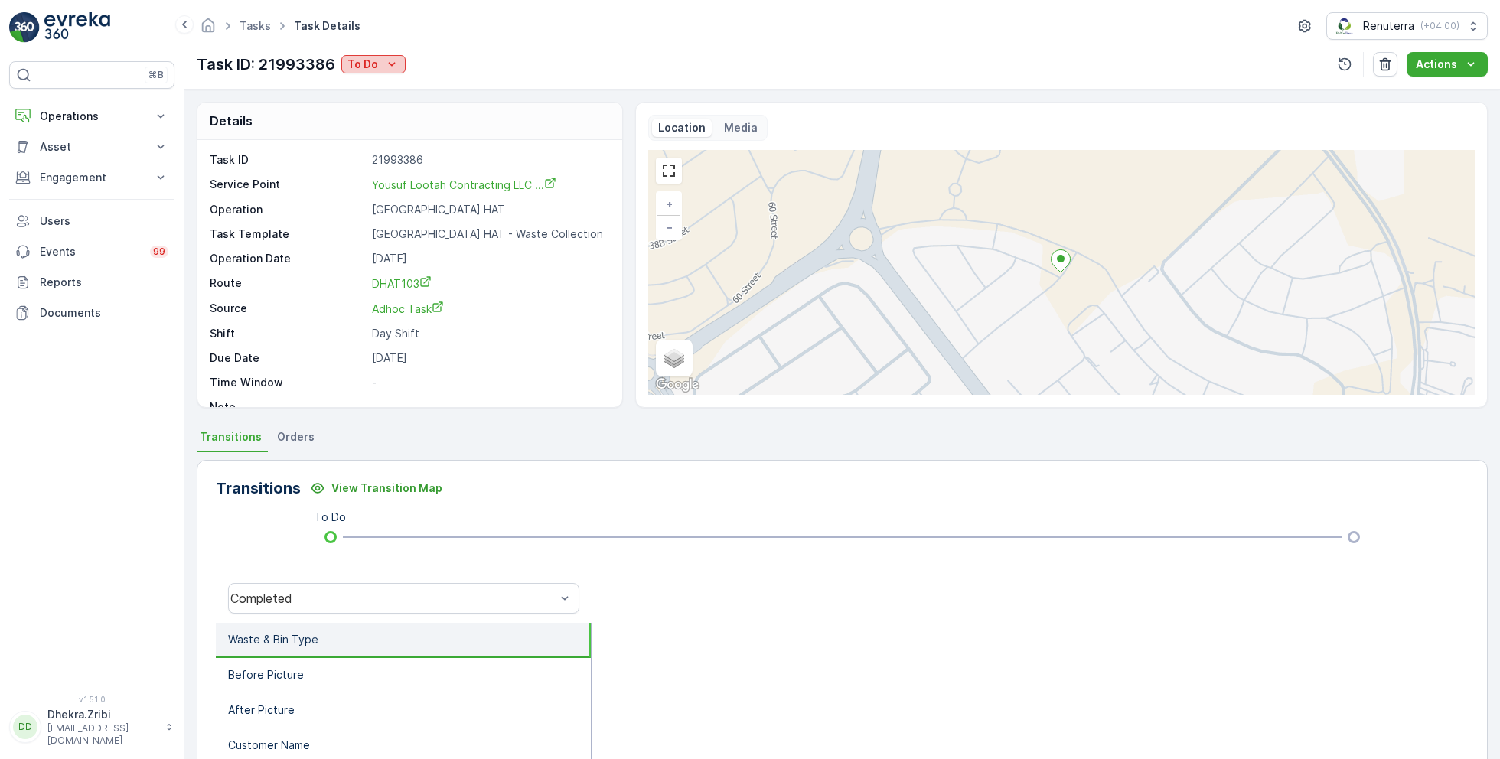
click at [384, 68] on icon "To Do" at bounding box center [391, 64] width 15 height 15
click at [436, 168] on span "Completed Service Refused" at bounding box center [423, 171] width 146 height 15
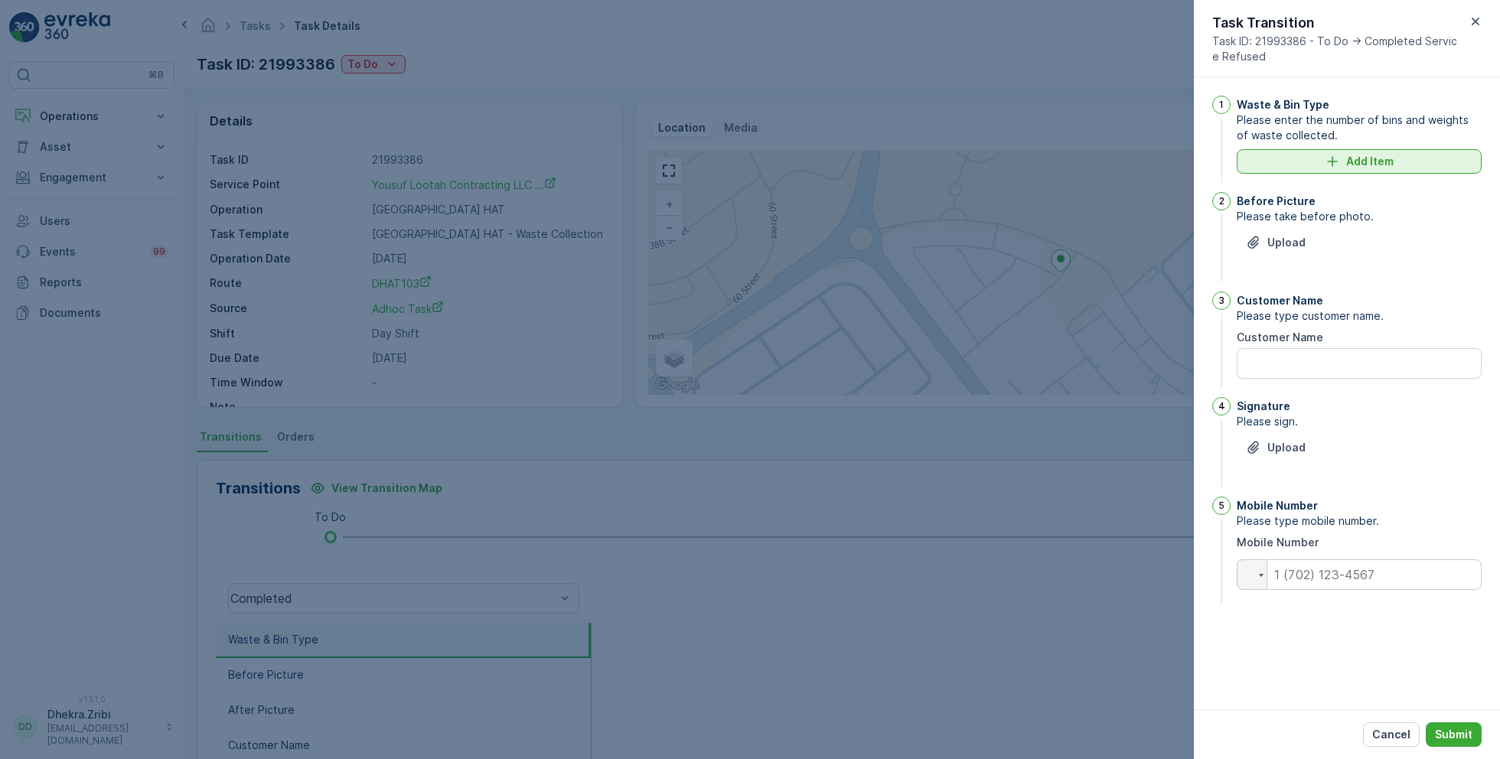
click at [1398, 157] on div "Add Item" at bounding box center [1359, 161] width 226 height 15
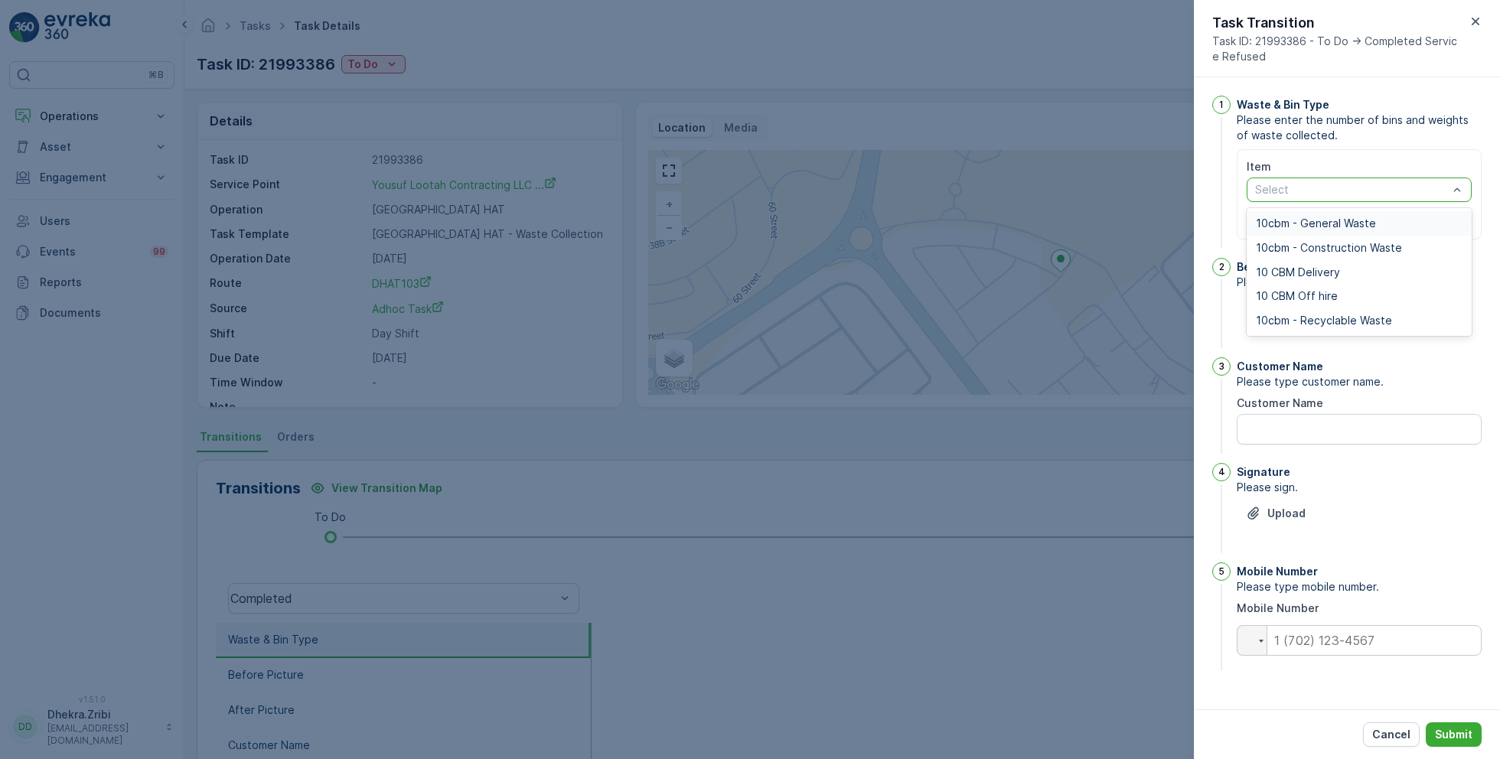
click at [1400, 103] on div "Waste & Bin Type" at bounding box center [1358, 104] width 245 height 15
click at [1287, 309] on p "Upload" at bounding box center [1286, 308] width 38 height 15
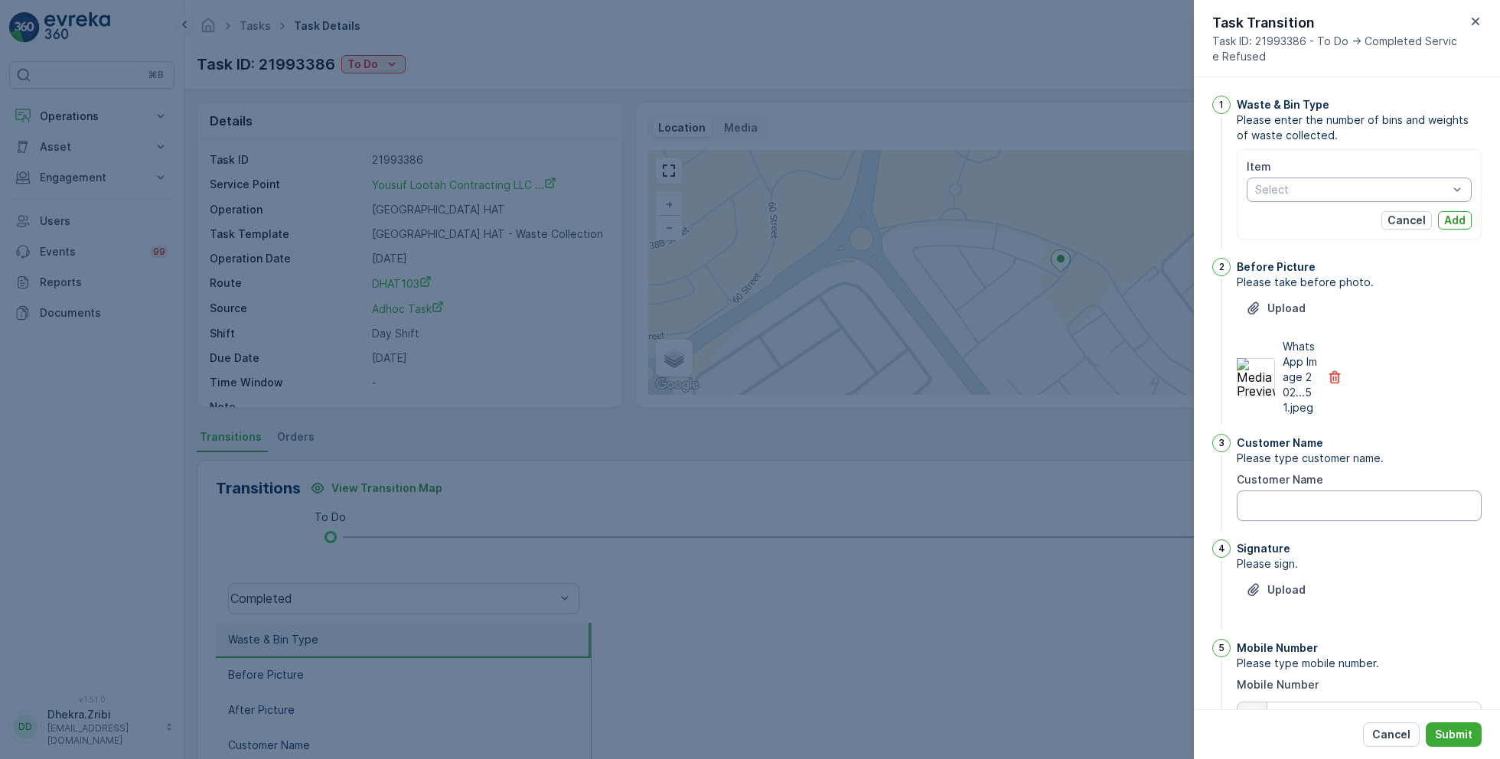
click at [1302, 514] on Name "Customer Name" at bounding box center [1358, 505] width 245 height 31
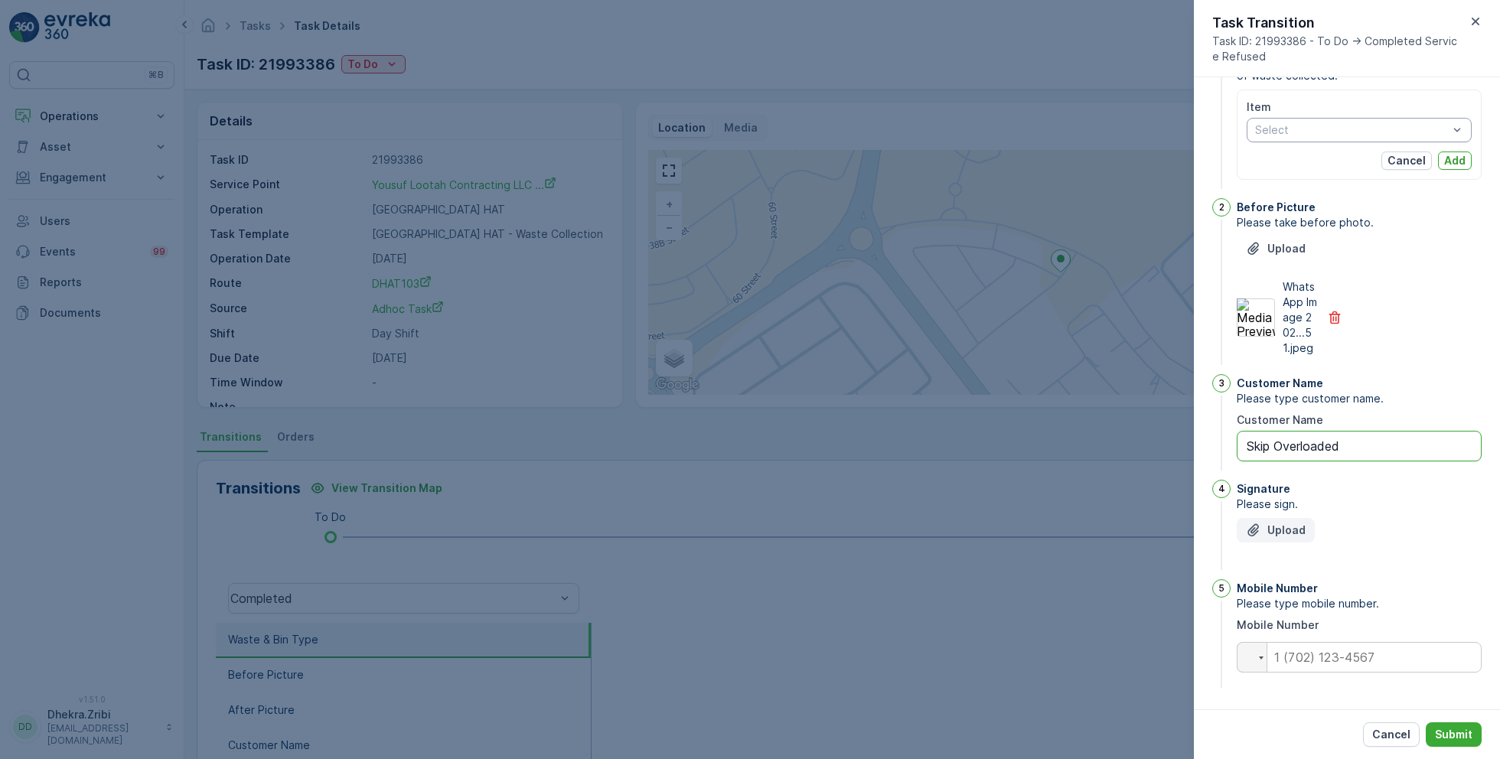
type Name "Skip Overloaded"
click at [1285, 525] on p "Upload" at bounding box center [1286, 530] width 38 height 15
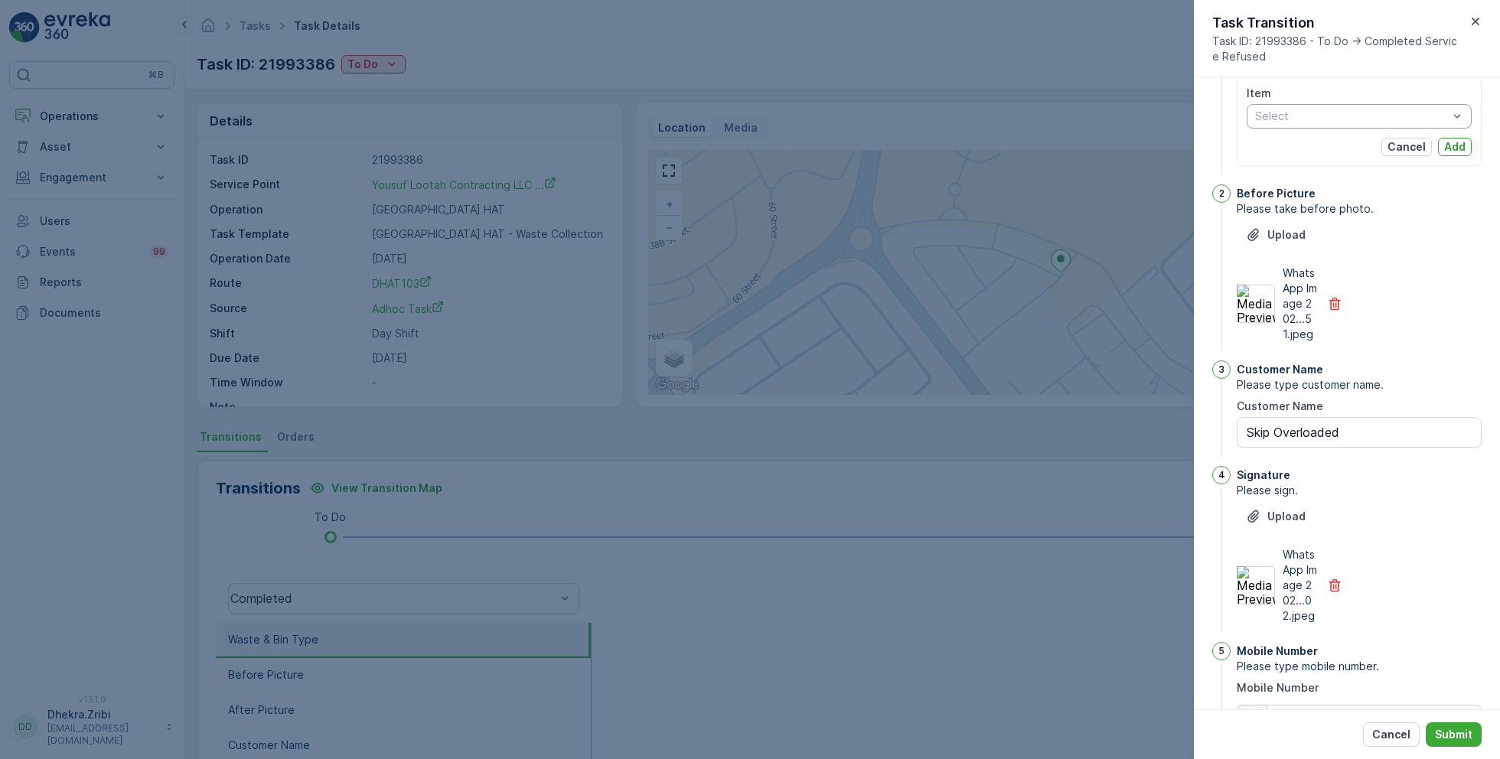
scroll to position [165, 0]
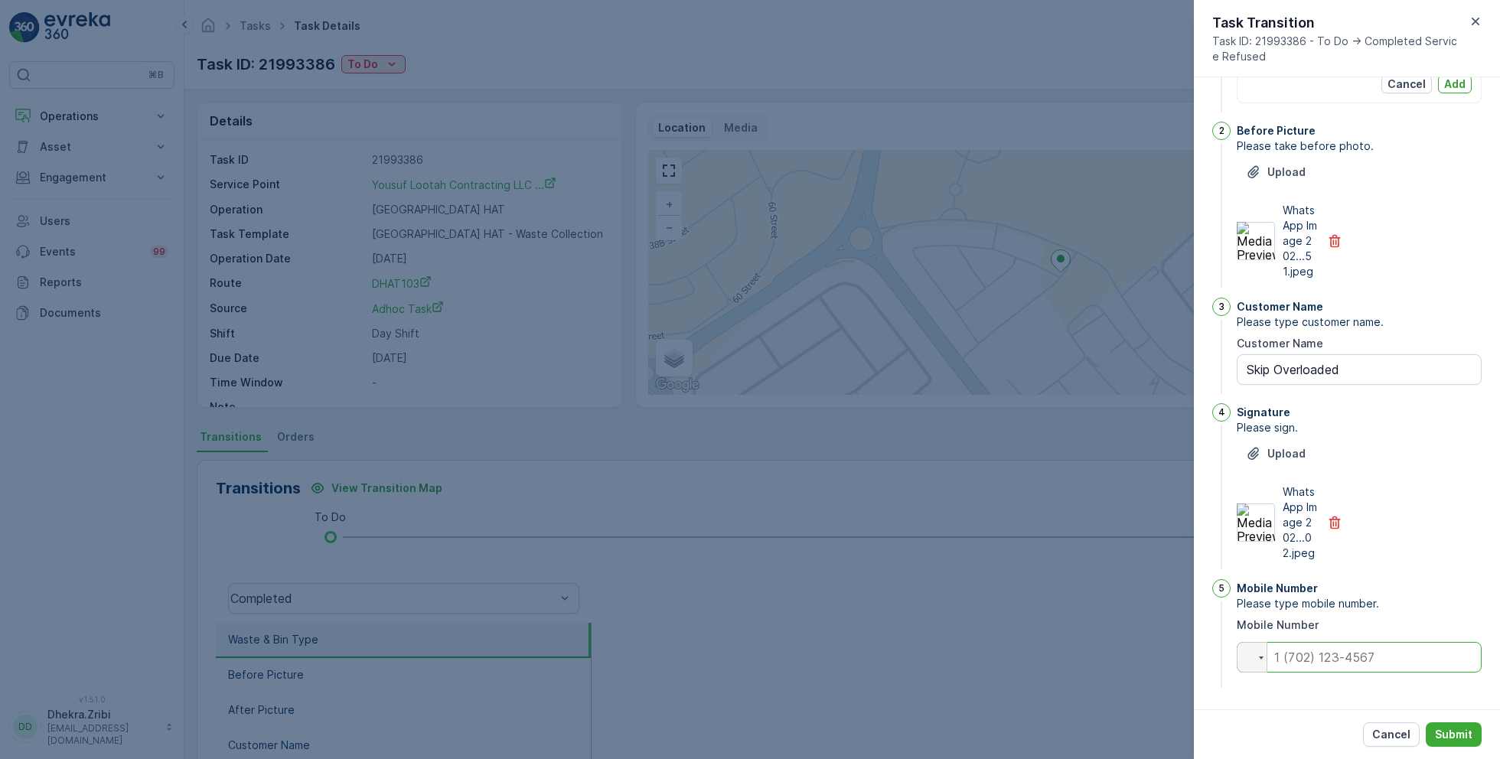
click at [1301, 655] on input "tel" at bounding box center [1358, 657] width 245 height 31
type input "0"
click at [1451, 730] on p "Submit" at bounding box center [1453, 734] width 37 height 15
click at [1458, 725] on button "Submit" at bounding box center [1453, 734] width 56 height 24
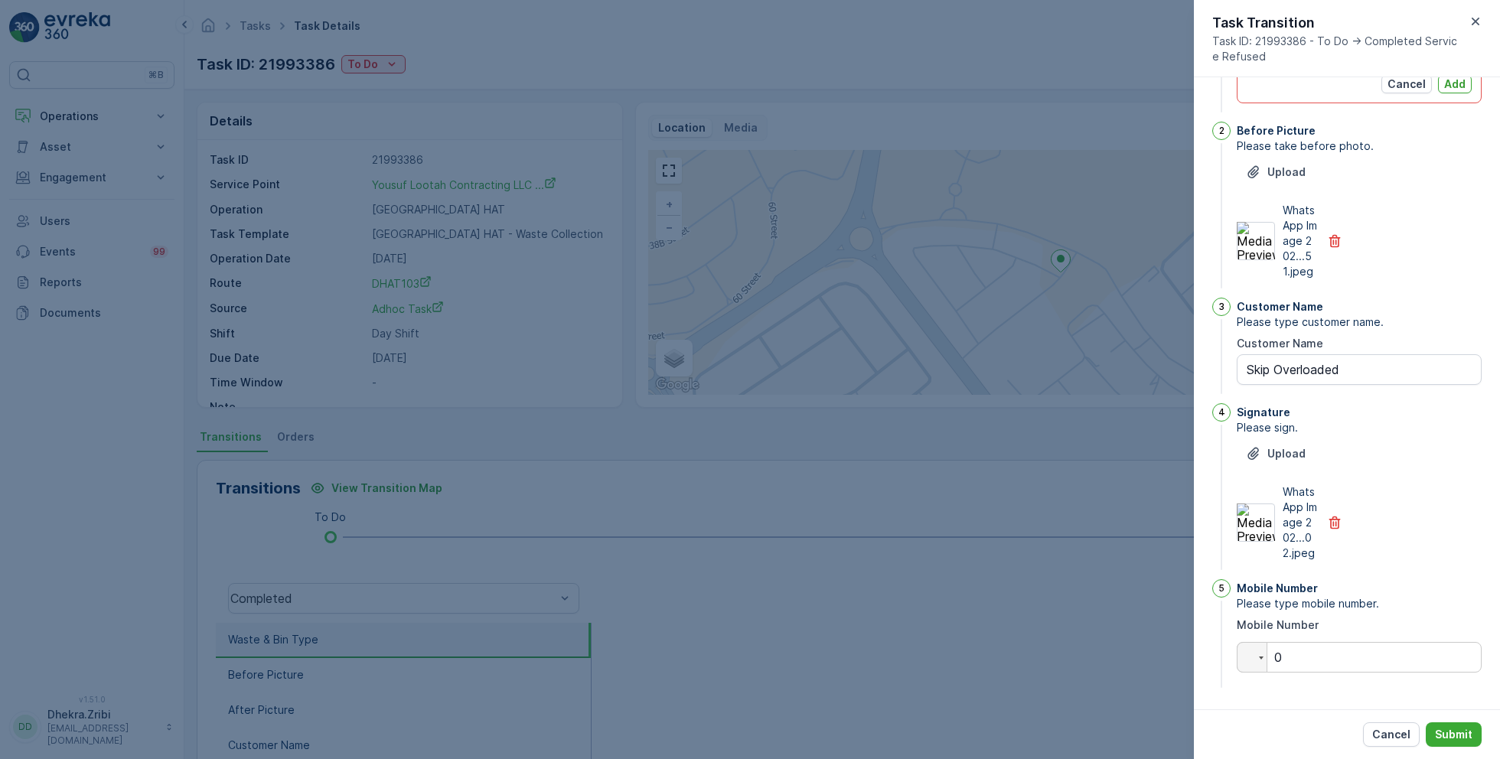
scroll to position [0, 0]
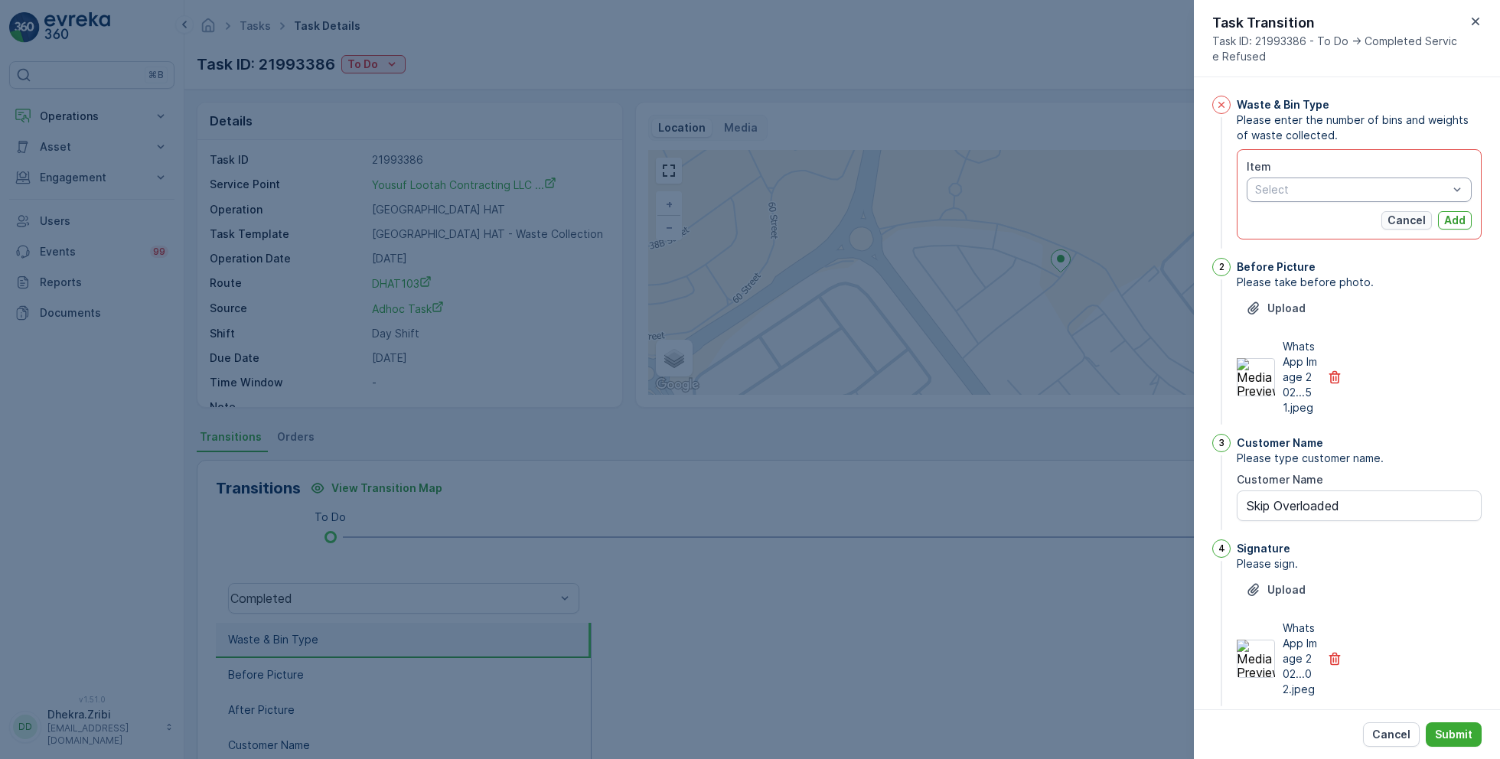
click at [1411, 220] on p "Cancel" at bounding box center [1406, 220] width 38 height 15
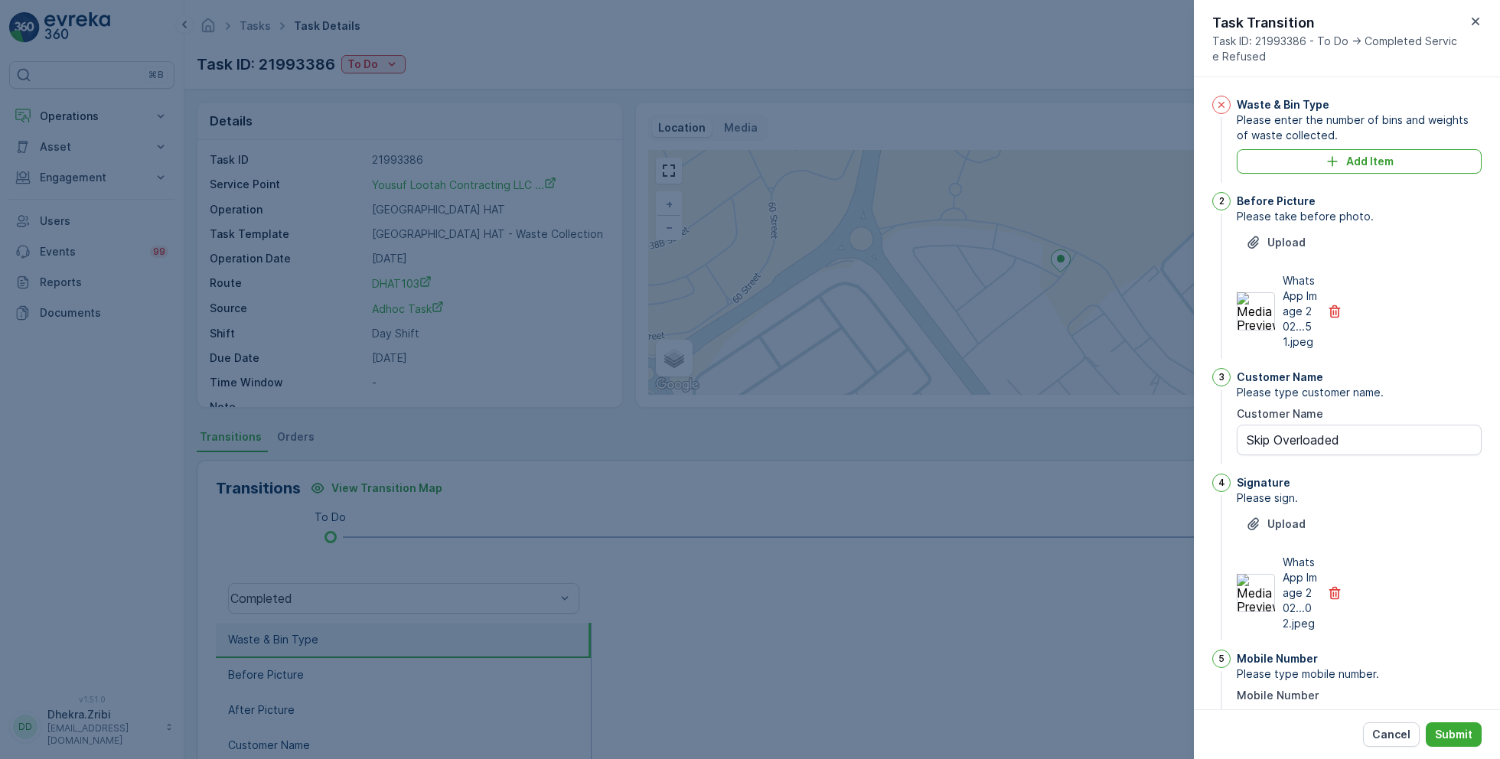
scroll to position [99, 0]
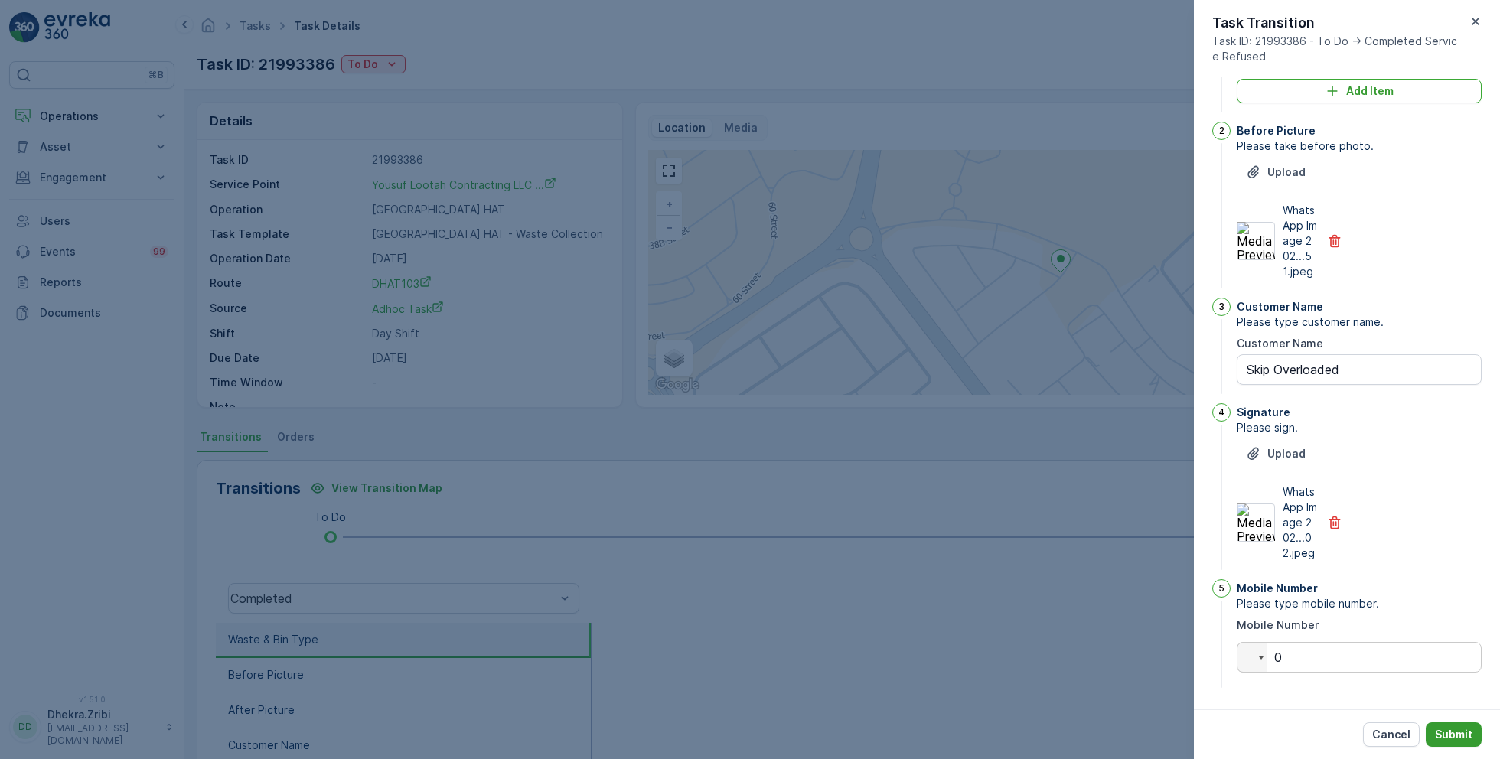
click at [1450, 737] on p "Submit" at bounding box center [1453, 734] width 37 height 15
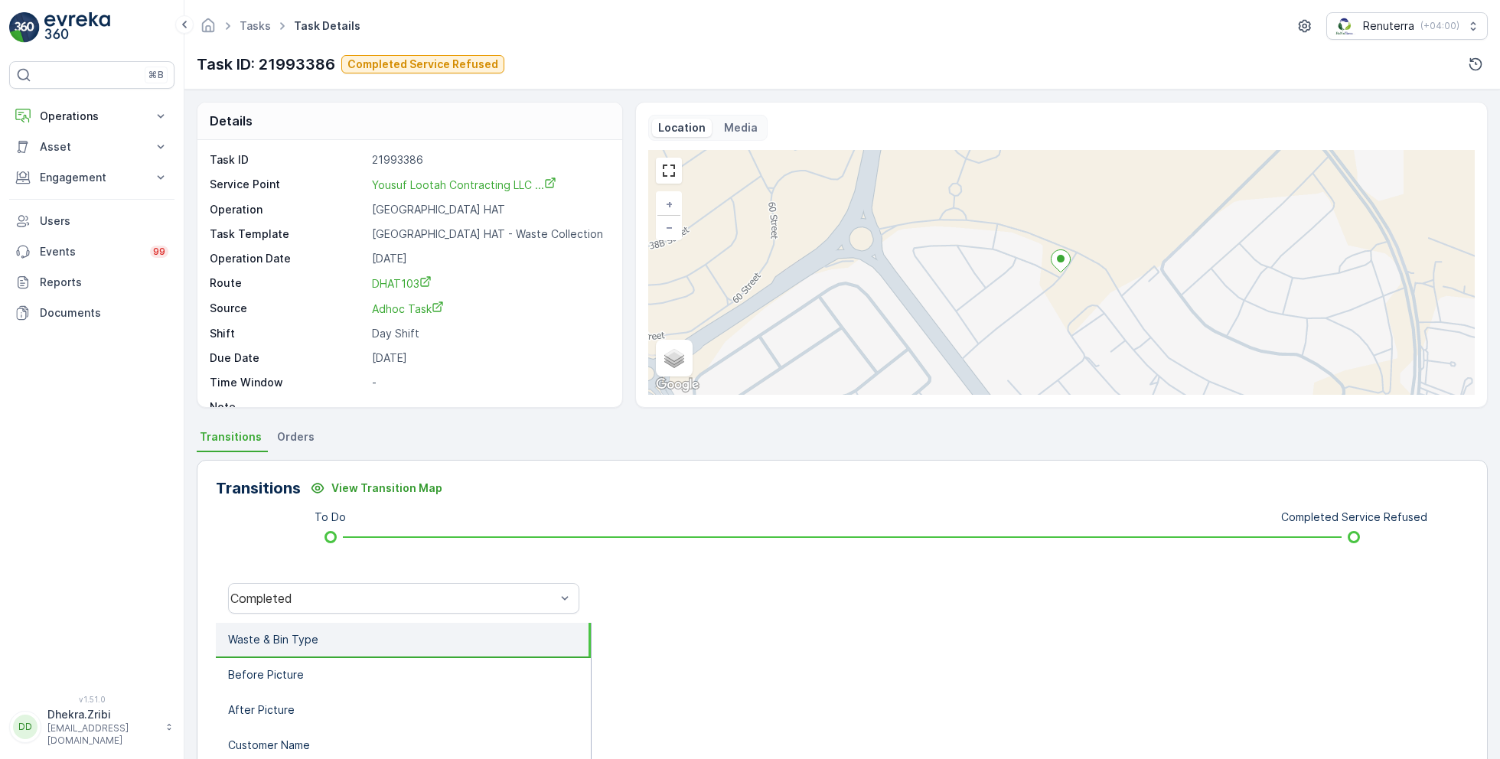
scroll to position [204, 0]
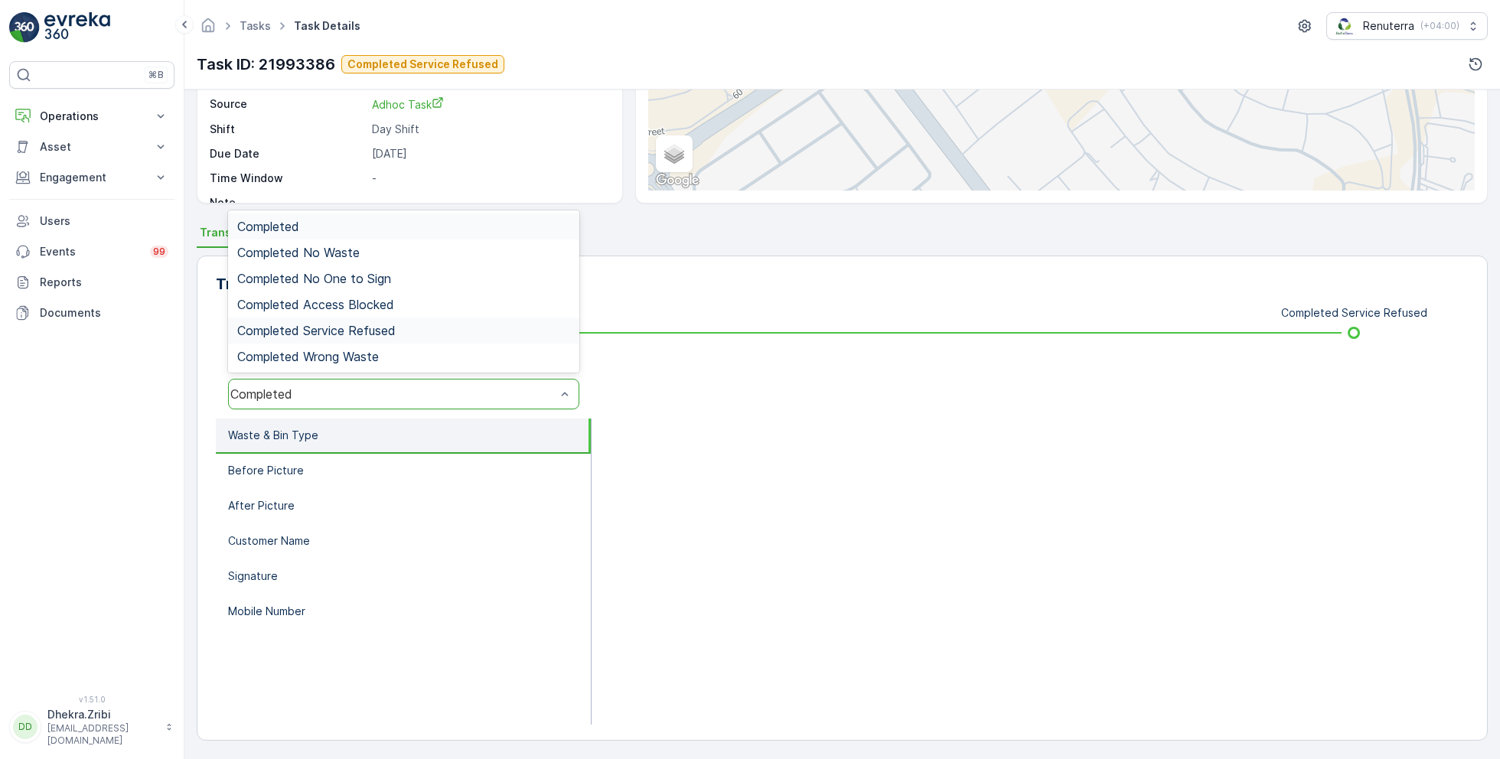
click at [375, 331] on span "Completed Service Refused" at bounding box center [316, 331] width 158 height 14
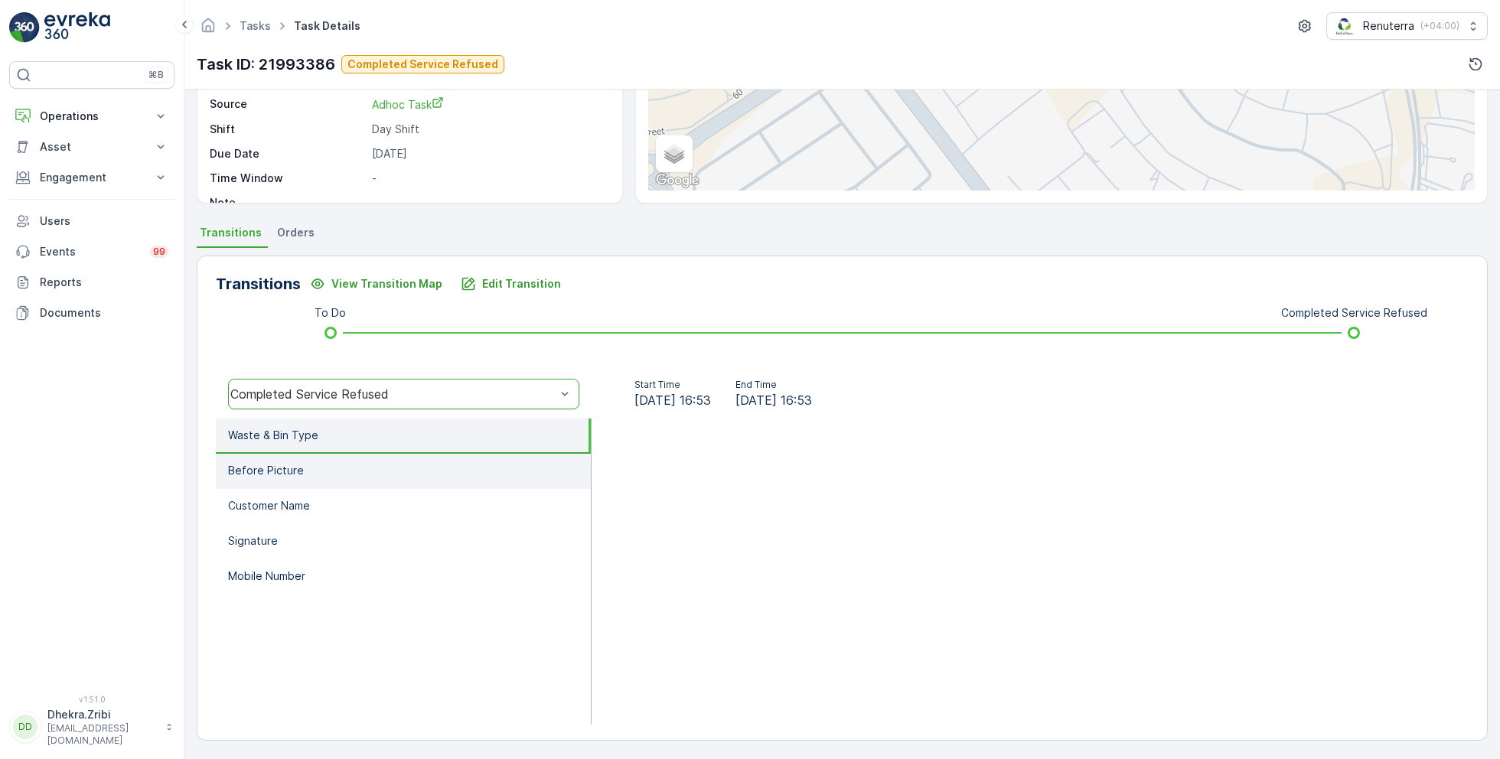
click at [320, 461] on li "Before Picture" at bounding box center [403, 471] width 375 height 35
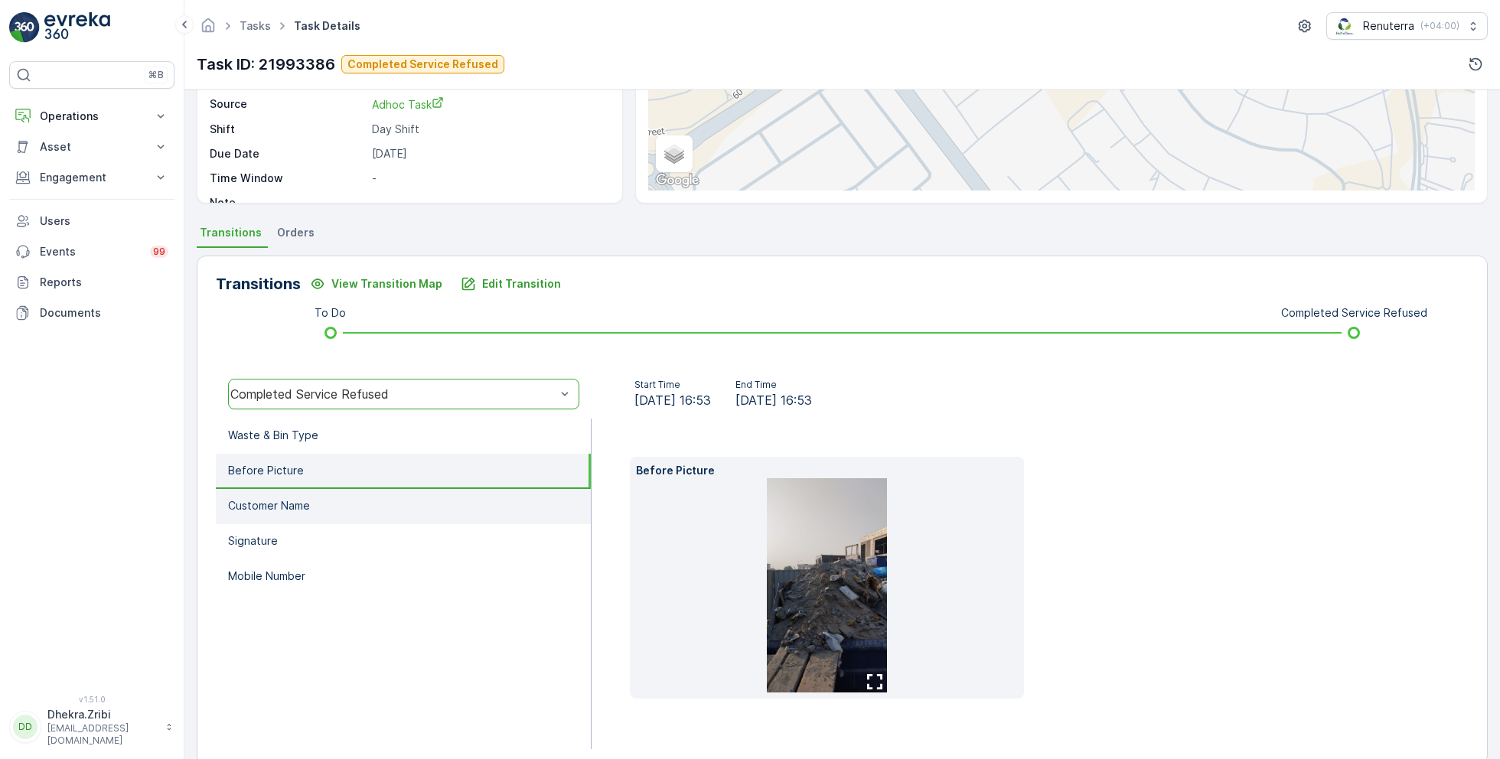
click at [339, 508] on li "Customer Name" at bounding box center [403, 506] width 375 height 35
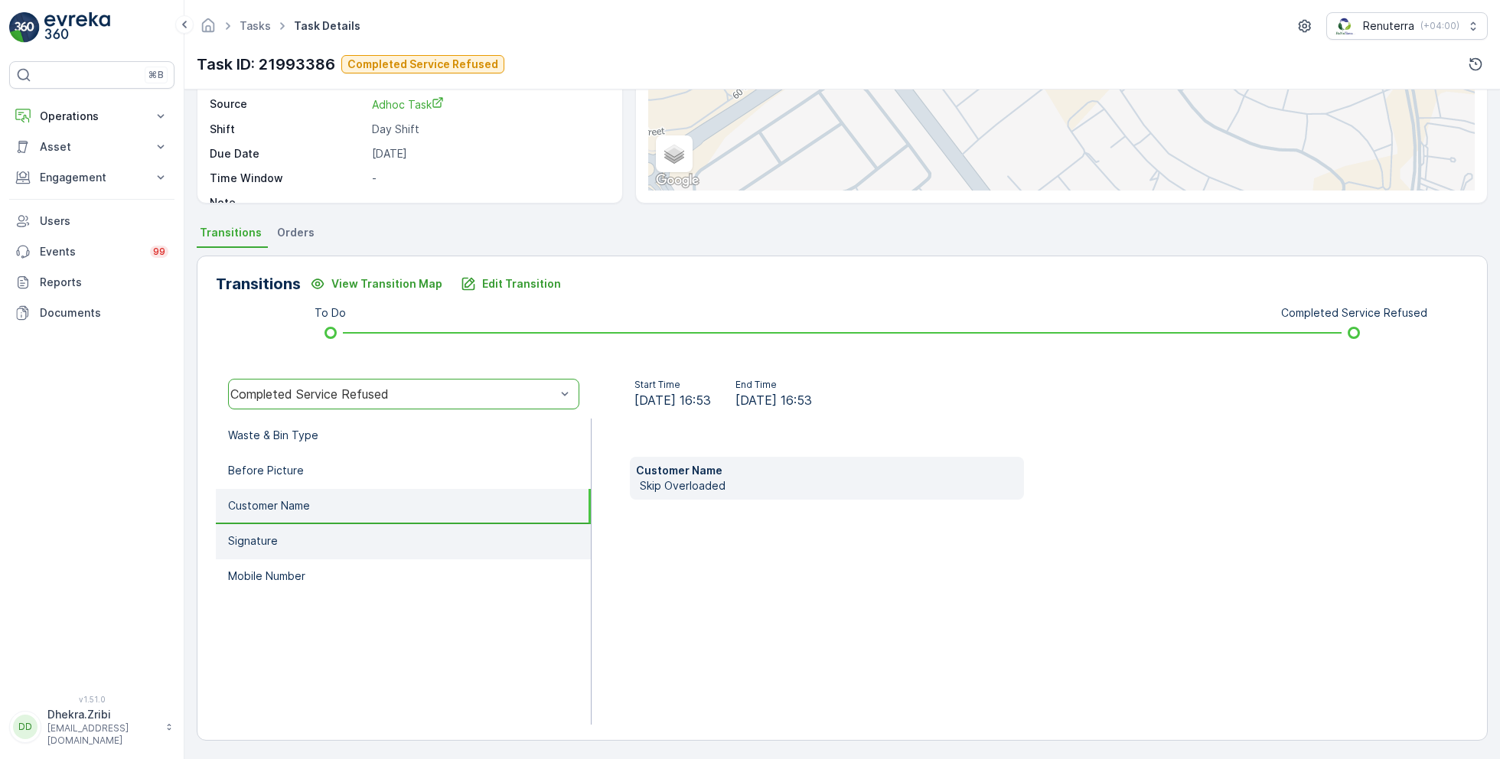
click at [345, 536] on li "Signature" at bounding box center [403, 541] width 375 height 35
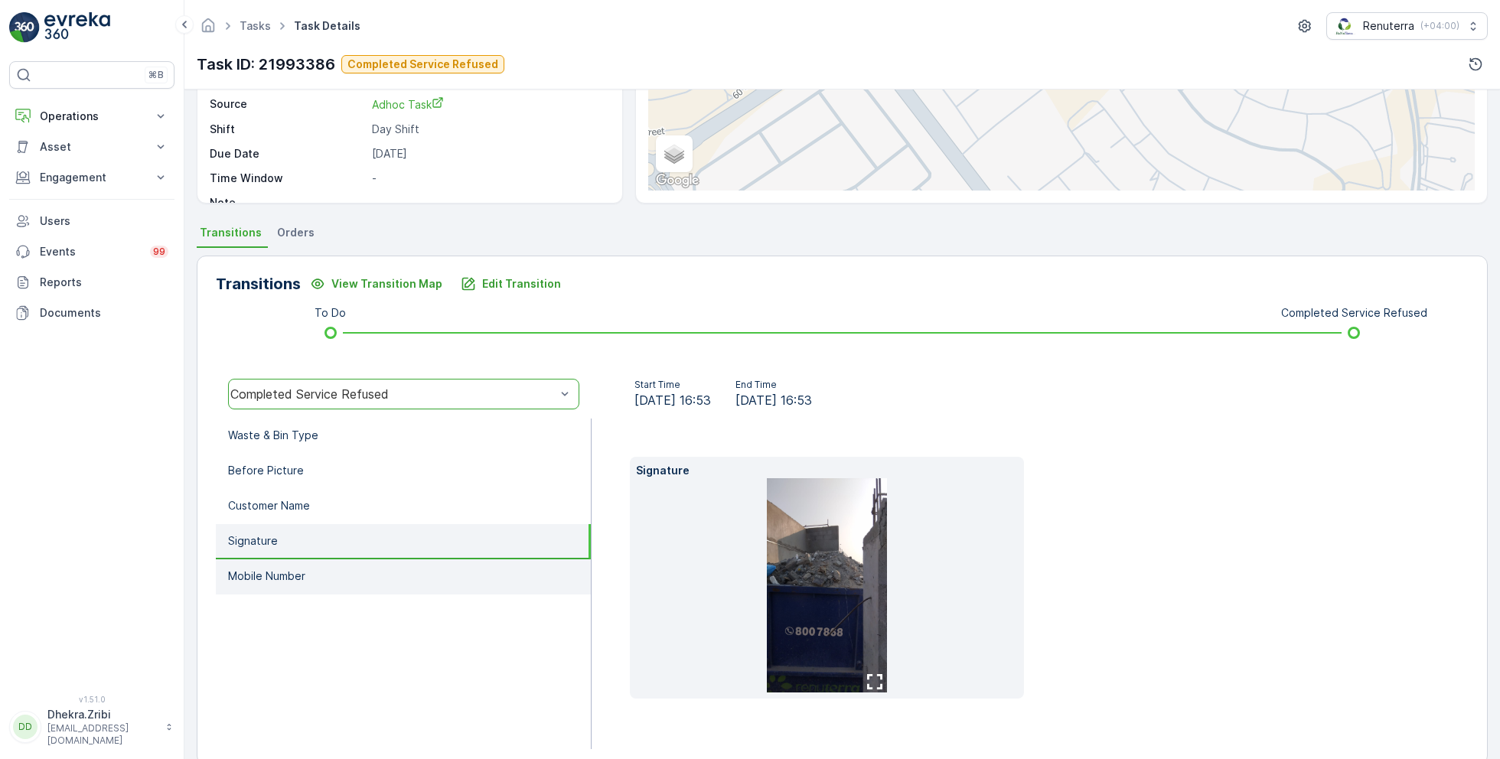
click at [355, 567] on li "Mobile Number" at bounding box center [403, 576] width 375 height 35
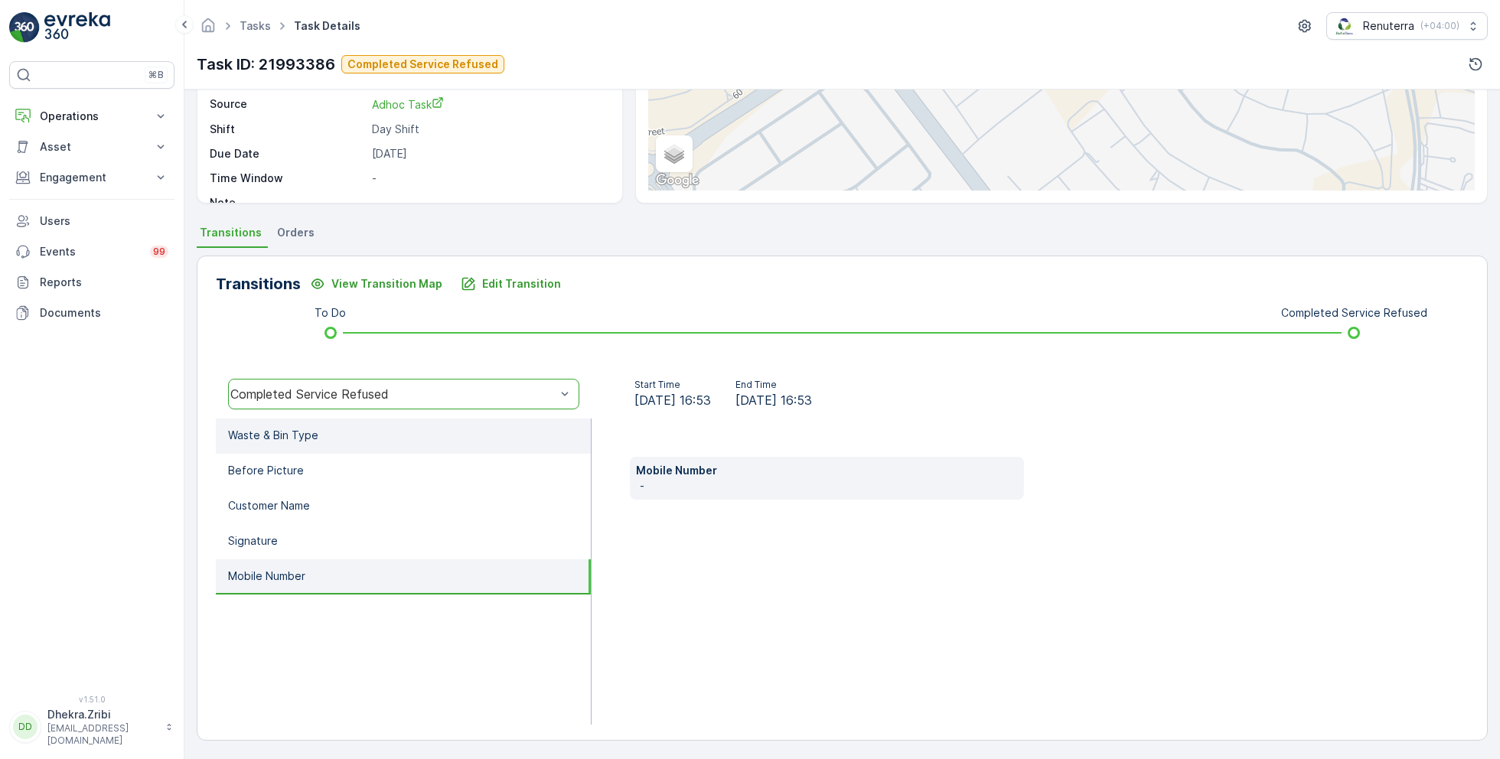
click at [339, 443] on li "Waste & Bin Type" at bounding box center [403, 436] width 375 height 35
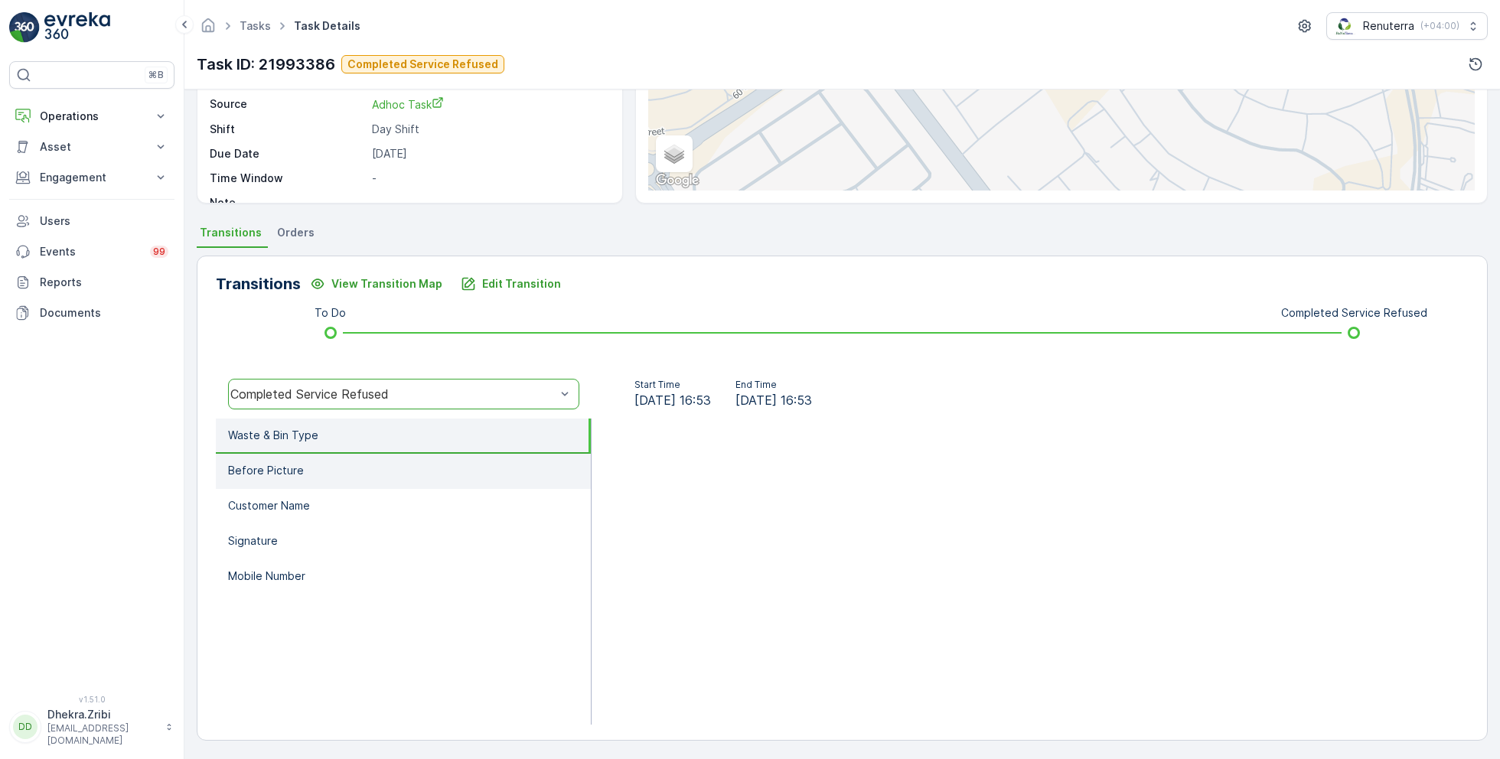
click at [339, 475] on li "Before Picture" at bounding box center [403, 471] width 375 height 35
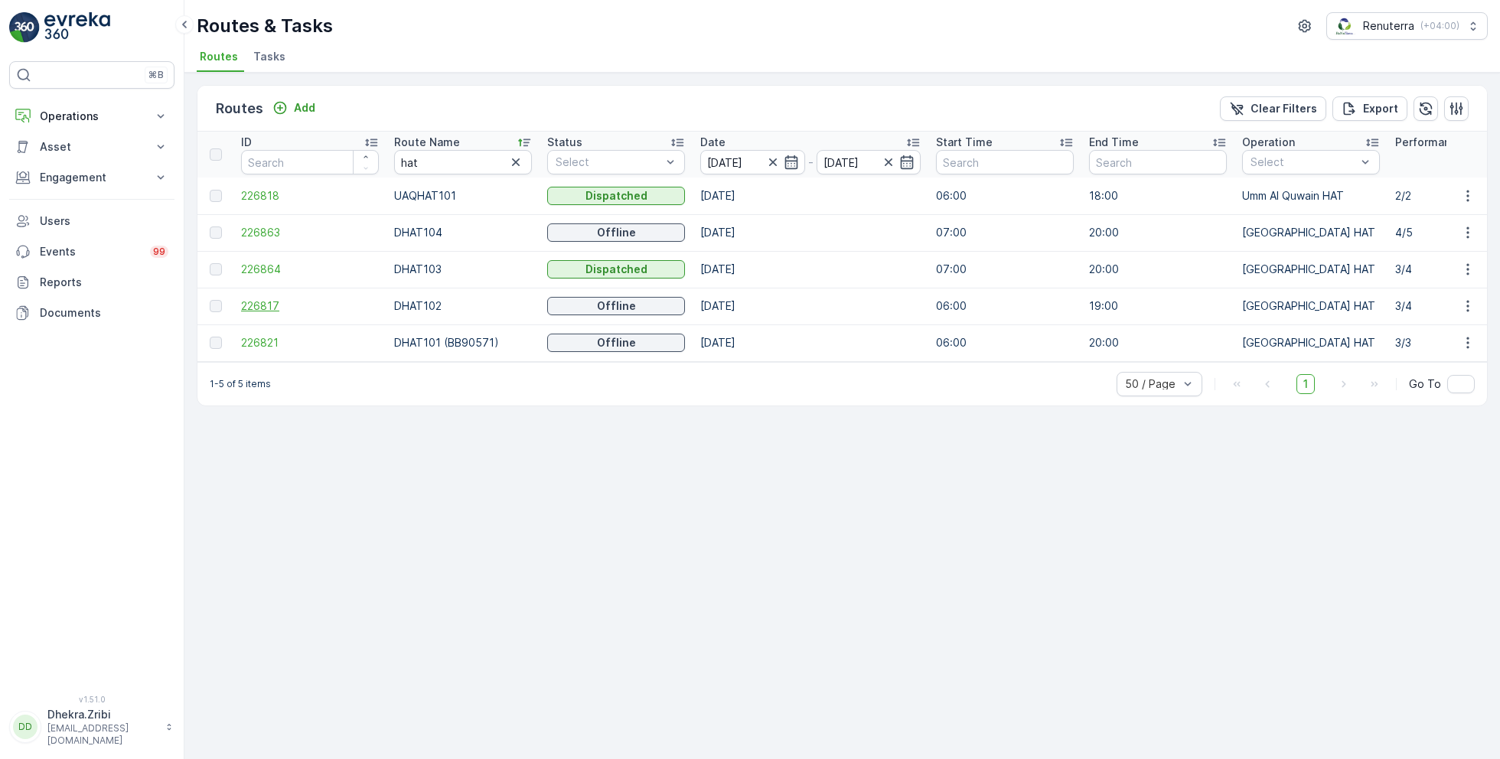
click at [260, 308] on span "226817" at bounding box center [310, 305] width 138 height 15
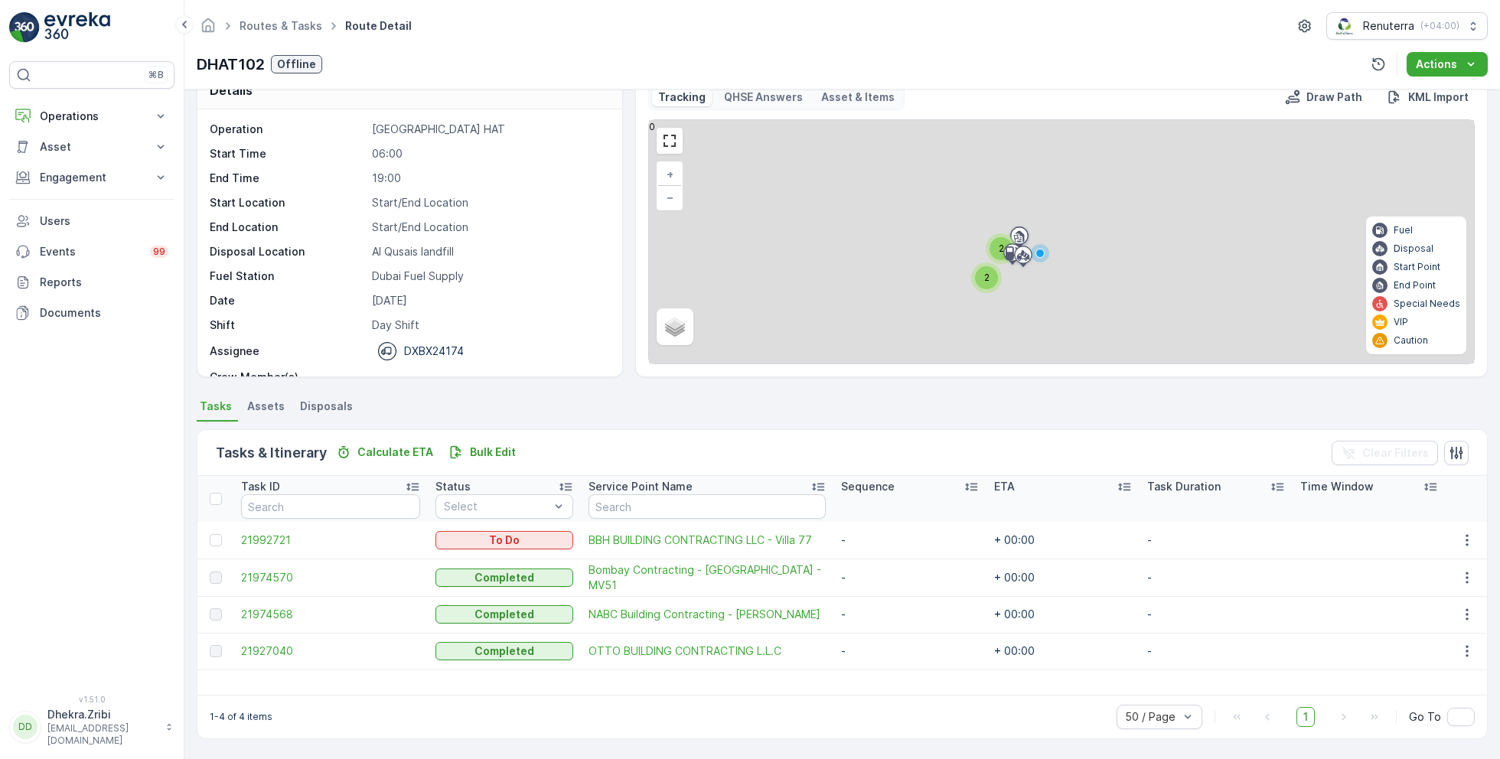
scroll to position [29, 0]
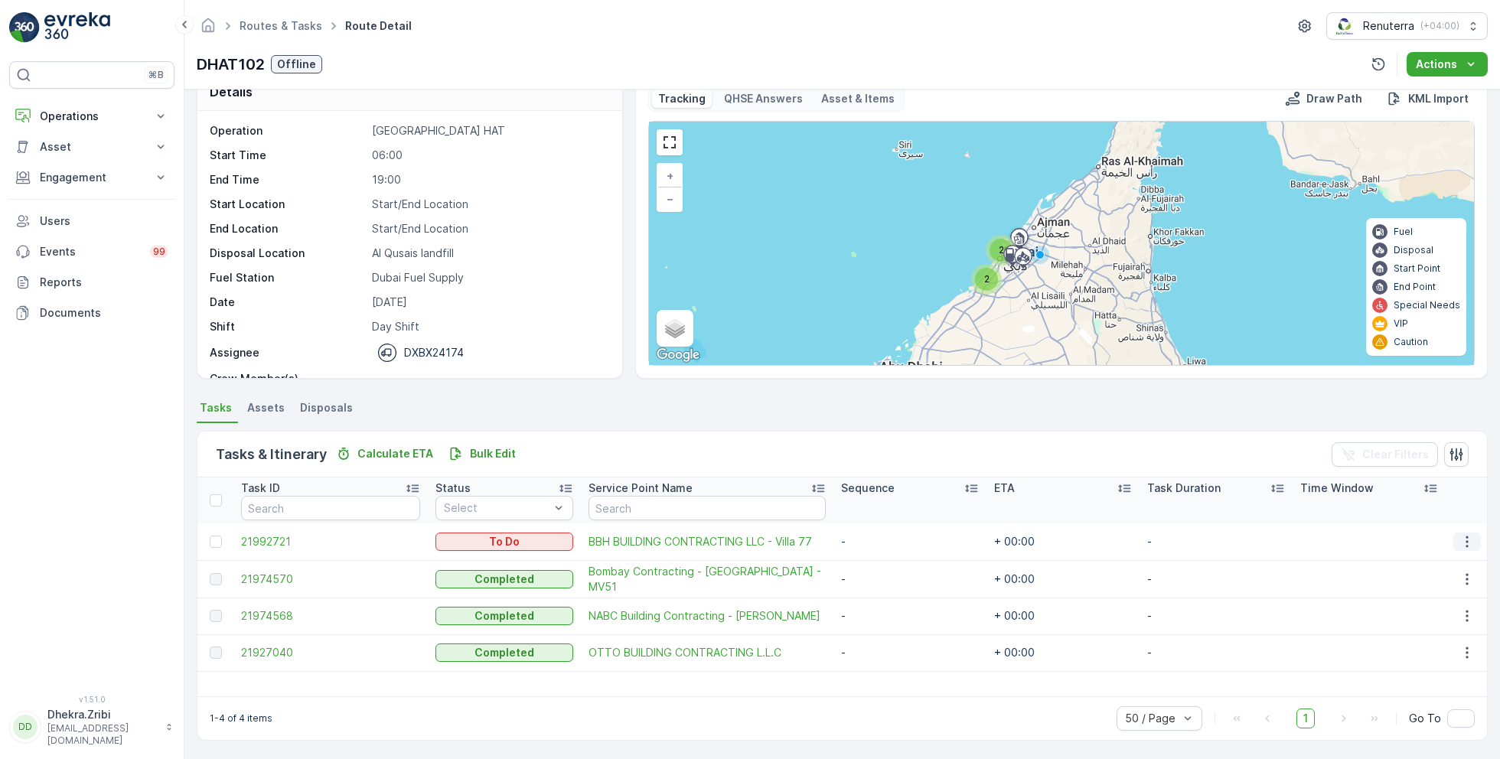
click at [1464, 534] on icon "button" at bounding box center [1466, 541] width 15 height 15
click at [1425, 603] on span "Change Route" at bounding box center [1428, 606] width 74 height 15
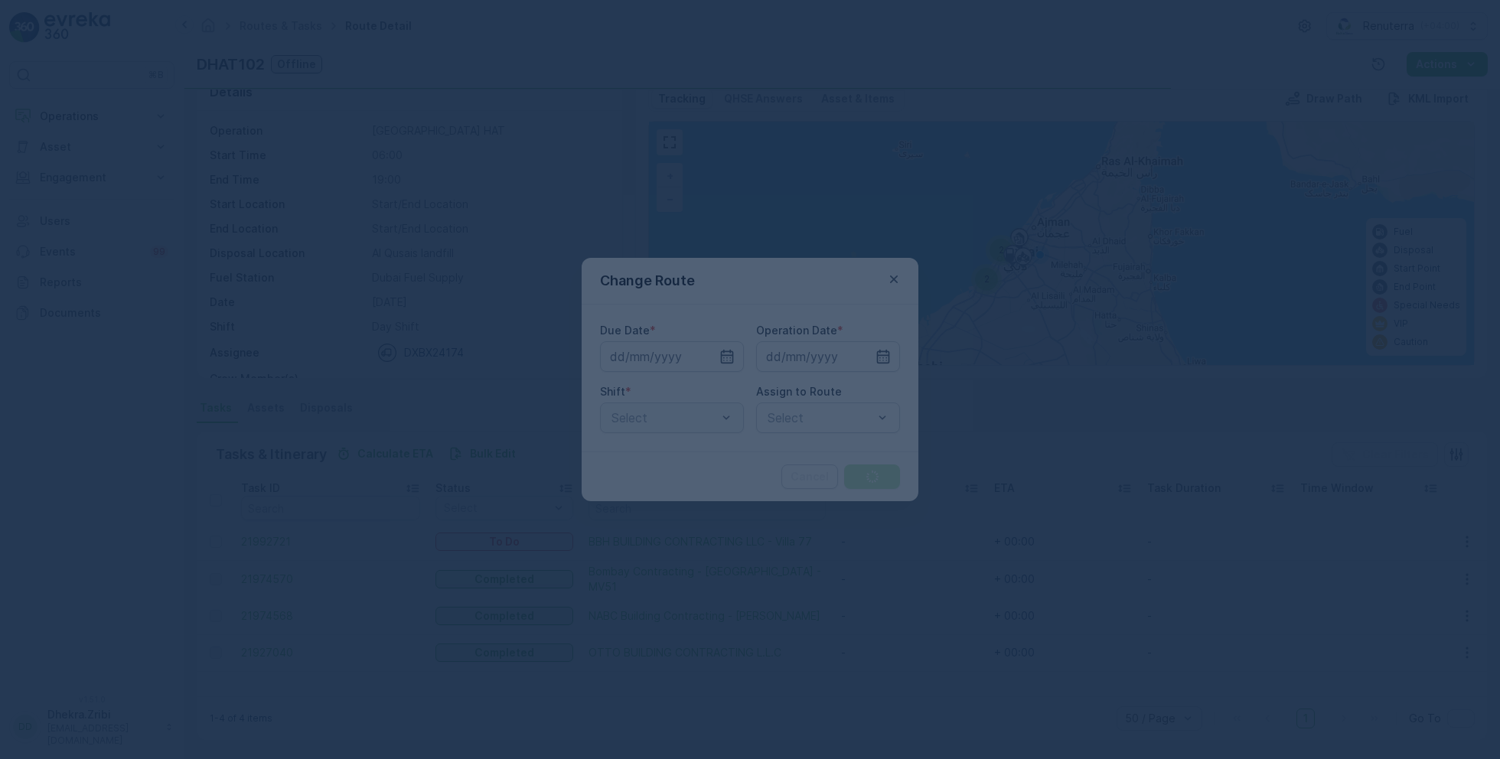
type input "[DATE]"
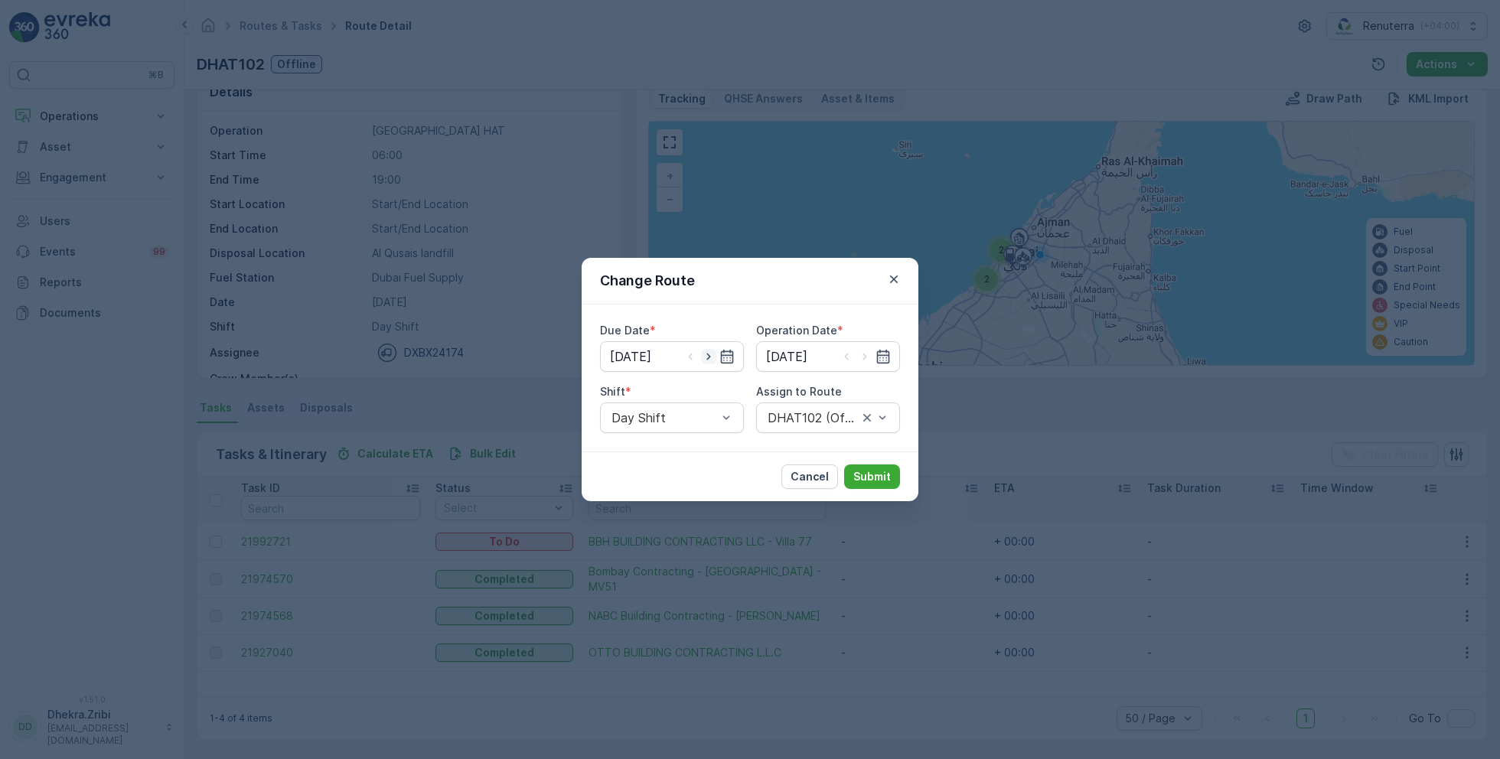
click at [712, 355] on icon "button" at bounding box center [708, 356] width 15 height 15
type input "24.09.2025"
click at [864, 353] on icon "button" at bounding box center [864, 356] width 15 height 15
type input "24.09.2025"
click at [809, 406] on div "Select" at bounding box center [828, 417] width 144 height 31
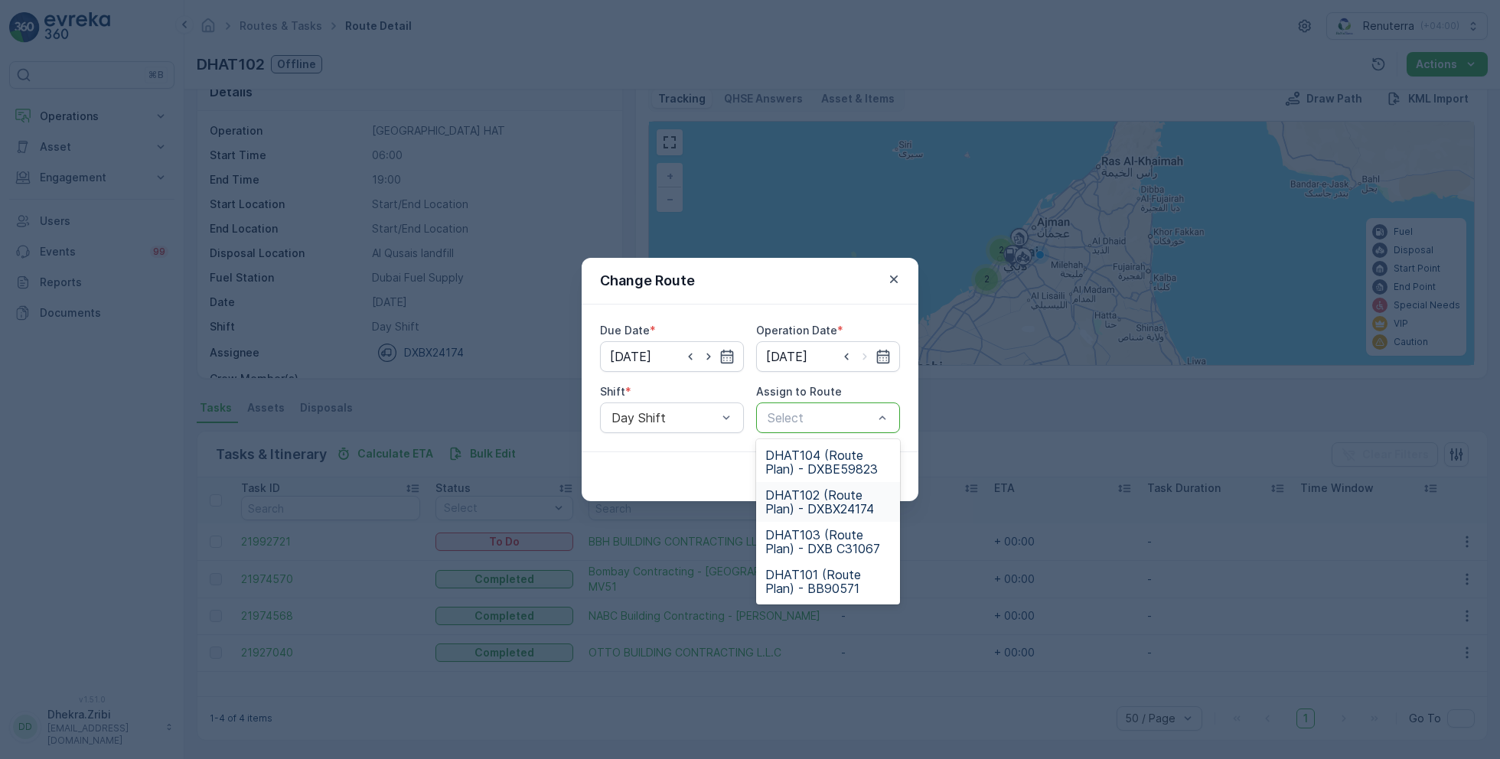
click at [807, 513] on span "DHAT102 (Route Plan) - DXBX24174" at bounding box center [827, 502] width 125 height 28
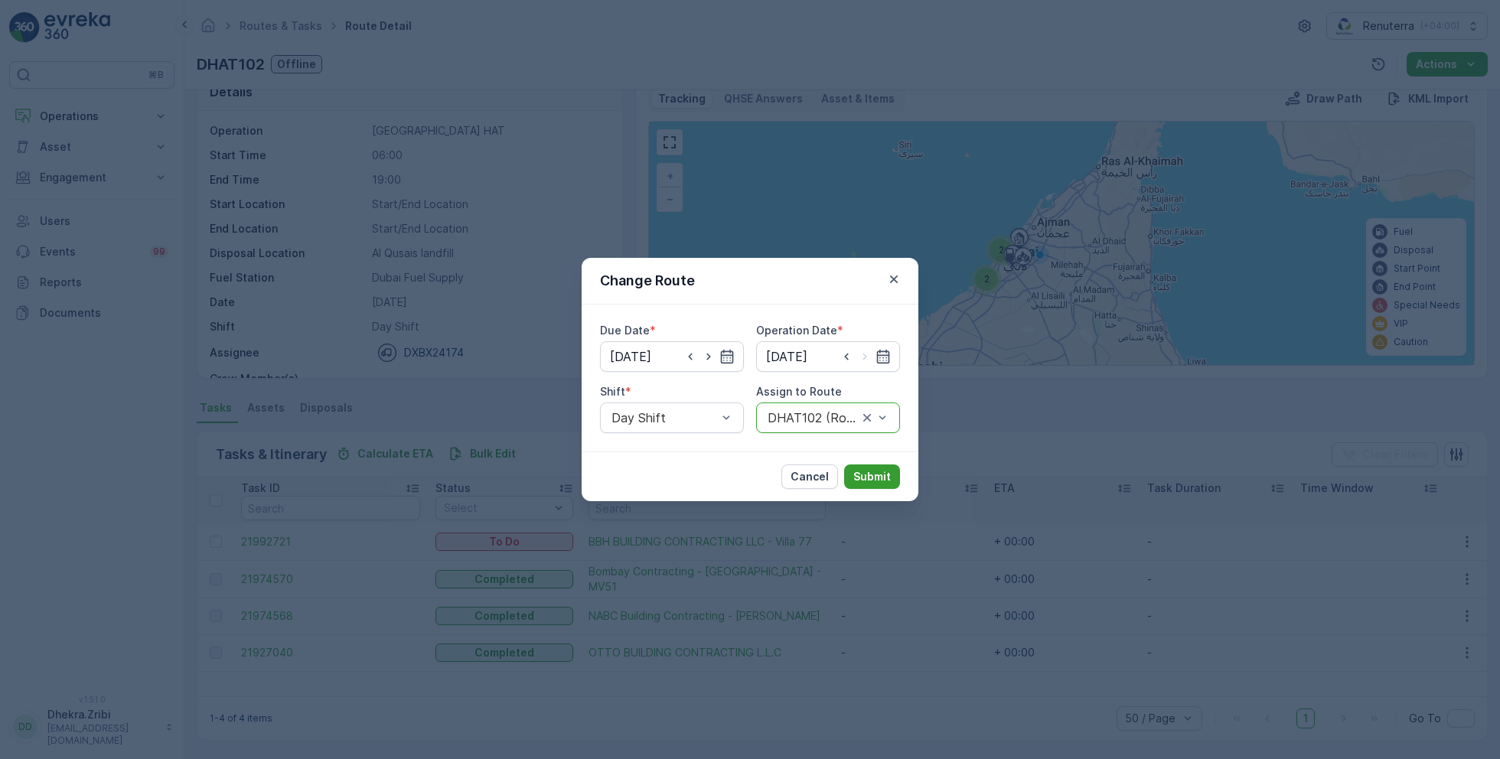
click at [864, 485] on button "Submit" at bounding box center [872, 476] width 56 height 24
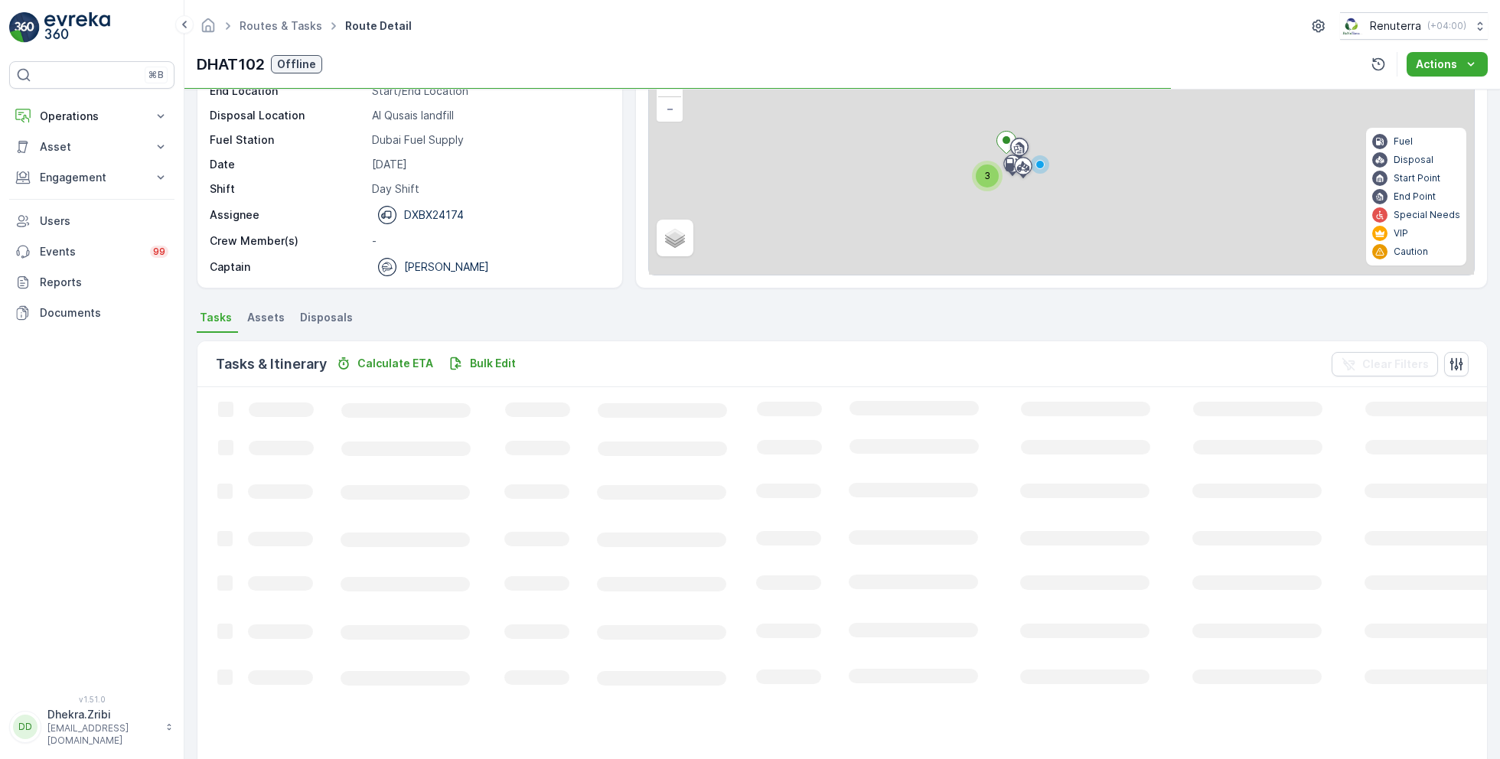
scroll to position [29, 0]
